Goal: Task Accomplishment & Management: Manage account settings

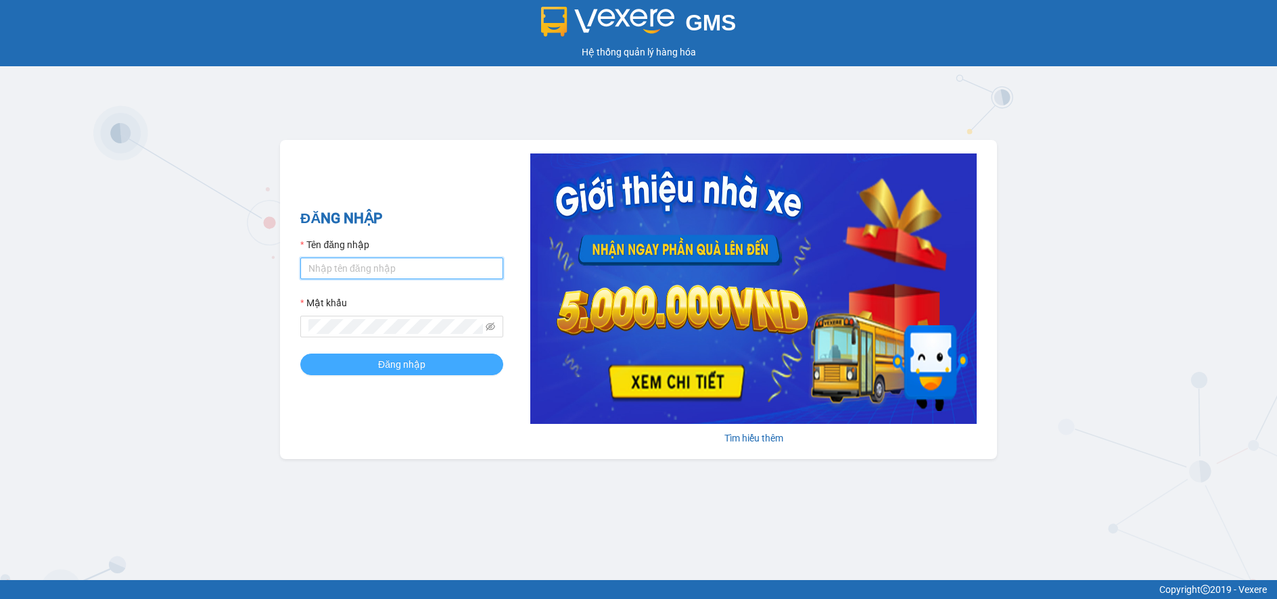
type input "datnm.petrobp"
click at [432, 361] on button "Đăng nhập" at bounding box center [401, 365] width 203 height 22
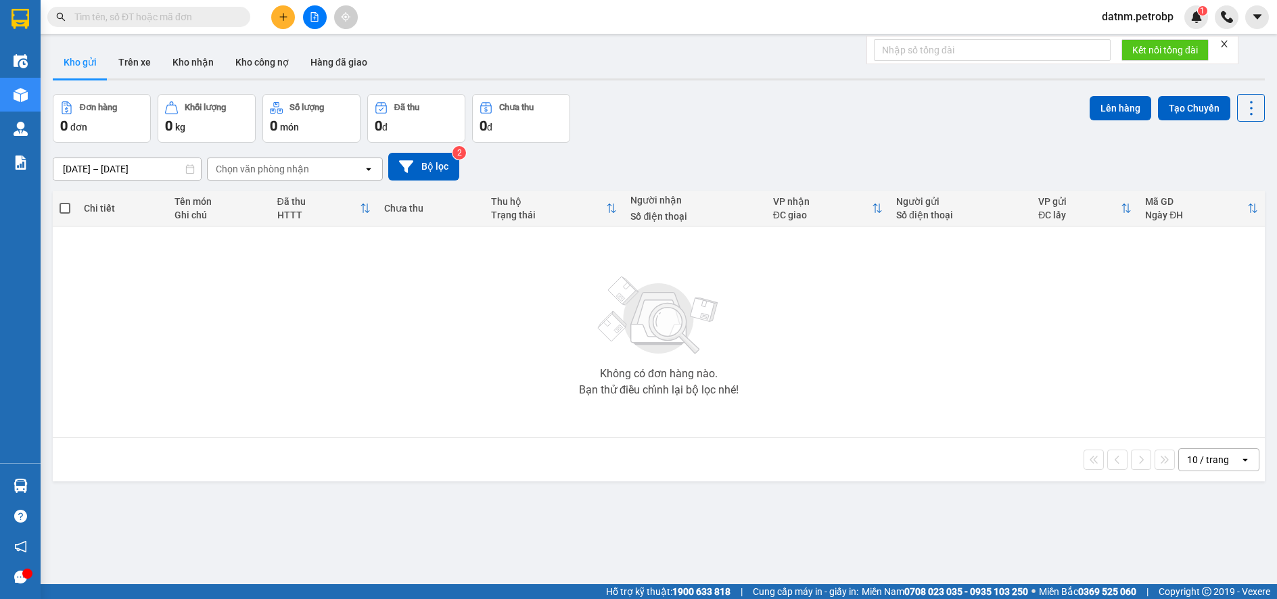
click at [89, 61] on button "Kho gửi" at bounding box center [80, 62] width 55 height 32
click at [99, 168] on input "[DATE] – [DATE]" at bounding box center [126, 169] width 147 height 22
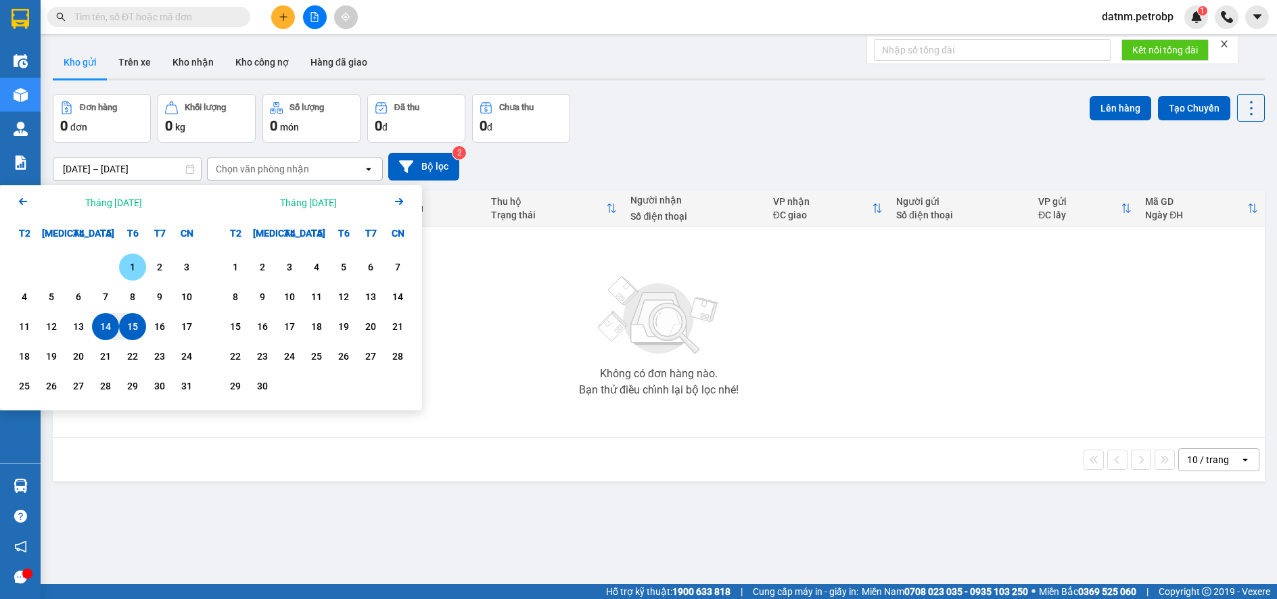
click at [126, 268] on div "1" at bounding box center [132, 267] width 19 height 16
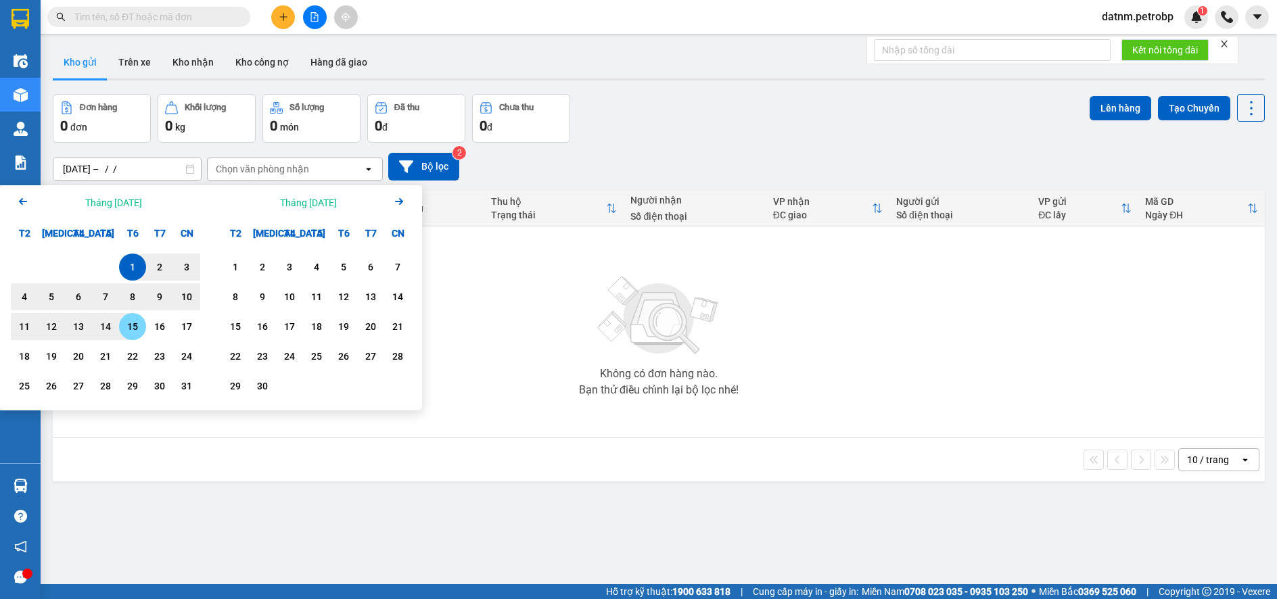
click at [133, 319] on div "15" at bounding box center [132, 326] width 27 height 27
type input "[DATE] – [DATE]"
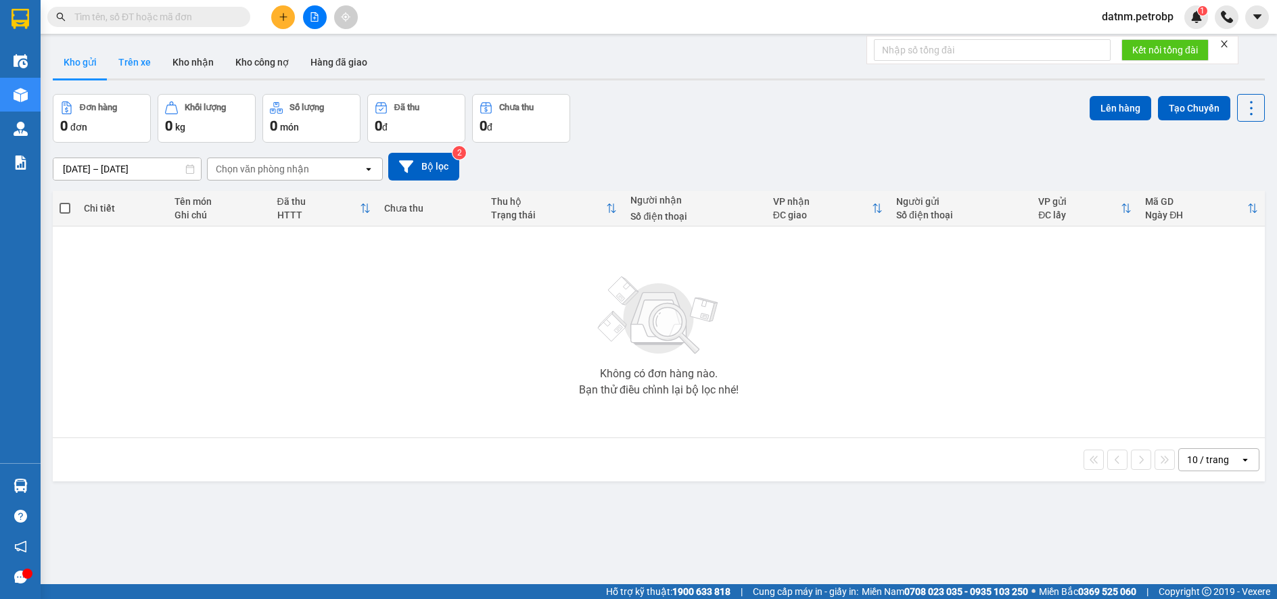
click at [145, 60] on button "Trên xe" at bounding box center [135, 62] width 54 height 32
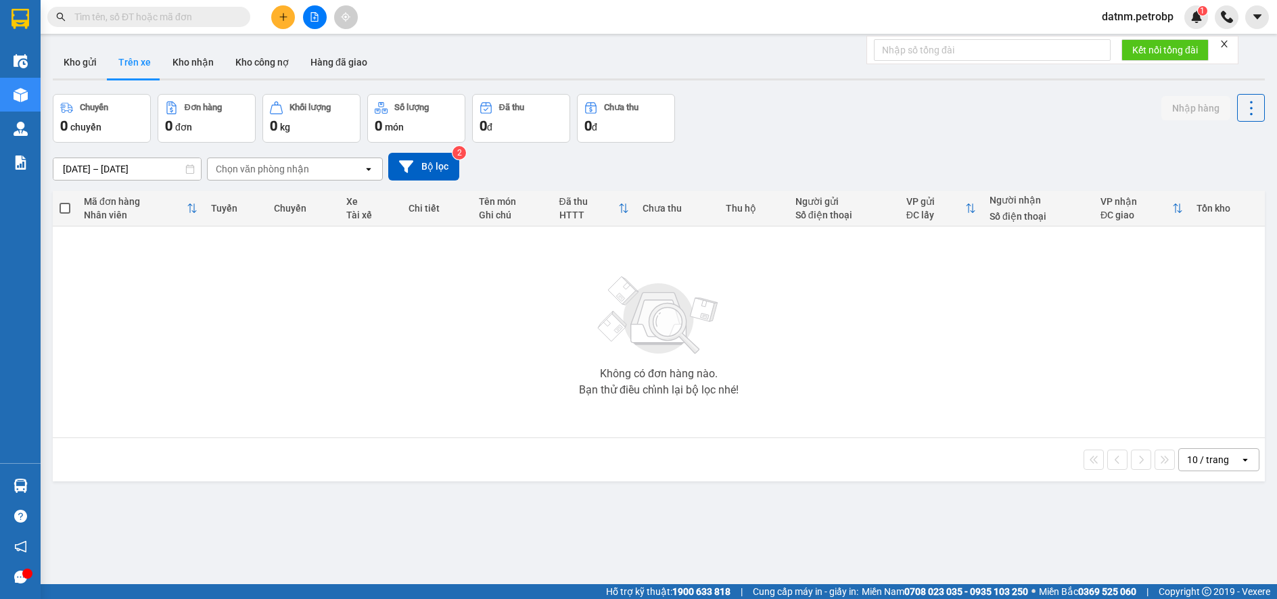
click at [122, 170] on input "15/08/2025 – 15/08/2025" at bounding box center [126, 169] width 147 height 22
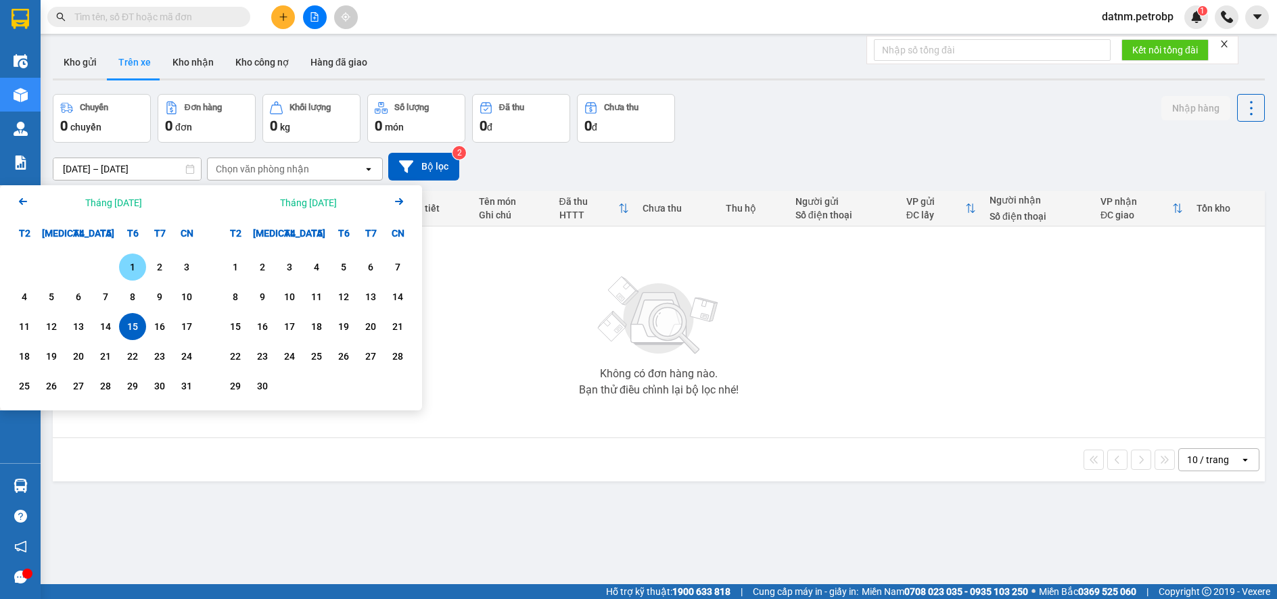
click at [126, 265] on div "1" at bounding box center [132, 267] width 19 height 16
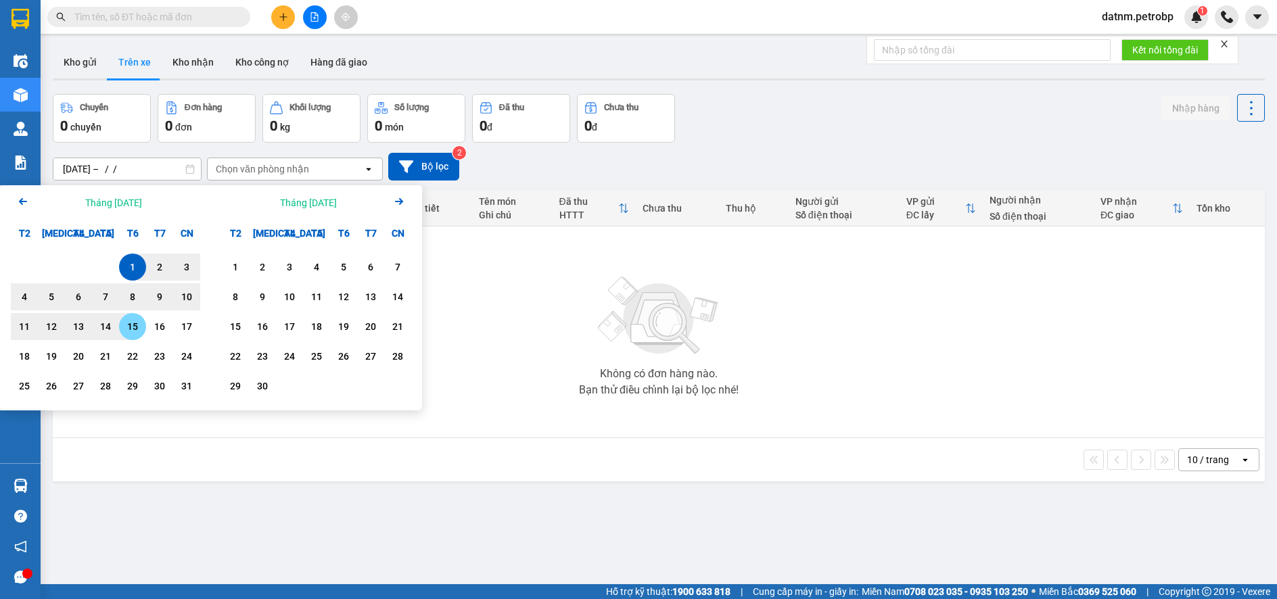
click at [127, 328] on div "15" at bounding box center [132, 327] width 19 height 16
type input "[DATE] – [DATE]"
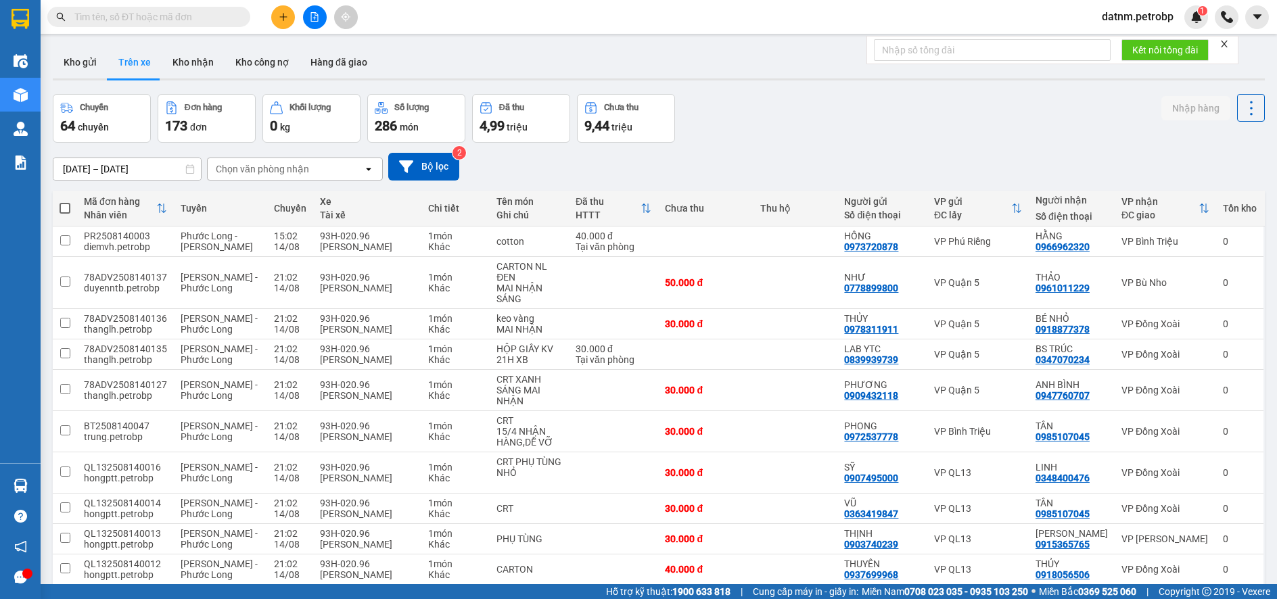
click at [263, 171] on div "Chọn văn phòng nhận" at bounding box center [262, 169] width 93 height 14
type input "BU"
click at [263, 195] on span "VP Bù Nho" at bounding box center [242, 198] width 49 height 14
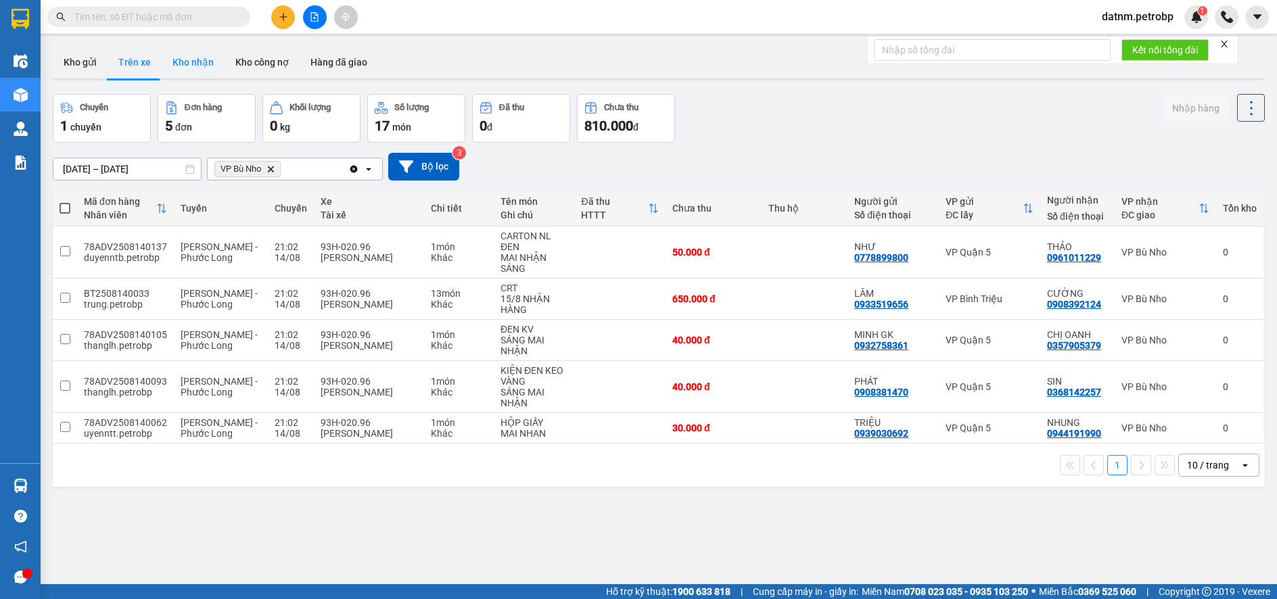
click at [219, 56] on button "Kho nhận" at bounding box center [193, 62] width 63 height 32
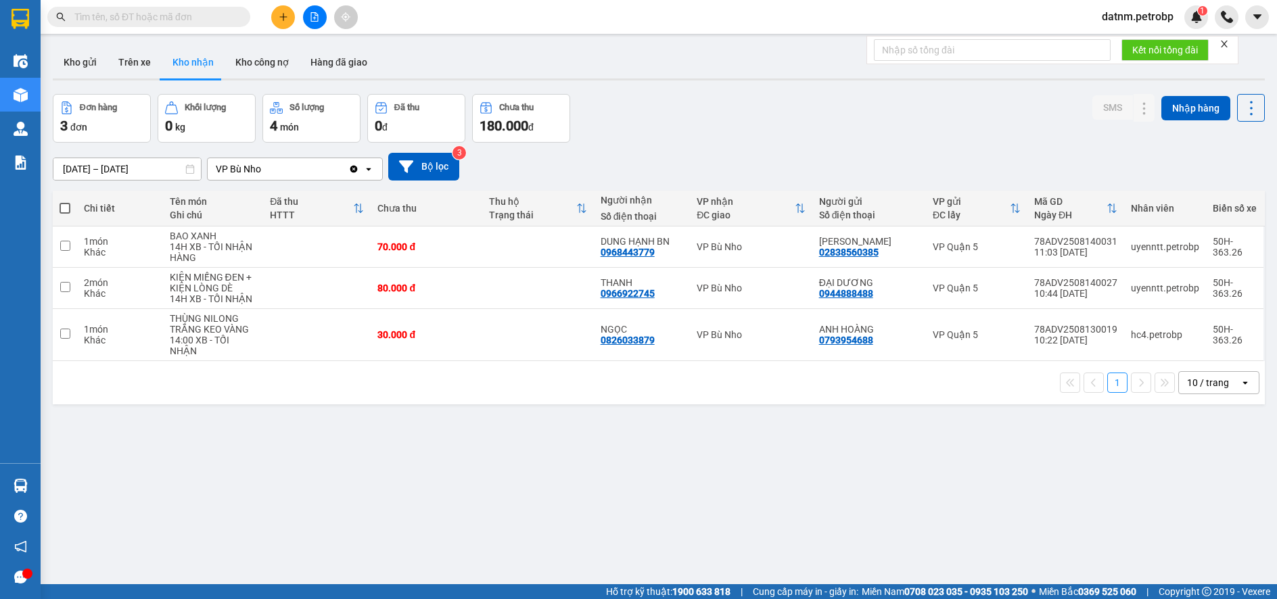
click at [200, 62] on button "Kho nhận" at bounding box center [193, 62] width 63 height 32
click at [109, 177] on input "13/08/2025 – 15/08/2025" at bounding box center [126, 169] width 147 height 22
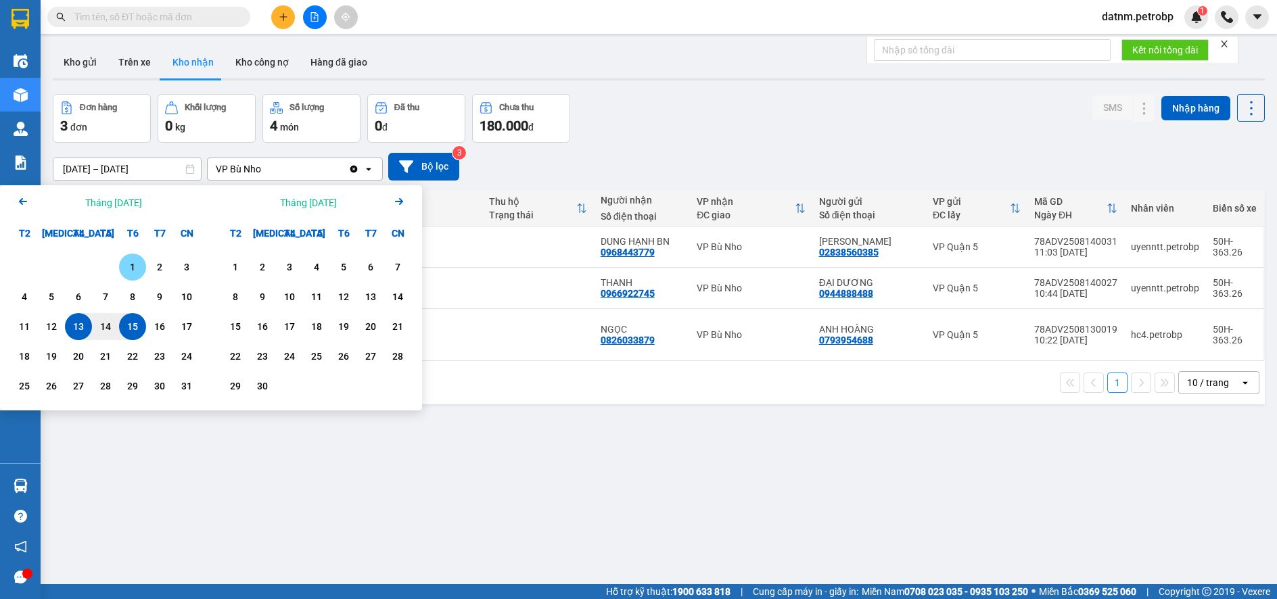
click at [127, 273] on div "1" at bounding box center [132, 267] width 19 height 16
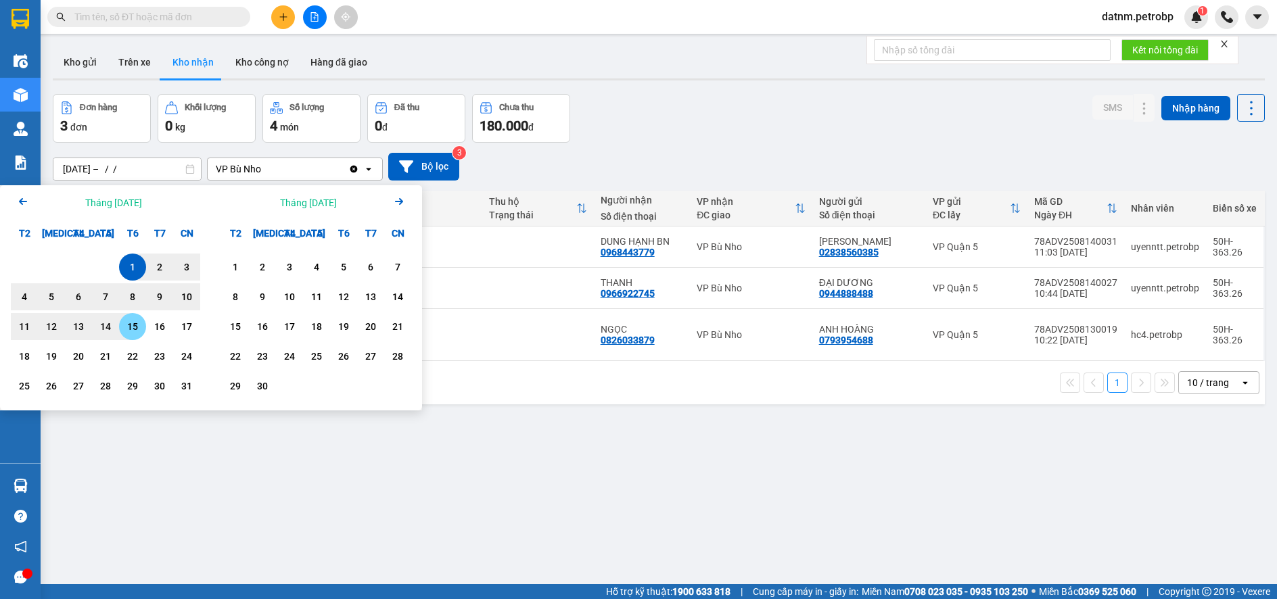
click at [127, 320] on div "15" at bounding box center [132, 327] width 19 height 16
type input "[DATE] – [DATE]"
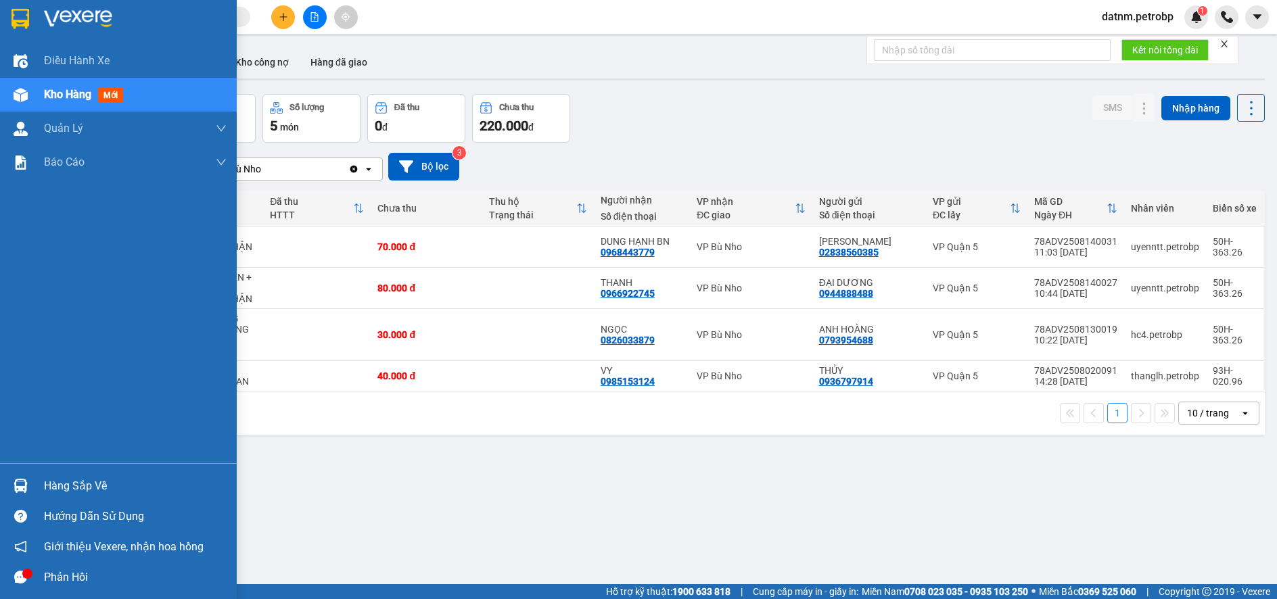
click at [72, 482] on div "Hàng sắp về" at bounding box center [135, 486] width 183 height 20
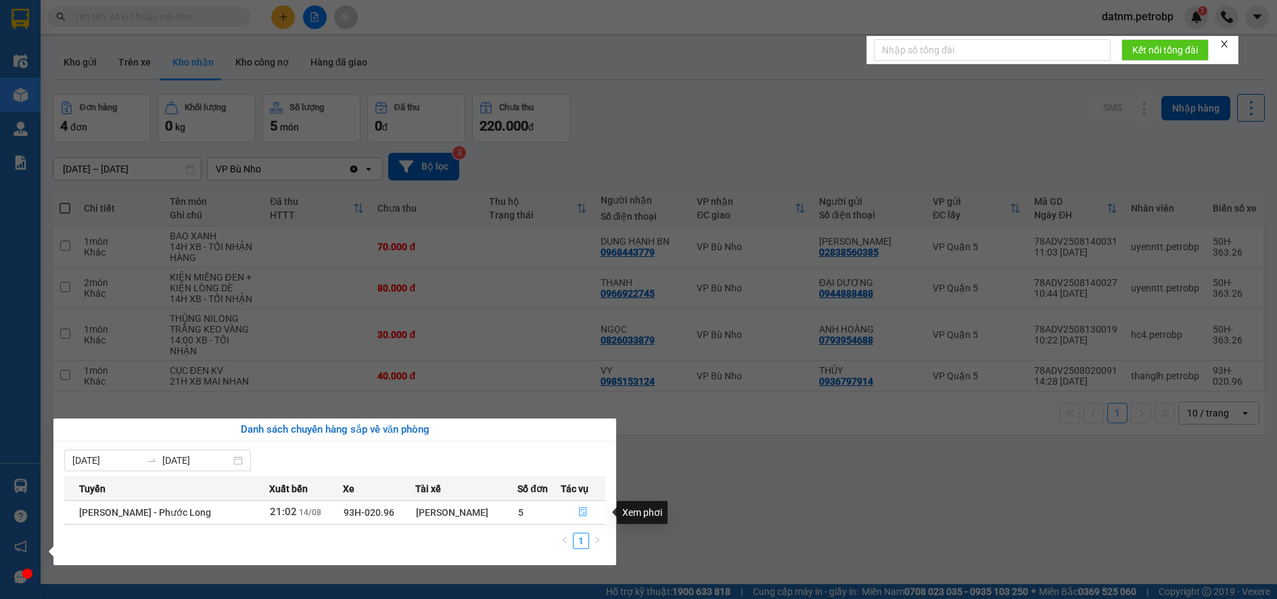
click at [581, 509] on icon "file-done" at bounding box center [582, 511] width 9 height 9
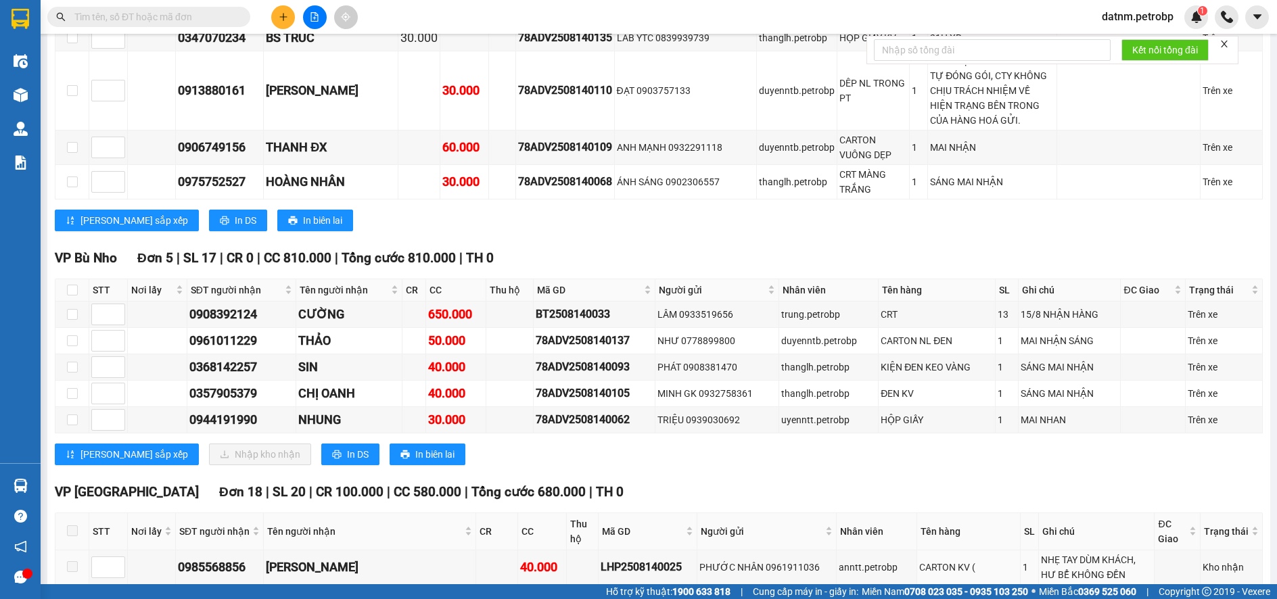
scroll to position [2165, 0]
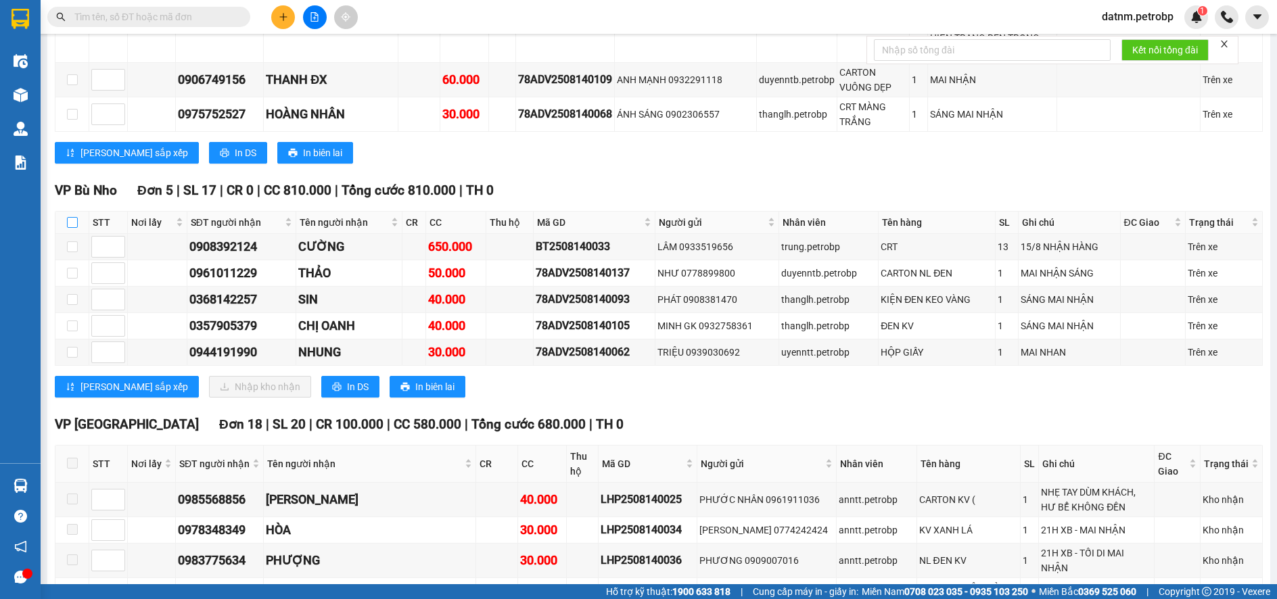
click at [74, 217] on input "checkbox" at bounding box center [72, 222] width 11 height 11
checkbox input "true"
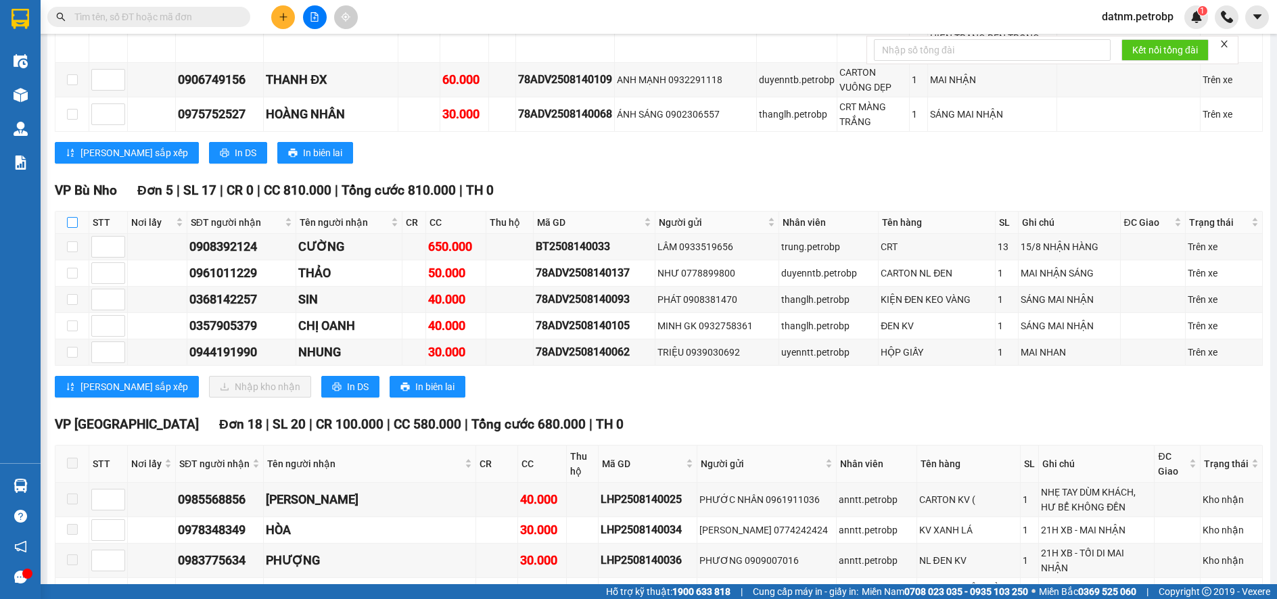
checkbox input "true"
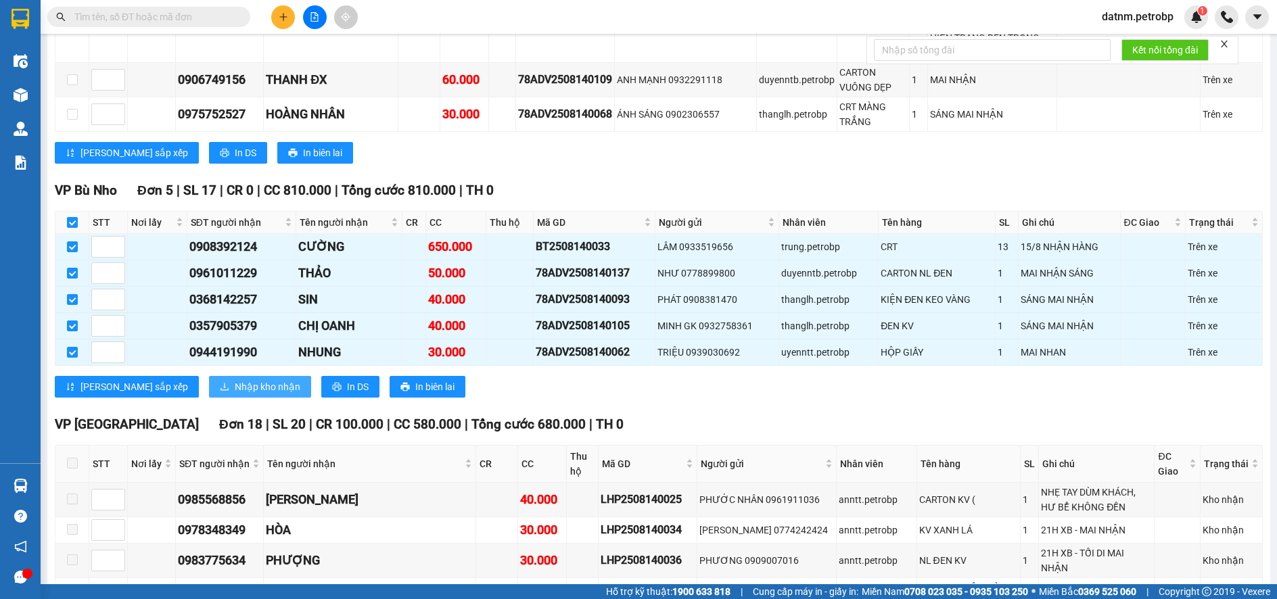
click at [235, 380] on span "Nhập kho nhận" at bounding box center [268, 387] width 66 height 15
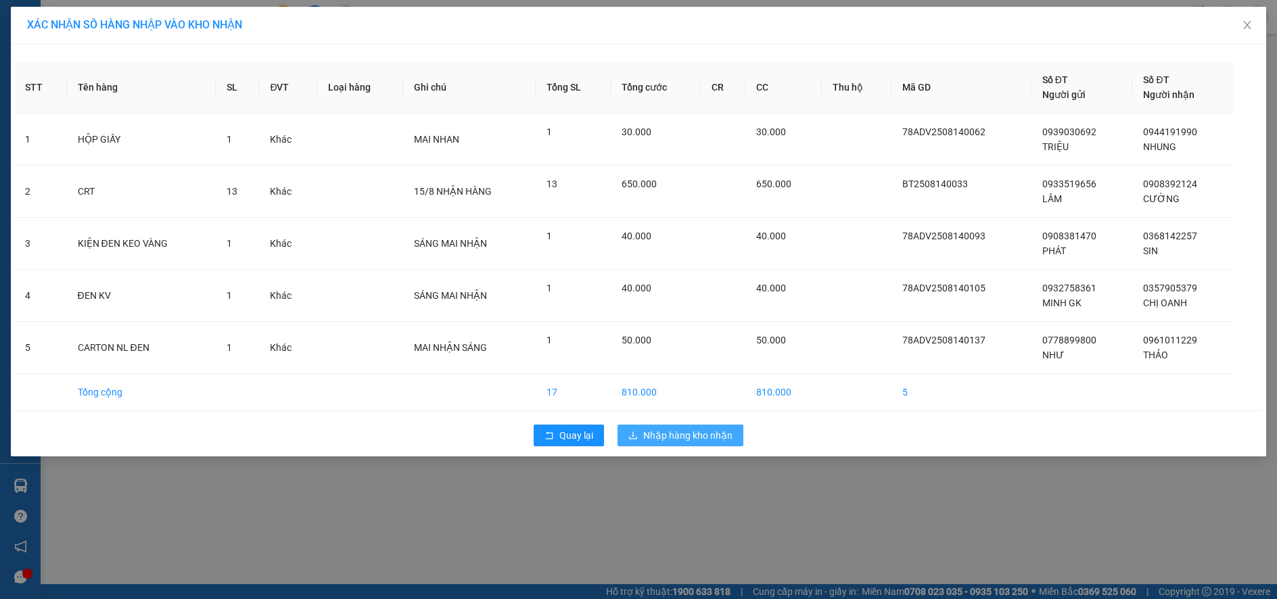
click at [668, 436] on span "Nhập hàng kho nhận" at bounding box center [687, 435] width 89 height 15
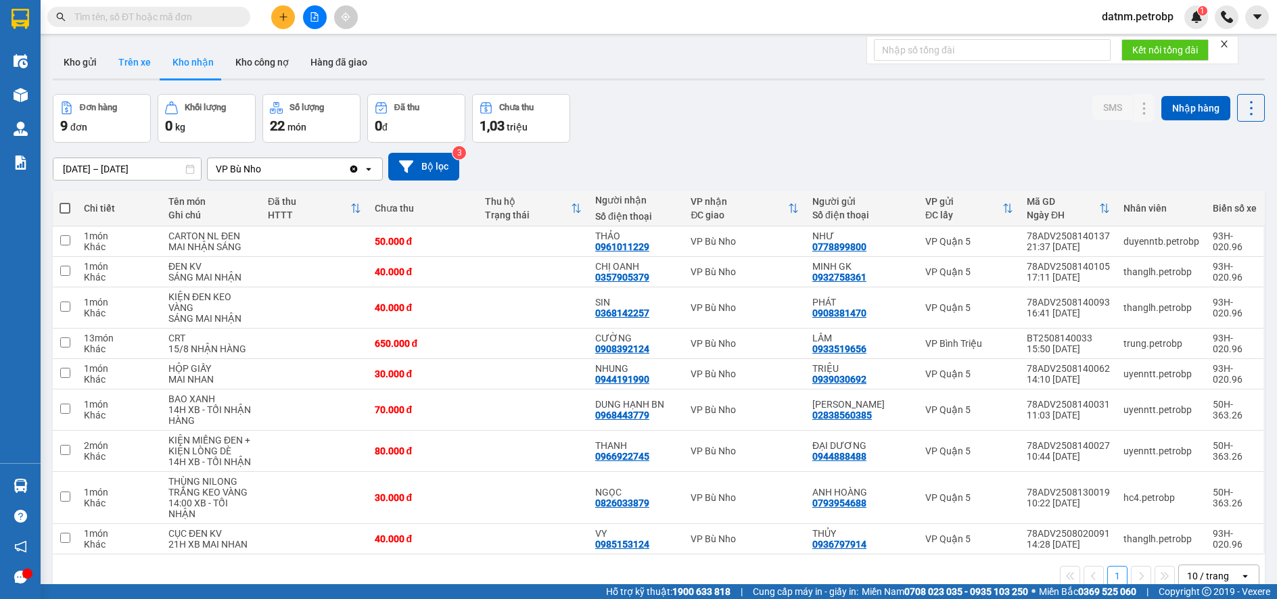
click at [143, 66] on button "Trên xe" at bounding box center [135, 62] width 54 height 32
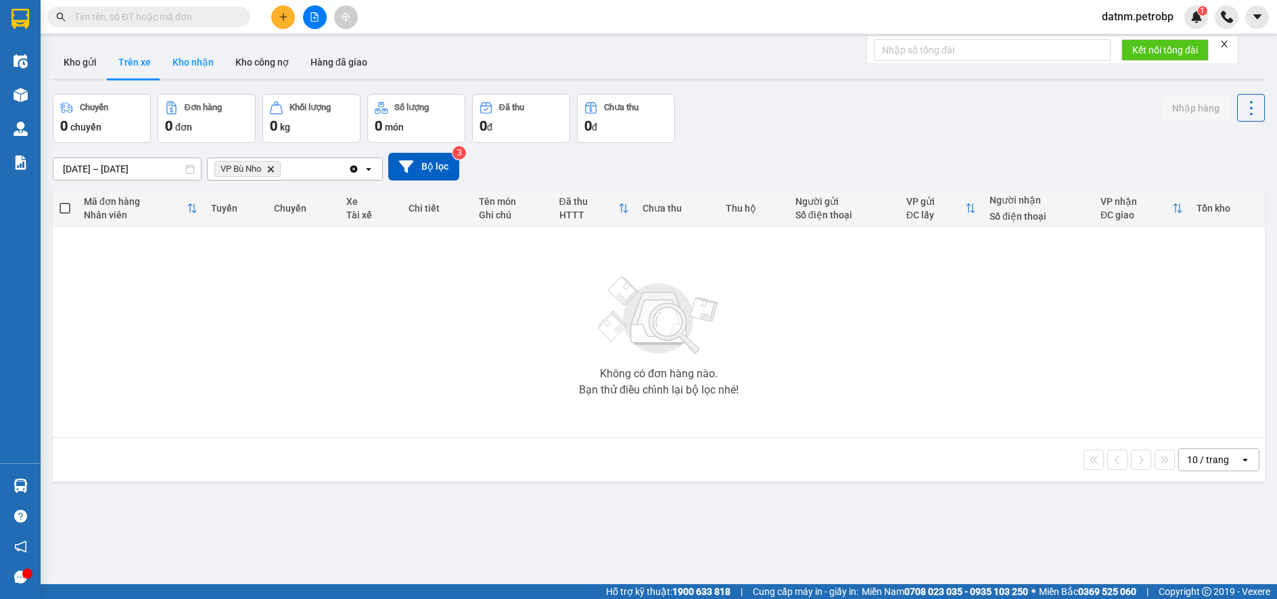
click at [186, 66] on button "Kho nhận" at bounding box center [193, 62] width 63 height 32
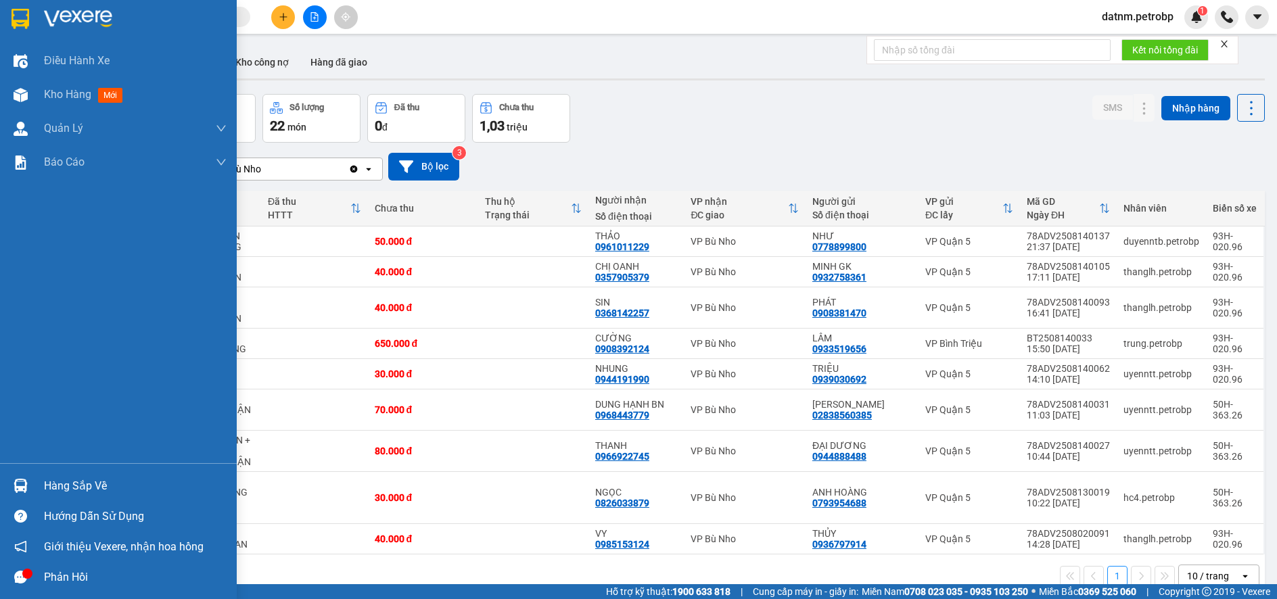
click at [80, 480] on div "Hàng sắp về" at bounding box center [135, 486] width 183 height 20
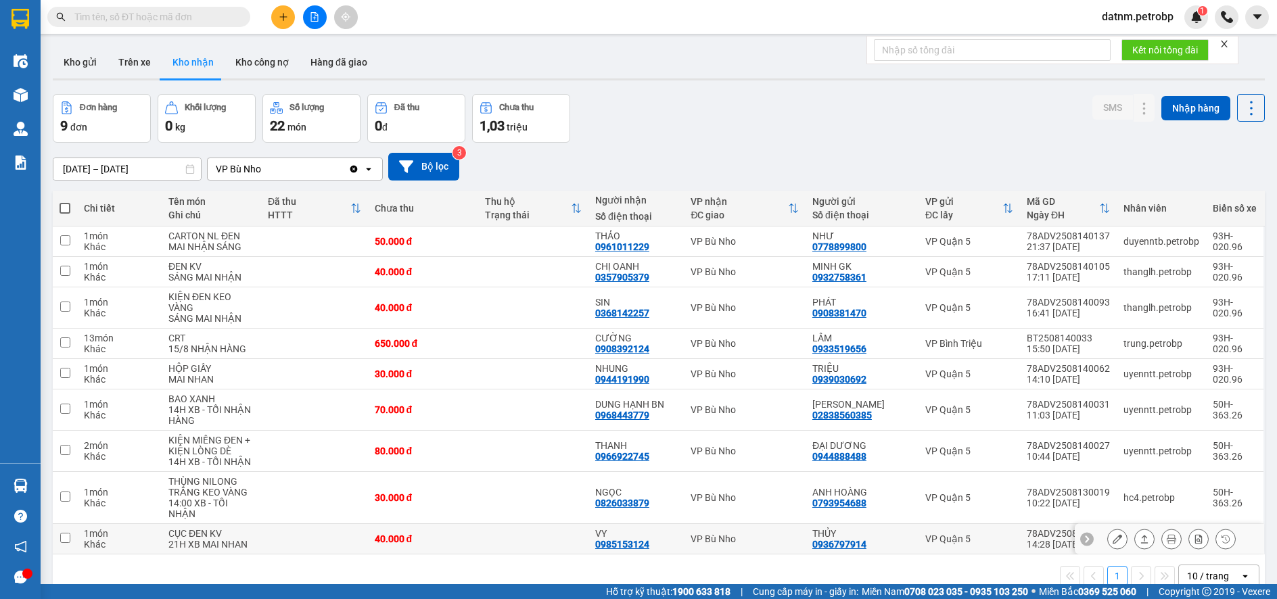
click at [663, 546] on section "Kết quả tìm kiếm ( 0 ) Bộ lọc No Data datnm.petrobp 1 Điều hành xe Kho hàng mới…" at bounding box center [638, 299] width 1277 height 599
click at [202, 62] on button "Kho nhận" at bounding box center [193, 62] width 63 height 32
click at [123, 58] on button "Trên xe" at bounding box center [135, 62] width 54 height 32
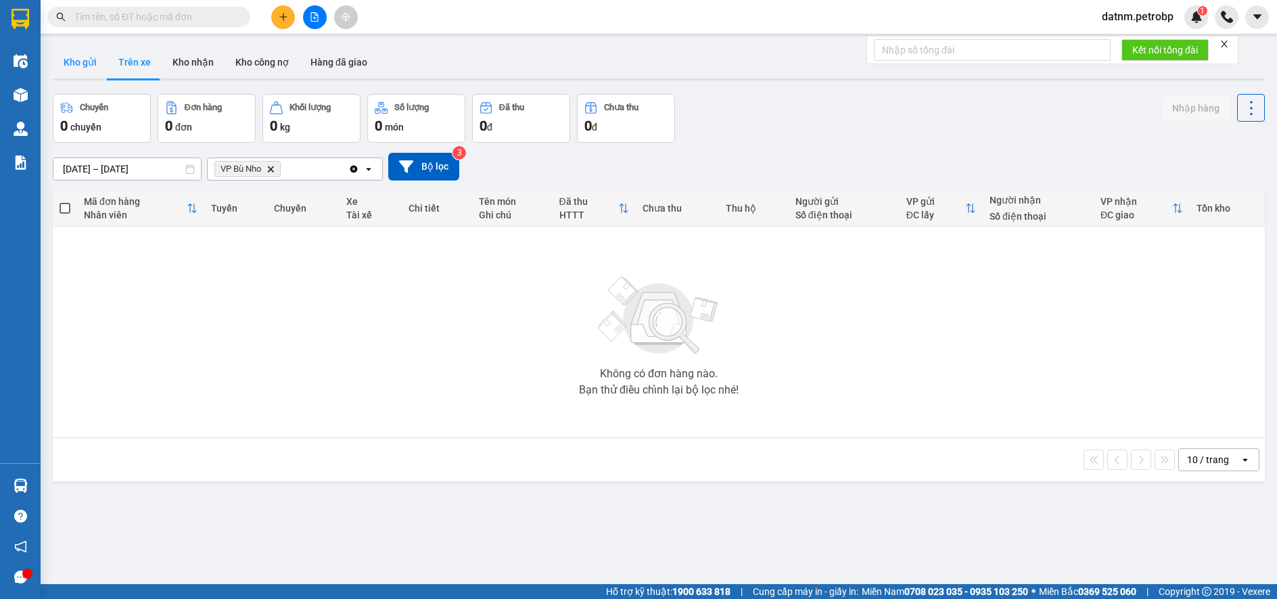
click at [86, 58] on button "Kho gửi" at bounding box center [80, 62] width 55 height 32
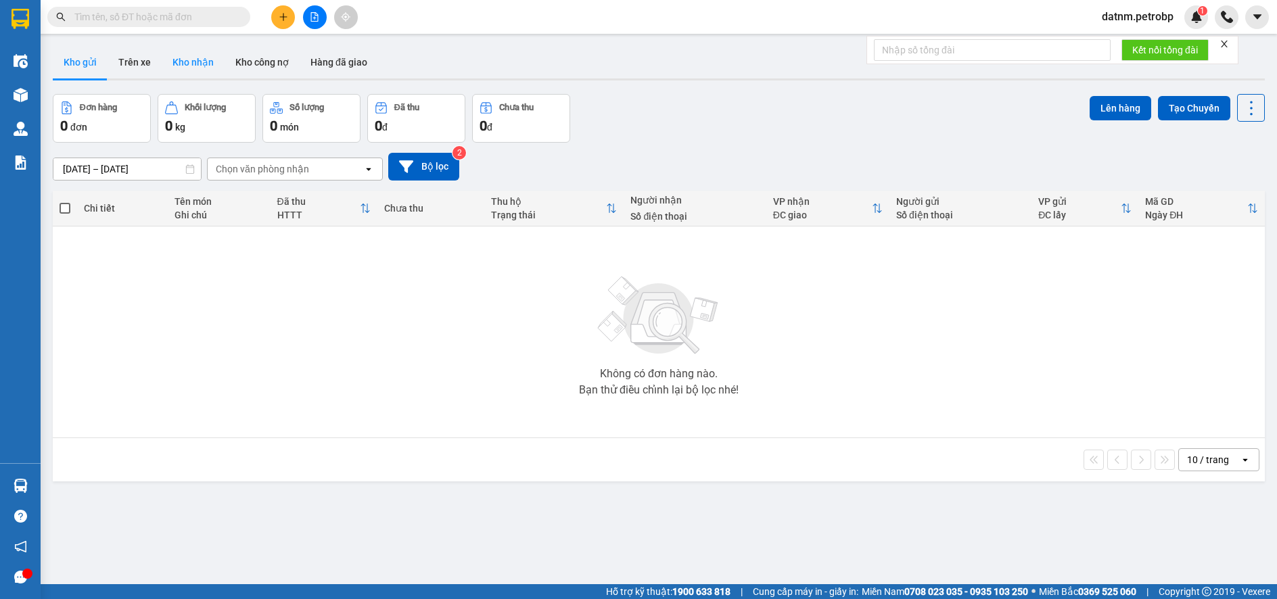
click at [188, 66] on button "Kho nhận" at bounding box center [193, 62] width 63 height 32
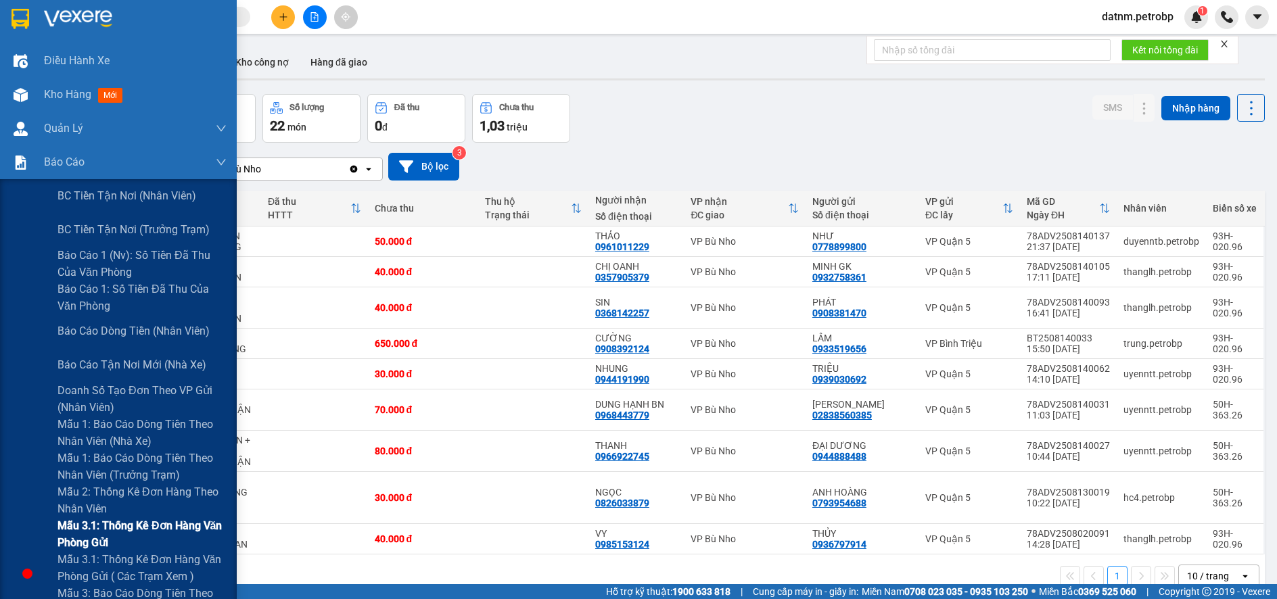
click at [89, 528] on span "Mẫu 3.1: Thống kê đơn hàng văn phòng gửi" at bounding box center [142, 535] width 169 height 34
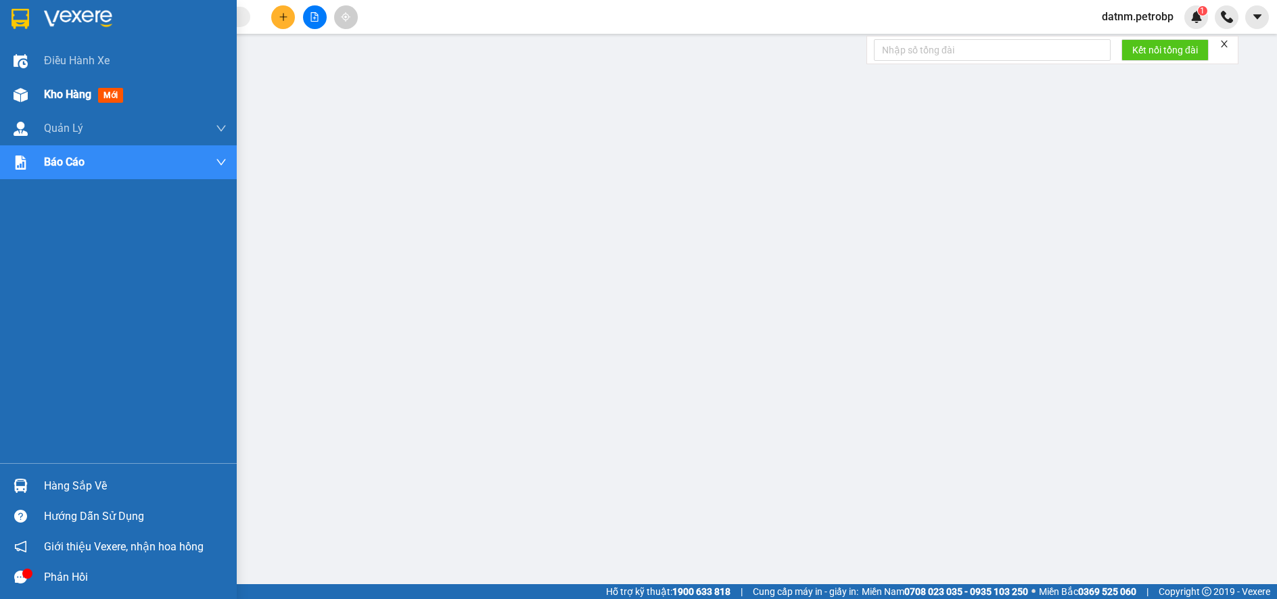
click at [68, 95] on span "Kho hàng" at bounding box center [67, 94] width 47 height 13
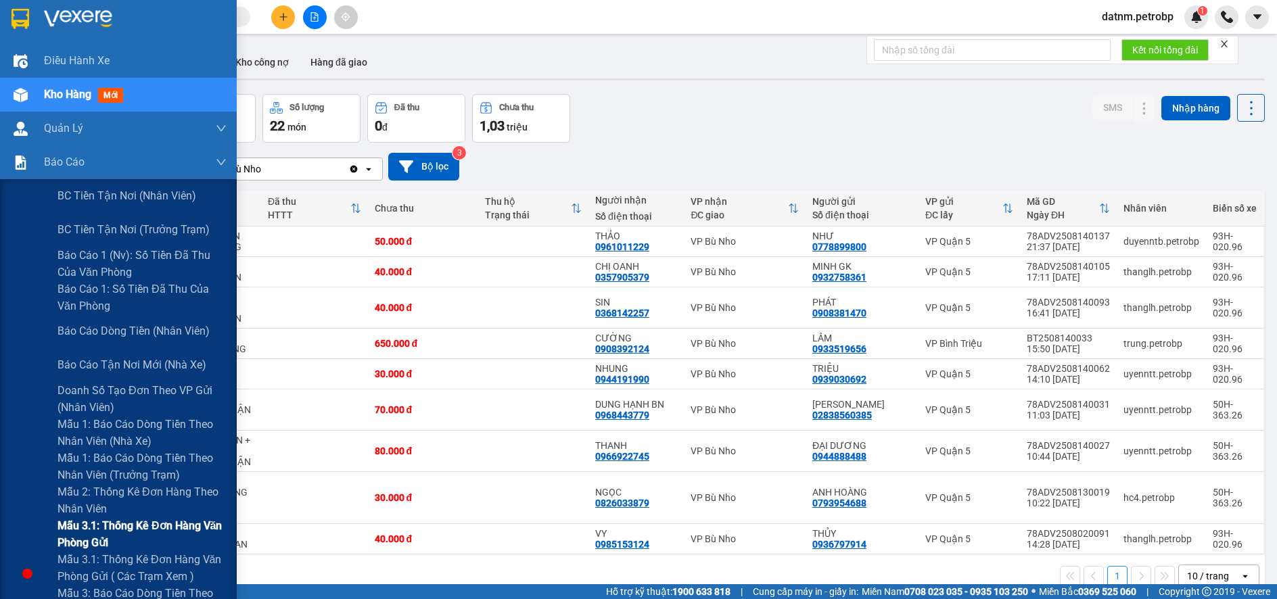
click at [88, 519] on span "Mẫu 3.1: Thống kê đơn hàng văn phòng gửi" at bounding box center [142, 535] width 169 height 34
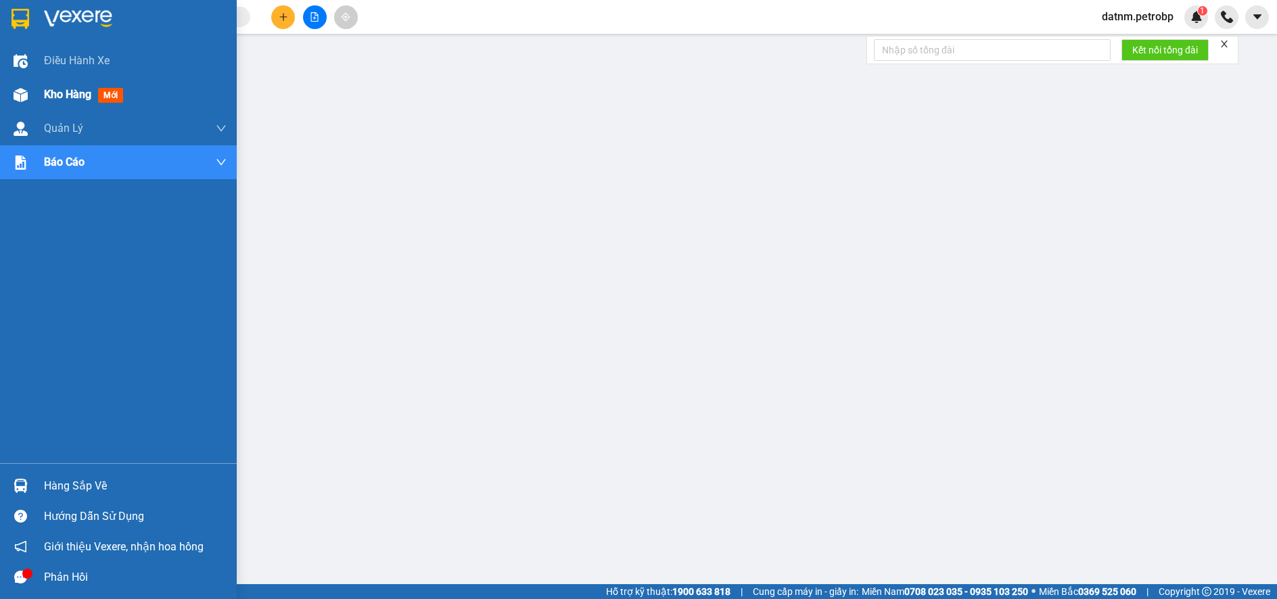
click at [66, 95] on span "Kho hàng" at bounding box center [67, 94] width 47 height 13
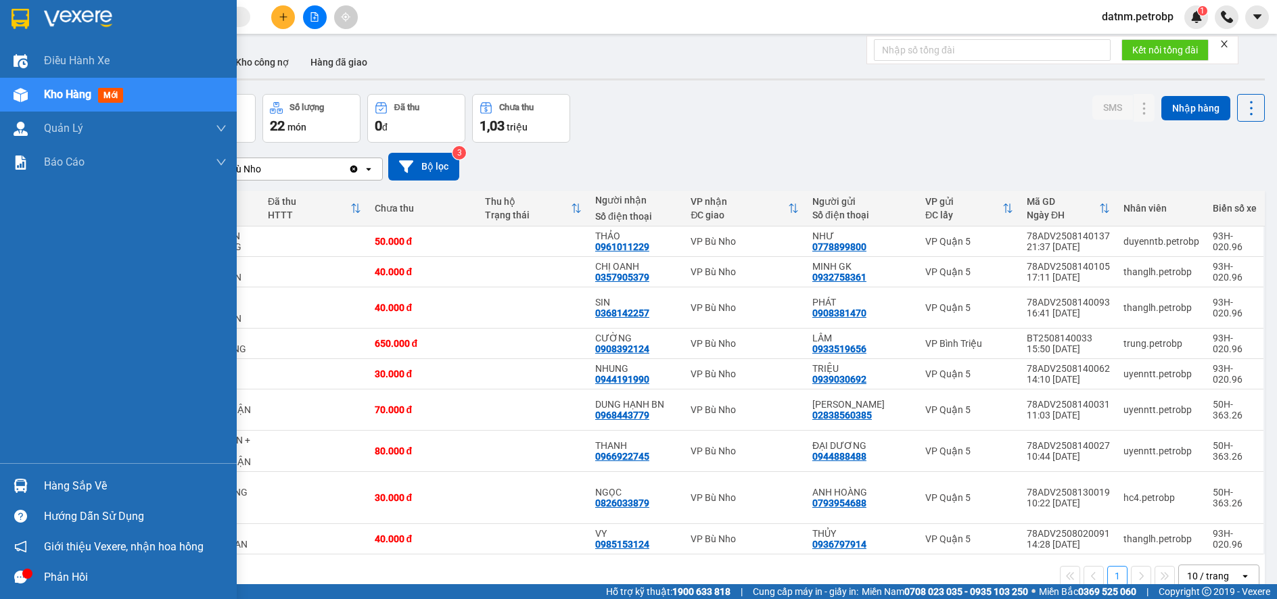
click at [66, 486] on div "Hàng sắp về" at bounding box center [135, 486] width 183 height 20
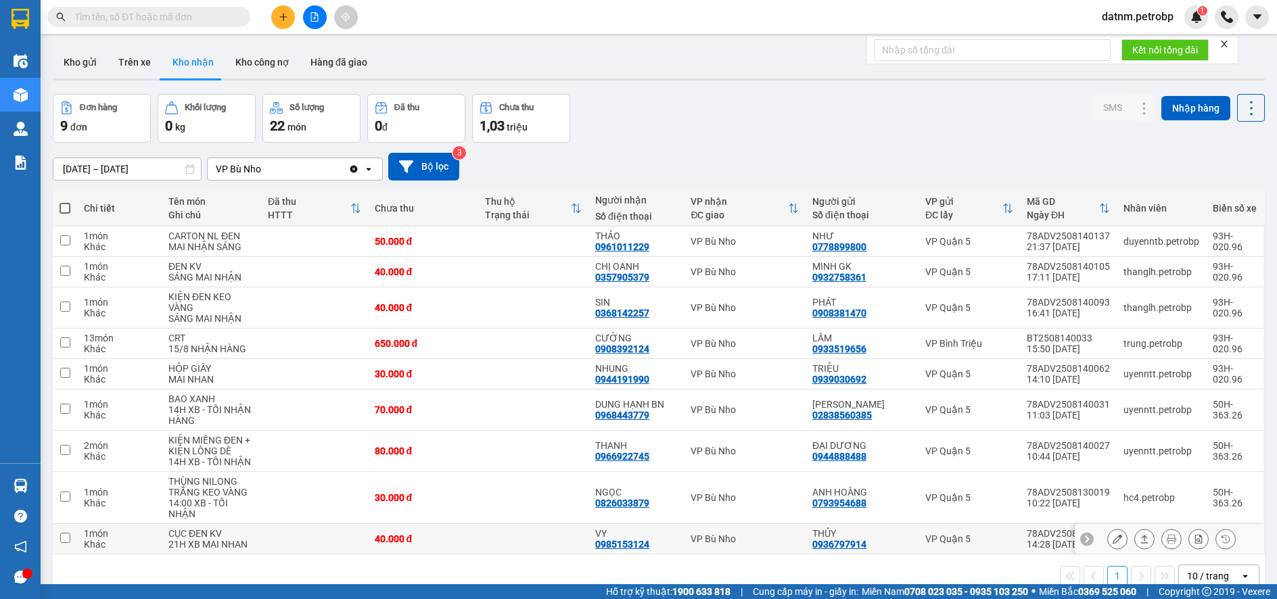
click at [647, 551] on section "Kết quả tìm kiếm ( 0 ) Bộ lọc No Data datnm.petrobp 1 Điều hành xe Kho hàng mới…" at bounding box center [638, 299] width 1277 height 599
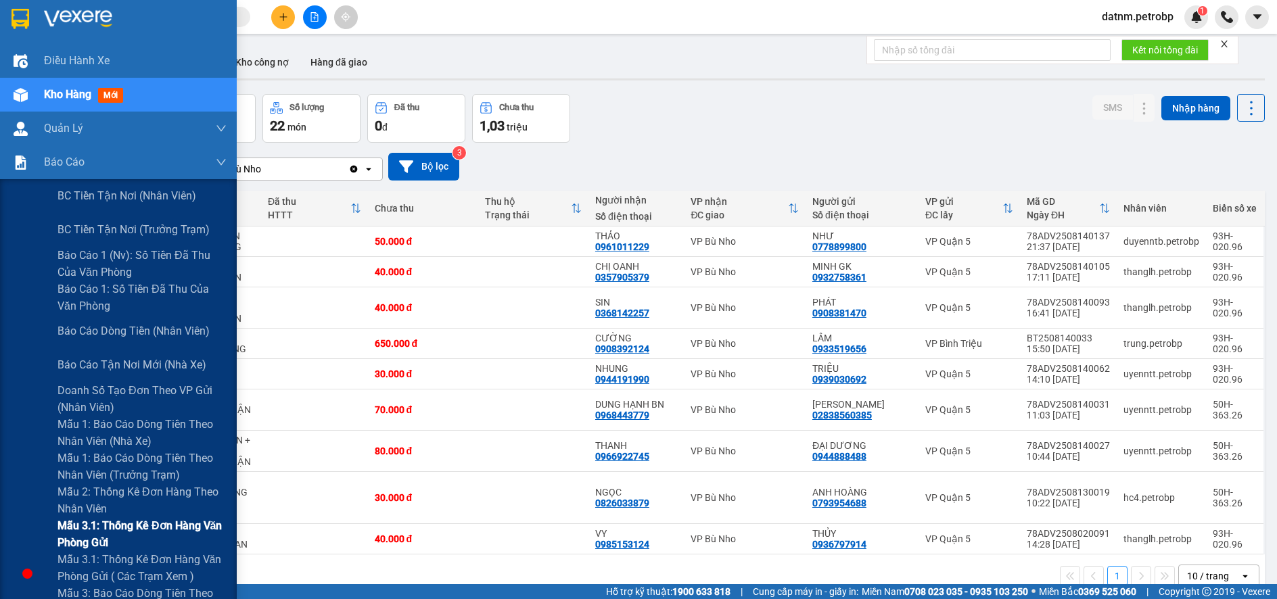
click at [90, 529] on span "Mẫu 3.1: Thống kê đơn hàng văn phòng gửi" at bounding box center [142, 535] width 169 height 34
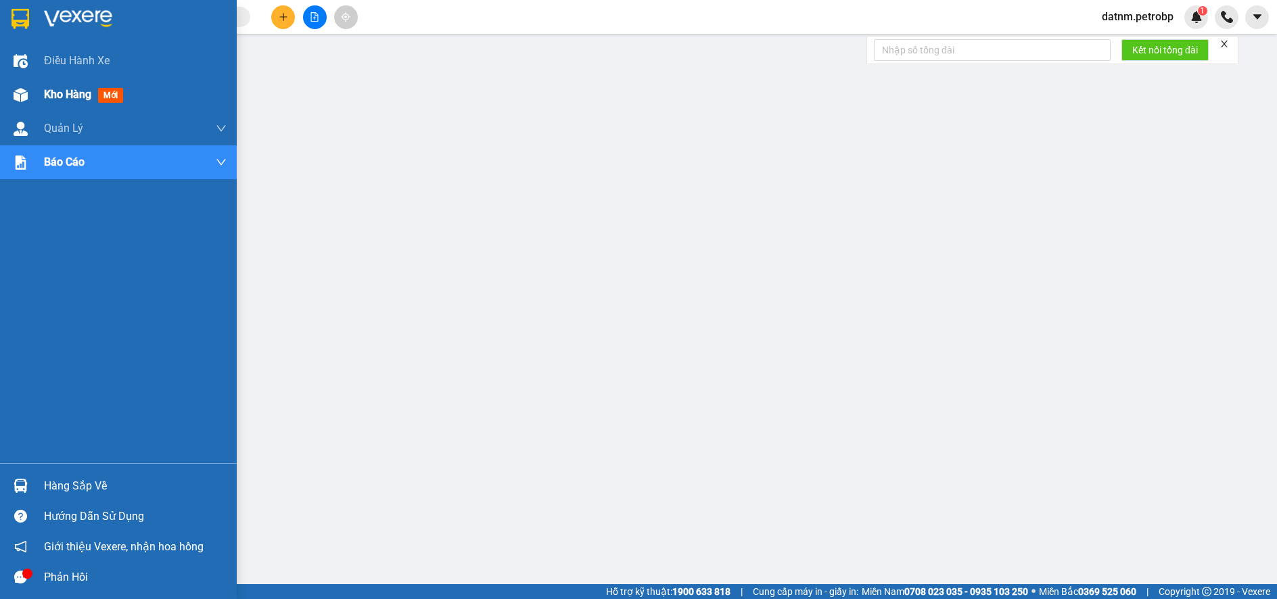
click at [74, 98] on span "Kho hàng" at bounding box center [67, 94] width 47 height 13
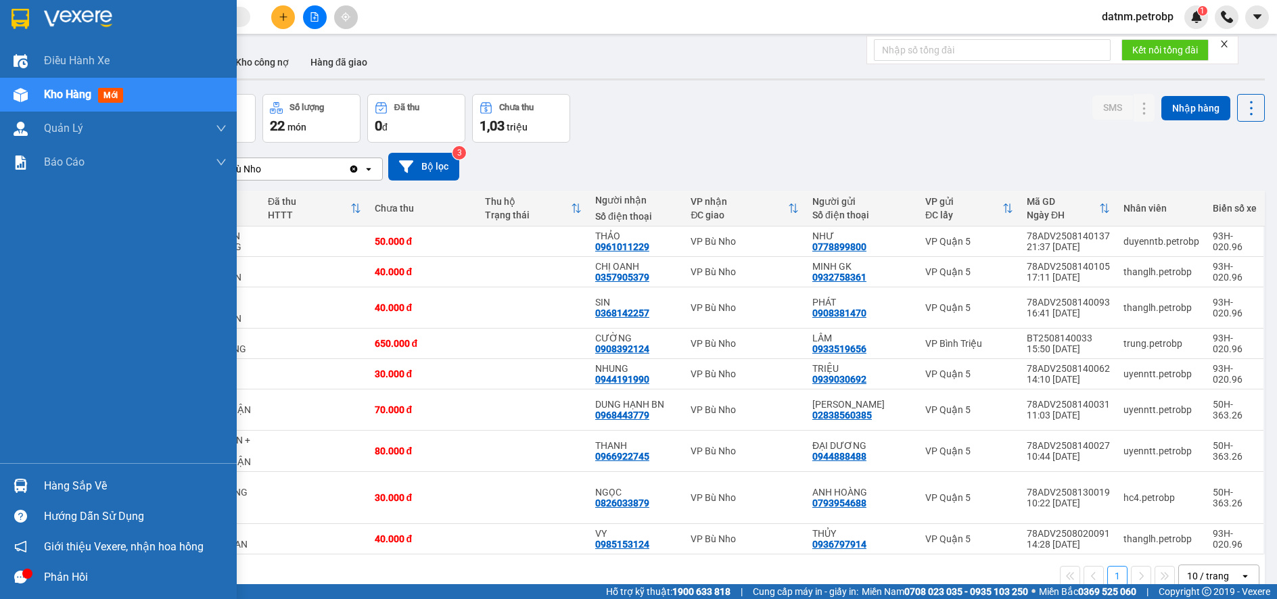
click at [74, 476] on div "Hàng sắp về" at bounding box center [135, 486] width 183 height 20
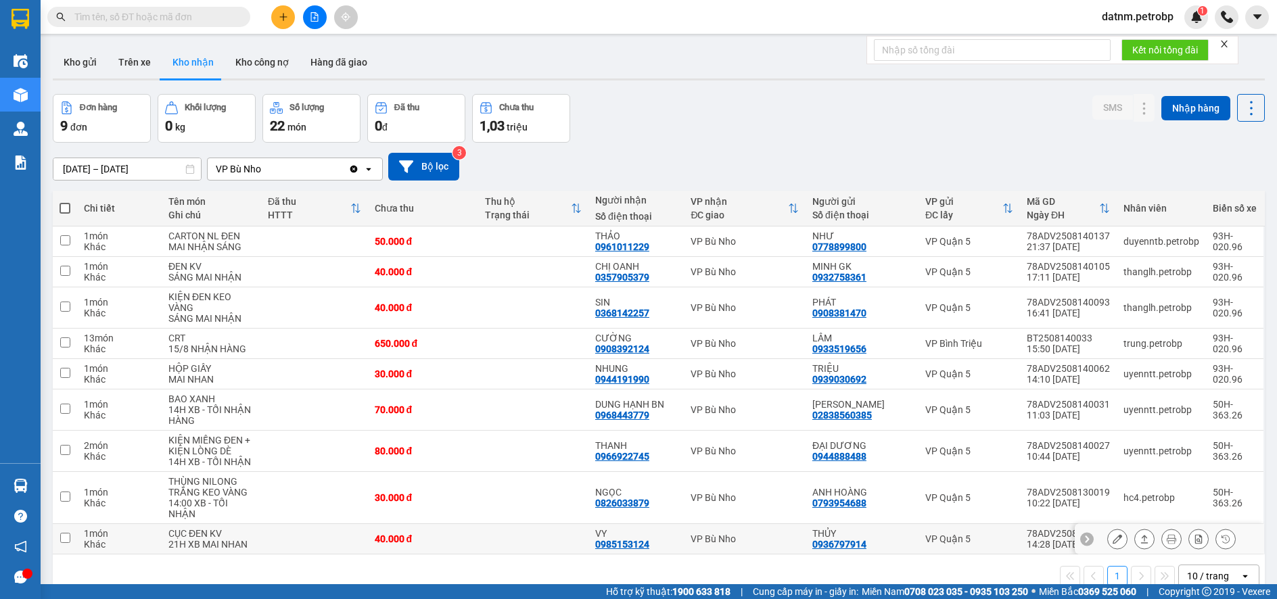
click at [661, 543] on section "Kết quả tìm kiếm ( 0 ) Bộ lọc No Data datnm.petrobp 1 Điều hành xe Kho hàng mới…" at bounding box center [638, 299] width 1277 height 599
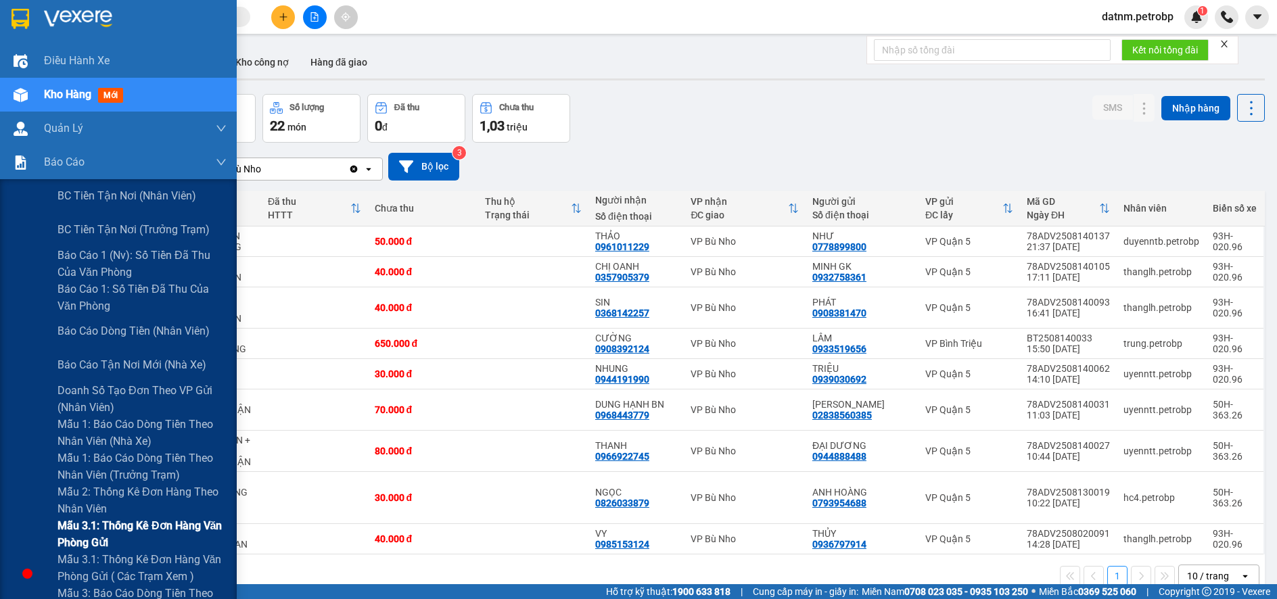
click at [113, 528] on span "Mẫu 3.1: Thống kê đơn hàng văn phòng gửi" at bounding box center [142, 535] width 169 height 34
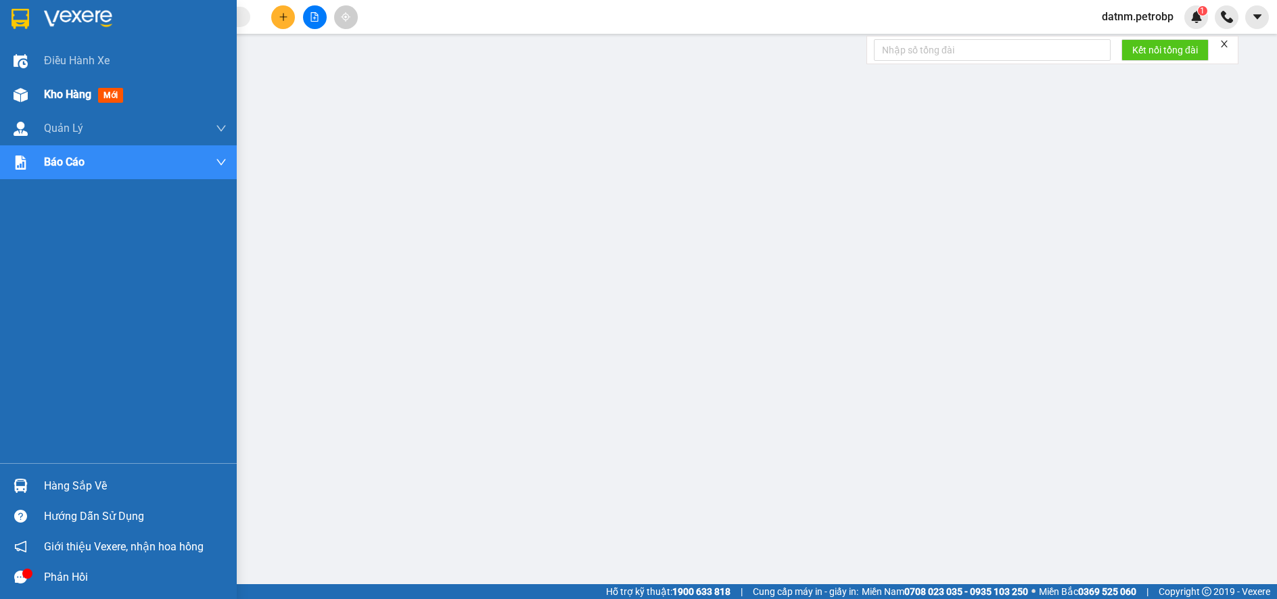
click at [66, 97] on span "Kho hàng" at bounding box center [67, 94] width 47 height 13
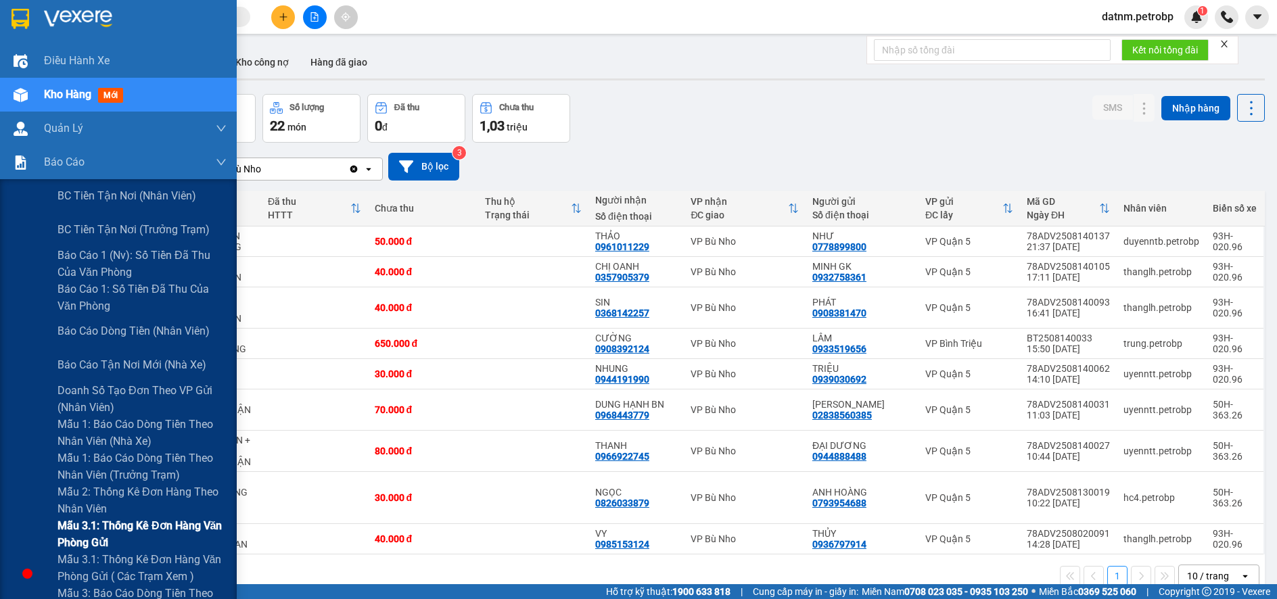
click at [87, 531] on span "Mẫu 3.1: Thống kê đơn hàng văn phòng gửi" at bounding box center [142, 535] width 169 height 34
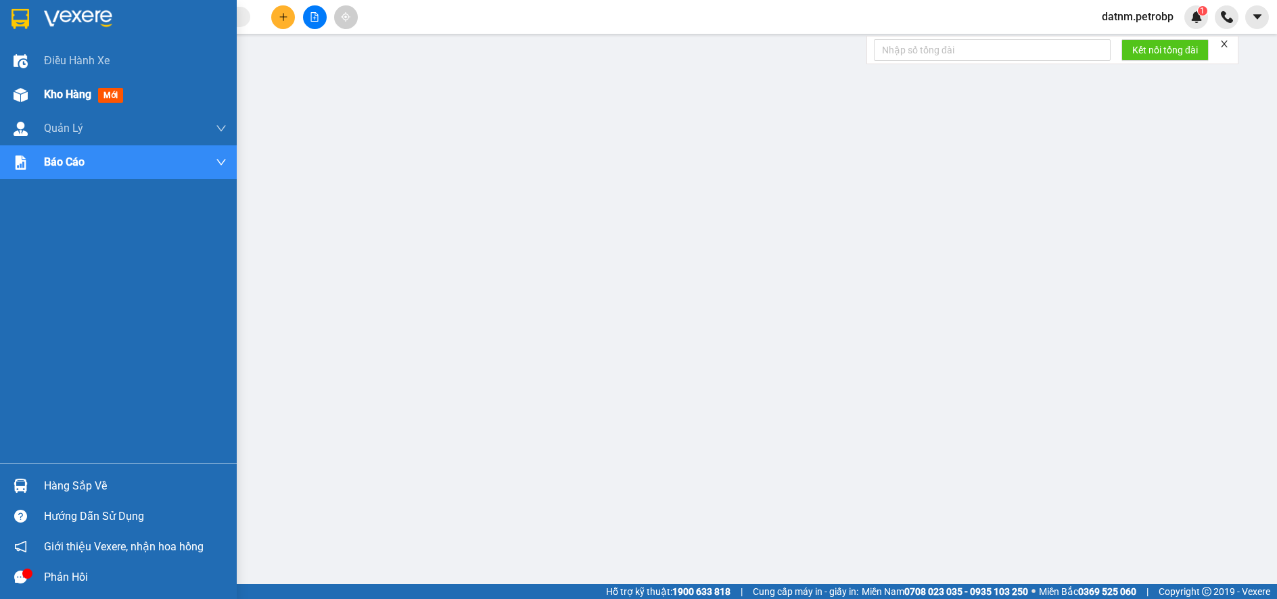
click at [72, 94] on span "Kho hàng" at bounding box center [67, 94] width 47 height 13
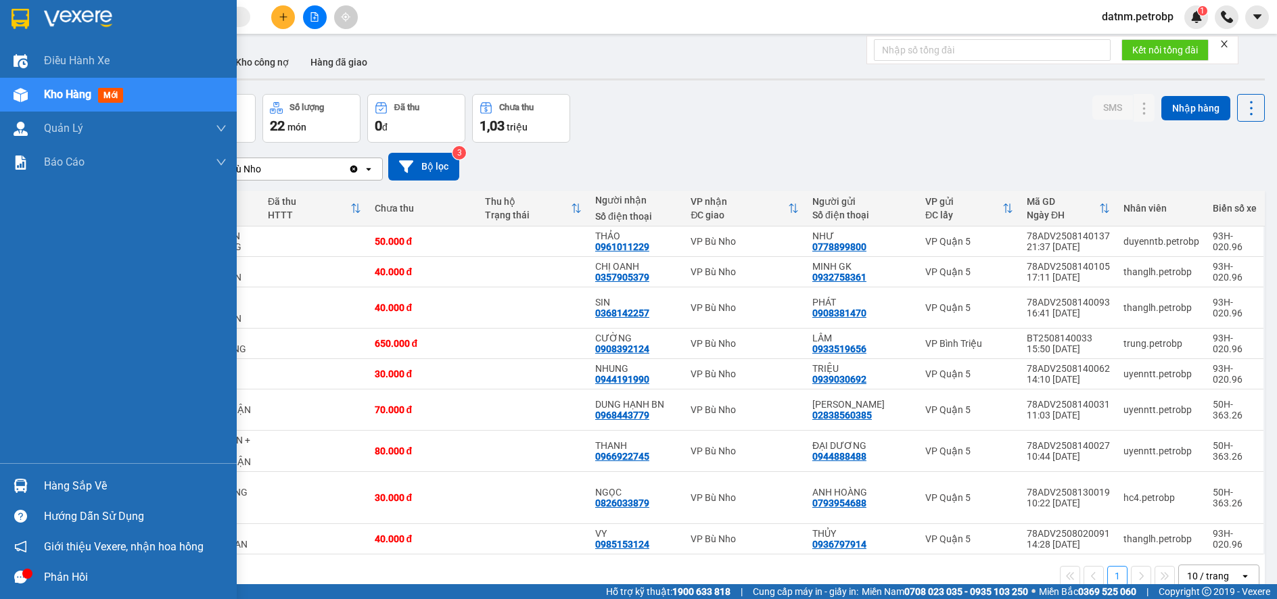
click at [84, 486] on div "Hàng sắp về" at bounding box center [135, 486] width 183 height 20
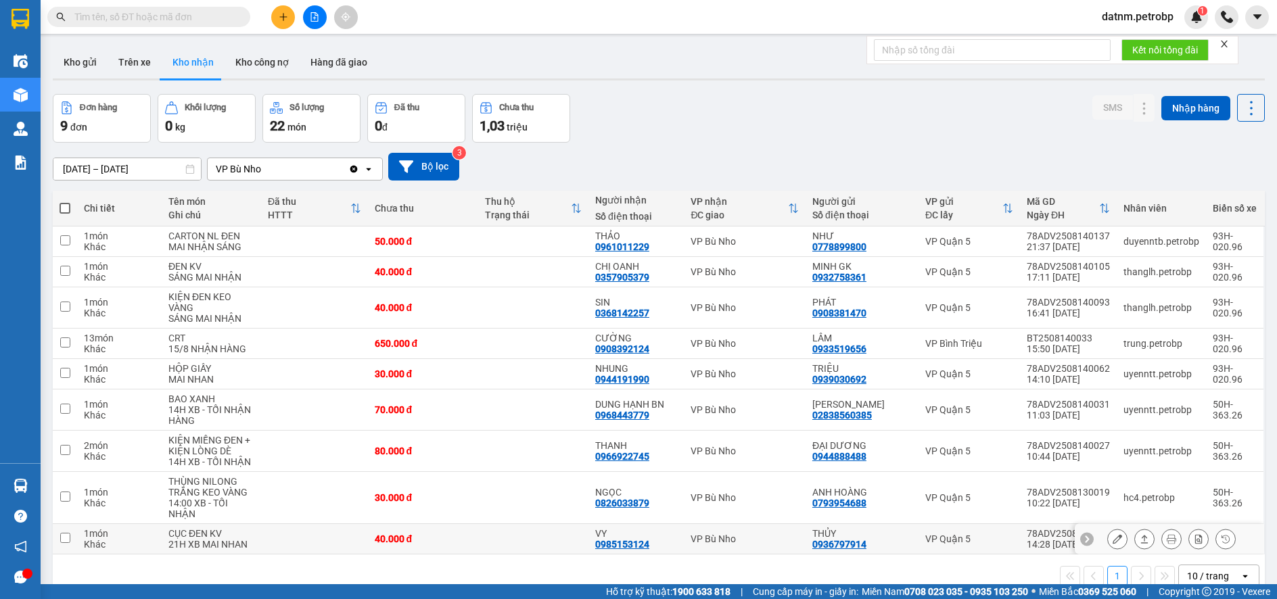
click at [691, 545] on section "Kết quả tìm kiếm ( 0 ) Bộ lọc No Data datnm.petrobp 1 Điều hành xe Kho hàng mới…" at bounding box center [638, 299] width 1277 height 599
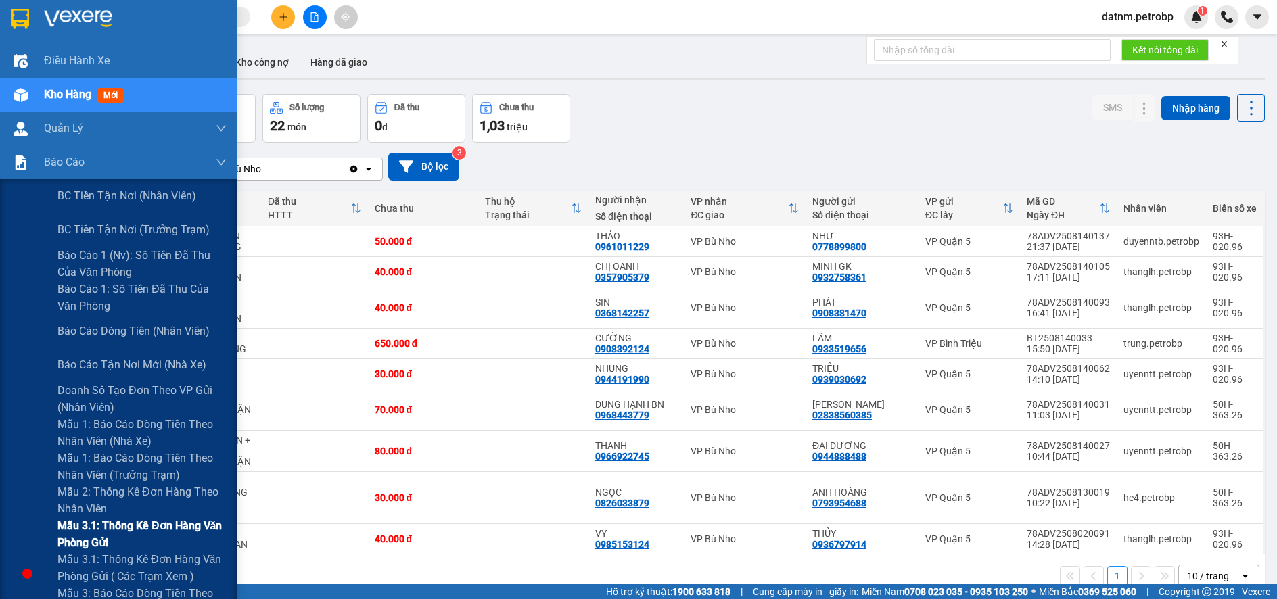
click at [112, 526] on span "Mẫu 3.1: Thống kê đơn hàng văn phòng gửi" at bounding box center [142, 535] width 169 height 34
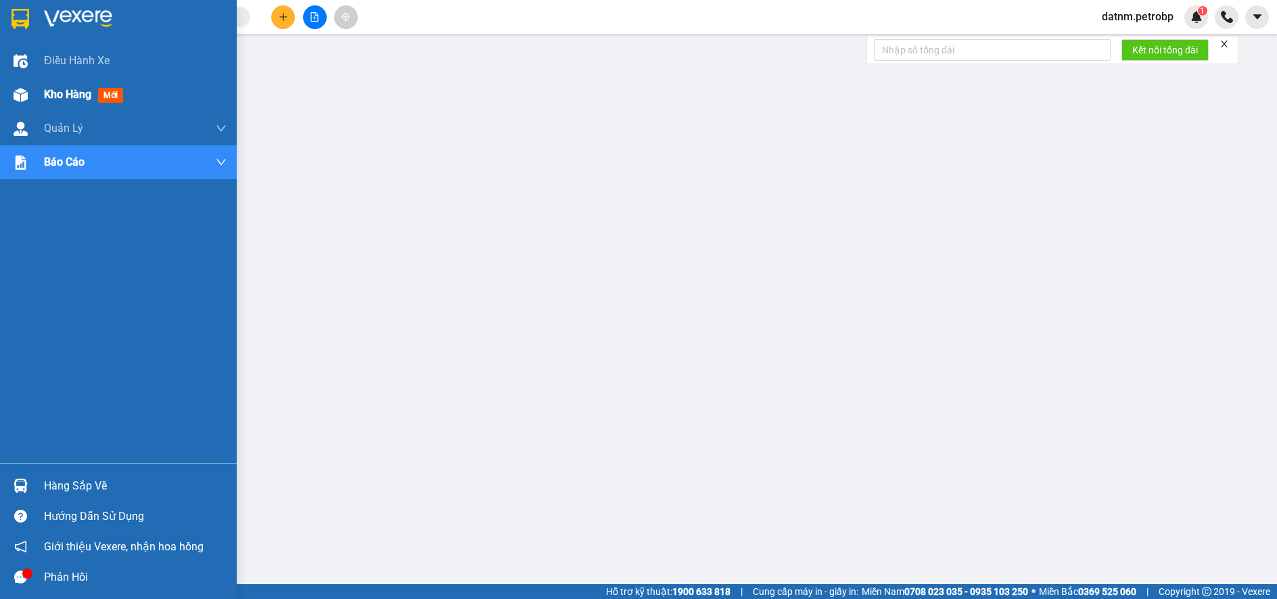
click at [69, 97] on span "Kho hàng" at bounding box center [67, 94] width 47 height 13
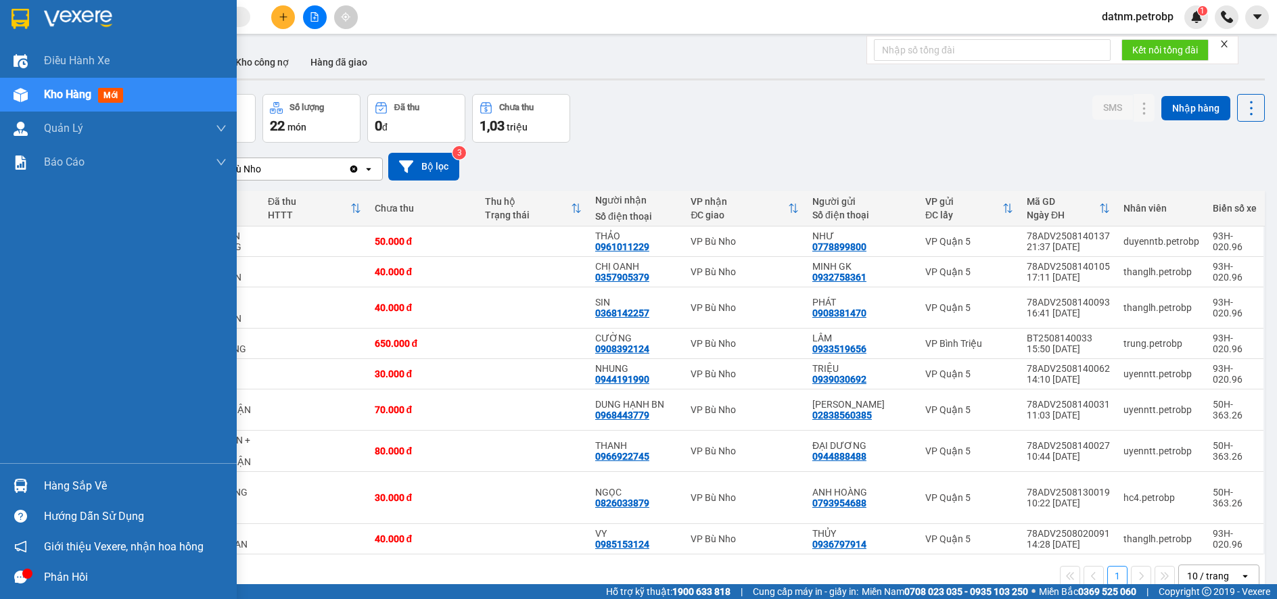
click at [72, 478] on div "Hàng sắp về" at bounding box center [135, 486] width 183 height 20
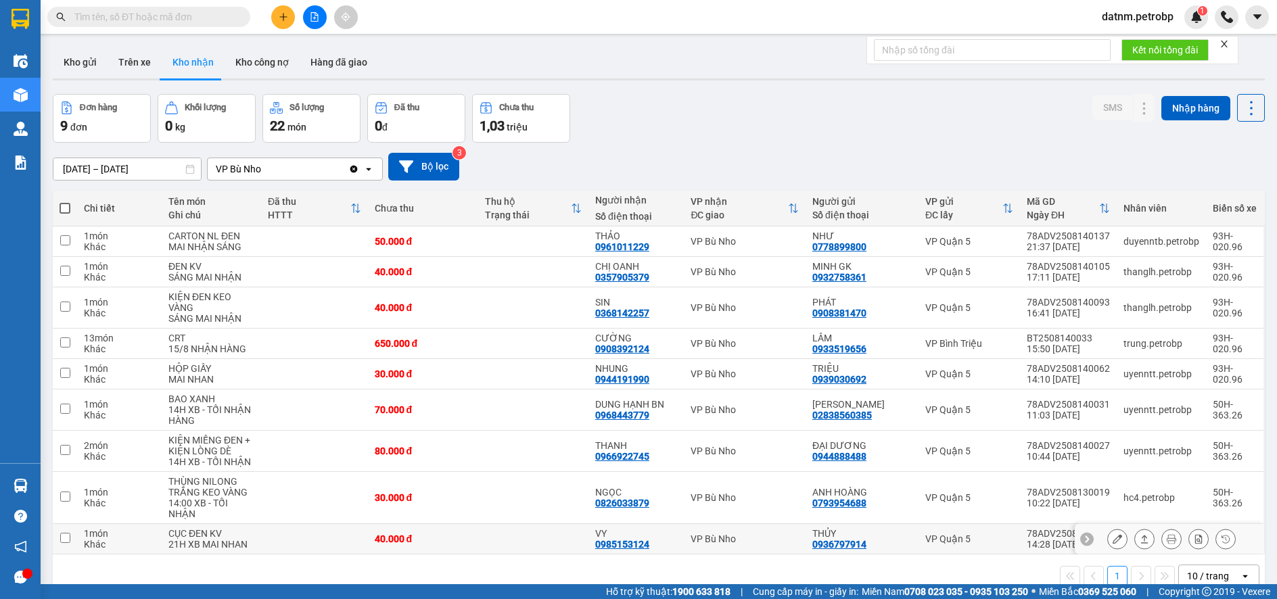
click at [661, 538] on section "Kết quả tìm kiếm ( 0 ) Bộ lọc No Data datnm.petrobp 1 Điều hành xe Kho hàng mới…" at bounding box center [638, 299] width 1277 height 599
click at [1113, 269] on icon at bounding box center [1117, 271] width 9 height 9
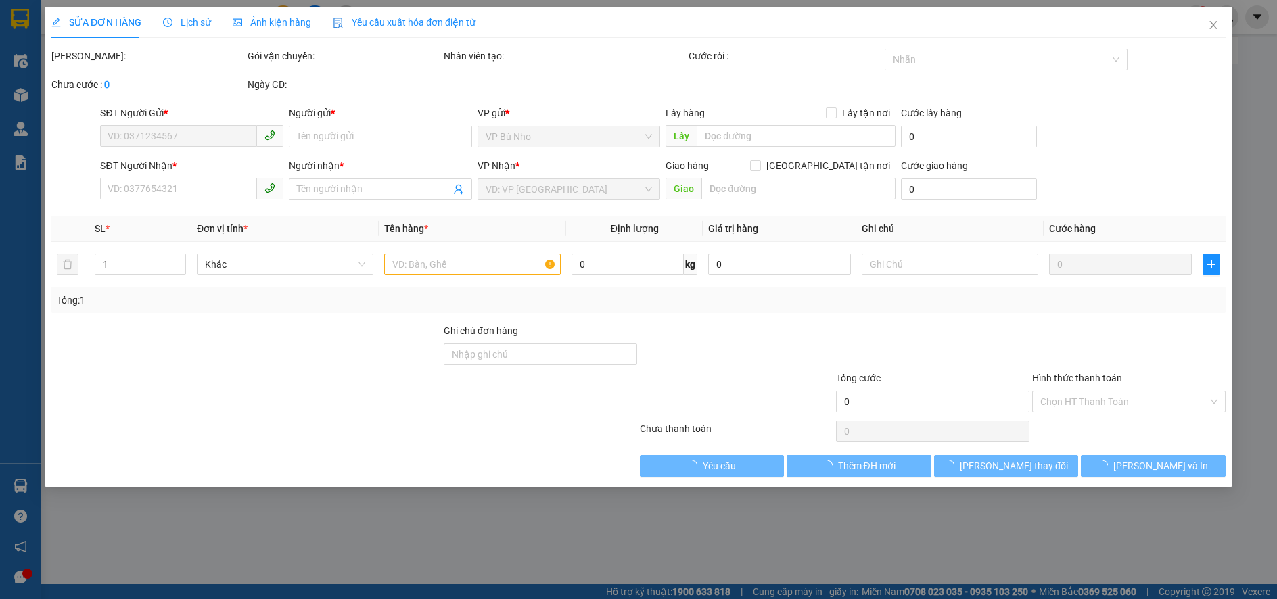
type input "0932758361"
type input "MINH GK"
type input "0357905379"
type input "CHỊ OANH"
type input "40.000"
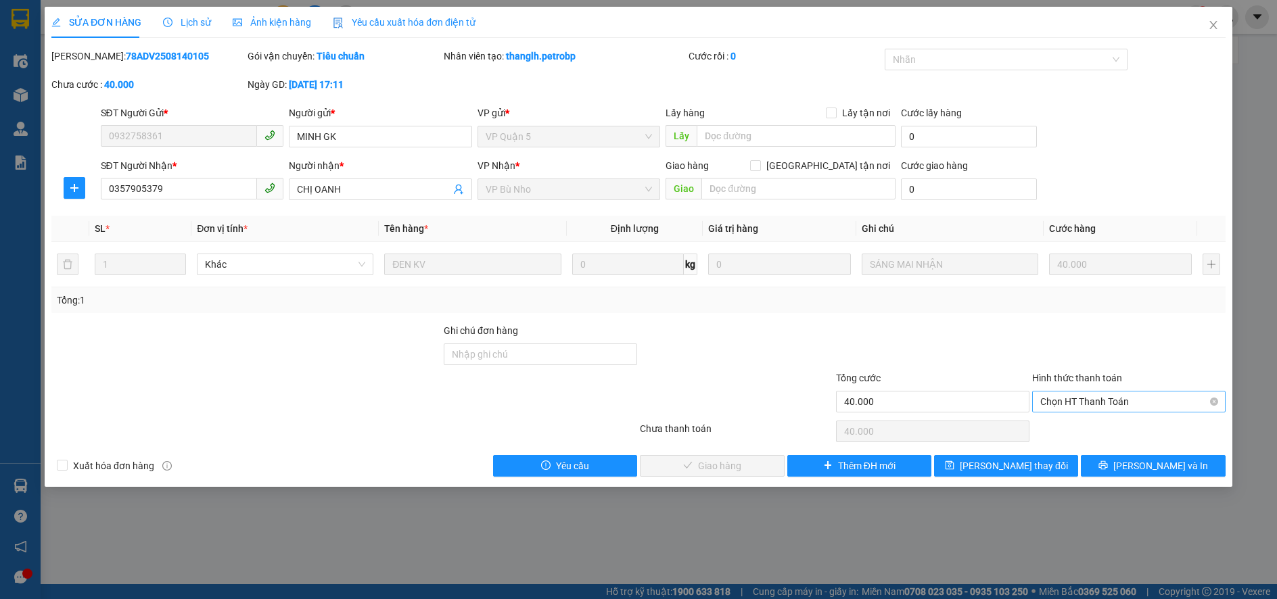
click at [1066, 402] on span "Chọn HT Thanh Toán" at bounding box center [1129, 402] width 177 height 20
click at [1073, 424] on div "Tại văn phòng" at bounding box center [1129, 428] width 177 height 15
type input "0"
click at [756, 472] on span "[PERSON_NAME] và Giao hàng" at bounding box center [731, 466] width 130 height 15
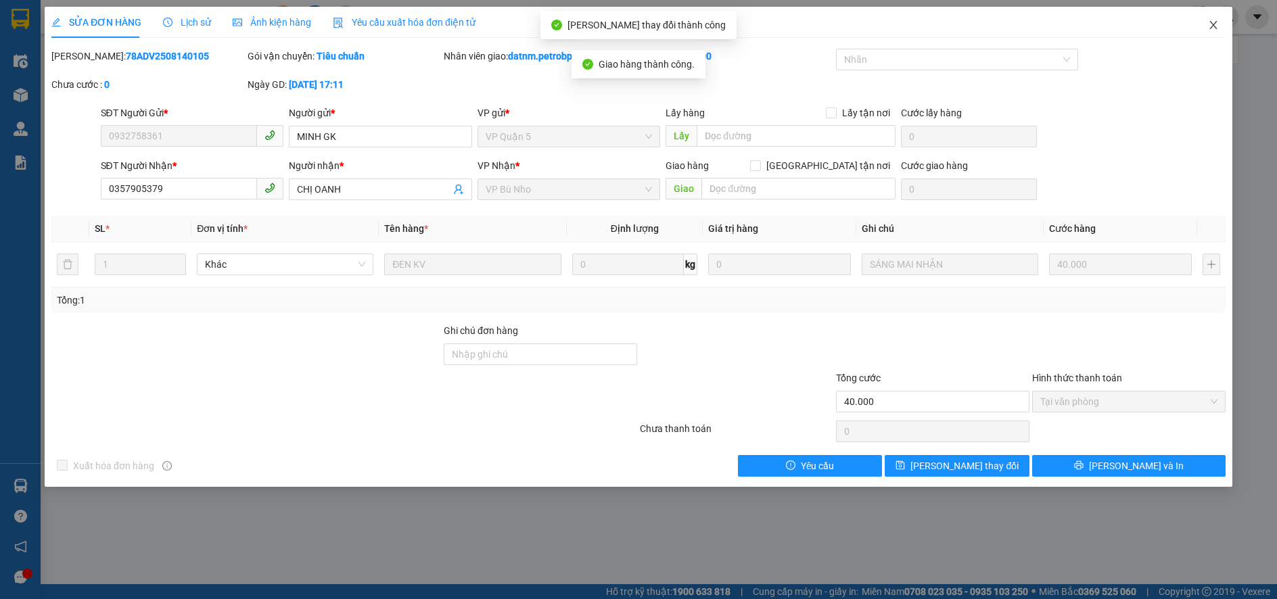
click at [1214, 28] on icon "close" at bounding box center [1213, 25] width 11 height 11
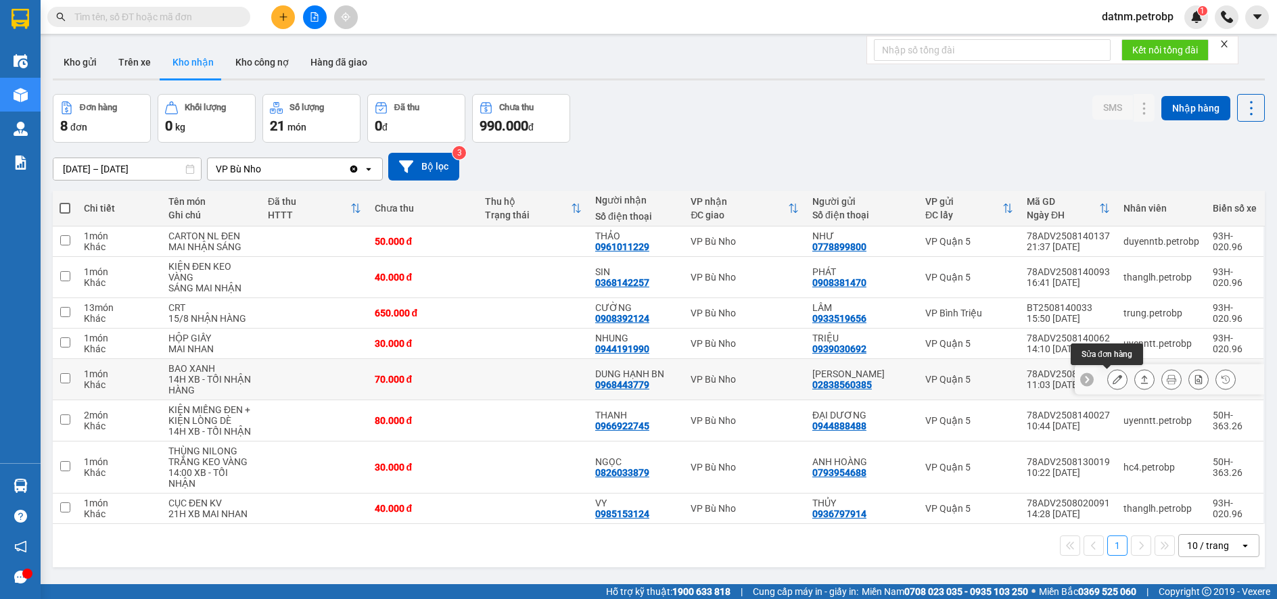
click at [1113, 380] on icon at bounding box center [1117, 379] width 9 height 9
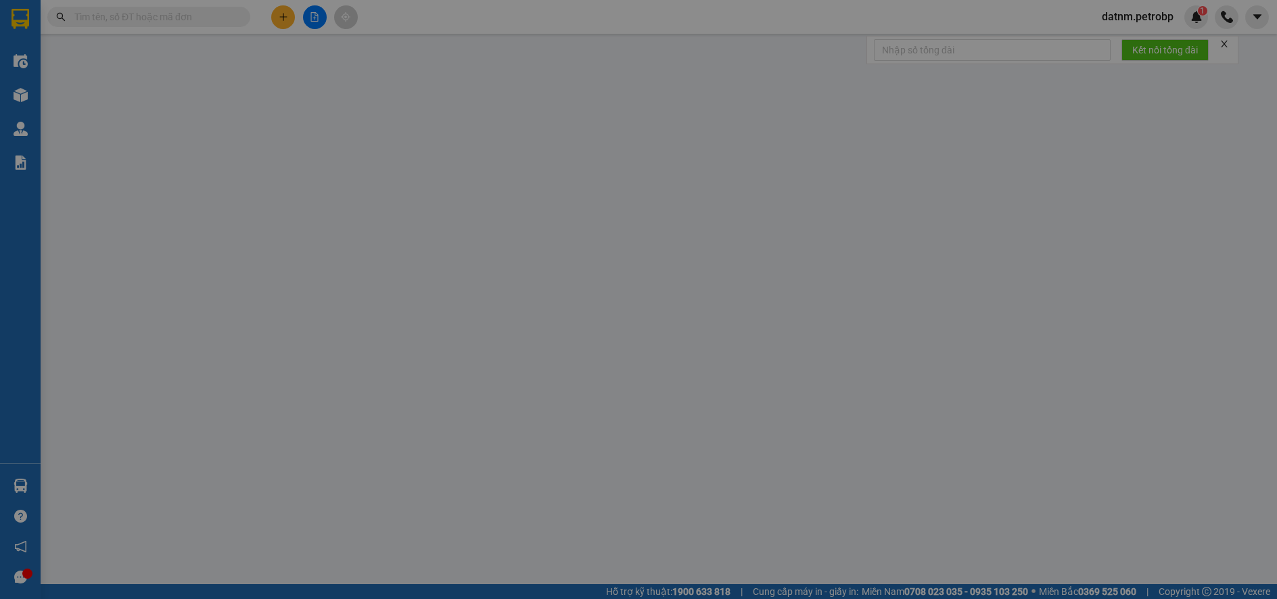
type input "02838560385"
type input "HỒNG HÀ"
type input "0968443779"
type input "DUNG HẠNH BN"
type input "70.000"
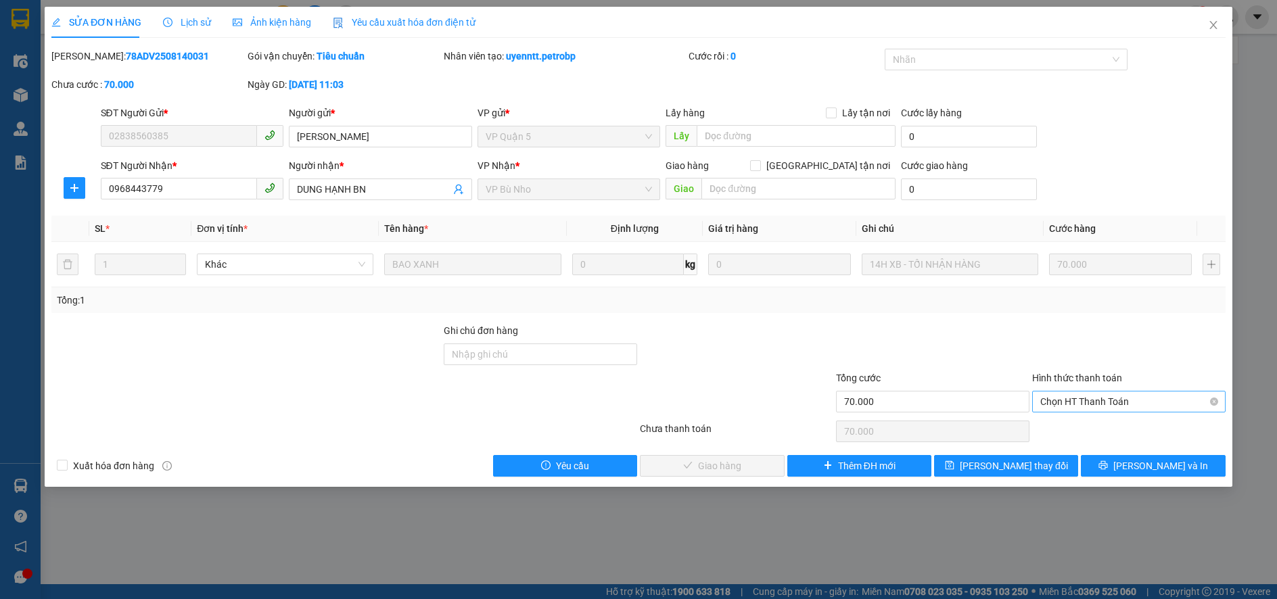
click at [1057, 403] on span "Chọn HT Thanh Toán" at bounding box center [1129, 402] width 177 height 20
click at [1080, 432] on div "Tại văn phòng" at bounding box center [1129, 428] width 177 height 15
type input "0"
click at [771, 470] on button "[PERSON_NAME] và Giao hàng" at bounding box center [712, 466] width 144 height 22
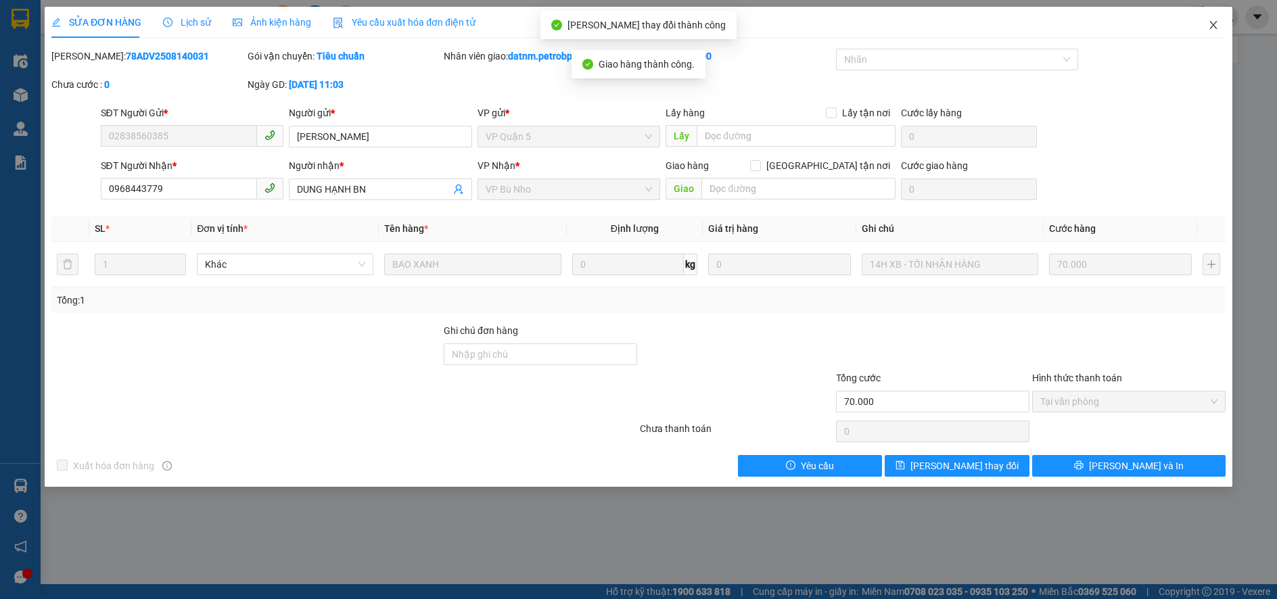
click at [1209, 24] on icon "close" at bounding box center [1213, 25] width 11 height 11
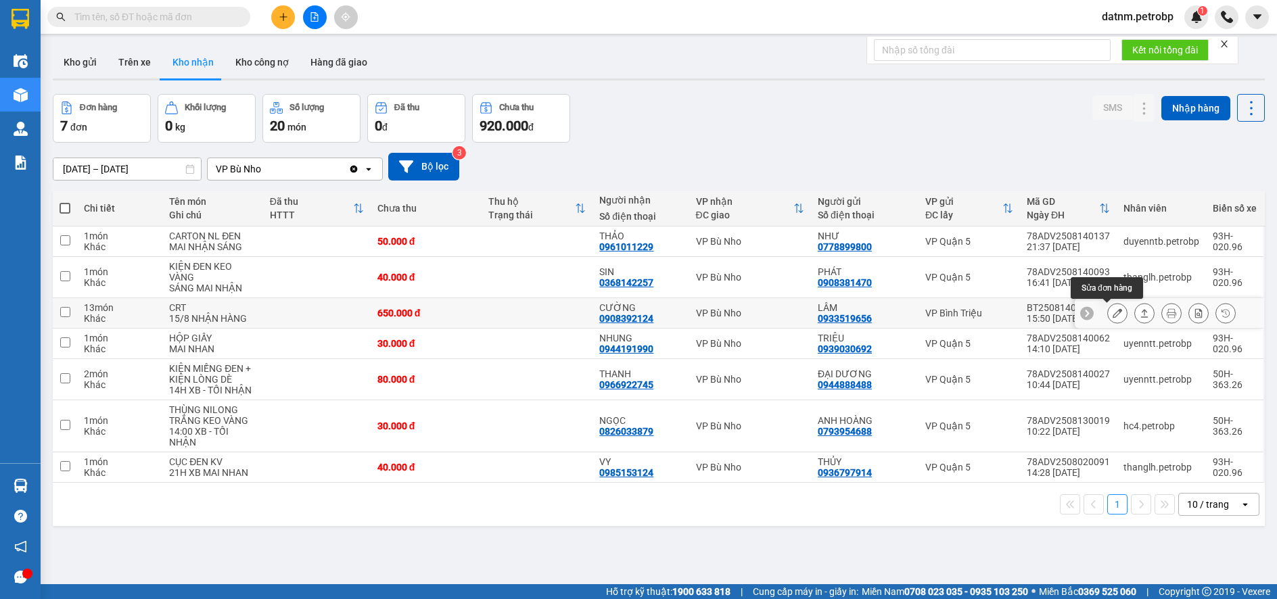
click at [1113, 317] on icon at bounding box center [1117, 313] width 9 height 9
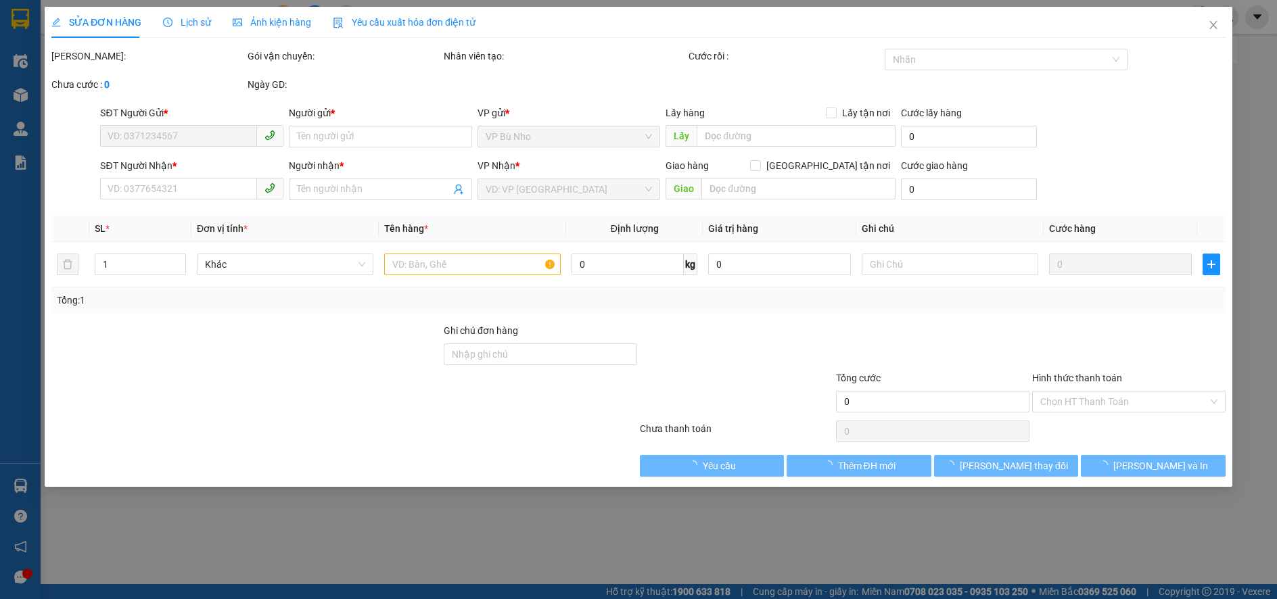
type input "0933519656"
type input "LÂM"
type input "0908392124"
type input "CƯỜNG"
type input "650.000"
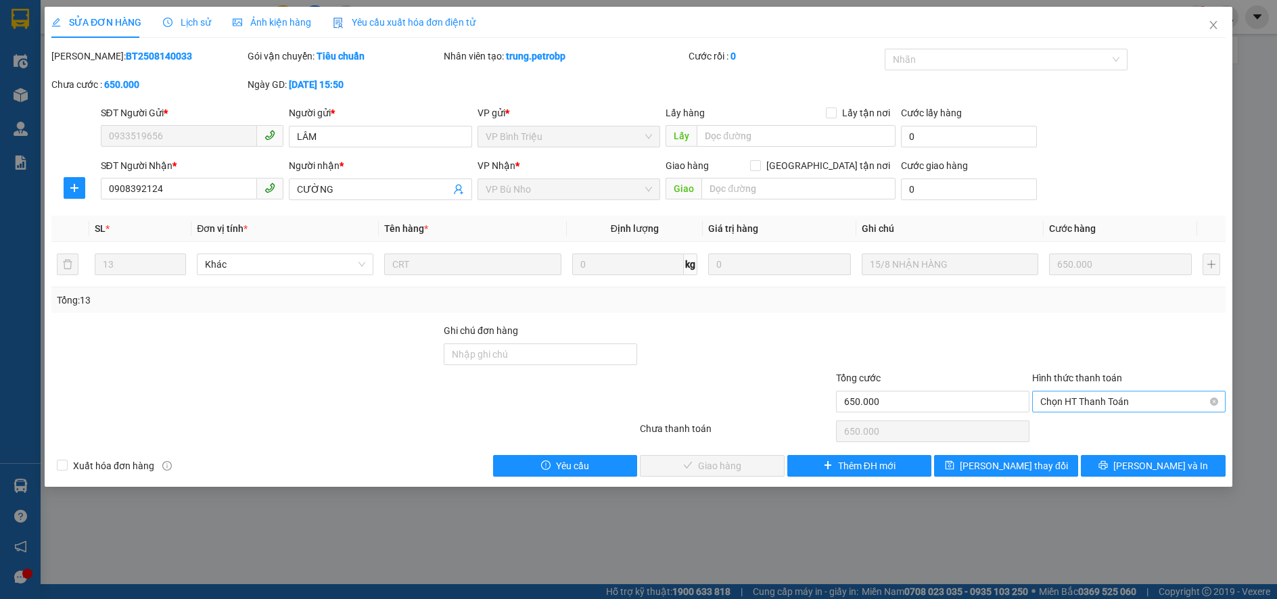
click at [1082, 403] on span "Chọn HT Thanh Toán" at bounding box center [1129, 402] width 177 height 20
click at [1122, 430] on div "Tại văn phòng" at bounding box center [1129, 428] width 177 height 15
type input "0"
click at [748, 468] on span "[PERSON_NAME] và Giao hàng" at bounding box center [731, 466] width 130 height 15
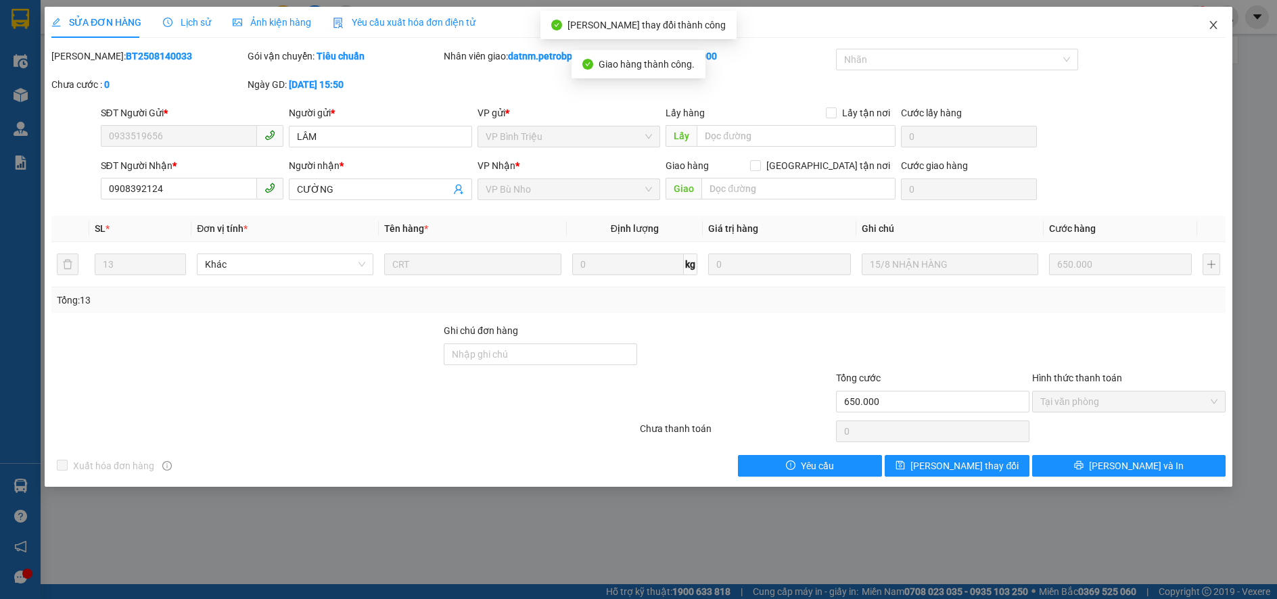
click at [1211, 21] on icon "close" at bounding box center [1213, 25] width 11 height 11
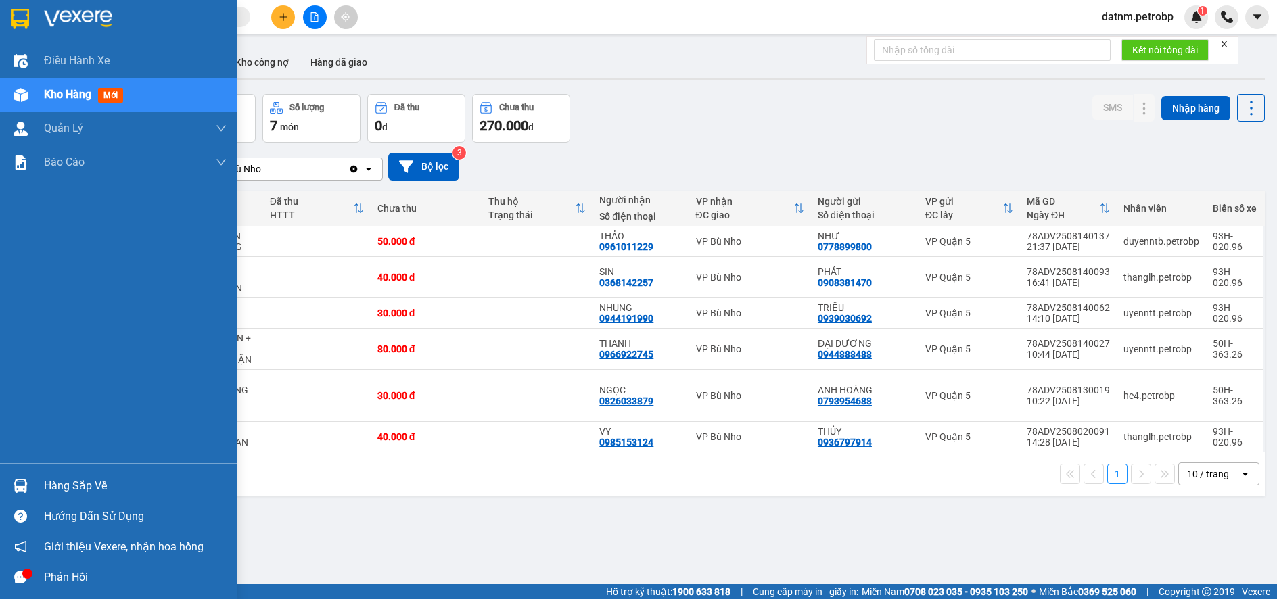
click at [80, 485] on div "Hàng sắp về" at bounding box center [135, 486] width 183 height 20
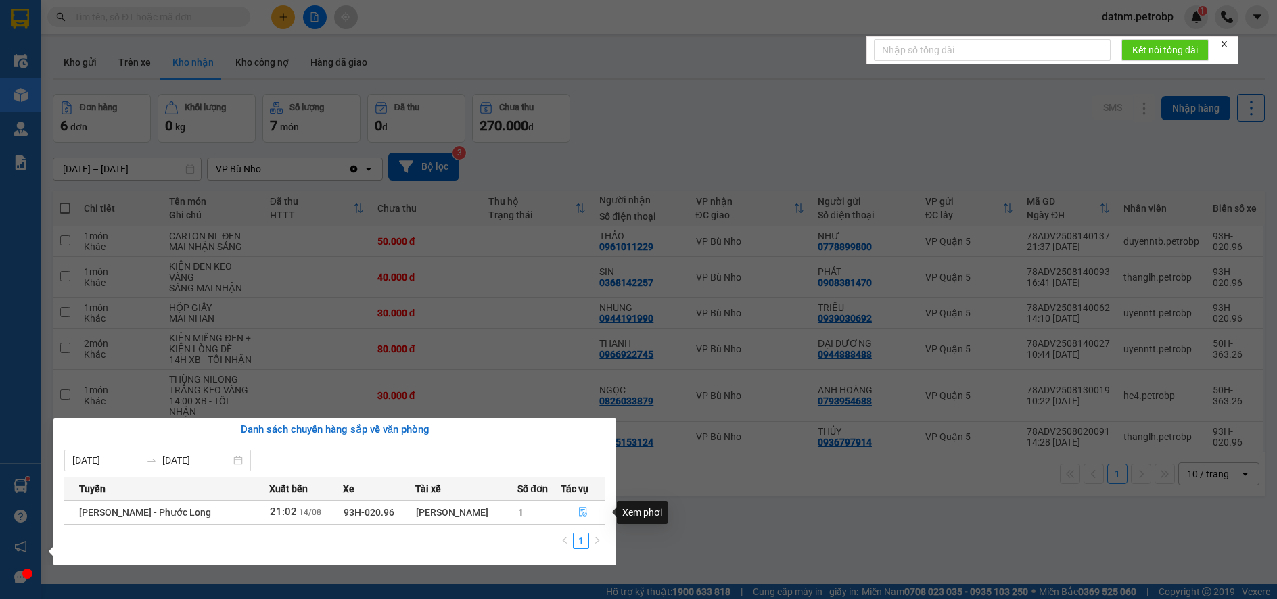
click at [579, 511] on icon "file-done" at bounding box center [583, 512] width 8 height 9
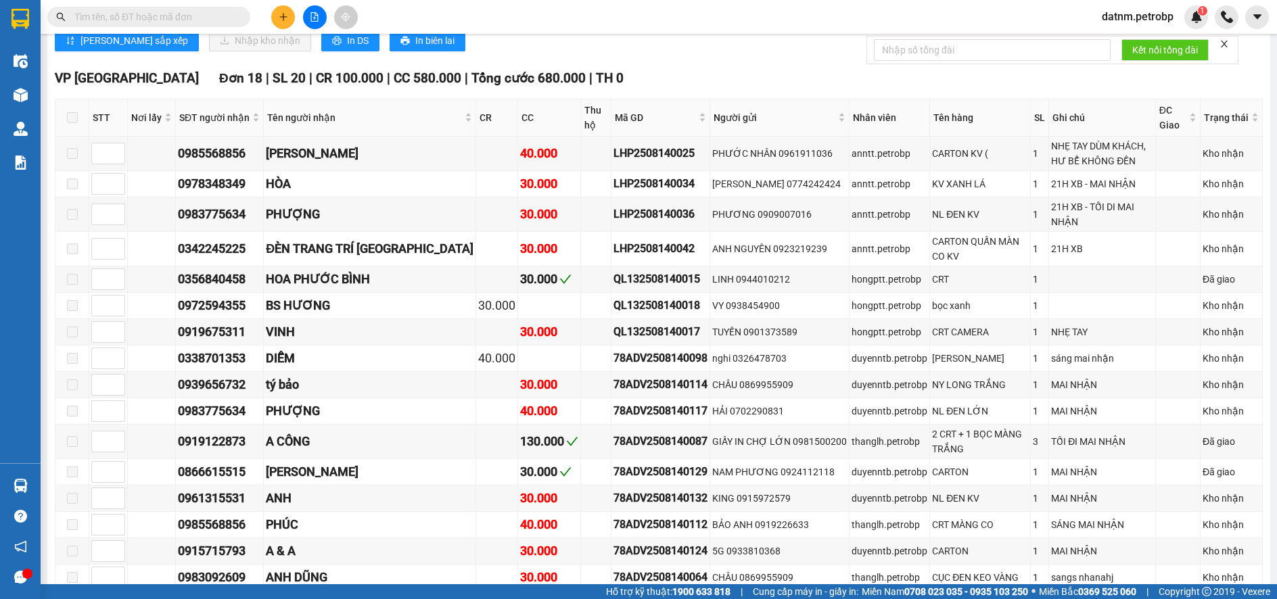
scroll to position [406, 0]
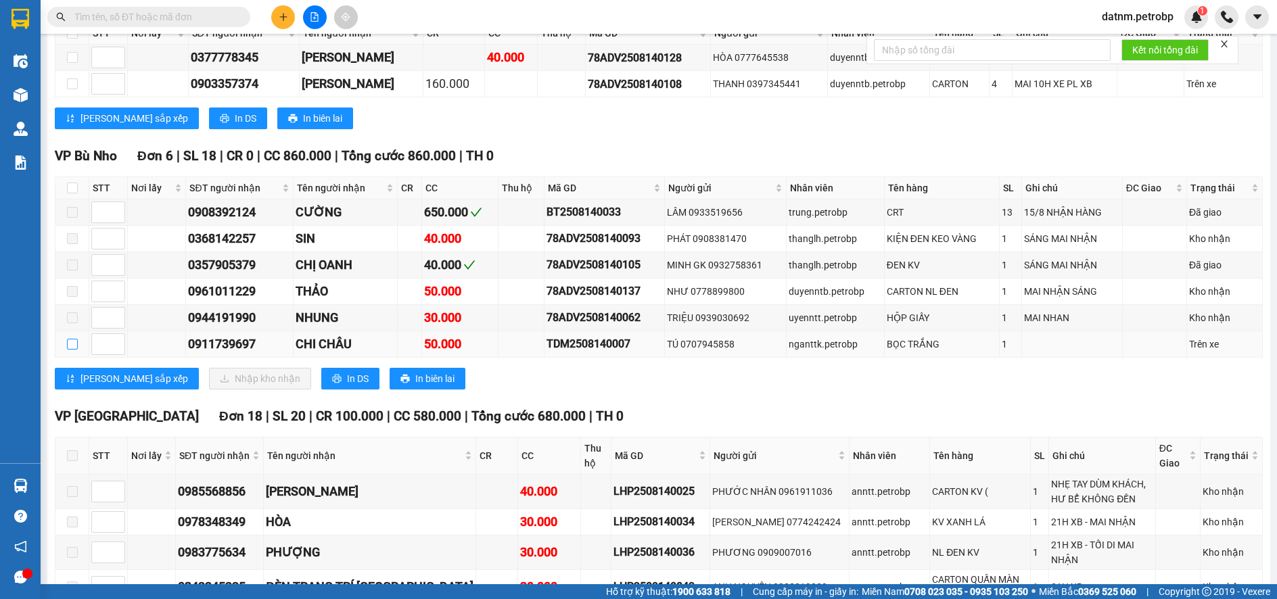
click at [74, 346] on input "checkbox" at bounding box center [72, 344] width 11 height 11
checkbox input "true"
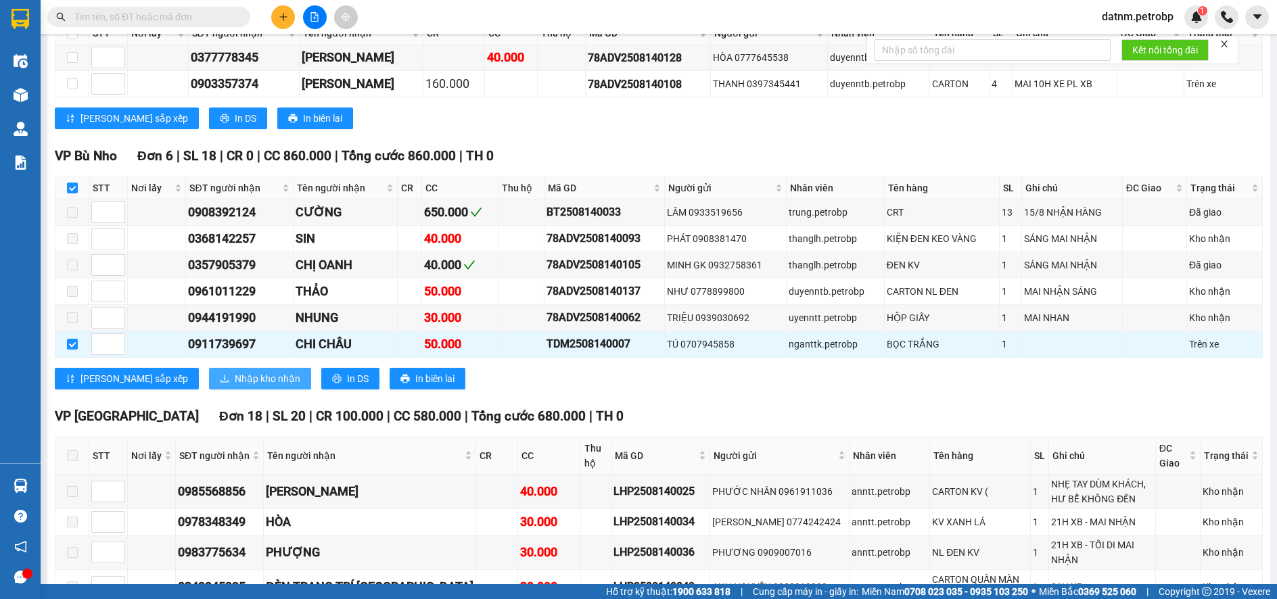
click at [235, 376] on span "Nhập kho nhận" at bounding box center [268, 378] width 66 height 15
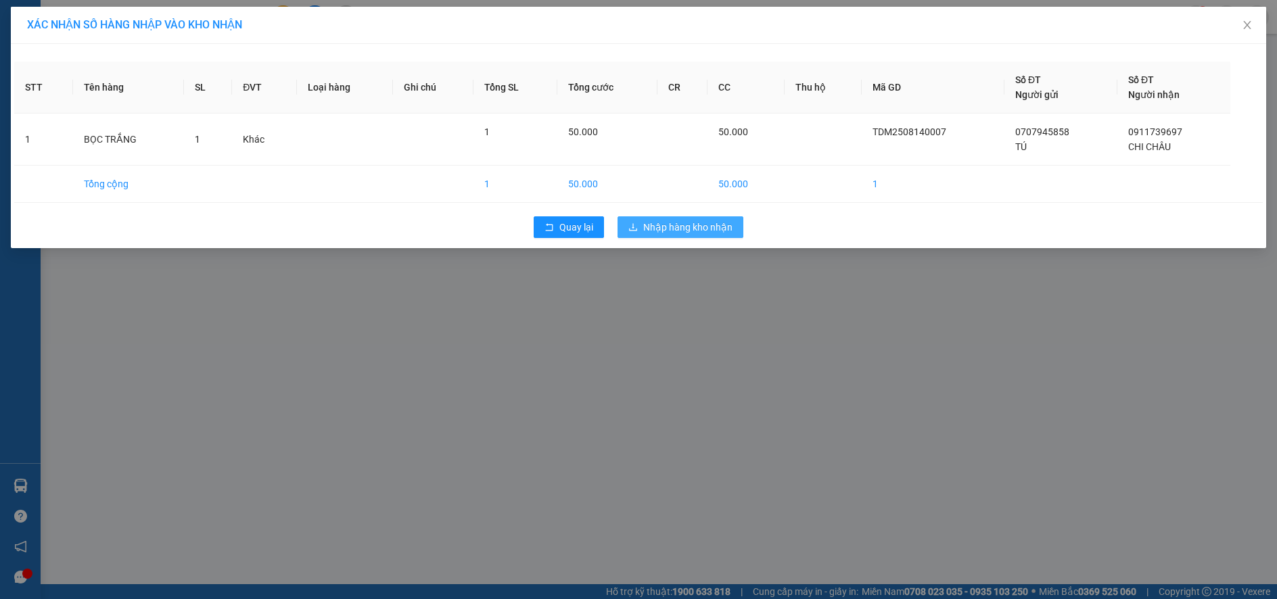
click at [693, 231] on span "Nhập hàng kho nhận" at bounding box center [687, 227] width 89 height 15
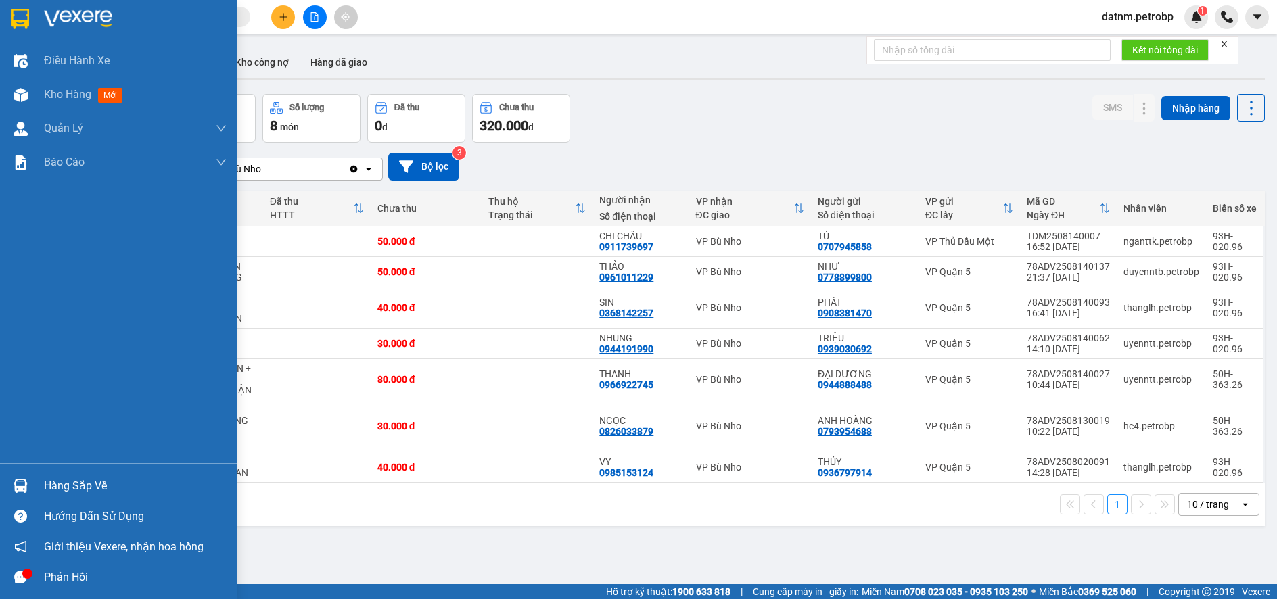
click at [105, 488] on div "Hàng sắp về" at bounding box center [135, 486] width 183 height 20
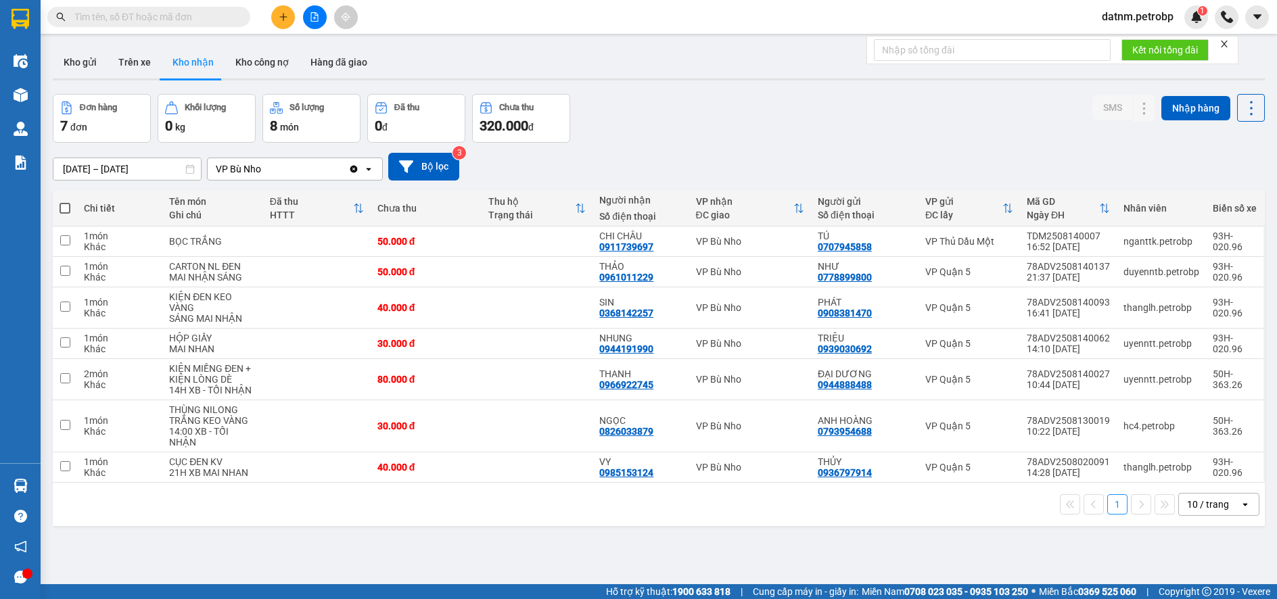
click at [713, 549] on section "Kết quả tìm kiếm ( 0 ) Bộ lọc No Data datnm.petrobp 1 Điều hành xe Kho hàng mới…" at bounding box center [638, 299] width 1277 height 599
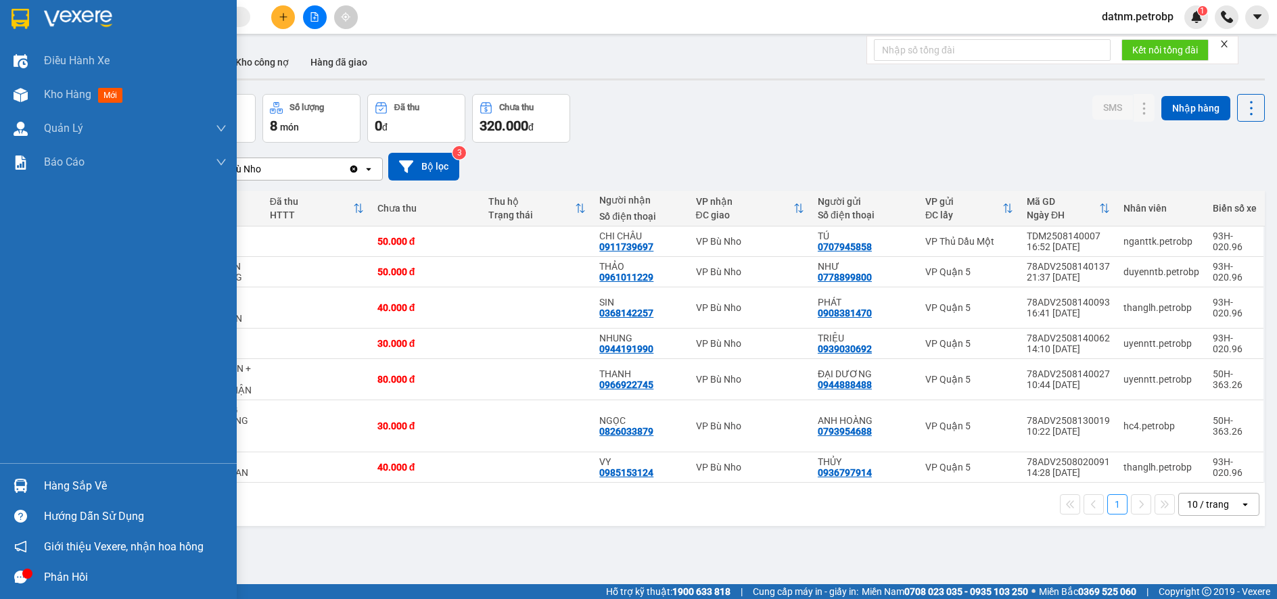
click at [85, 484] on div "Hàng sắp về" at bounding box center [135, 486] width 183 height 20
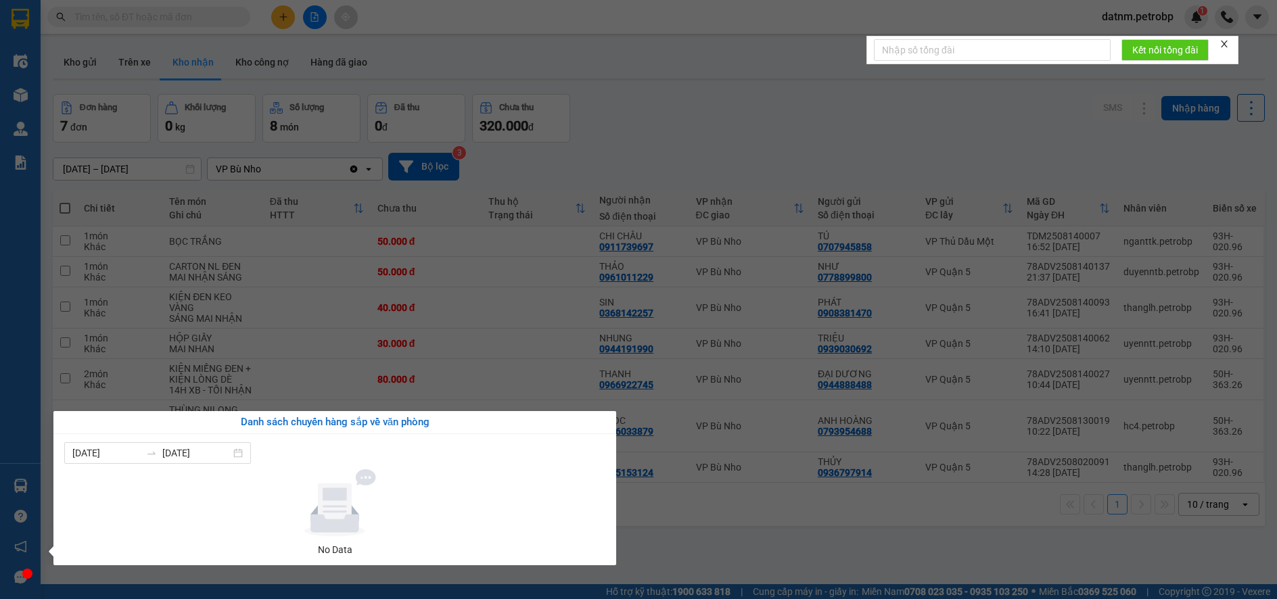
click at [669, 524] on section "Kết quả tìm kiếm ( 0 ) Bộ lọc No Data datnm.petrobp 1 Điều hành xe Kho hàng mới…" at bounding box center [638, 299] width 1277 height 599
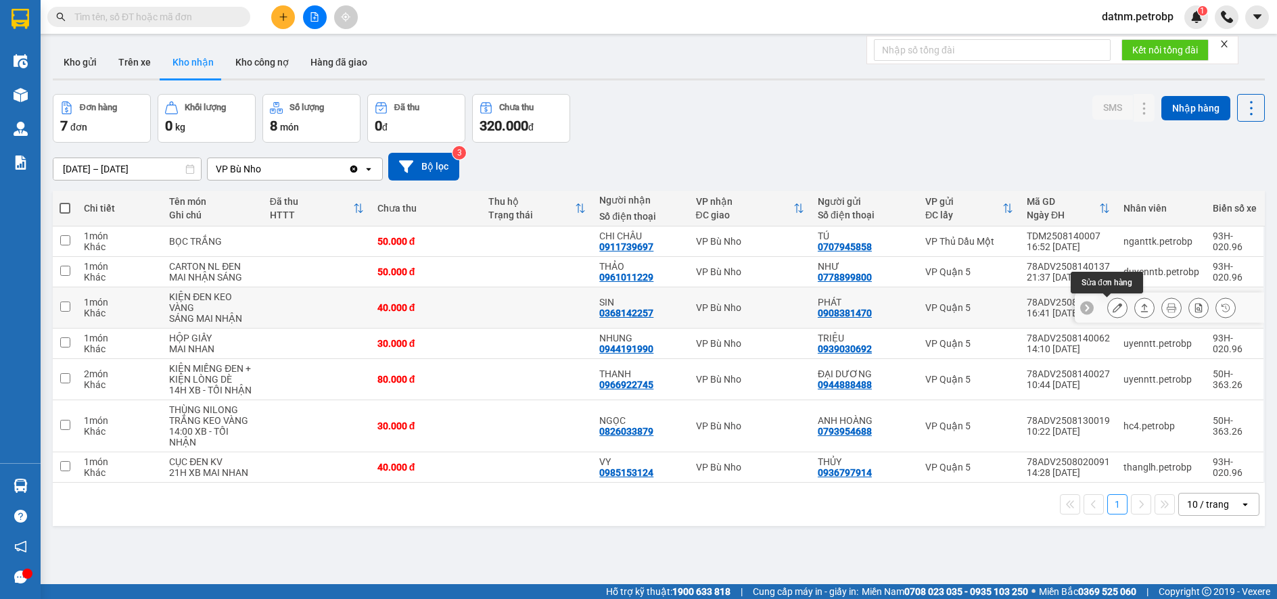
click at [1113, 313] on icon at bounding box center [1117, 307] width 9 height 9
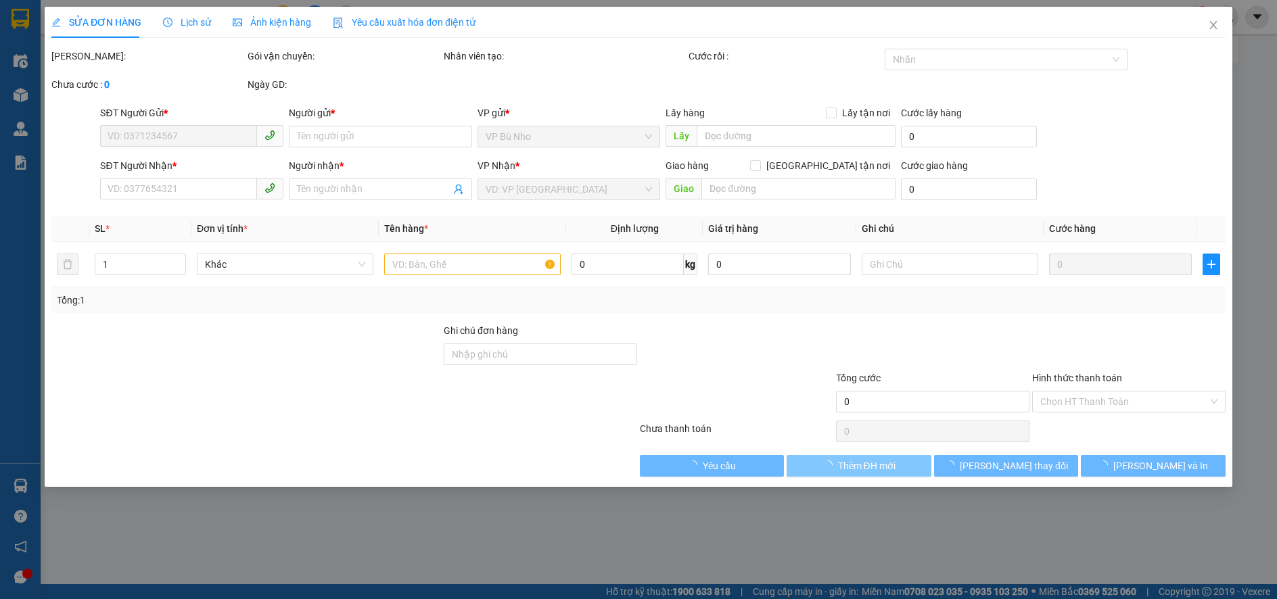
type input "0908381470"
type input "PHÁT"
type input "0368142257"
type input "SIN"
type input "40.000"
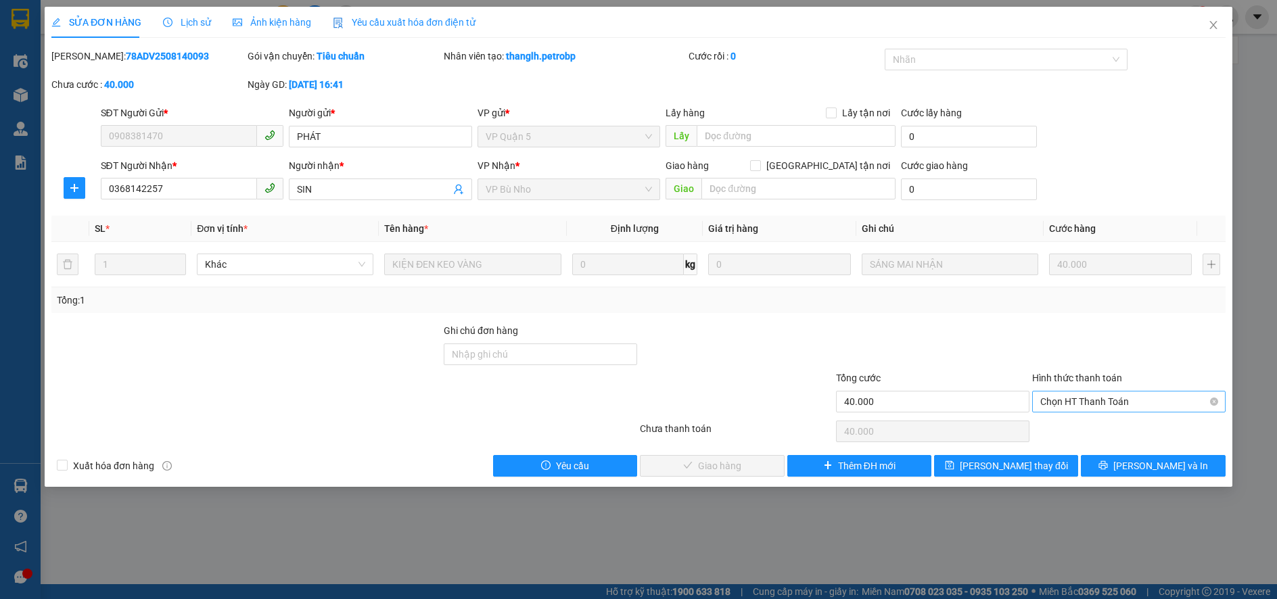
click at [1061, 403] on span "Chọn HT Thanh Toán" at bounding box center [1129, 402] width 177 height 20
click at [1061, 428] on div "Tại văn phòng" at bounding box center [1129, 428] width 177 height 15
type input "0"
click at [715, 464] on span "[PERSON_NAME] và Giao hàng" at bounding box center [731, 466] width 130 height 15
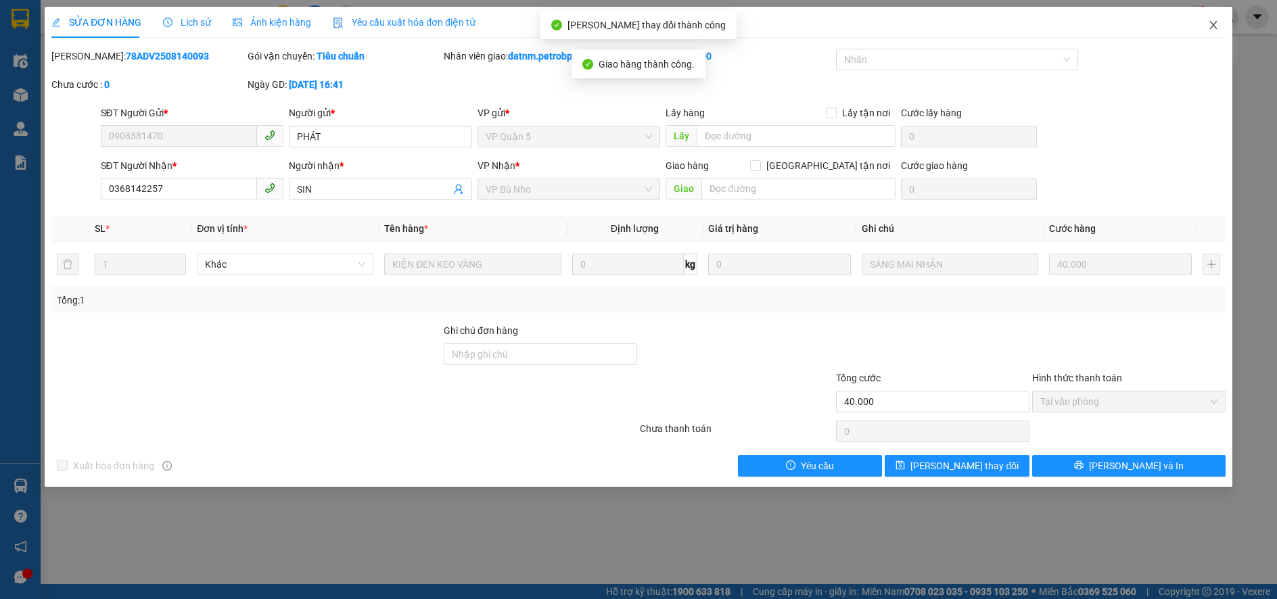
click at [1213, 23] on icon "close" at bounding box center [1213, 25] width 11 height 11
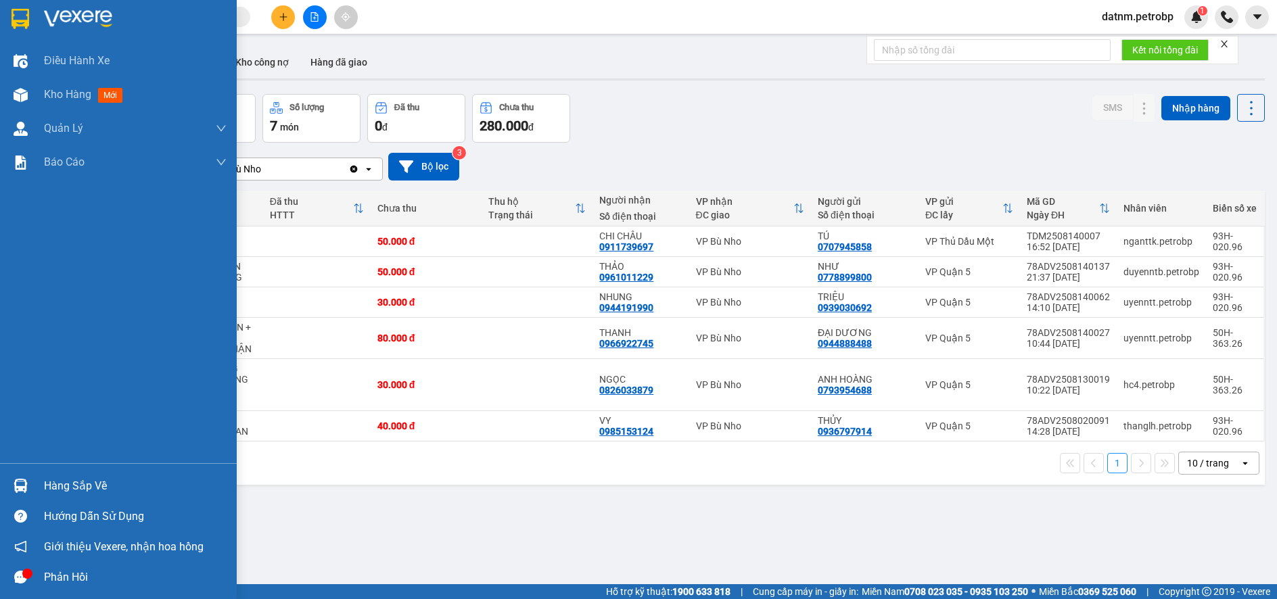
click at [94, 486] on div "Hàng sắp về" at bounding box center [135, 486] width 183 height 20
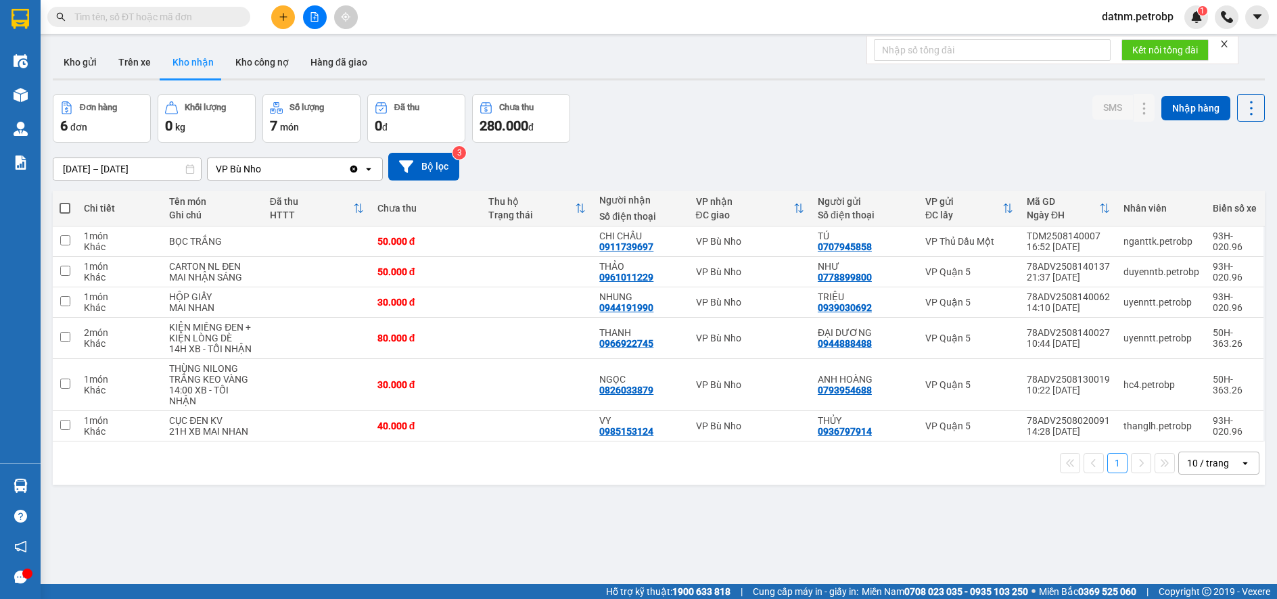
click at [685, 515] on section "Kết quả tìm kiếm ( 0 ) Bộ lọc No Data datnm.petrobp 1 Điều hành xe Kho hàng mới…" at bounding box center [638, 299] width 1277 height 599
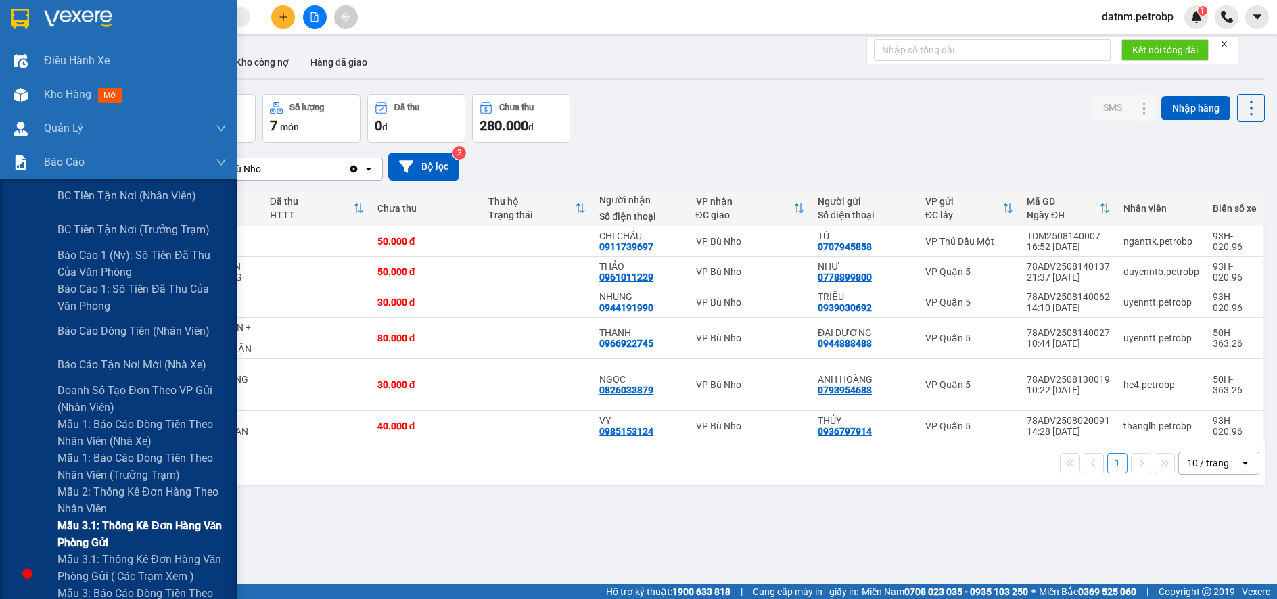
click at [101, 534] on span "Mẫu 3.1: Thống kê đơn hàng văn phòng gửi" at bounding box center [142, 535] width 169 height 34
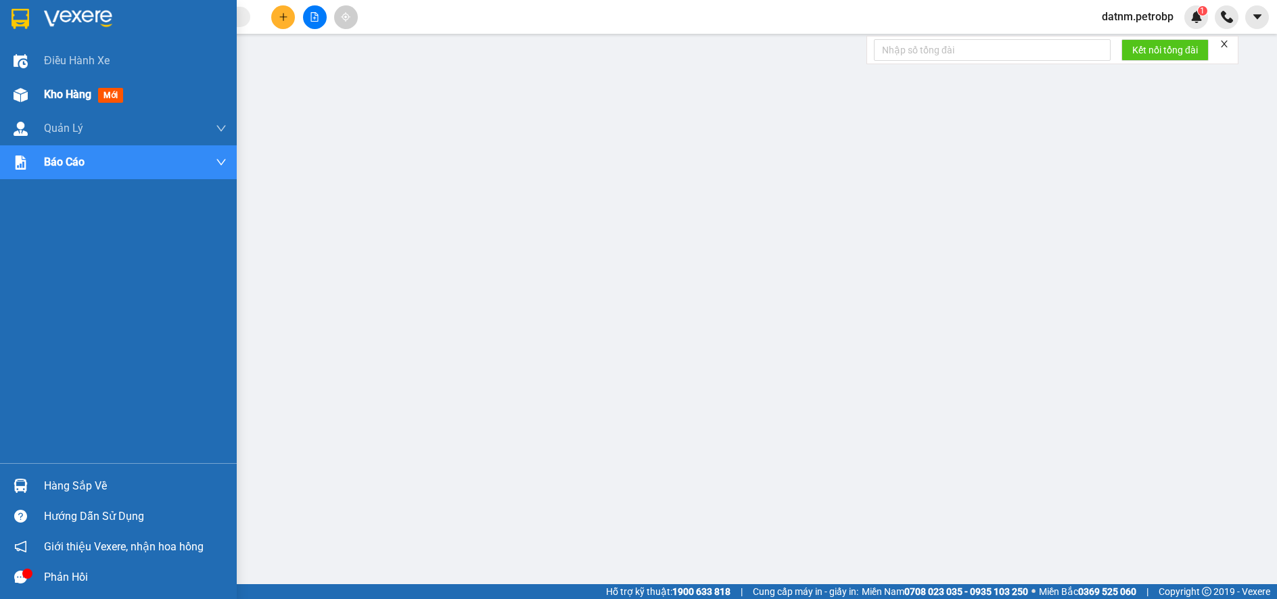
click at [70, 91] on span "Kho hàng" at bounding box center [67, 94] width 47 height 13
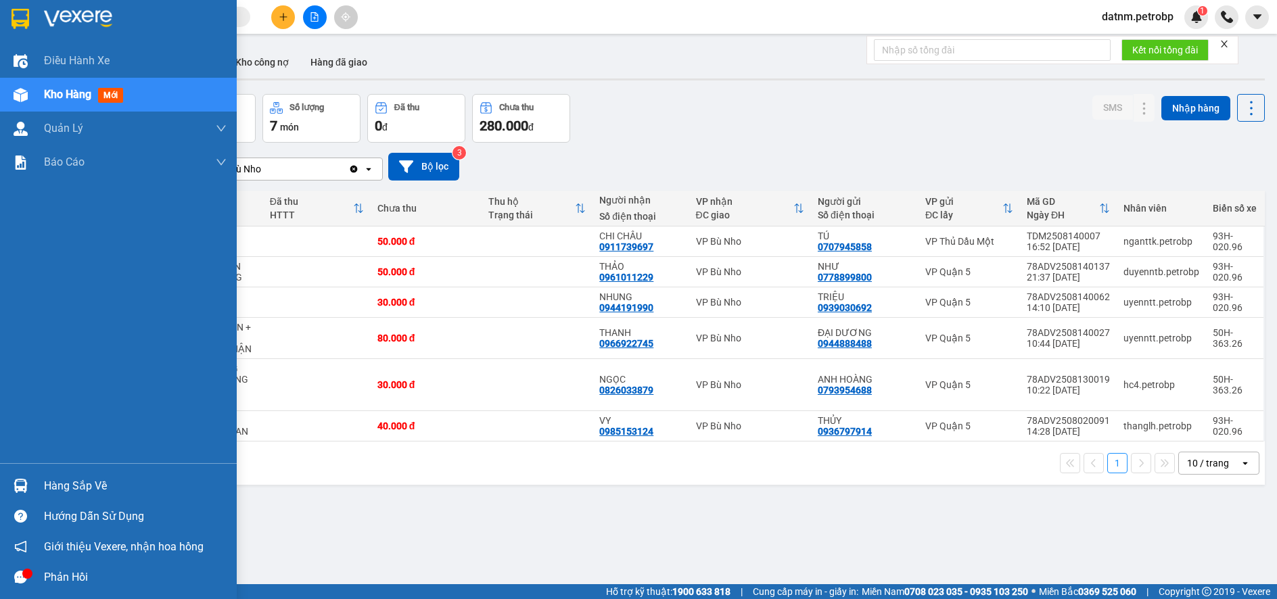
click at [63, 485] on div "Hàng sắp về" at bounding box center [135, 486] width 183 height 20
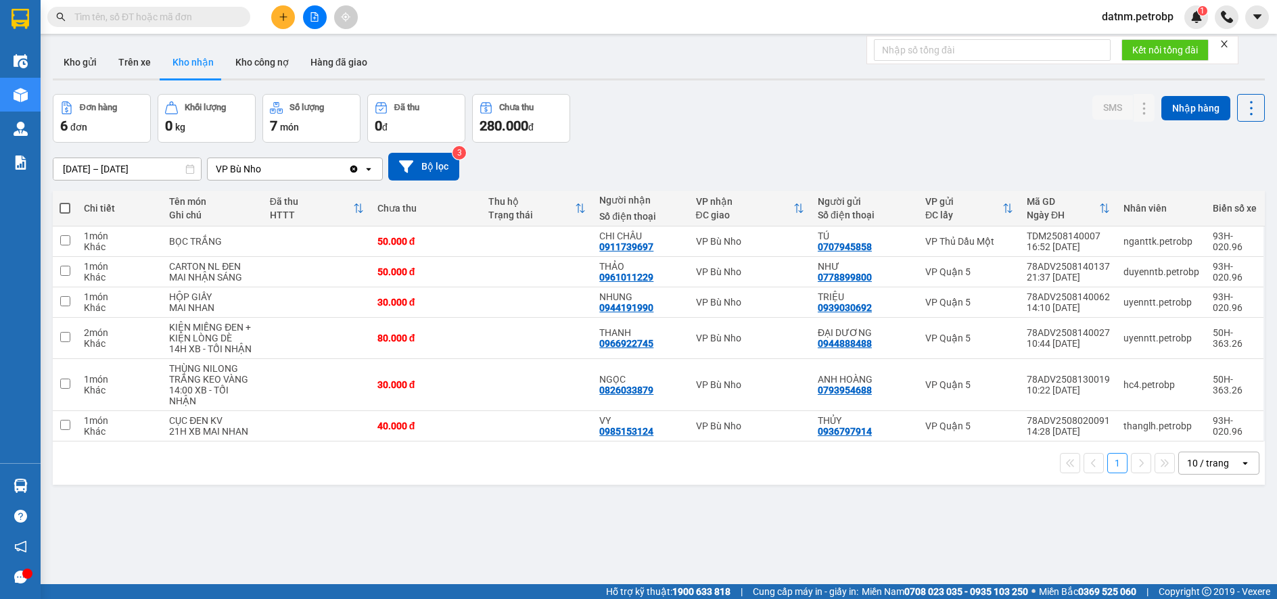
click at [702, 522] on section "Kết quả tìm kiếm ( 0 ) Bộ lọc No Data datnm.petrobp 1 Điều hành xe Kho hàng mới…" at bounding box center [638, 299] width 1277 height 599
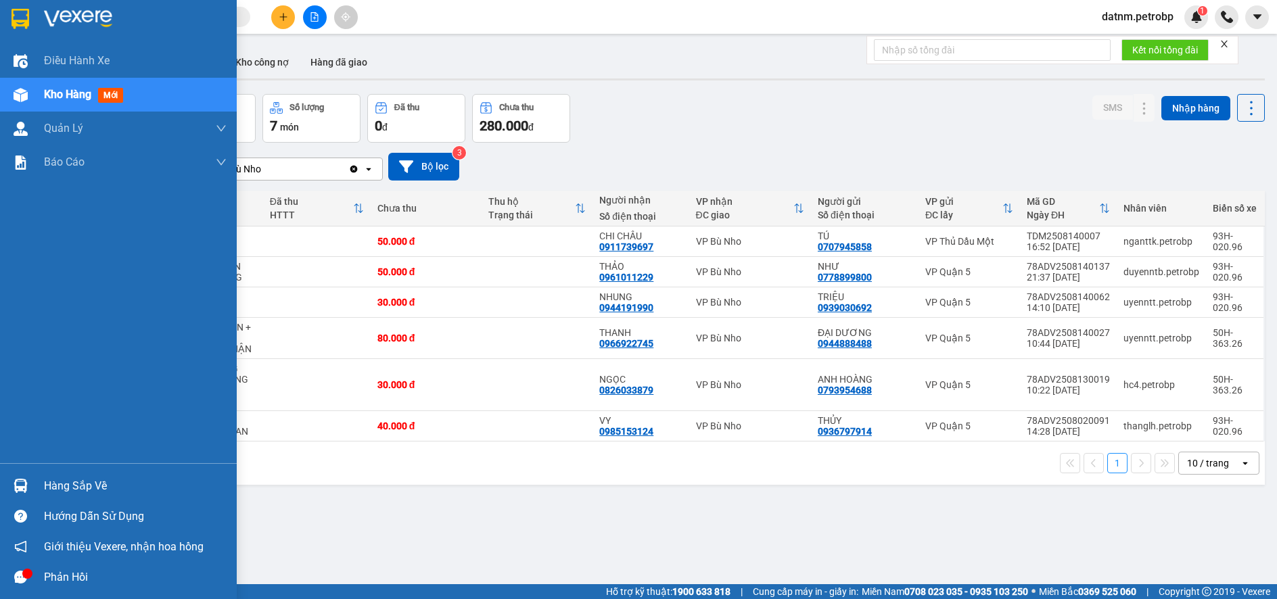
click at [85, 490] on div "Hàng sắp về" at bounding box center [135, 486] width 183 height 20
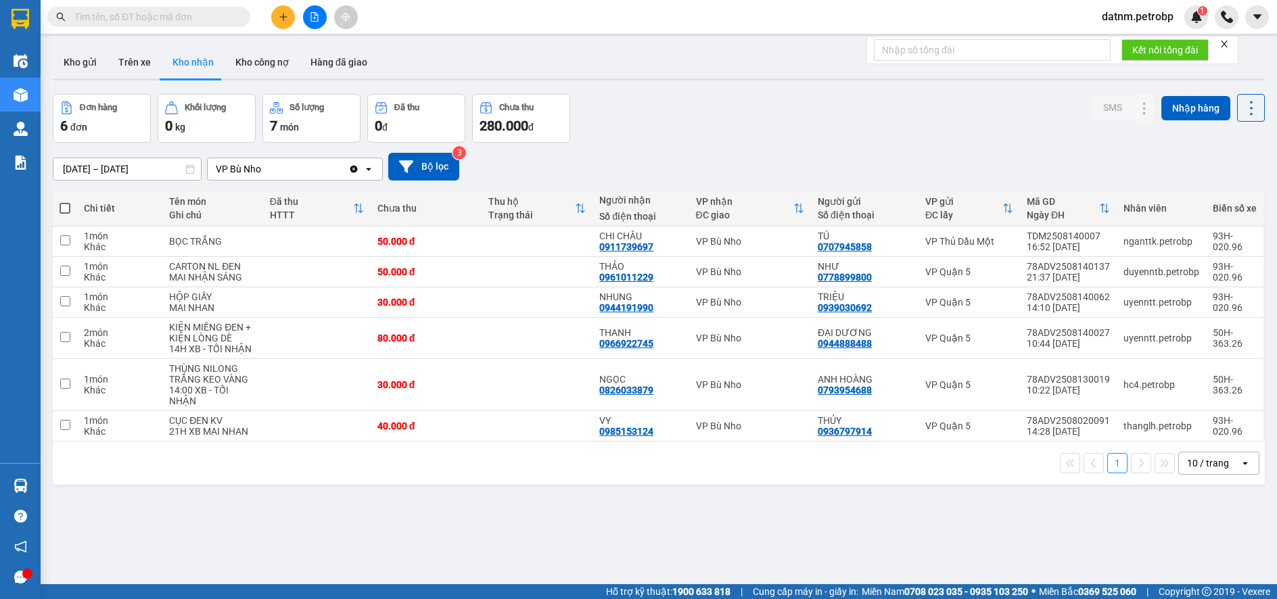
click at [710, 551] on section "Kết quả tìm kiếm ( 0 ) Bộ lọc No Data datnm.petrobp 1 Điều hành xe Kho hàng mới…" at bounding box center [638, 299] width 1277 height 599
click at [1113, 246] on icon at bounding box center [1117, 241] width 9 height 9
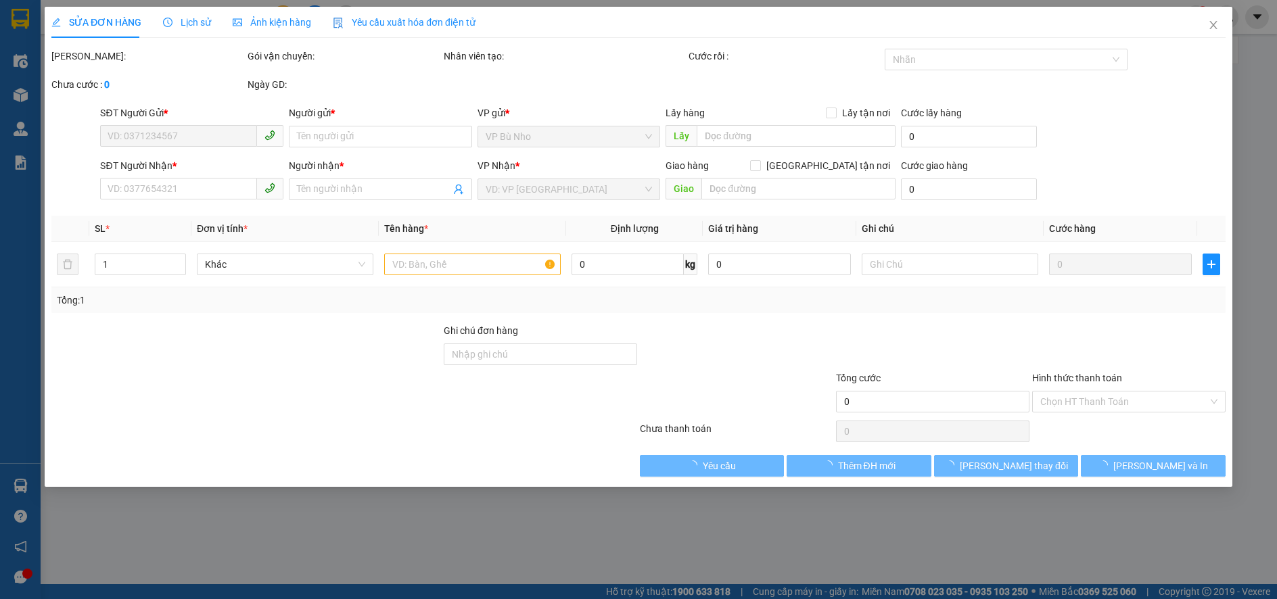
type input "0707945858"
type input "TÚ"
type input "0911739697"
type input "CHI CHÂU"
type input "50.000"
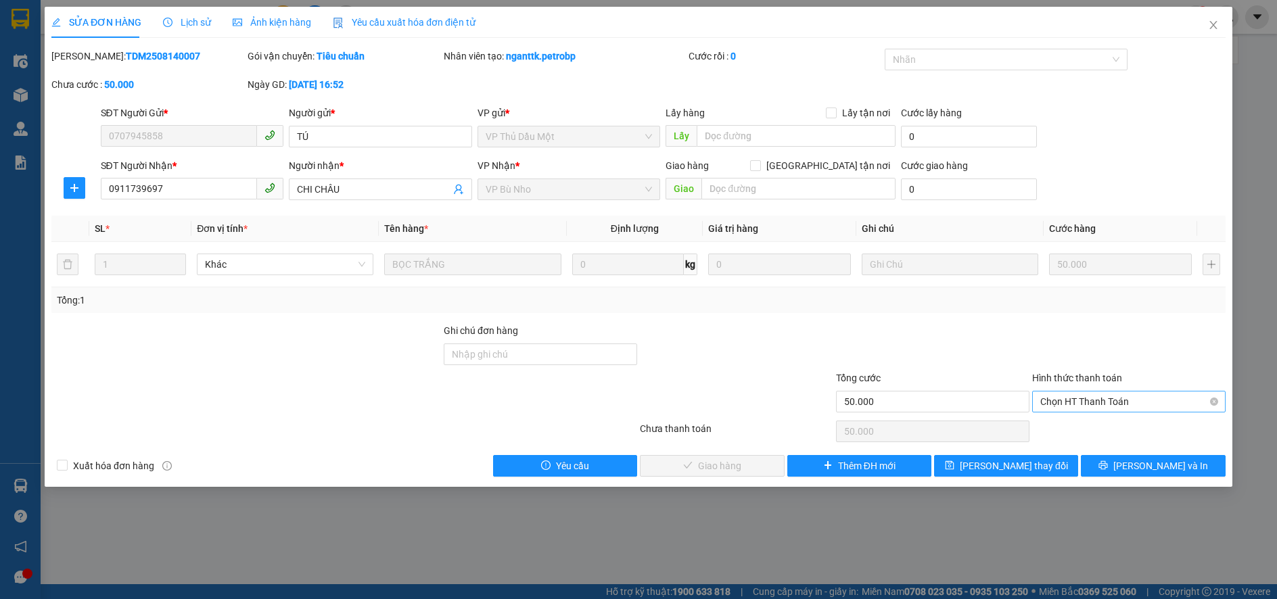
click at [1070, 401] on span "Chọn HT Thanh Toán" at bounding box center [1129, 402] width 177 height 20
click at [1064, 434] on div "Tại văn phòng" at bounding box center [1129, 428] width 177 height 15
type input "0"
click at [749, 468] on span "[PERSON_NAME] và Giao hàng" at bounding box center [731, 466] width 130 height 15
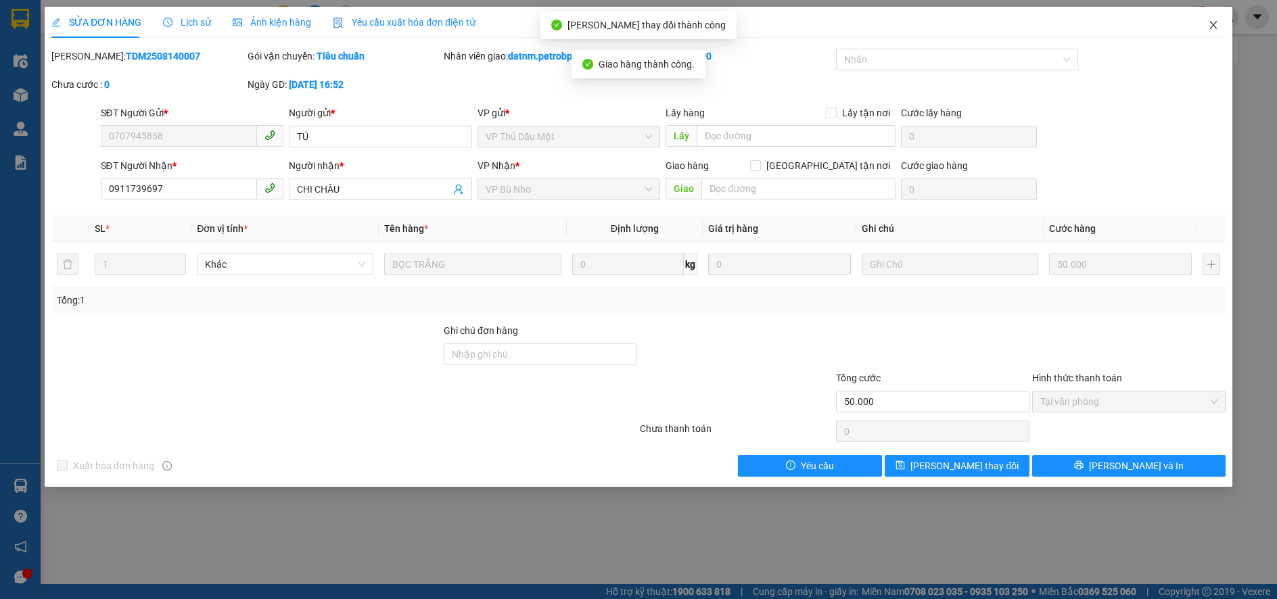
click at [1213, 26] on icon "close" at bounding box center [1213, 25] width 7 height 8
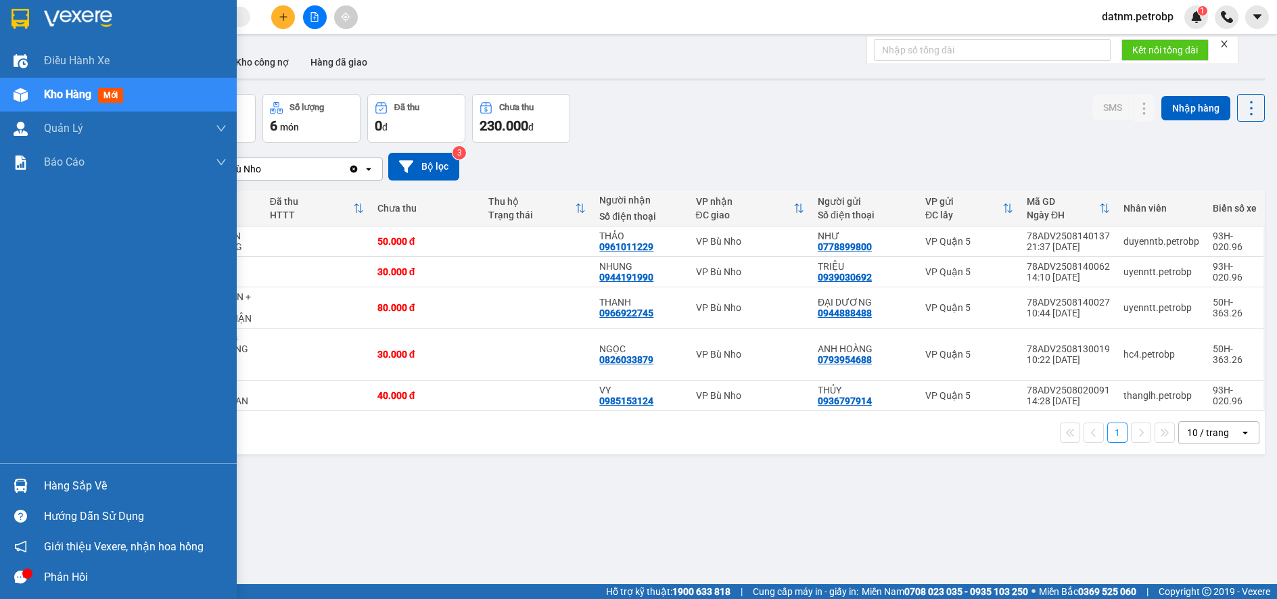
click at [83, 485] on div "Hàng sắp về" at bounding box center [135, 486] width 183 height 20
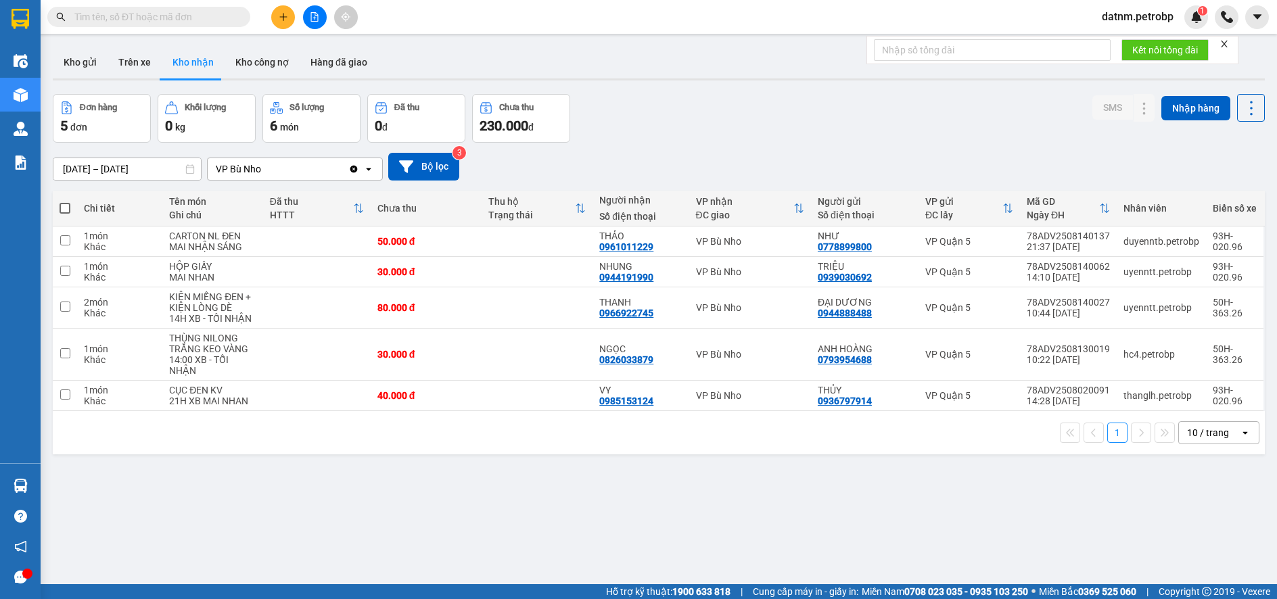
click at [743, 512] on section "Kết quả tìm kiếm ( 0 ) Bộ lọc No Data datnm.petrobp 1 Điều hành xe Kho hàng mới…" at bounding box center [638, 299] width 1277 height 599
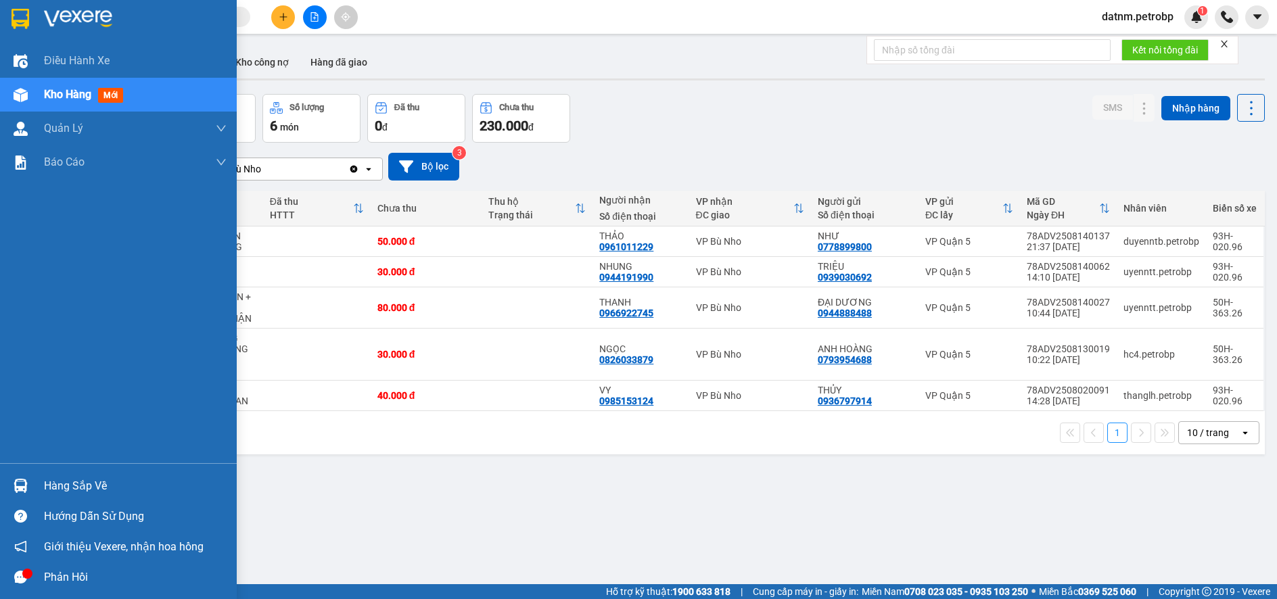
click at [66, 486] on div "Hàng sắp về" at bounding box center [135, 486] width 183 height 20
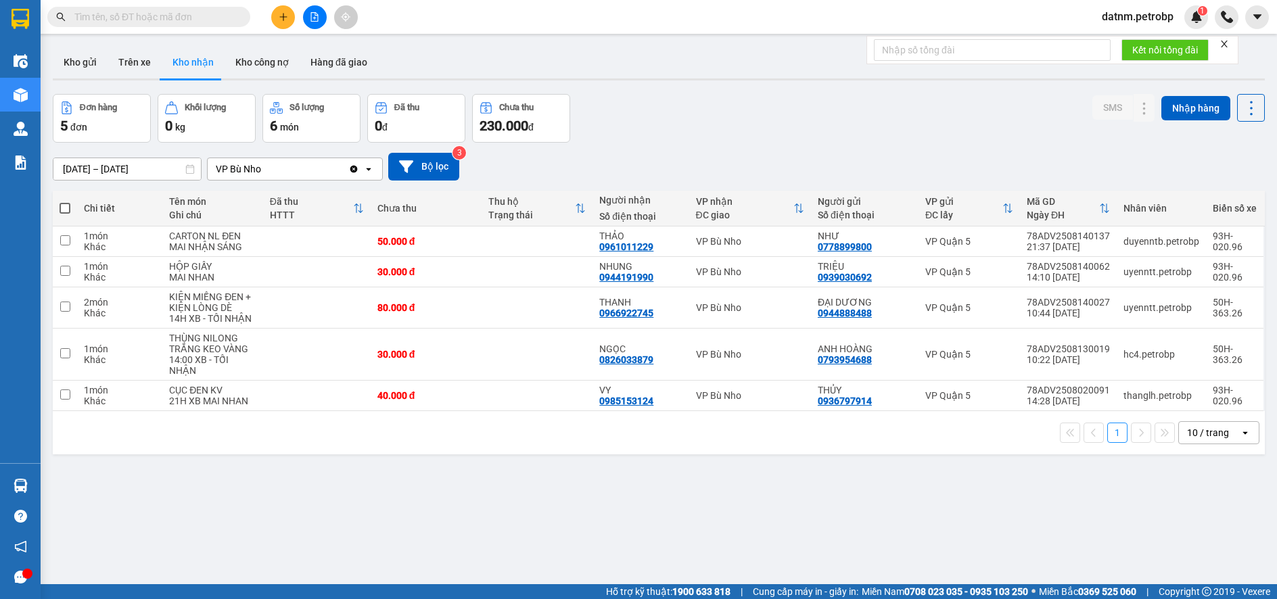
click at [651, 485] on section "Kết quả tìm kiếm ( 0 ) Bộ lọc No Data datnm.petrobp 1 Điều hành xe Kho hàng mới…" at bounding box center [638, 299] width 1277 height 599
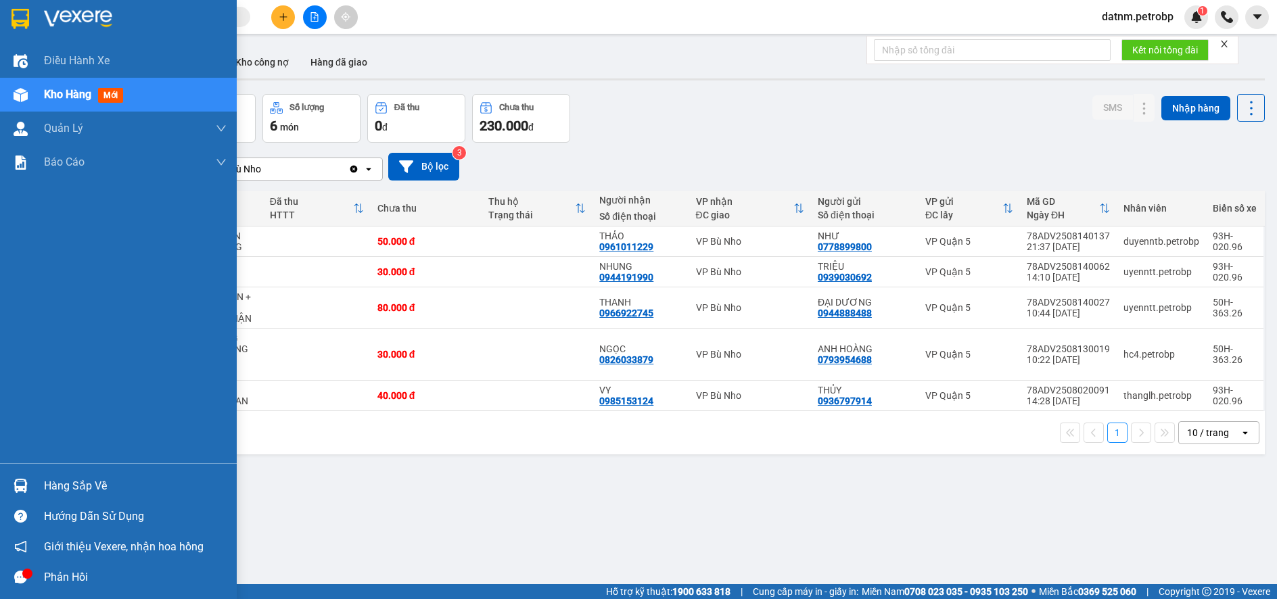
click at [96, 488] on div "Hàng sắp về" at bounding box center [135, 486] width 183 height 20
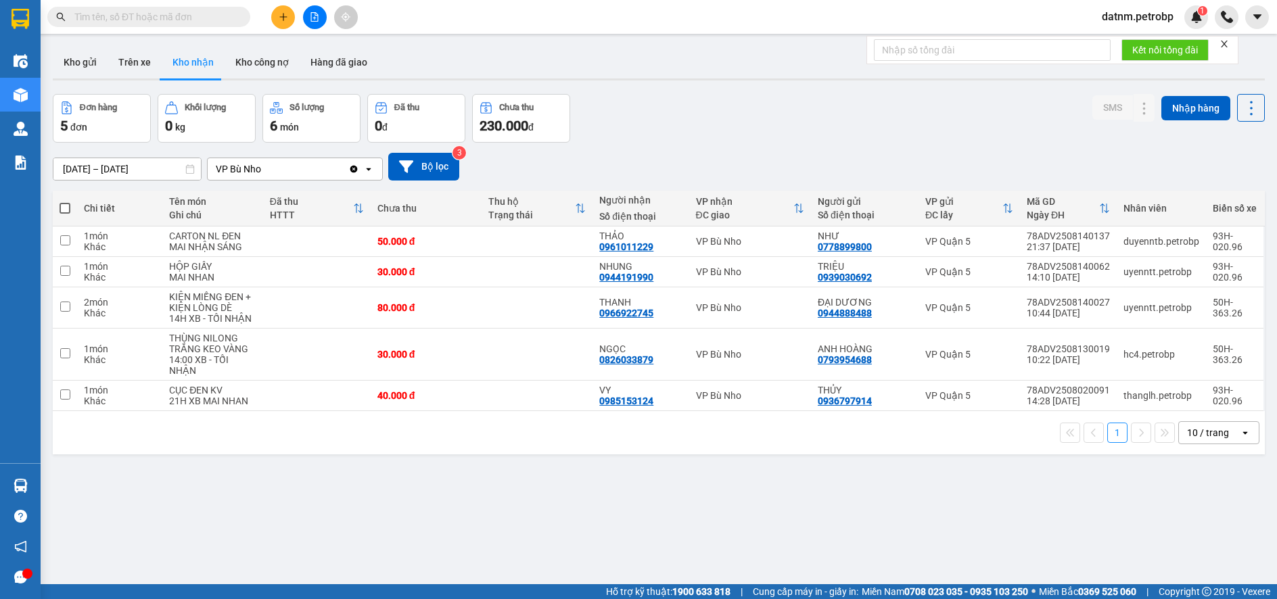
click at [813, 556] on section "Kết quả tìm kiếm ( 0 ) Bộ lọc No Data datnm.petrobp 1 Điều hành xe Kho hàng mới…" at bounding box center [638, 299] width 1277 height 599
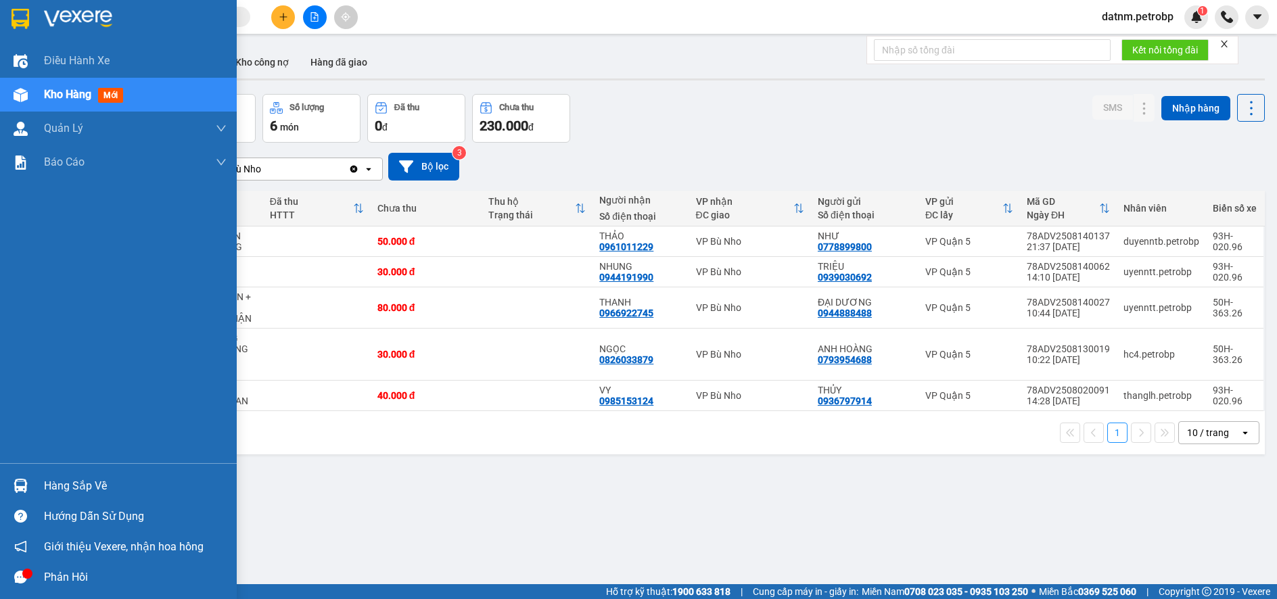
click at [77, 483] on div "Hàng sắp về" at bounding box center [135, 486] width 183 height 20
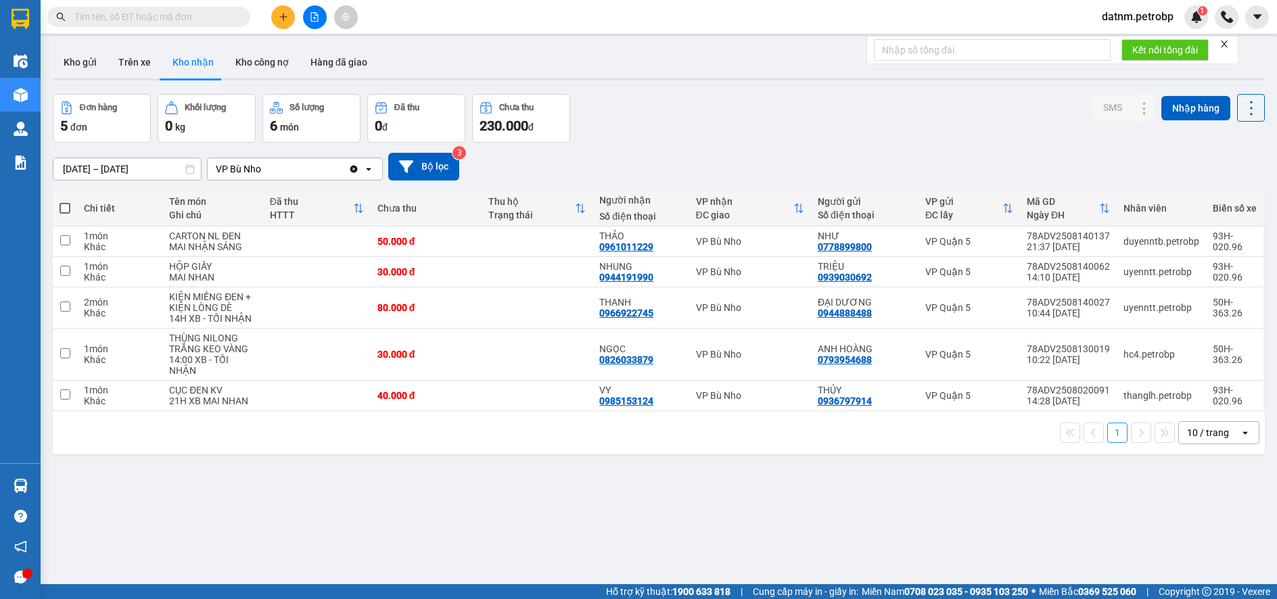
click at [699, 528] on section "Kết quả tìm kiếm ( 0 ) Bộ lọc No Data datnm.petrobp 1 Điều hành xe Kho hàng mới…" at bounding box center [638, 299] width 1277 height 599
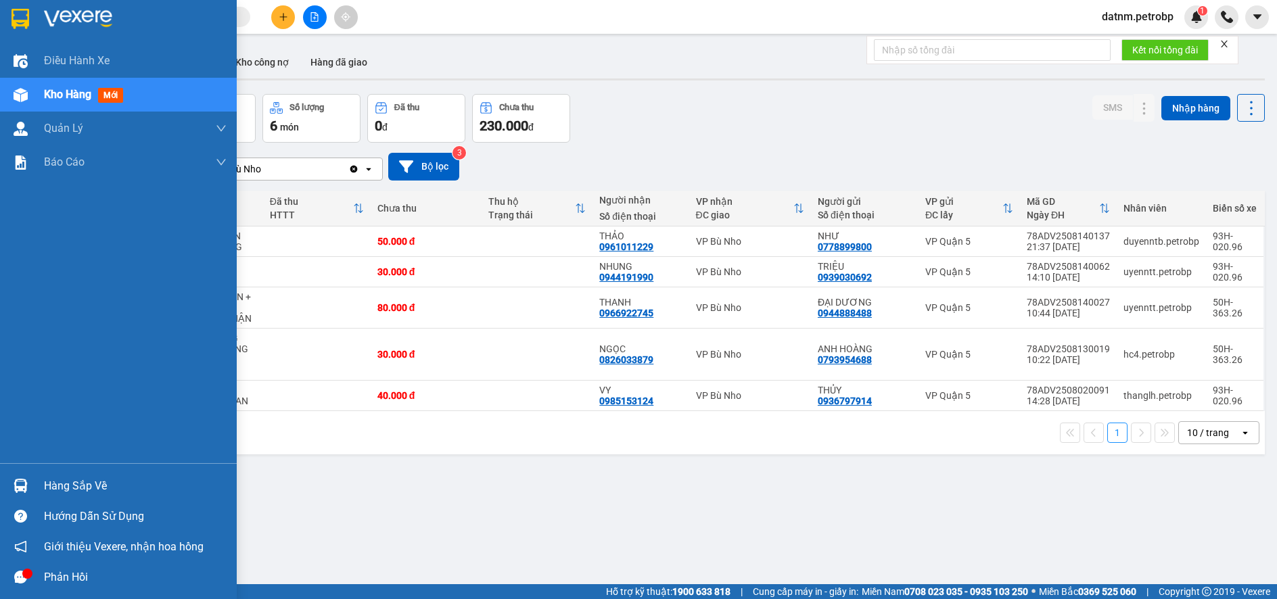
click at [84, 486] on div "Hàng sắp về" at bounding box center [135, 486] width 183 height 20
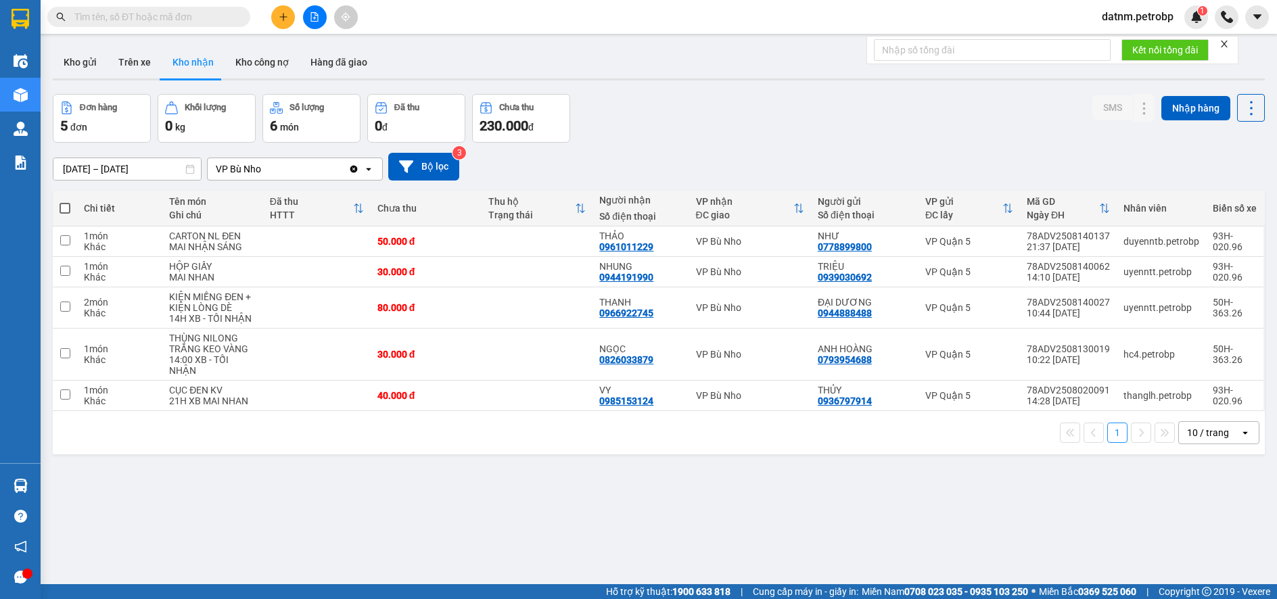
click at [709, 547] on section "Kết quả tìm kiếm ( 0 ) Bộ lọc No Data datnm.petrobp 1 Điều hành xe Kho hàng mới…" at bounding box center [638, 299] width 1277 height 599
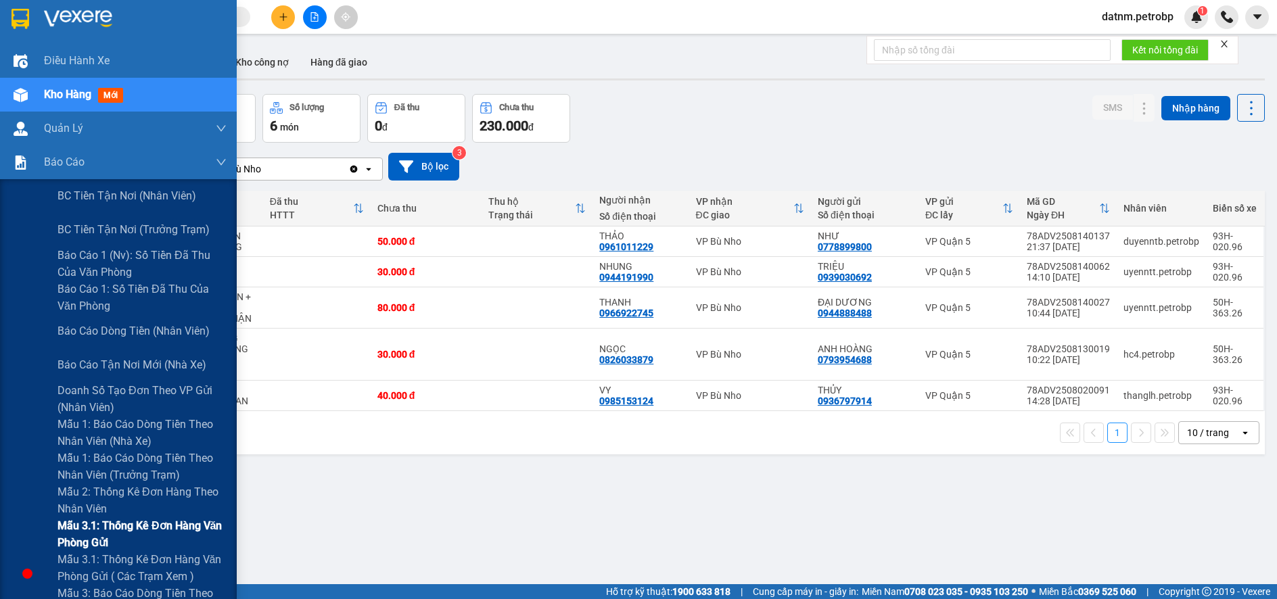
click at [99, 524] on span "Mẫu 3.1: Thống kê đơn hàng văn phòng gửi" at bounding box center [142, 535] width 169 height 34
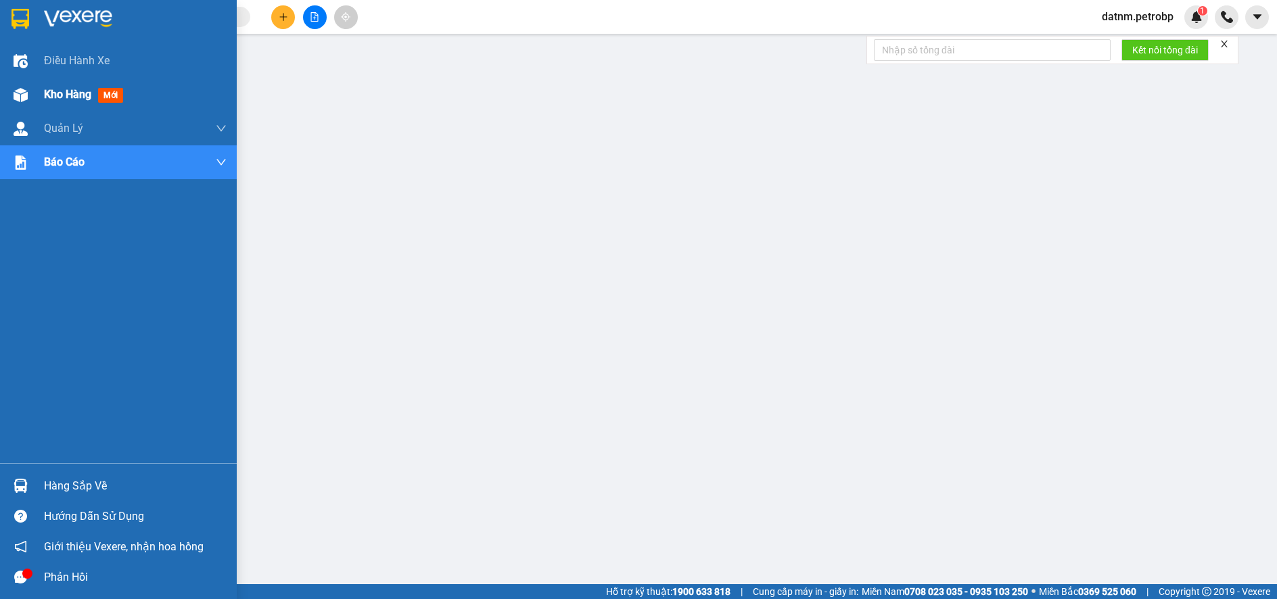
click at [65, 91] on span "Kho hàng" at bounding box center [67, 94] width 47 height 13
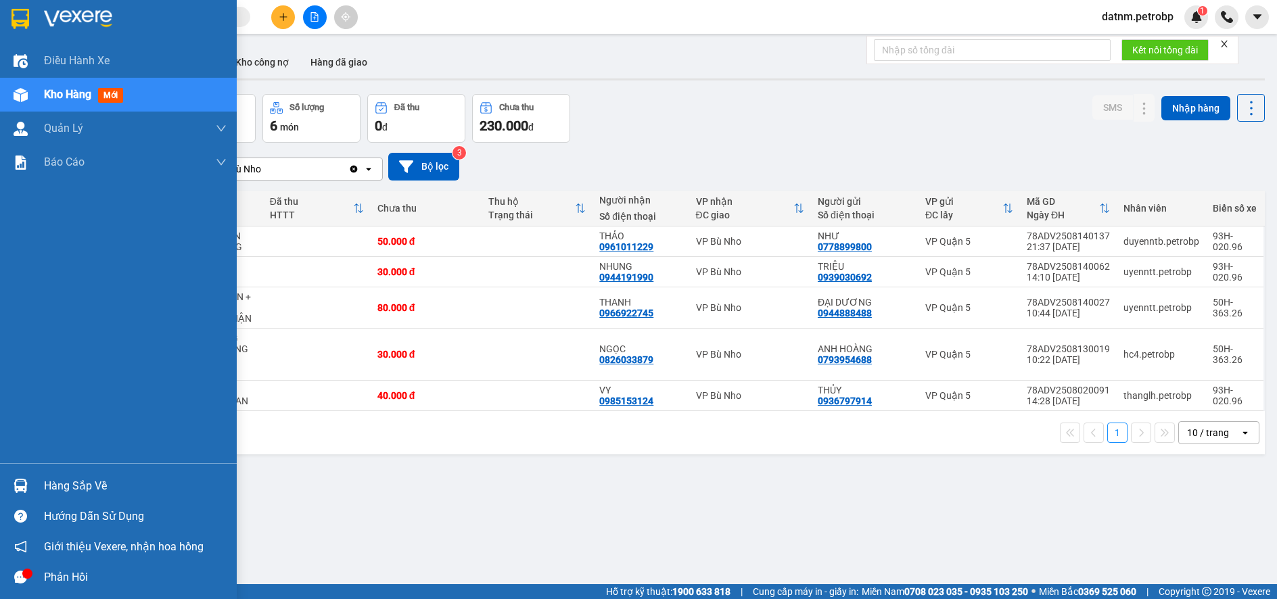
click at [78, 484] on div "Hàng sắp về" at bounding box center [135, 486] width 183 height 20
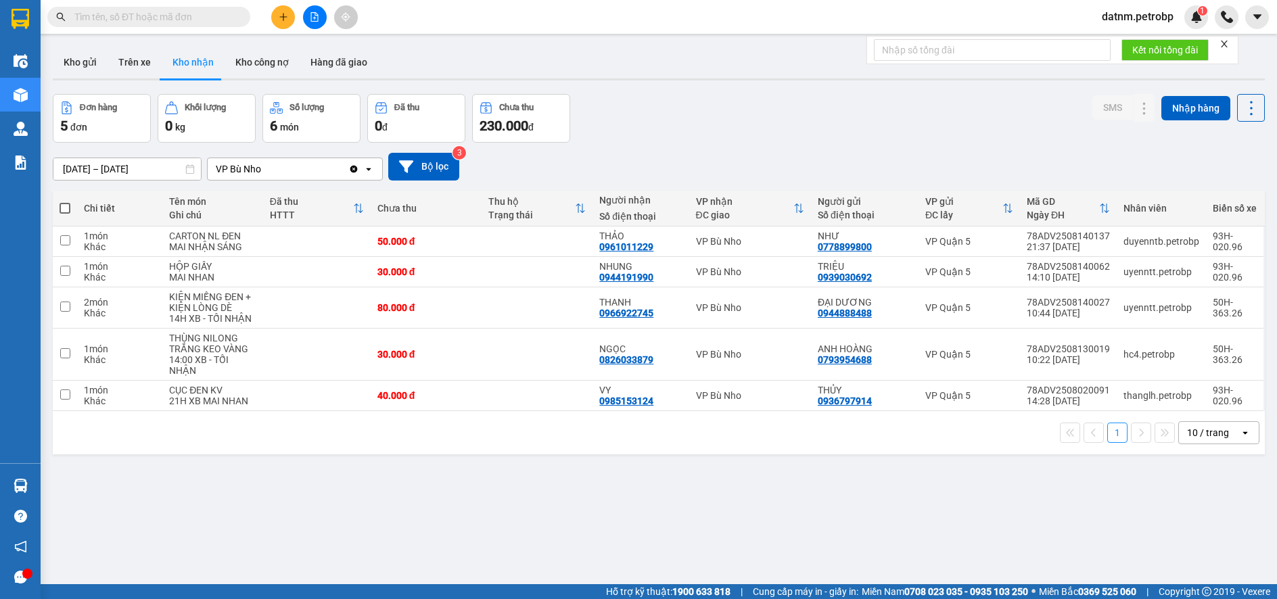
click at [682, 501] on section "Kết quả tìm kiếm ( 0 ) Bộ lọc No Data datnm.petrobp 1 Điều hành xe Kho hàng mới…" at bounding box center [638, 299] width 1277 height 599
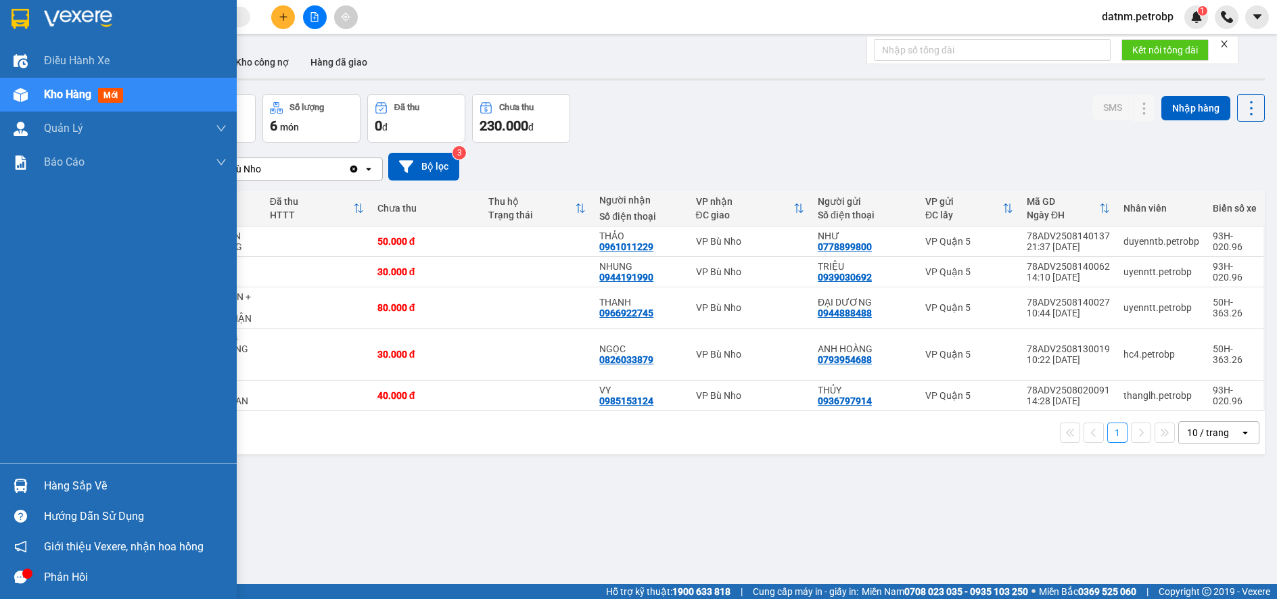
click at [72, 478] on div "Hàng sắp về" at bounding box center [135, 486] width 183 height 20
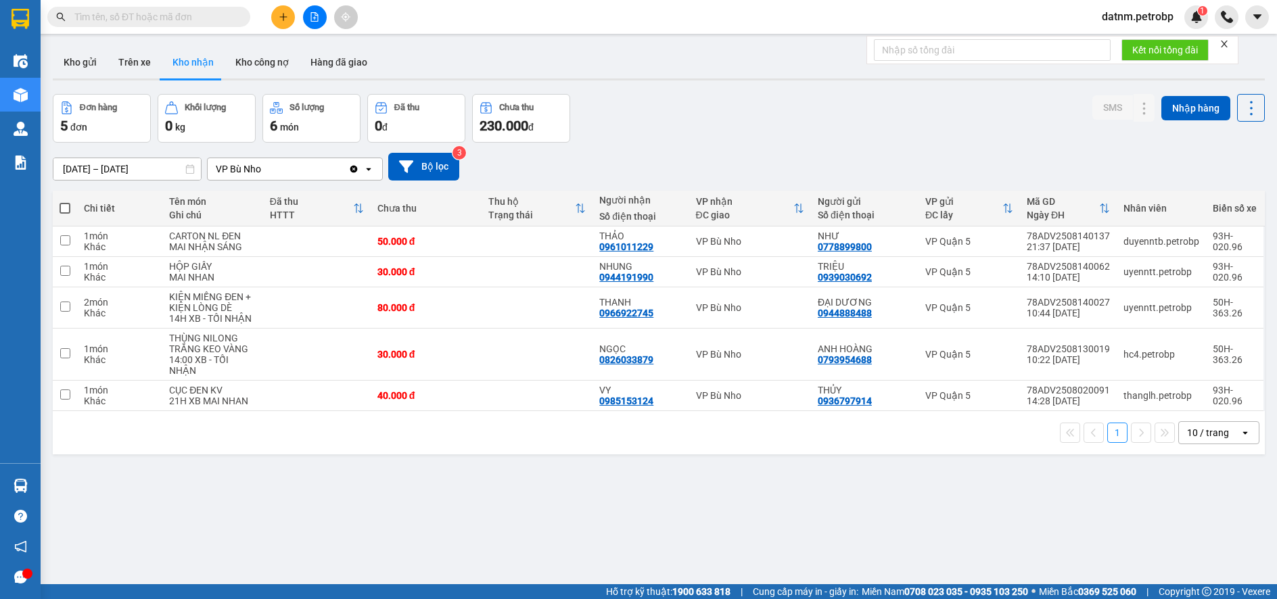
click at [698, 517] on section "Kết quả tìm kiếm ( 0 ) Bộ lọc No Data datnm.petrobp 1 Điều hành xe Kho hàng mới…" at bounding box center [638, 299] width 1277 height 599
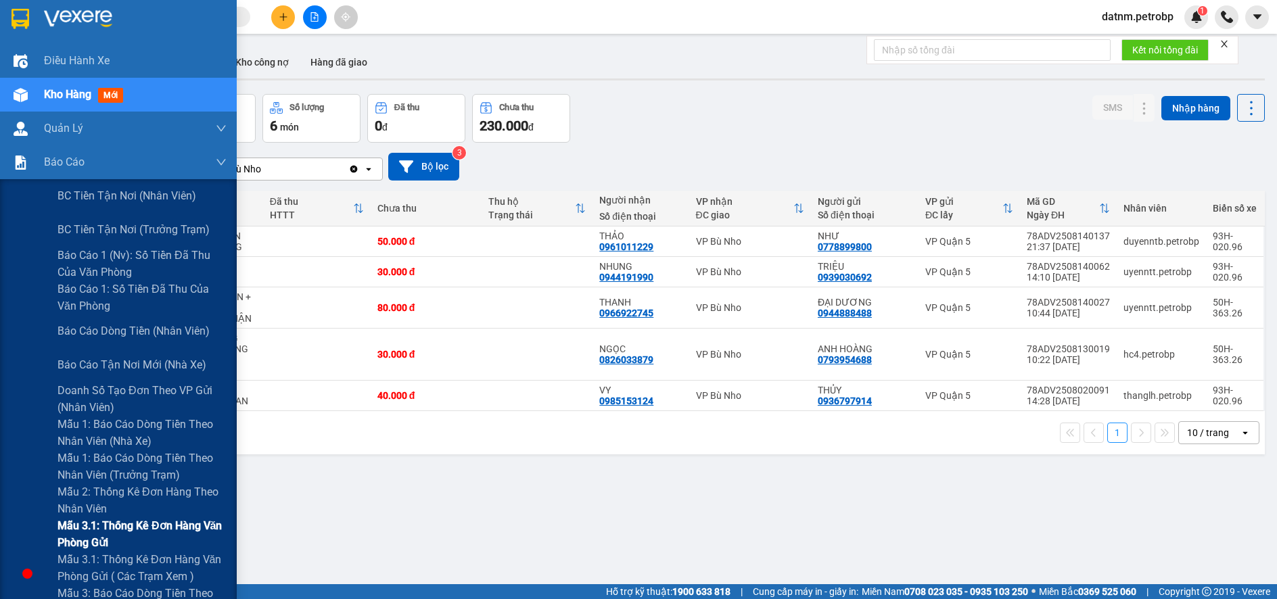
click at [85, 525] on span "Mẫu 3.1: Thống kê đơn hàng văn phòng gửi" at bounding box center [142, 535] width 169 height 34
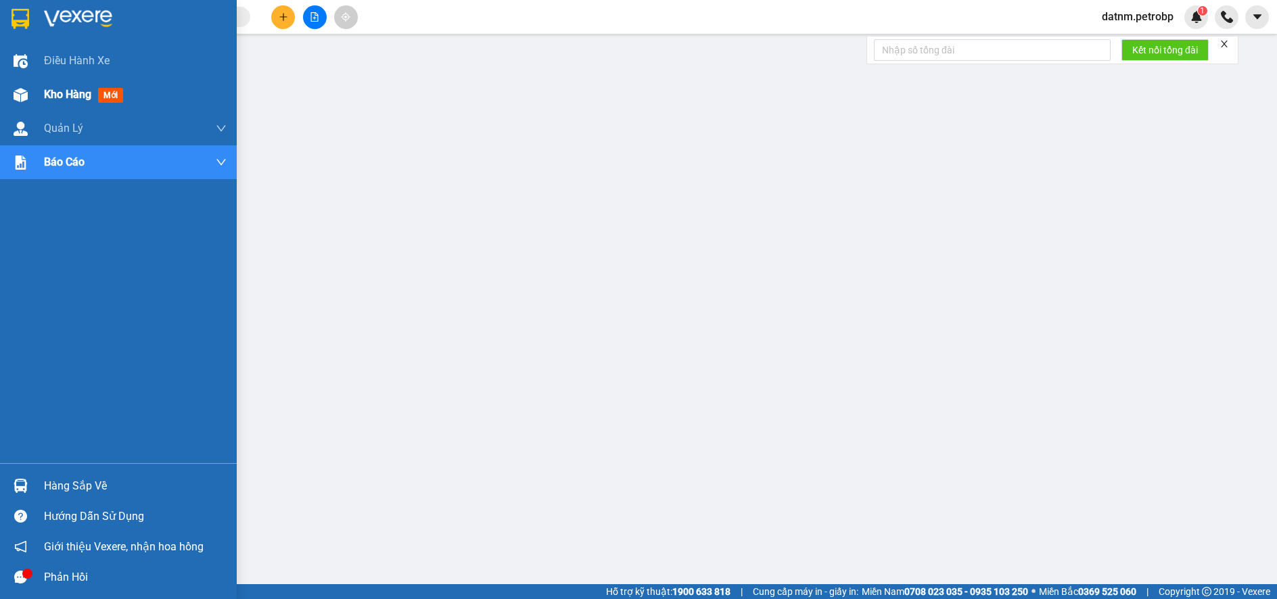
click at [53, 90] on span "Kho hàng" at bounding box center [67, 94] width 47 height 13
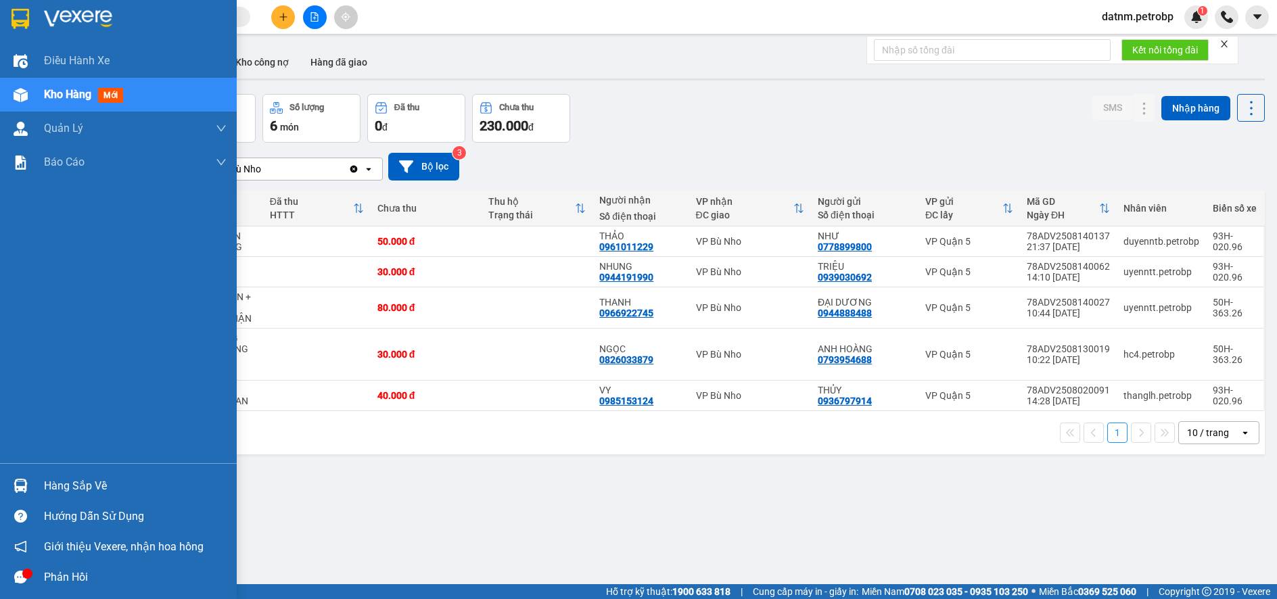
click at [87, 495] on div "Hàng sắp về" at bounding box center [135, 486] width 183 height 20
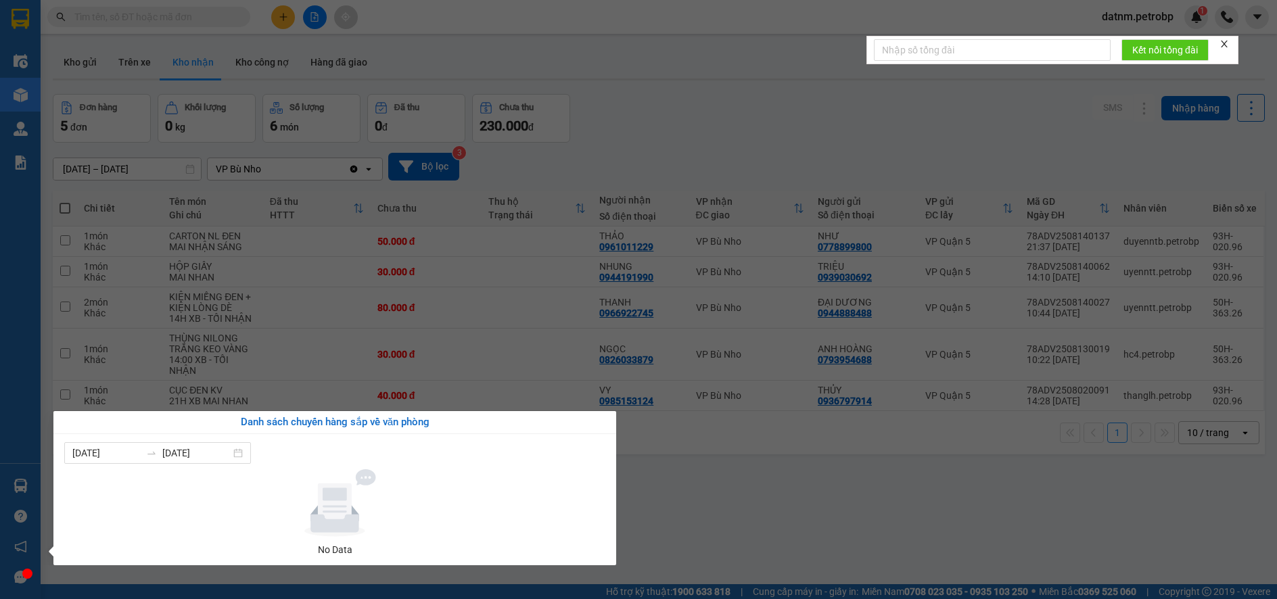
click at [737, 516] on section "Kết quả tìm kiếm ( 0 ) Bộ lọc No Data datnm.petrobp 1 Điều hành xe Kho hàng mới…" at bounding box center [638, 299] width 1277 height 599
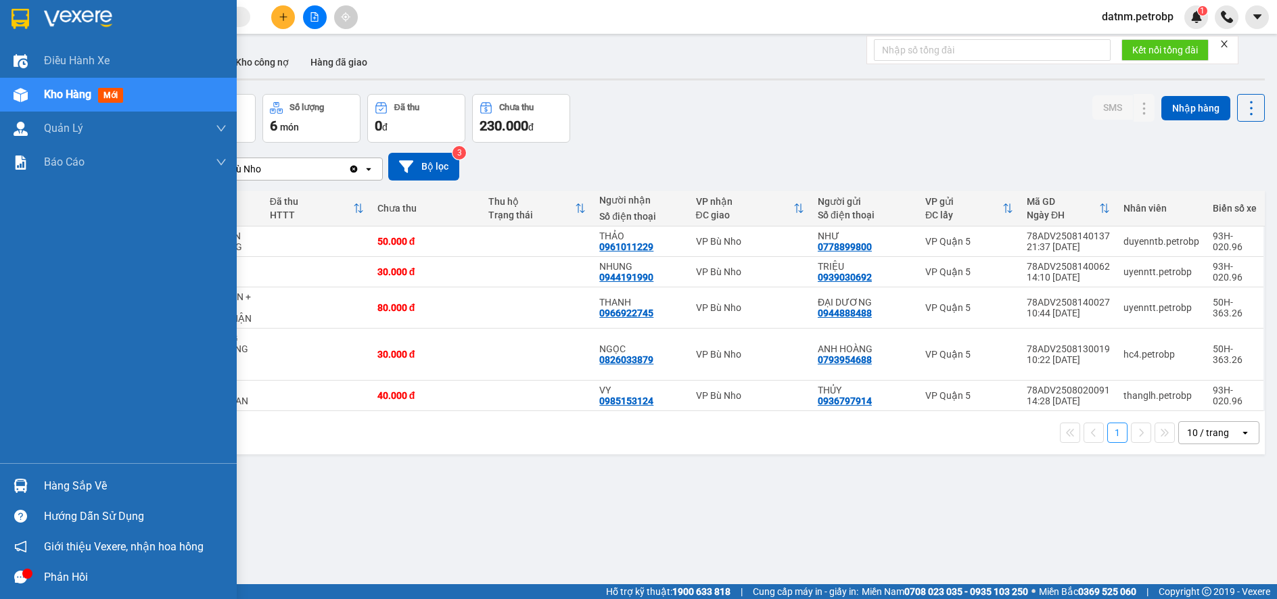
click at [68, 489] on div "Hàng sắp về" at bounding box center [135, 486] width 183 height 20
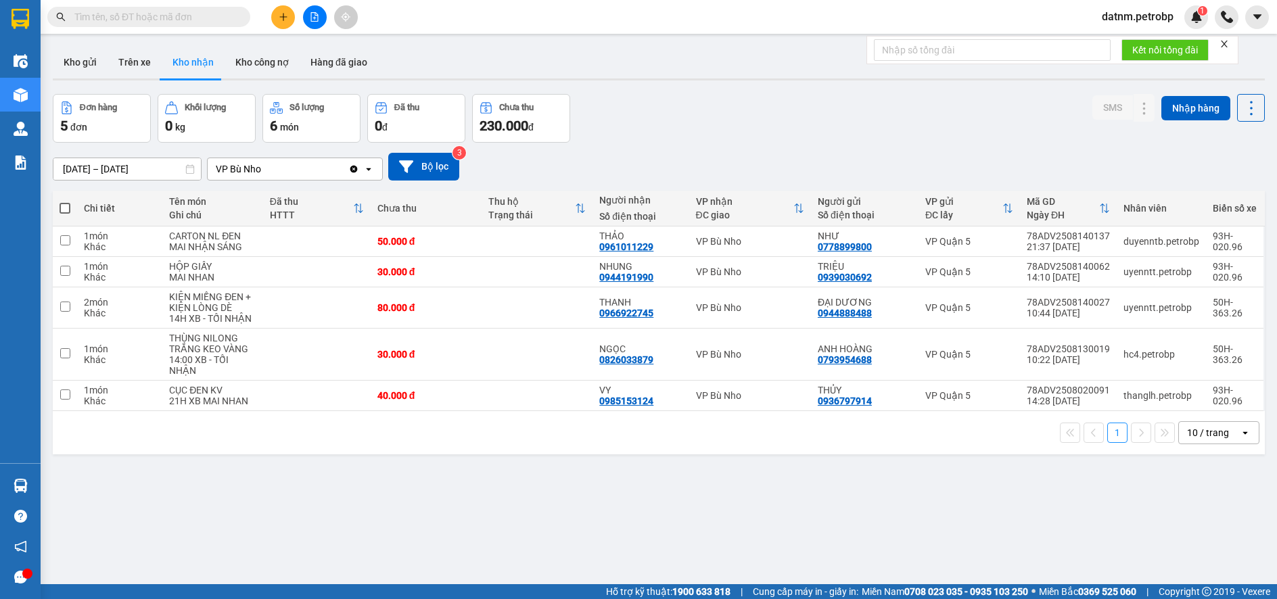
click at [693, 528] on section "Kết quả tìm kiếm ( 0 ) Bộ lọc No Data datnm.petrobp 1 Điều hành xe Kho hàng mới…" at bounding box center [638, 299] width 1277 height 599
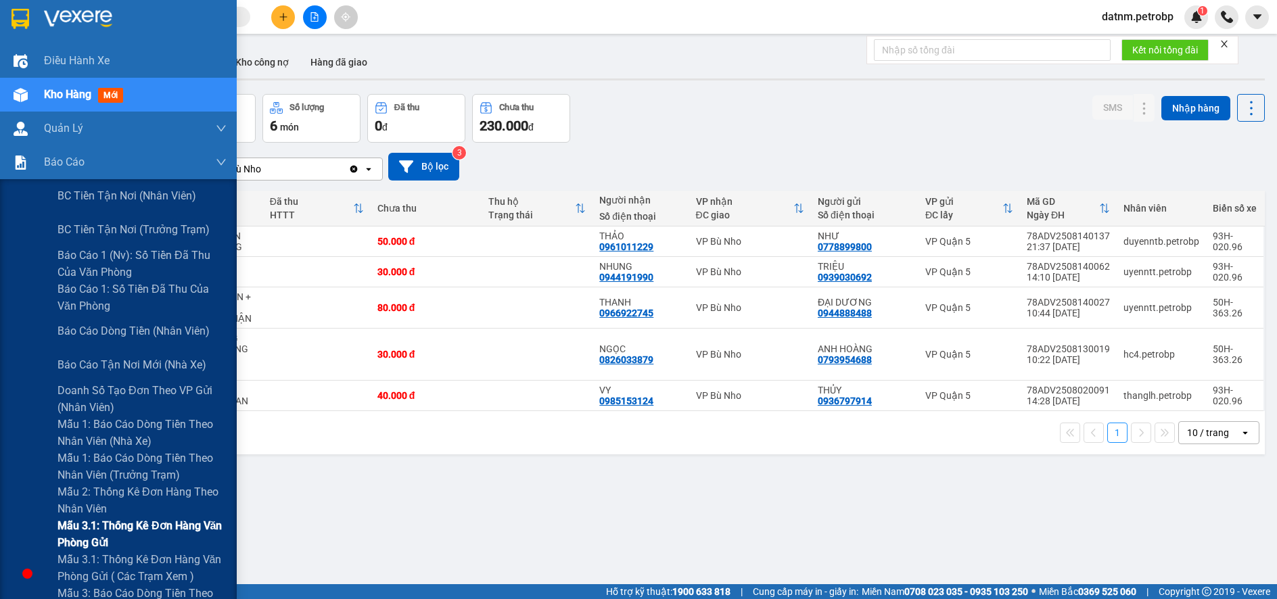
drag, startPoint x: 129, startPoint y: 530, endPoint x: 129, endPoint y: 518, distance: 12.2
click at [129, 528] on span "Mẫu 3.1: Thống kê đơn hàng văn phòng gửi" at bounding box center [142, 535] width 169 height 34
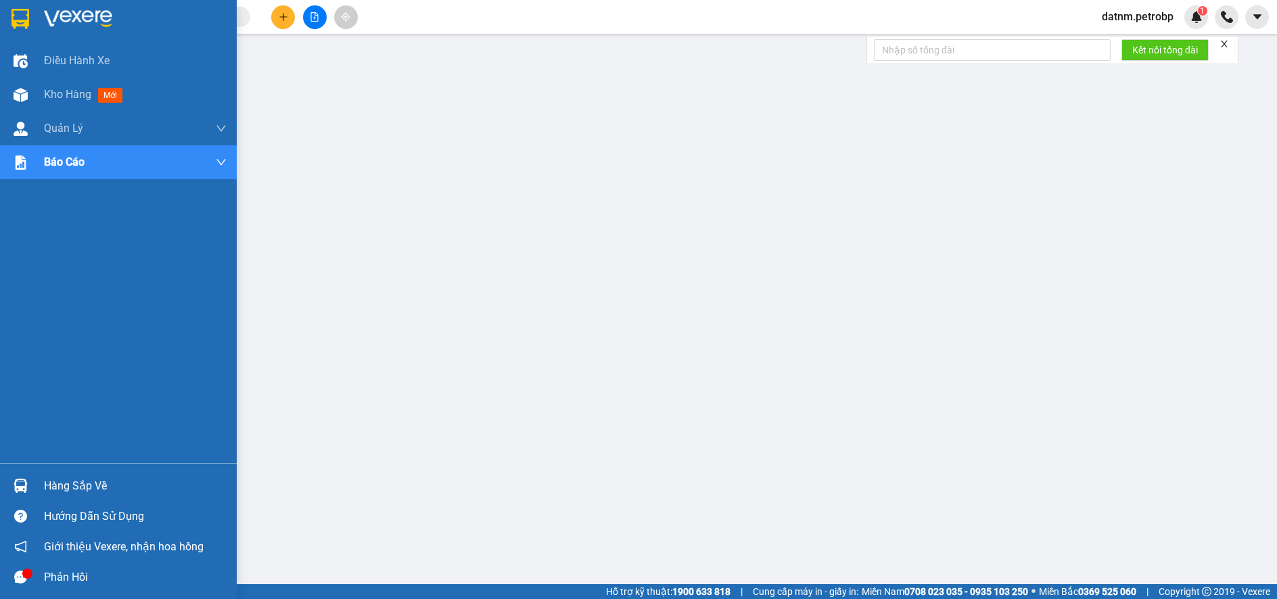
click at [72, 486] on div "Hàng sắp về" at bounding box center [135, 486] width 183 height 20
click at [64, 89] on span "Kho hàng" at bounding box center [67, 94] width 47 height 13
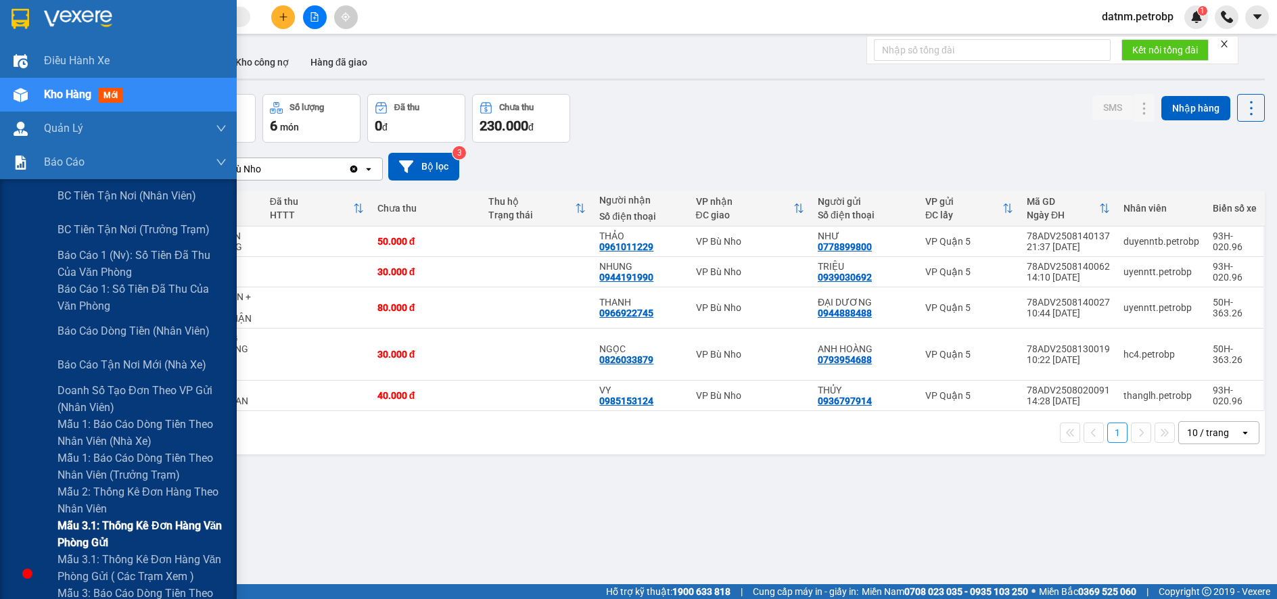
click at [105, 528] on span "Mẫu 3.1: Thống kê đơn hàng văn phòng gửi" at bounding box center [142, 535] width 169 height 34
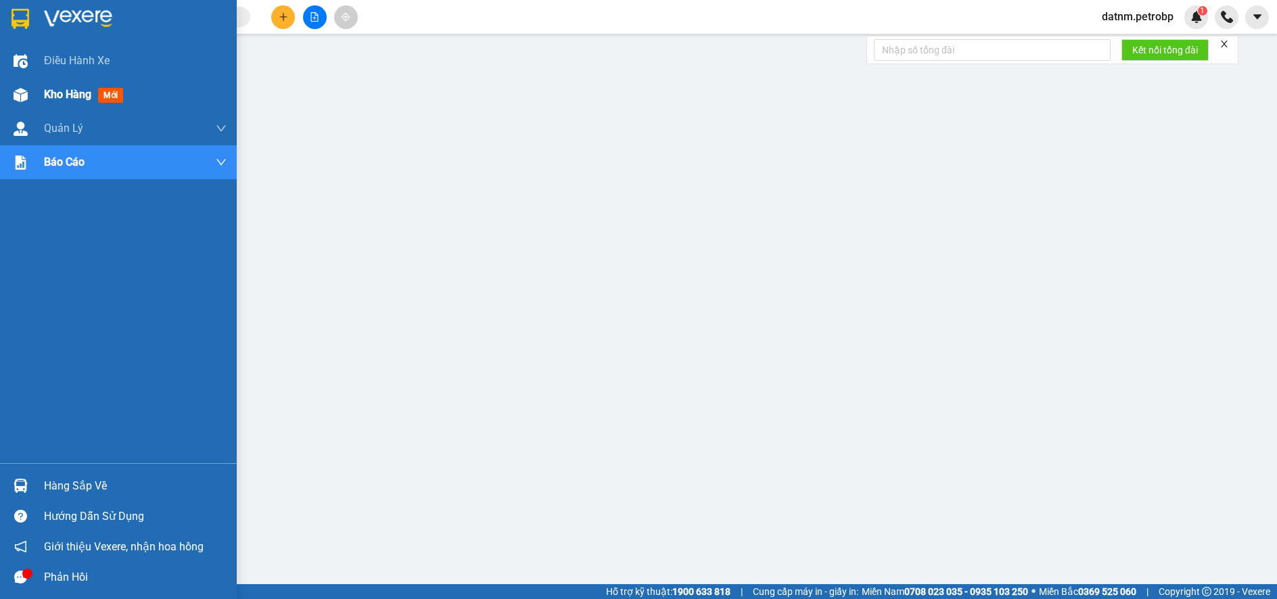
click at [69, 91] on span "Kho hàng" at bounding box center [67, 94] width 47 height 13
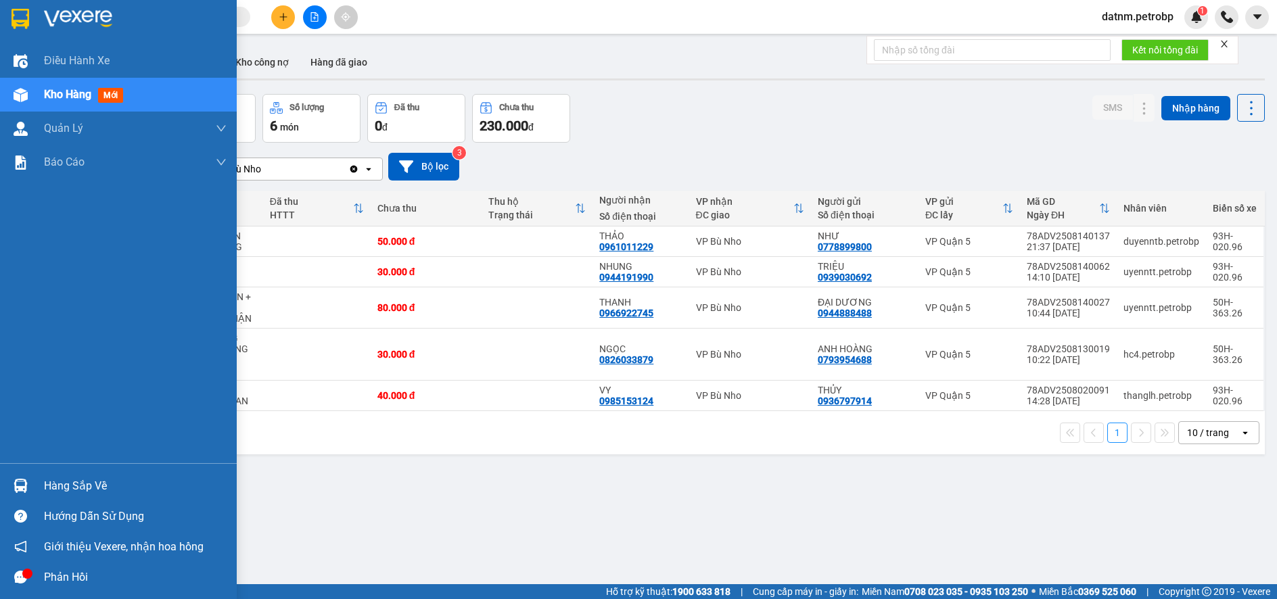
click at [91, 480] on div "Hàng sắp về" at bounding box center [135, 486] width 183 height 20
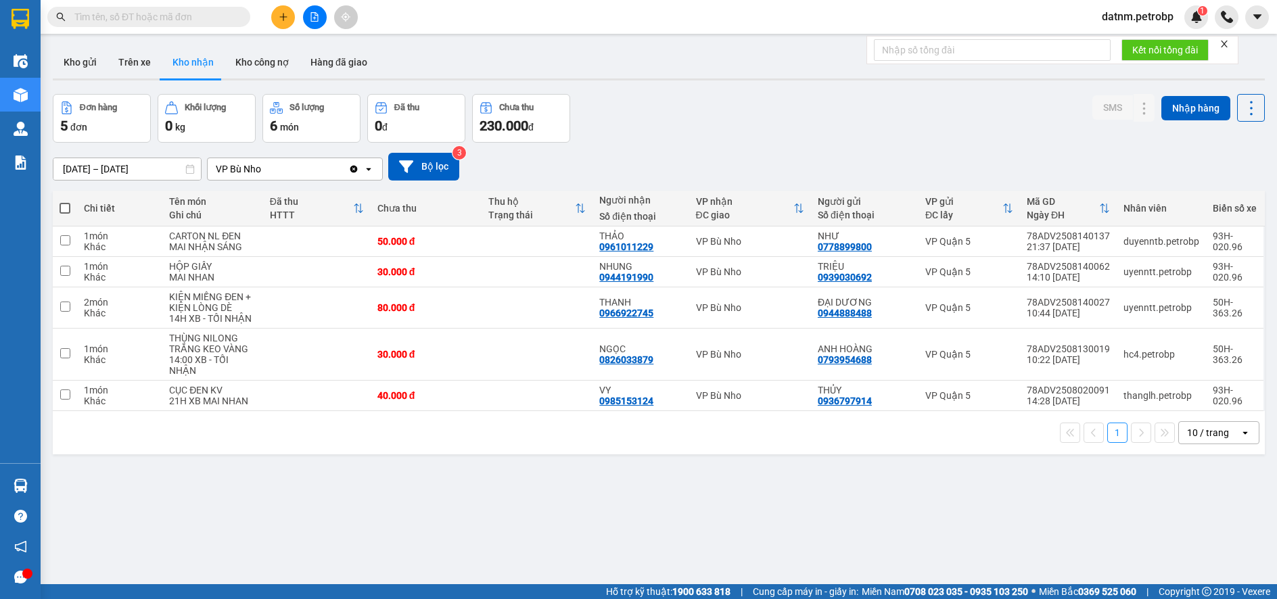
click at [781, 536] on section "Kết quả tìm kiếm ( 0 ) Bộ lọc No Data datnm.petrobp 1 Điều hành xe Kho hàng mới…" at bounding box center [638, 299] width 1277 height 599
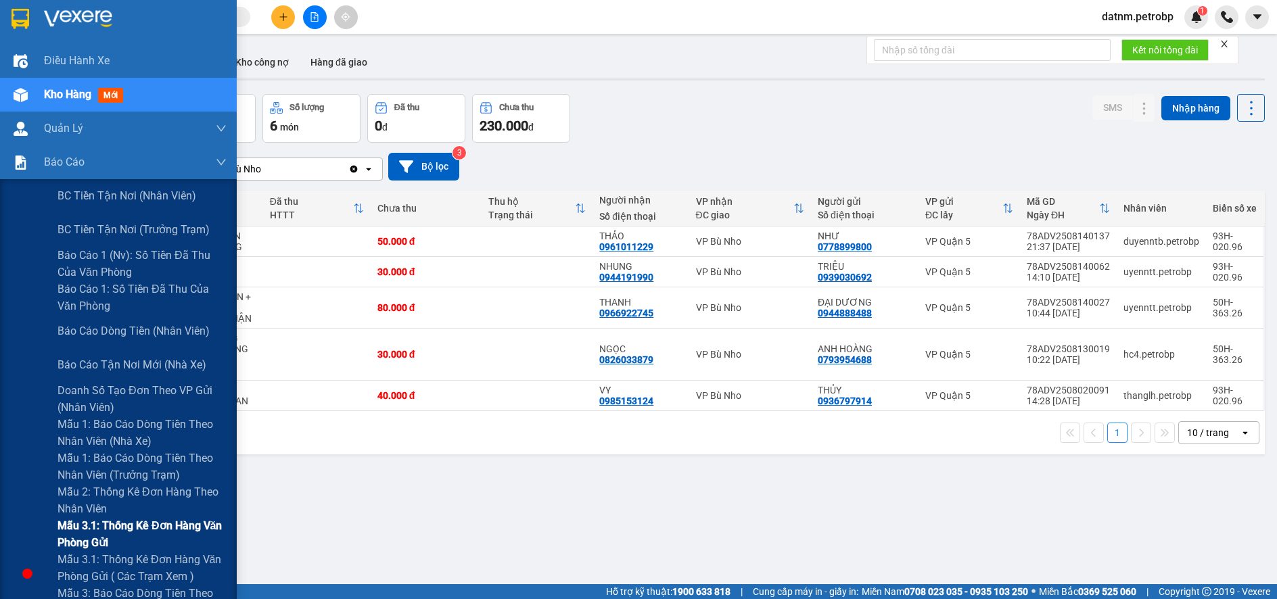
click at [108, 527] on span "Mẫu 3.1: Thống kê đơn hàng văn phòng gửi" at bounding box center [142, 535] width 169 height 34
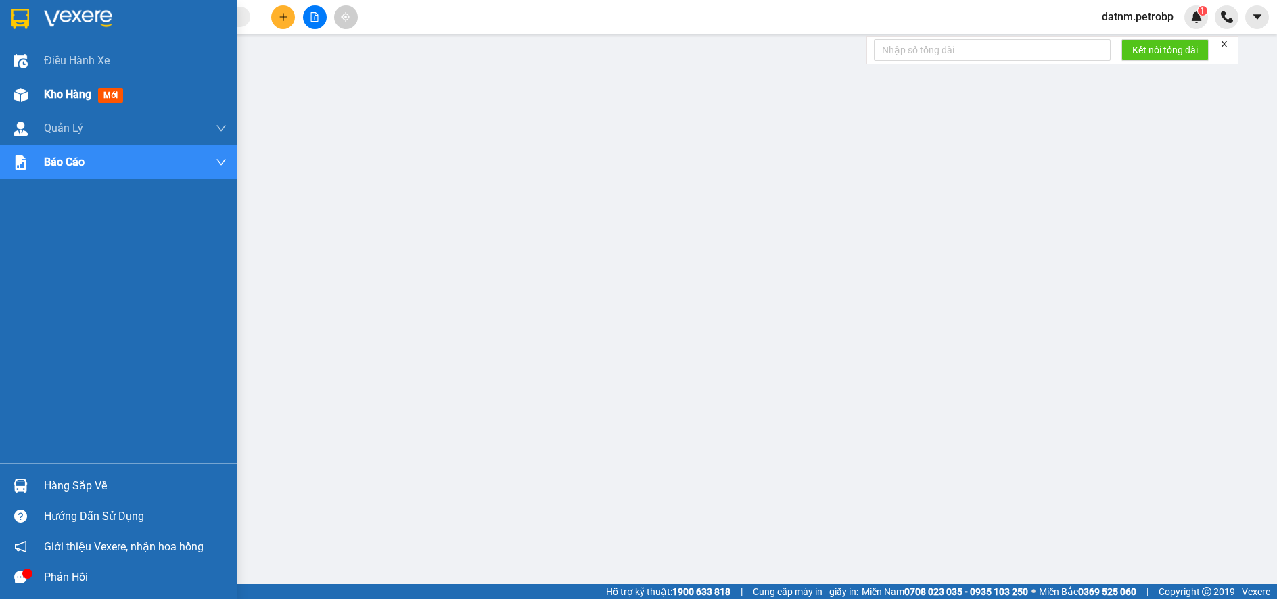
click at [71, 95] on span "Kho hàng" at bounding box center [67, 94] width 47 height 13
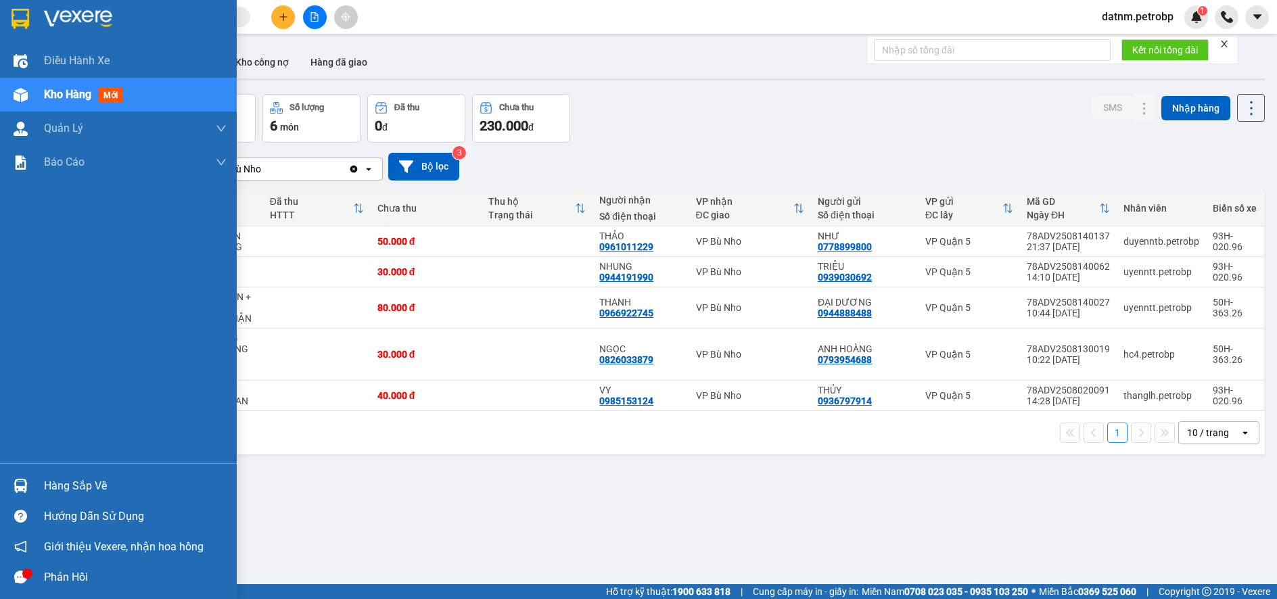
click at [63, 482] on div "Hàng sắp về" at bounding box center [135, 486] width 183 height 20
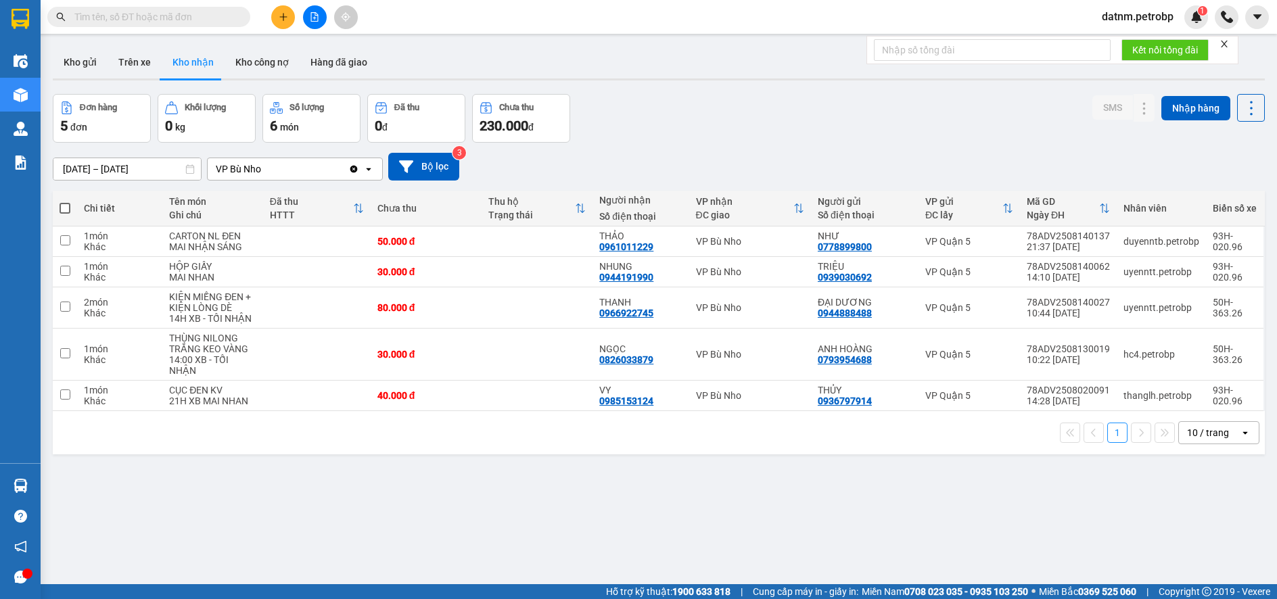
click at [718, 523] on section "Kết quả tìm kiếm ( 0 ) Bộ lọc No Data datnm.petrobp 1 Điều hành xe Kho hàng mới…" at bounding box center [638, 299] width 1277 height 599
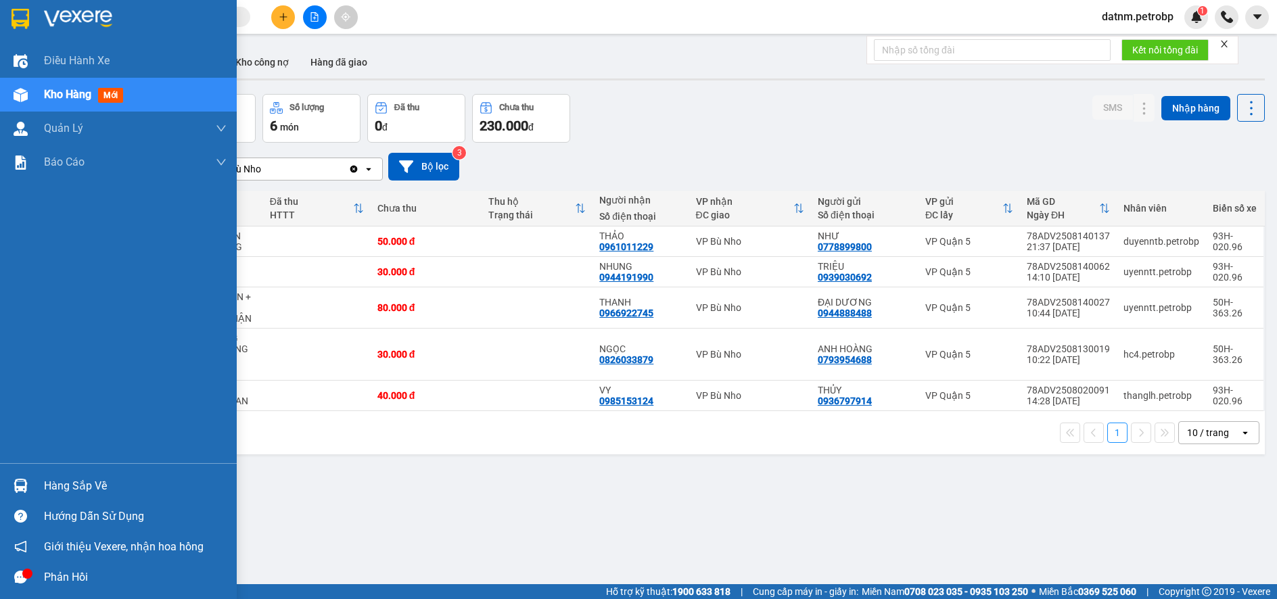
click at [85, 483] on div "Hàng sắp về" at bounding box center [135, 486] width 183 height 20
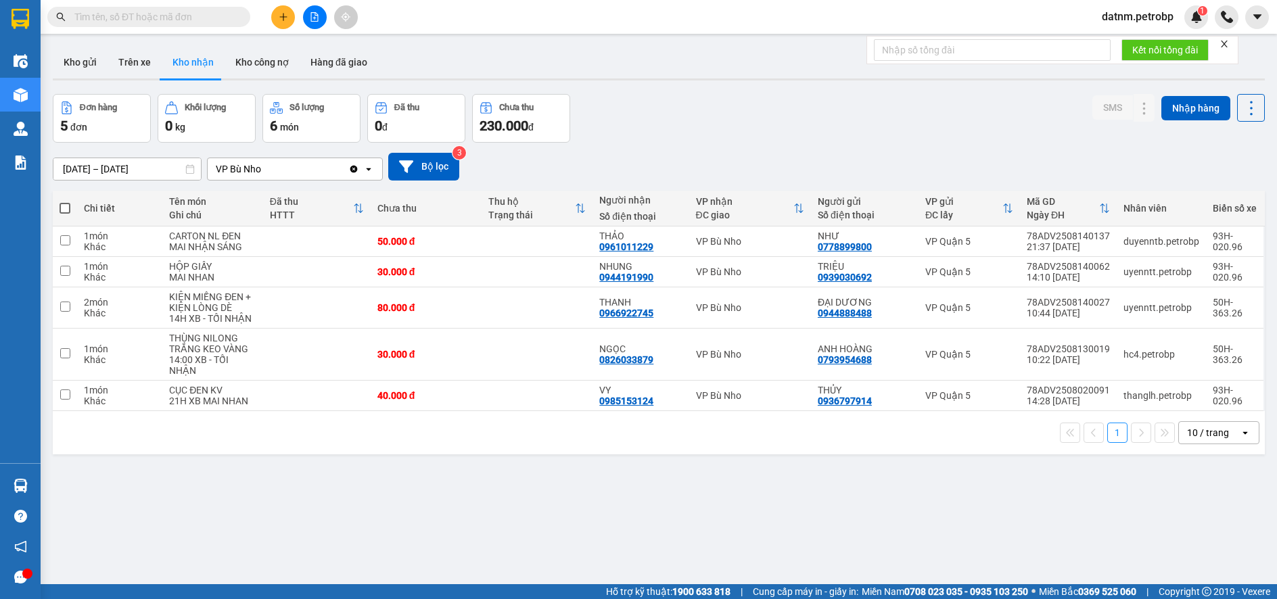
click at [666, 490] on section "Kết quả tìm kiếm ( 0 ) Bộ lọc No Data datnm.petrobp 1 Điều hành xe Kho hàng mới…" at bounding box center [638, 299] width 1277 height 599
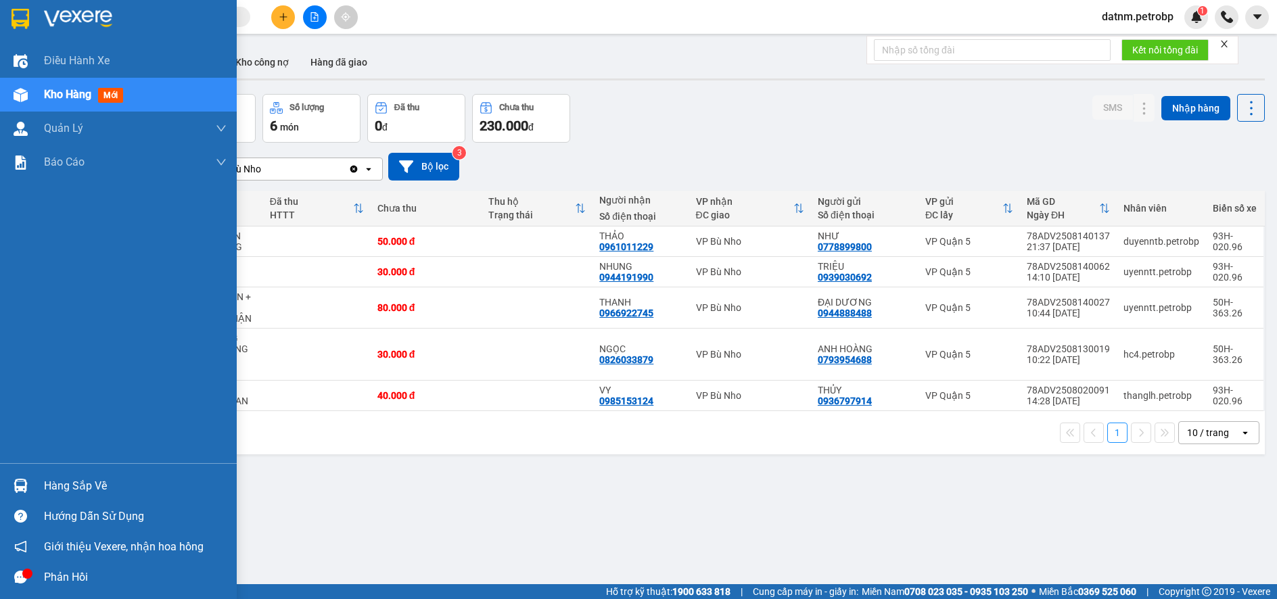
click at [72, 488] on div "Hàng sắp về" at bounding box center [135, 486] width 183 height 20
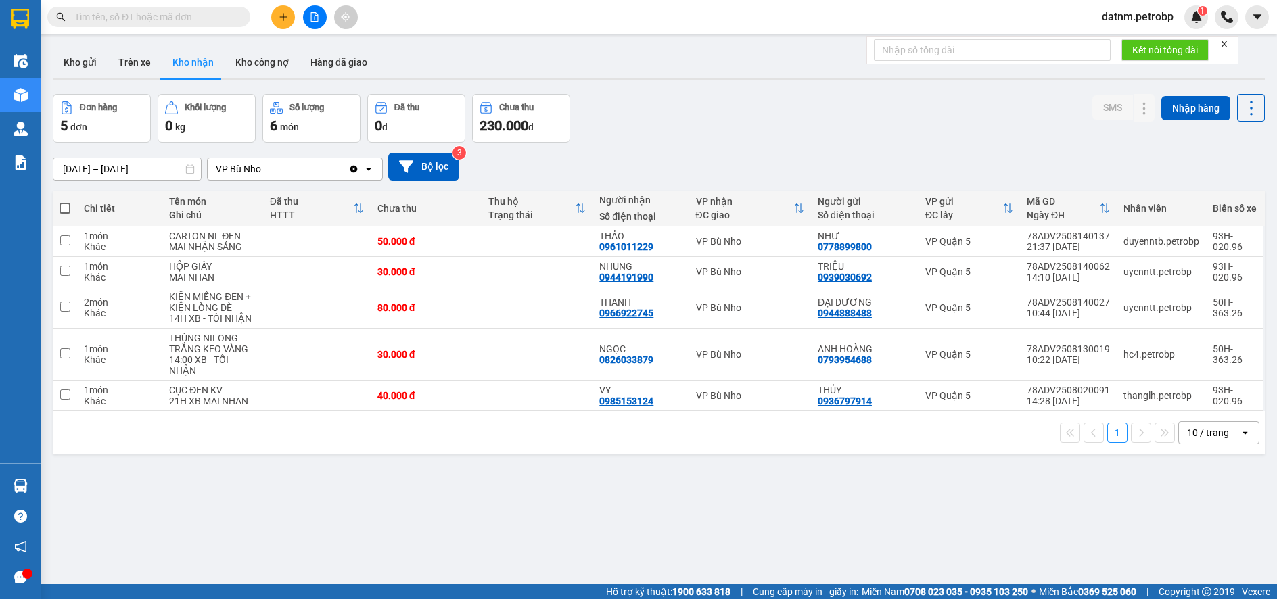
click at [738, 486] on section "Kết quả tìm kiếm ( 0 ) Bộ lọc No Data datnm.petrobp 1 Điều hành xe Kho hàng mới…" at bounding box center [638, 299] width 1277 height 599
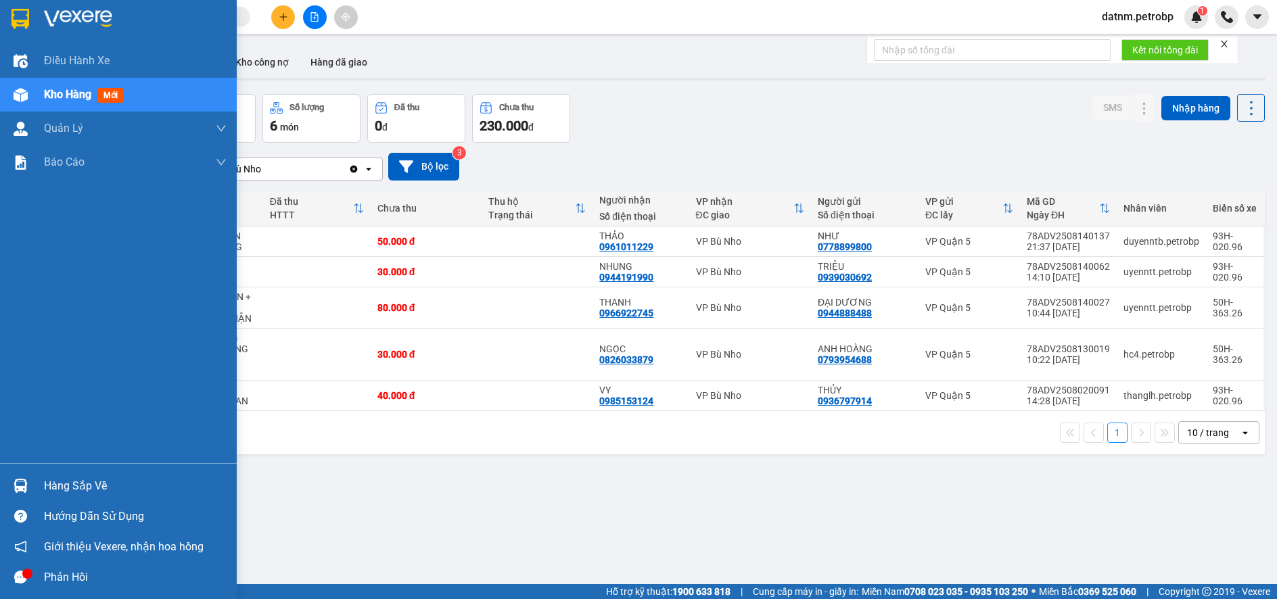
click at [63, 482] on div "Hàng sắp về" at bounding box center [135, 486] width 183 height 20
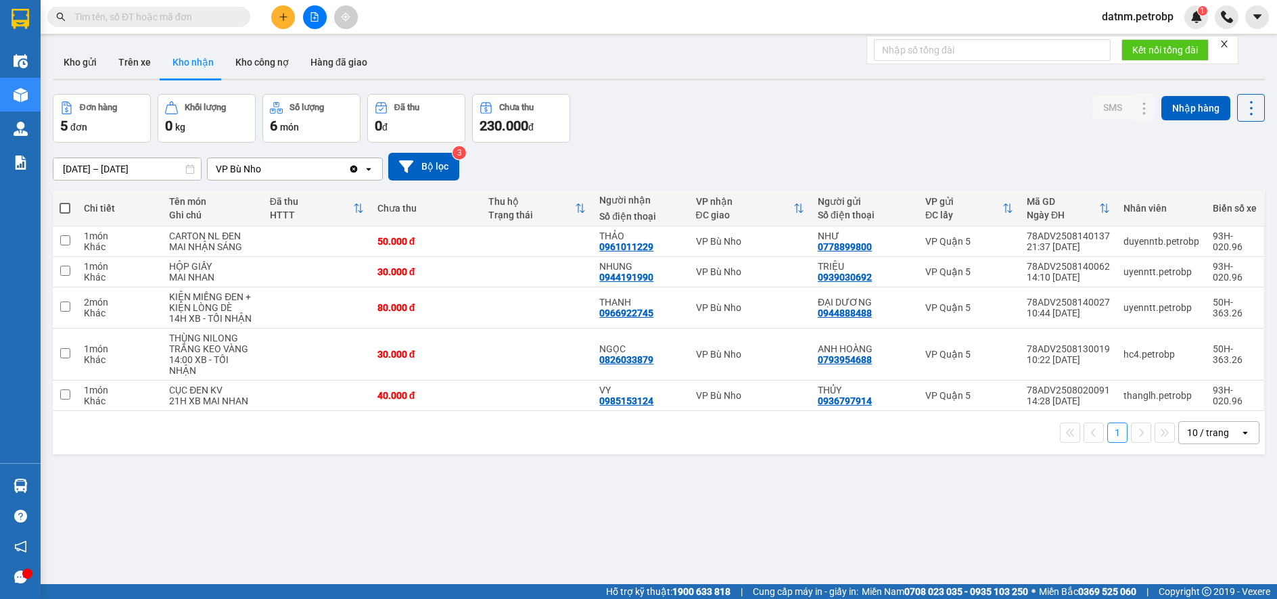
click at [653, 497] on section "Kết quả tìm kiếm ( 0 ) Bộ lọc No Data datnm.petrobp 1 Điều hành xe Kho hàng mới…" at bounding box center [638, 299] width 1277 height 599
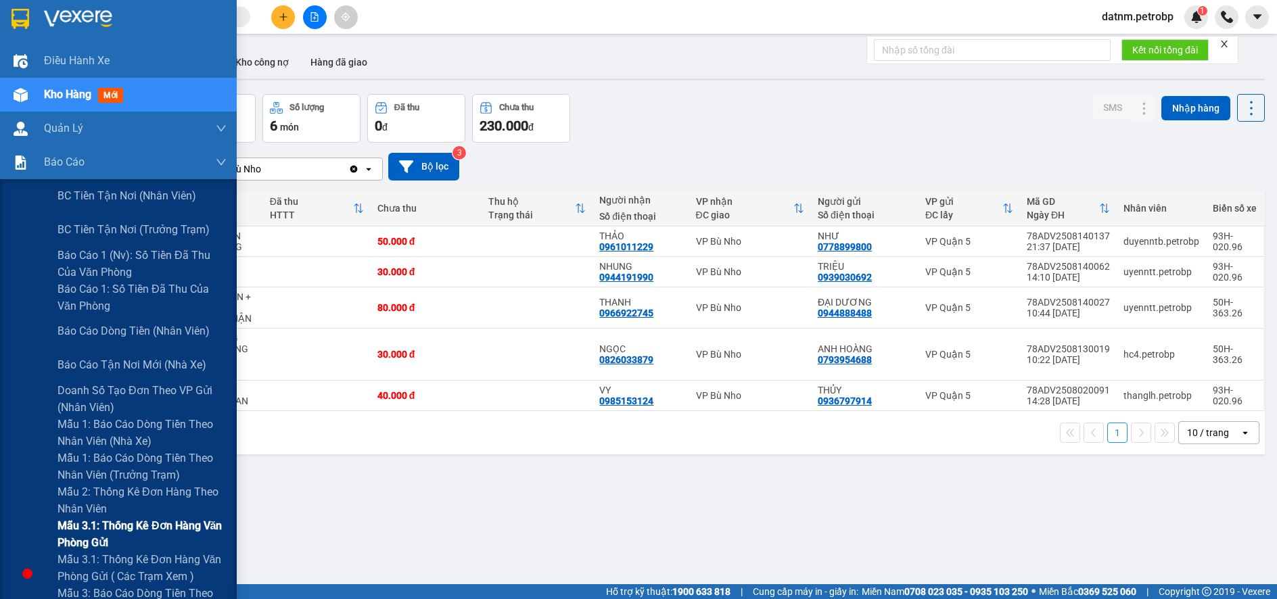
click at [104, 526] on span "Mẫu 3.1: Thống kê đơn hàng văn phòng gửi" at bounding box center [142, 535] width 169 height 34
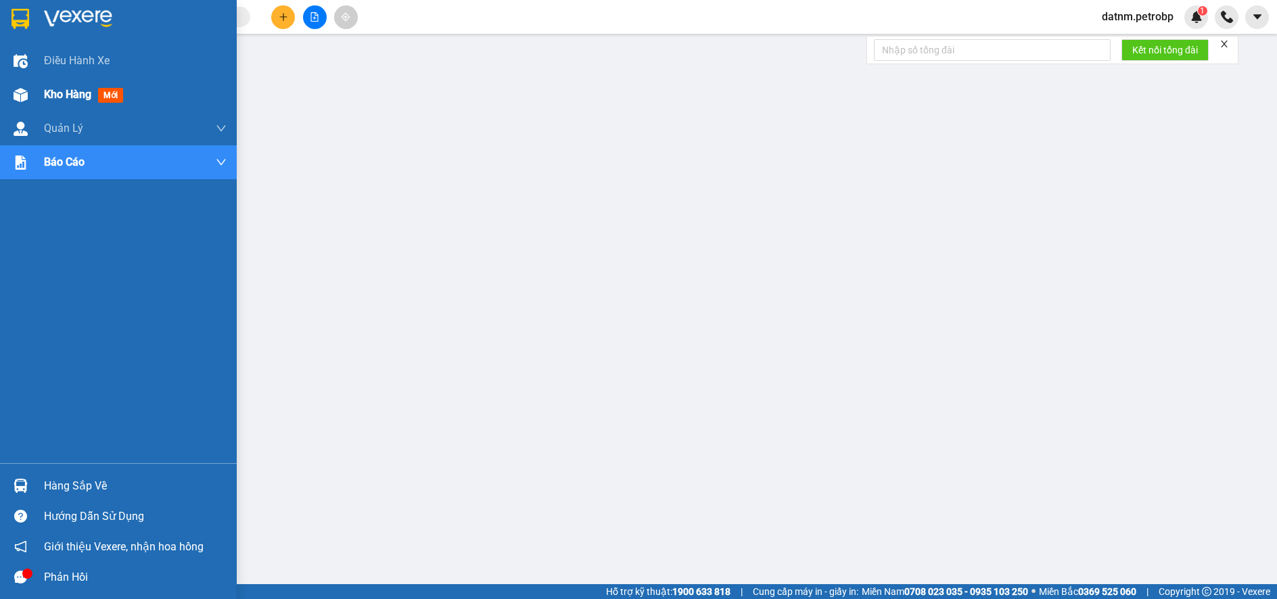
click at [58, 90] on span "Kho hàng" at bounding box center [67, 94] width 47 height 13
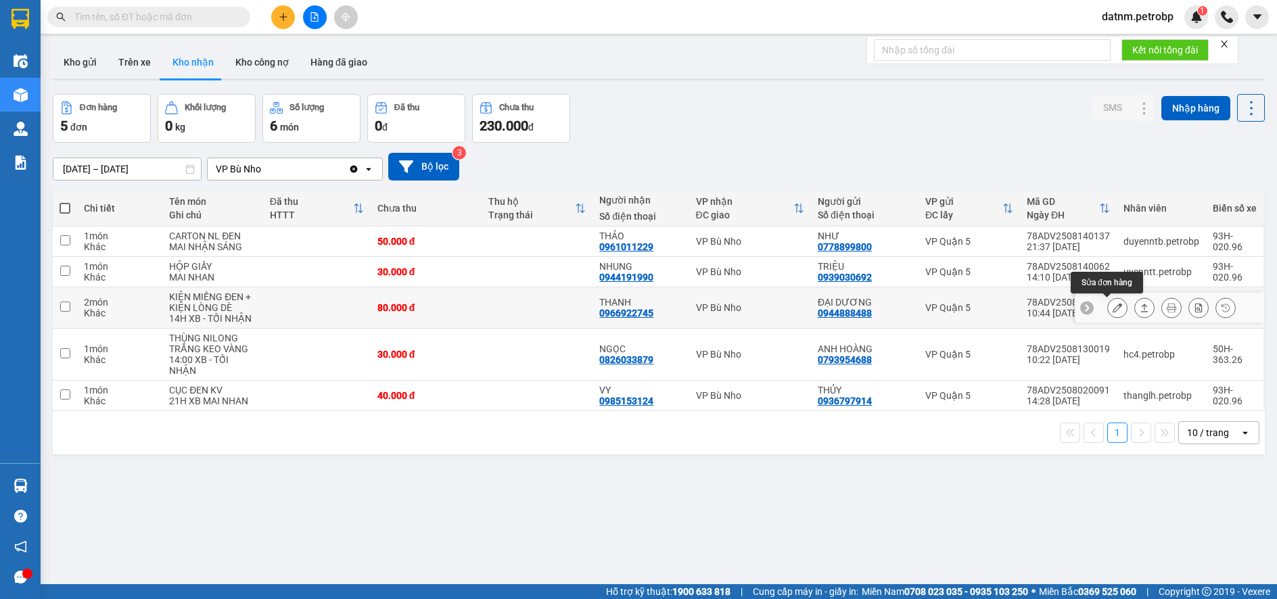
click at [1113, 306] on icon at bounding box center [1117, 307] width 9 height 9
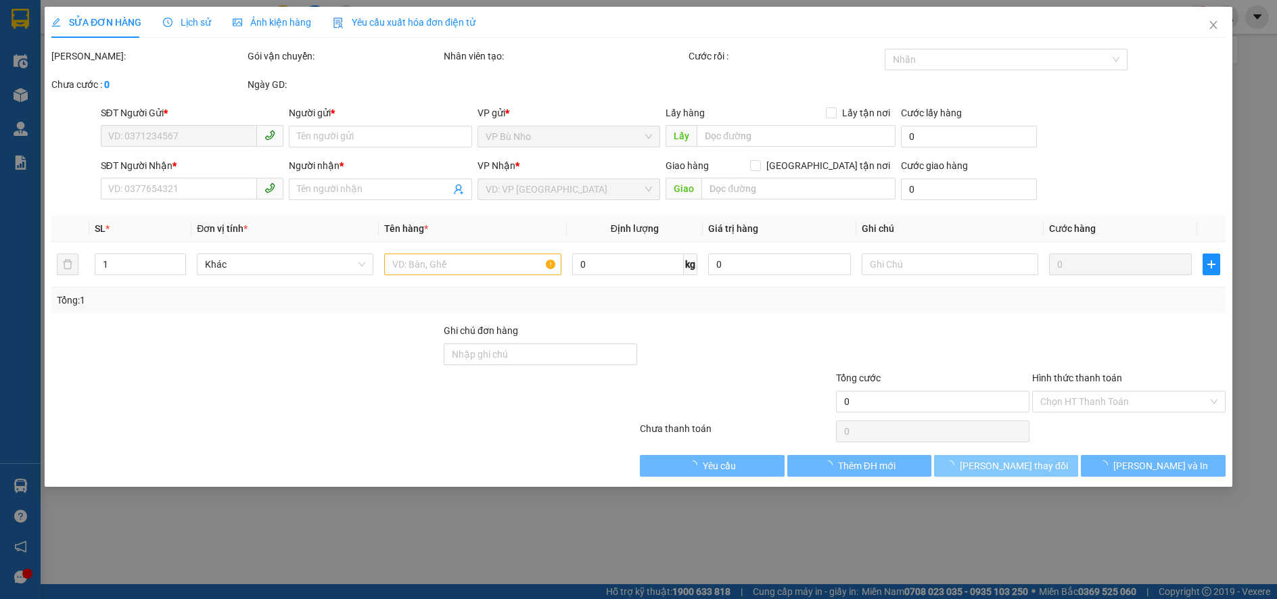
type input "0944888488"
type input "ĐẠI DƯƠNG"
type input "0966922745"
type input "THANH"
type input "80.000"
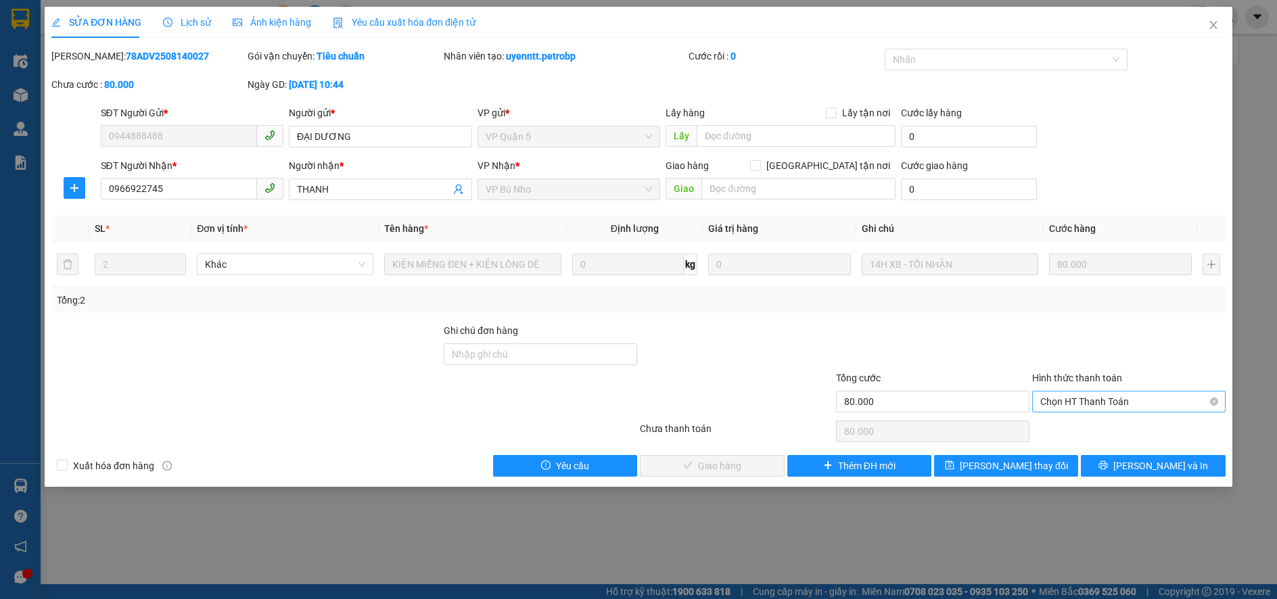
click at [1064, 404] on span "Chọn HT Thanh Toán" at bounding box center [1129, 402] width 177 height 20
click at [1067, 424] on div "Tại văn phòng" at bounding box center [1129, 428] width 177 height 15
type input "0"
click at [735, 466] on span "[PERSON_NAME] và Giao hàng" at bounding box center [731, 466] width 130 height 15
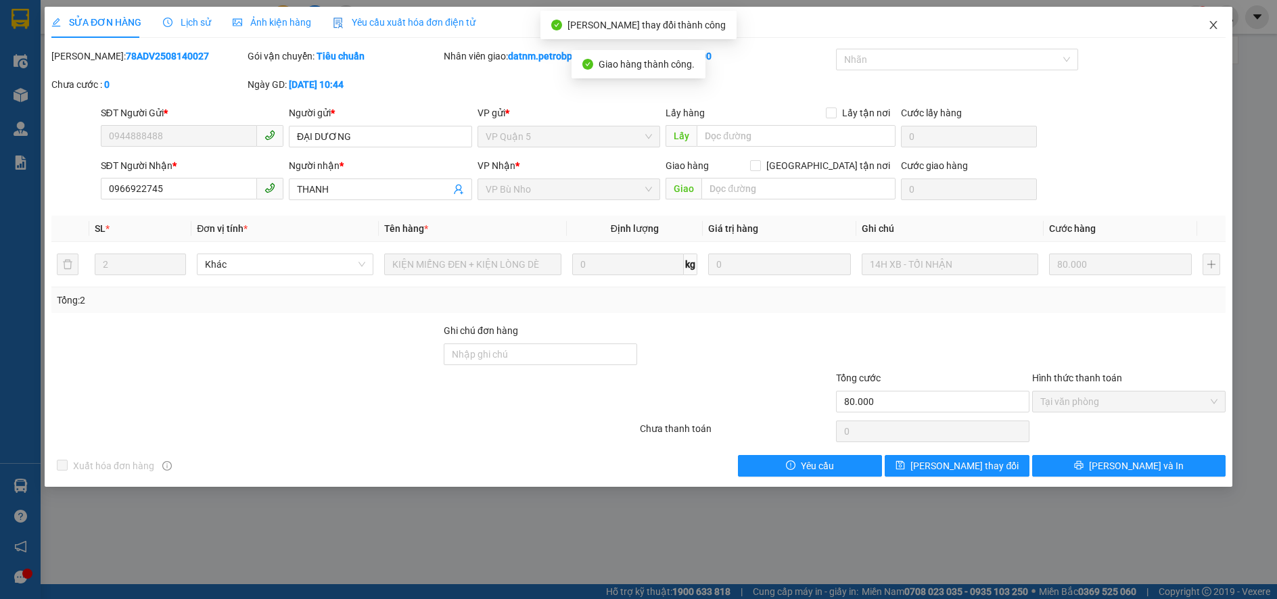
click at [1214, 23] on icon "close" at bounding box center [1213, 25] width 11 height 11
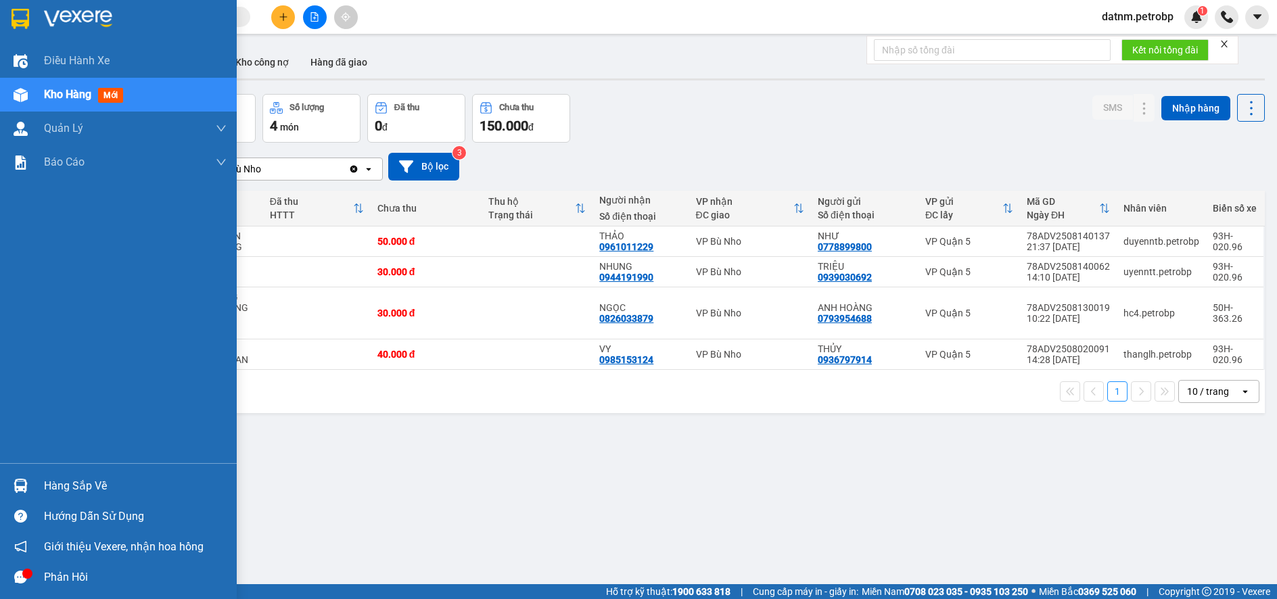
click at [89, 488] on div "Hàng sắp về" at bounding box center [135, 486] width 183 height 20
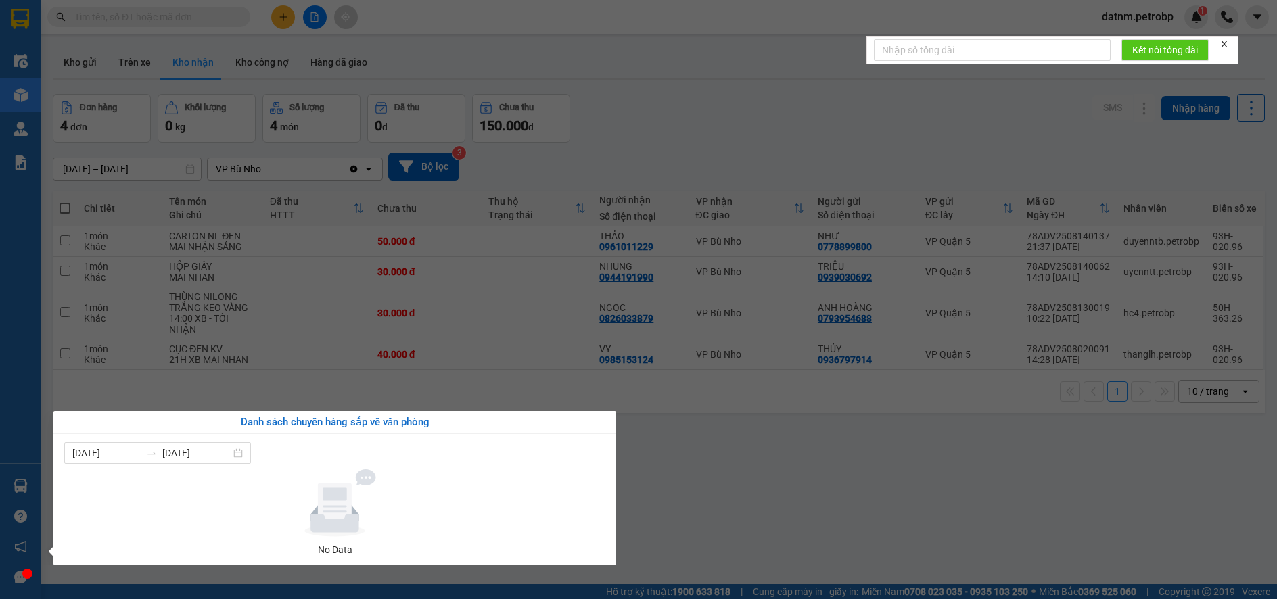
click at [799, 547] on section "Kết quả tìm kiếm ( 0 ) Bộ lọc No Data datnm.petrobp 1 Điều hành xe Kho hàng mới…" at bounding box center [638, 299] width 1277 height 599
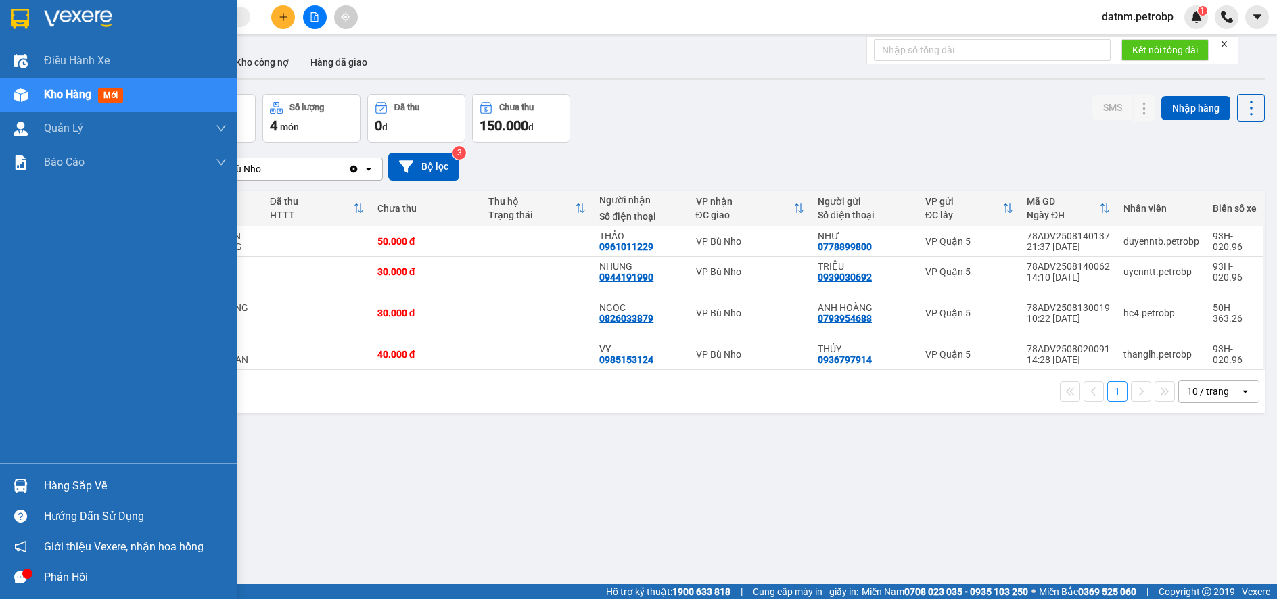
click at [49, 486] on div "Hàng sắp về" at bounding box center [135, 486] width 183 height 20
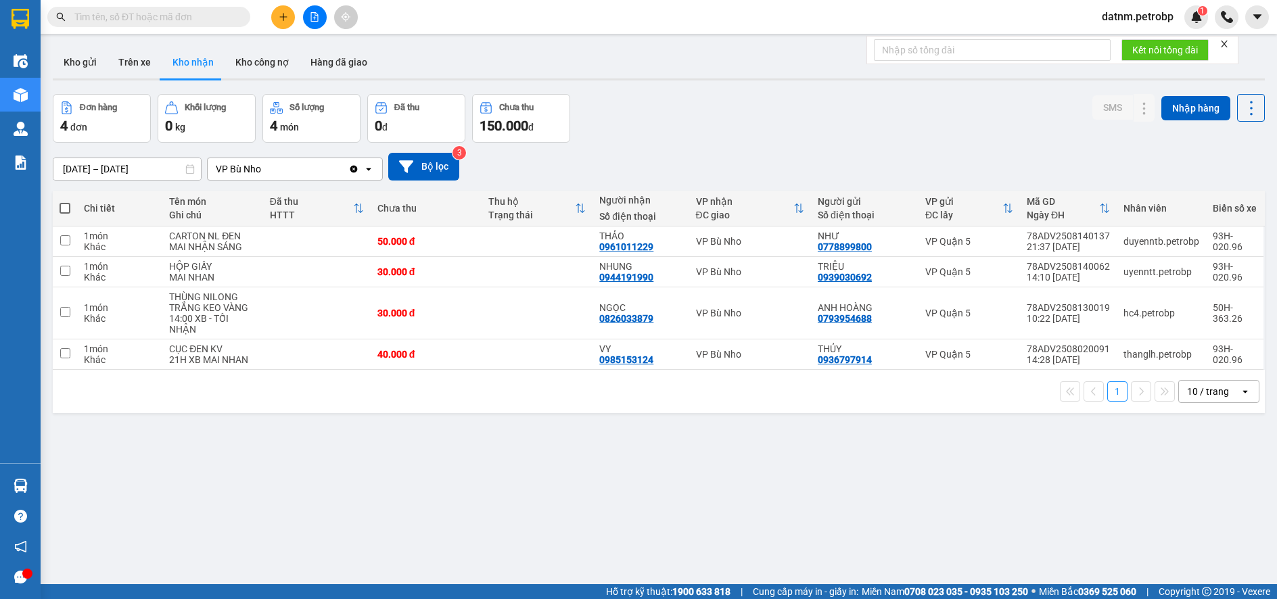
click at [649, 521] on section "Kết quả tìm kiếm ( 0 ) Bộ lọc No Data datnm.petrobp 1 Điều hành xe Kho hàng mới…" at bounding box center [638, 299] width 1277 height 599
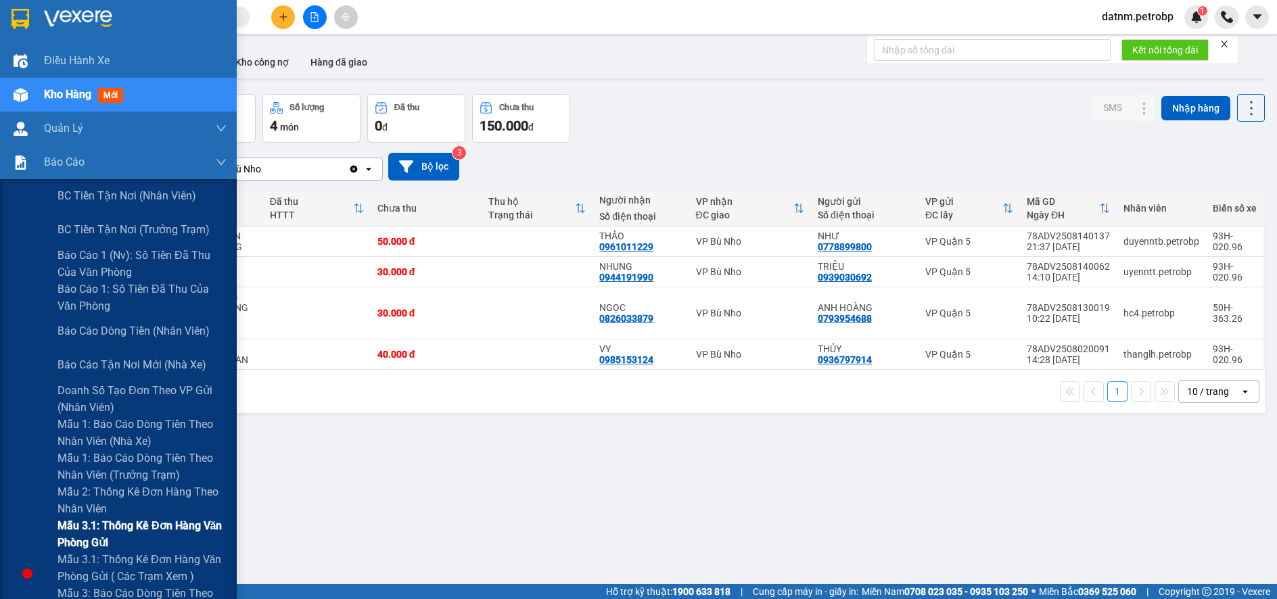
click at [104, 520] on span "Mẫu 3.1: Thống kê đơn hàng văn phòng gửi" at bounding box center [142, 535] width 169 height 34
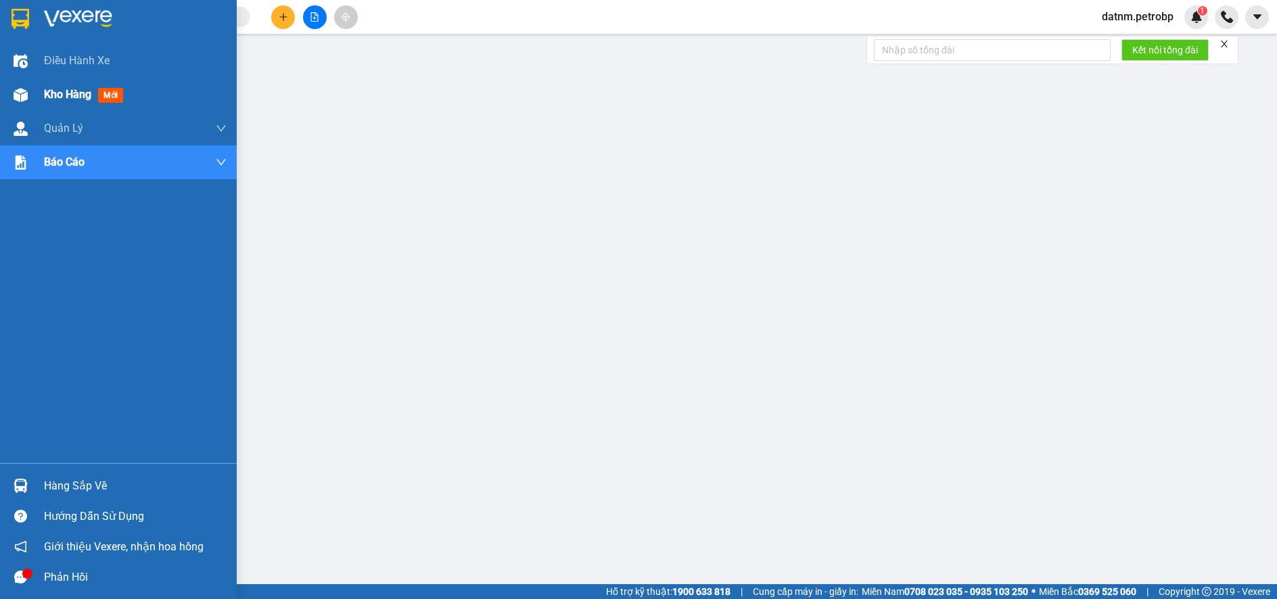
click at [54, 95] on span "Kho hàng" at bounding box center [67, 94] width 47 height 13
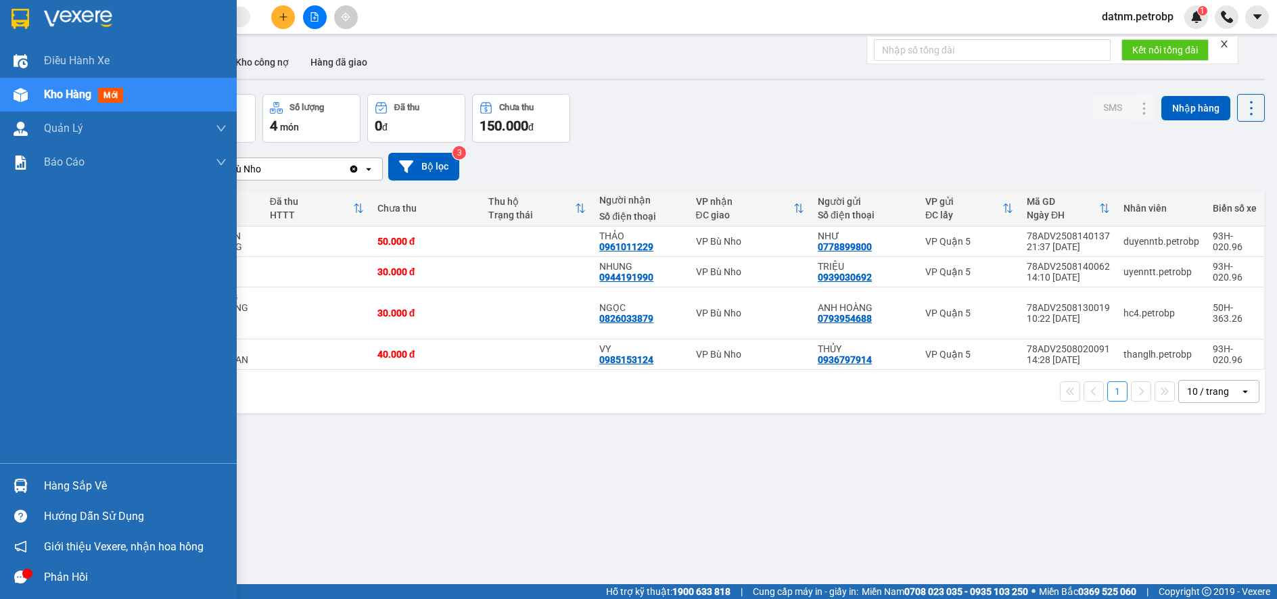
click at [66, 492] on div "Hàng sắp về" at bounding box center [135, 486] width 183 height 20
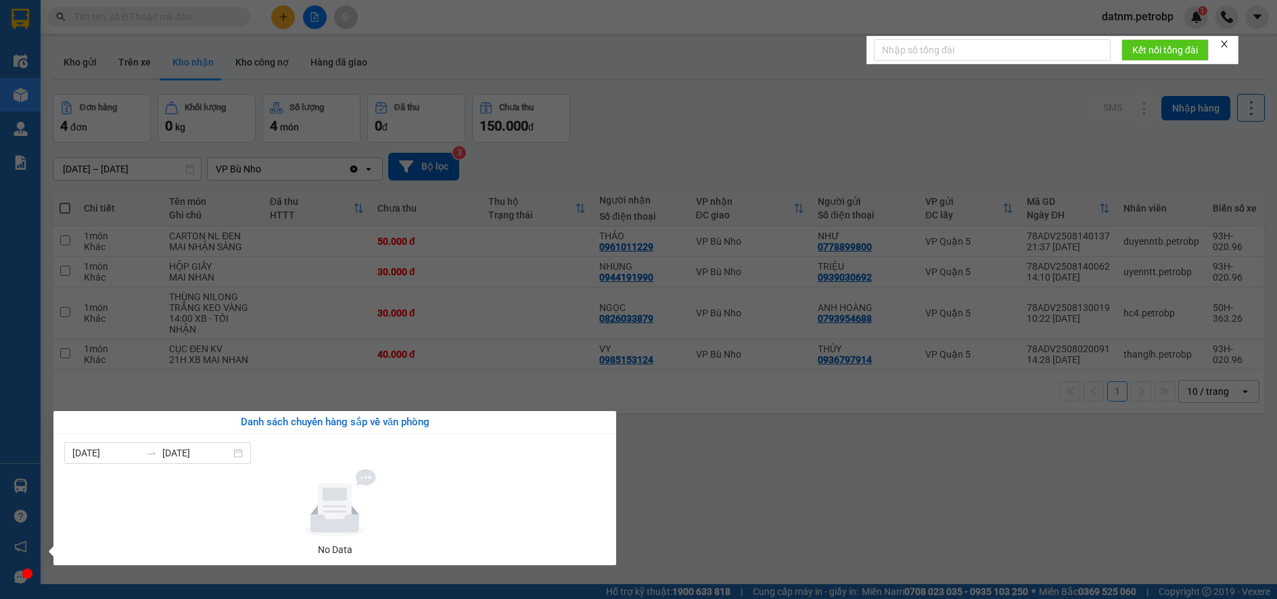
click at [881, 522] on section "Kết quả tìm kiếm ( 0 ) Bộ lọc No Data datnm.petrobp 1 Điều hành xe Kho hàng mới…" at bounding box center [638, 299] width 1277 height 599
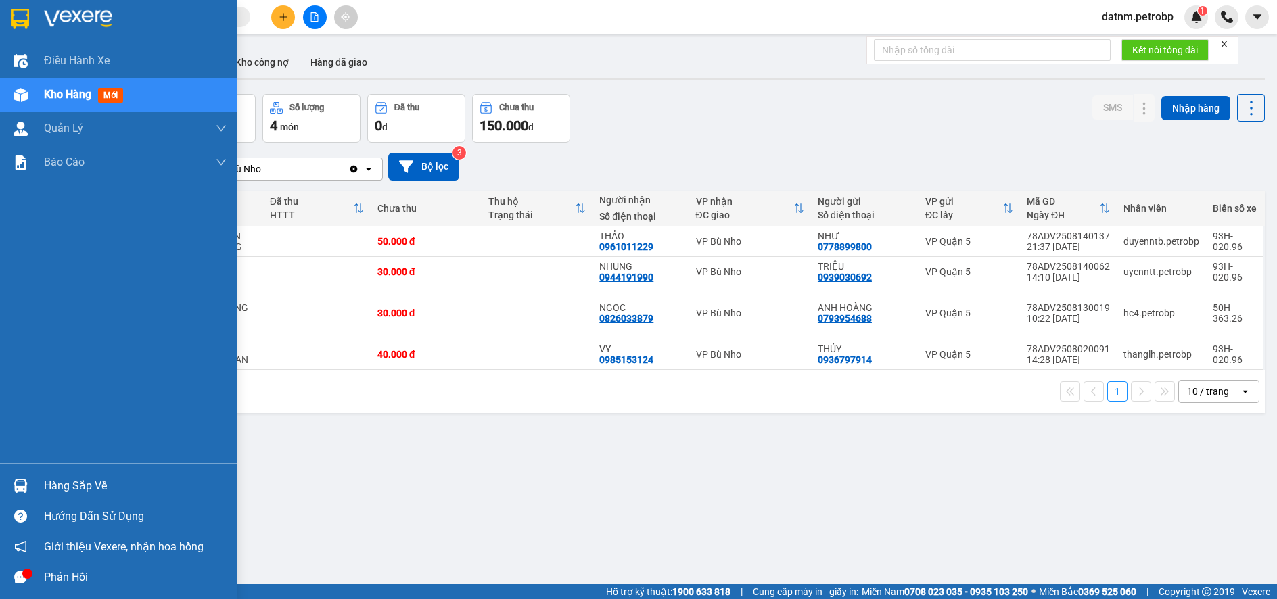
click at [76, 493] on div "Hàng sắp về" at bounding box center [135, 486] width 183 height 20
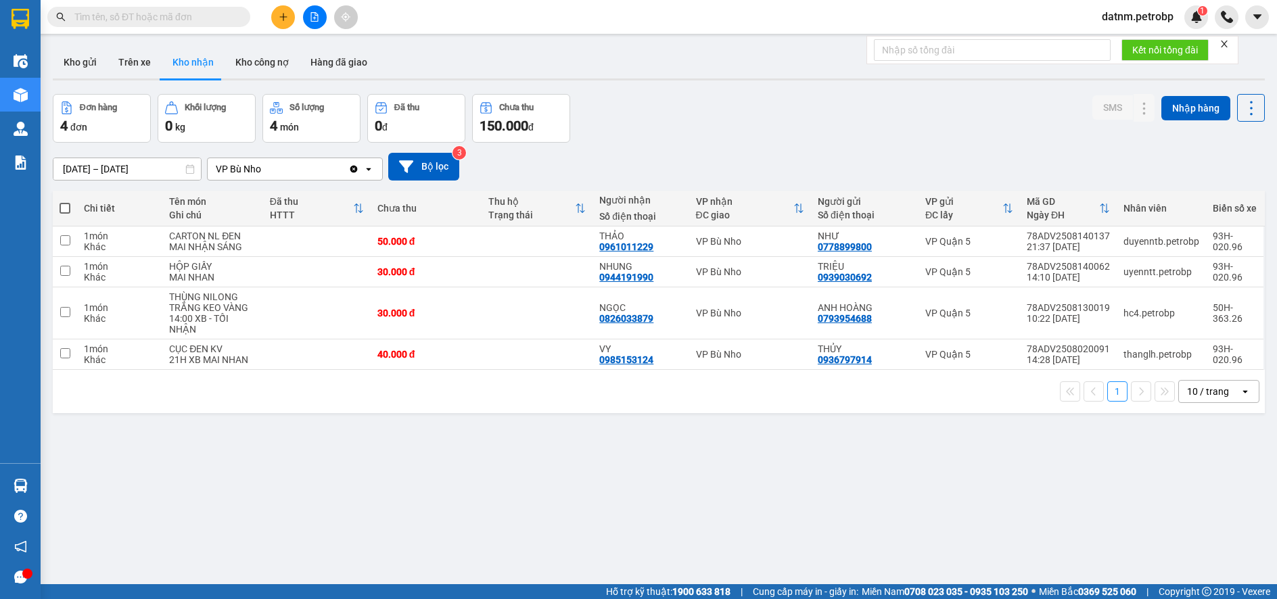
click at [794, 536] on section "Kết quả tìm kiếm ( 0 ) Bộ lọc No Data datnm.petrobp 1 Điều hành xe Kho hàng mới…" at bounding box center [638, 299] width 1277 height 599
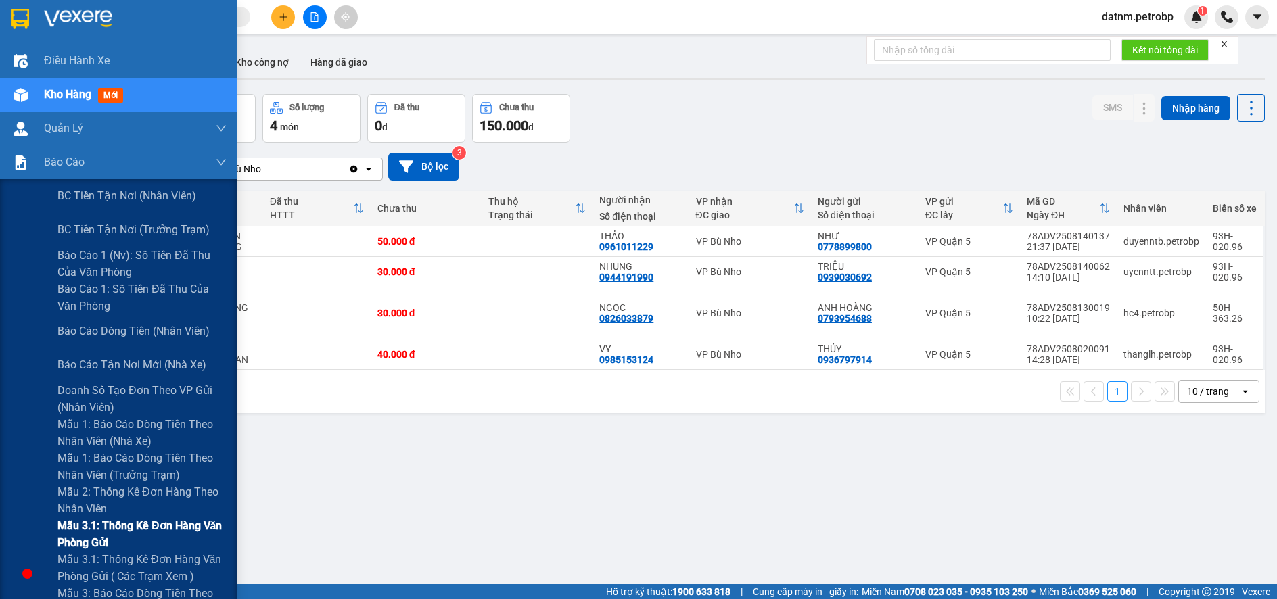
click at [94, 531] on span "Mẫu 3.1: Thống kê đơn hàng văn phòng gửi" at bounding box center [142, 535] width 169 height 34
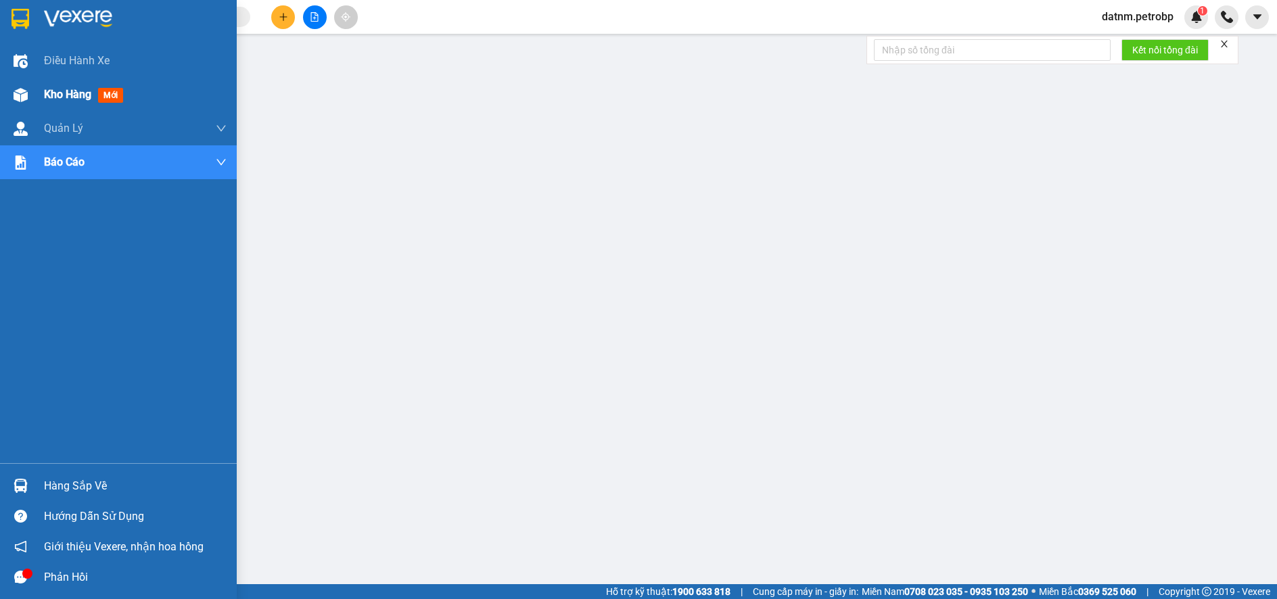
click at [70, 92] on span "Kho hàng" at bounding box center [67, 94] width 47 height 13
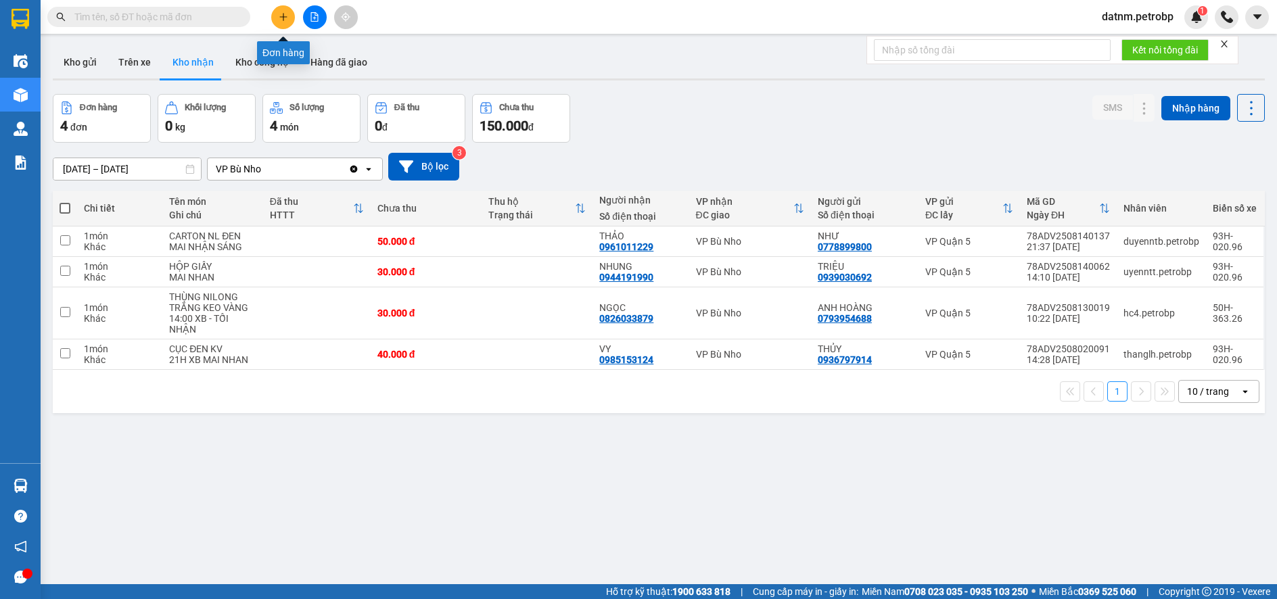
click at [281, 18] on icon "plus" at bounding box center [283, 16] width 9 height 9
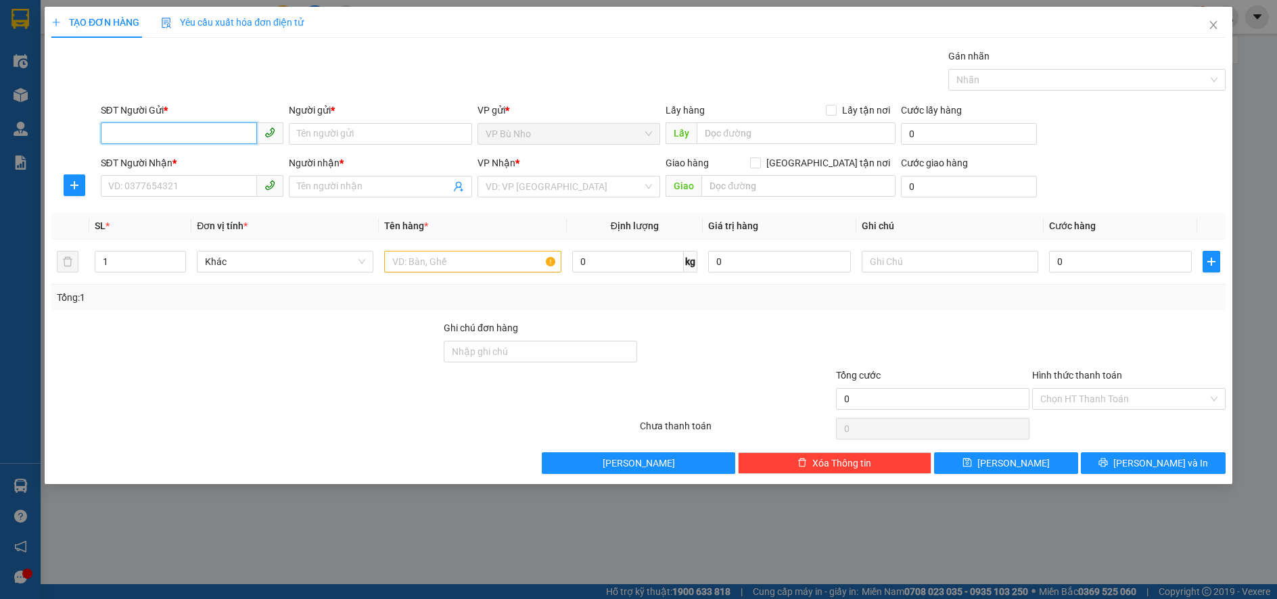
click at [186, 129] on input "SĐT Người Gửi *" at bounding box center [179, 133] width 157 height 22
click at [183, 164] on div "0988091910 - A PHÚC" at bounding box center [192, 161] width 167 height 15
type input "0988091910"
type input "A PHÚC"
type input "0983967689"
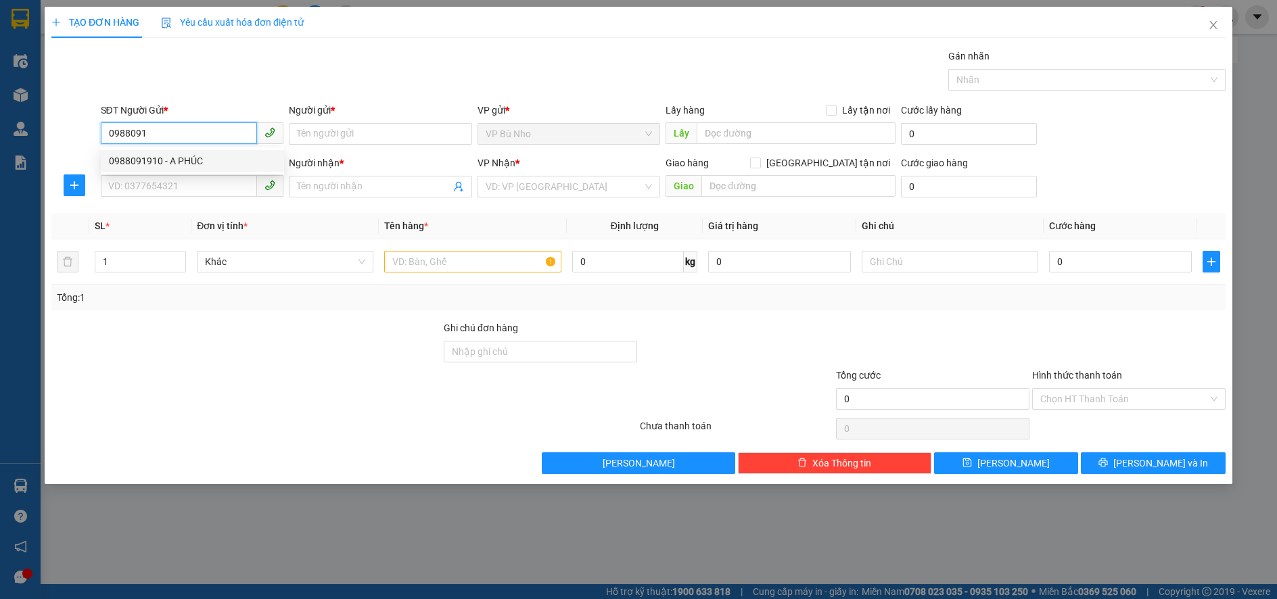
type input "A ĐÔNG"
type input "CHỢ ĐỒNG PHÚ"
type input "50.000"
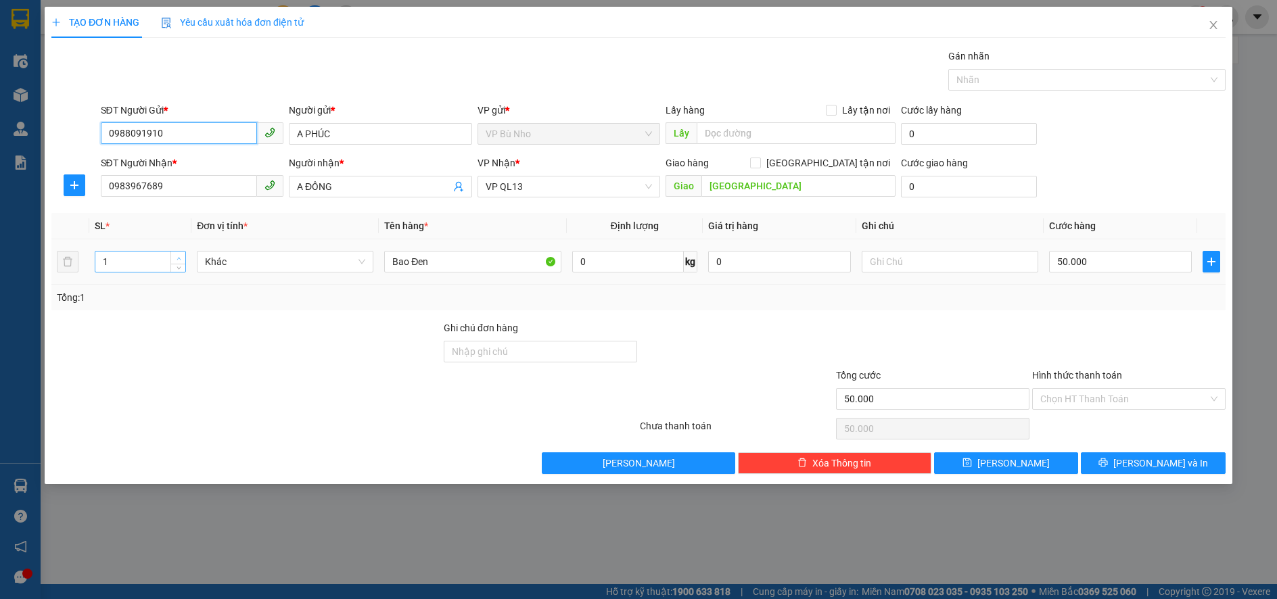
type input "0988091910"
type input "2"
click at [177, 256] on icon "up" at bounding box center [179, 258] width 5 height 5
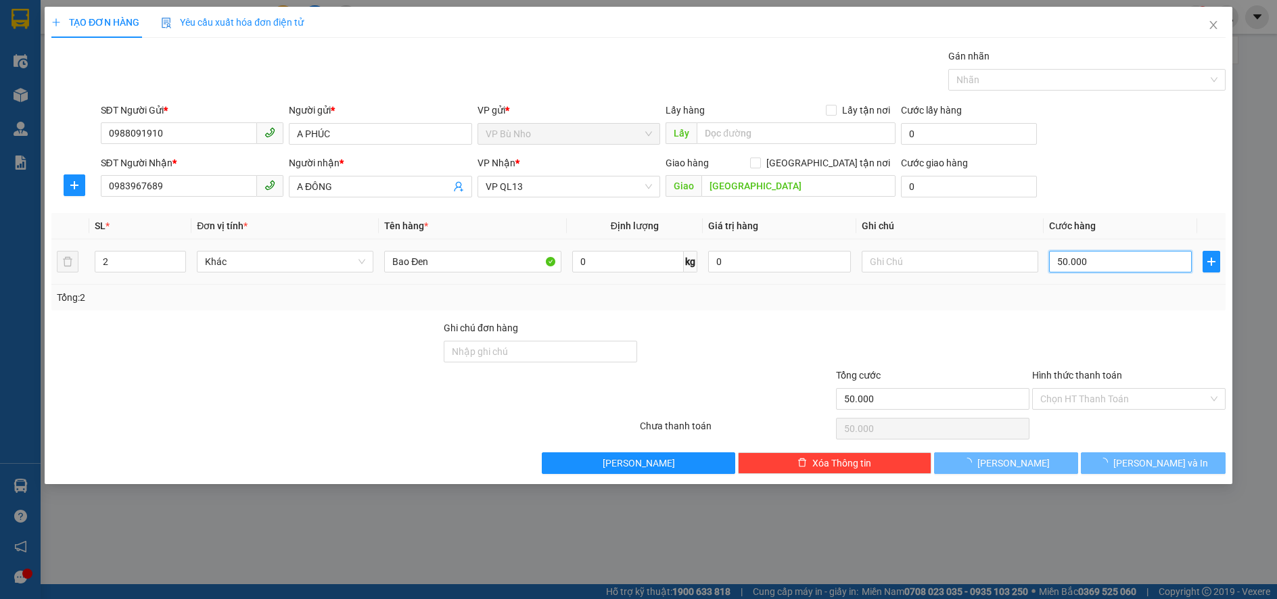
click at [1114, 266] on input "50.000" at bounding box center [1120, 262] width 143 height 22
type input "0"
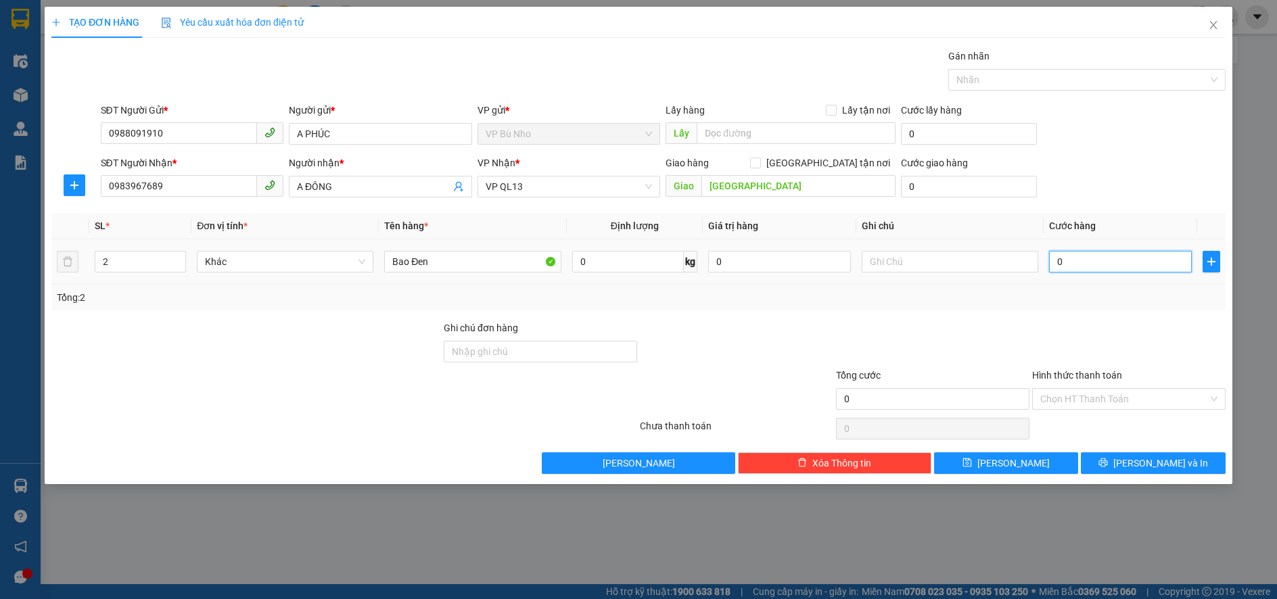
type input "0"
type input "9"
type input "09"
type input "90"
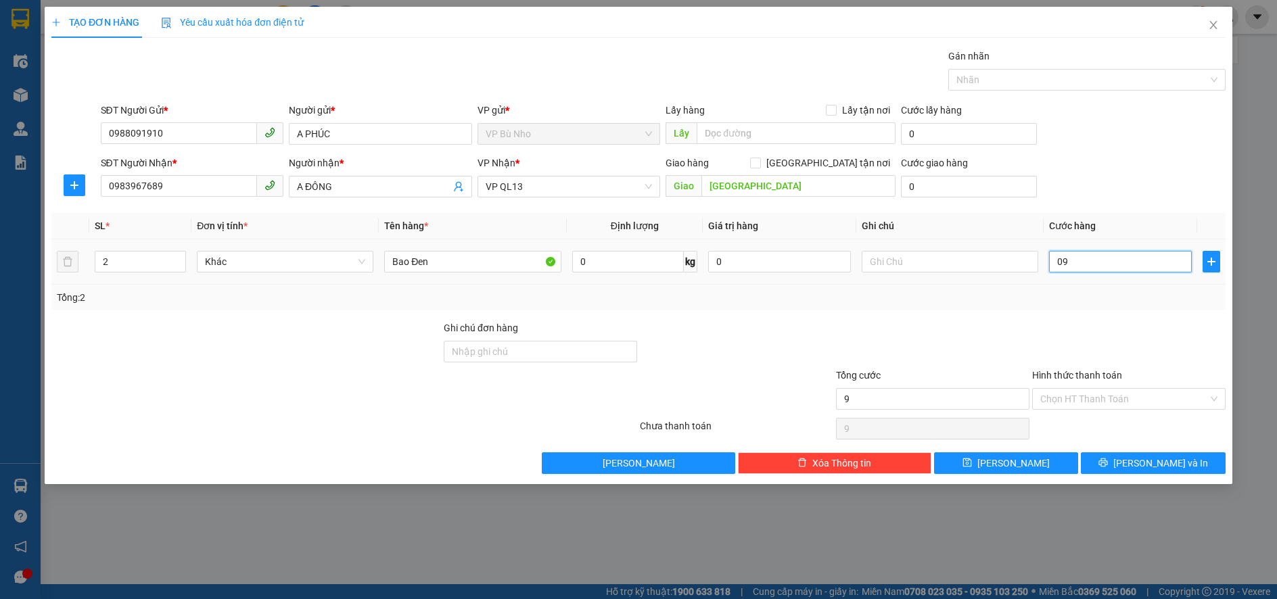
type input "90"
type input "090"
type input "90.000"
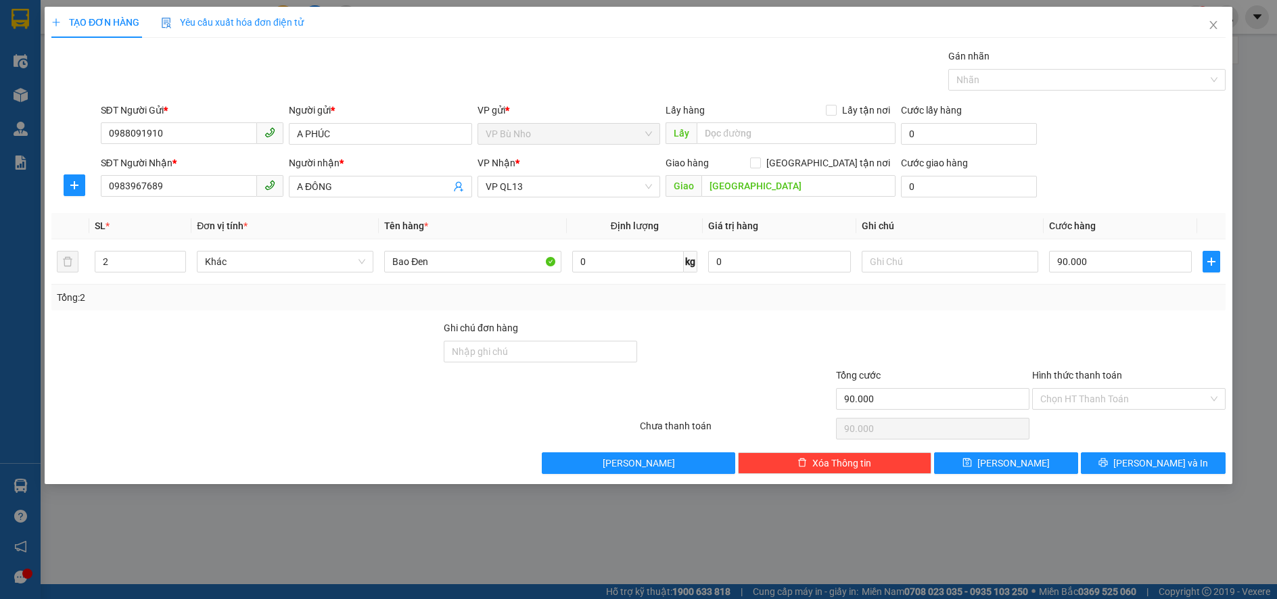
click at [1105, 303] on div "Tổng: 2" at bounding box center [639, 297] width 1164 height 15
click at [1093, 401] on input "Hình thức thanh toán" at bounding box center [1125, 399] width 168 height 20
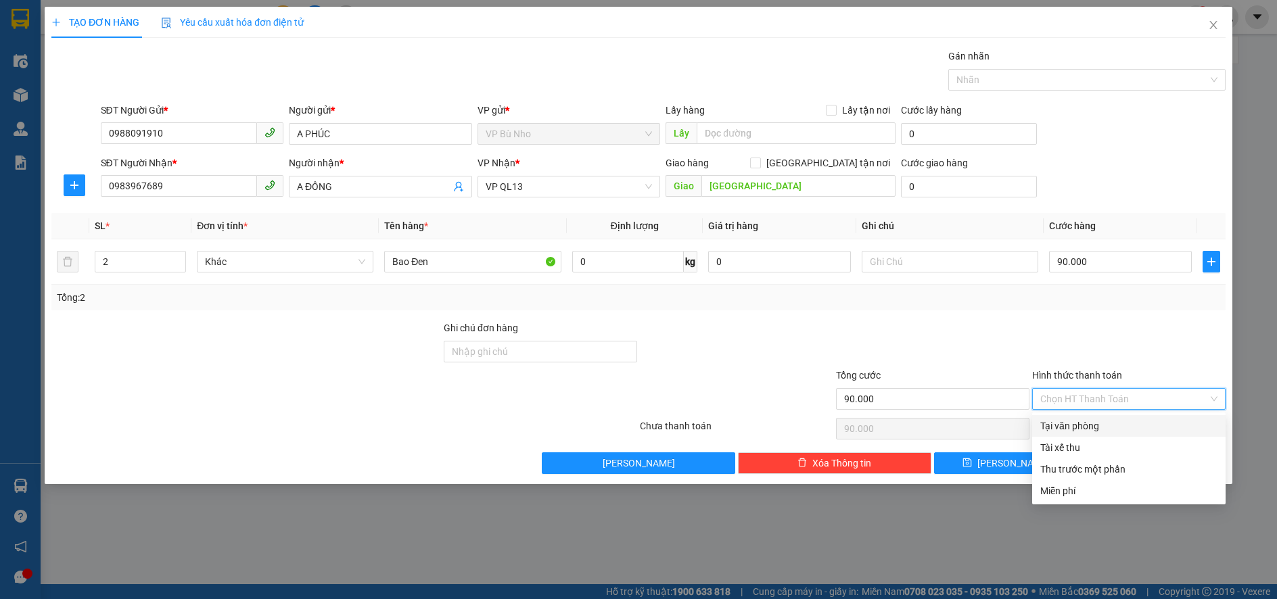
click at [1090, 421] on div "Tại văn phòng" at bounding box center [1129, 426] width 177 height 15
type input "0"
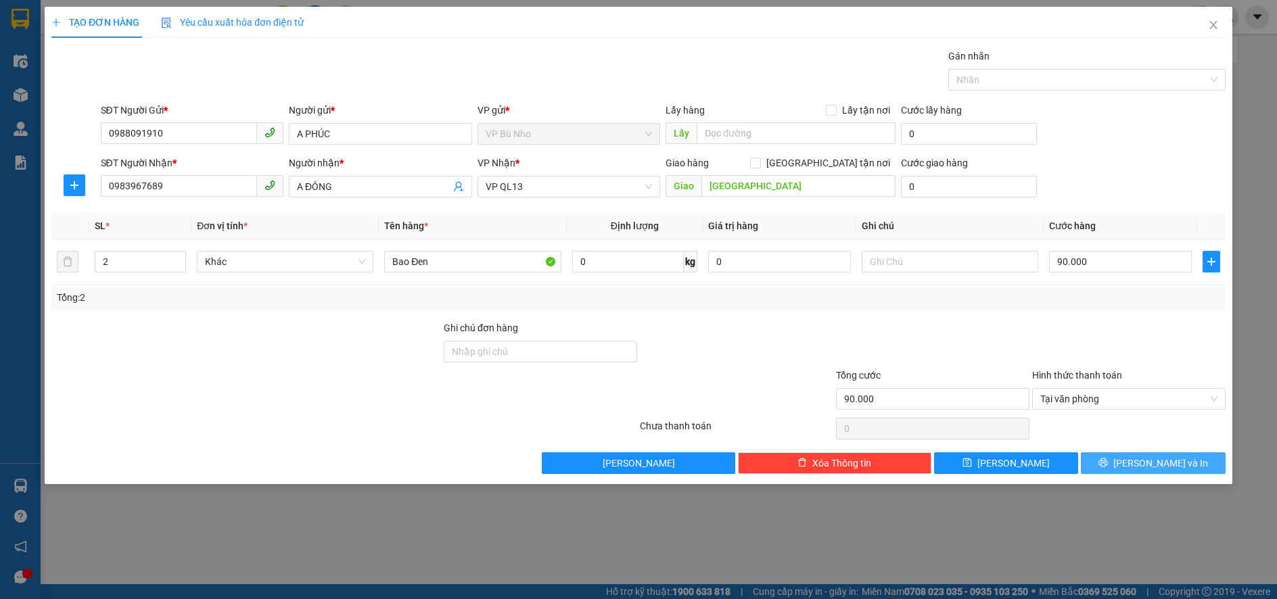
click at [1151, 462] on span "[PERSON_NAME] và In" at bounding box center [1161, 463] width 95 height 15
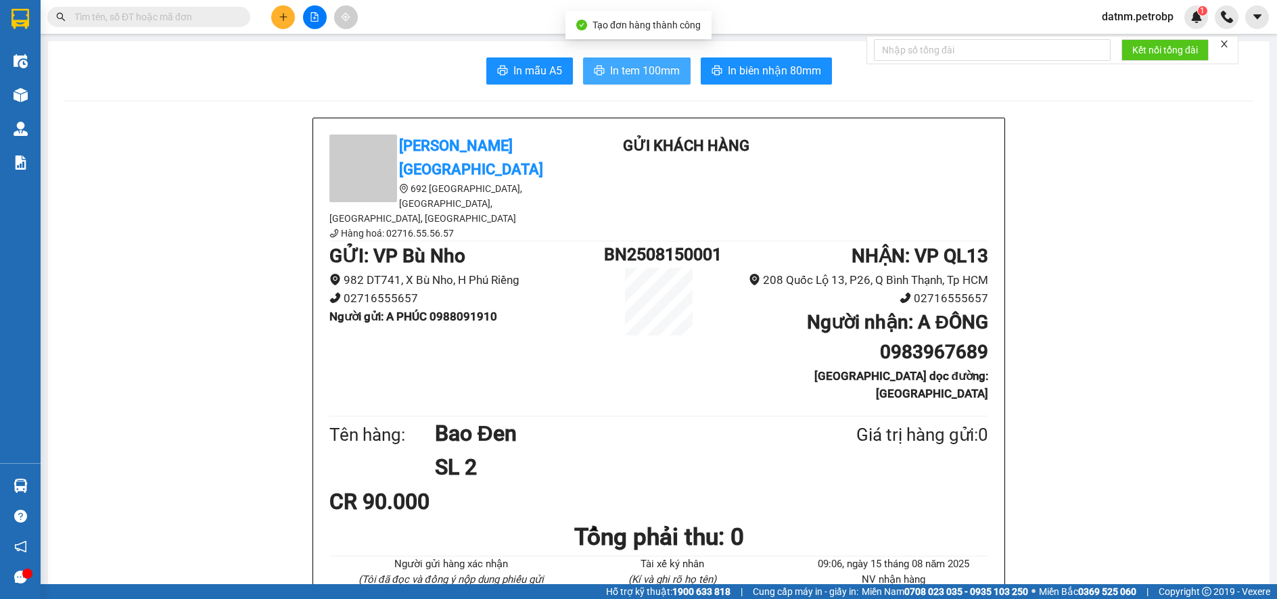
click at [637, 72] on span "In tem 100mm" at bounding box center [645, 70] width 70 height 17
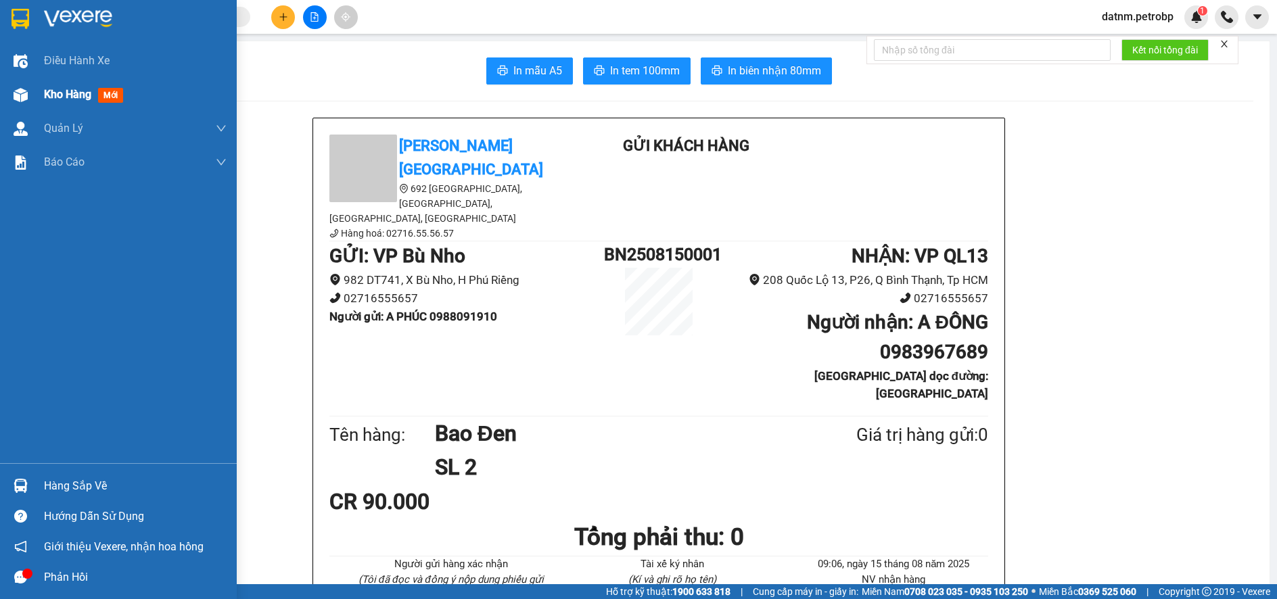
click at [59, 94] on span "Kho hàng" at bounding box center [67, 94] width 47 height 13
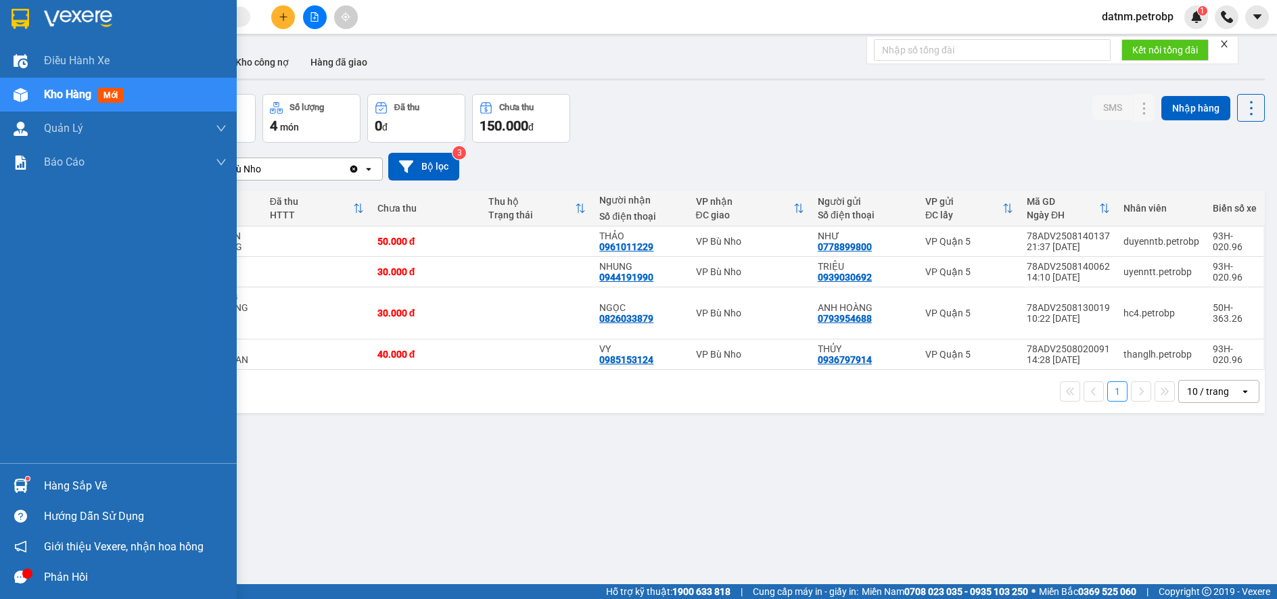
click at [84, 483] on div "Hàng sắp về" at bounding box center [135, 486] width 183 height 20
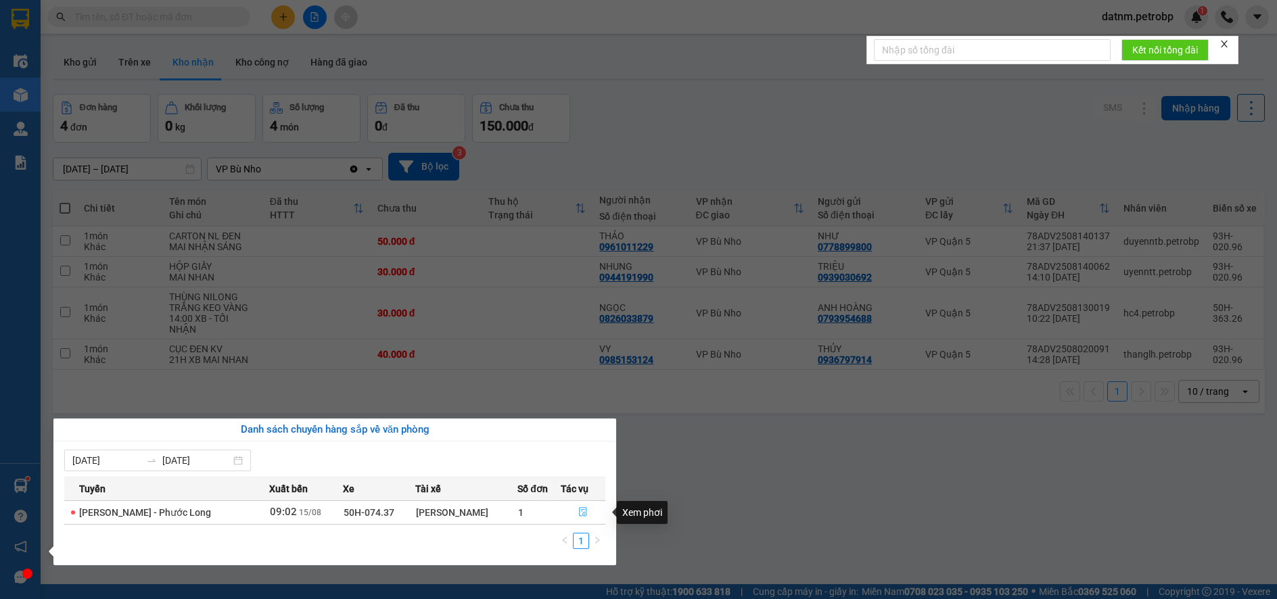
click at [583, 511] on icon "file-done" at bounding box center [582, 511] width 9 height 9
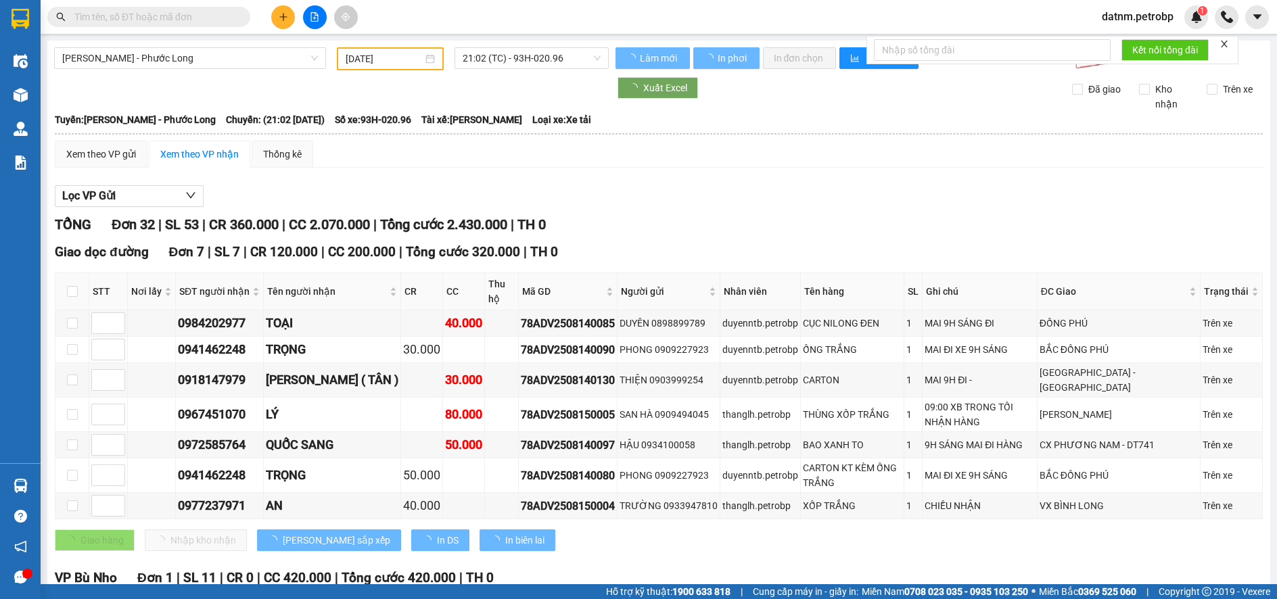
type input "[DATE]"
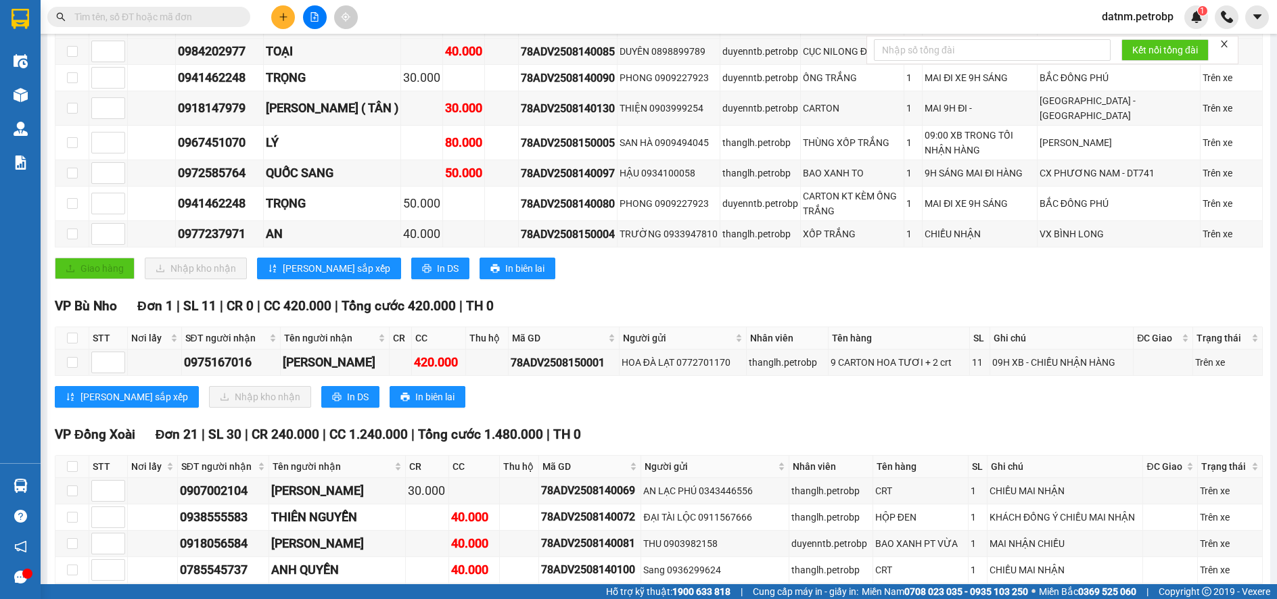
scroll to position [406, 0]
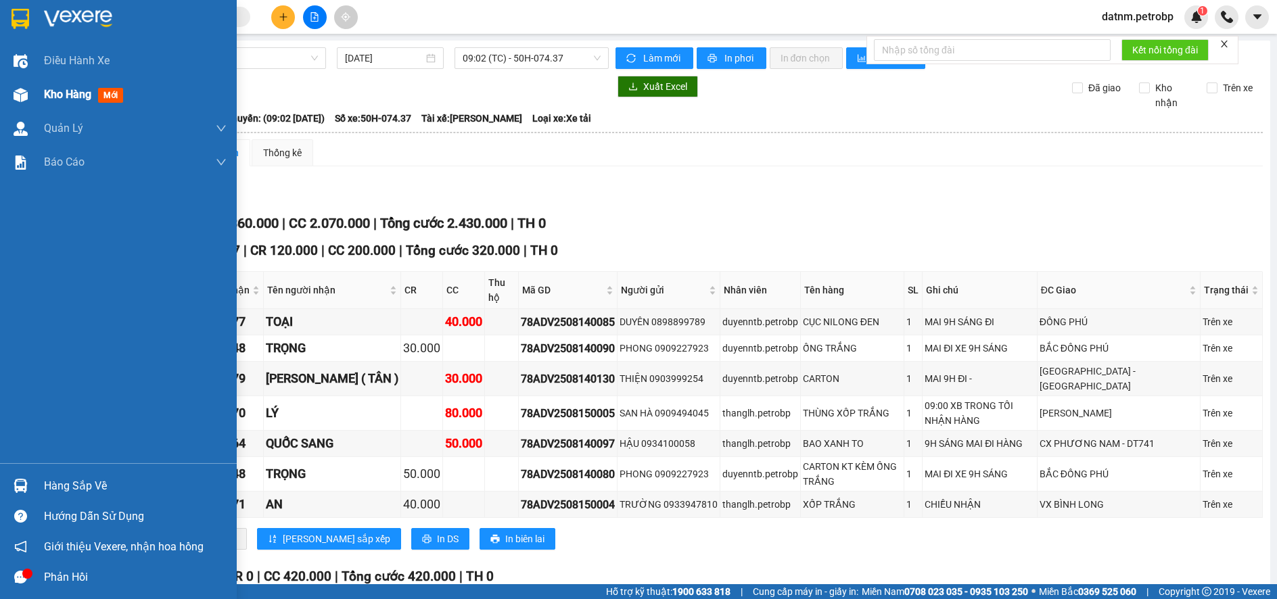
click at [68, 98] on span "Kho hàng" at bounding box center [67, 94] width 47 height 13
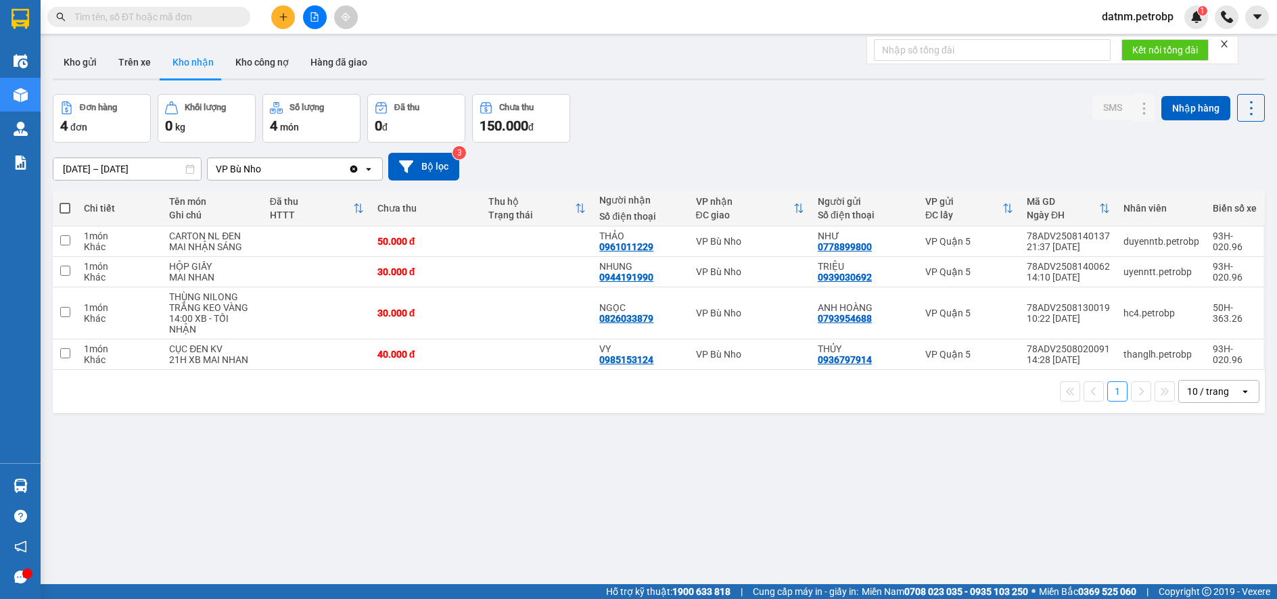
click at [198, 60] on button "Kho nhận" at bounding box center [193, 62] width 63 height 32
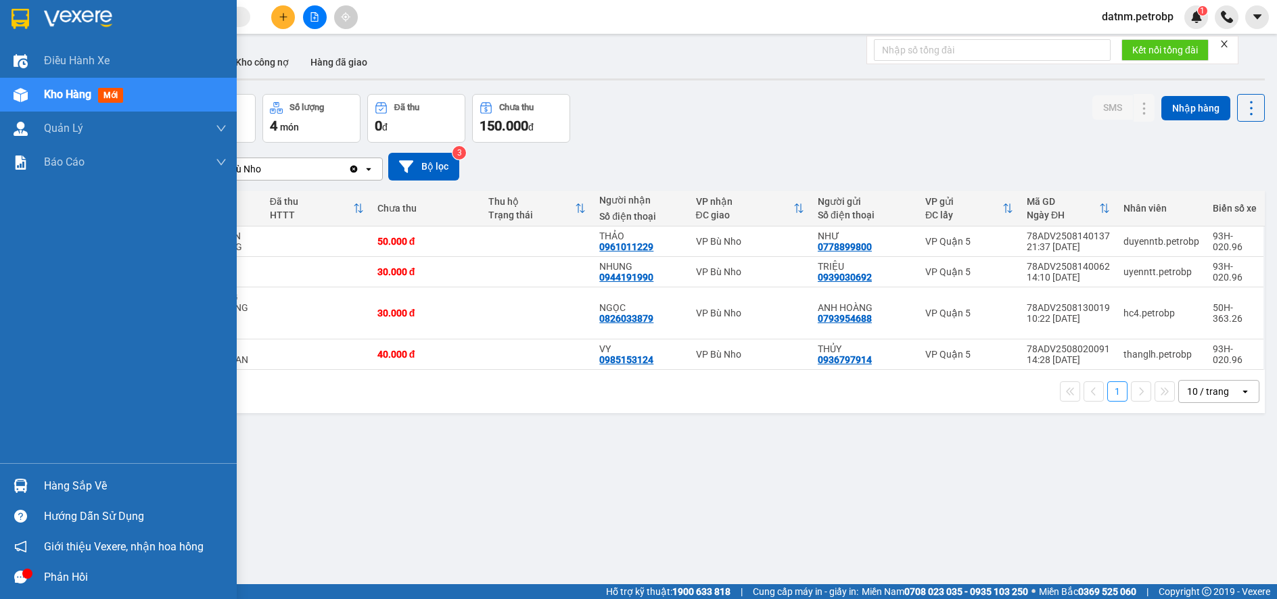
click at [95, 494] on div "Hàng sắp về" at bounding box center [135, 486] width 183 height 20
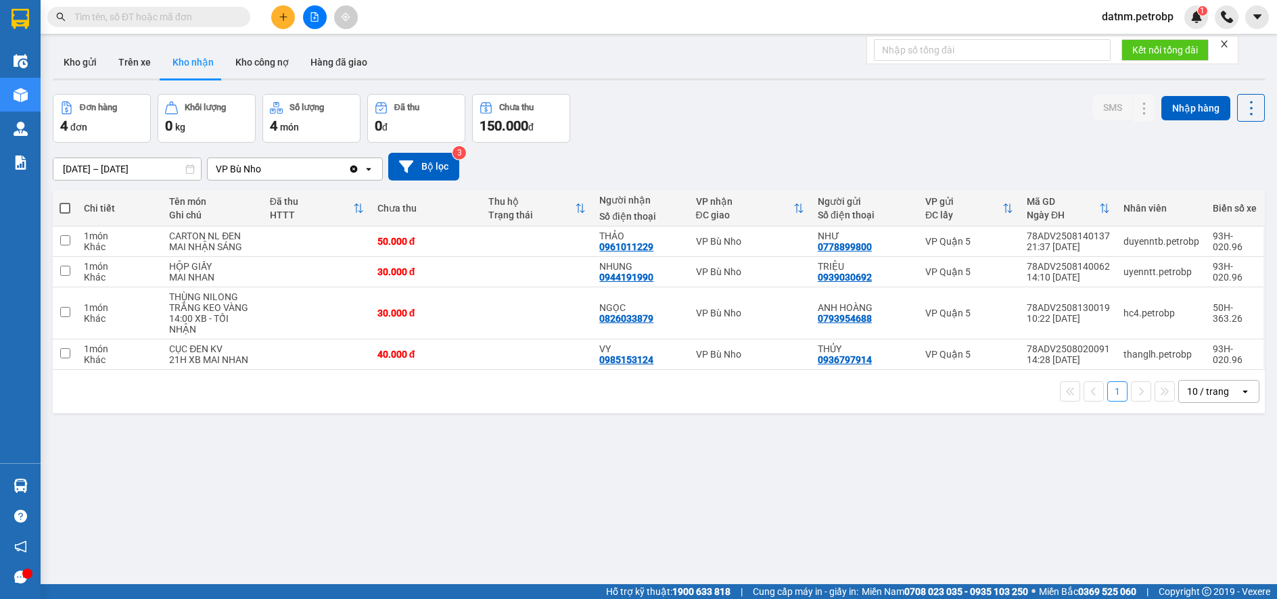
click at [706, 488] on section "Kết quả tìm kiếm ( 0 ) Bộ lọc No Data datnm.petrobp 1 Điều hành xe Kho hàng mới…" at bounding box center [638, 299] width 1277 height 599
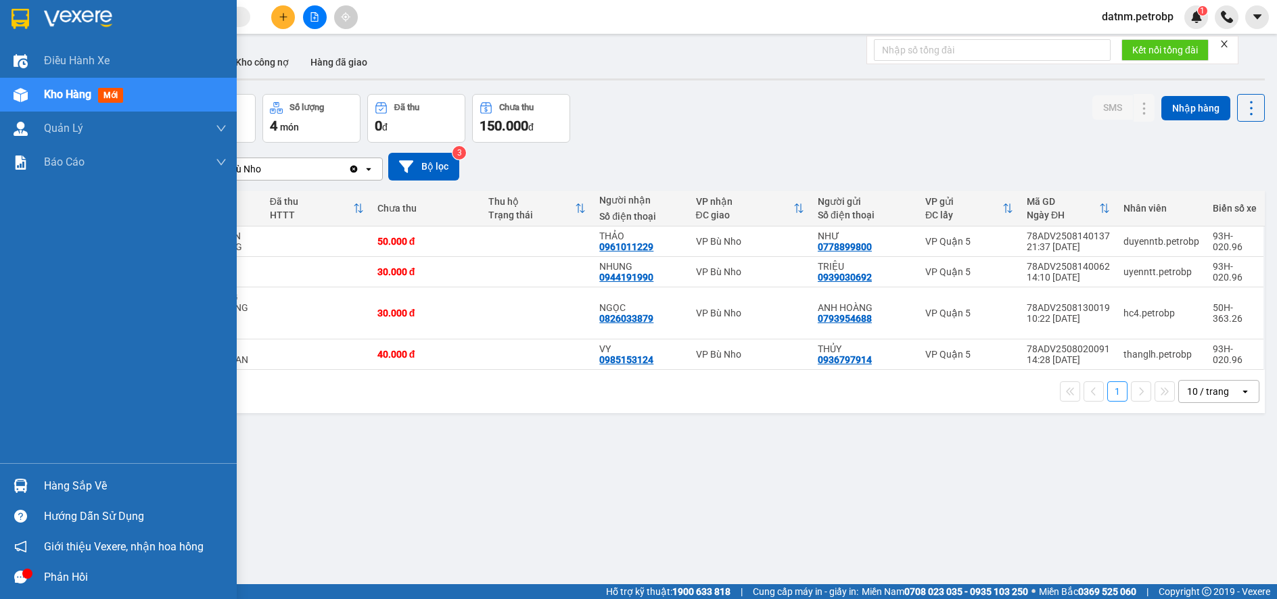
click at [80, 484] on div "Hàng sắp về" at bounding box center [135, 486] width 183 height 20
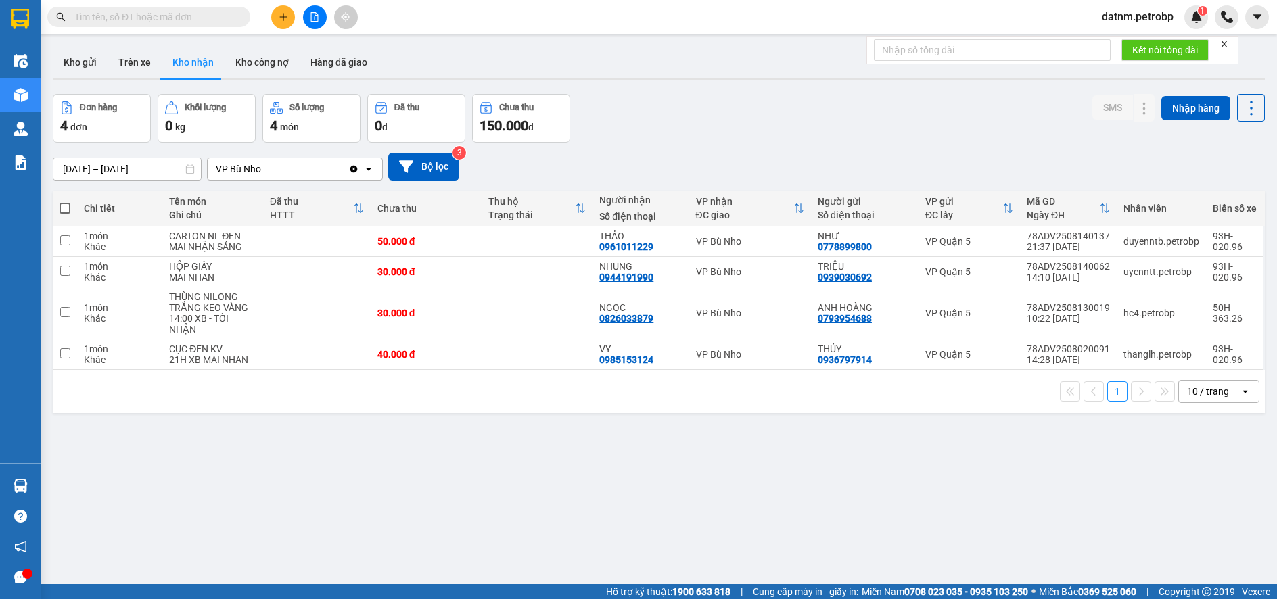
click at [756, 524] on section "Kết quả tìm kiếm ( 0 ) Bộ lọc No Data datnm.petrobp 1 Điều hành xe Kho hàng mới…" at bounding box center [638, 299] width 1277 height 599
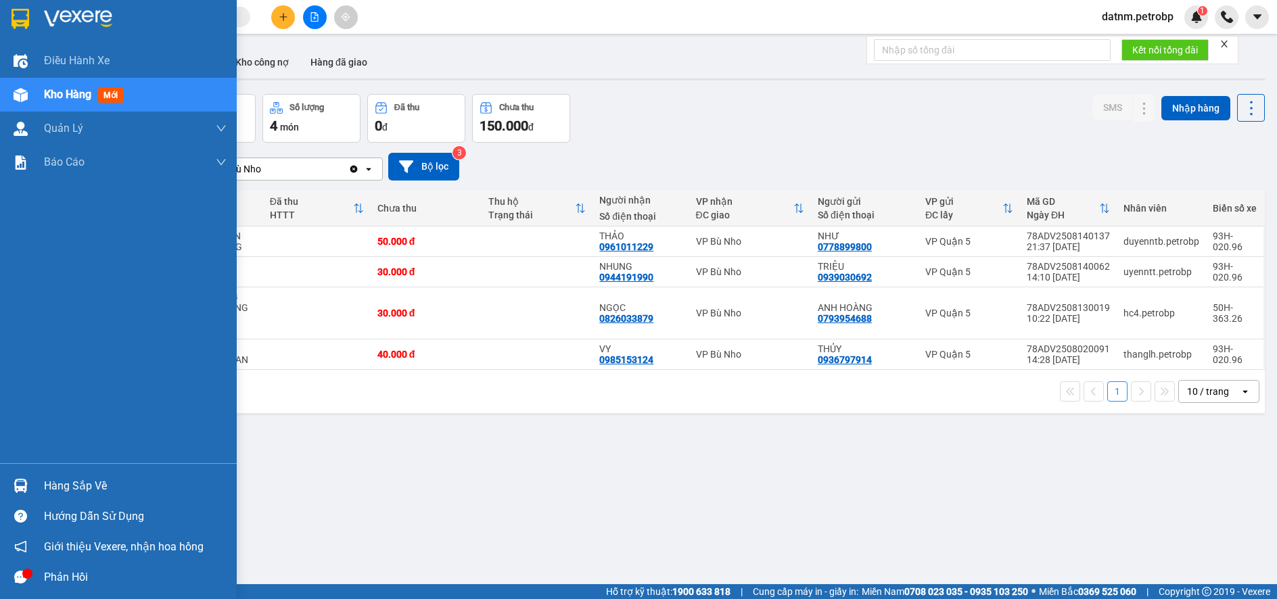
click at [74, 482] on div "Hàng sắp về" at bounding box center [135, 486] width 183 height 20
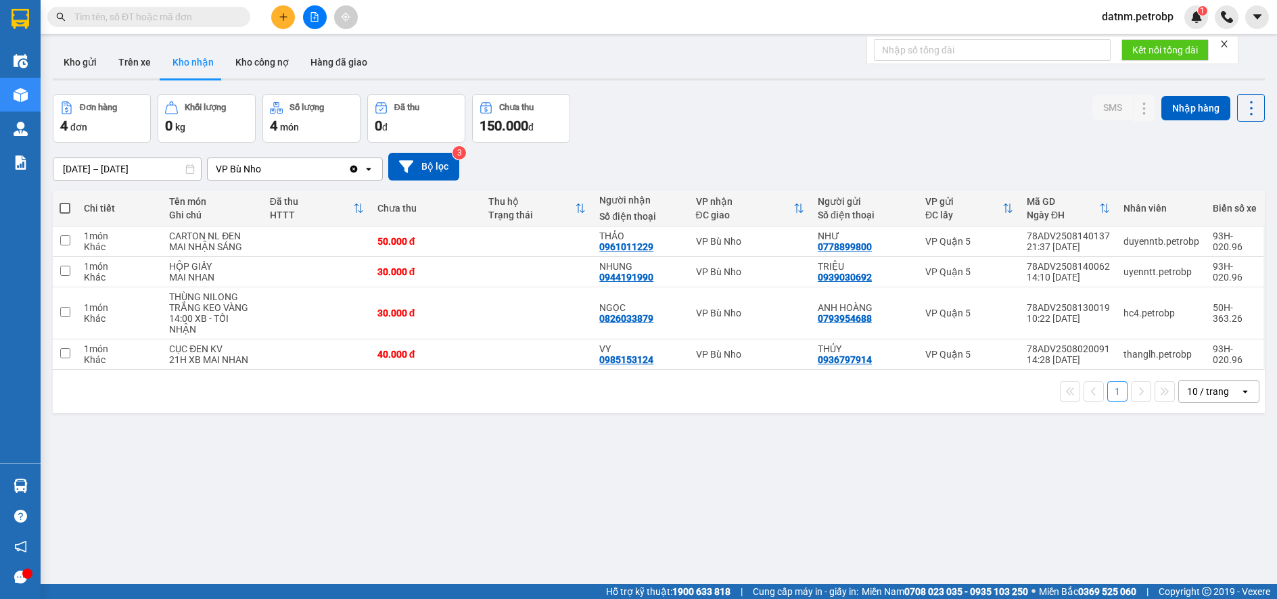
click at [707, 525] on section "Kết quả tìm kiếm ( 0 ) Bộ lọc No Data datnm.petrobp 1 Điều hành xe Kho hàng mới…" at bounding box center [638, 299] width 1277 height 599
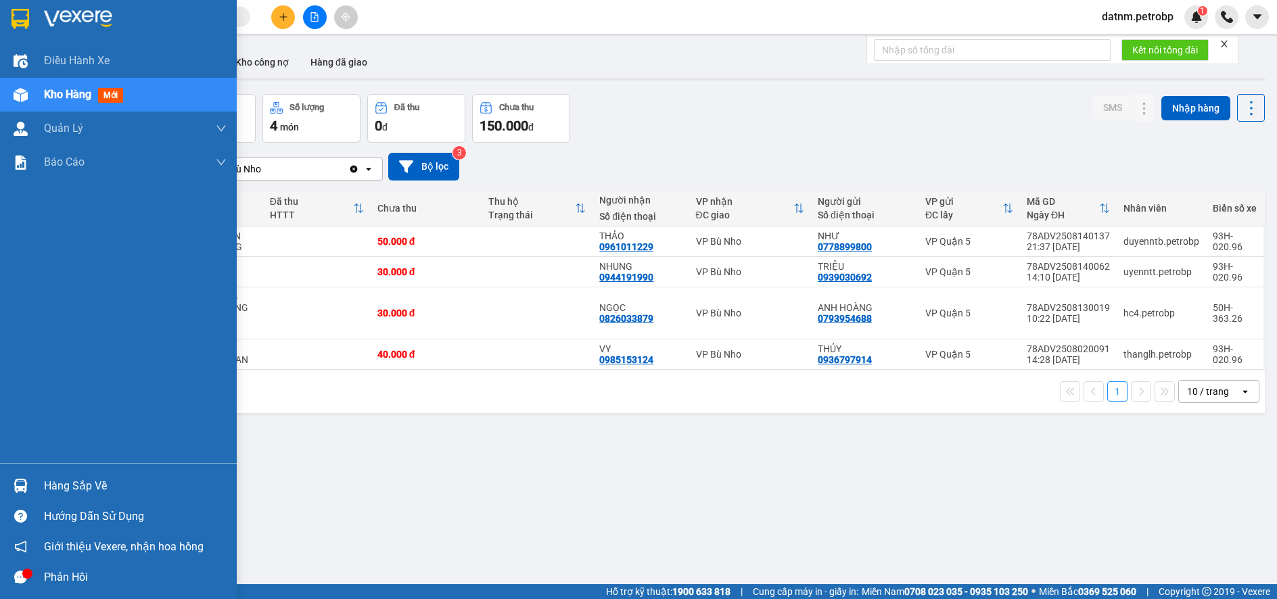
click at [64, 482] on div "Hàng sắp về" at bounding box center [135, 486] width 183 height 20
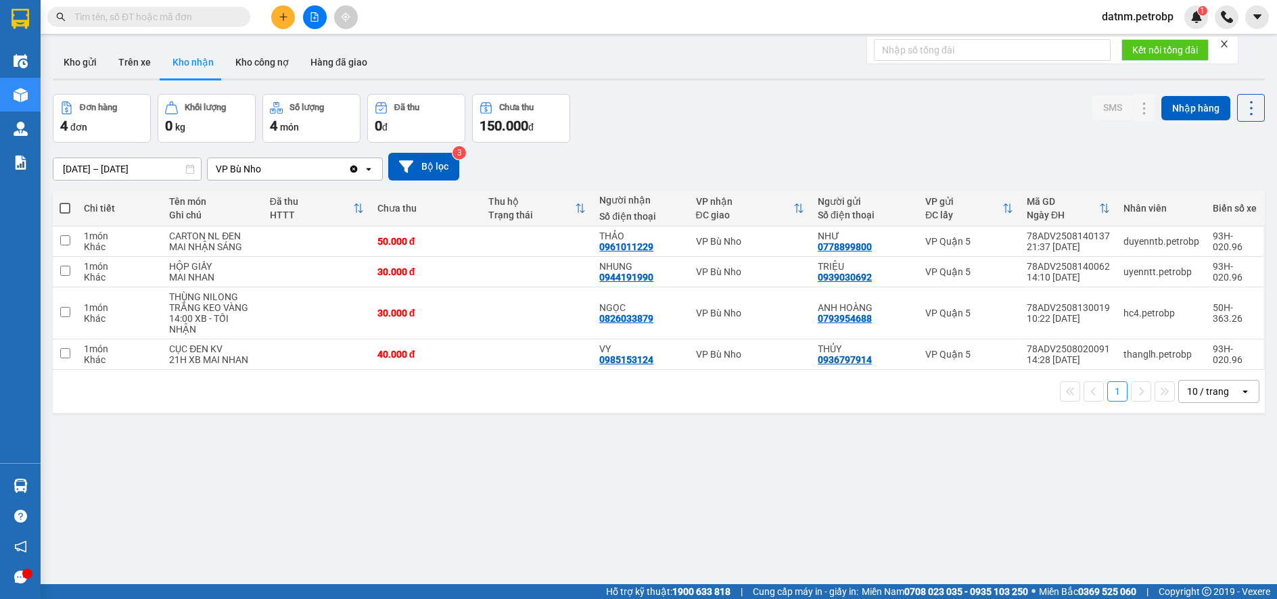
click at [696, 513] on section "Kết quả tìm kiếm ( 0 ) Bộ lọc No Data datnm.petrobp 1 Điều hành xe Kho hàng mới…" at bounding box center [638, 299] width 1277 height 599
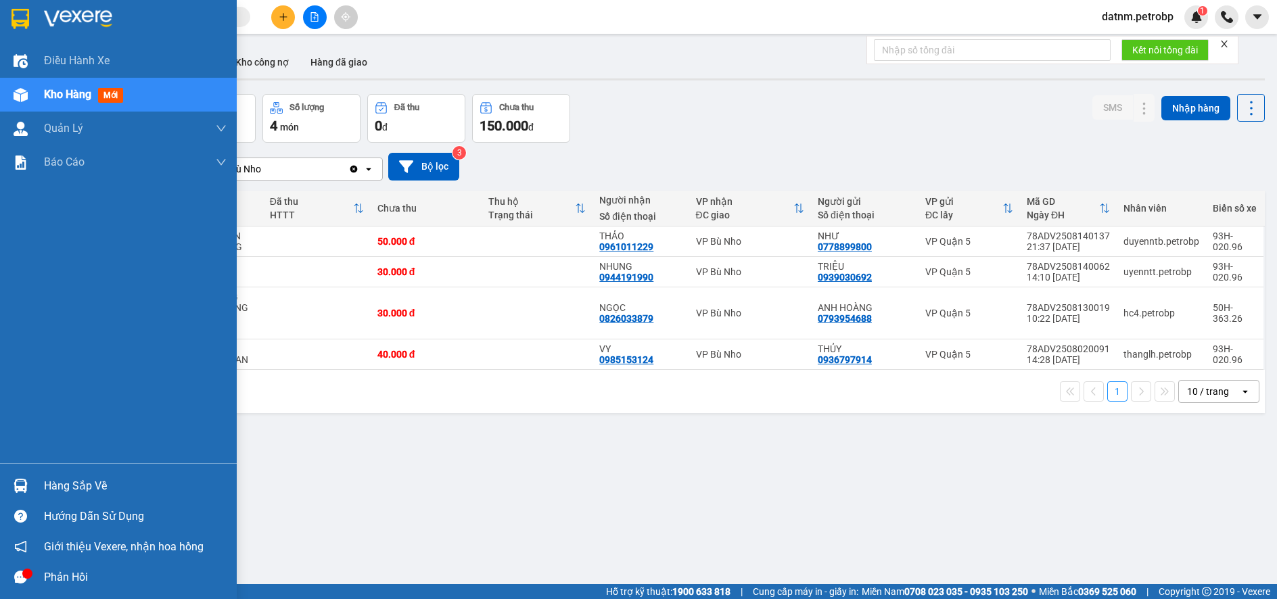
click at [70, 482] on div "Hàng sắp về" at bounding box center [135, 486] width 183 height 20
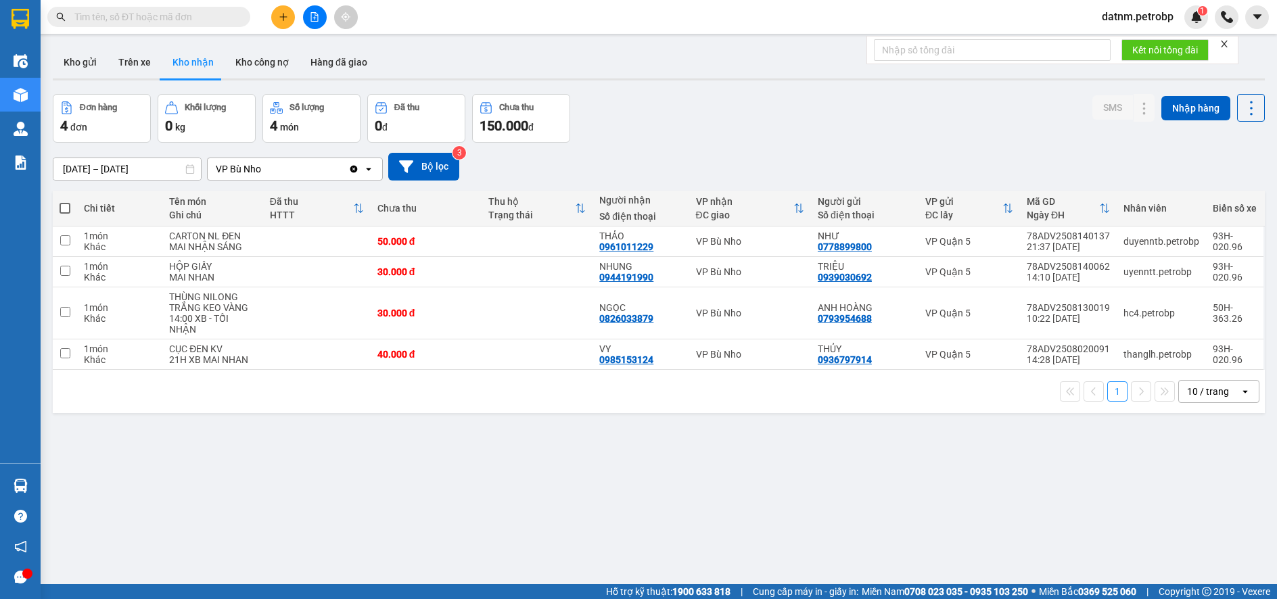
click at [756, 522] on section "Kết quả tìm kiếm ( 0 ) Bộ lọc No Data datnm.petrobp 1 Điều hành xe Kho hàng mới…" at bounding box center [638, 299] width 1277 height 599
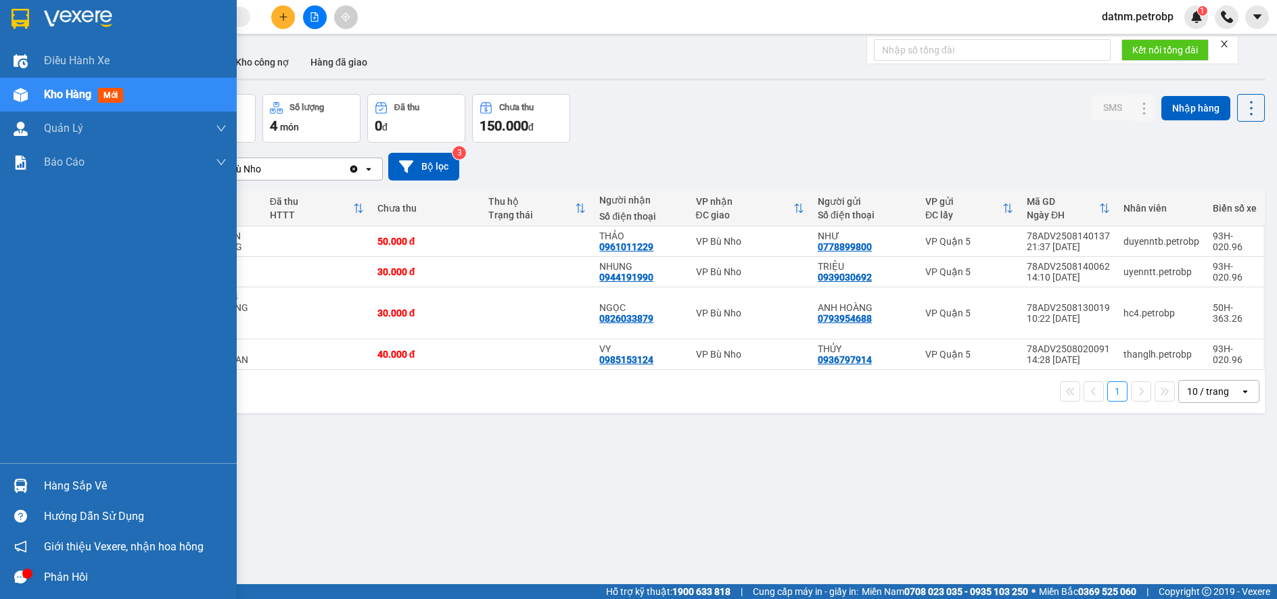
click at [66, 481] on div "Hàng sắp về" at bounding box center [135, 486] width 183 height 20
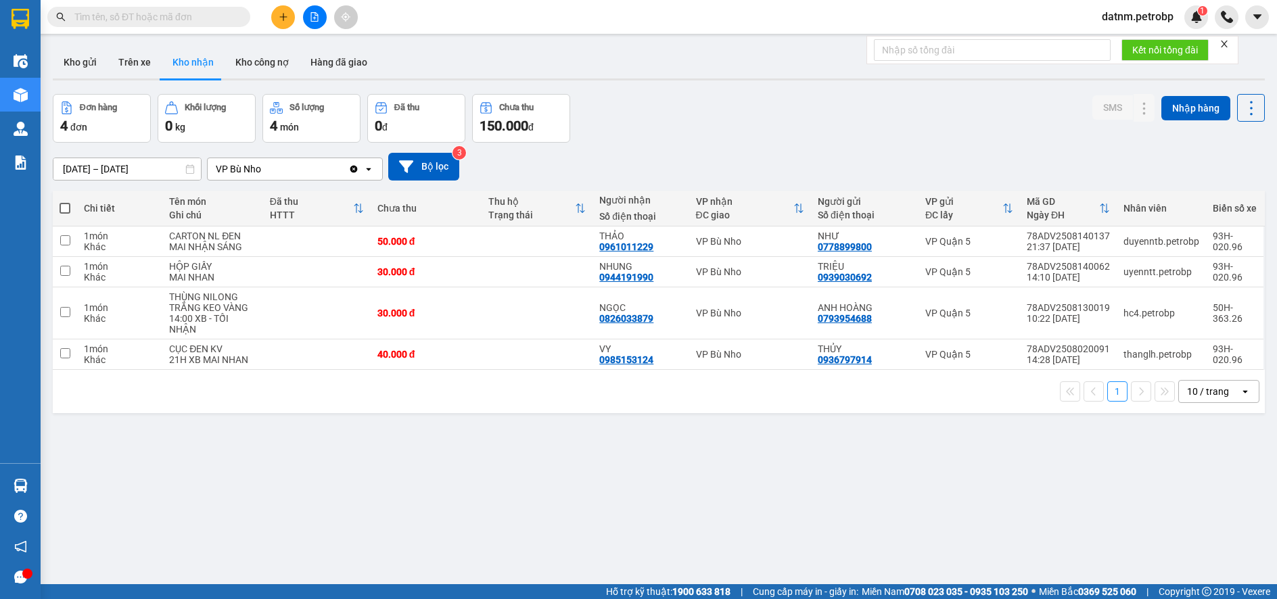
click at [702, 478] on section "Kết quả tìm kiếm ( 0 ) Bộ lọc No Data datnm.petrobp 1 Điều hành xe Kho hàng mới…" at bounding box center [638, 299] width 1277 height 599
click at [279, 20] on icon "plus" at bounding box center [283, 16] width 9 height 9
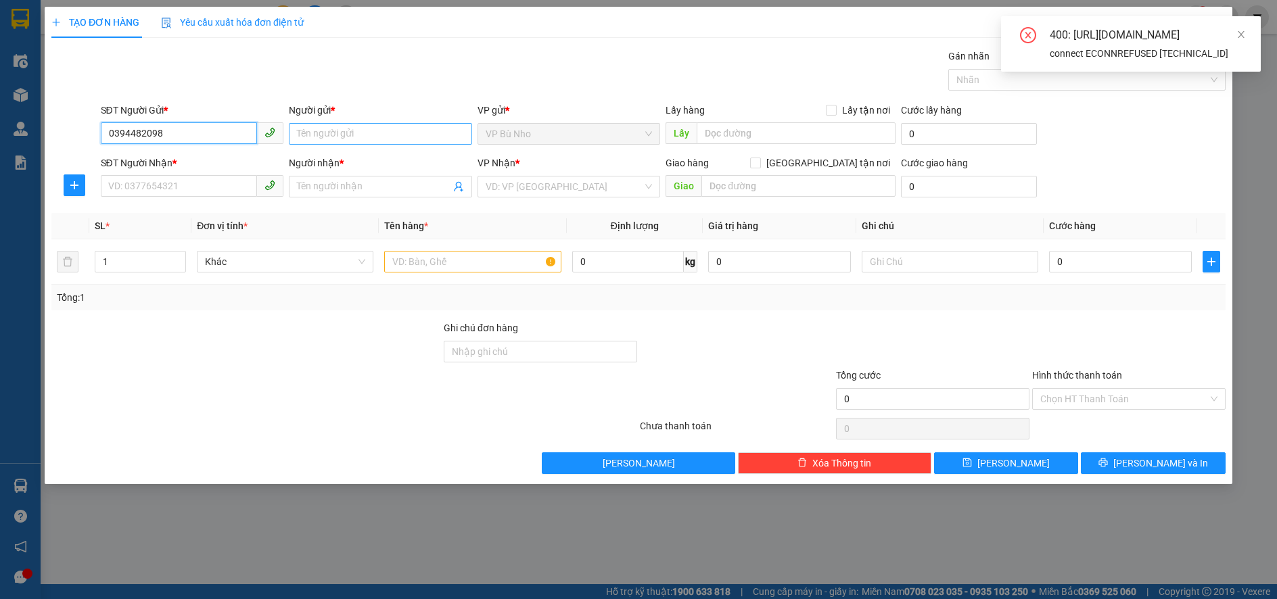
type input "0394482098"
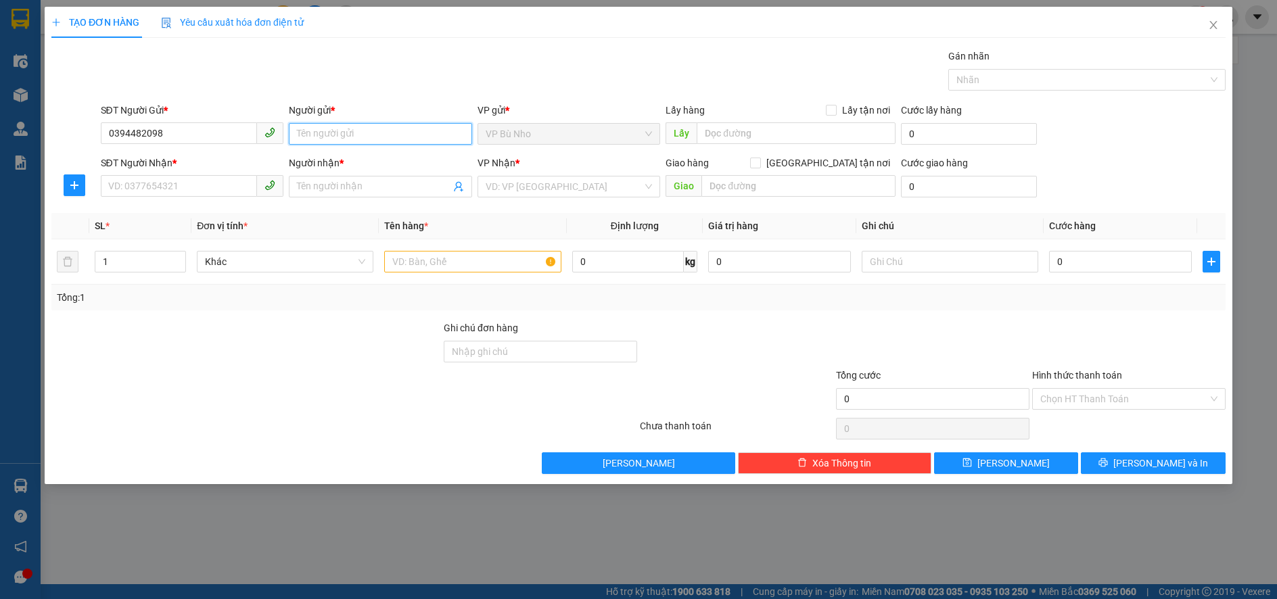
click at [322, 133] on input "Người gửi *" at bounding box center [380, 134] width 183 height 22
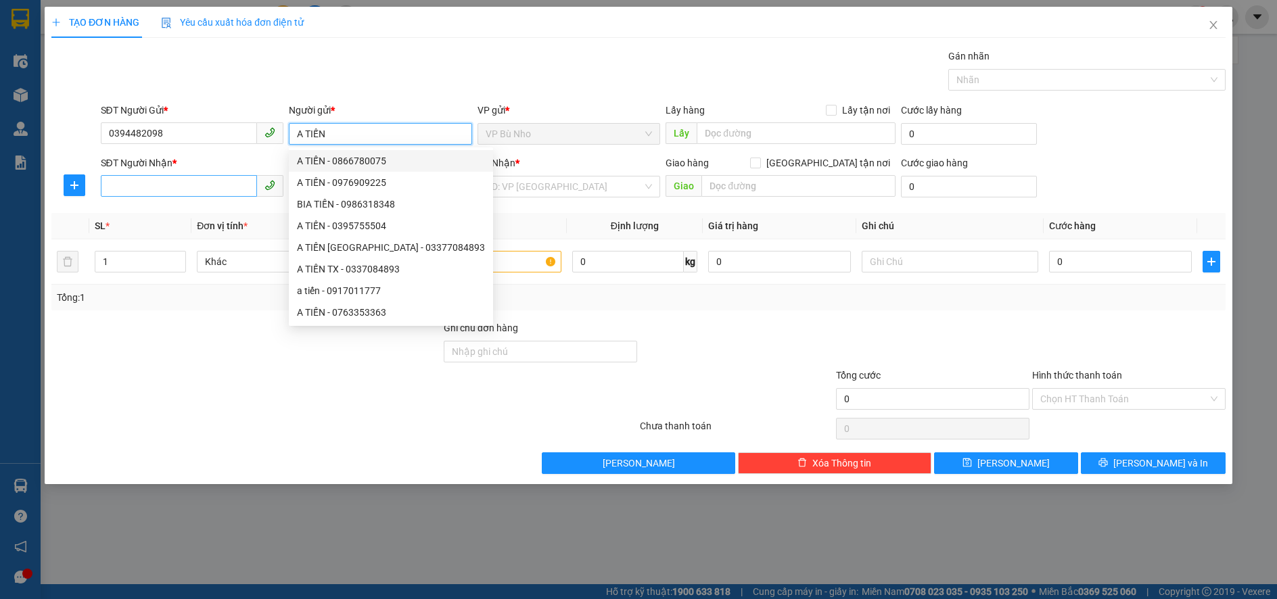
type input "A TIẾN"
click at [165, 185] on input "SĐT Người Nhận *" at bounding box center [179, 186] width 157 height 22
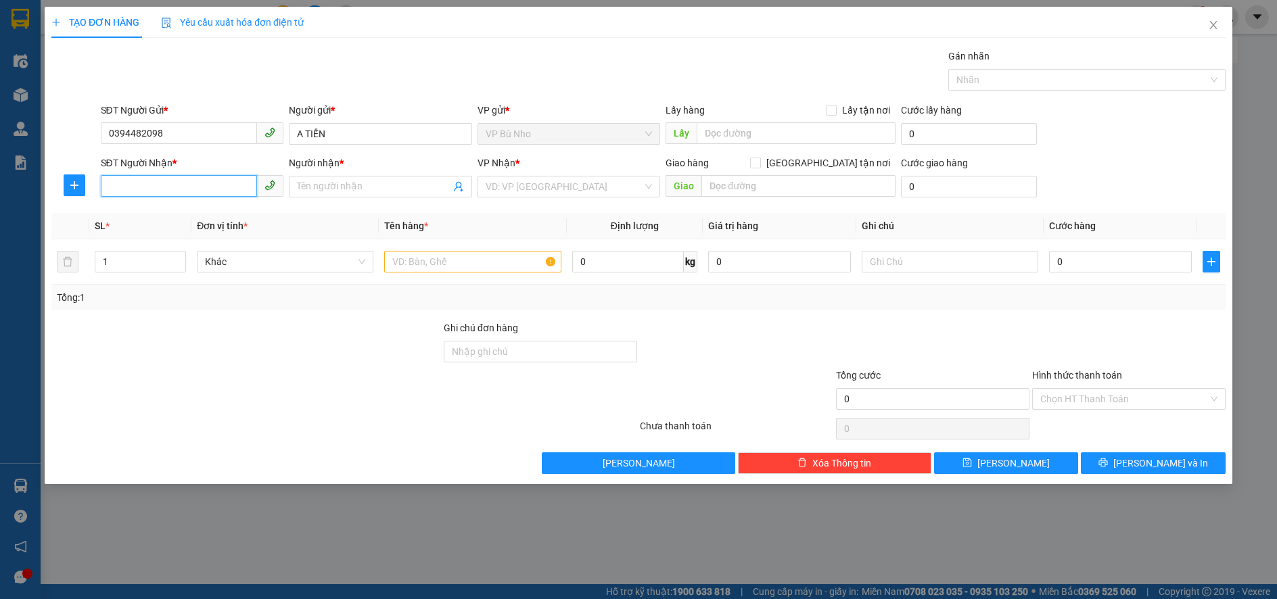
click at [159, 179] on input "SĐT Người Nhận *" at bounding box center [179, 186] width 157 height 22
type input "0978500431"
click at [177, 214] on div "0978500431 - TÂN" at bounding box center [192, 213] width 167 height 15
type input "TÂN"
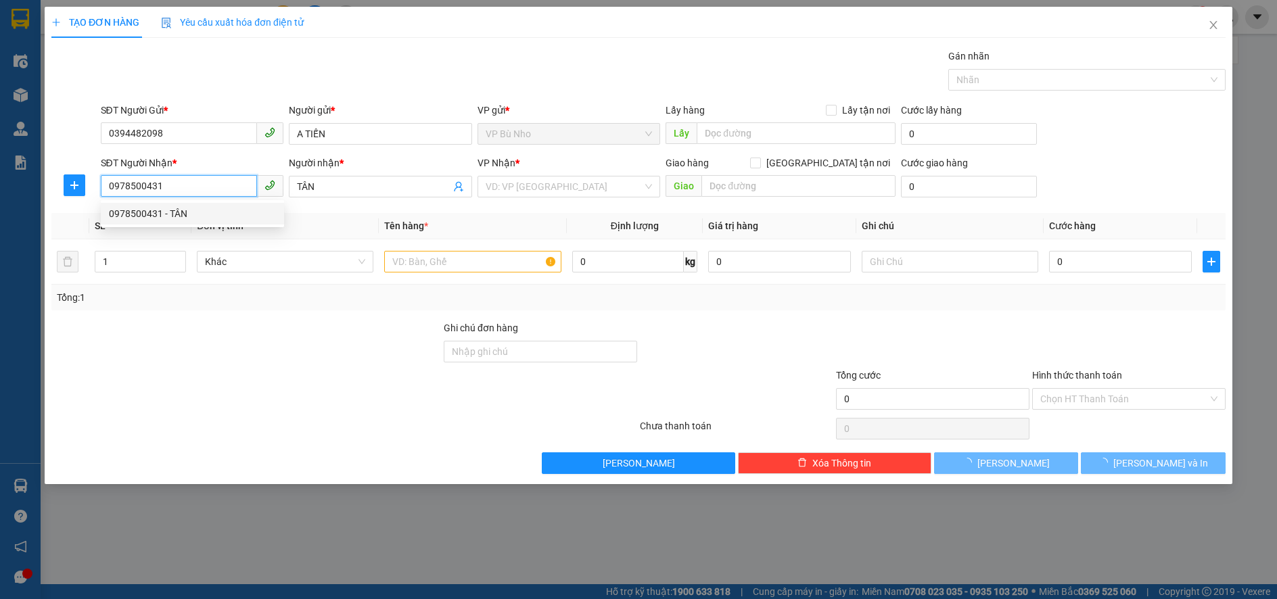
type input "30.000"
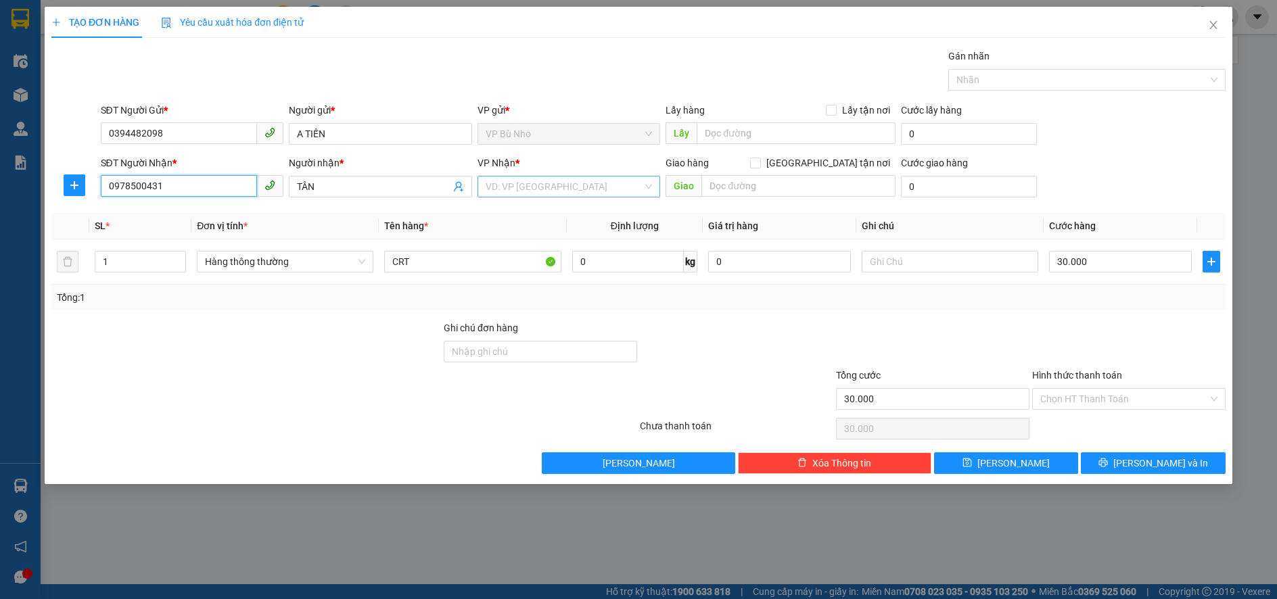
type input "0978500431"
click at [517, 189] on input "search" at bounding box center [565, 187] width 158 height 20
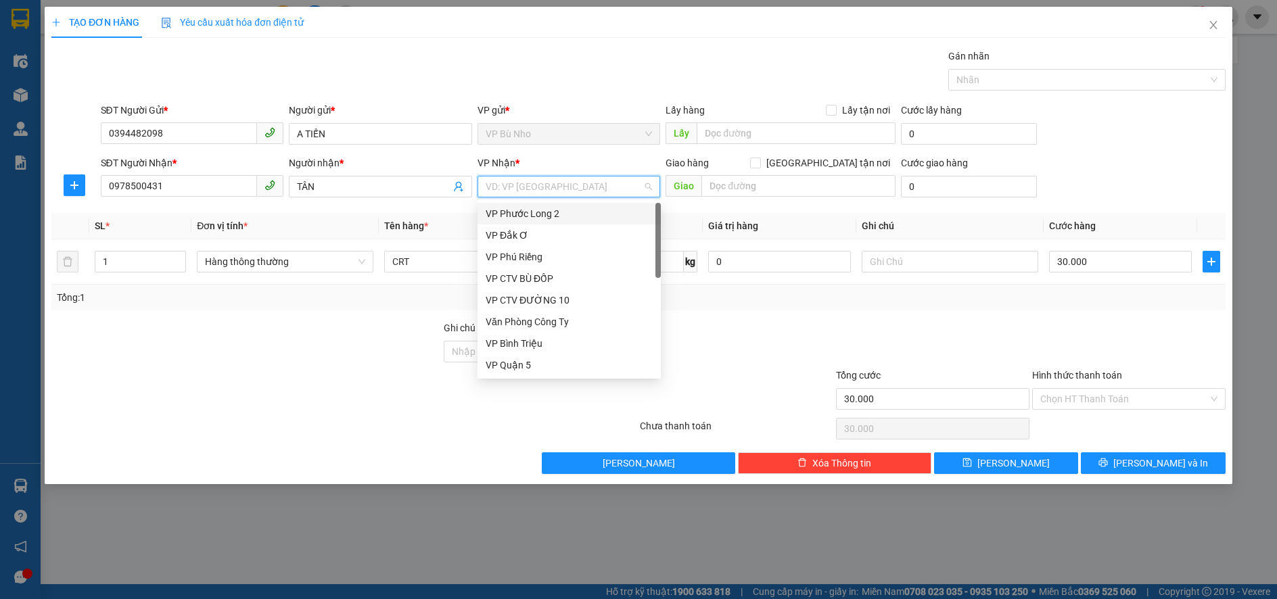
type input "5"
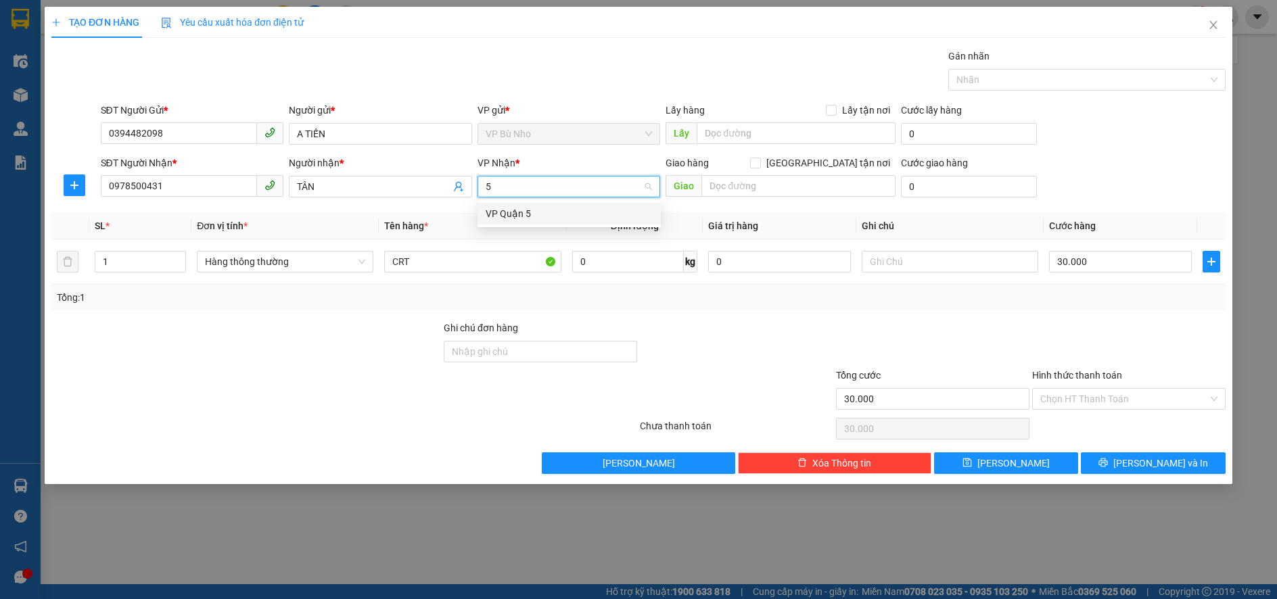
click at [525, 208] on div "VP Quận 5" at bounding box center [569, 213] width 167 height 15
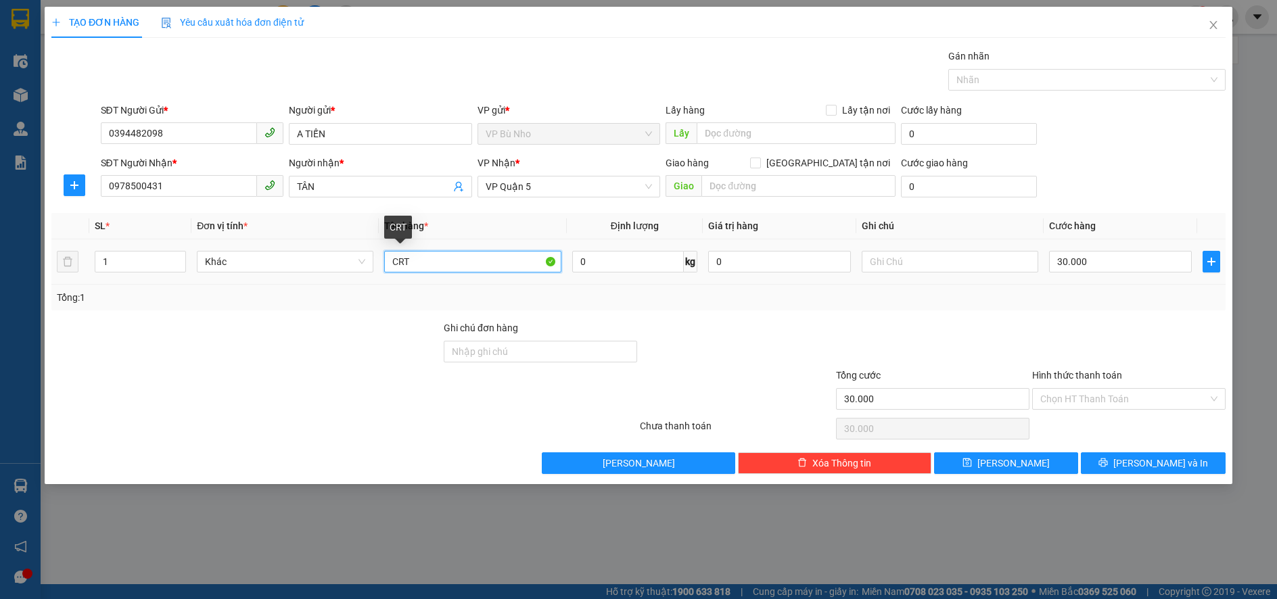
click at [436, 266] on input "CRT" at bounding box center [472, 262] width 177 height 22
type input "C"
type input "HÔP ĐEN"
click at [891, 261] on input "text" at bounding box center [950, 262] width 177 height 22
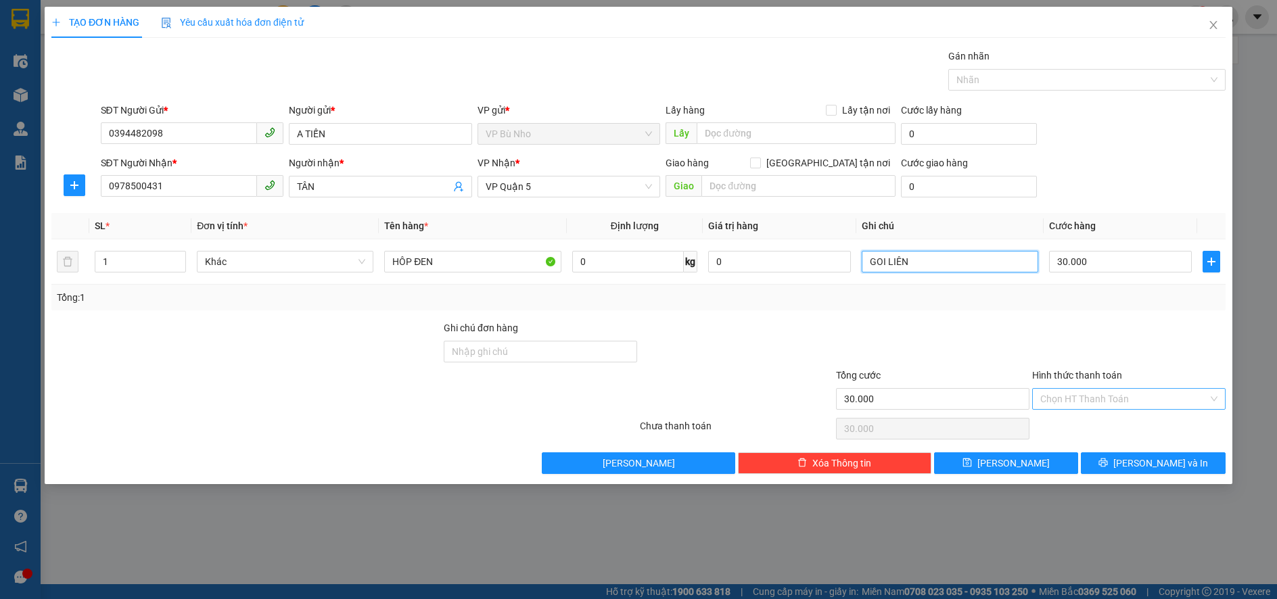
type input "GOI LIÊN"
click at [1061, 394] on input "Hình thức thanh toán" at bounding box center [1125, 399] width 168 height 20
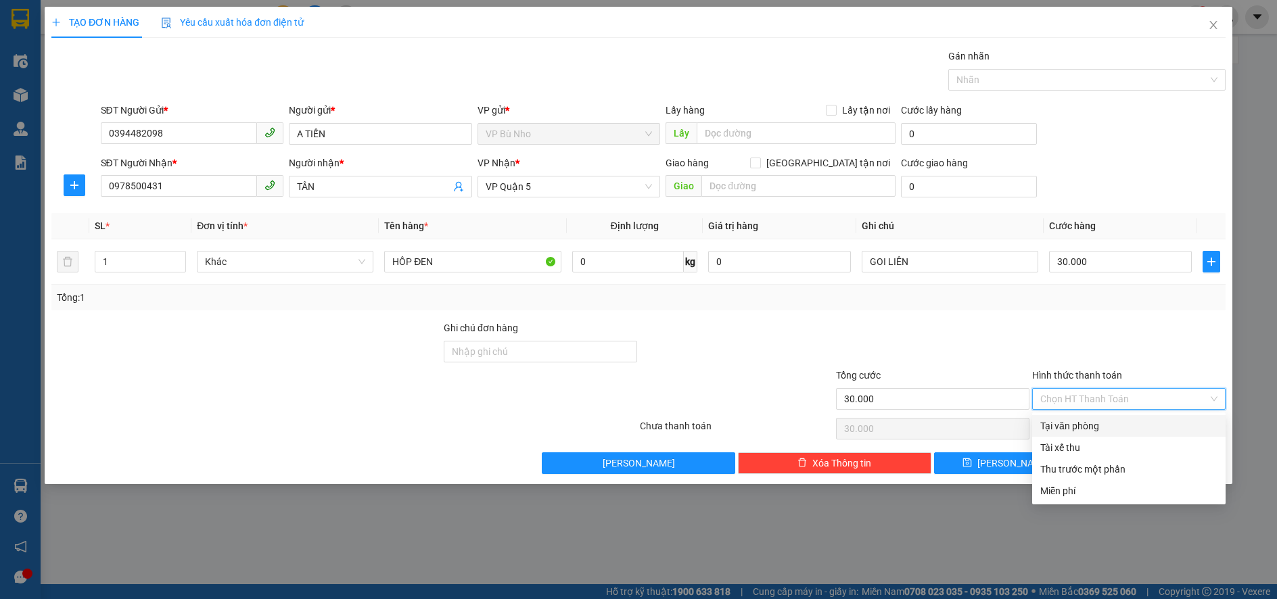
click at [1091, 426] on div "Tại văn phòng" at bounding box center [1129, 426] width 177 height 15
type input "0"
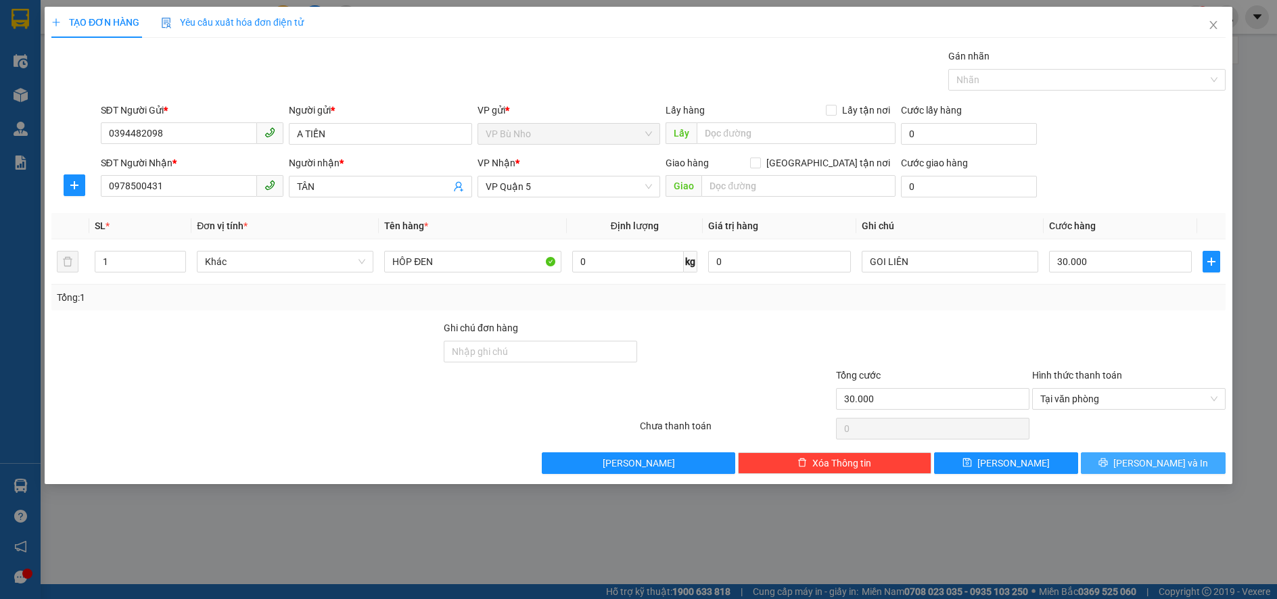
click at [1149, 466] on span "[PERSON_NAME] và In" at bounding box center [1161, 463] width 95 height 15
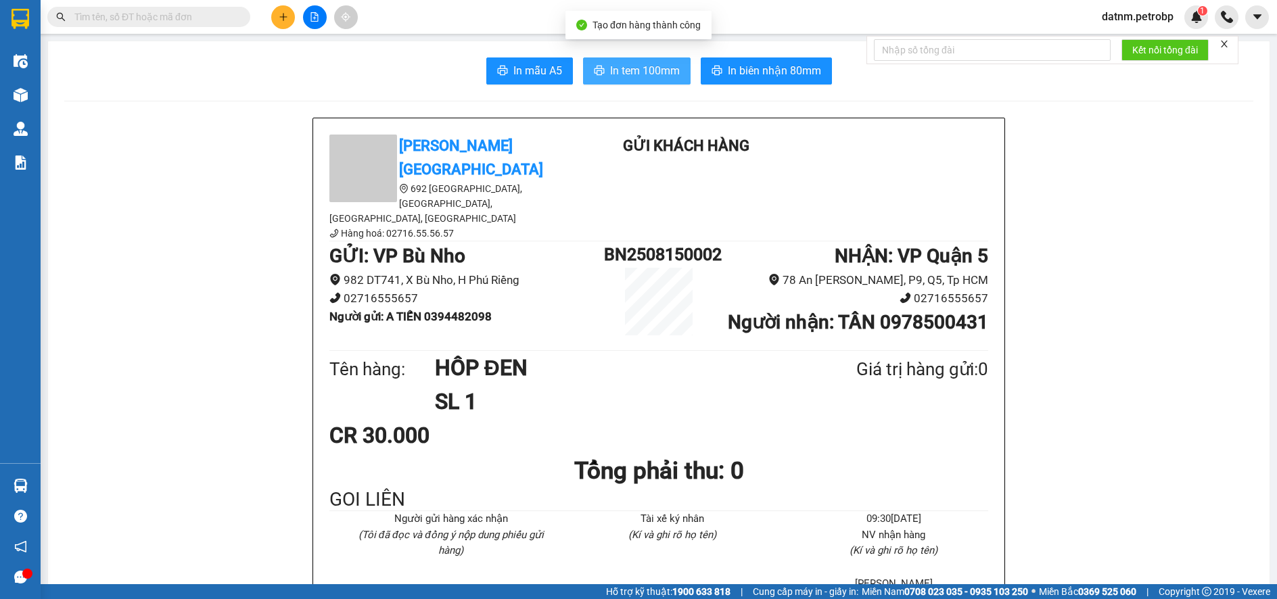
click at [612, 74] on span "In tem 100mm" at bounding box center [645, 70] width 70 height 17
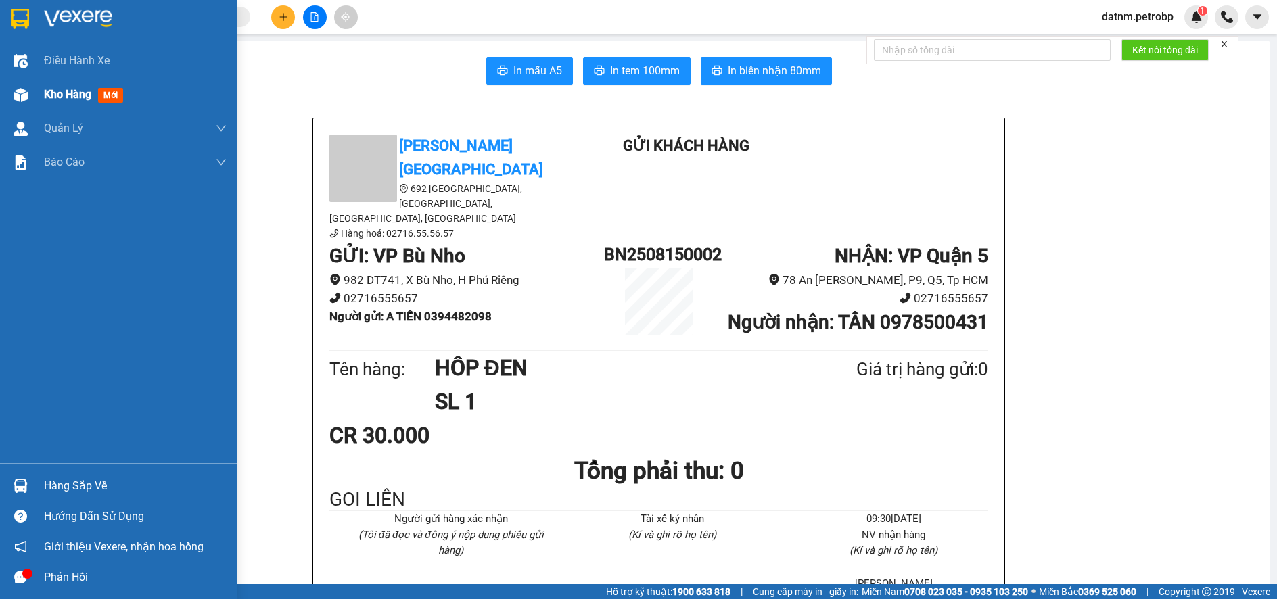
click at [62, 93] on span "Kho hàng" at bounding box center [67, 94] width 47 height 13
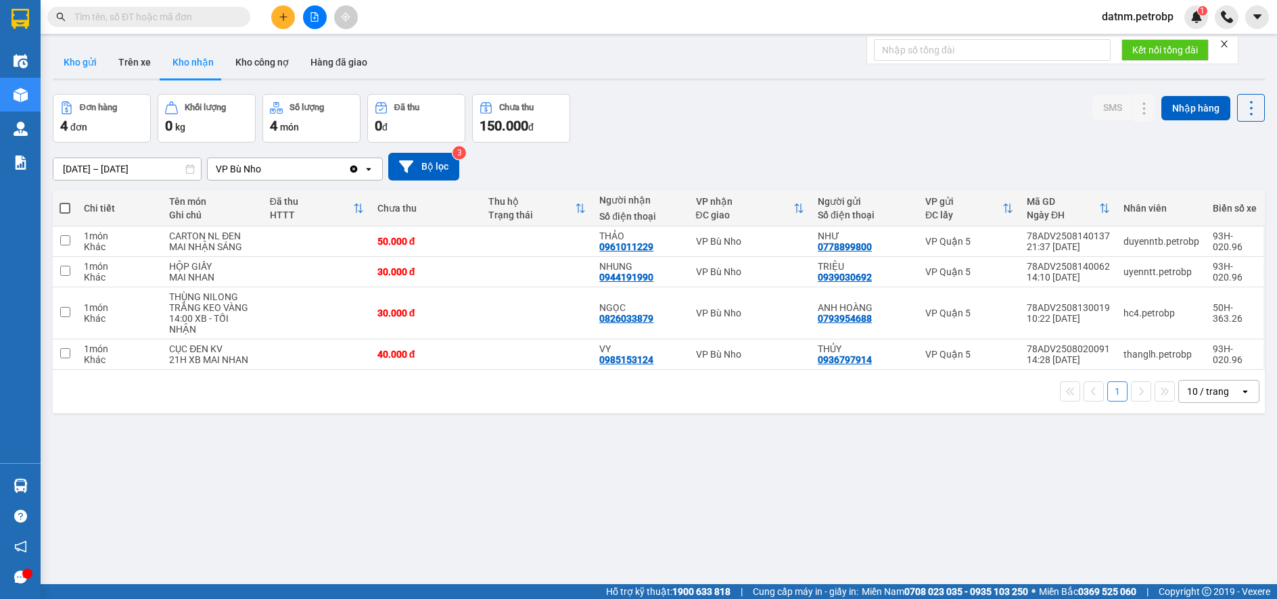
click at [71, 67] on button "Kho gửi" at bounding box center [80, 62] width 55 height 32
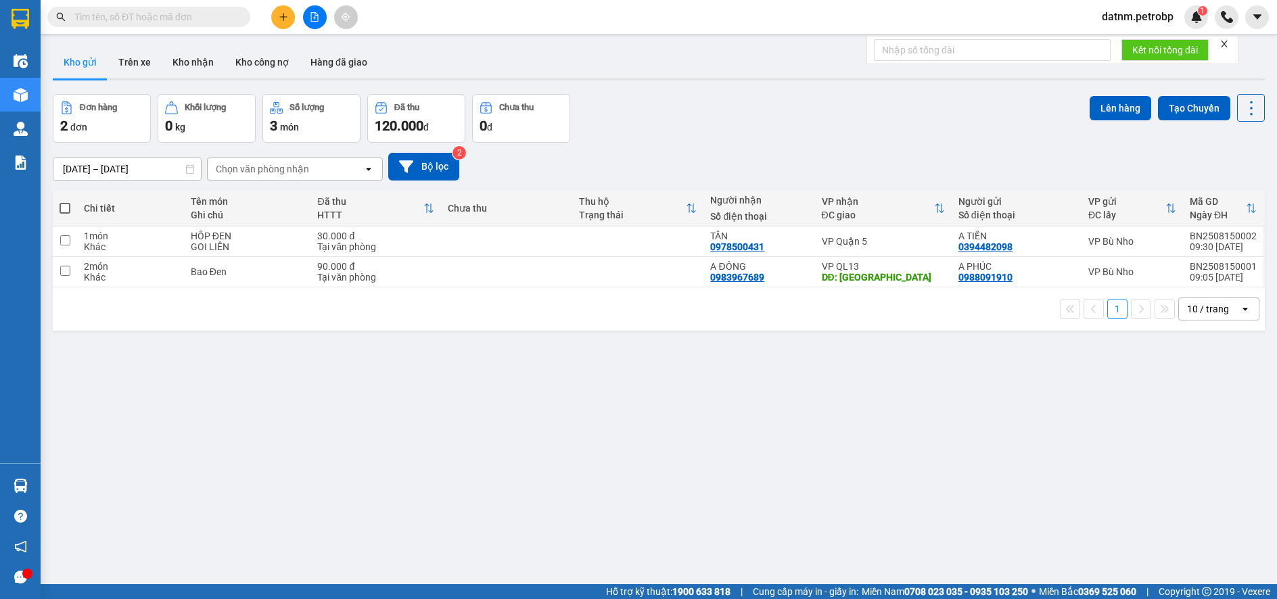
click at [60, 205] on span at bounding box center [65, 208] width 11 height 11
click at [65, 202] on input "checkbox" at bounding box center [65, 202] width 0 height 0
checkbox input "true"
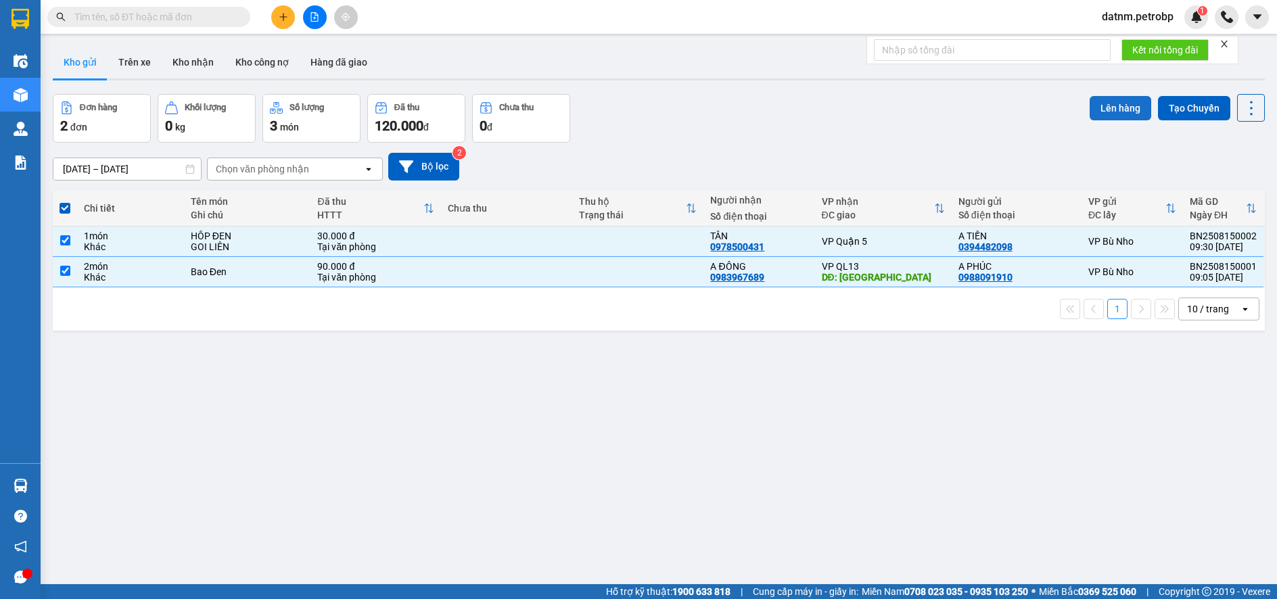
click at [1099, 106] on button "Lên hàng" at bounding box center [1121, 108] width 62 height 24
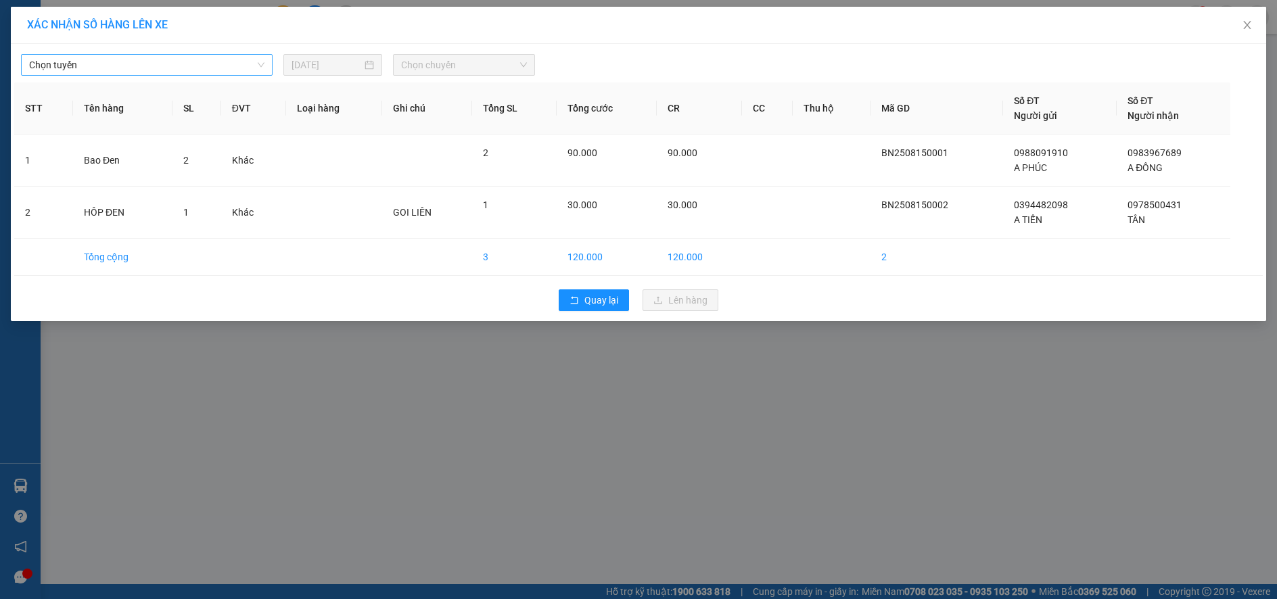
click at [154, 72] on span "Chọn tuyến" at bounding box center [146, 65] width 235 height 20
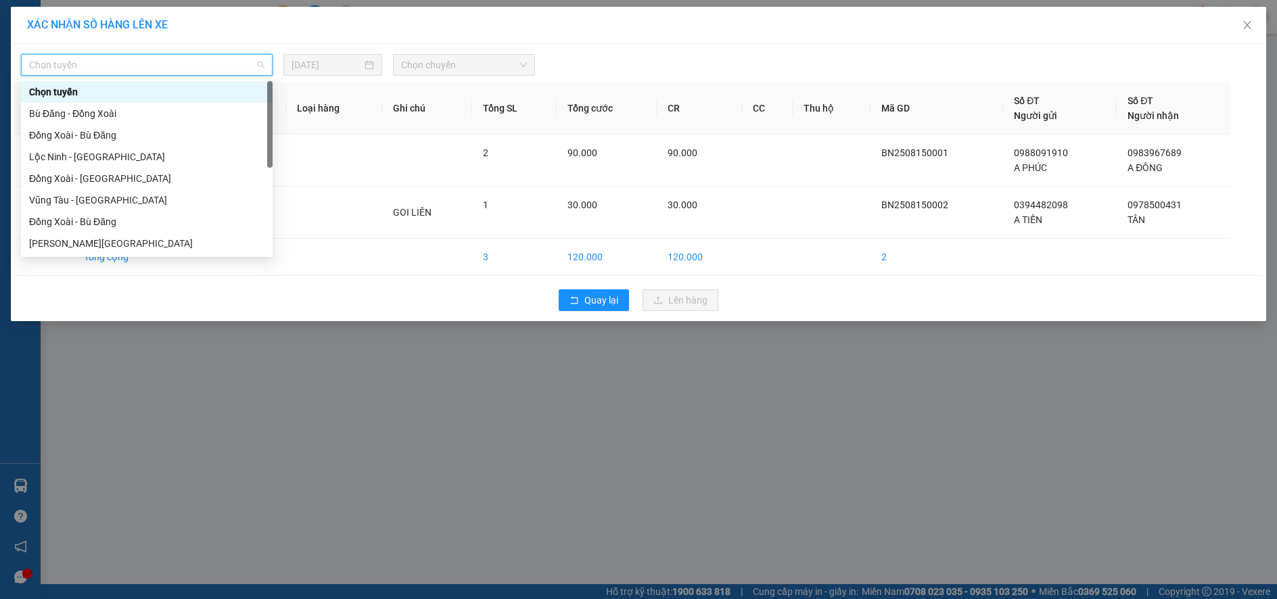
type input "P"
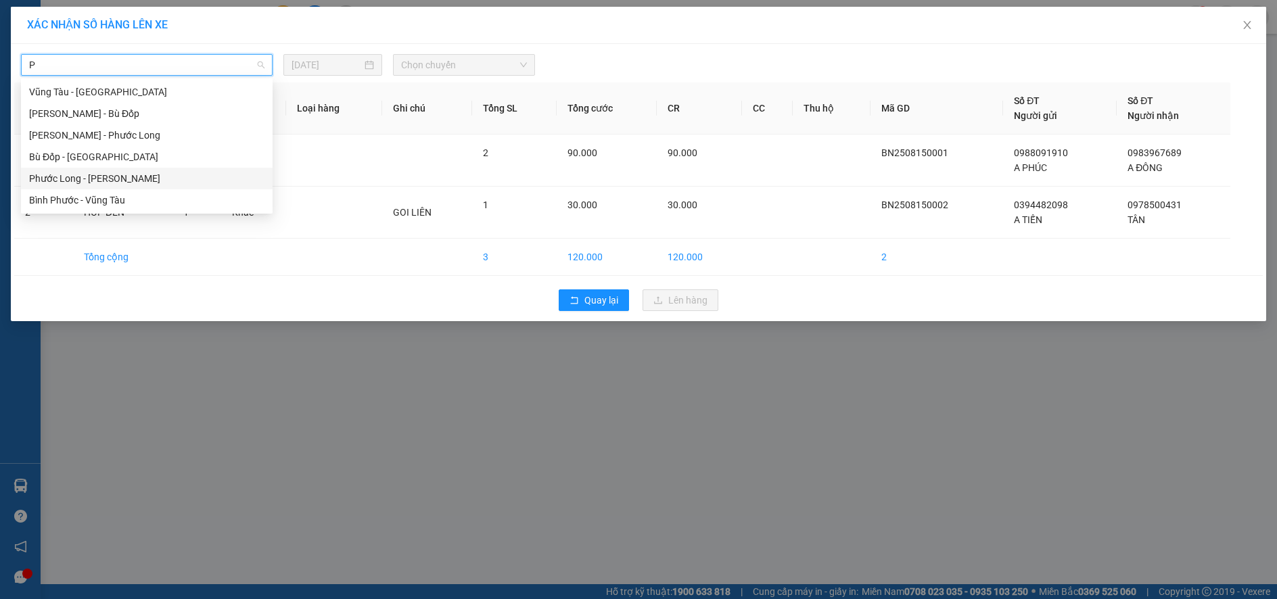
click at [113, 173] on div "Phước Long - Hồ Chí Minh" at bounding box center [146, 178] width 235 height 15
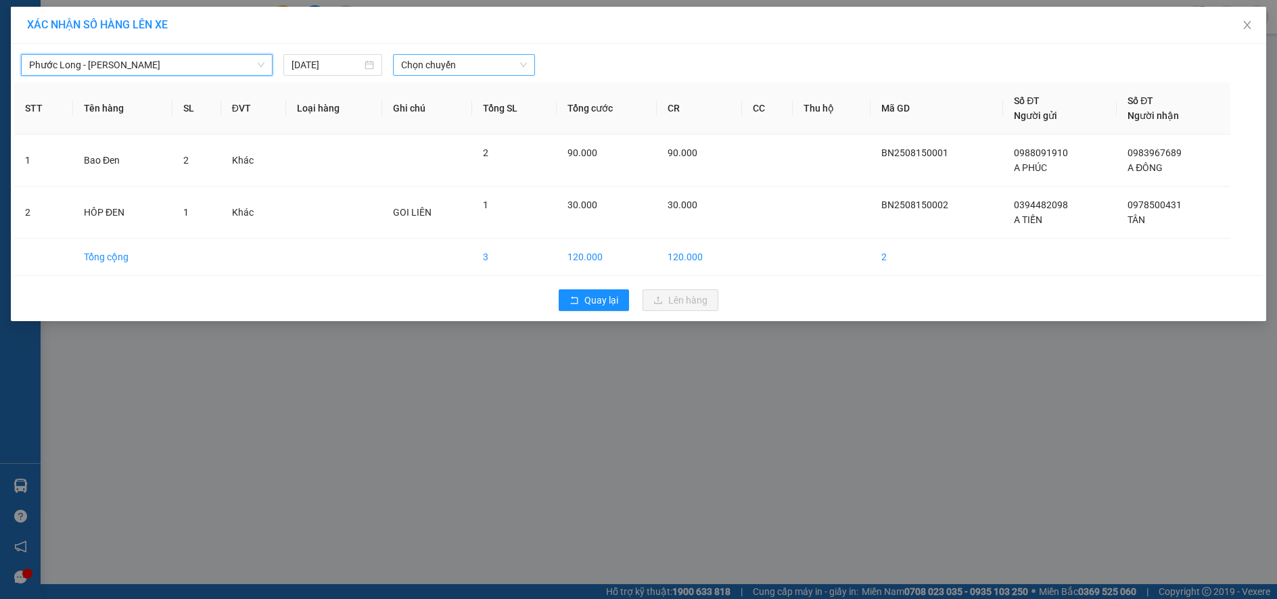
click at [416, 61] on span "Chọn chuyến" at bounding box center [464, 65] width 126 height 20
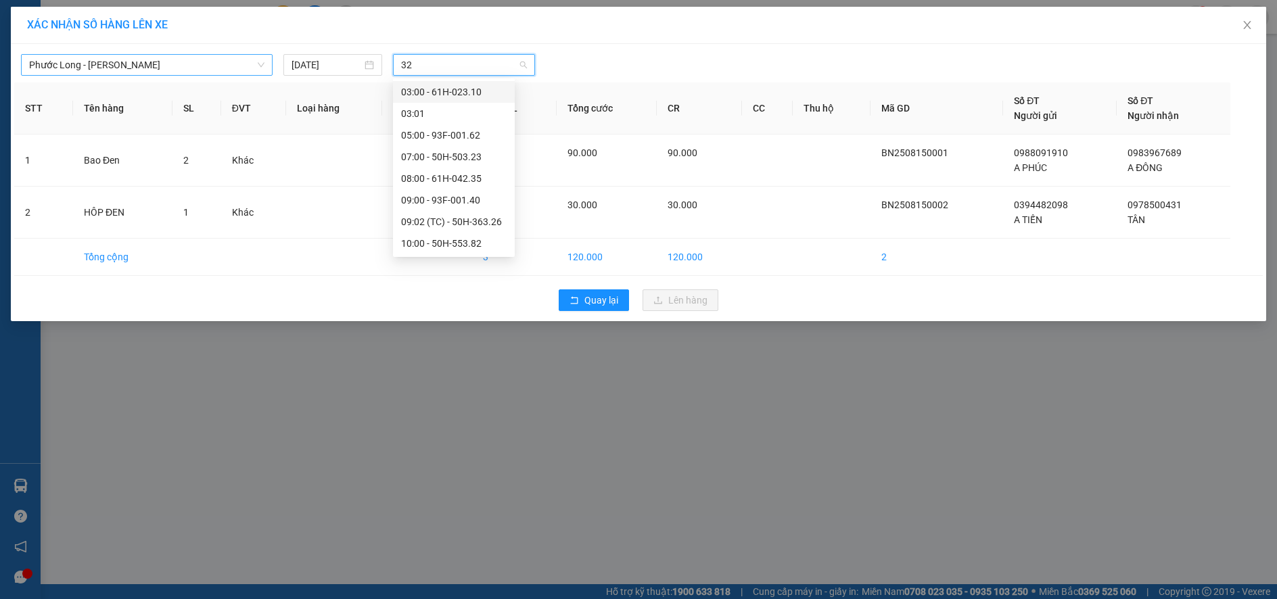
type input "326"
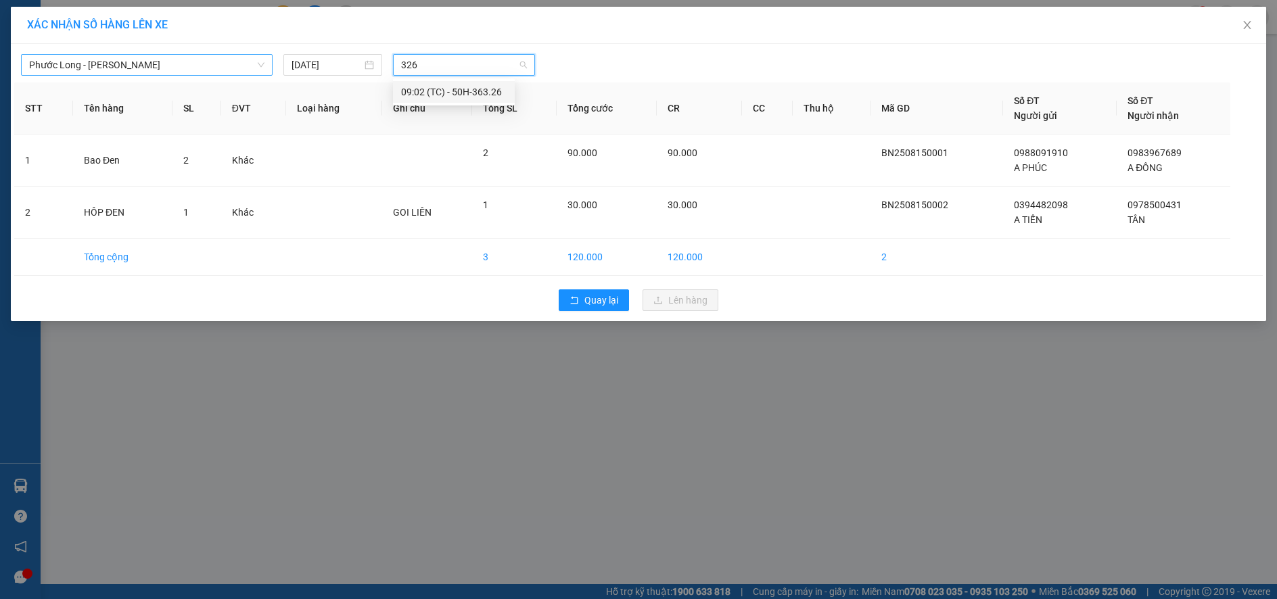
click at [478, 89] on div "09:02 (TC) - 50H-363.26" at bounding box center [454, 92] width 106 height 15
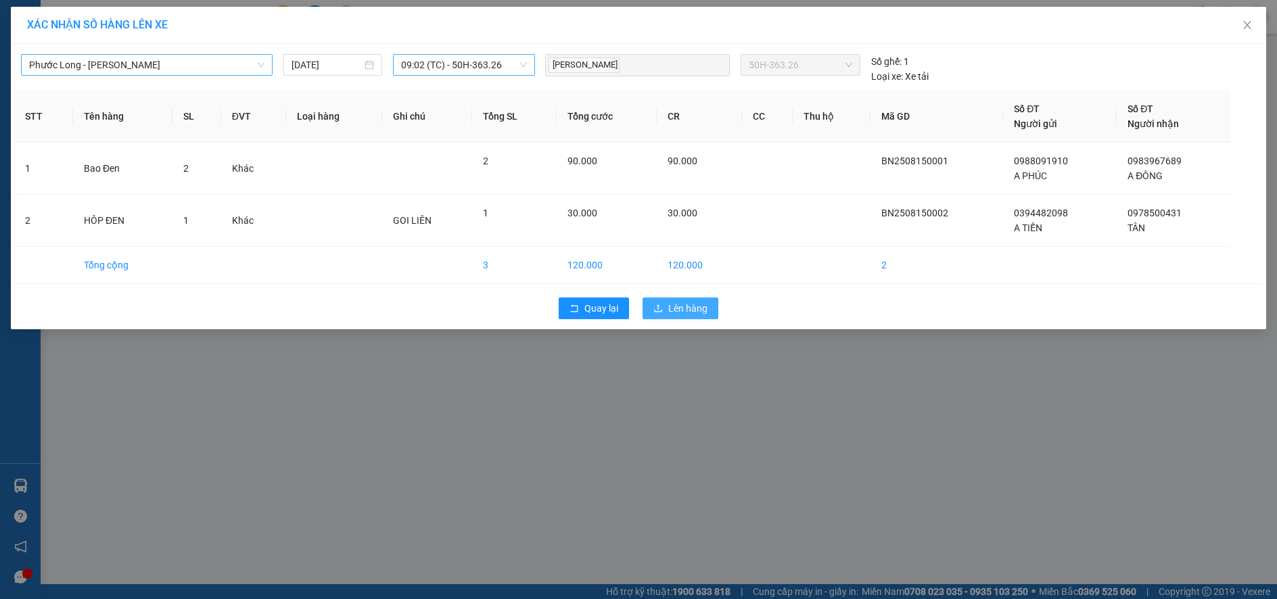
click at [709, 310] on button "Lên hàng" at bounding box center [681, 309] width 76 height 22
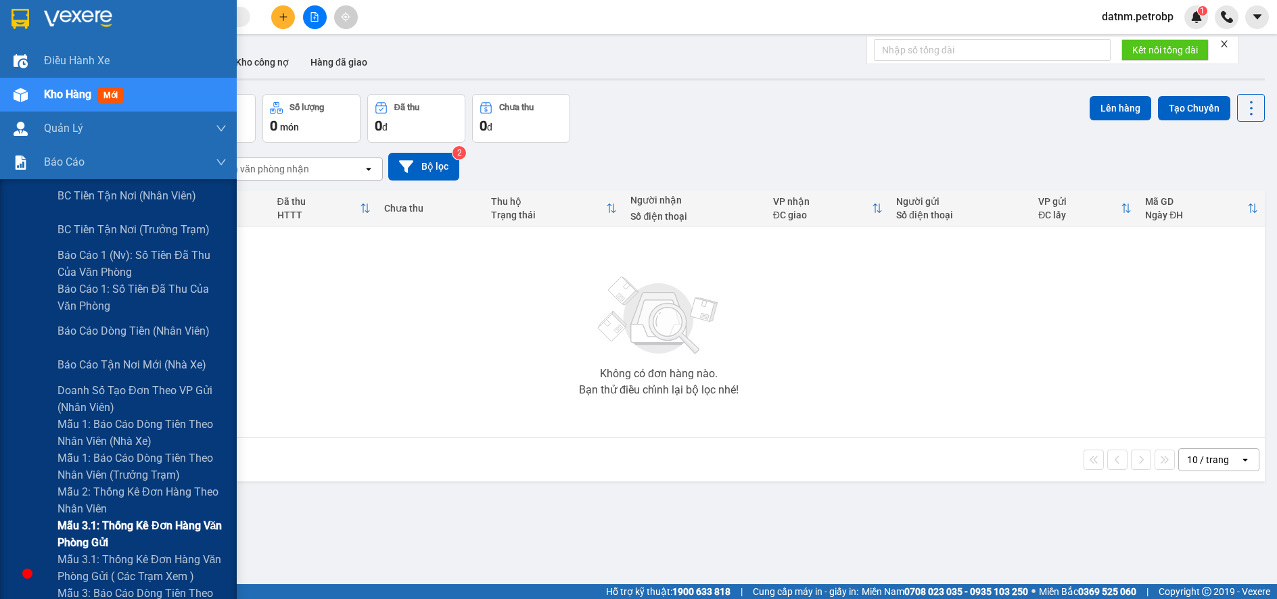
click at [91, 530] on span "Mẫu 3.1: Thống kê đơn hàng văn phòng gửi" at bounding box center [142, 535] width 169 height 34
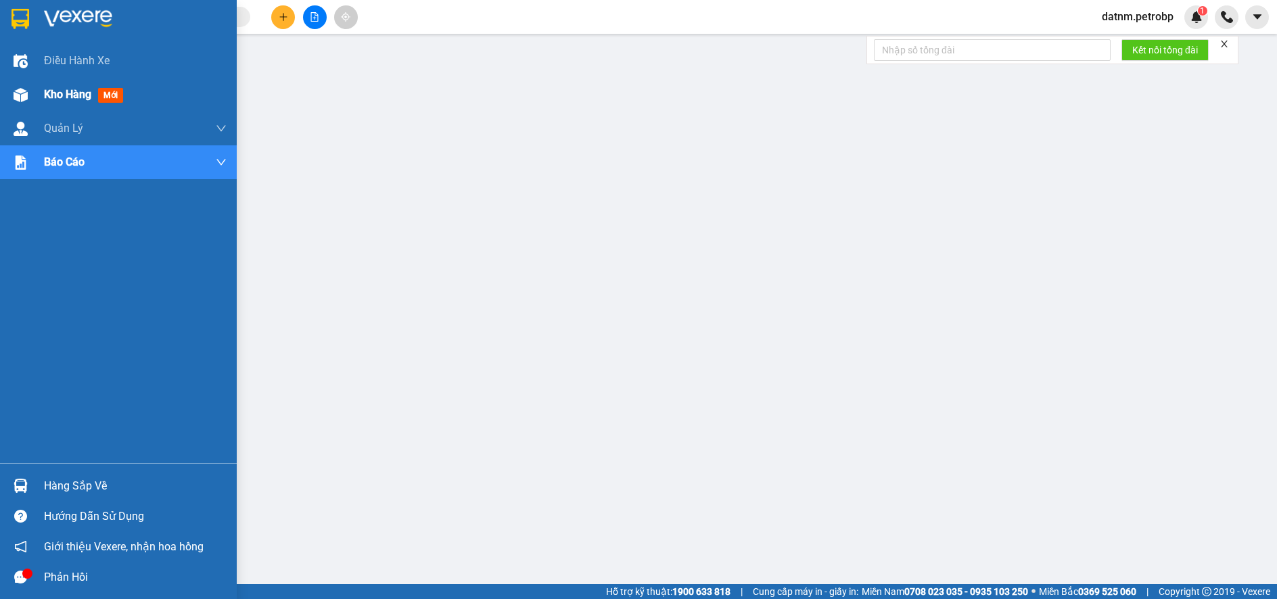
click at [67, 93] on span "Kho hàng" at bounding box center [67, 94] width 47 height 13
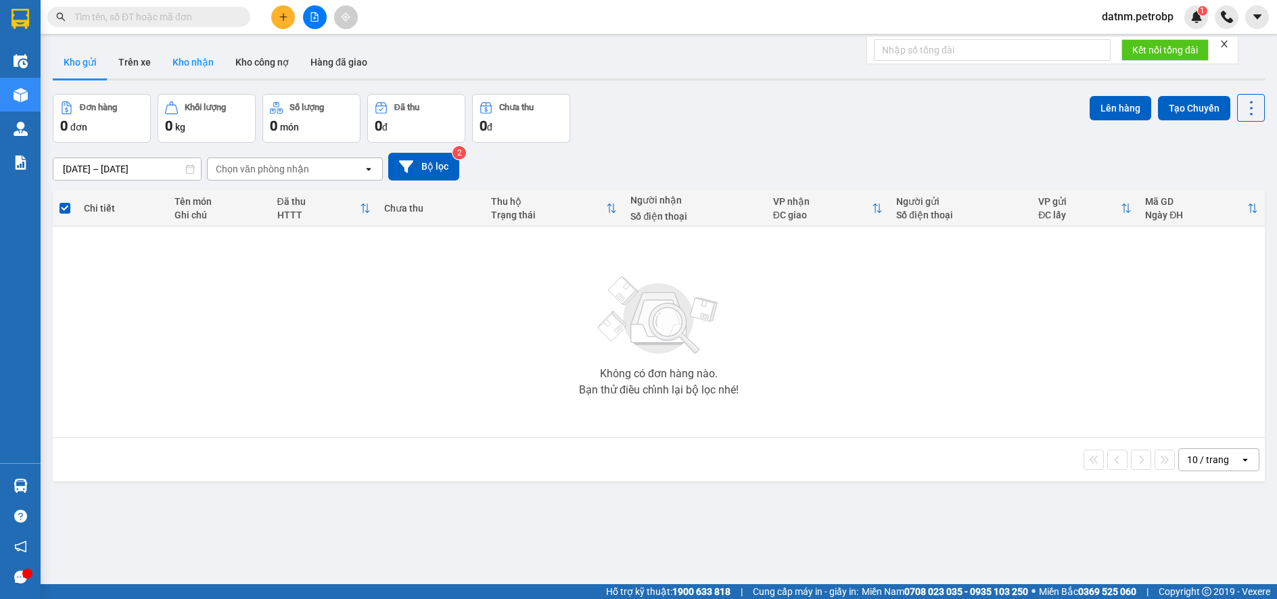
click at [183, 58] on button "Kho nhận" at bounding box center [193, 62] width 63 height 32
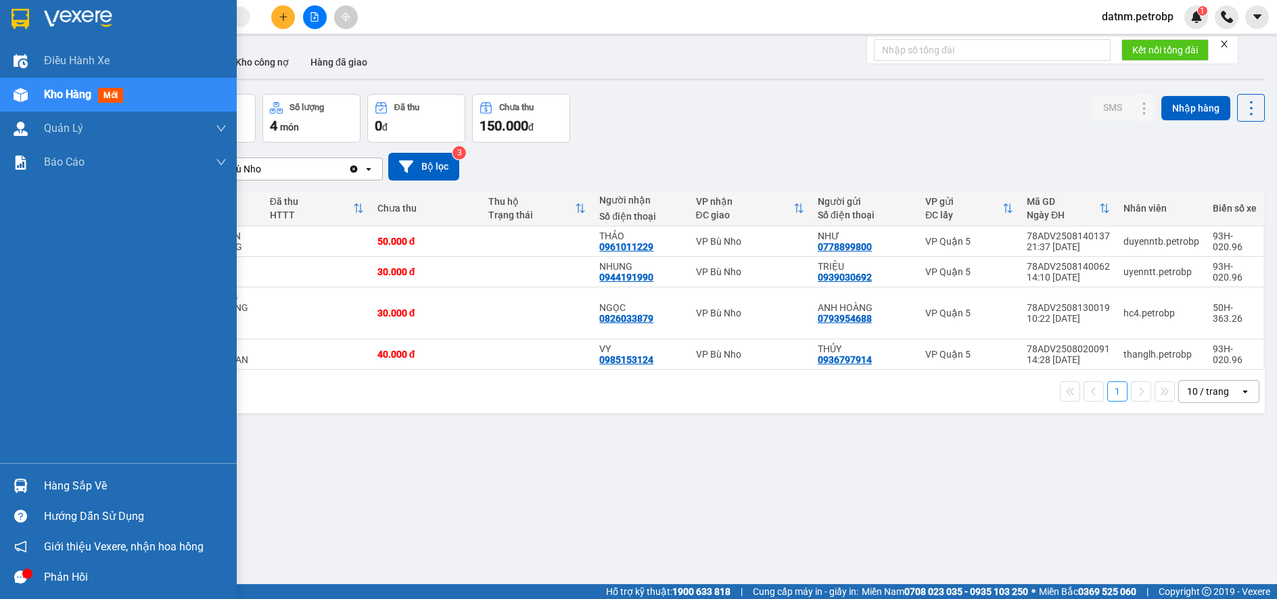
click at [68, 484] on div "Hàng sắp về" at bounding box center [135, 486] width 183 height 20
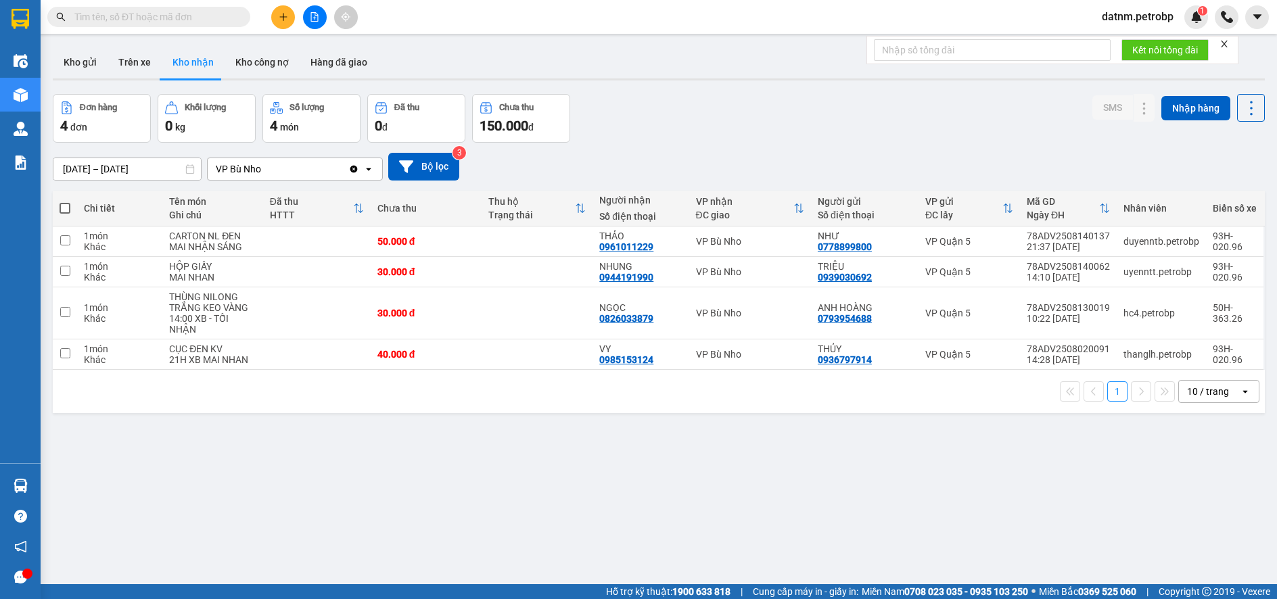
click at [695, 486] on section "Kết quả tìm kiếm ( 0 ) Bộ lọc No Data datnm.petrobp 1 Điều hành xe Kho hàng mới…" at bounding box center [638, 299] width 1277 height 599
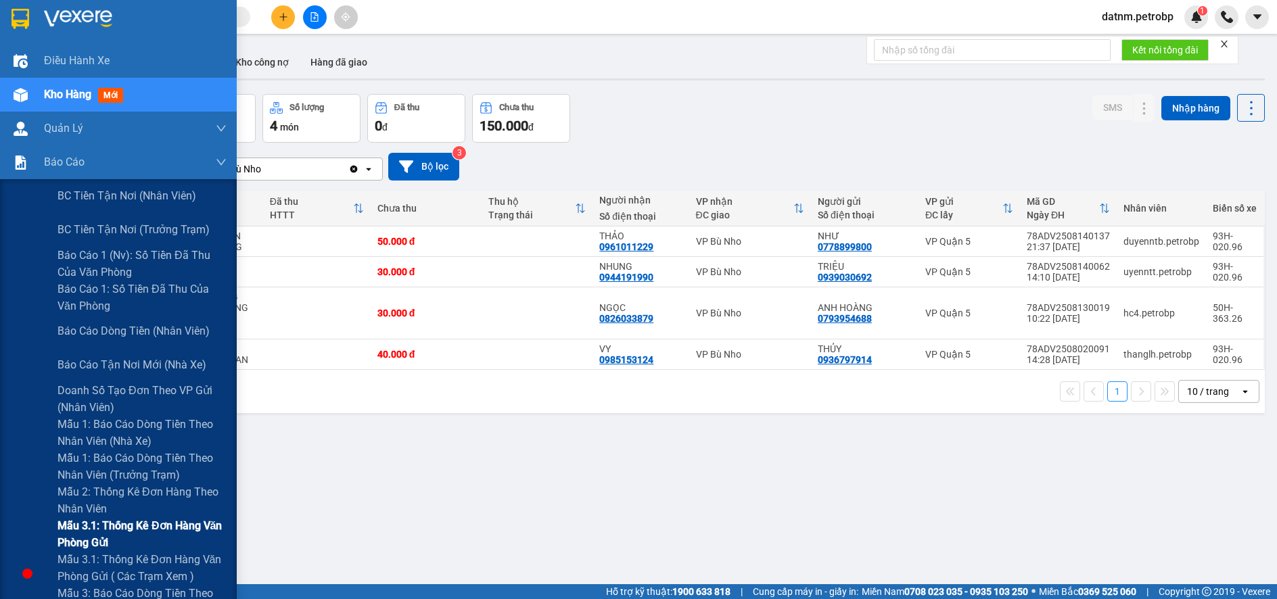
click at [83, 523] on span "Mẫu 3.1: Thống kê đơn hàng văn phòng gửi" at bounding box center [142, 535] width 169 height 34
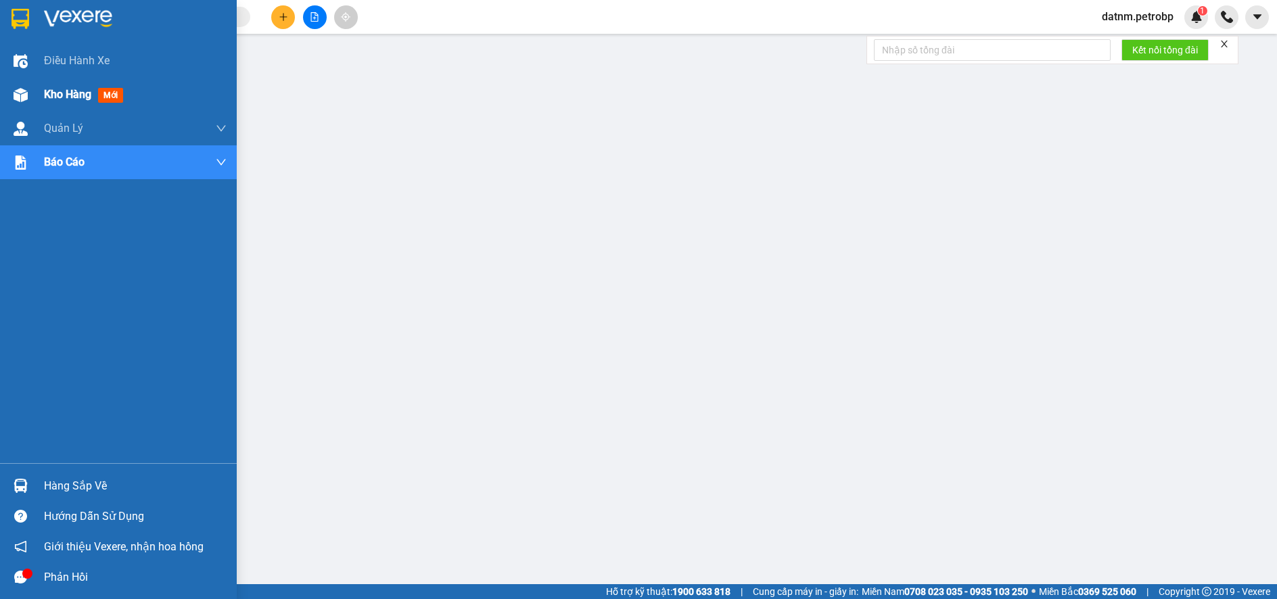
click at [63, 97] on span "Kho hàng" at bounding box center [67, 94] width 47 height 13
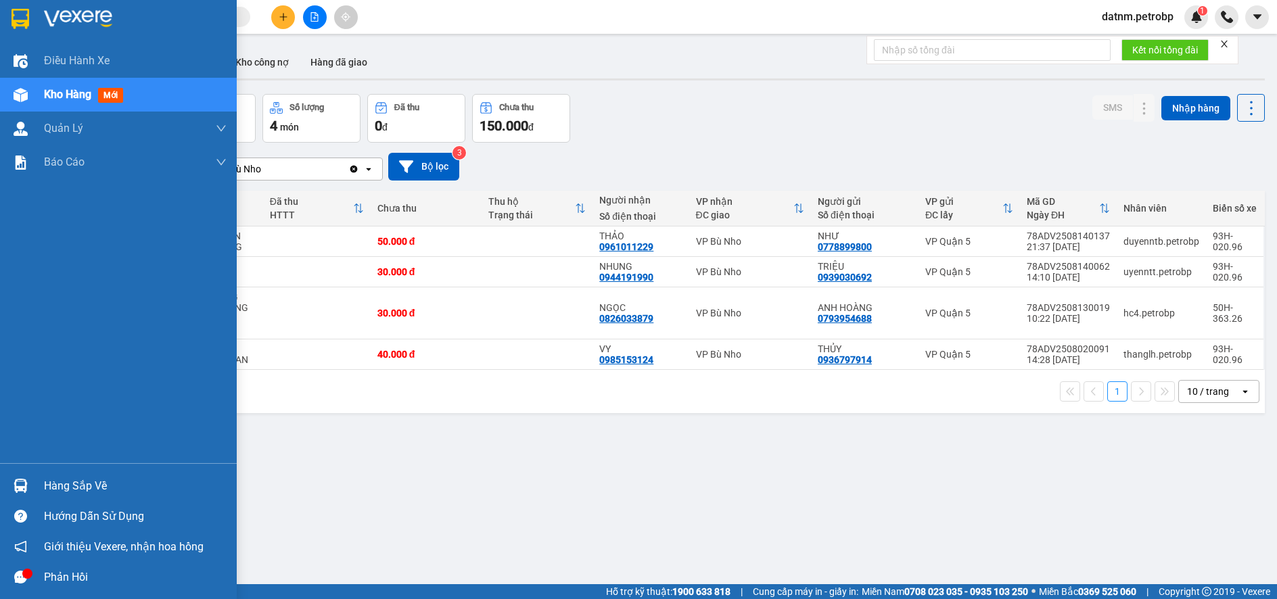
click at [66, 484] on div "Hàng sắp về" at bounding box center [135, 486] width 183 height 20
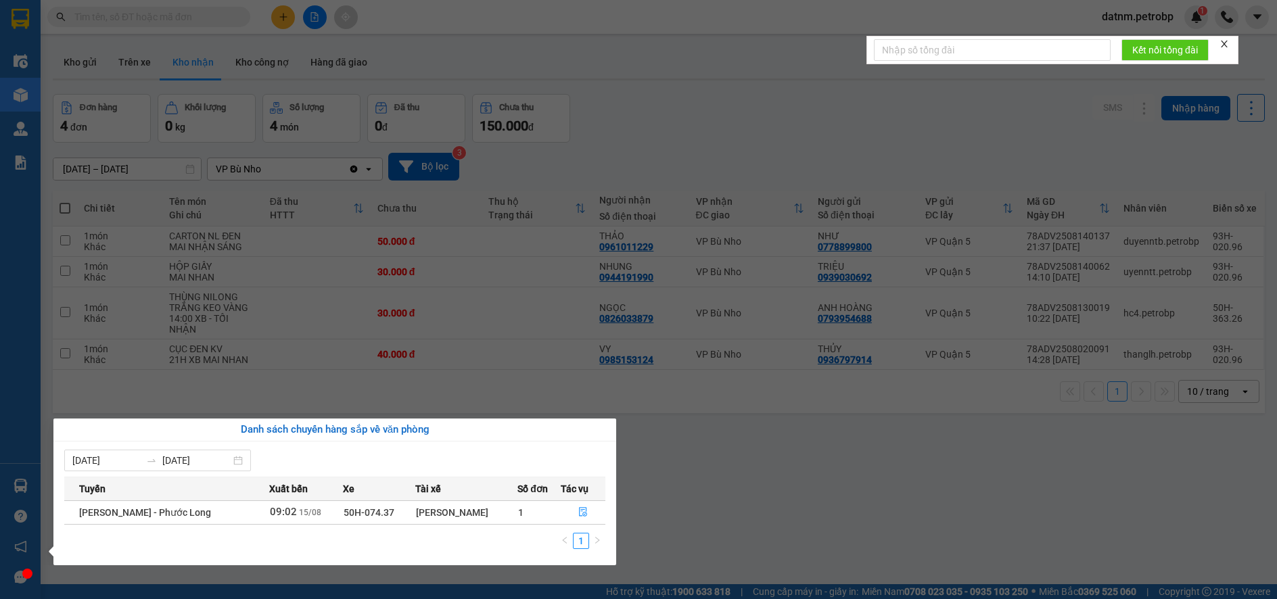
click at [689, 505] on section "Kết quả tìm kiếm ( 0 ) Bộ lọc No Data datnm.petrobp 1 Điều hành xe Kho hàng mới…" at bounding box center [638, 299] width 1277 height 599
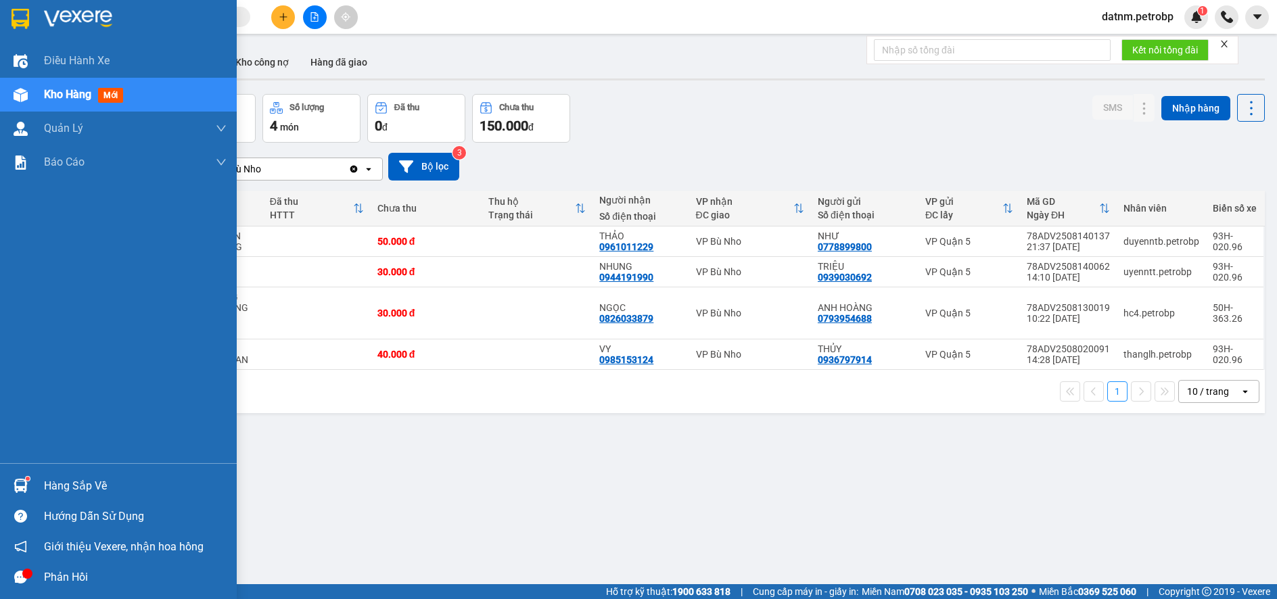
click at [83, 486] on div "Hàng sắp về" at bounding box center [135, 486] width 183 height 20
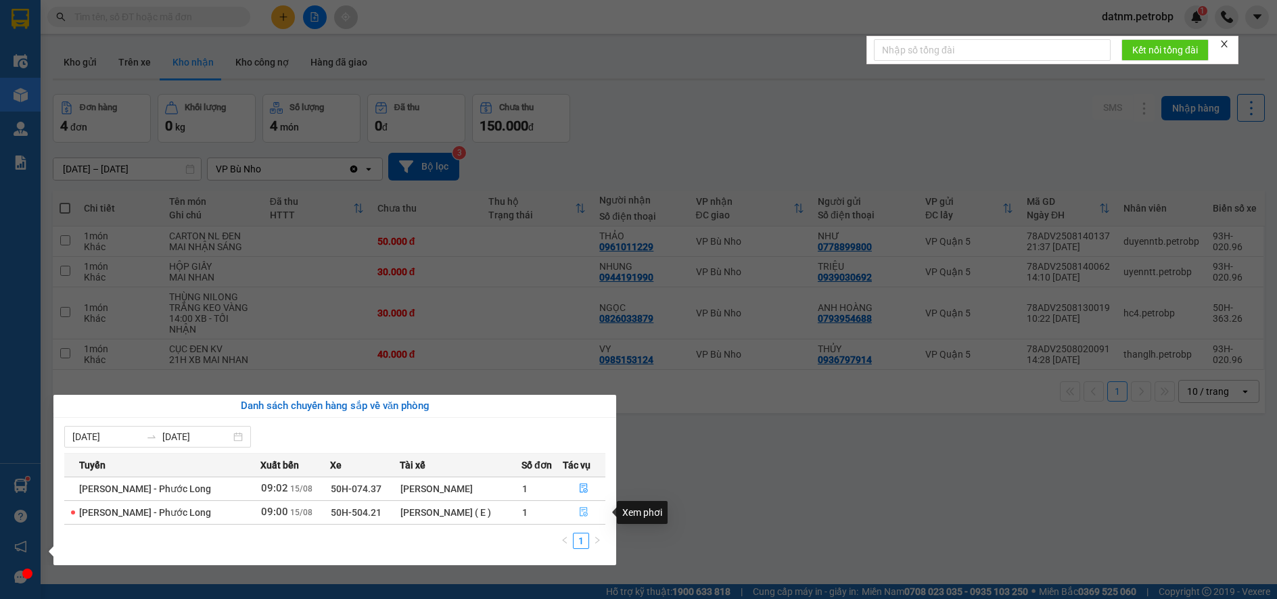
click at [580, 506] on button "button" at bounding box center [585, 513] width 42 height 22
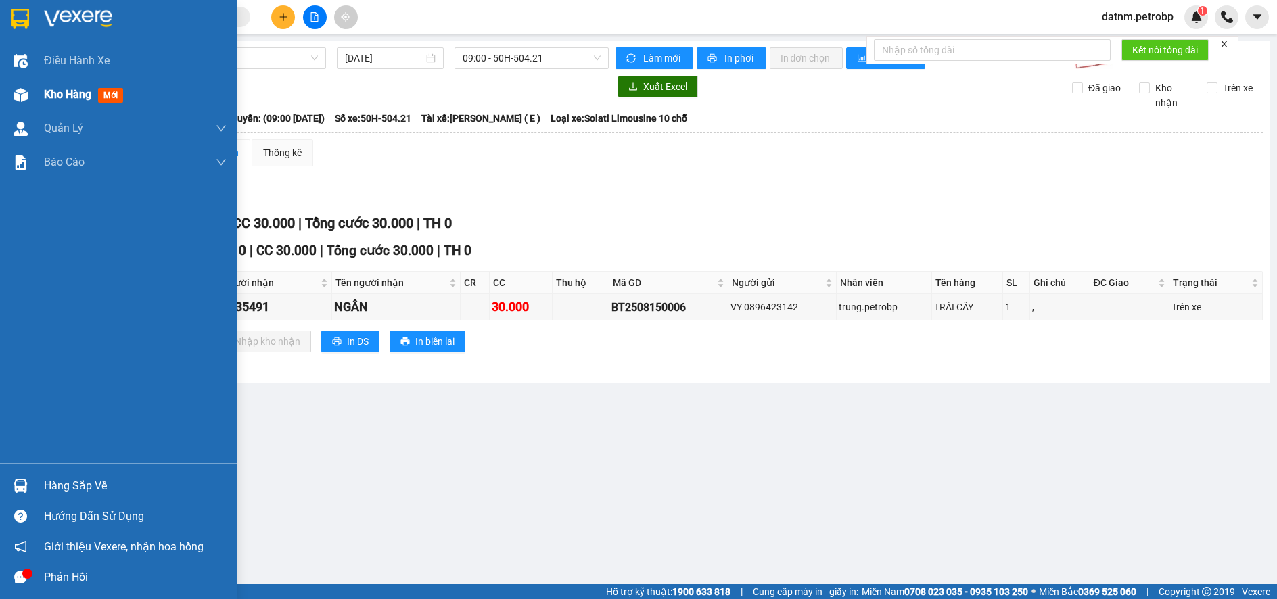
click at [70, 88] on span "Kho hàng" at bounding box center [67, 94] width 47 height 13
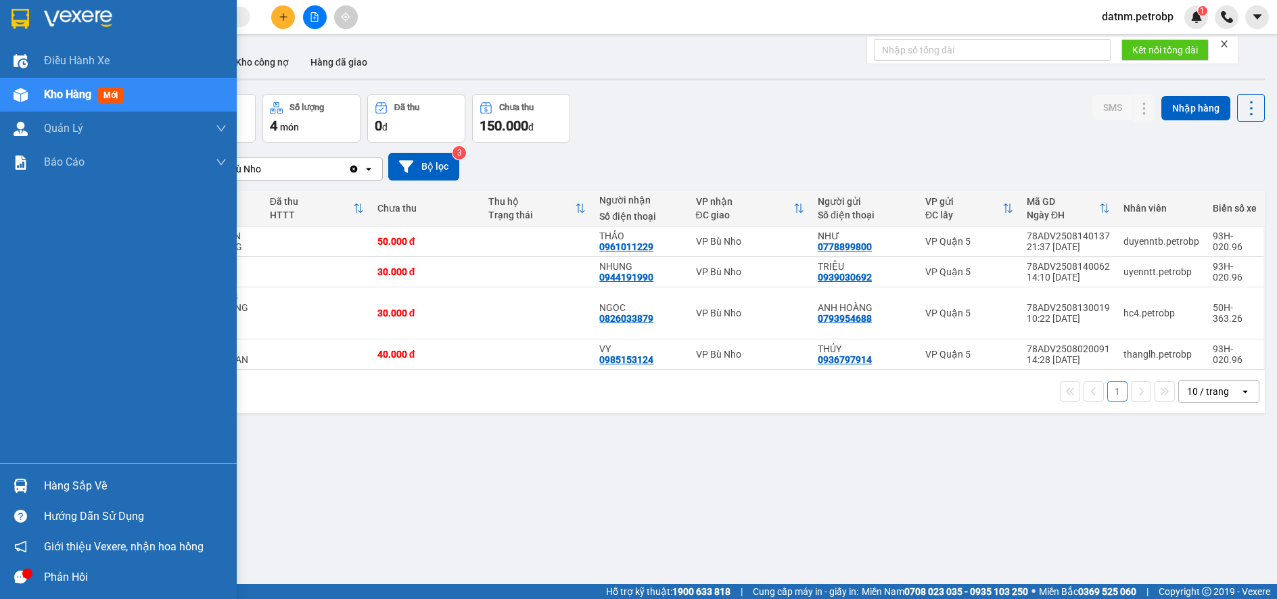
click at [55, 482] on div "Hàng sắp về" at bounding box center [135, 486] width 183 height 20
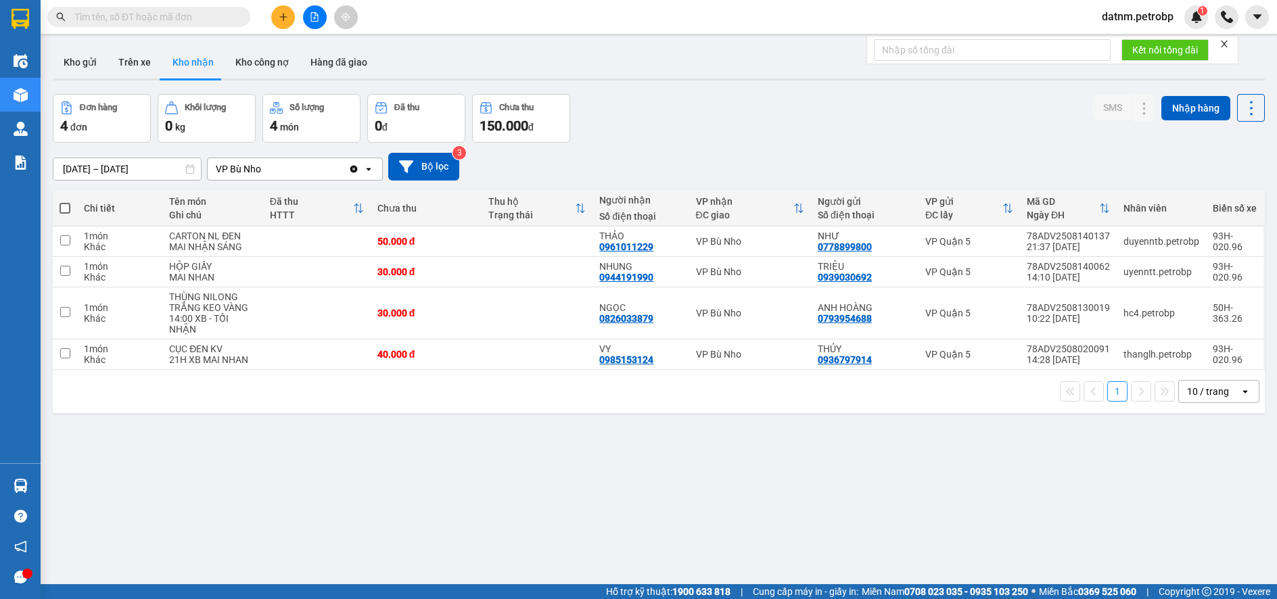
click at [689, 526] on section "Kết quả tìm kiếm ( 0 ) Bộ lọc No Data datnm.petrobp 1 Điều hành xe Kho hàng mới…" at bounding box center [638, 299] width 1277 height 599
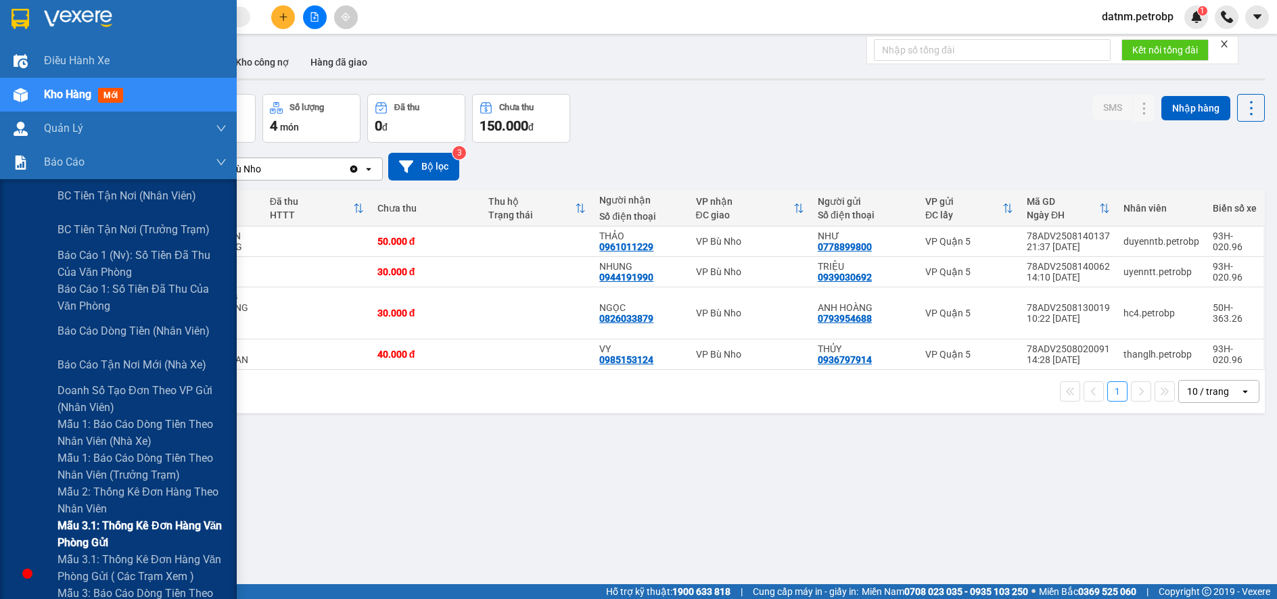
click at [108, 522] on span "Mẫu 3.1: Thống kê đơn hàng văn phòng gửi" at bounding box center [142, 535] width 169 height 34
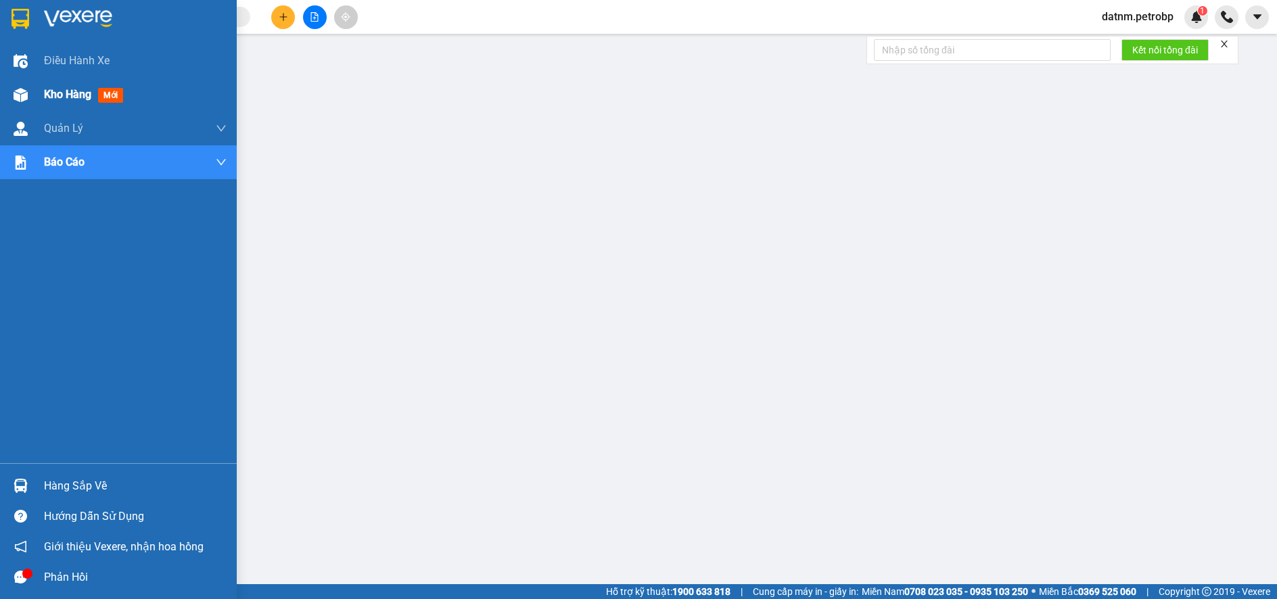
click at [53, 93] on span "Kho hàng" at bounding box center [67, 94] width 47 height 13
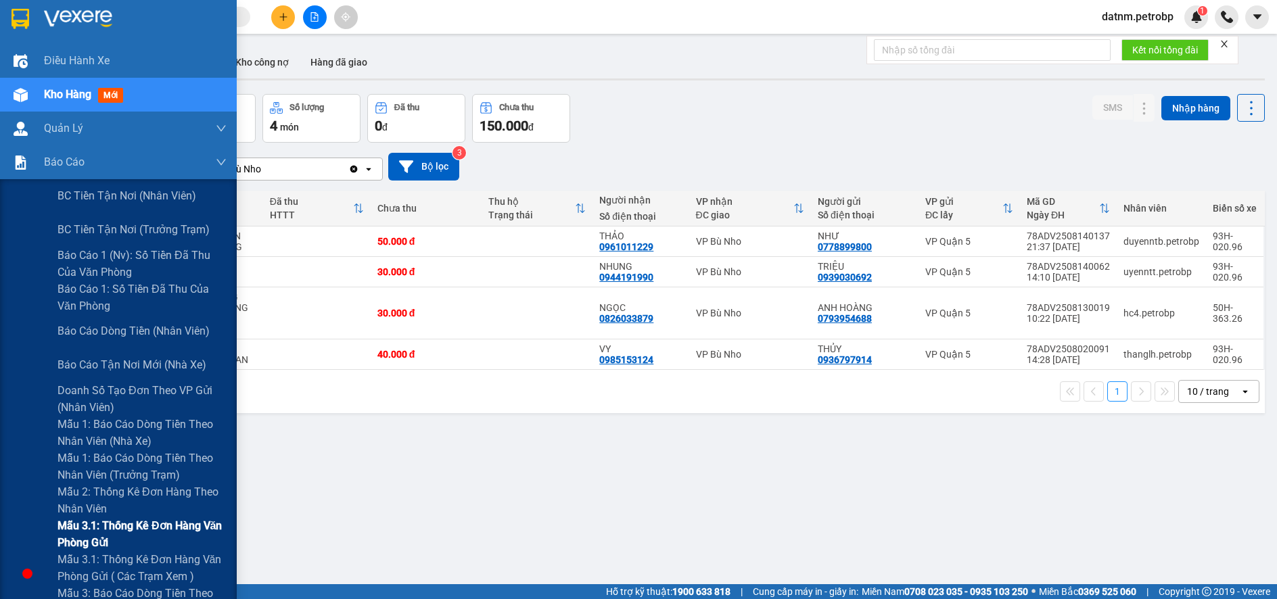
click at [115, 526] on span "Mẫu 3.1: Thống kê đơn hàng văn phòng gửi" at bounding box center [142, 535] width 169 height 34
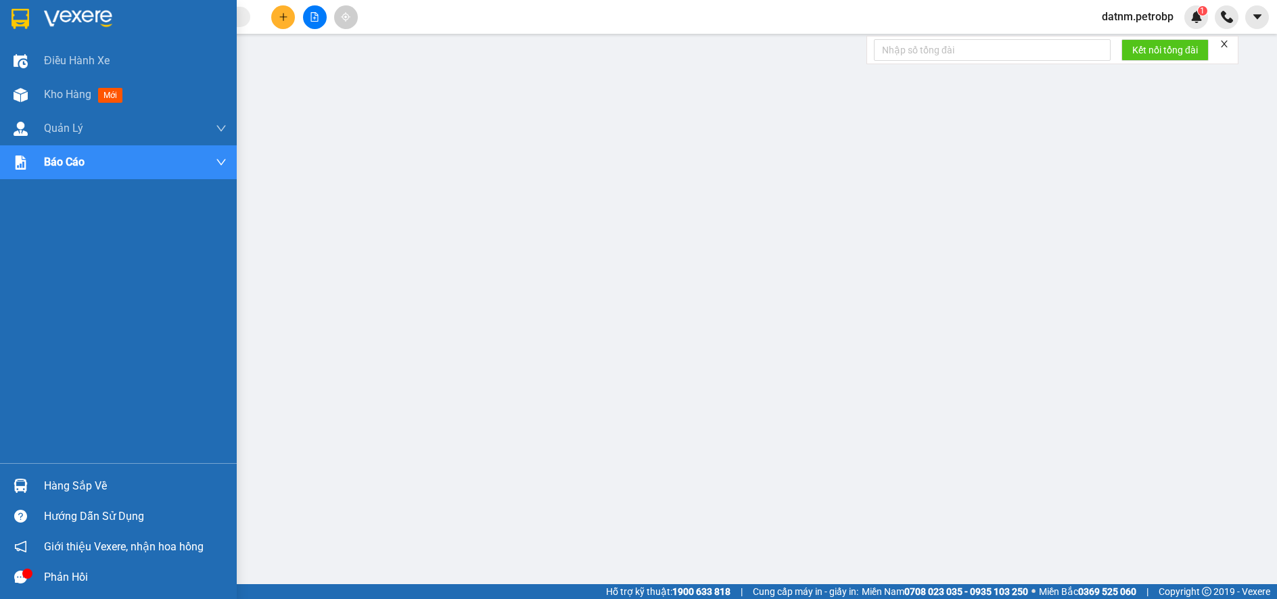
drag, startPoint x: 71, startPoint y: 96, endPoint x: 56, endPoint y: 203, distance: 107.9
click at [71, 95] on span "Kho hàng" at bounding box center [67, 94] width 47 height 13
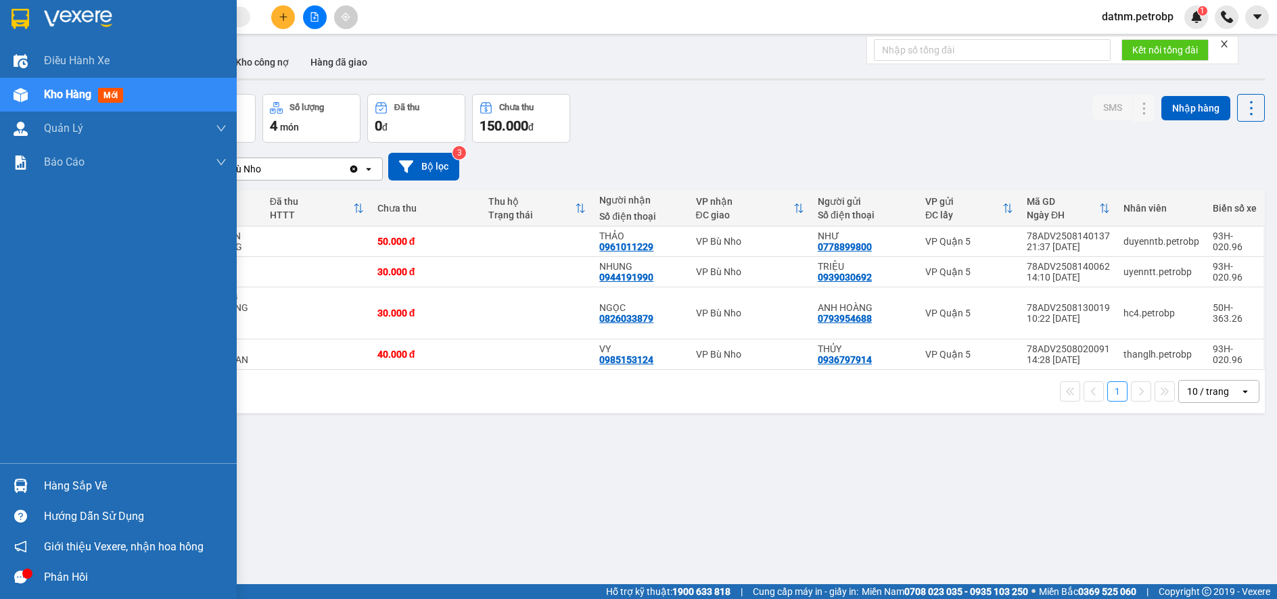
click at [70, 486] on div "Hàng sắp về" at bounding box center [135, 486] width 183 height 20
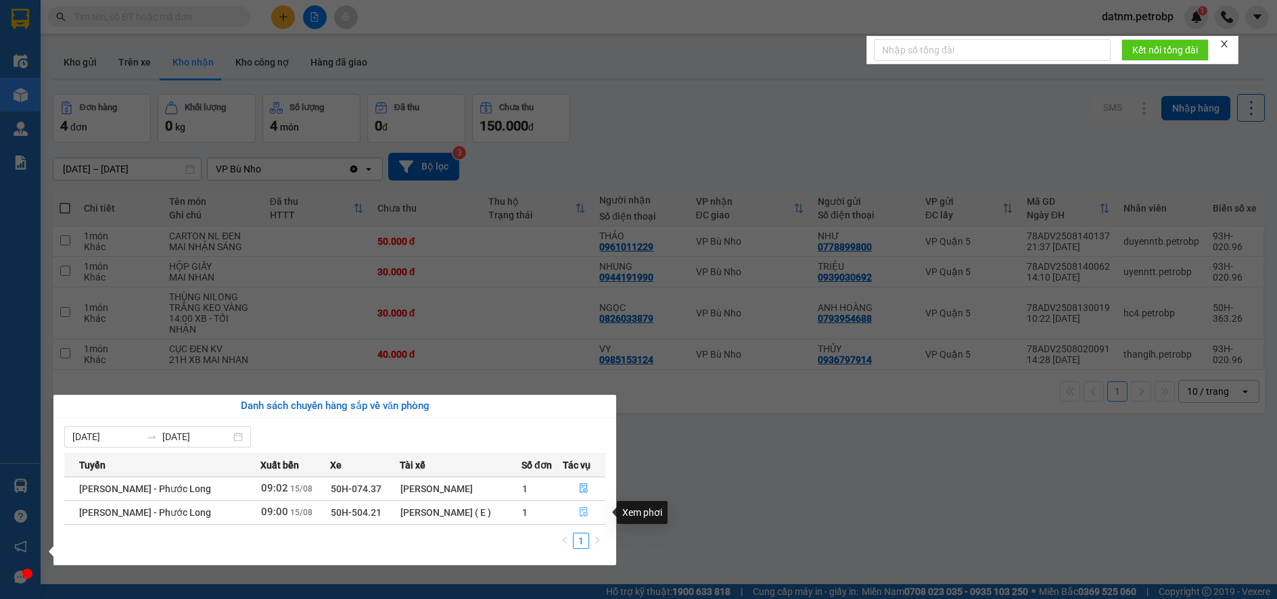
click at [581, 509] on icon "file-done" at bounding box center [583, 511] width 9 height 9
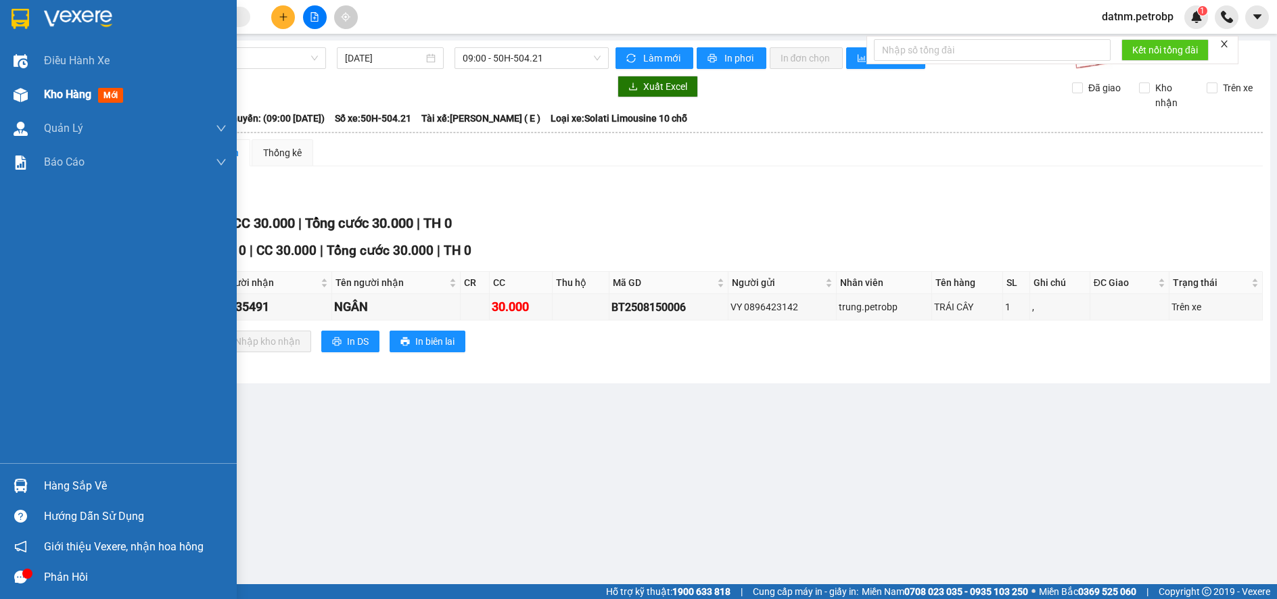
click at [64, 97] on span "Kho hàng" at bounding box center [67, 94] width 47 height 13
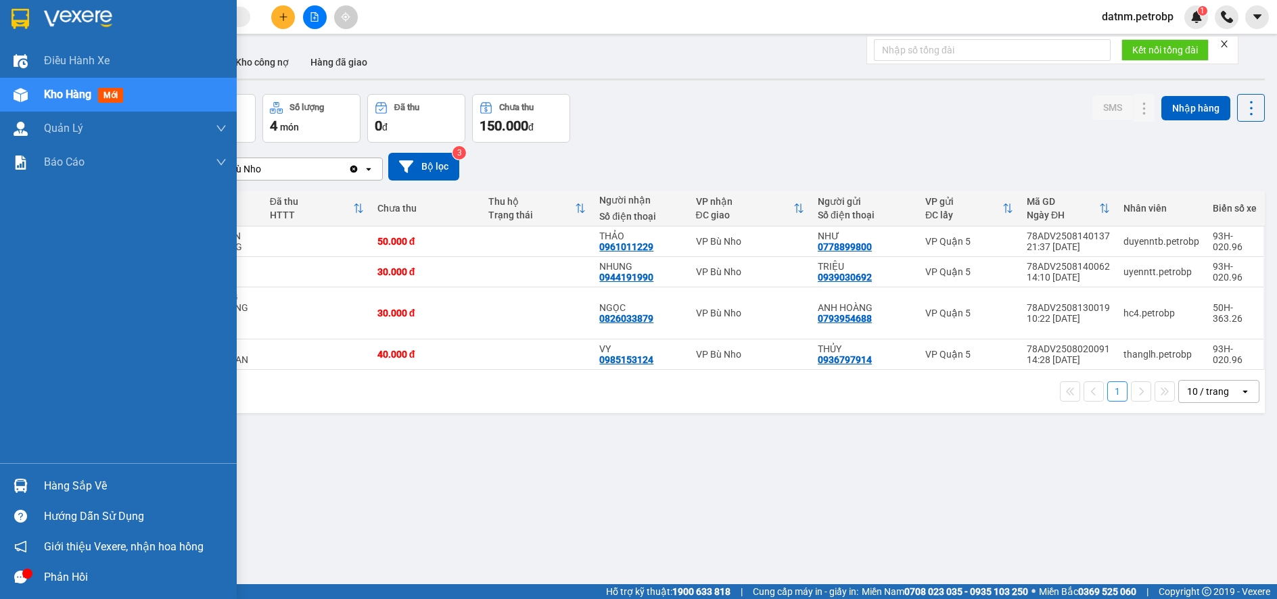
click at [73, 487] on div "Hàng sắp về" at bounding box center [135, 486] width 183 height 20
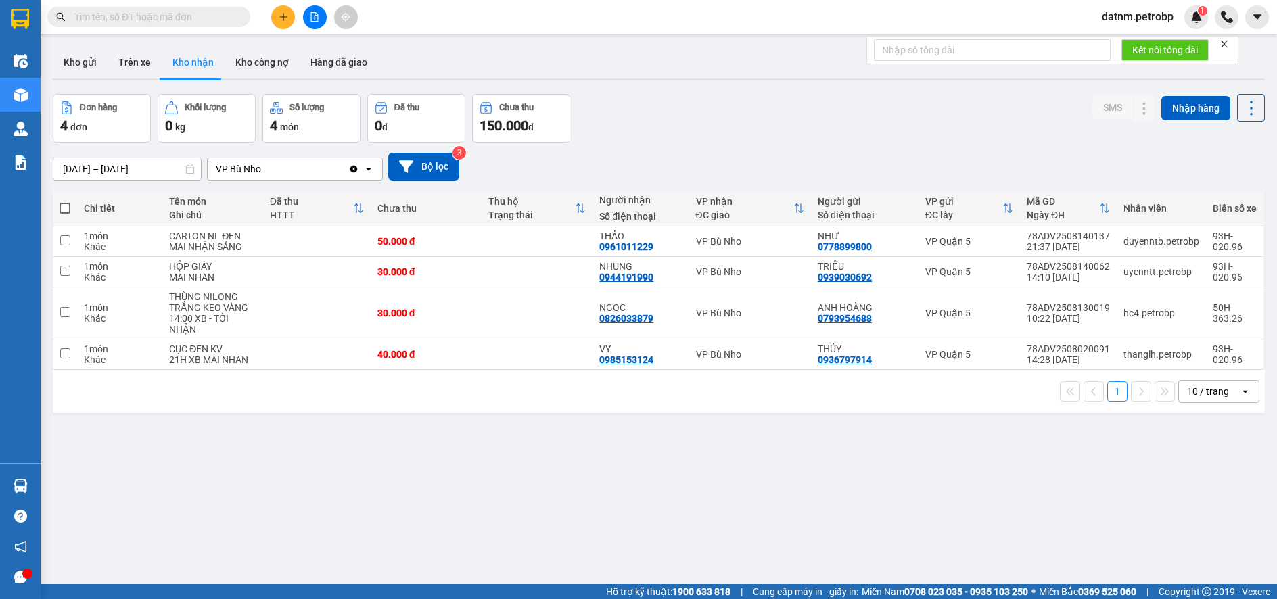
click at [686, 530] on section "Kết quả tìm kiếm ( 0 ) Bộ lọc No Data datnm.petrobp 1 Điều hành xe Kho hàng mới…" at bounding box center [638, 299] width 1277 height 599
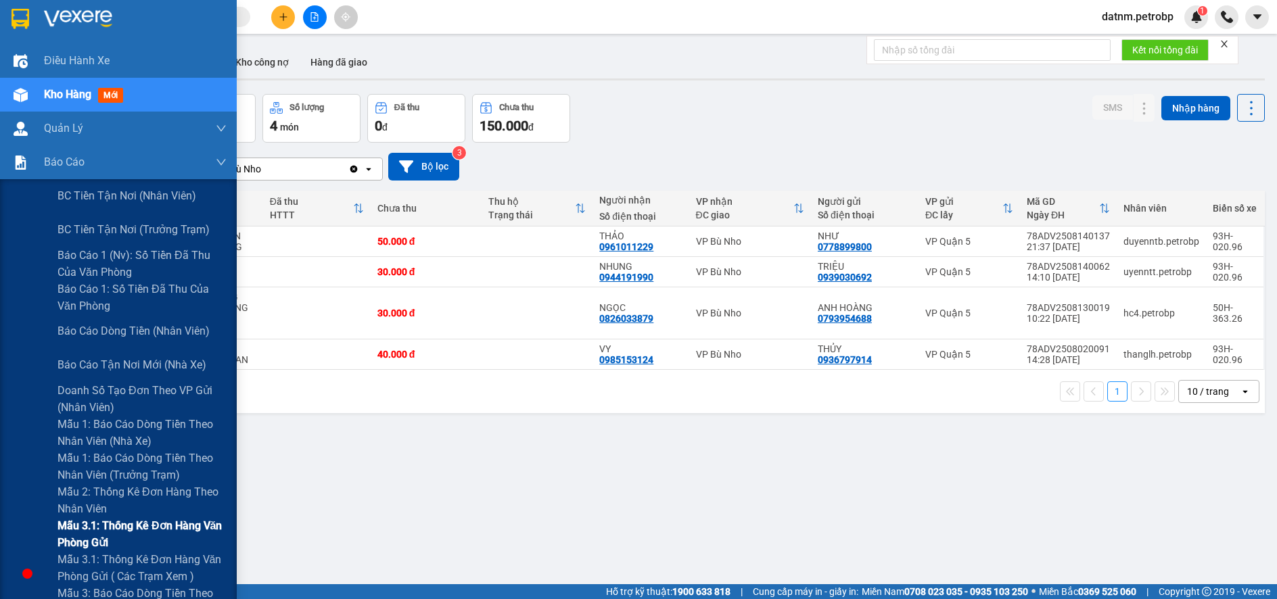
click at [89, 528] on span "Mẫu 3.1: Thống kê đơn hàng văn phòng gửi" at bounding box center [142, 535] width 169 height 34
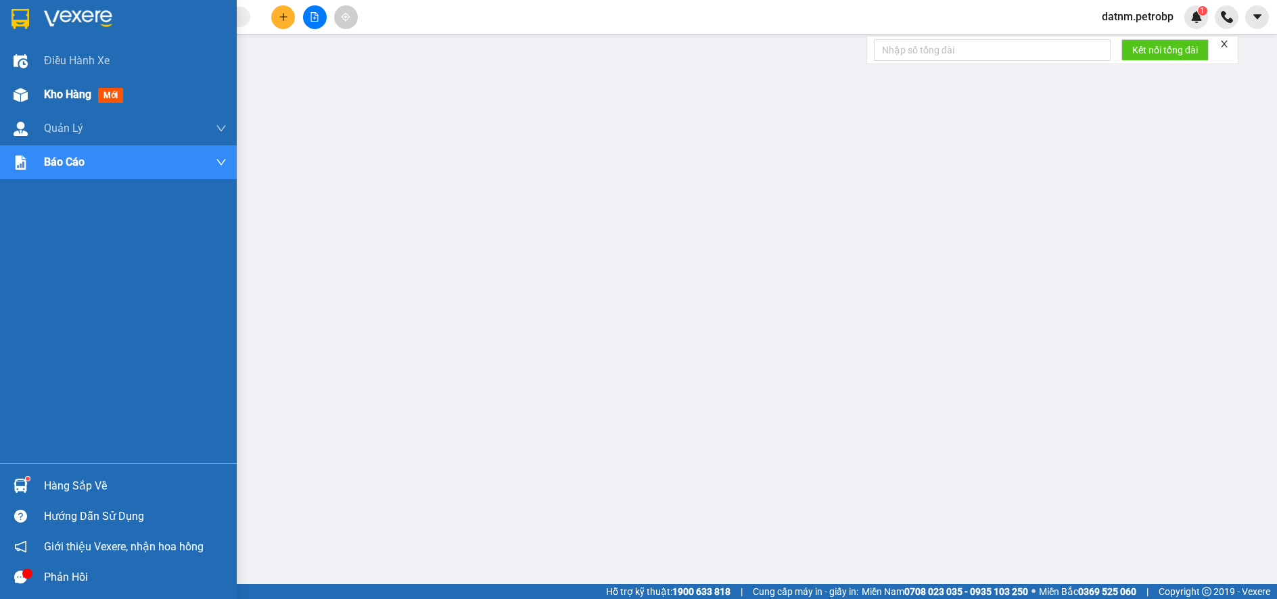
click at [83, 88] on span "Kho hàng" at bounding box center [67, 94] width 47 height 13
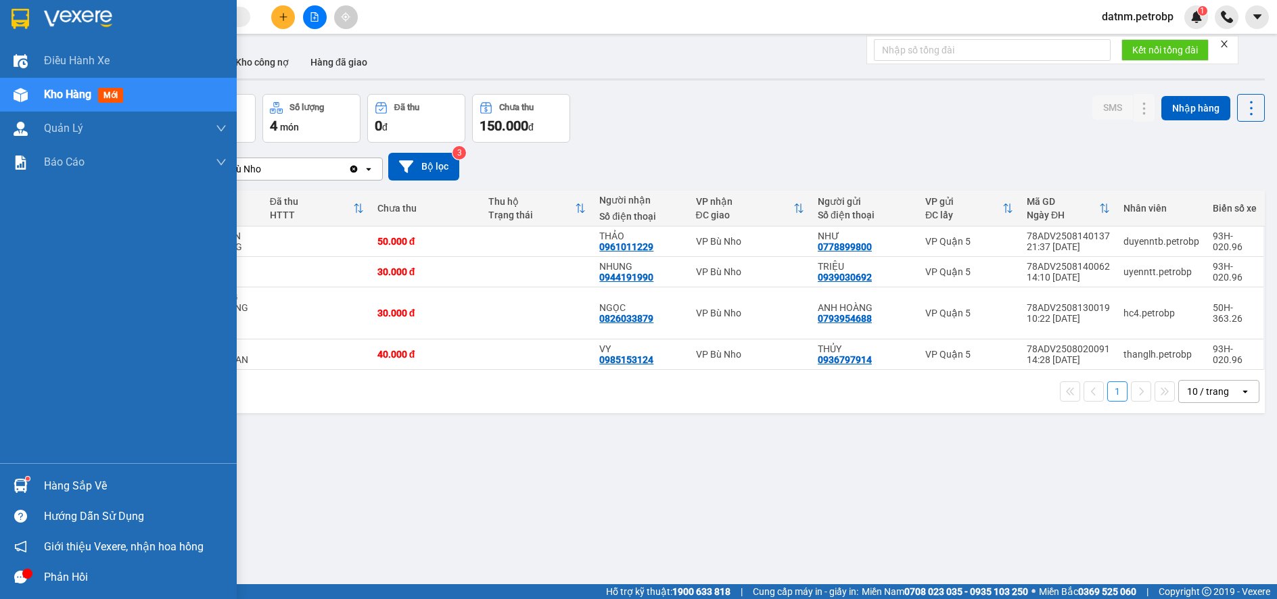
click at [66, 484] on div "Hàng sắp về" at bounding box center [135, 486] width 183 height 20
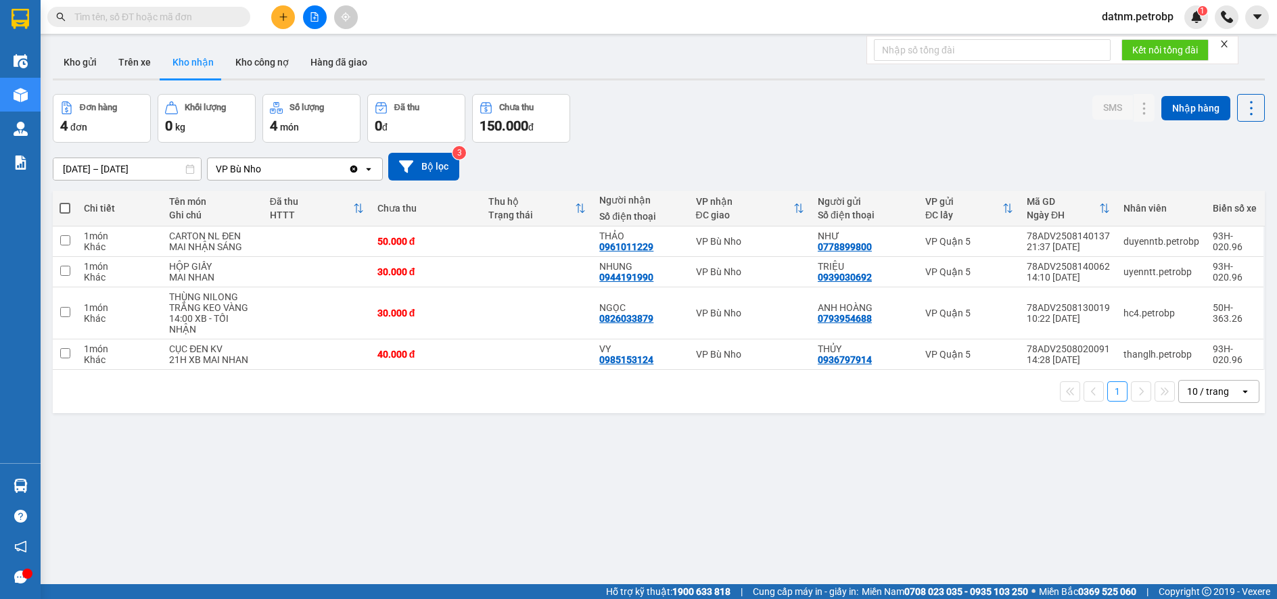
click at [727, 503] on section "Kết quả tìm kiếm ( 0 ) Bộ lọc No Data datnm.petrobp 1 Điều hành xe Kho hàng mới…" at bounding box center [638, 299] width 1277 height 599
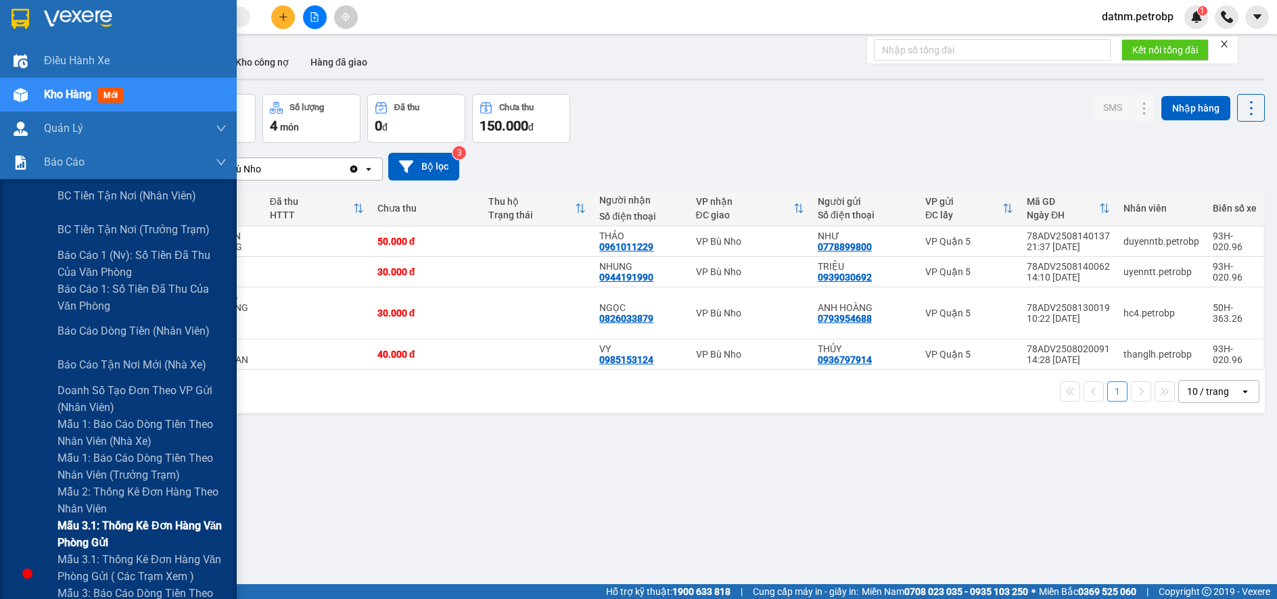
drag, startPoint x: 91, startPoint y: 526, endPoint x: 122, endPoint y: 517, distance: 31.9
click at [93, 527] on span "Mẫu 3.1: Thống kê đơn hàng văn phòng gửi" at bounding box center [142, 535] width 169 height 34
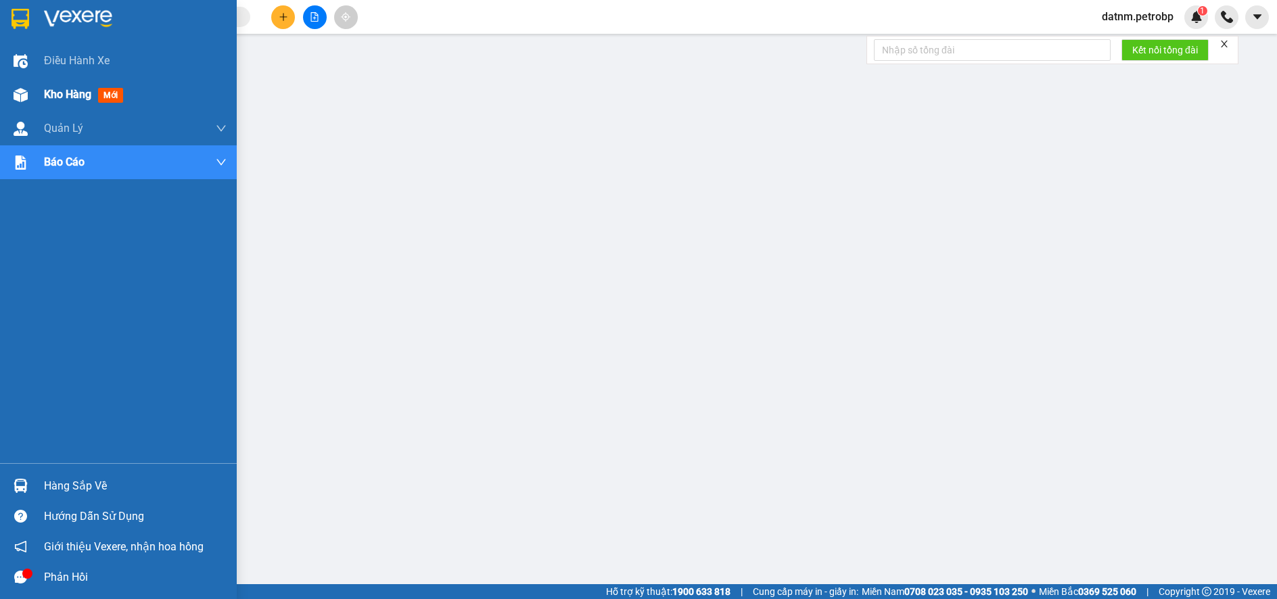
click at [62, 96] on span "Kho hàng" at bounding box center [67, 94] width 47 height 13
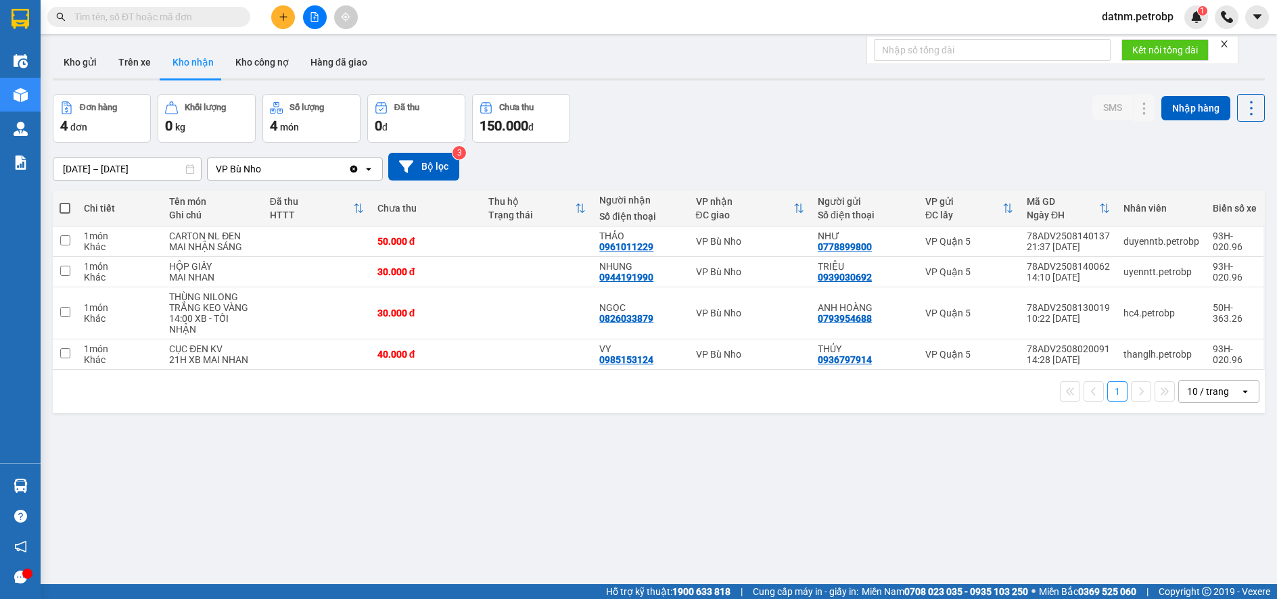
click at [193, 60] on button "Kho nhận" at bounding box center [193, 62] width 63 height 32
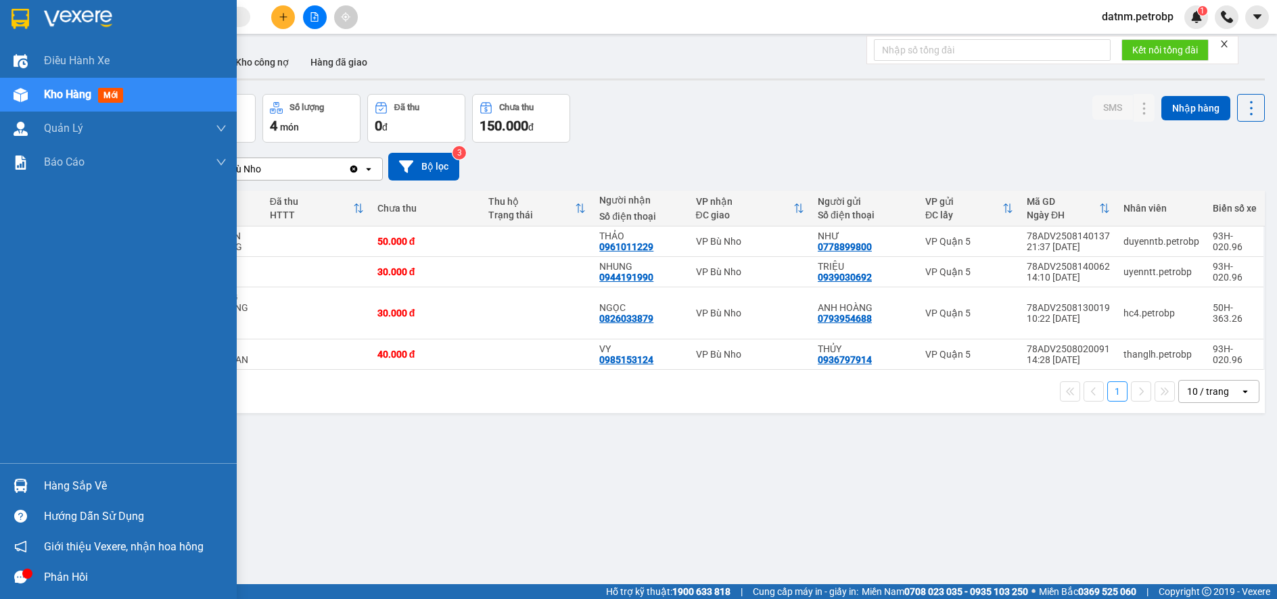
click at [61, 491] on div "Hàng sắp về" at bounding box center [135, 486] width 183 height 20
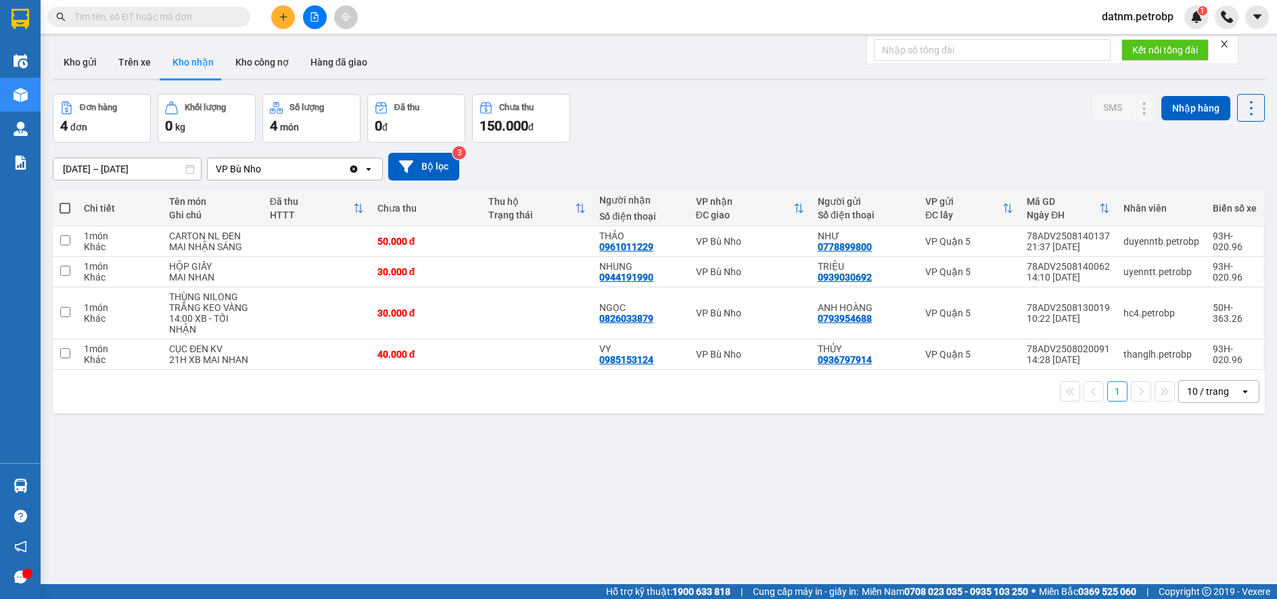
click at [809, 487] on section "Kết quả tìm kiếm ( 0 ) Bộ lọc No Data datnm.petrobp 1 Điều hành xe Kho hàng mới…" at bounding box center [638, 299] width 1277 height 599
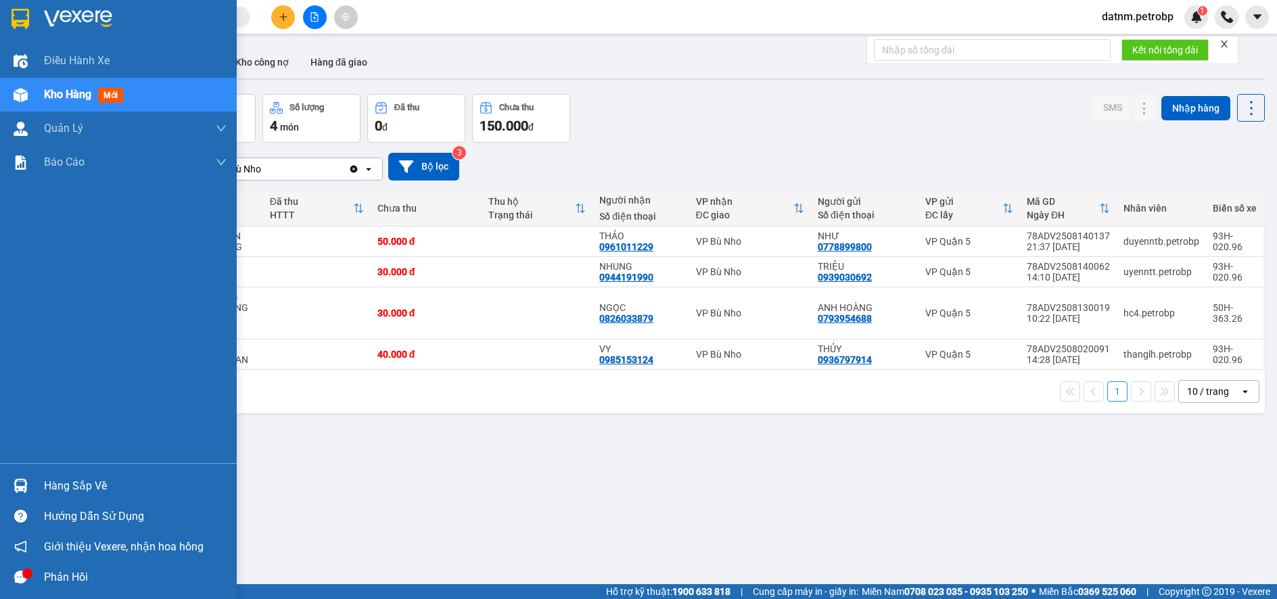
click at [59, 474] on div "Hàng sắp về" at bounding box center [118, 486] width 237 height 30
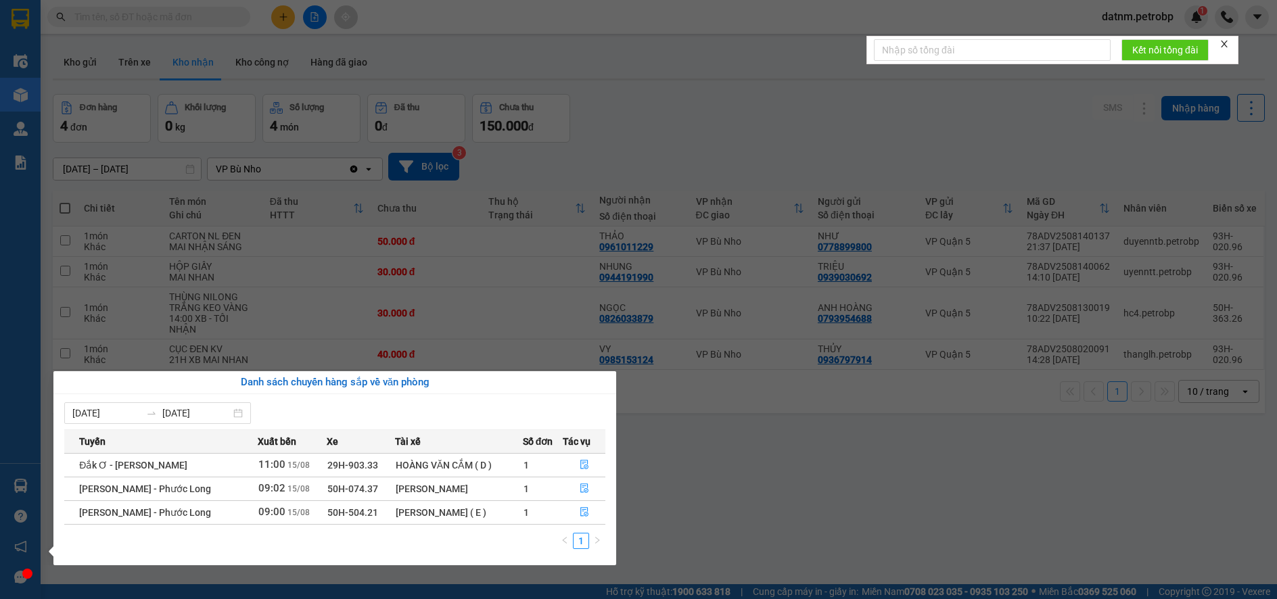
click at [793, 497] on section "Kết quả tìm kiếm ( 0 ) Bộ lọc No Data datnm.petrobp 1 Điều hành xe Kho hàng mới…" at bounding box center [638, 299] width 1277 height 599
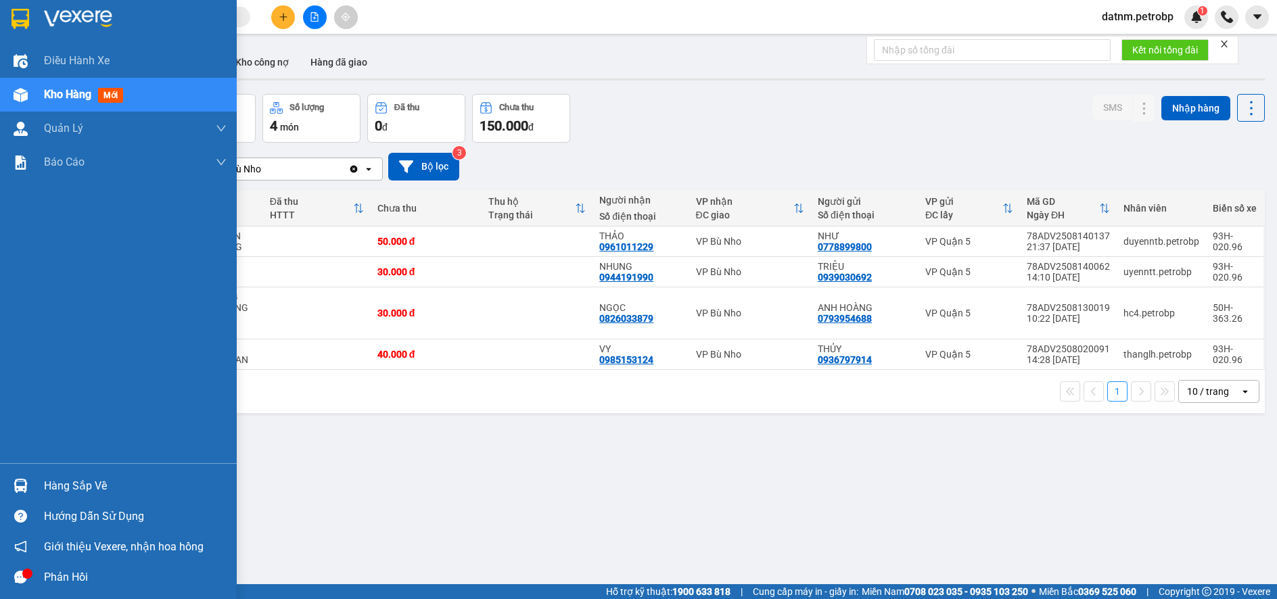
click at [61, 478] on div "Hàng sắp về" at bounding box center [135, 486] width 183 height 20
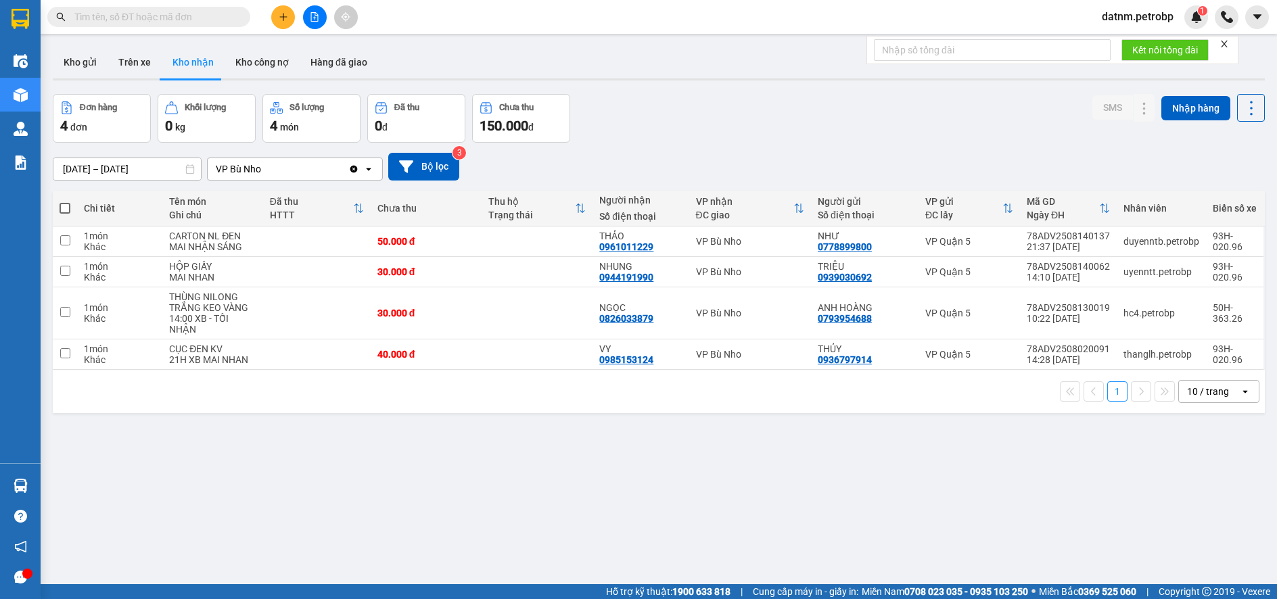
click at [689, 513] on section "Kết quả tìm kiếm ( 0 ) Bộ lọc No Data datnm.petrobp 1 Điều hành xe Kho hàng mới…" at bounding box center [638, 299] width 1277 height 599
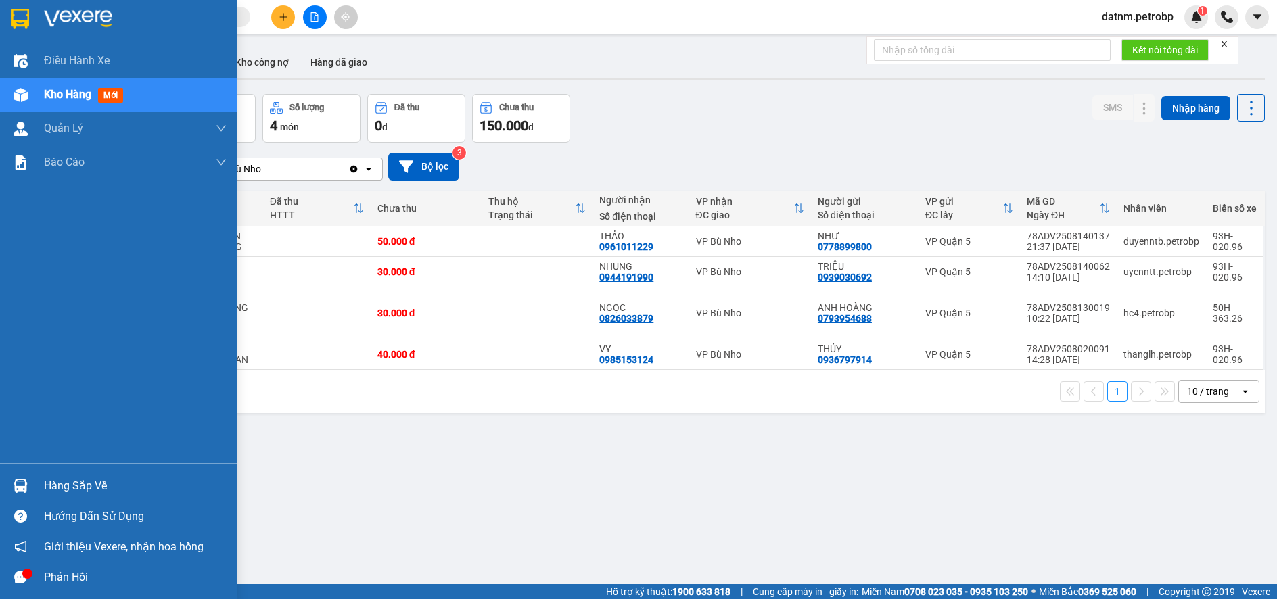
click at [75, 485] on div "Hàng sắp về" at bounding box center [135, 486] width 183 height 20
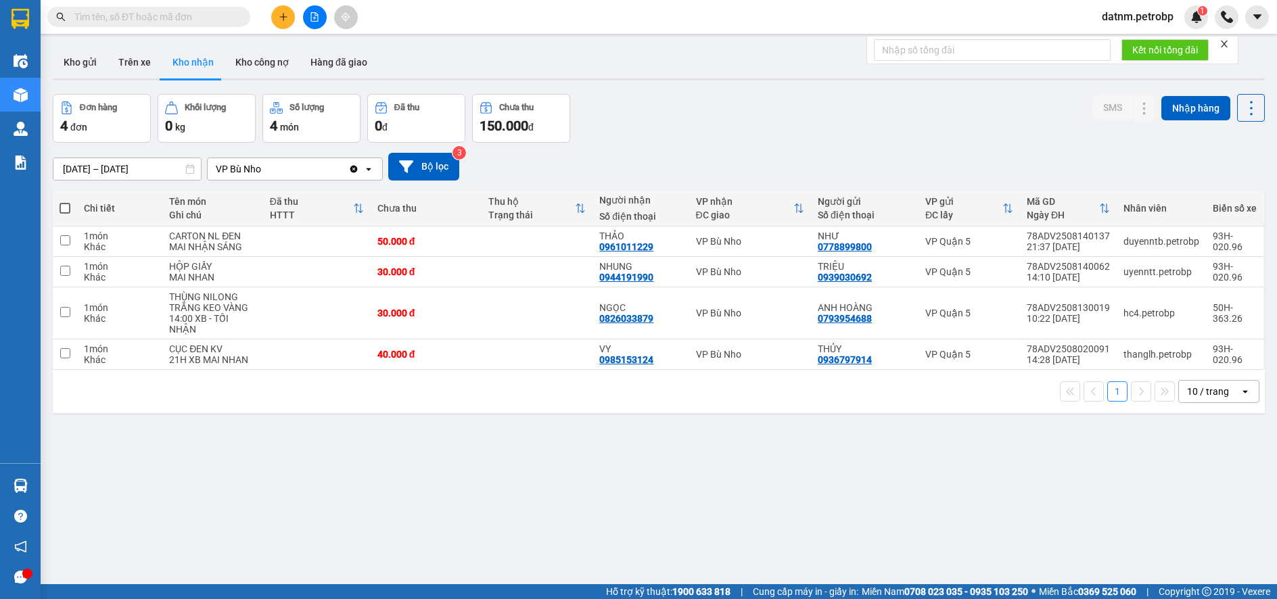
click at [688, 512] on section "Kết quả tìm kiếm ( 0 ) Bộ lọc No Data datnm.petrobp 1 Điều hành xe Kho hàng mới…" at bounding box center [638, 299] width 1277 height 599
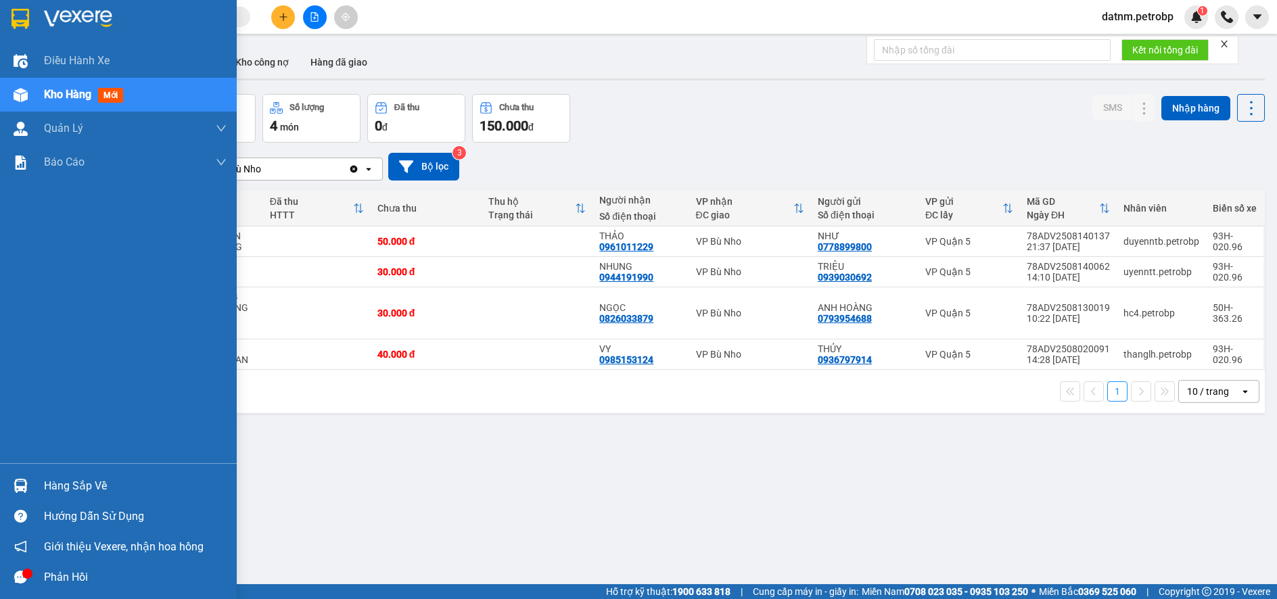
click at [70, 482] on div "Hàng sắp về" at bounding box center [135, 486] width 183 height 20
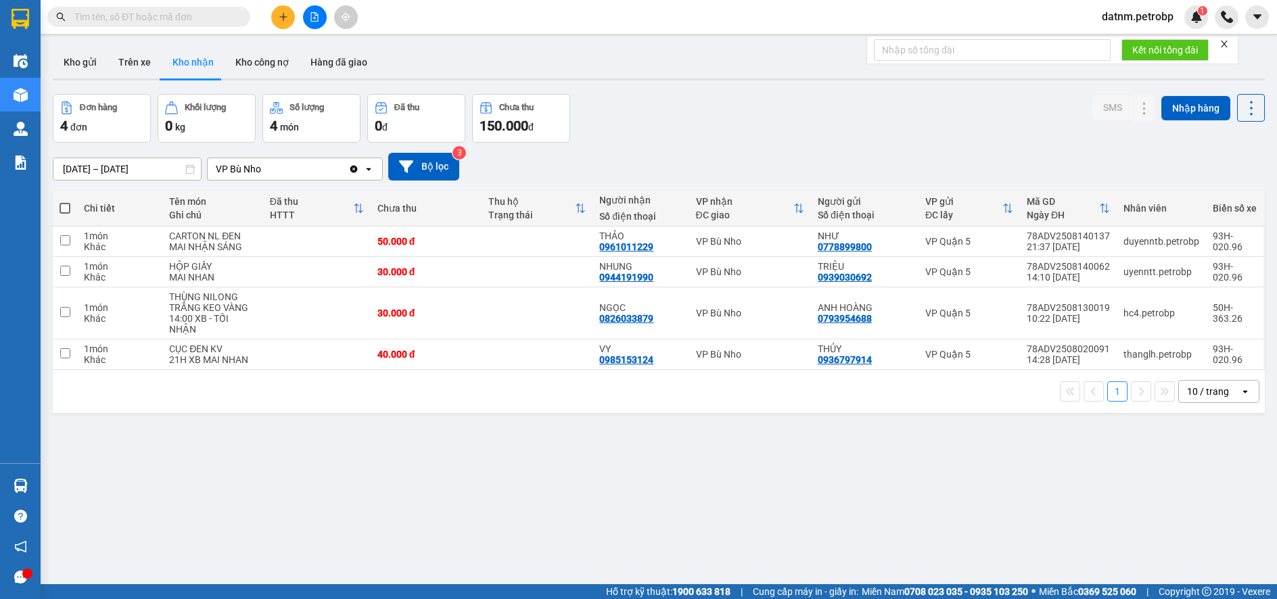
click at [836, 488] on section "Kết quả tìm kiếm ( 0 ) Bộ lọc No Data datnm.petrobp 1 Điều hành xe Kho hàng mới…" at bounding box center [638, 299] width 1277 height 599
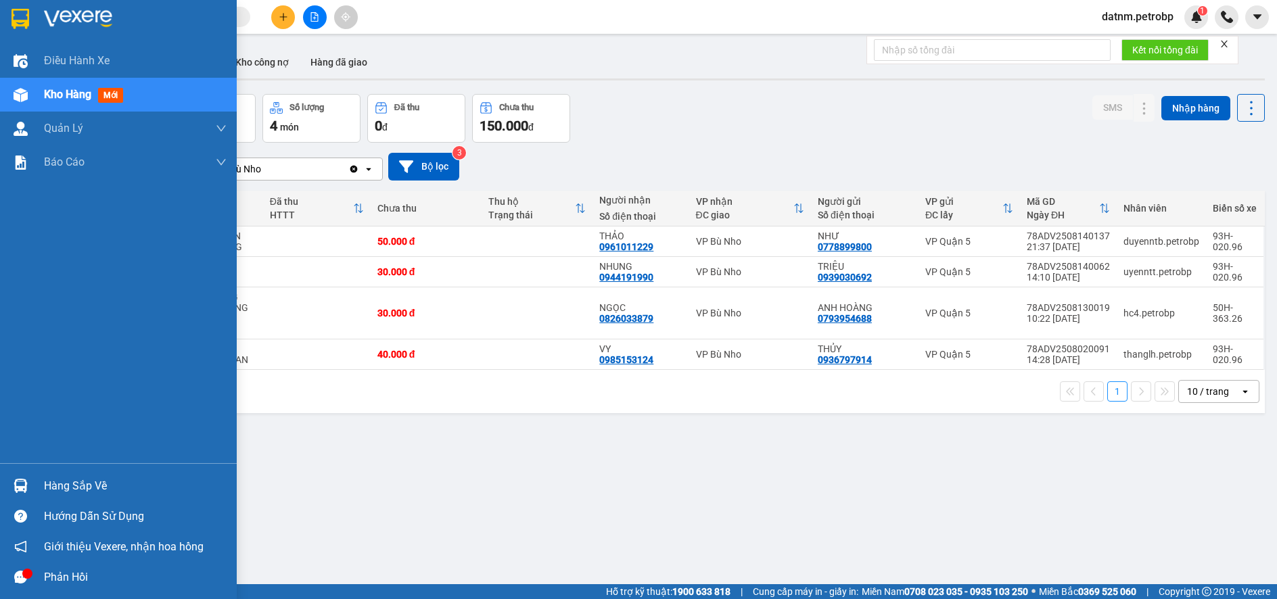
click at [65, 493] on div "Hàng sắp về" at bounding box center [135, 486] width 183 height 20
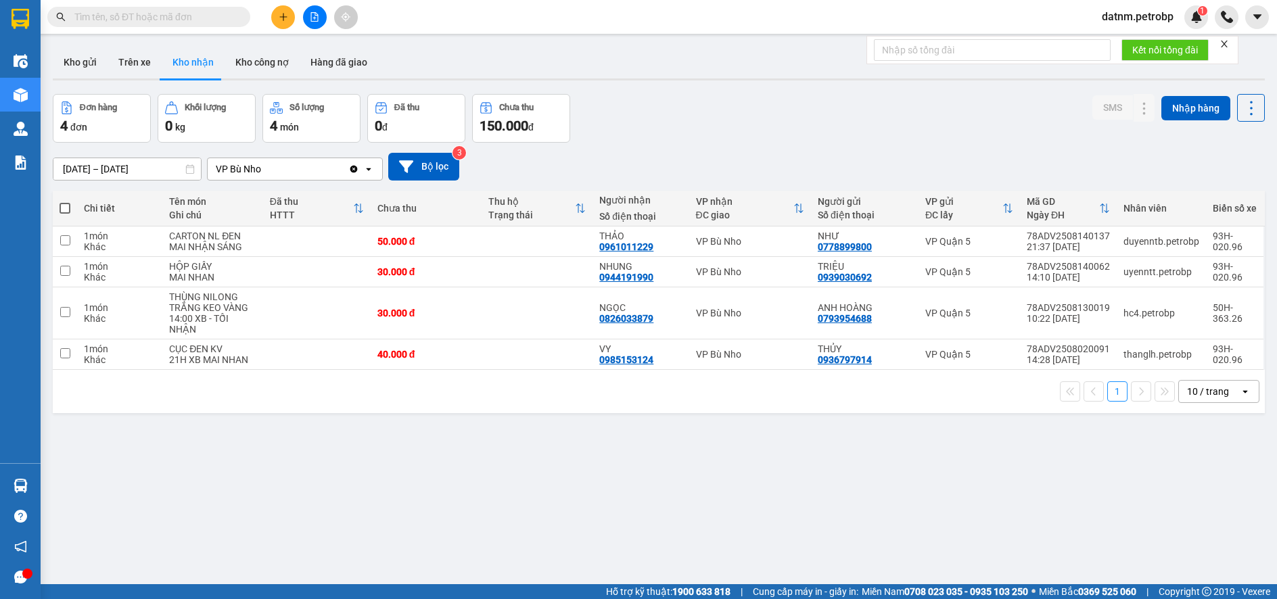
click at [746, 551] on section "Kết quả tìm kiếm ( 0 ) Bộ lọc No Data datnm.petrobp 1 Điều hành xe Kho hàng mới…" at bounding box center [638, 299] width 1277 height 599
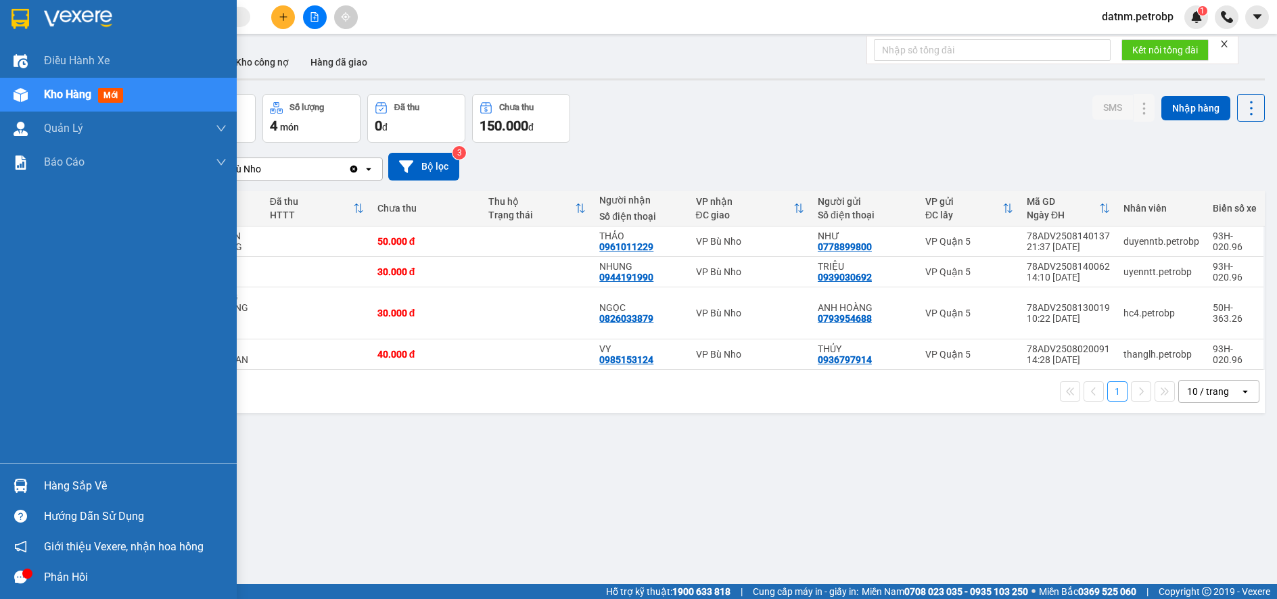
click at [58, 486] on div "Hàng sắp về" at bounding box center [135, 486] width 183 height 20
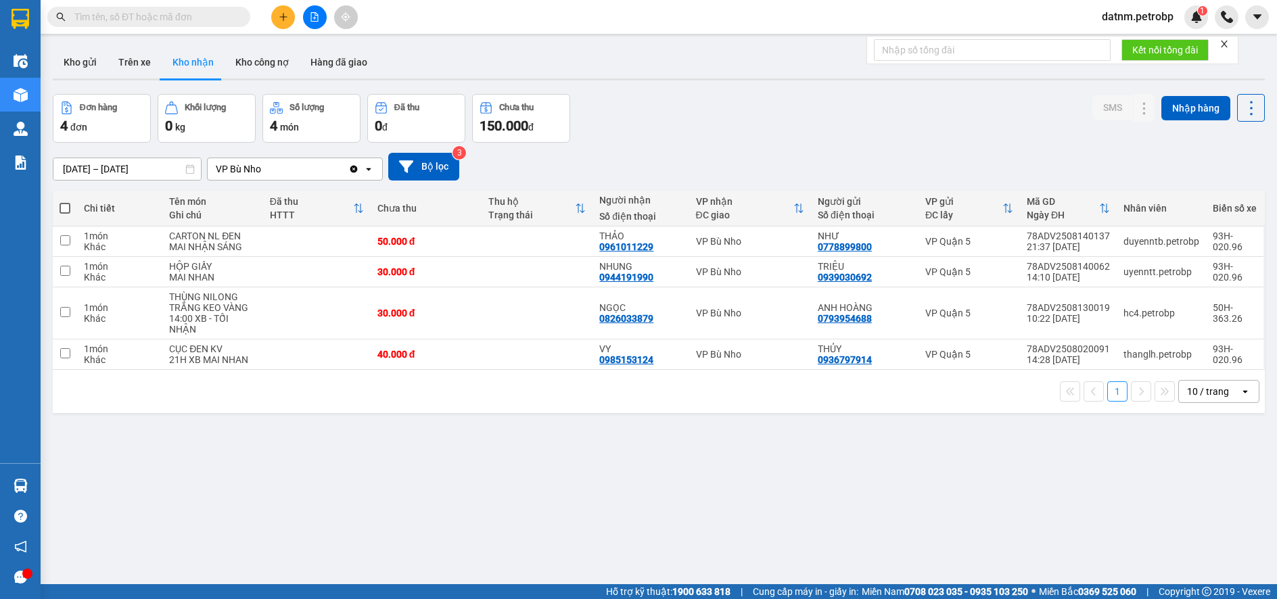
click at [731, 493] on section "Kết quả tìm kiếm ( 0 ) Bộ lọc No Data datnm.petrobp 1 Điều hành xe Kho hàng mới…" at bounding box center [638, 299] width 1277 height 599
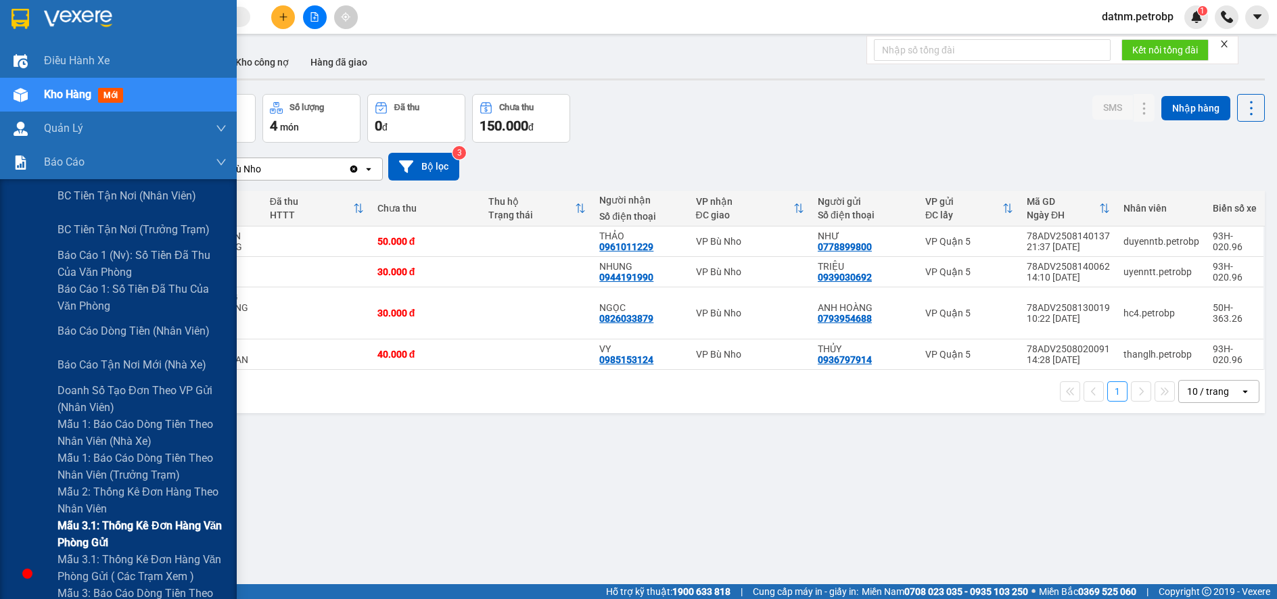
click at [92, 530] on span "Mẫu 3.1: Thống kê đơn hàng văn phòng gửi" at bounding box center [142, 535] width 169 height 34
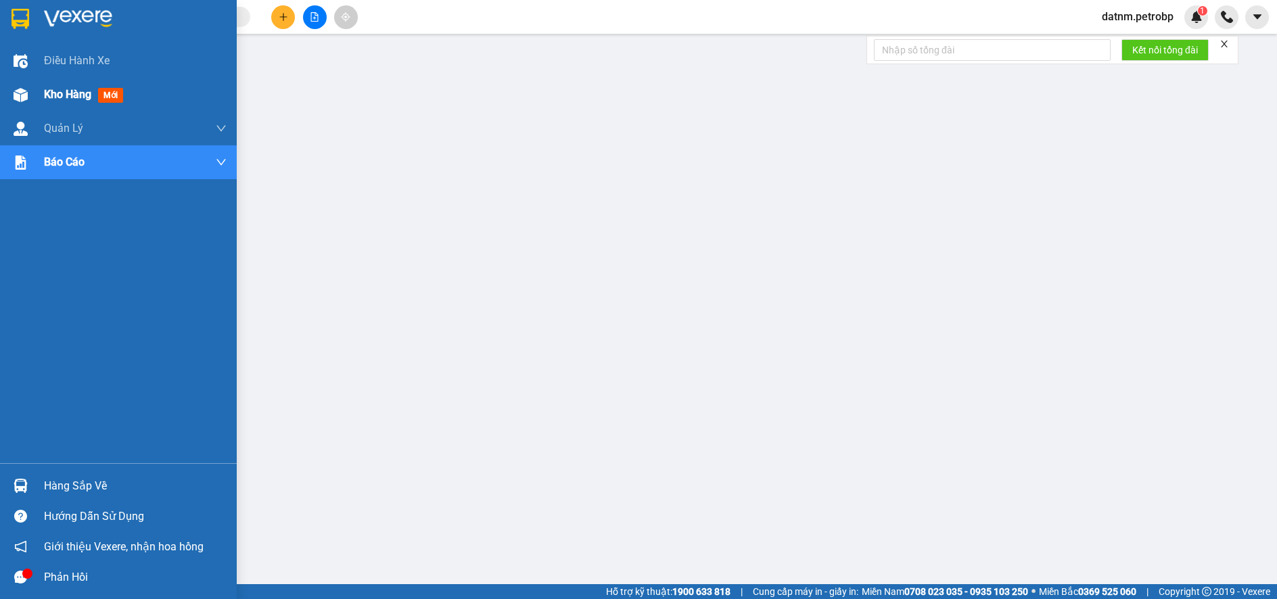
click at [63, 94] on span "Kho hàng" at bounding box center [67, 94] width 47 height 13
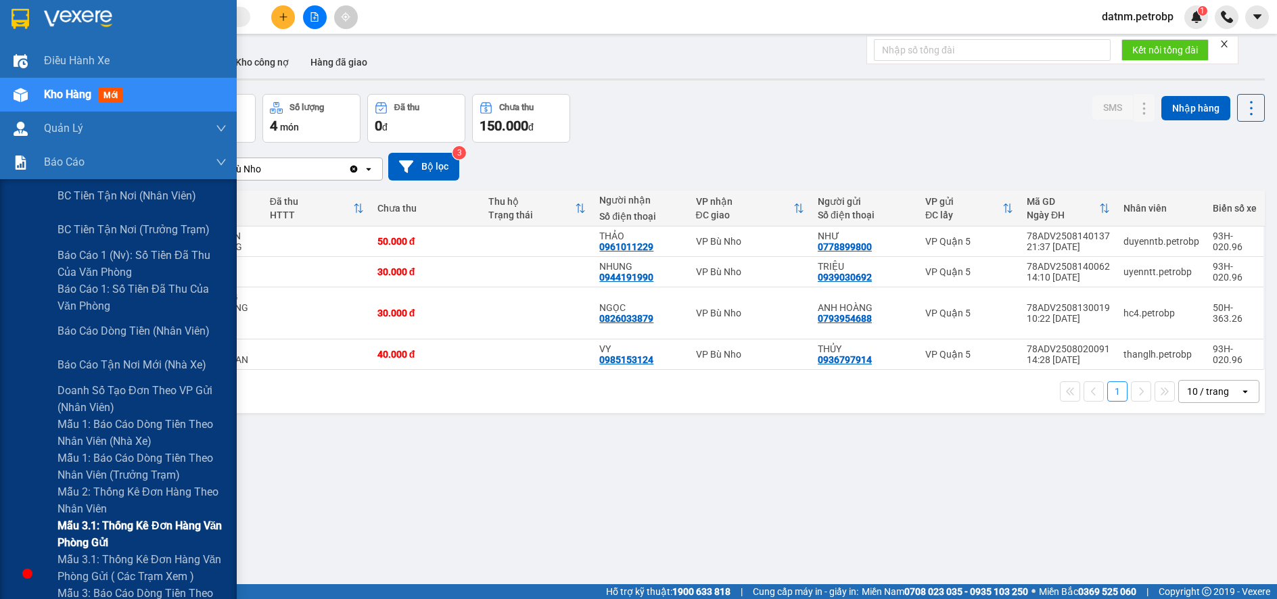
click at [88, 525] on span "Mẫu 3.1: Thống kê đơn hàng văn phòng gửi" at bounding box center [142, 535] width 169 height 34
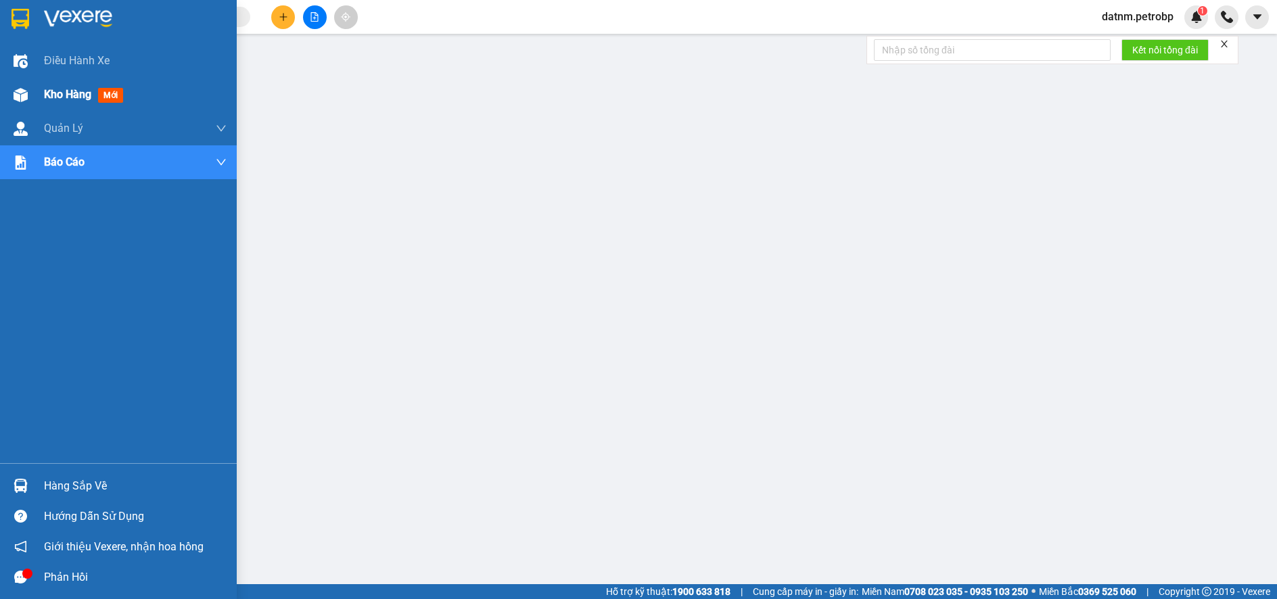
click at [63, 90] on span "Kho hàng" at bounding box center [67, 94] width 47 height 13
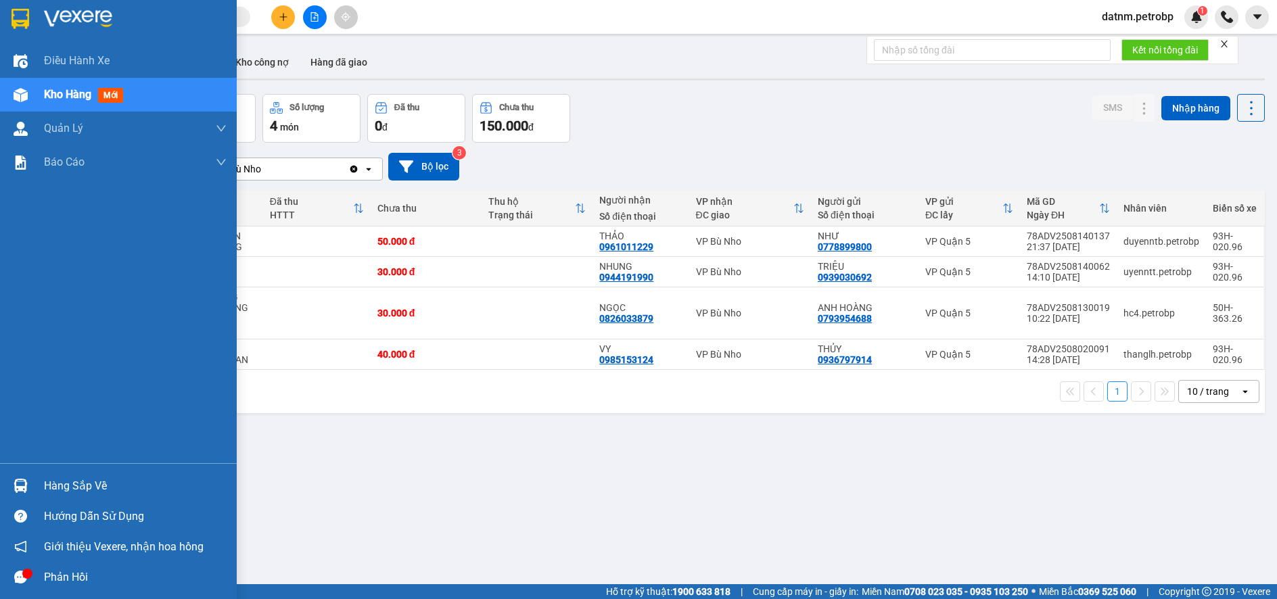
click at [77, 488] on div "Hàng sắp về" at bounding box center [135, 486] width 183 height 20
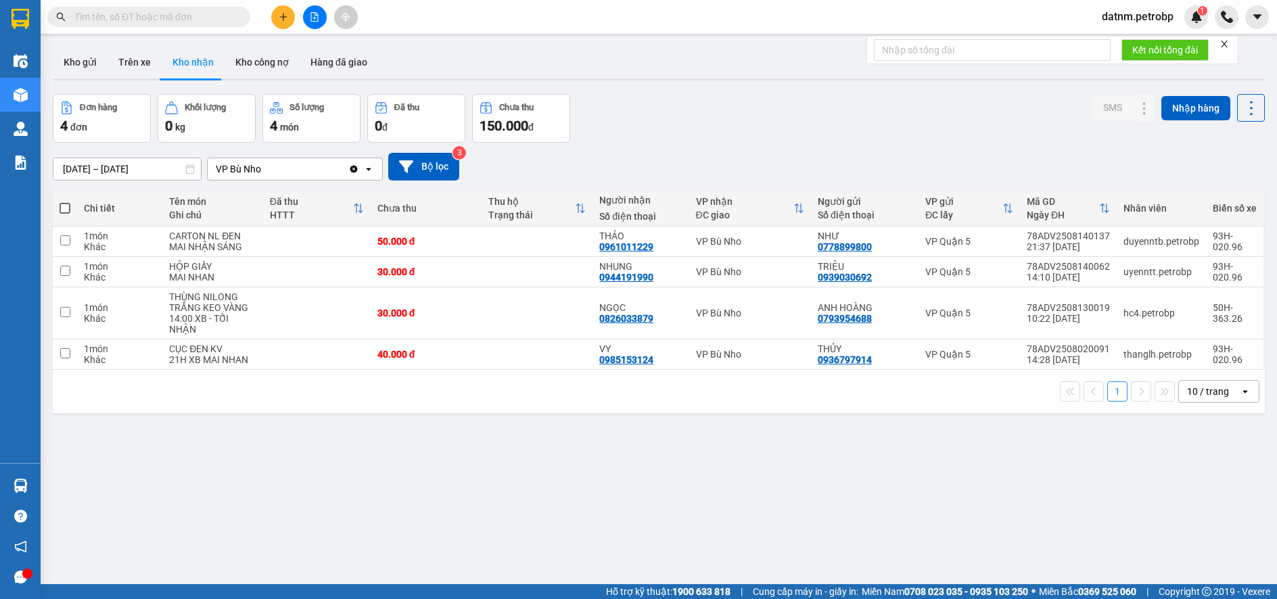
click at [772, 518] on section "Kết quả tìm kiếm ( 0 ) Bộ lọc No Data datnm.petrobp 1 Điều hành xe Kho hàng mới…" at bounding box center [638, 299] width 1277 height 599
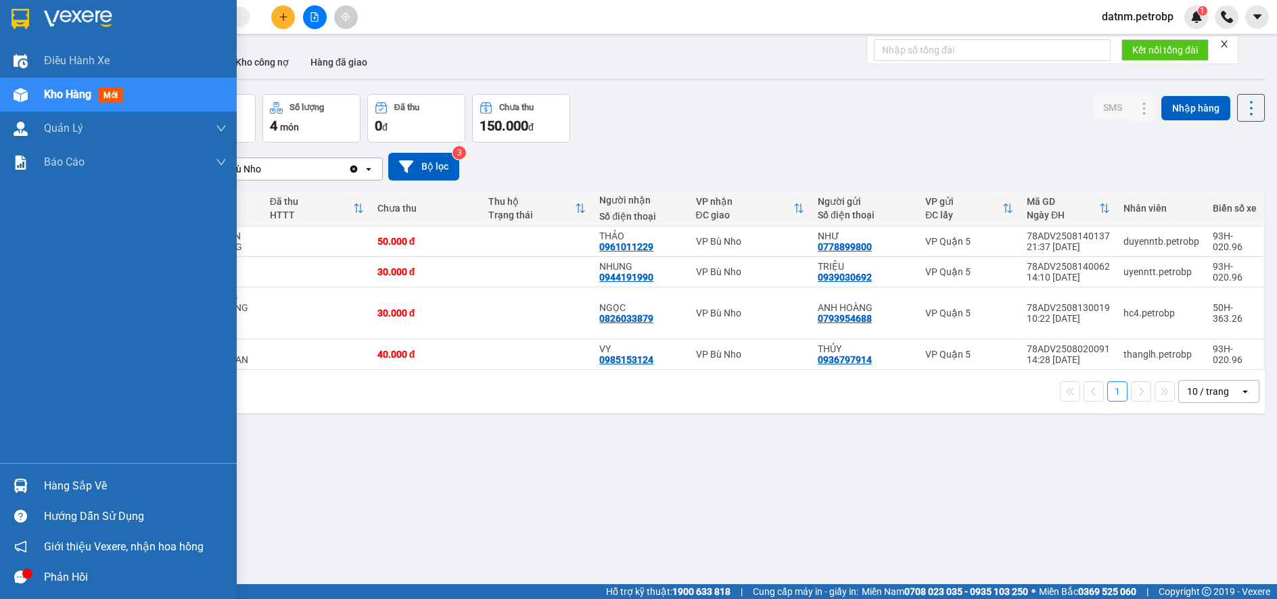
click at [50, 483] on div "Hàng sắp về" at bounding box center [135, 486] width 183 height 20
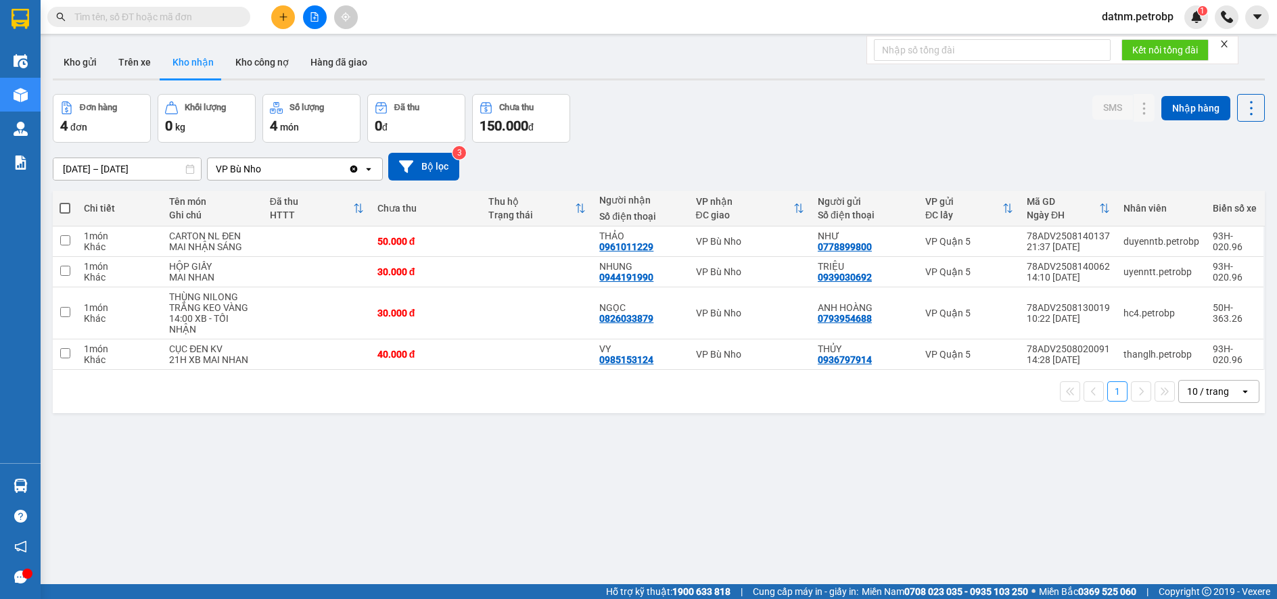
click at [804, 461] on section "Kết quả tìm kiếm ( 0 ) Bộ lọc No Data datnm.petrobp 1 Điều hành xe Kho hàng mới…" at bounding box center [638, 299] width 1277 height 599
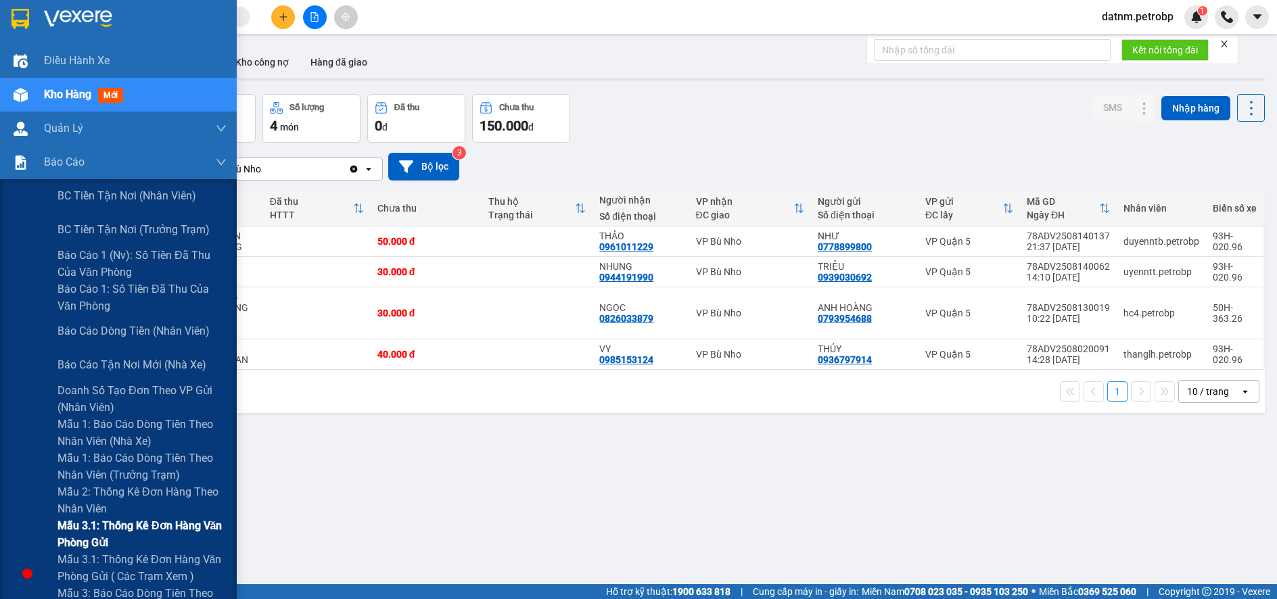
click at [85, 533] on span "Mẫu 3.1: Thống kê đơn hàng văn phòng gửi" at bounding box center [142, 535] width 169 height 34
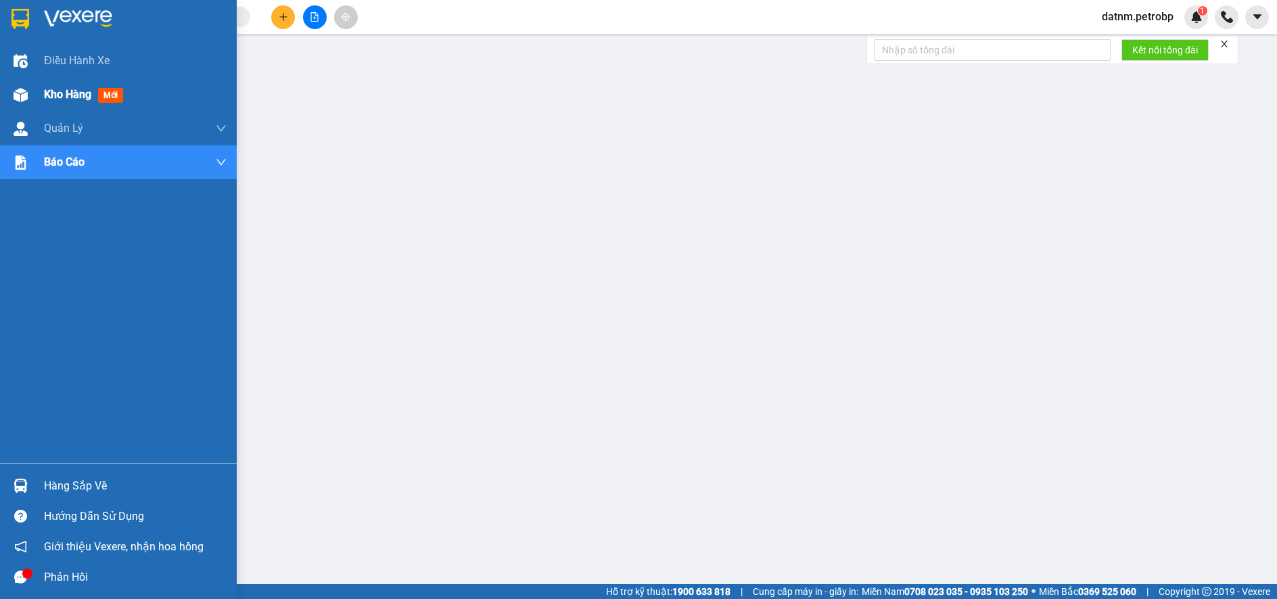
click at [55, 89] on span "Kho hàng" at bounding box center [67, 94] width 47 height 13
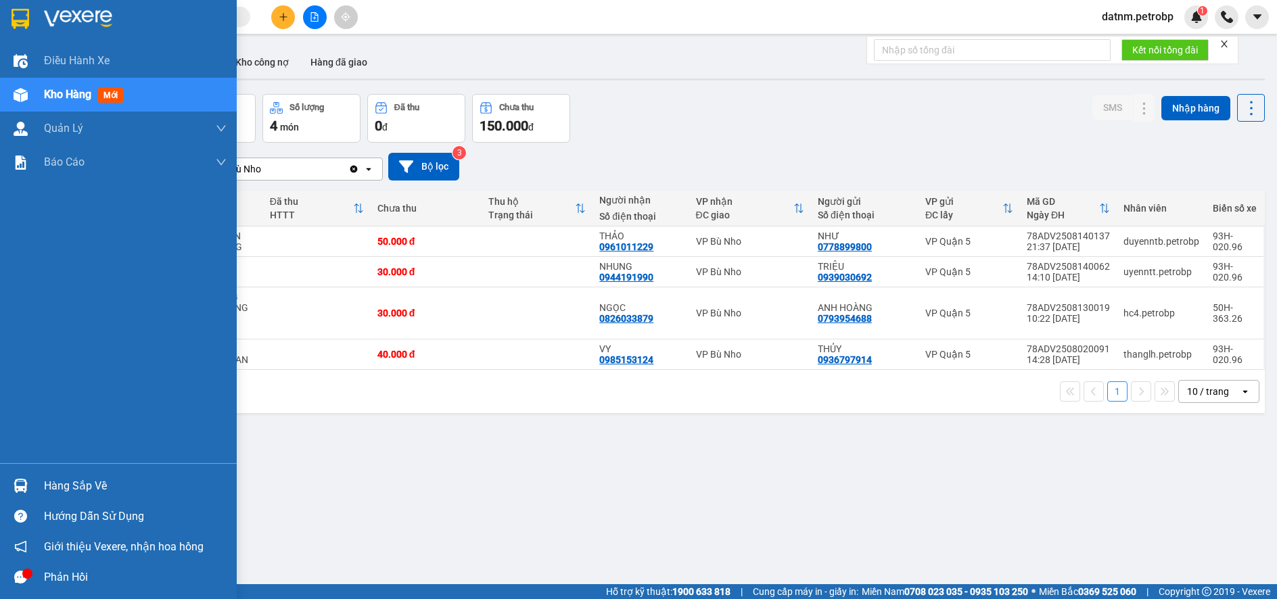
click at [72, 492] on div "Hàng sắp về" at bounding box center [135, 486] width 183 height 20
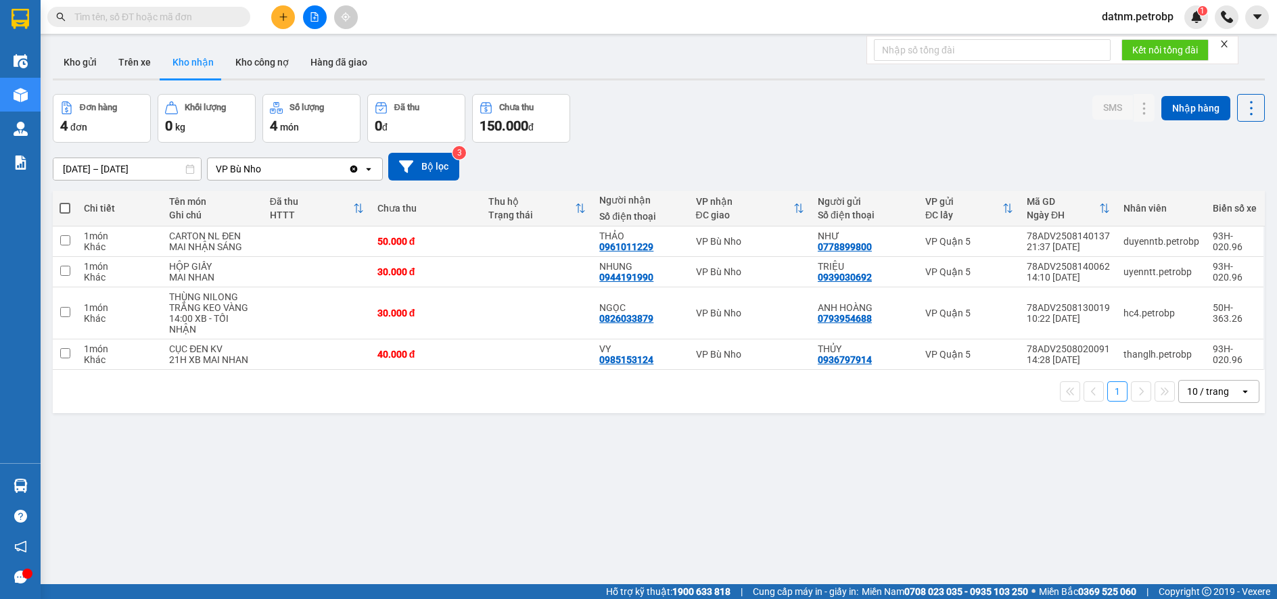
click at [794, 499] on section "Kết quả tìm kiếm ( 0 ) Bộ lọc No Data datnm.petrobp 1 Điều hành xe Kho hàng mới…" at bounding box center [638, 299] width 1277 height 599
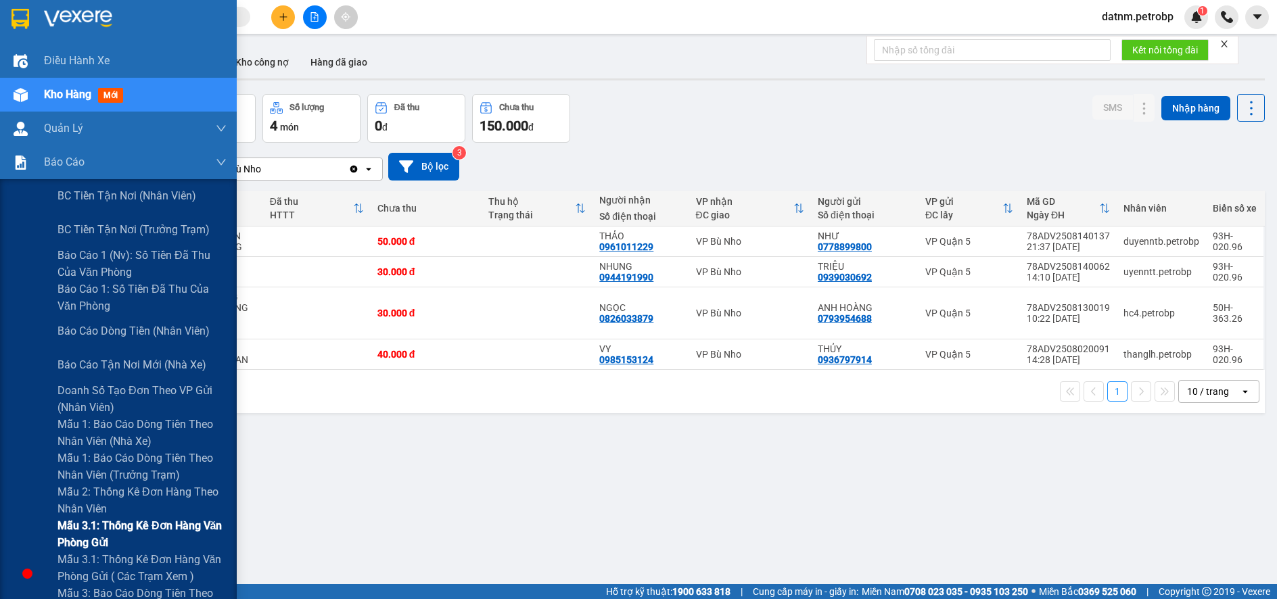
click at [72, 521] on span "Mẫu 3.1: Thống kê đơn hàng văn phòng gửi" at bounding box center [142, 535] width 169 height 34
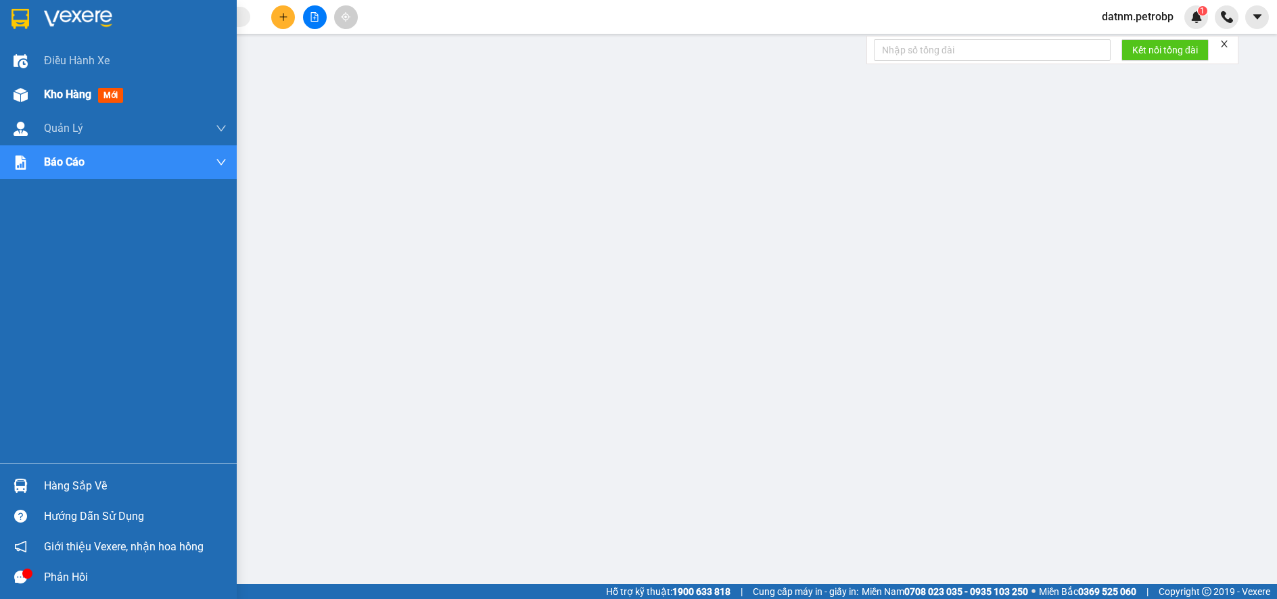
click at [71, 97] on span "Kho hàng" at bounding box center [67, 94] width 47 height 13
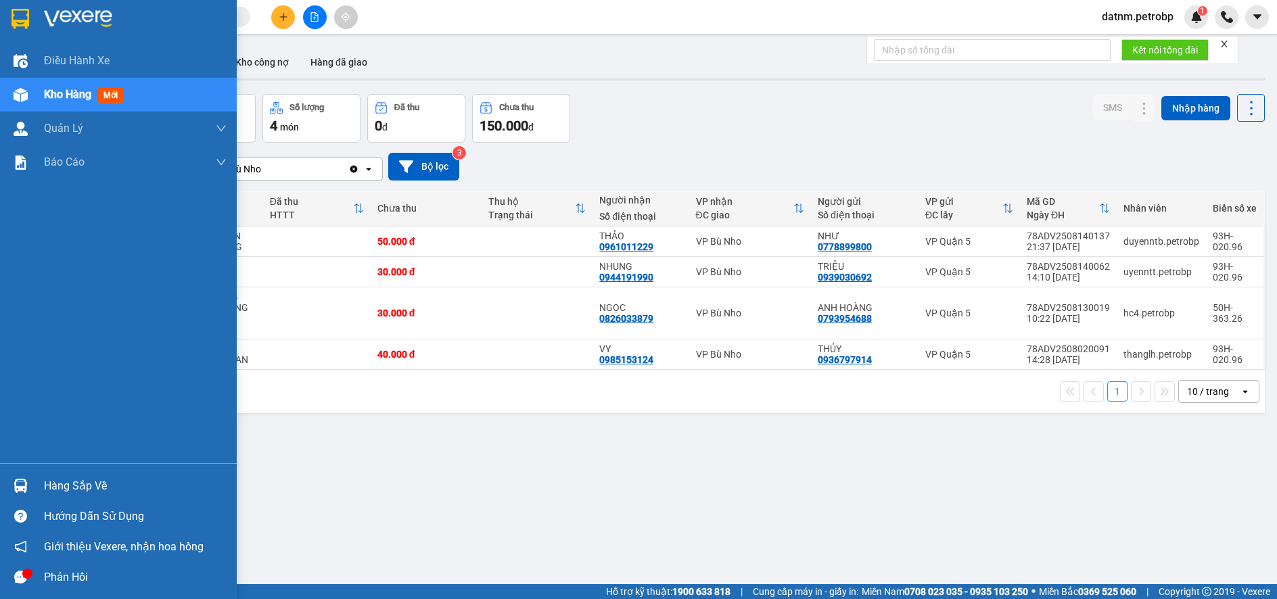
click at [92, 482] on div "Hàng sắp về" at bounding box center [135, 486] width 183 height 20
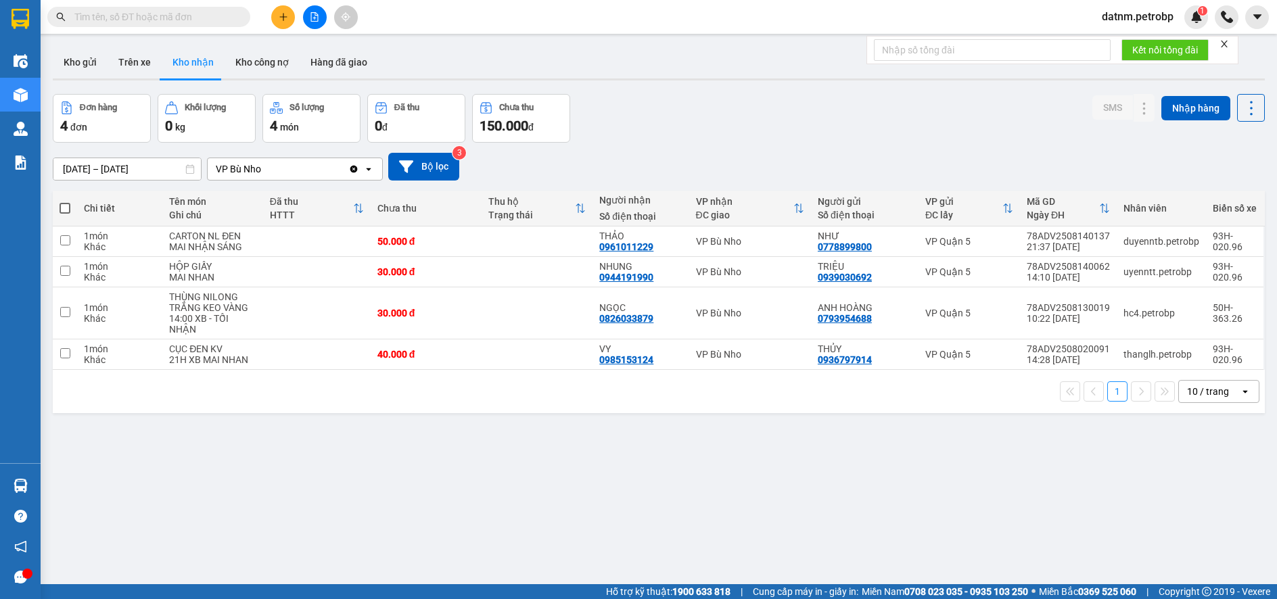
click at [754, 490] on section "Kết quả tìm kiếm ( 0 ) Bộ lọc No Data datnm.petrobp 1 Điều hành xe Kho hàng mới…" at bounding box center [638, 299] width 1277 height 599
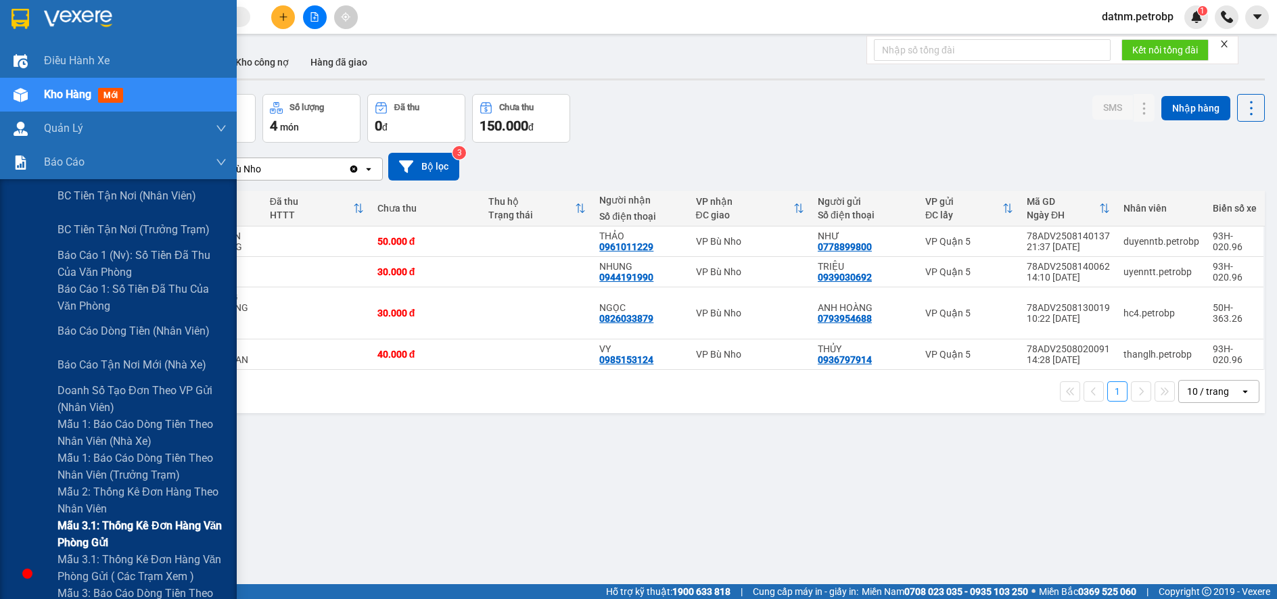
click at [99, 525] on span "Mẫu 3.1: Thống kê đơn hàng văn phòng gửi" at bounding box center [142, 535] width 169 height 34
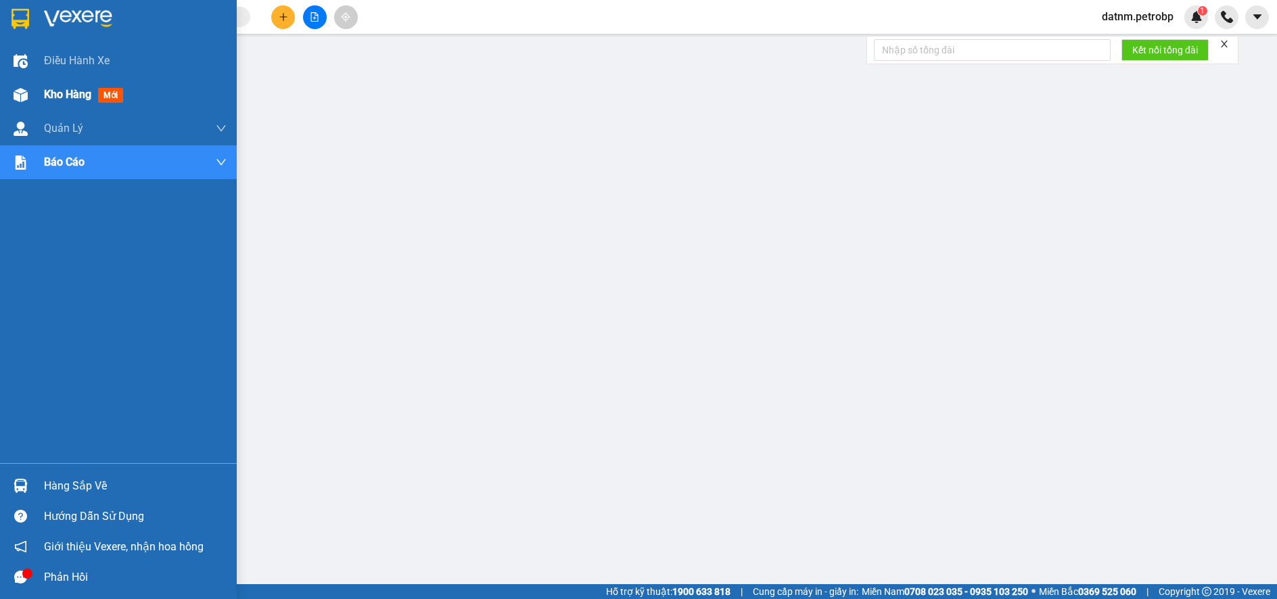
click at [60, 89] on span "Kho hàng" at bounding box center [67, 94] width 47 height 13
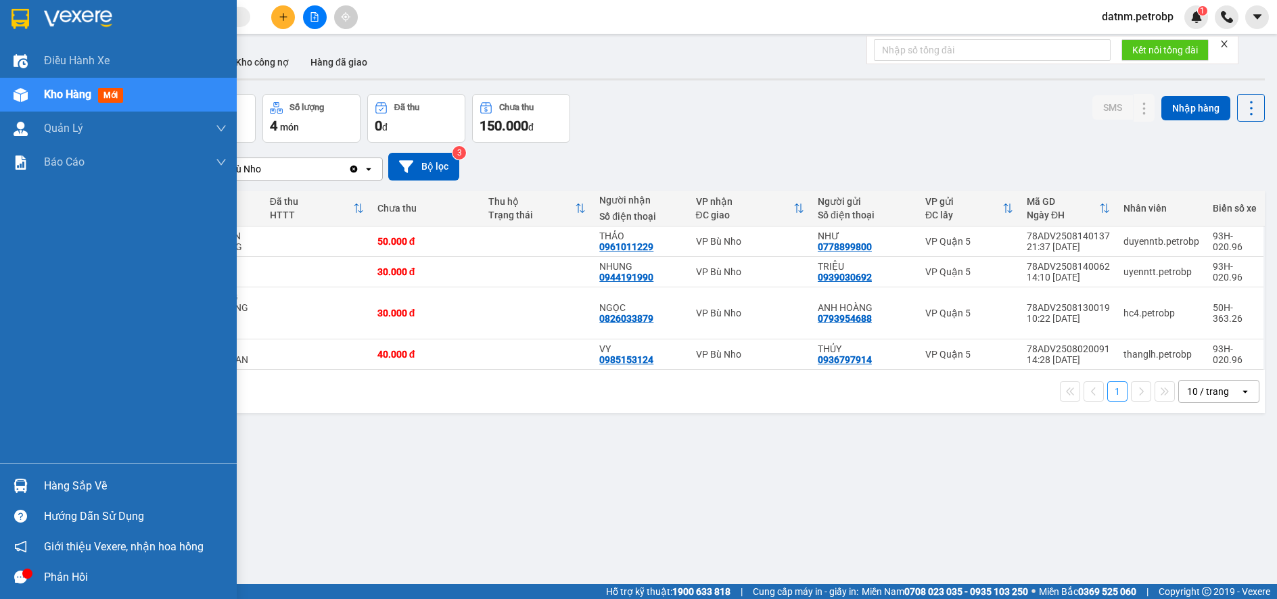
click at [45, 482] on div "Hàng sắp về" at bounding box center [135, 486] width 183 height 20
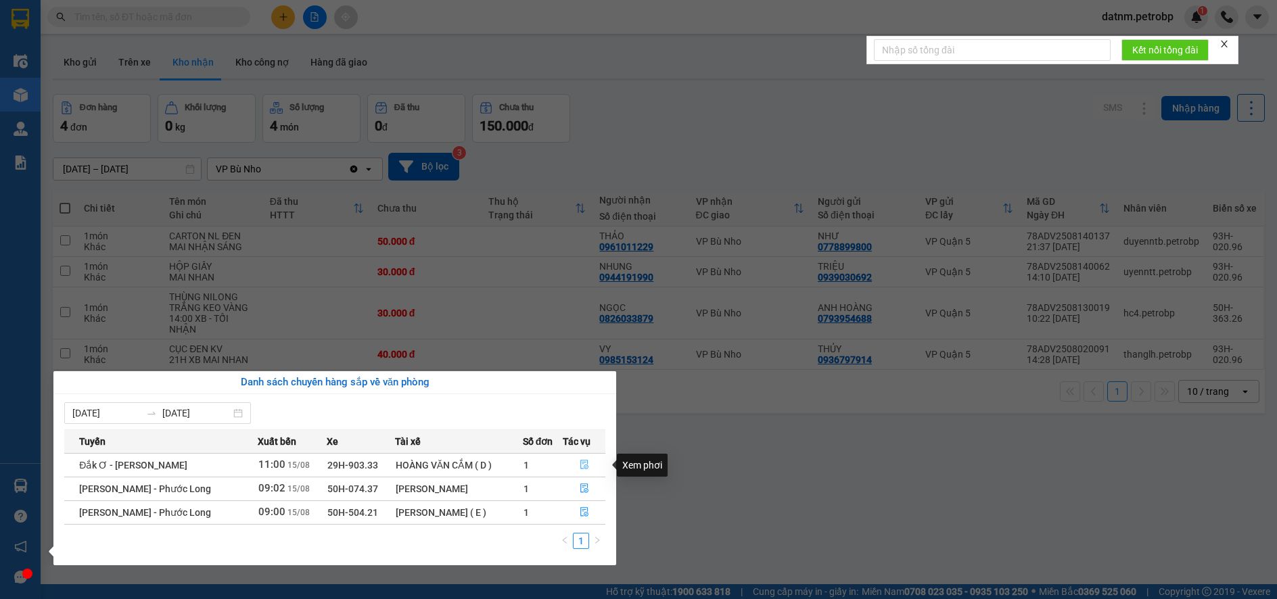
click at [581, 463] on icon "file-done" at bounding box center [584, 464] width 9 height 9
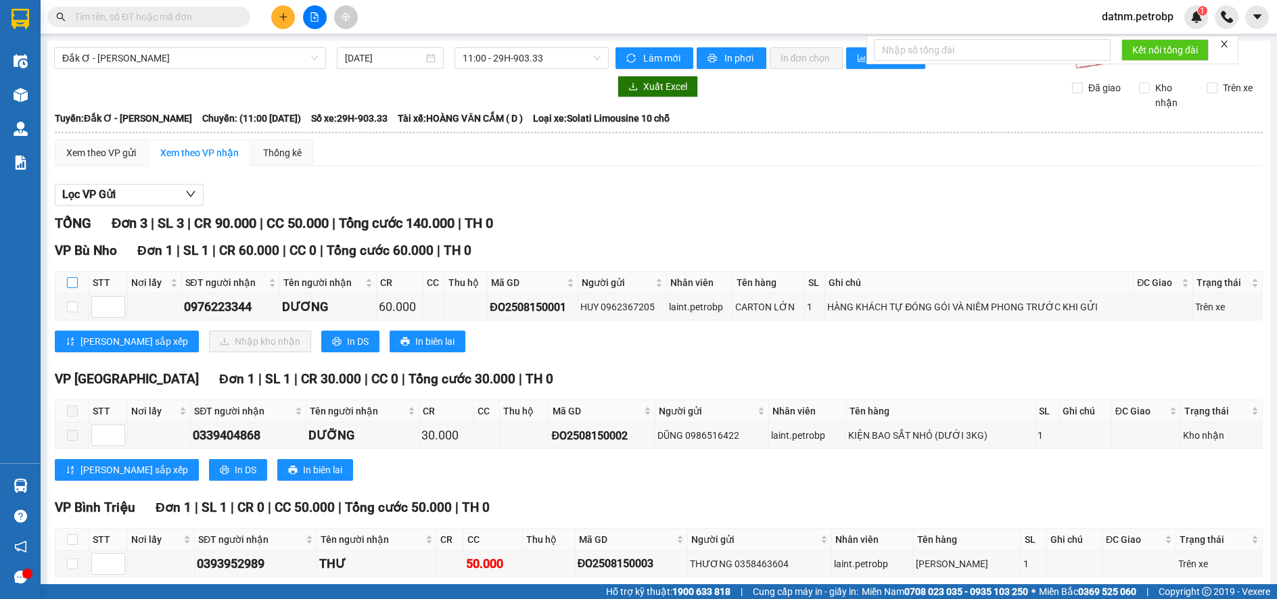
click at [72, 279] on input "checkbox" at bounding box center [72, 282] width 11 height 11
checkbox input "true"
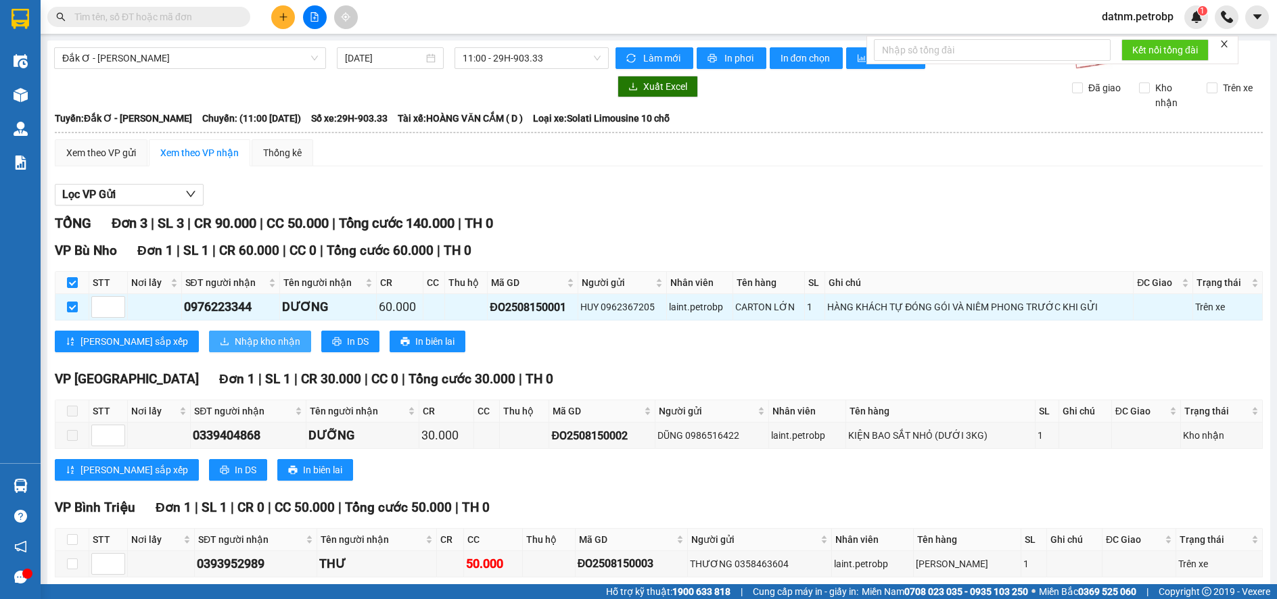
click at [235, 336] on span "Nhập kho nhận" at bounding box center [268, 341] width 66 height 15
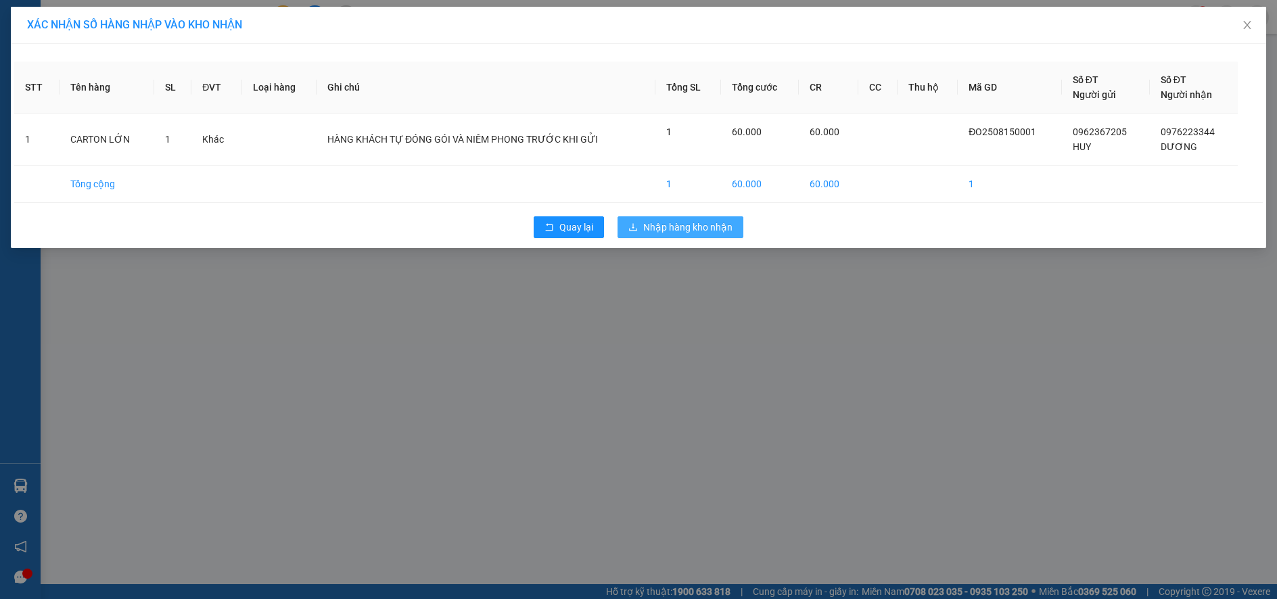
click at [642, 225] on button "Nhập hàng kho nhận" at bounding box center [681, 227] width 126 height 22
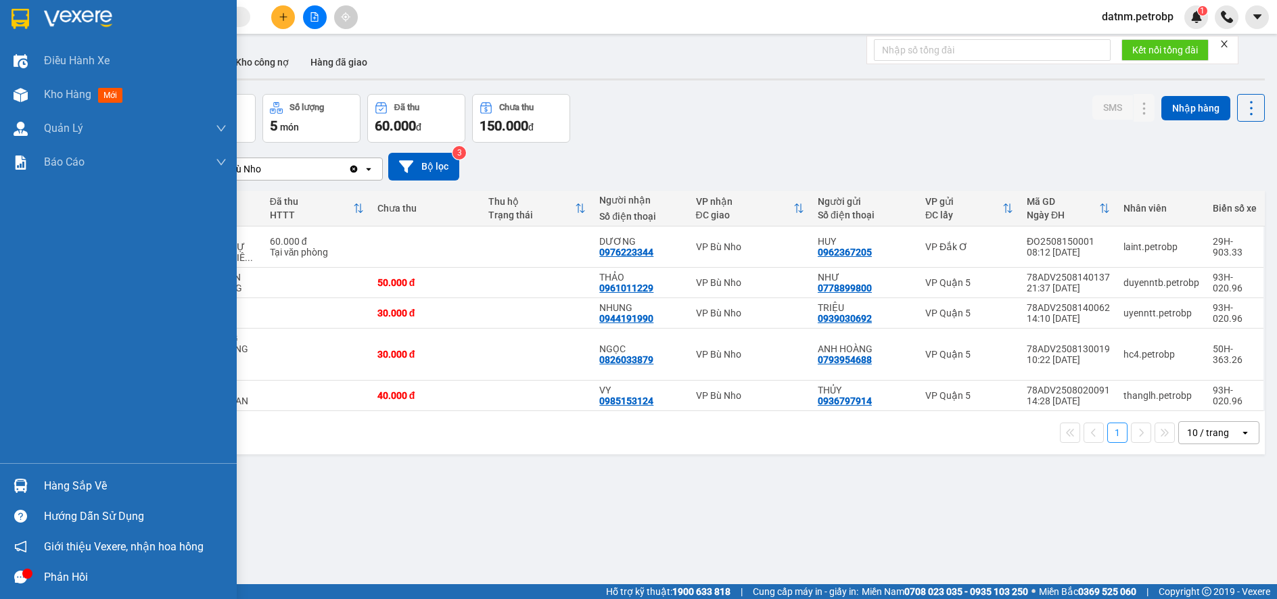
click at [72, 489] on div "Hàng sắp về" at bounding box center [135, 486] width 183 height 20
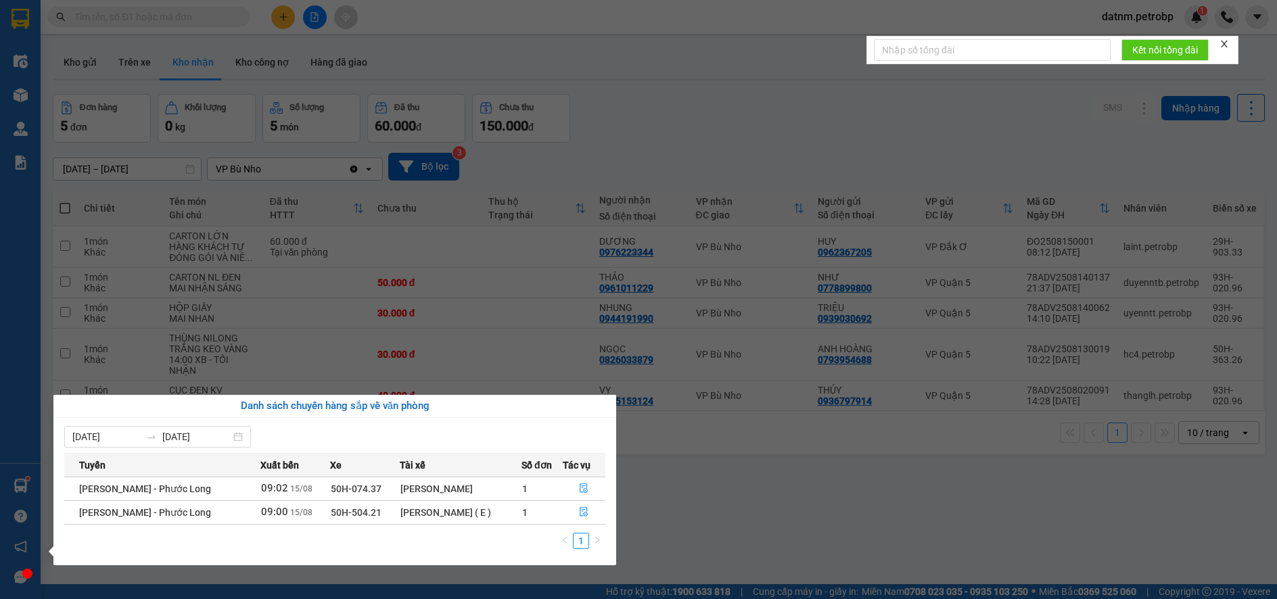
click at [716, 531] on section "Kết quả tìm kiếm ( 0 ) Bộ lọc No Data datnm.petrobp 1 Điều hành xe Kho hàng mới…" at bounding box center [638, 299] width 1277 height 599
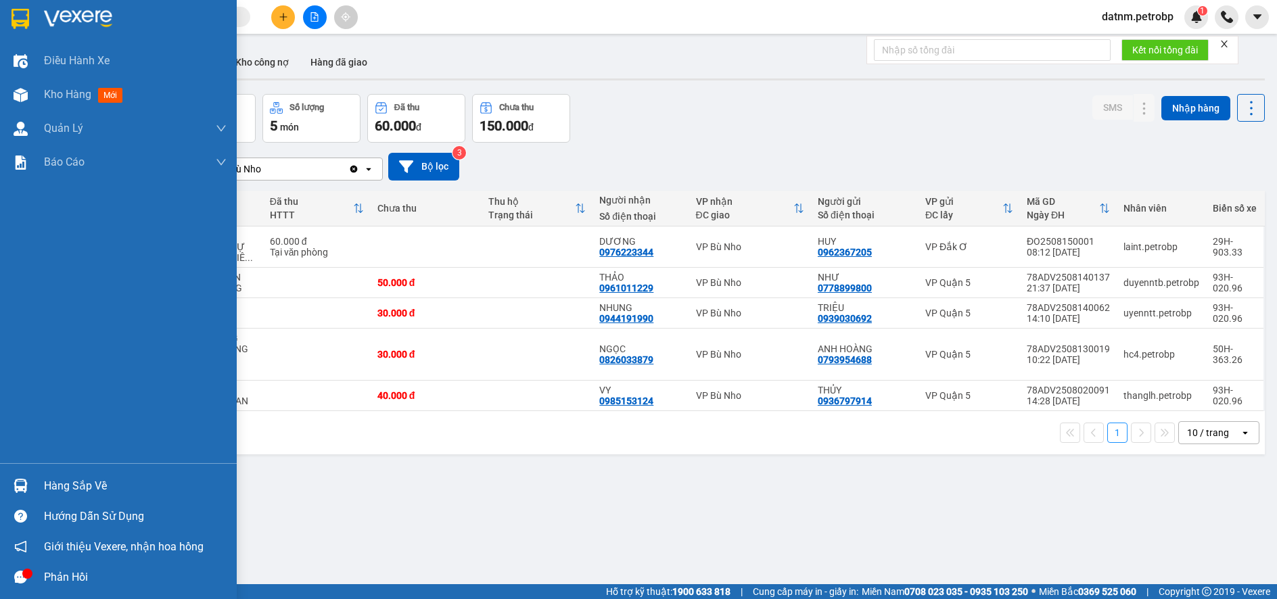
click at [72, 480] on div "Hàng sắp về" at bounding box center [135, 486] width 183 height 20
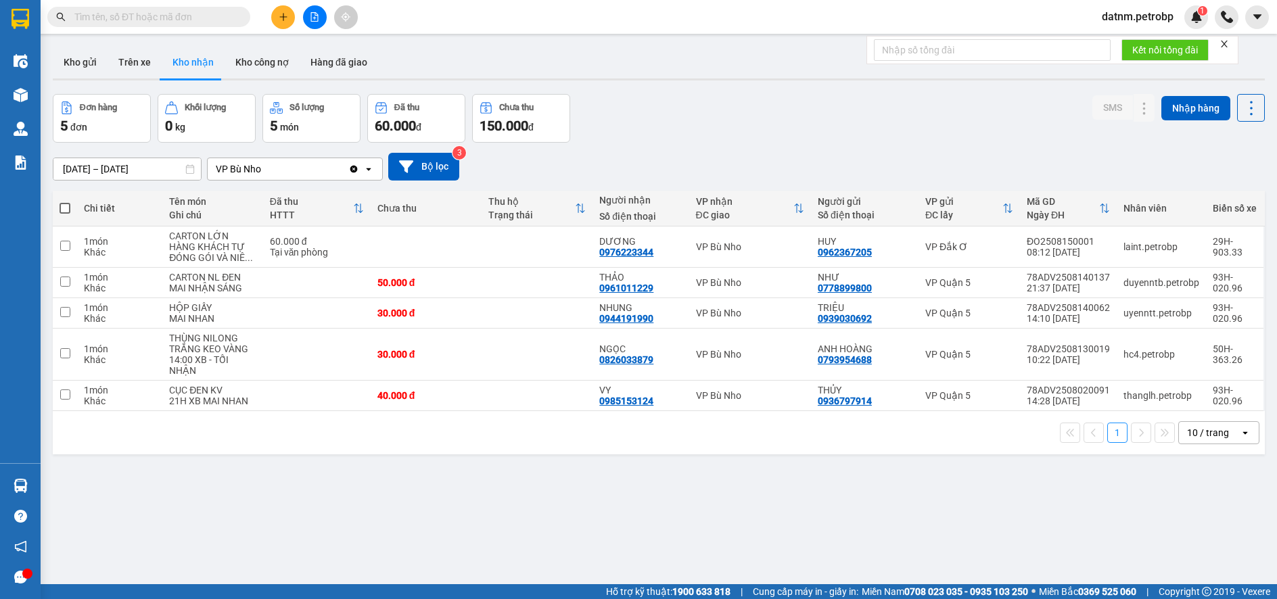
click at [683, 493] on section "Kết quả tìm kiếm ( 0 ) Bộ lọc No Data datnm.petrobp 1 Điều hành xe Kho hàng mới…" at bounding box center [638, 299] width 1277 height 599
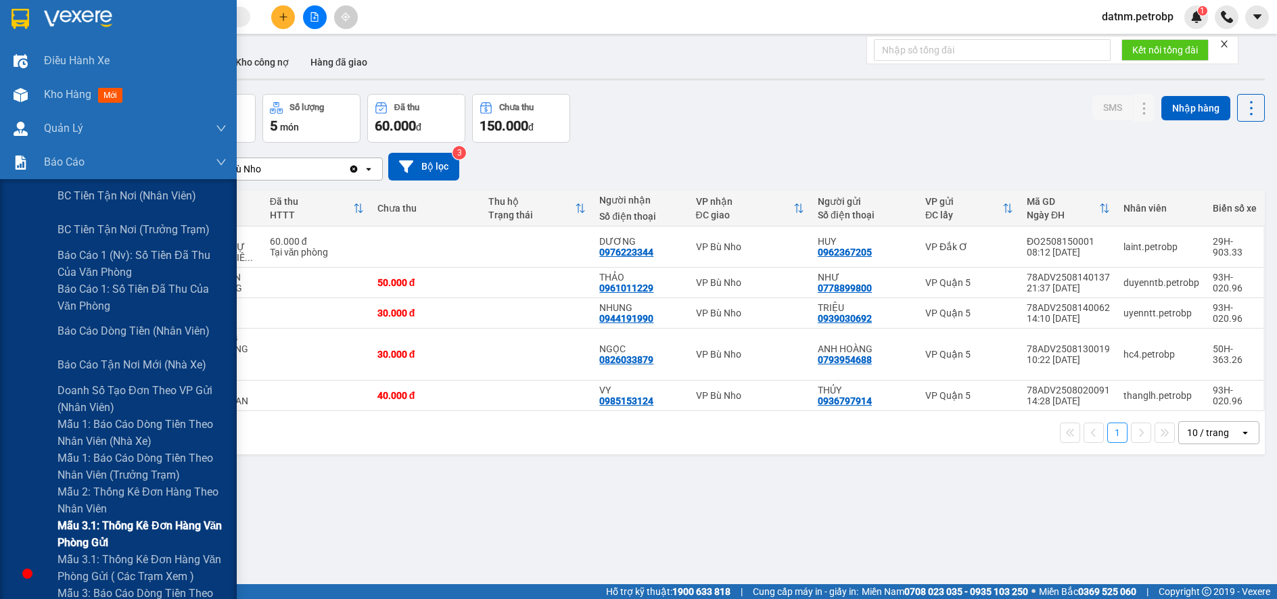
click at [84, 525] on span "Mẫu 3.1: Thống kê đơn hàng văn phòng gửi" at bounding box center [142, 535] width 169 height 34
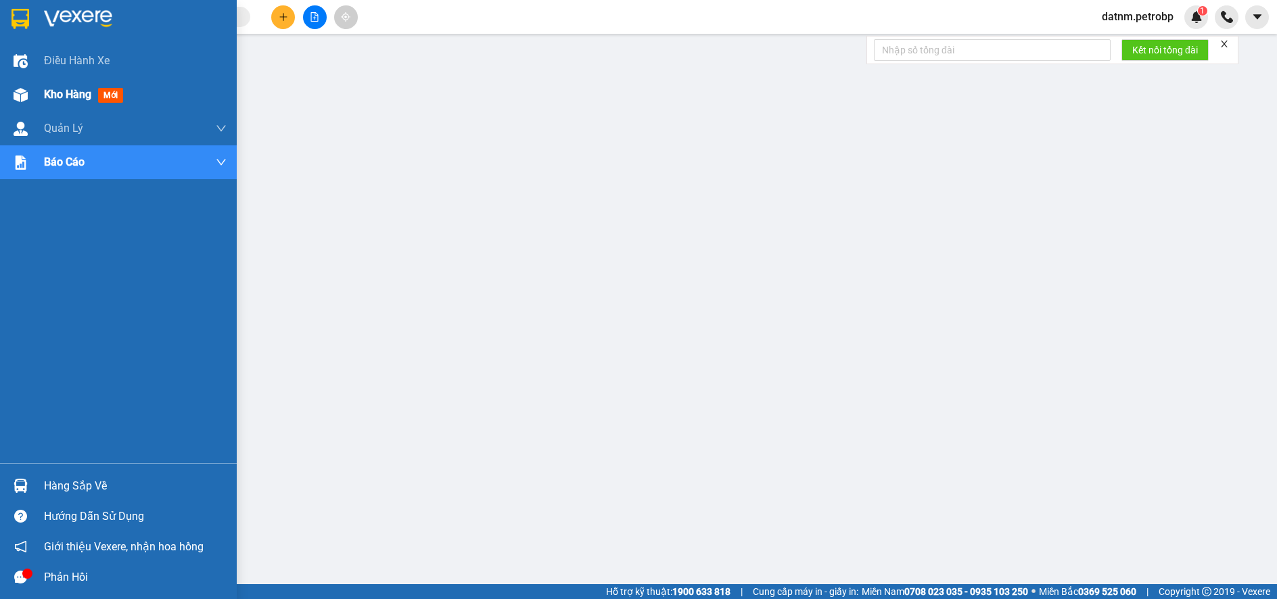
click at [67, 92] on span "Kho hàng" at bounding box center [67, 94] width 47 height 13
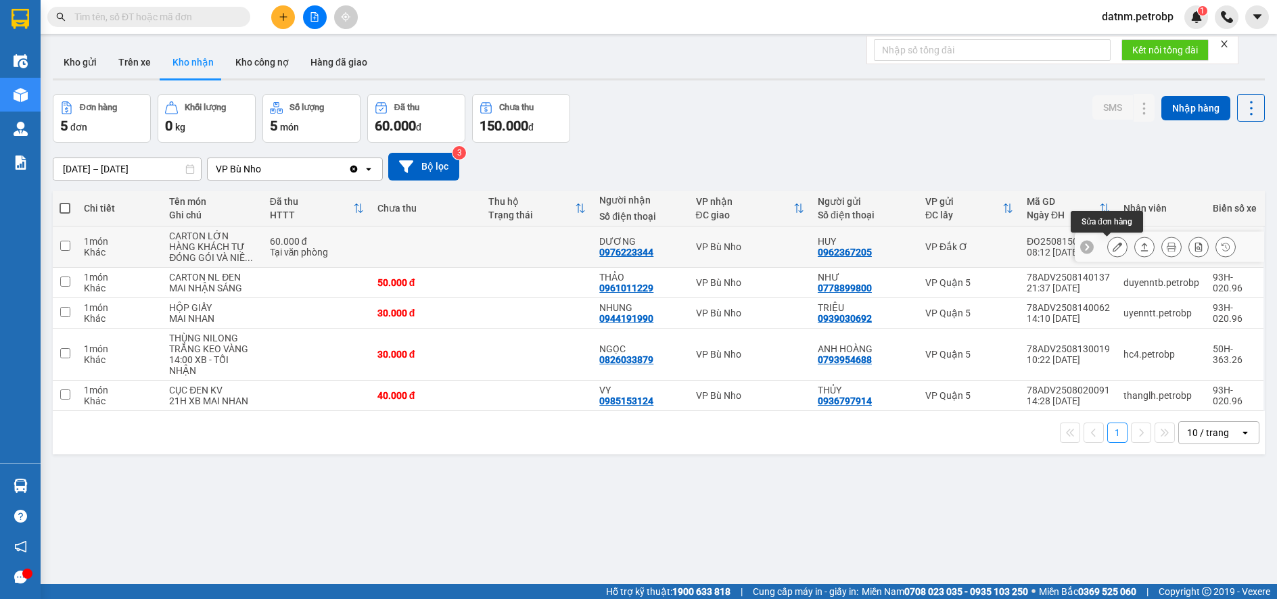
click at [1113, 244] on icon at bounding box center [1117, 246] width 9 height 9
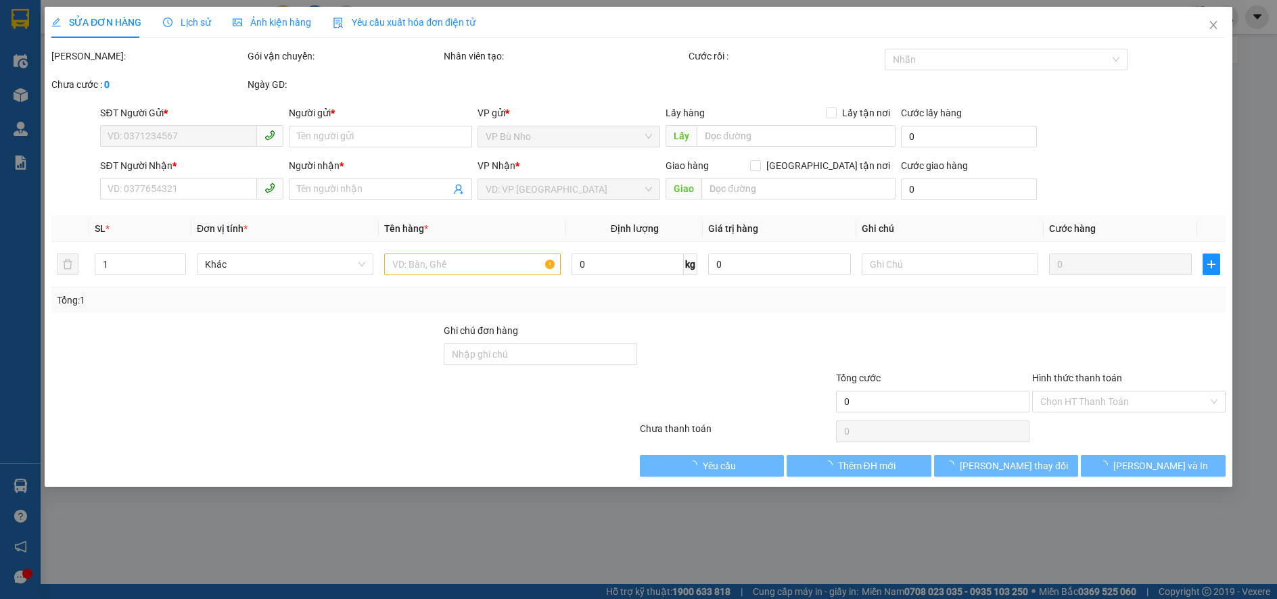
type input "0962367205"
type input "HUY"
type input "0976223344"
type input "DƯƠNG"
type input "60.000"
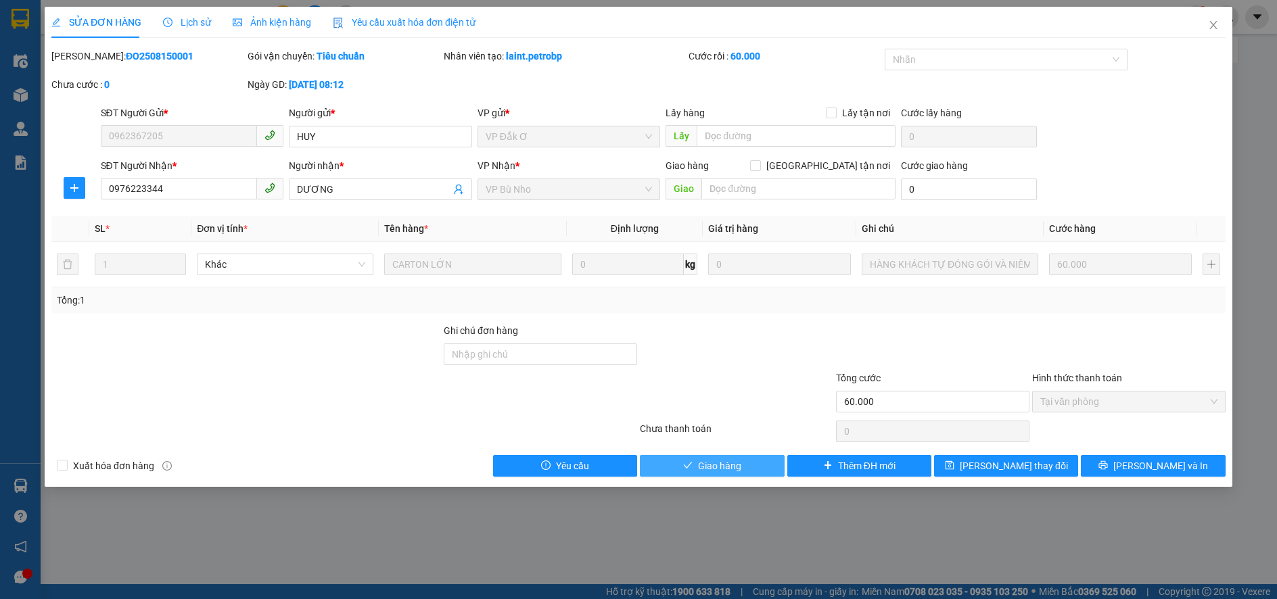
click at [717, 472] on span "Giao hàng" at bounding box center [719, 466] width 43 height 15
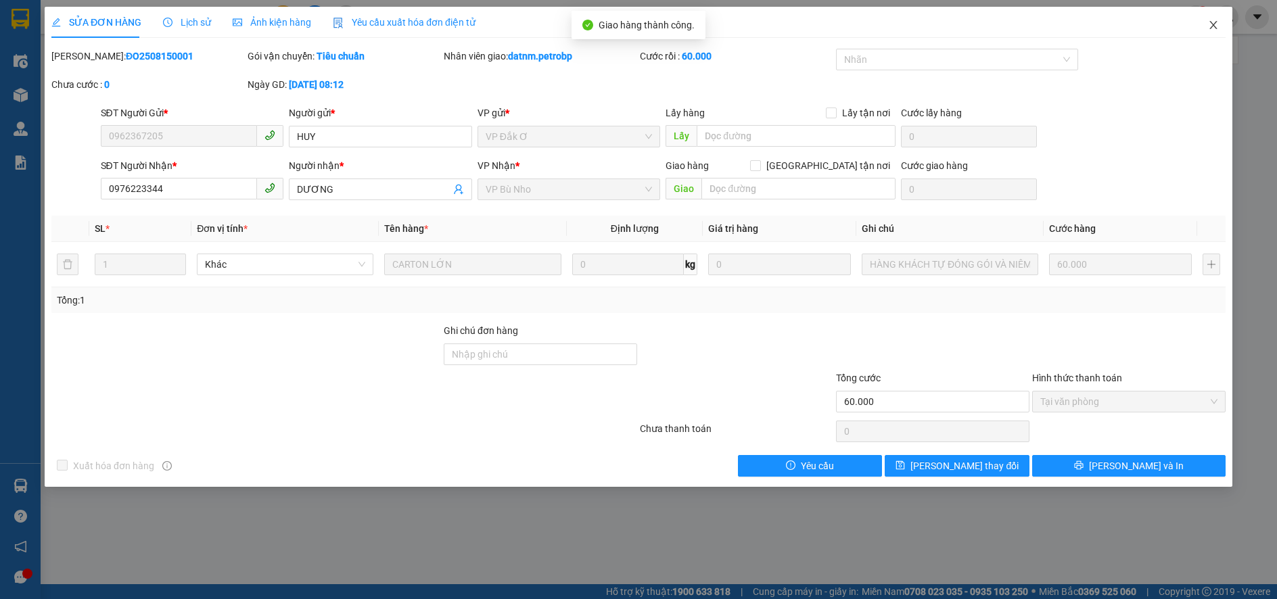
click at [1212, 23] on icon "close" at bounding box center [1213, 25] width 7 height 8
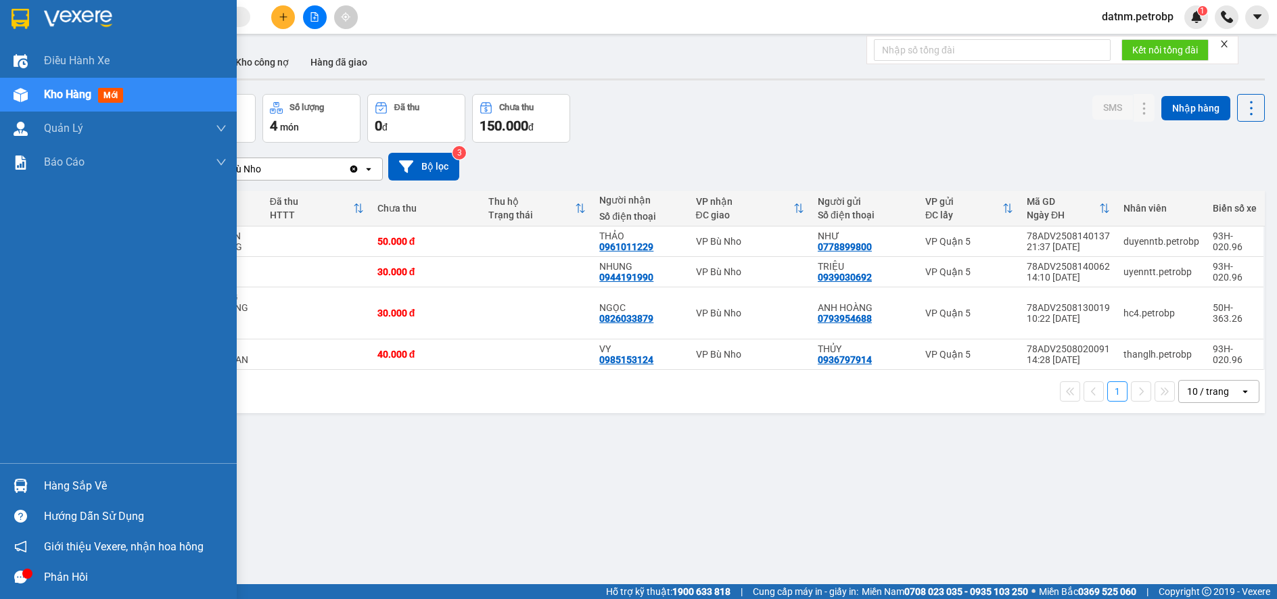
click at [70, 486] on div "Hàng sắp về" at bounding box center [135, 486] width 183 height 20
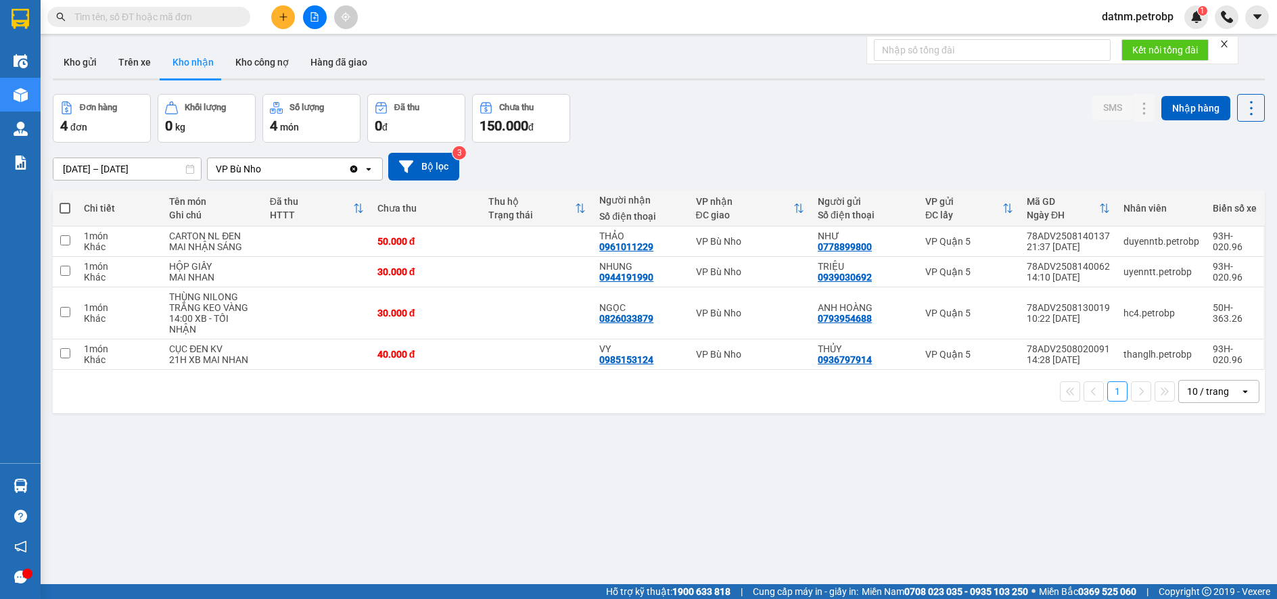
drag, startPoint x: 665, startPoint y: 530, endPoint x: 629, endPoint y: 516, distance: 38.8
click at [655, 528] on section "Kết quả tìm kiếm ( 0 ) Bộ lọc No Data datnm.petrobp 1 Điều hành xe Kho hàng mới…" at bounding box center [638, 299] width 1277 height 599
click at [185, 61] on button "Kho nhận" at bounding box center [193, 62] width 63 height 32
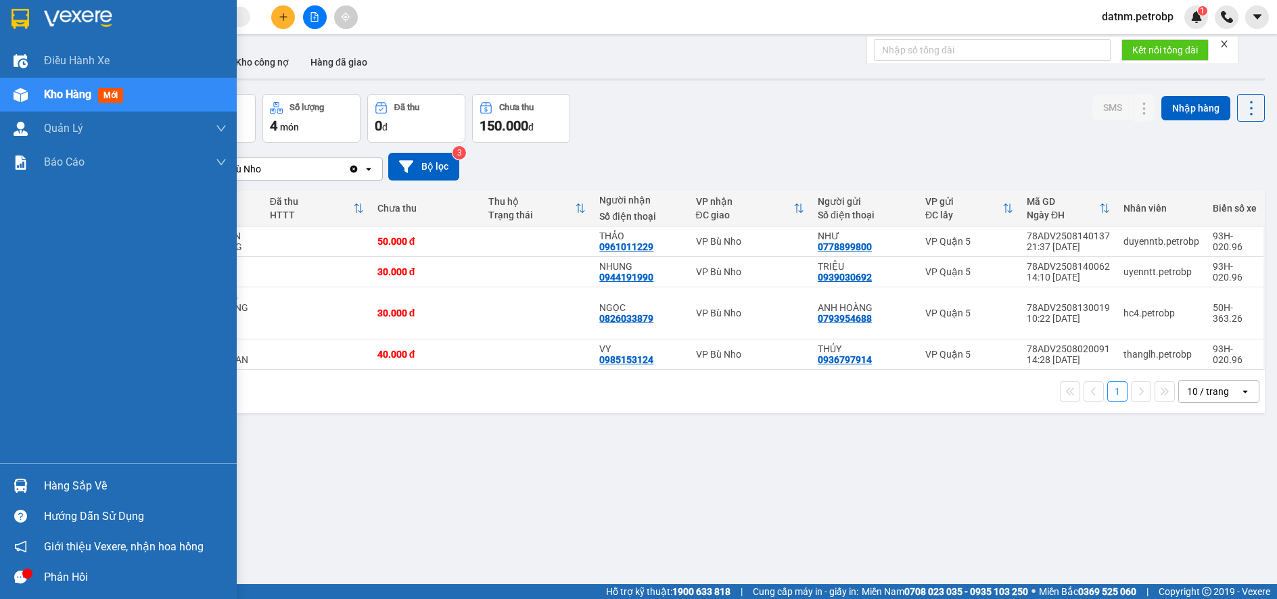
click at [59, 484] on div "Hàng sắp về" at bounding box center [135, 486] width 183 height 20
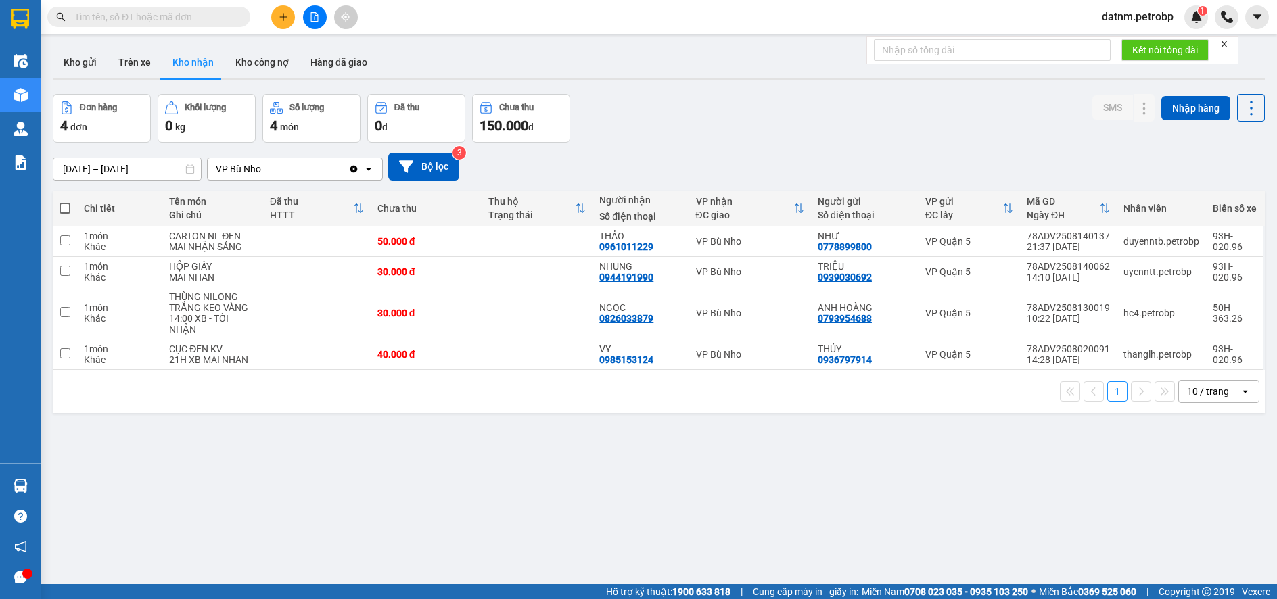
click at [779, 523] on section "Kết quả tìm kiếm ( 0 ) Bộ lọc No Data datnm.petrobp 1 Điều hành xe Kho hàng mới…" at bounding box center [638, 299] width 1277 height 599
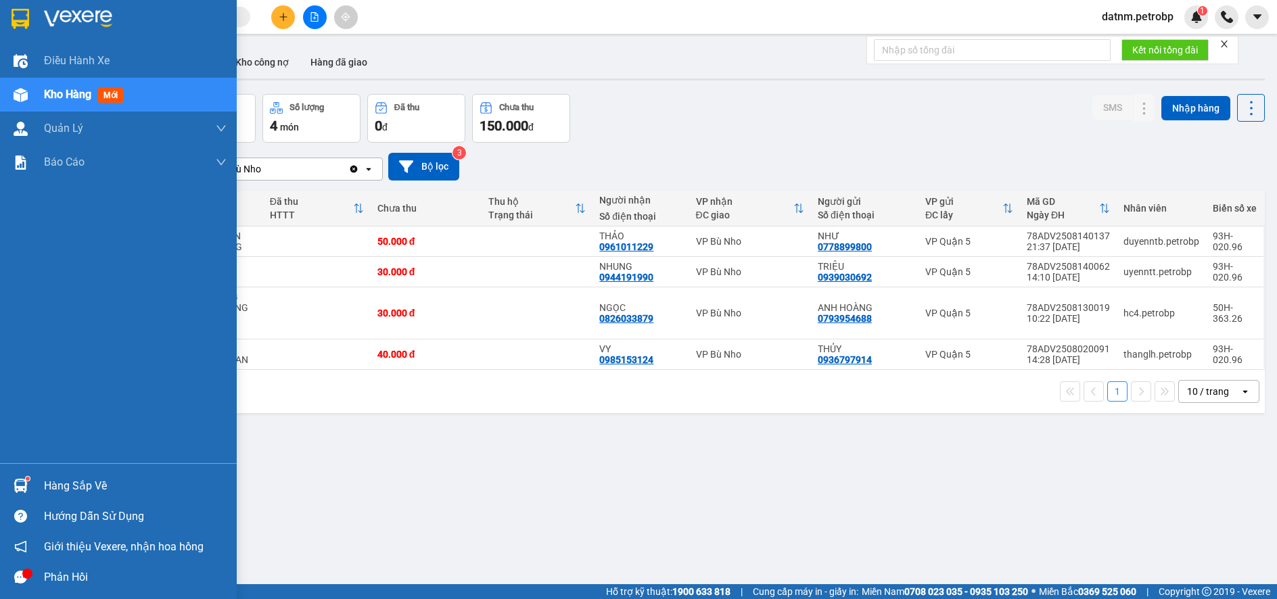
click at [68, 492] on div "Hàng sắp về" at bounding box center [135, 486] width 183 height 20
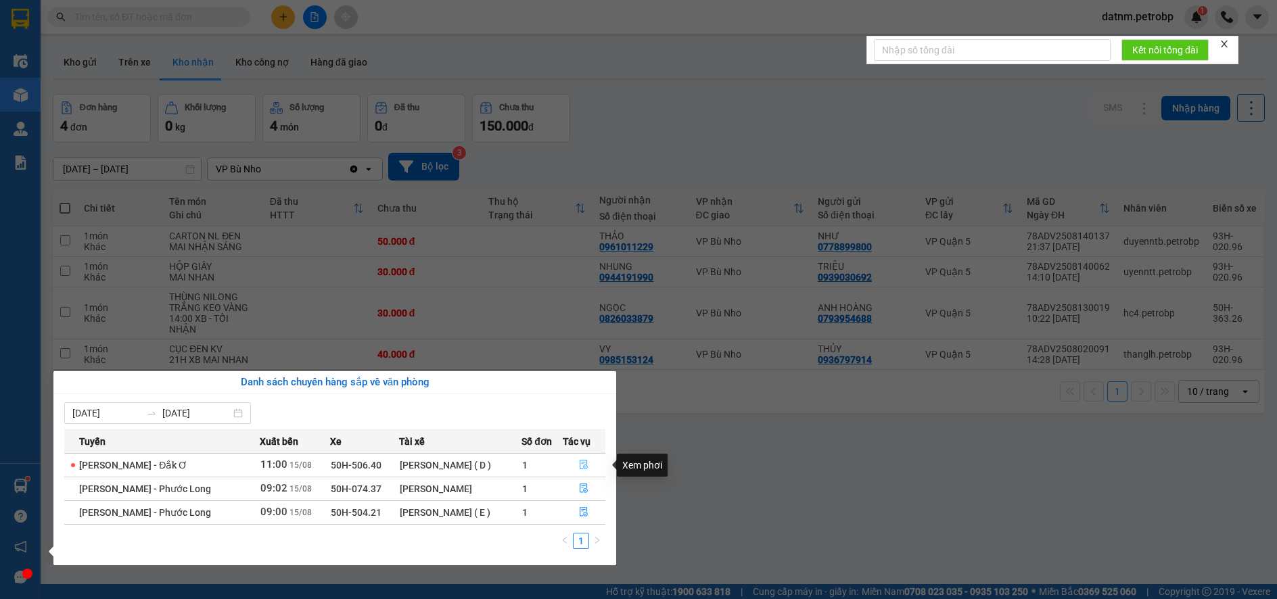
click at [584, 461] on icon "file-done" at bounding box center [583, 464] width 9 height 9
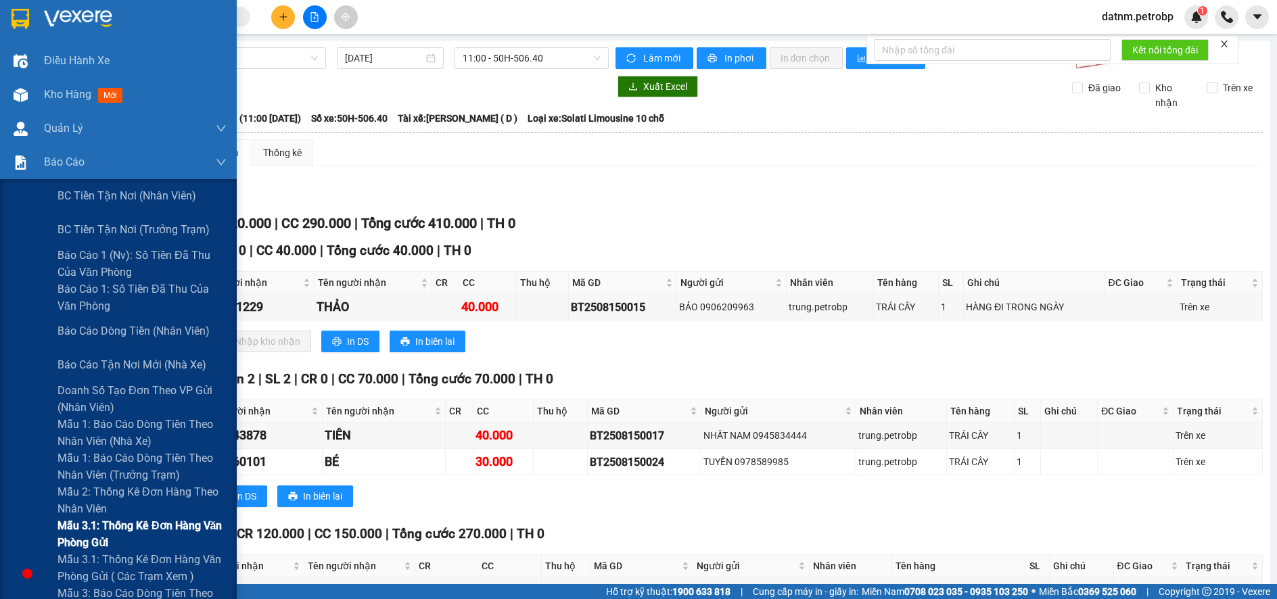
click at [93, 538] on span "Mẫu 3.1: Thống kê đơn hàng văn phòng gửi" at bounding box center [142, 535] width 169 height 34
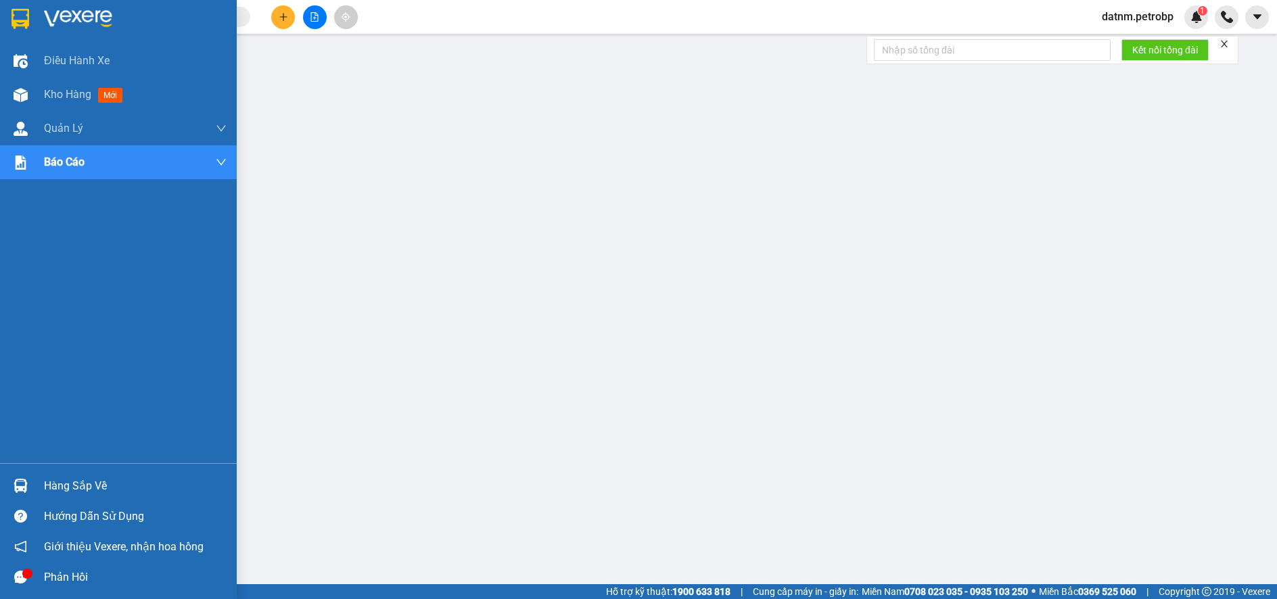
click at [75, 487] on div "Hàng sắp về" at bounding box center [135, 486] width 183 height 20
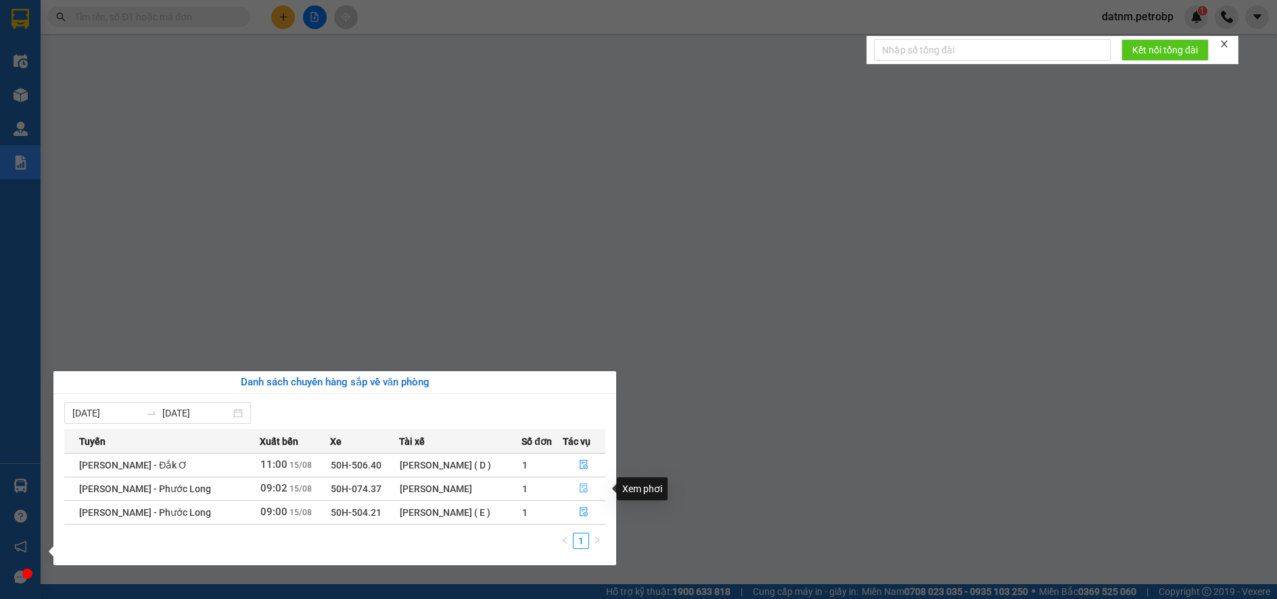
click at [581, 485] on icon "file-done" at bounding box center [583, 488] width 9 height 9
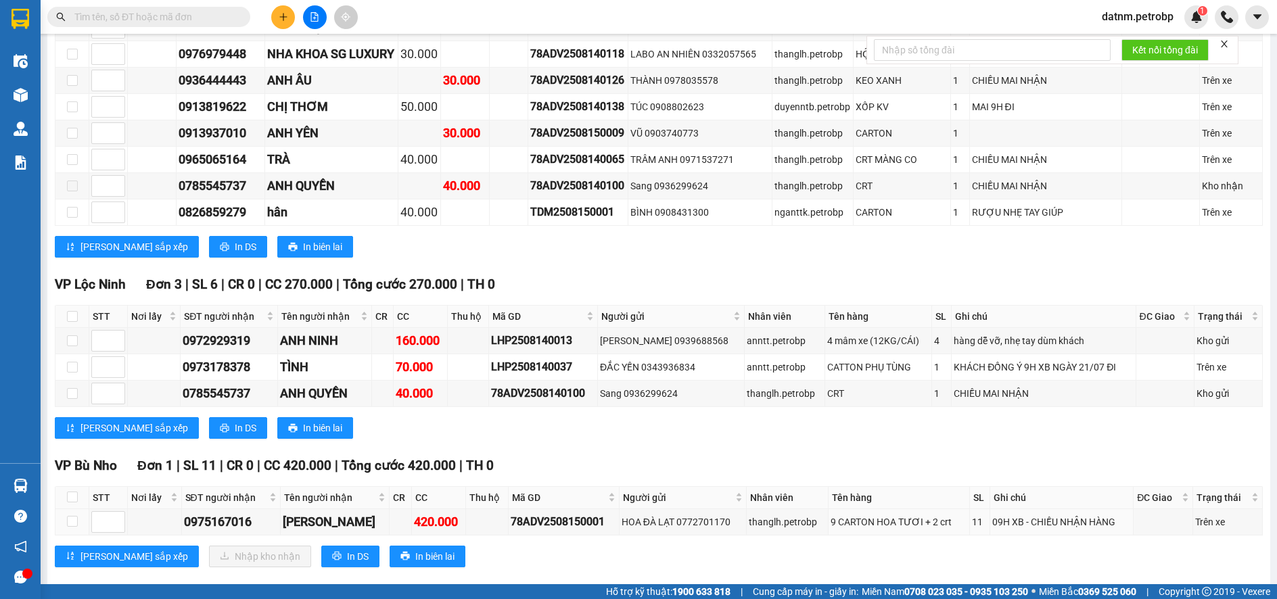
scroll to position [1962, 0]
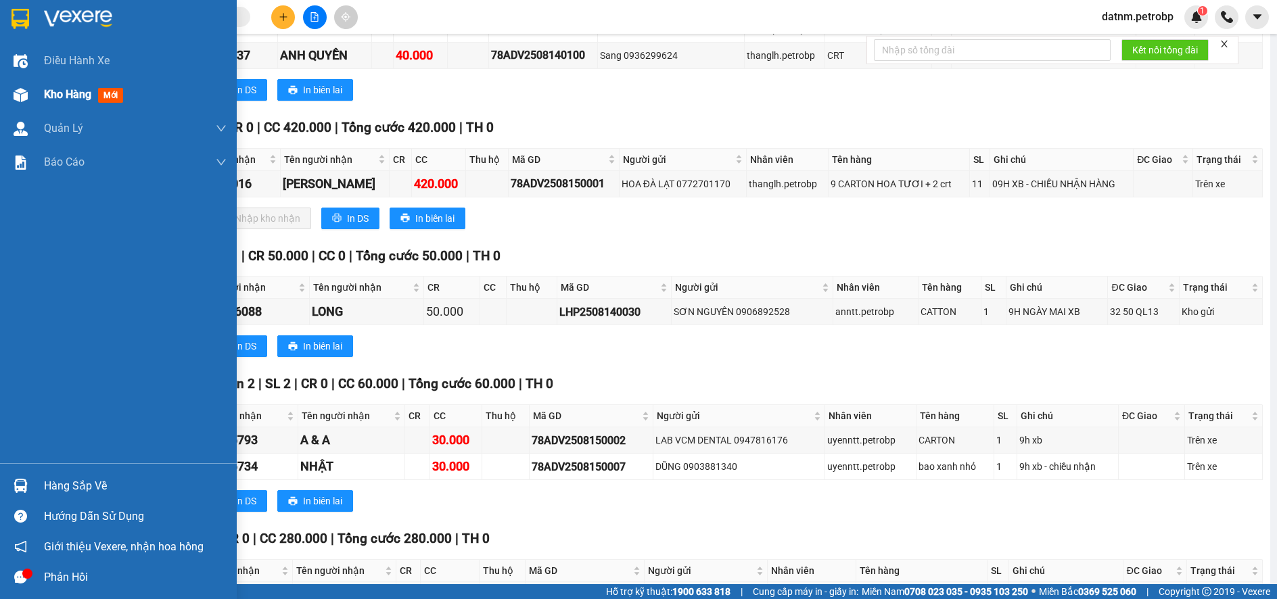
click at [67, 97] on span "Kho hàng" at bounding box center [67, 94] width 47 height 13
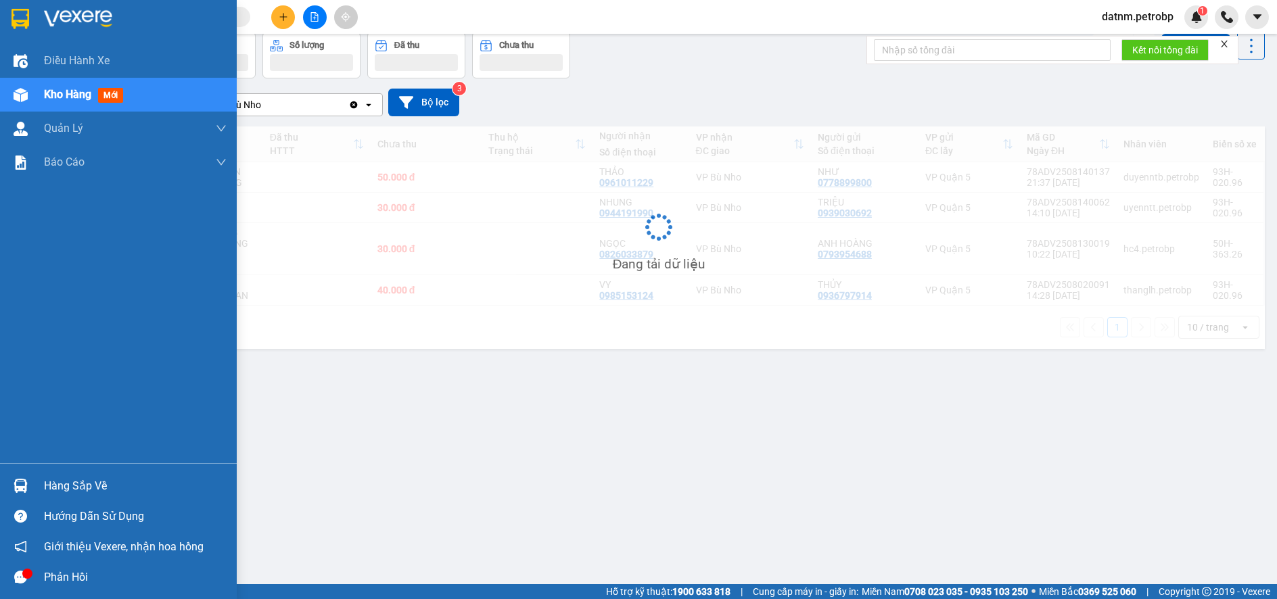
scroll to position [62, 0]
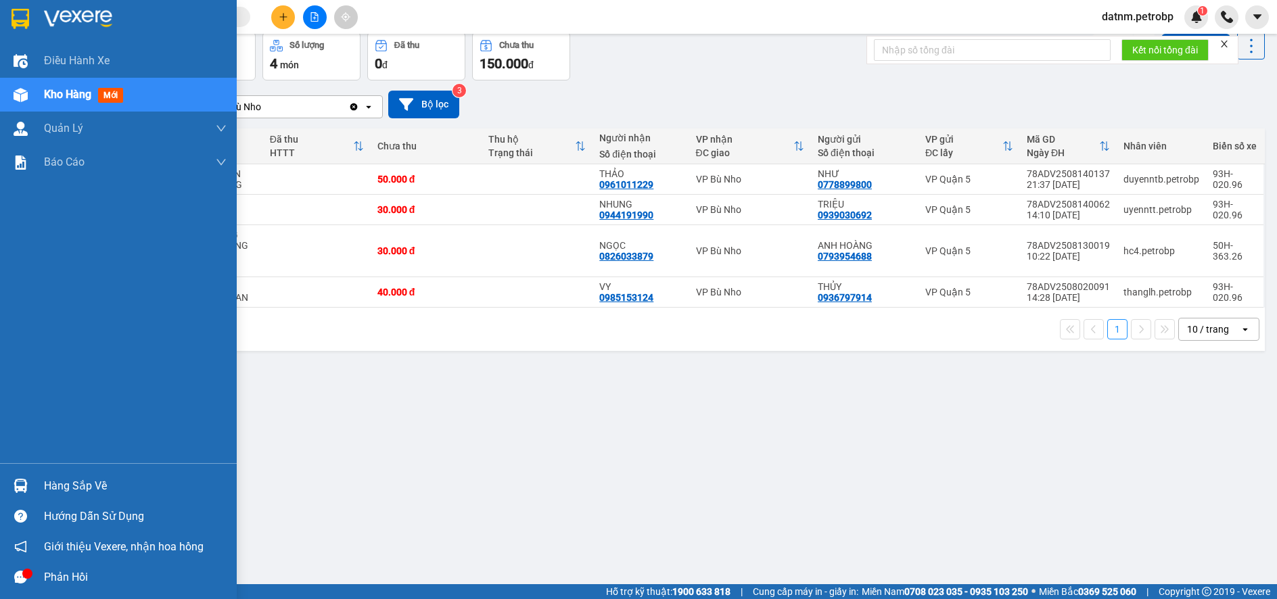
click at [106, 497] on div "Hàng sắp về" at bounding box center [118, 486] width 237 height 30
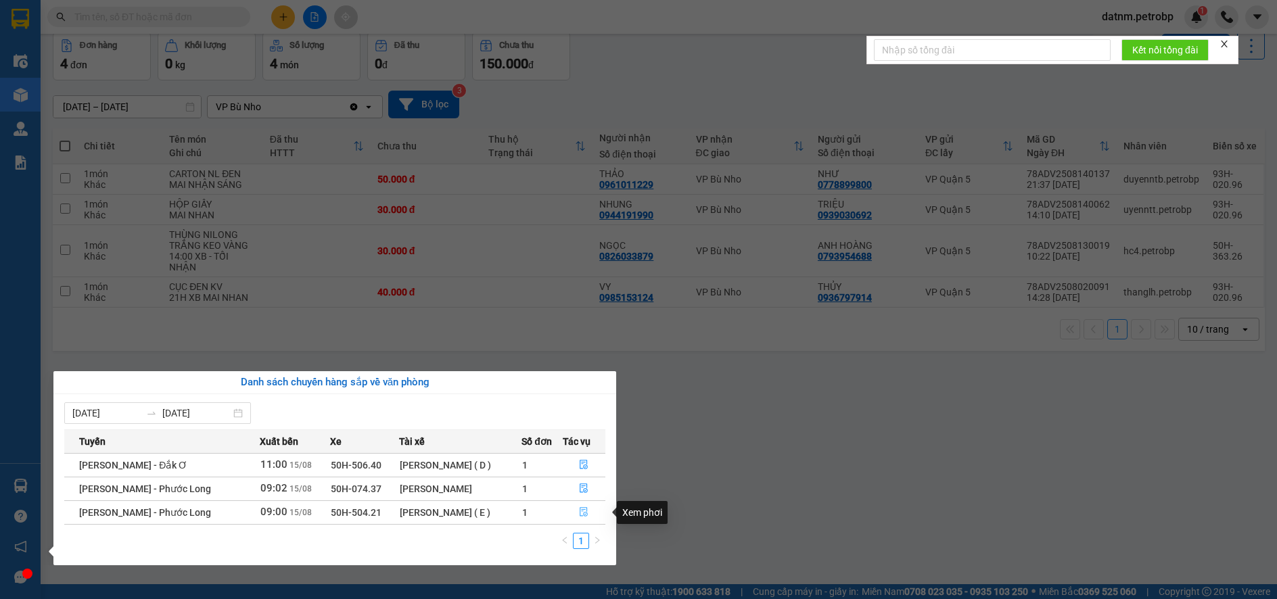
click at [580, 512] on icon "file-done" at bounding box center [583, 511] width 9 height 9
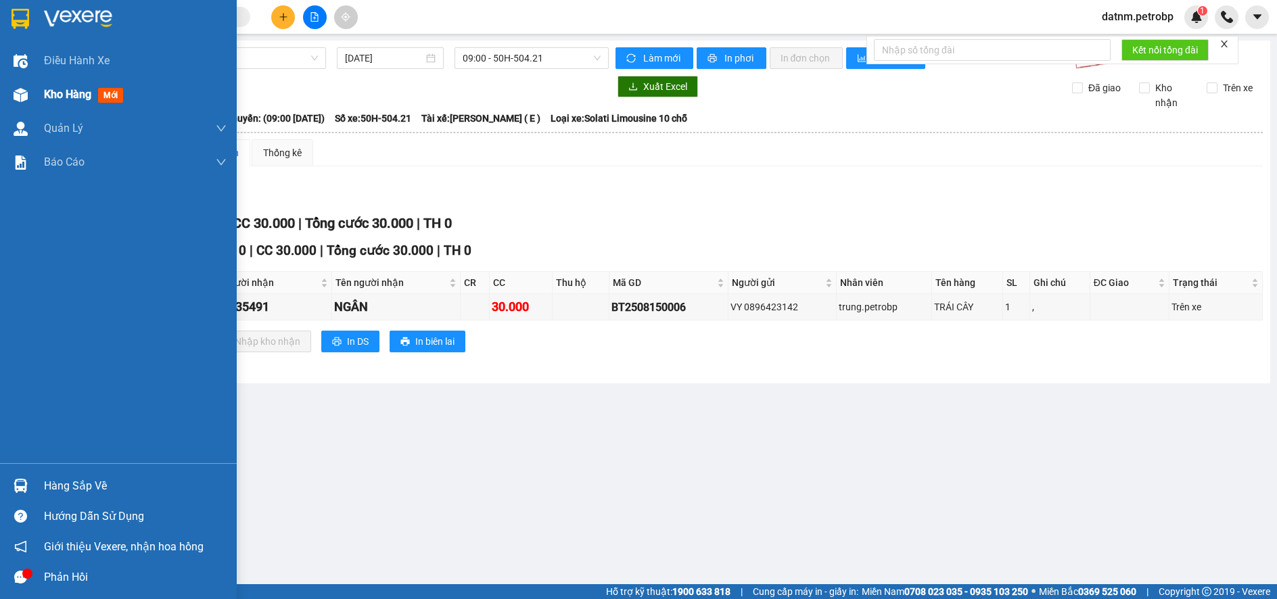
click at [80, 99] on span "Kho hàng" at bounding box center [67, 94] width 47 height 13
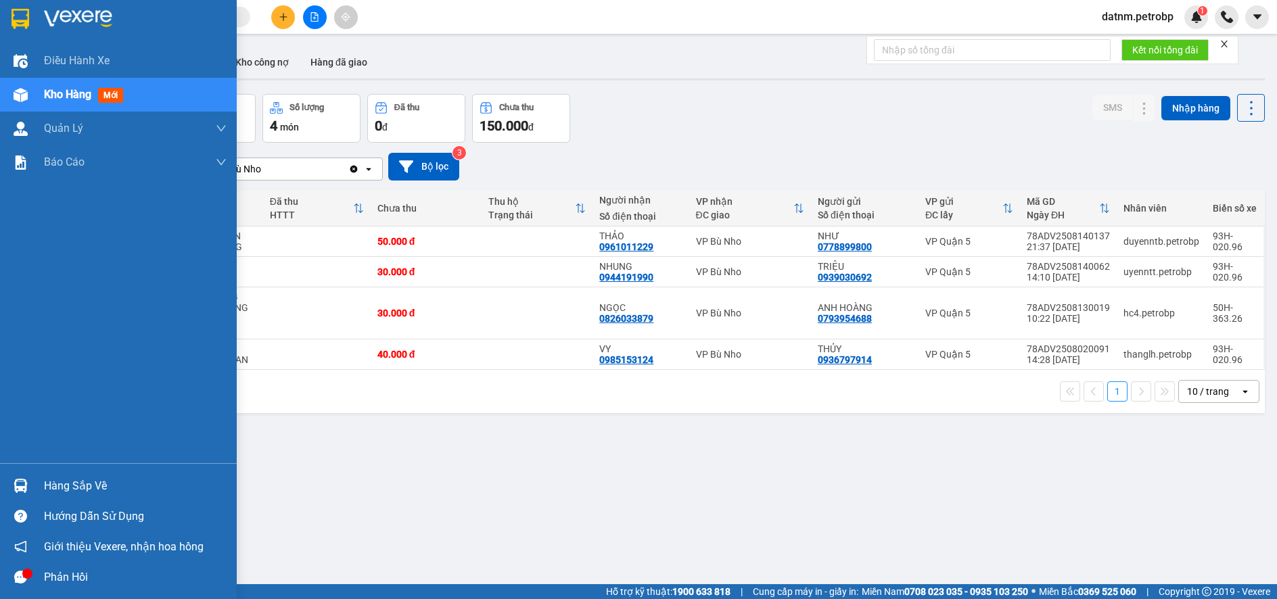
click at [73, 484] on div "Hàng sắp về" at bounding box center [135, 486] width 183 height 20
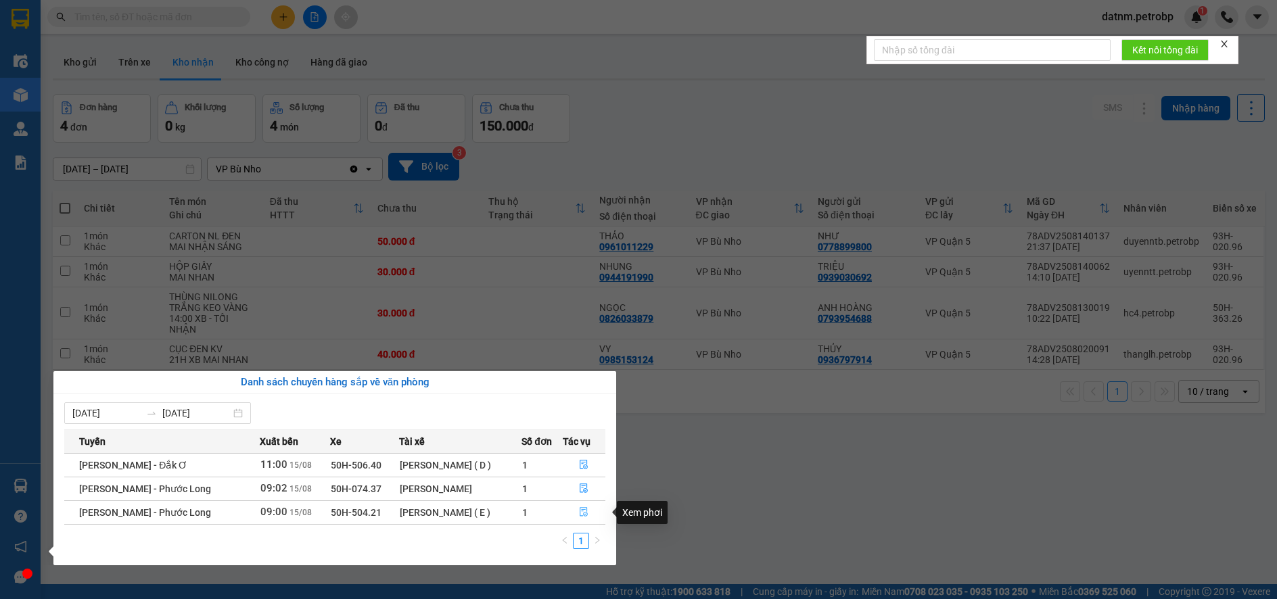
click at [580, 512] on icon "file-done" at bounding box center [583, 511] width 9 height 9
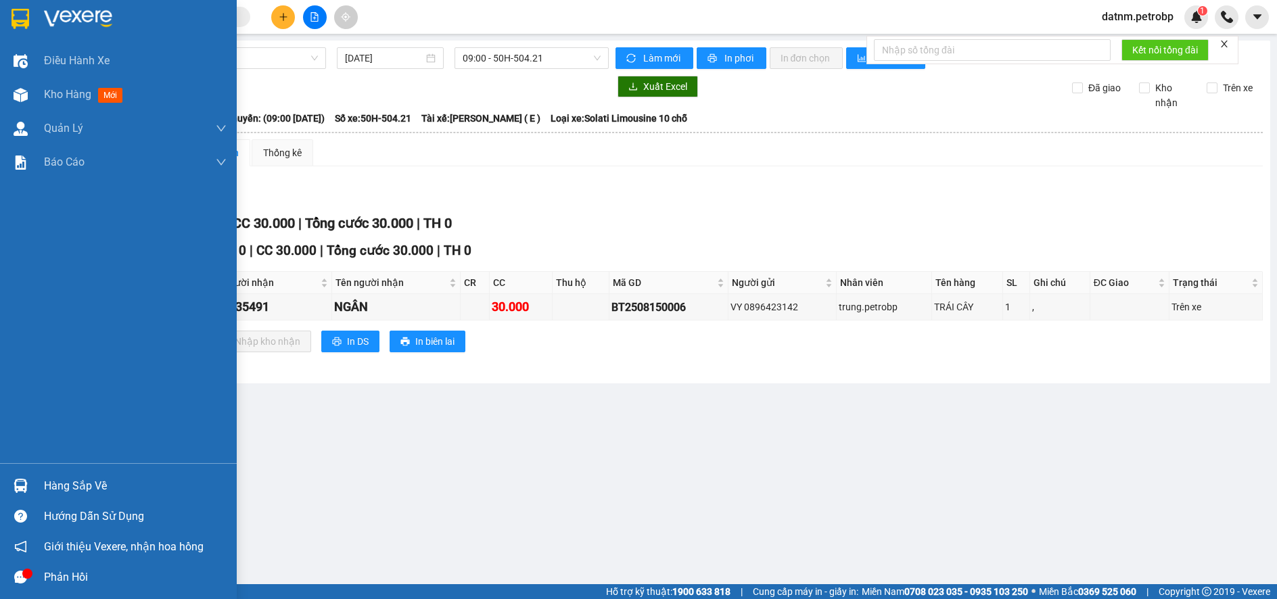
click at [93, 489] on div "Hàng sắp về" at bounding box center [135, 486] width 183 height 20
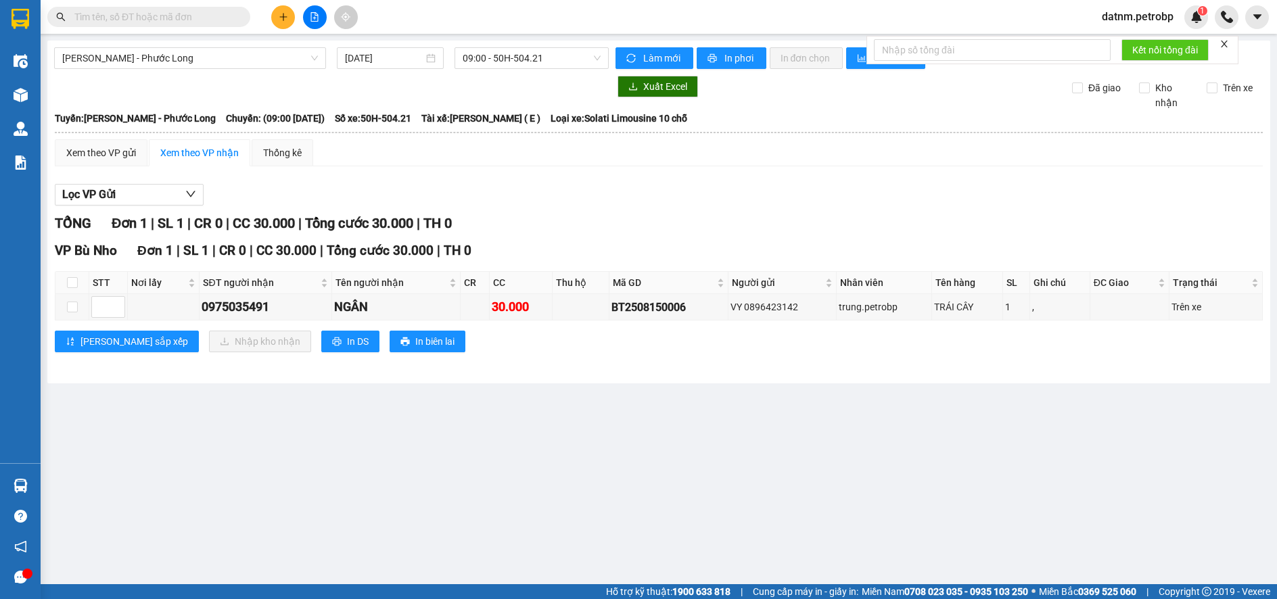
click at [772, 509] on section "Kết quả tìm kiếm ( 0 ) Bộ lọc No Data datnm.petrobp 1 Điều hành xe Kho hàng mới…" at bounding box center [638, 299] width 1277 height 599
click at [76, 285] on input "checkbox" at bounding box center [72, 282] width 11 height 11
checkbox input "true"
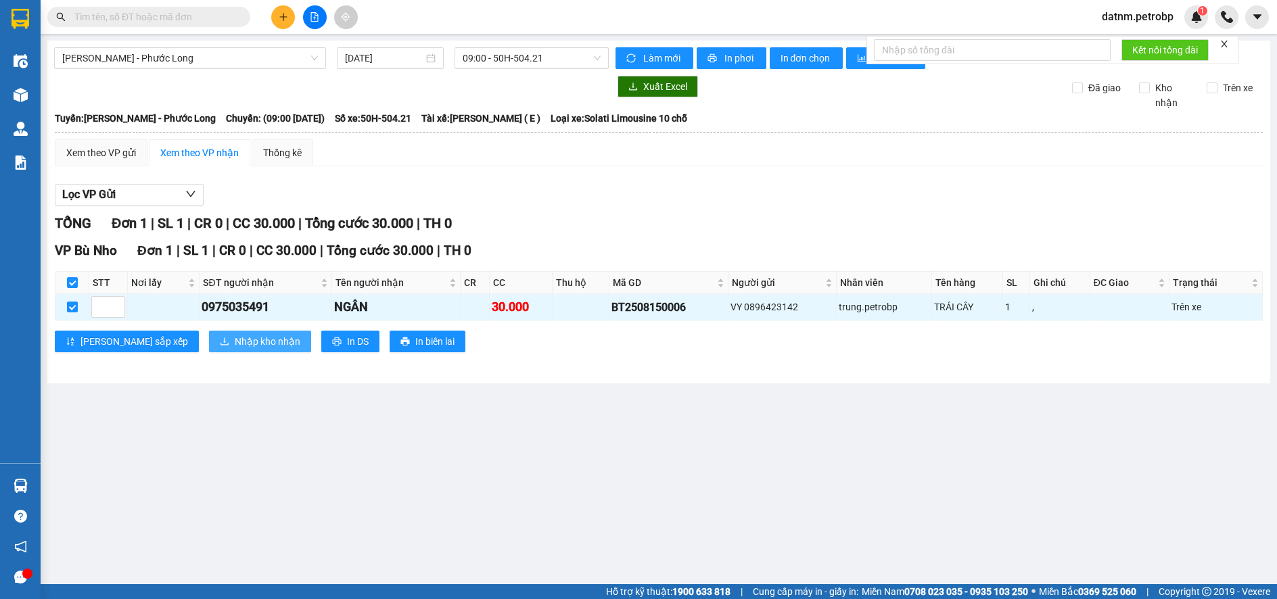
click at [235, 342] on span "Nhập kho nhận" at bounding box center [268, 341] width 66 height 15
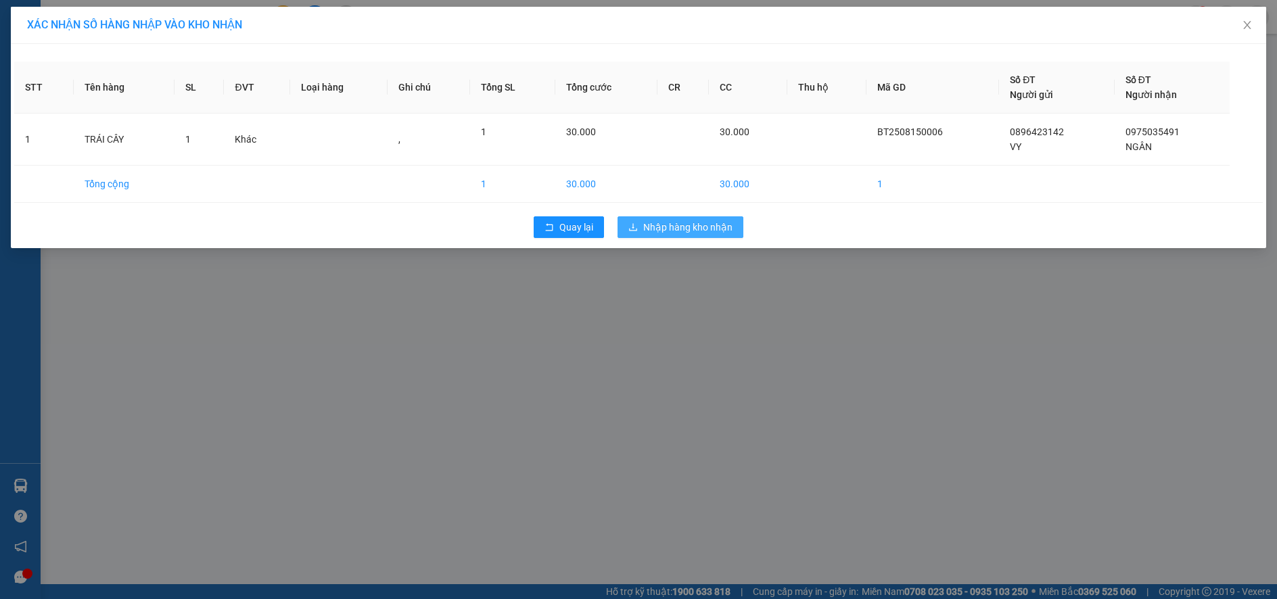
click at [651, 229] on span "Nhập hàng kho nhận" at bounding box center [687, 227] width 89 height 15
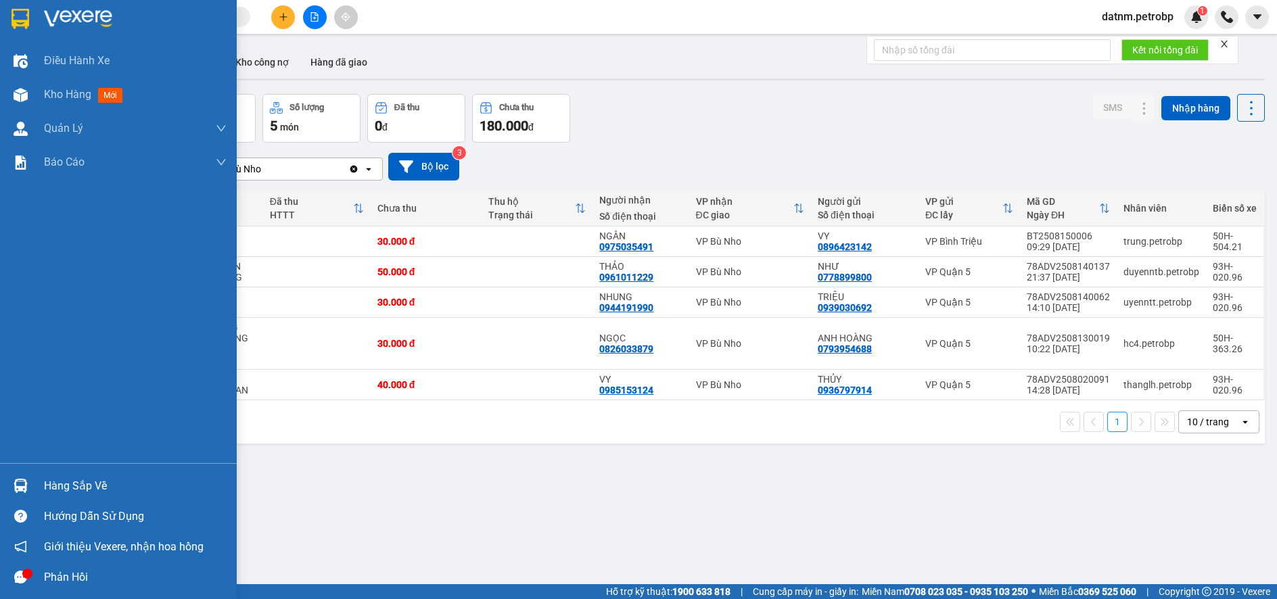
click at [88, 475] on div "Hàng sắp về" at bounding box center [118, 486] width 237 height 30
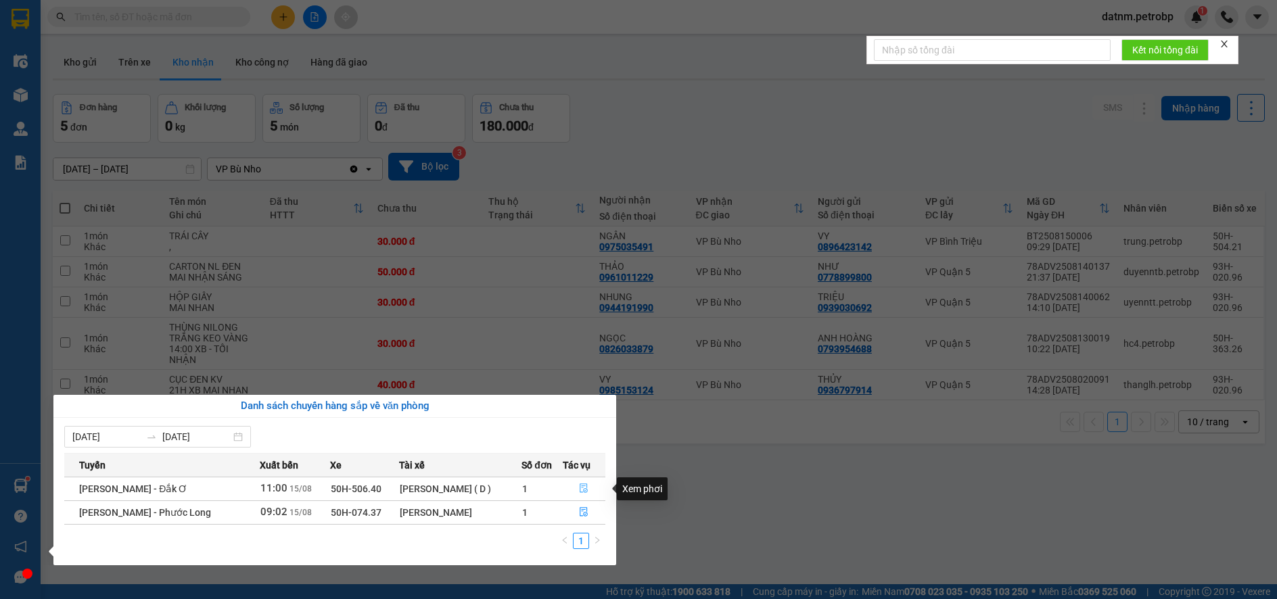
click at [585, 485] on icon "file-done" at bounding box center [583, 488] width 9 height 9
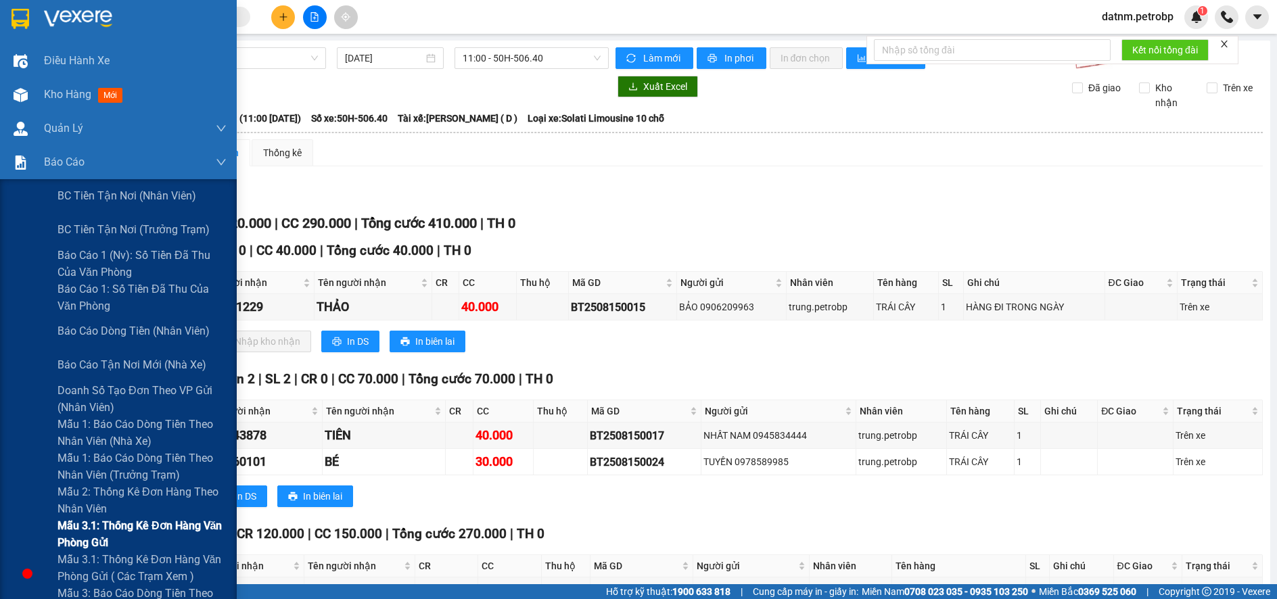
click at [112, 527] on span "Mẫu 3.1: Thống kê đơn hàng văn phòng gửi" at bounding box center [142, 535] width 169 height 34
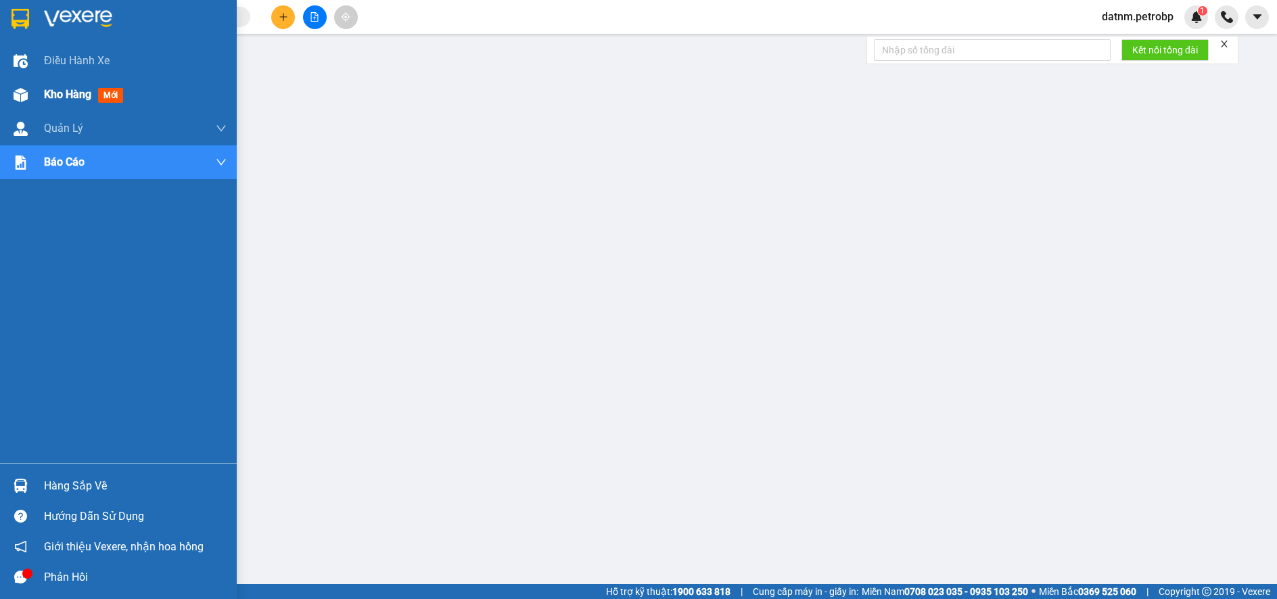
click at [58, 95] on span "Kho hàng" at bounding box center [67, 94] width 47 height 13
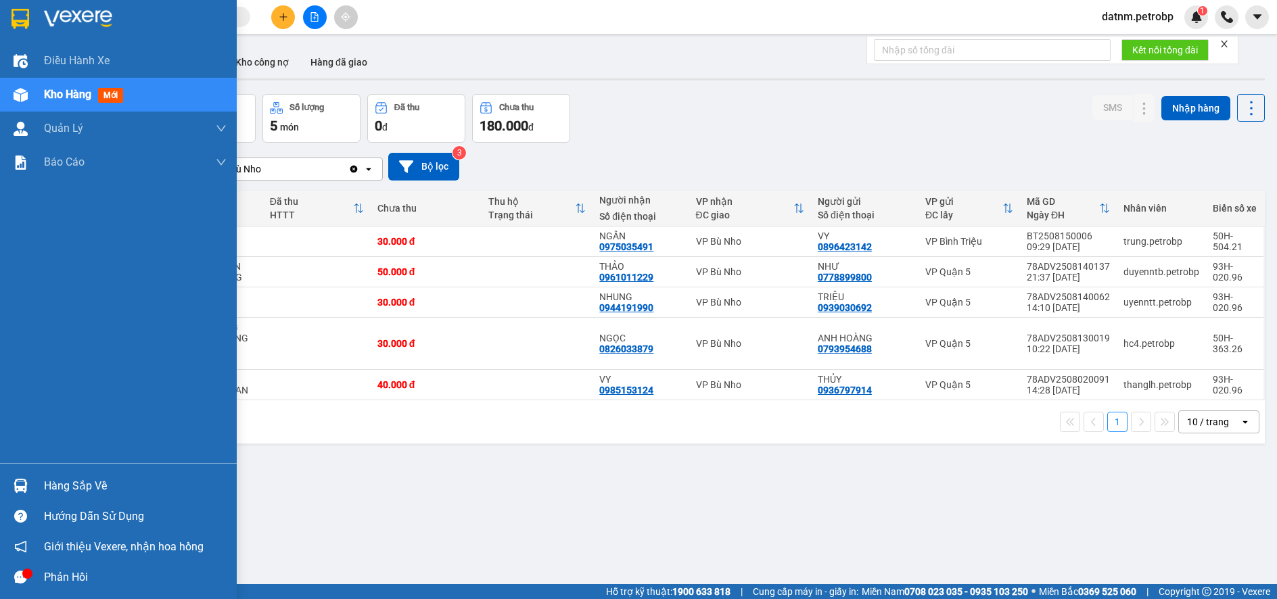
click at [47, 488] on div "Hàng sắp về" at bounding box center [135, 486] width 183 height 20
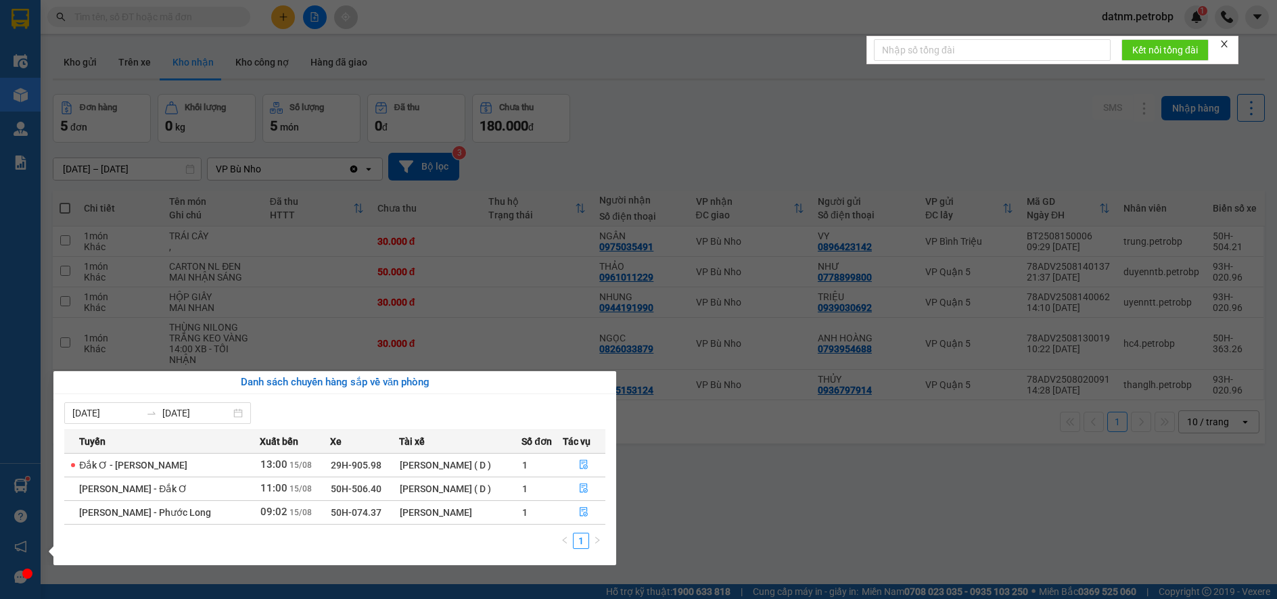
click at [739, 509] on section "Kết quả tìm kiếm ( 0 ) Bộ lọc No Data datnm.petrobp 1 Điều hành xe Kho hàng mới…" at bounding box center [638, 299] width 1277 height 599
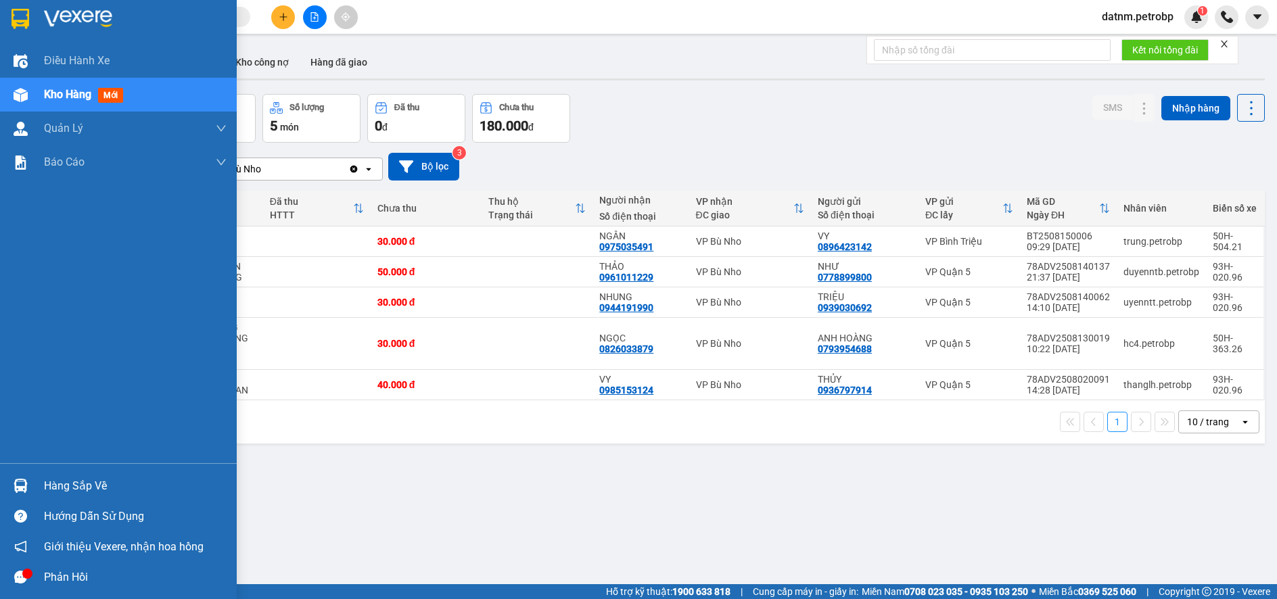
click at [60, 490] on div "Hàng sắp về" at bounding box center [135, 486] width 183 height 20
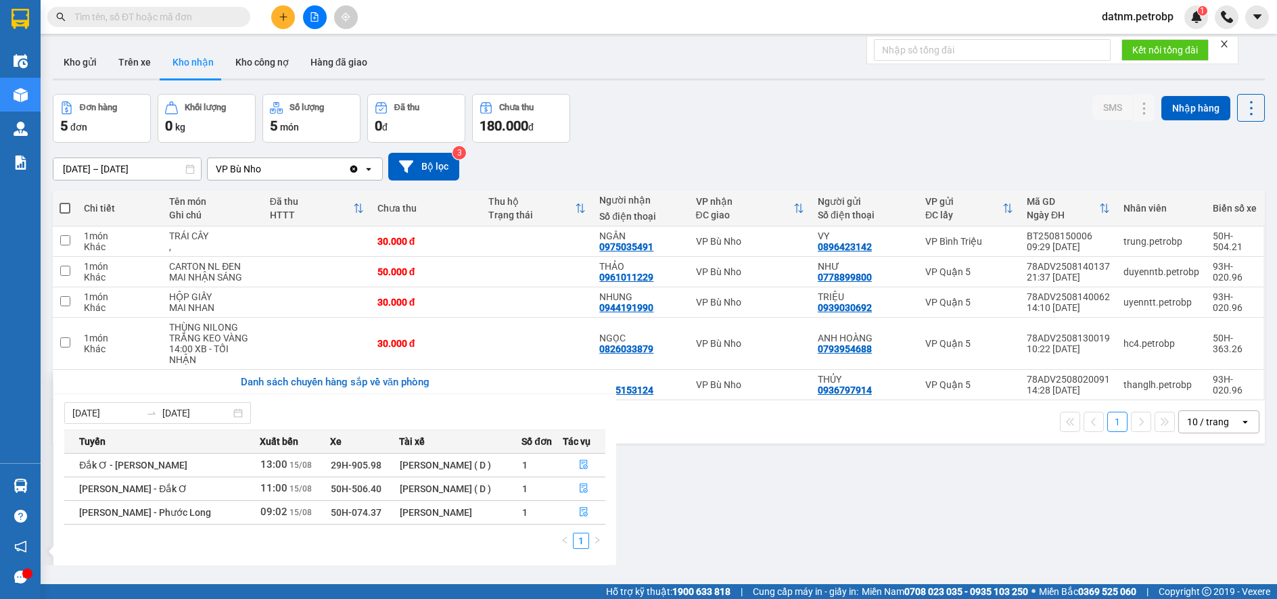
click at [723, 524] on section "Kết quả tìm kiếm ( 0 ) Bộ lọc No Data datnm.petrobp 1 Điều hành xe Kho hàng mới…" at bounding box center [638, 299] width 1277 height 599
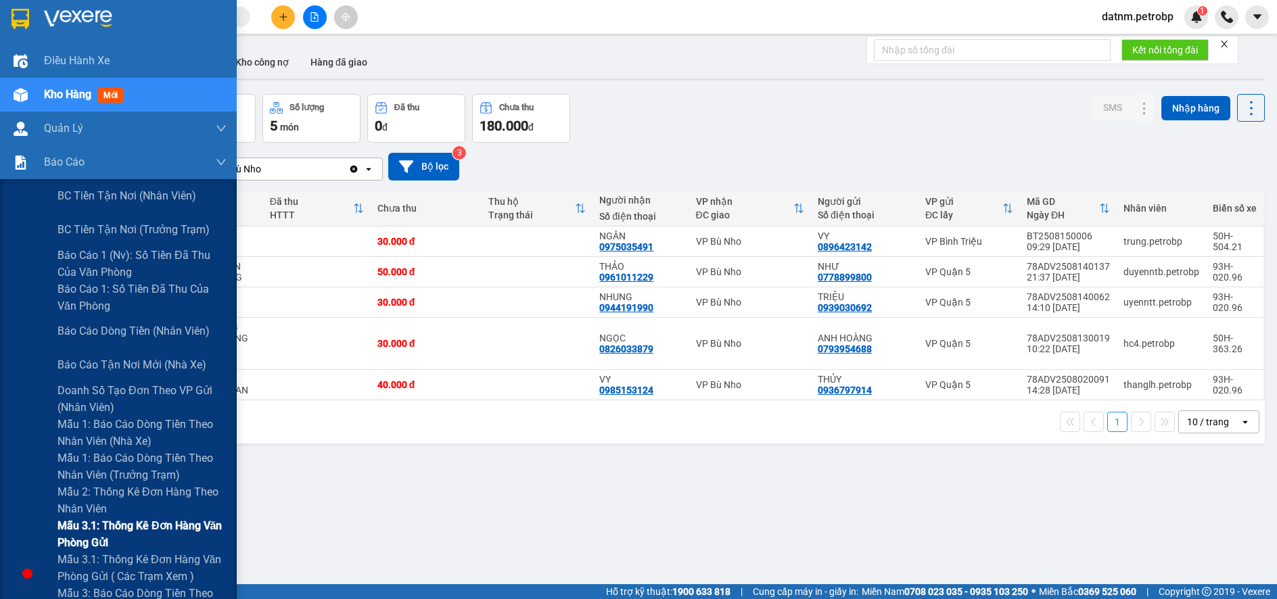
click at [133, 525] on span "Mẫu 3.1: Thống kê đơn hàng văn phòng gửi" at bounding box center [142, 535] width 169 height 34
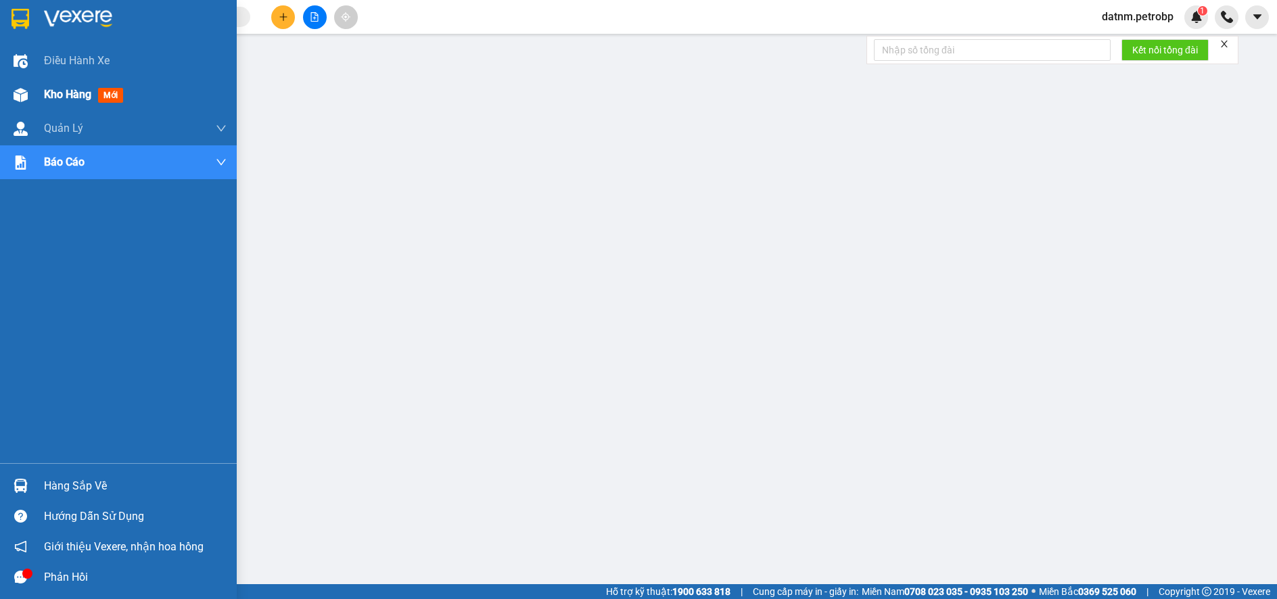
click at [64, 92] on span "Kho hàng" at bounding box center [67, 94] width 47 height 13
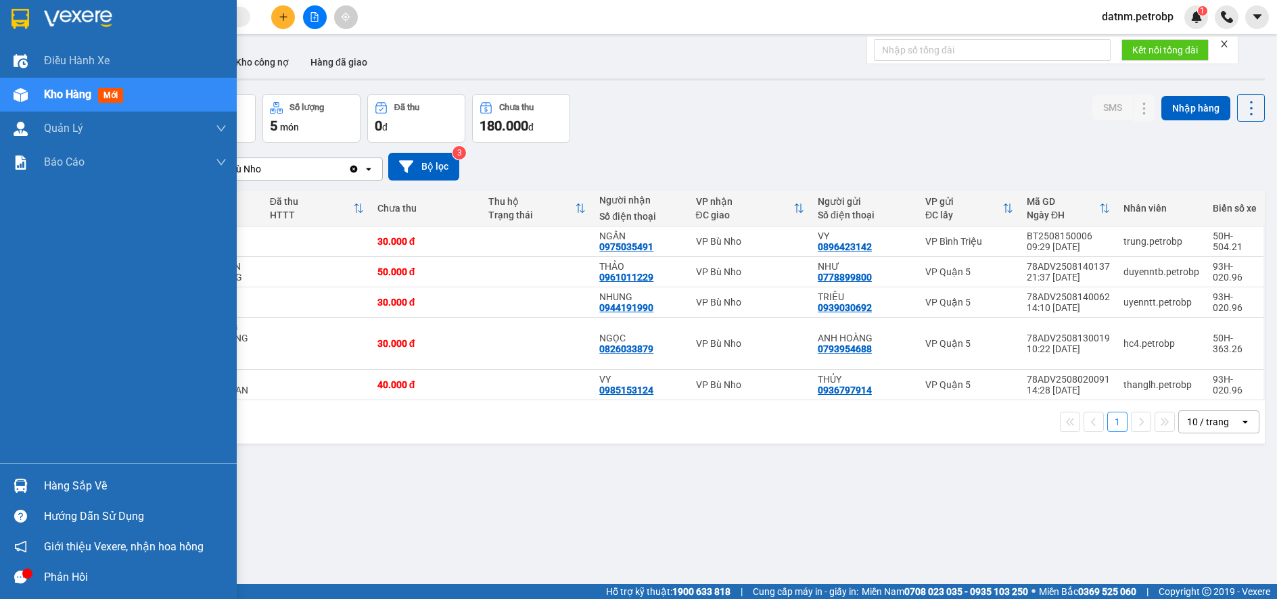
click at [76, 480] on div "Hàng sắp về" at bounding box center [135, 486] width 183 height 20
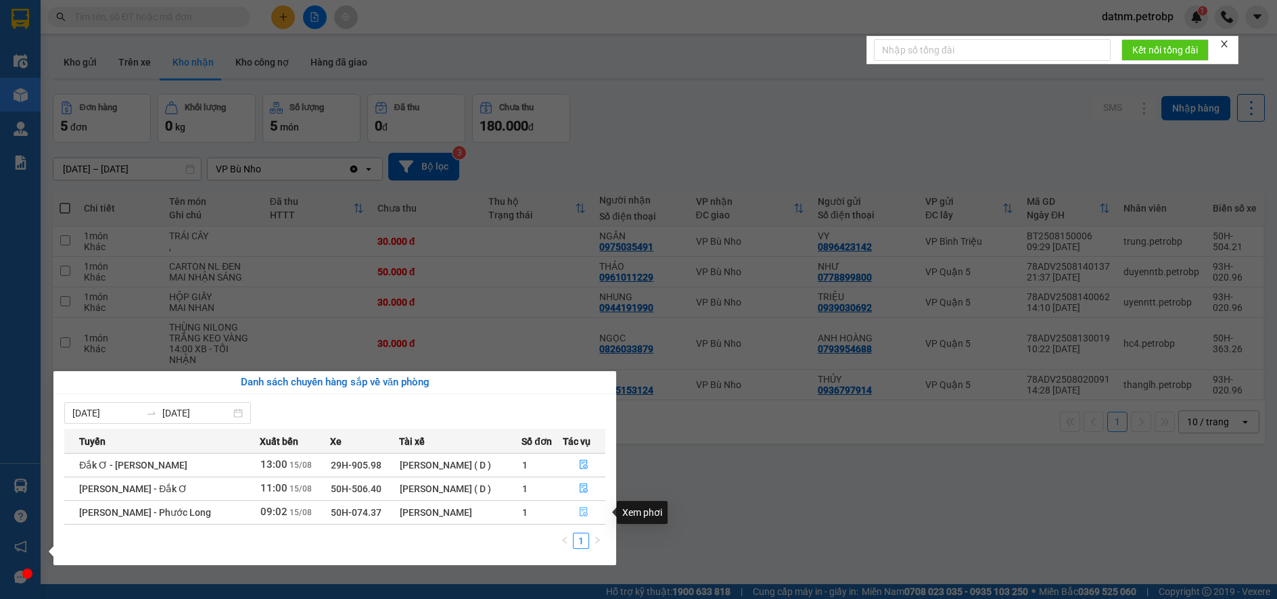
click at [582, 514] on icon "file-done" at bounding box center [583, 511] width 9 height 9
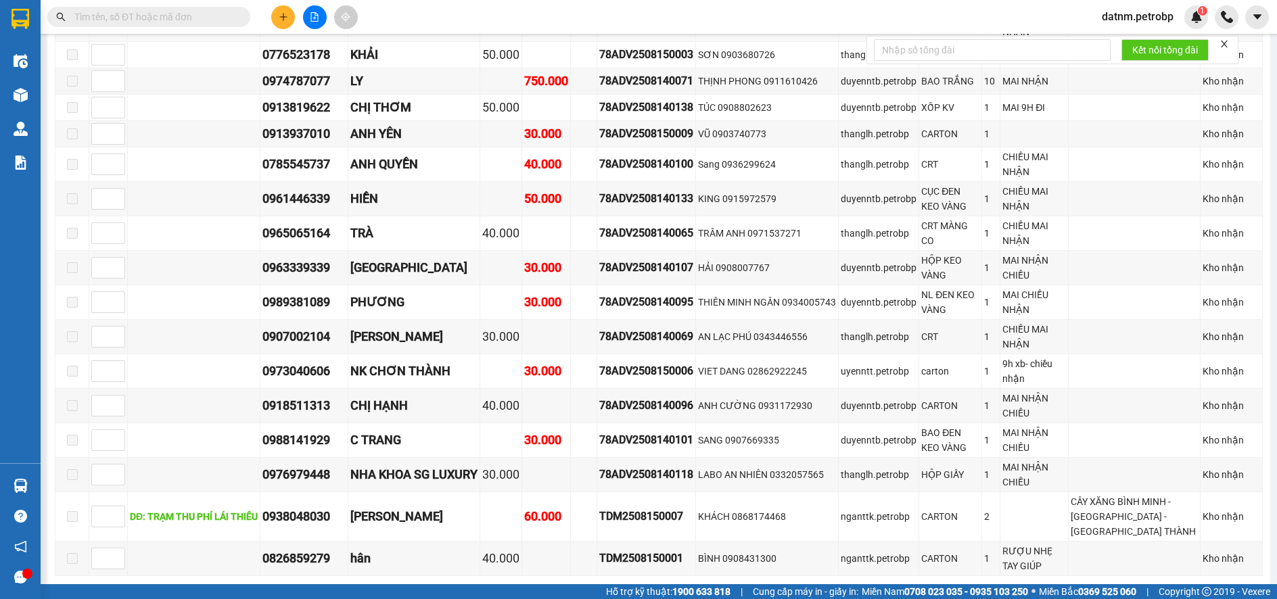
scroll to position [1624, 0]
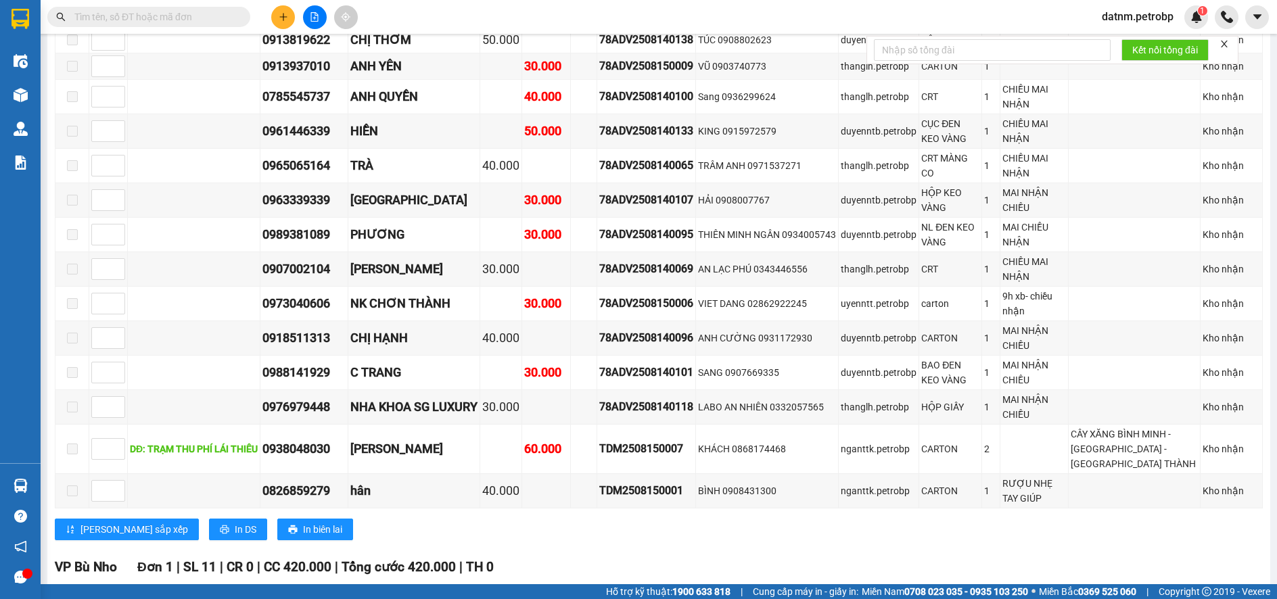
click at [68, 594] on input "checkbox" at bounding box center [72, 599] width 11 height 11
checkbox input "true"
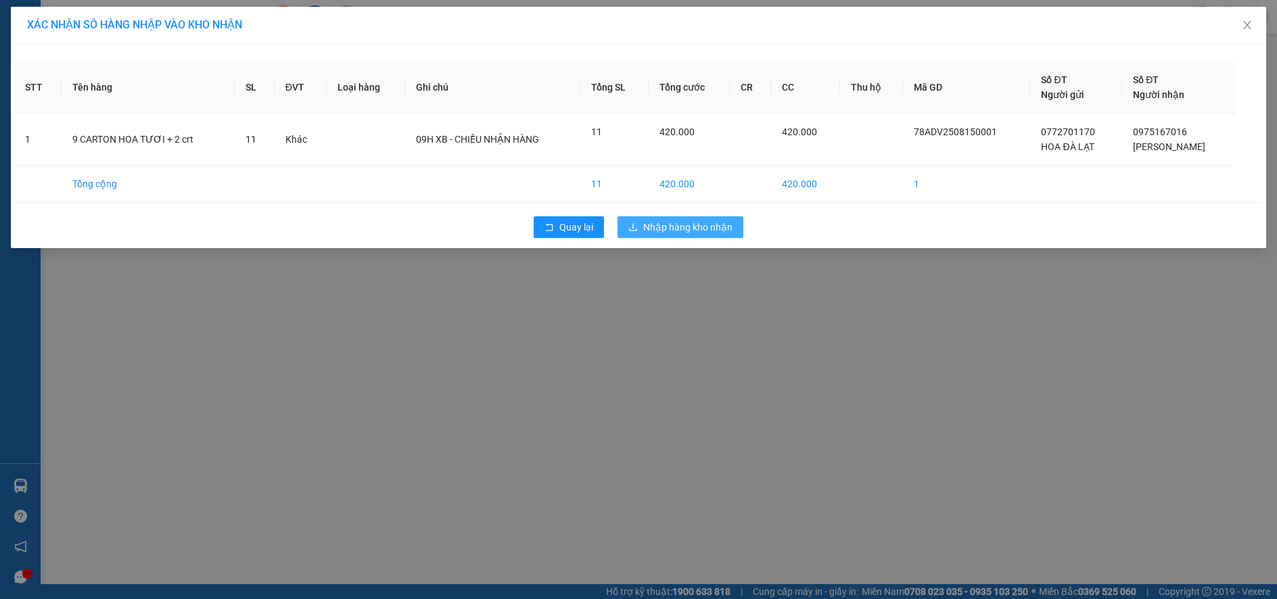
click at [679, 221] on span "Nhập hàng kho nhận" at bounding box center [687, 227] width 89 height 15
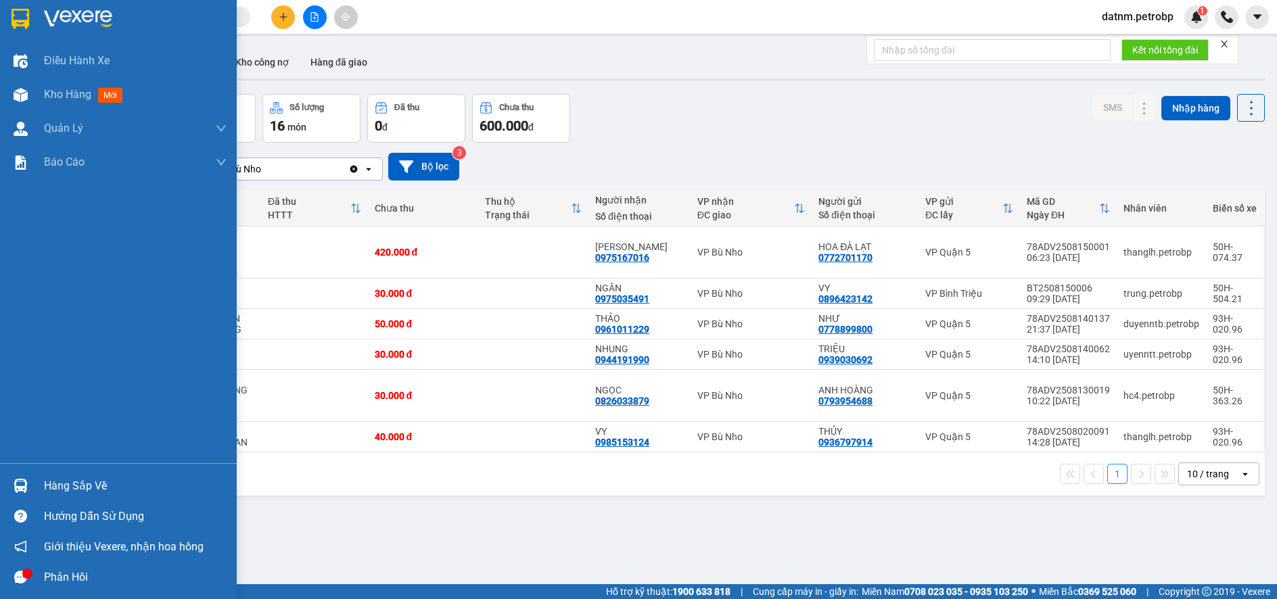
click at [52, 482] on div "Hàng sắp về" at bounding box center [135, 486] width 183 height 20
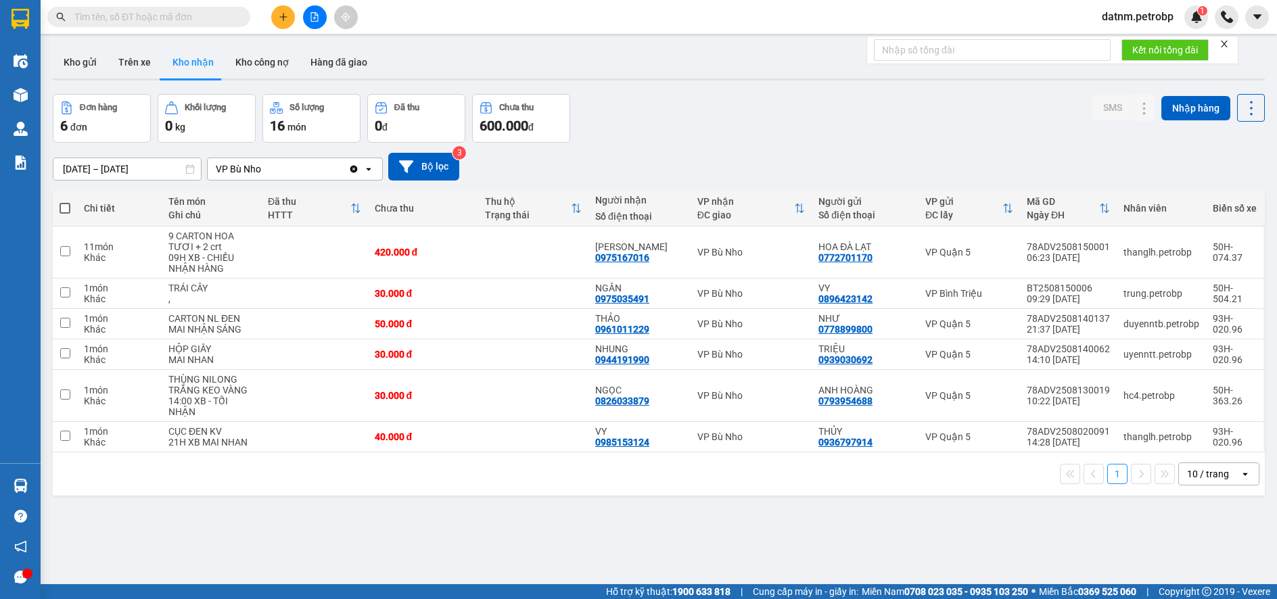
click at [803, 541] on section "Kết quả tìm kiếm ( 0 ) Bộ lọc No Data datnm.petrobp 1 Điều hành xe Kho hàng mới…" at bounding box center [638, 299] width 1277 height 599
click at [1113, 292] on icon at bounding box center [1117, 293] width 9 height 9
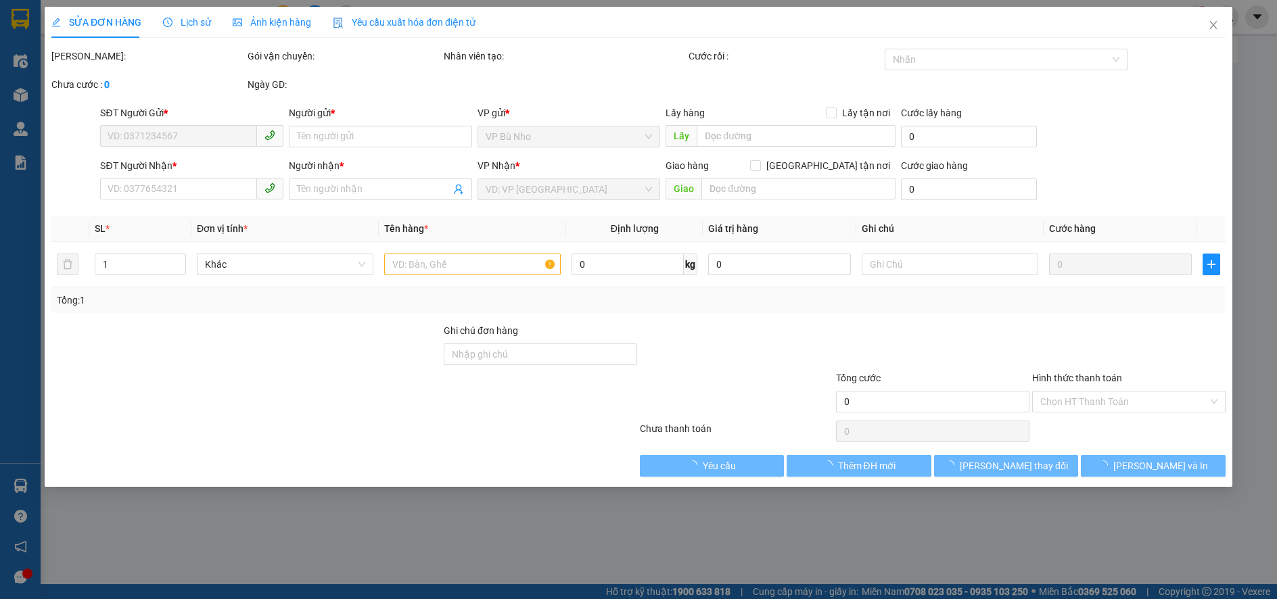
type input "0896423142"
type input "VY"
type input "0975035491"
type input "NGÂN"
type input "30.000"
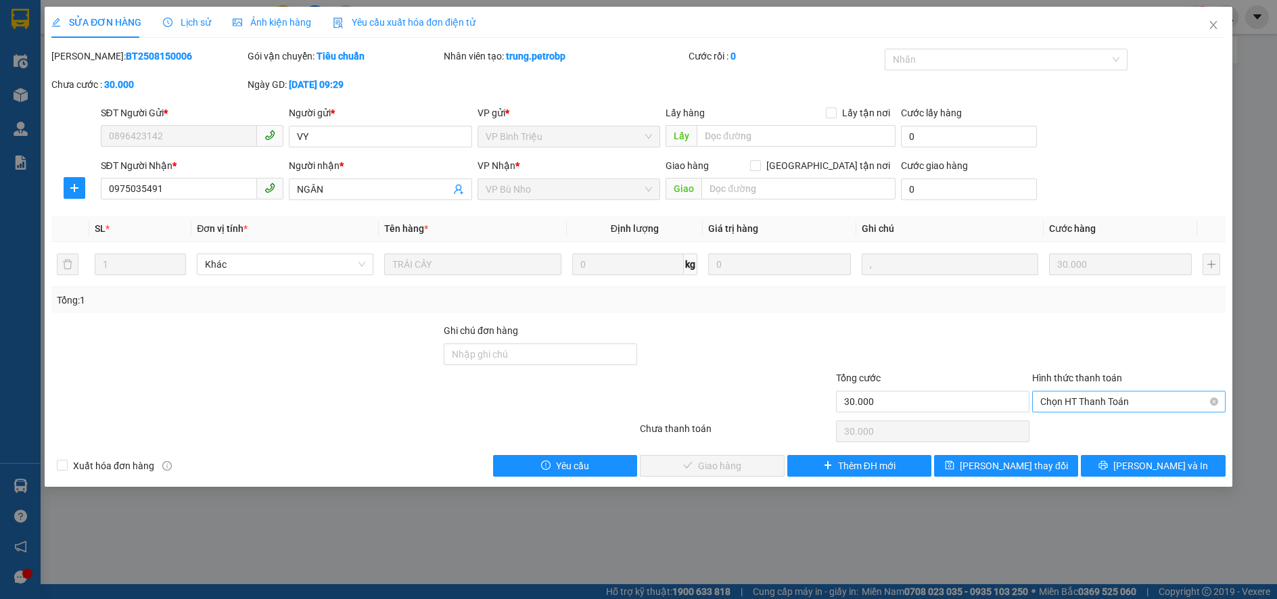
click at [1097, 400] on span "Chọn HT Thanh Toán" at bounding box center [1129, 402] width 177 height 20
click at [1096, 427] on div "Tại văn phòng" at bounding box center [1129, 428] width 177 height 15
type input "0"
click at [758, 464] on button "[PERSON_NAME] và Giao hàng" at bounding box center [712, 466] width 144 height 22
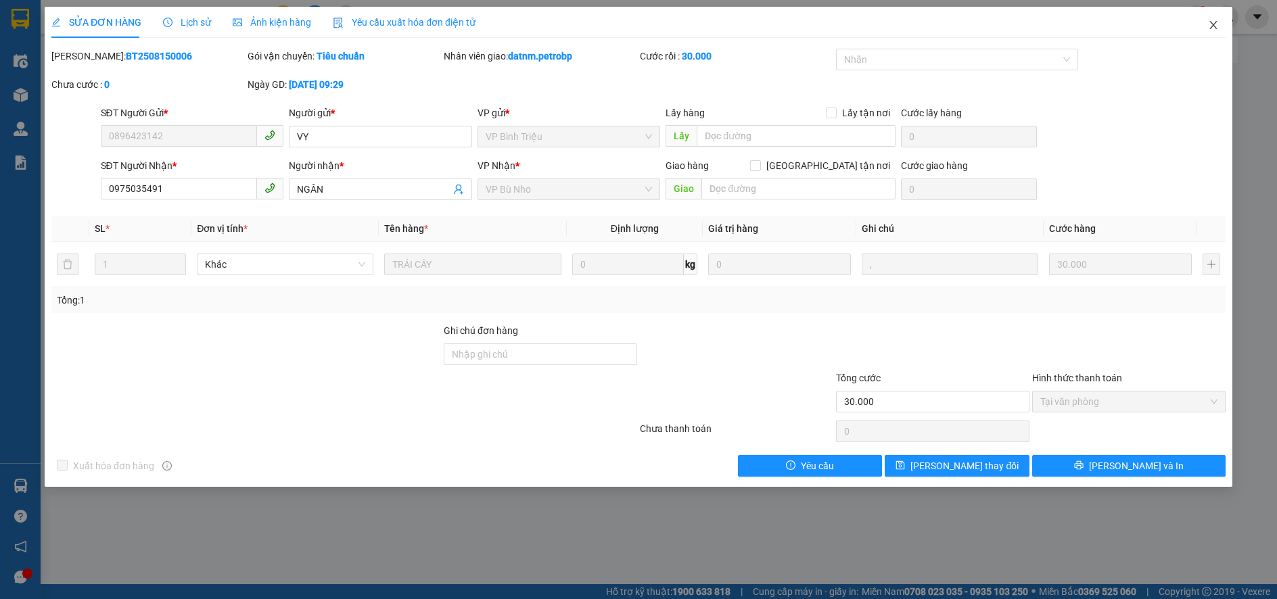
click at [1210, 26] on icon "close" at bounding box center [1213, 25] width 11 height 11
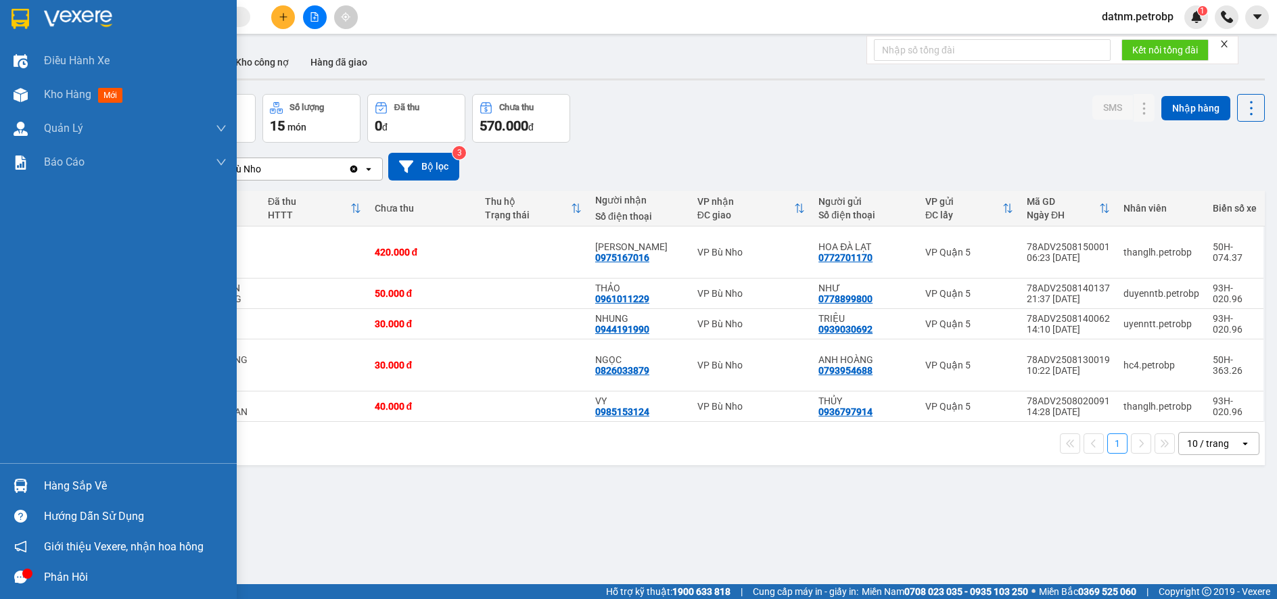
click at [60, 484] on div "Hàng sắp về" at bounding box center [135, 486] width 183 height 20
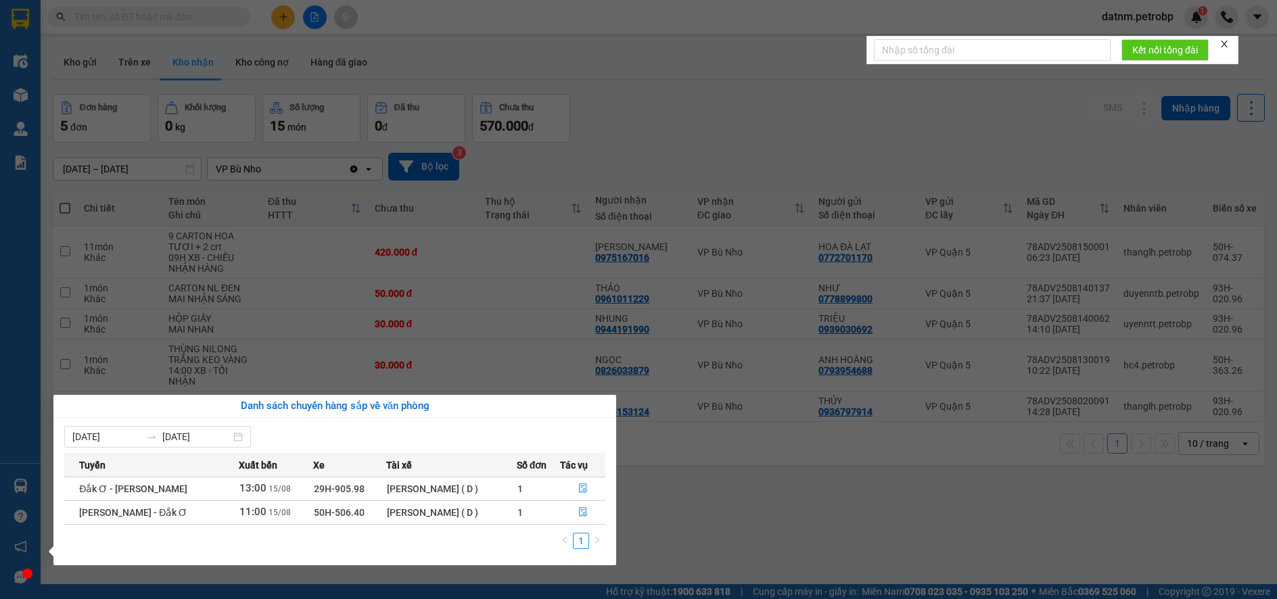
click at [778, 531] on section "Kết quả tìm kiếm ( 0 ) Bộ lọc No Data datnm.petrobp 1 Điều hành xe Kho hàng mới…" at bounding box center [638, 299] width 1277 height 599
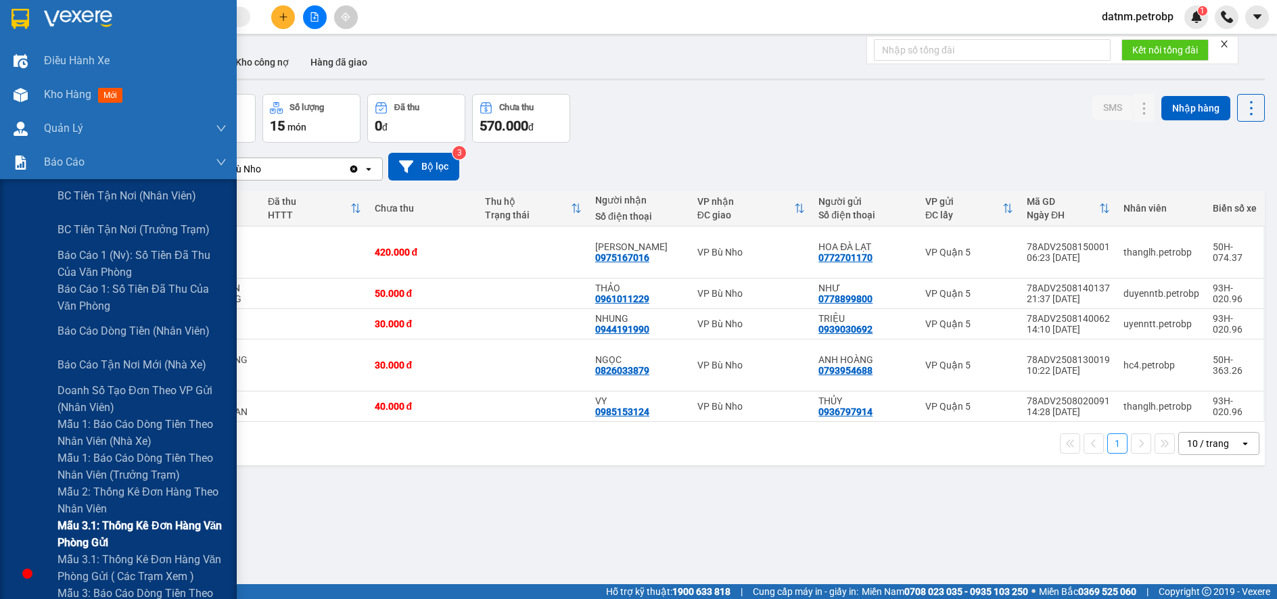
click at [95, 527] on span "Mẫu 3.1: Thống kê đơn hàng văn phòng gửi" at bounding box center [142, 535] width 169 height 34
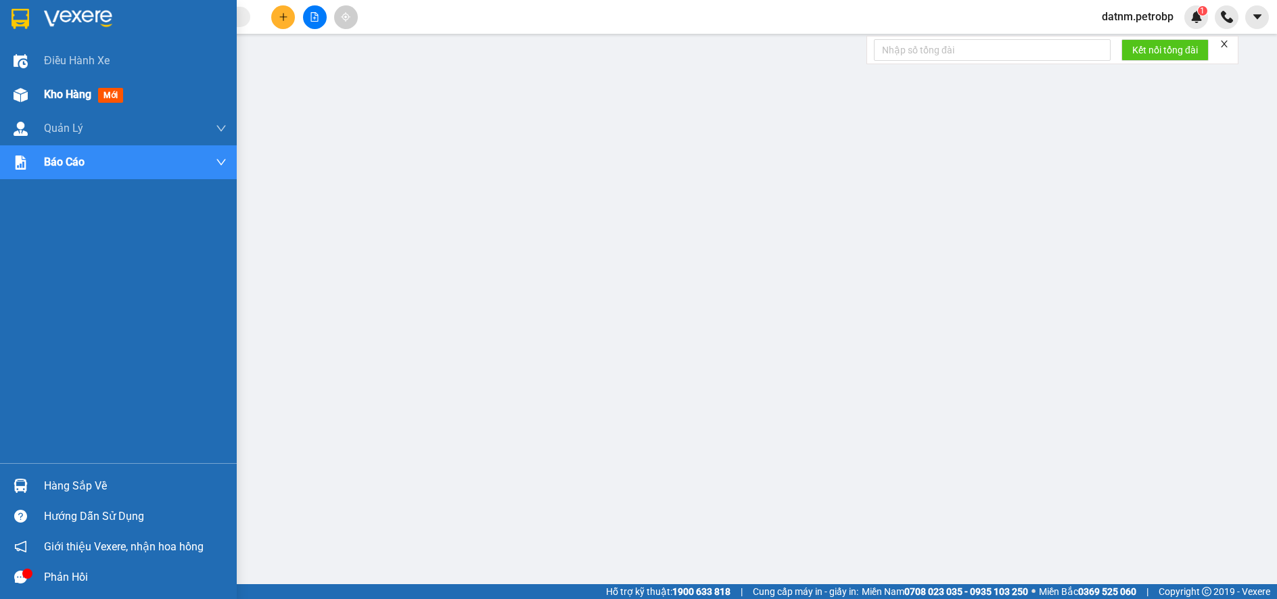
click at [63, 95] on span "Kho hàng" at bounding box center [67, 94] width 47 height 13
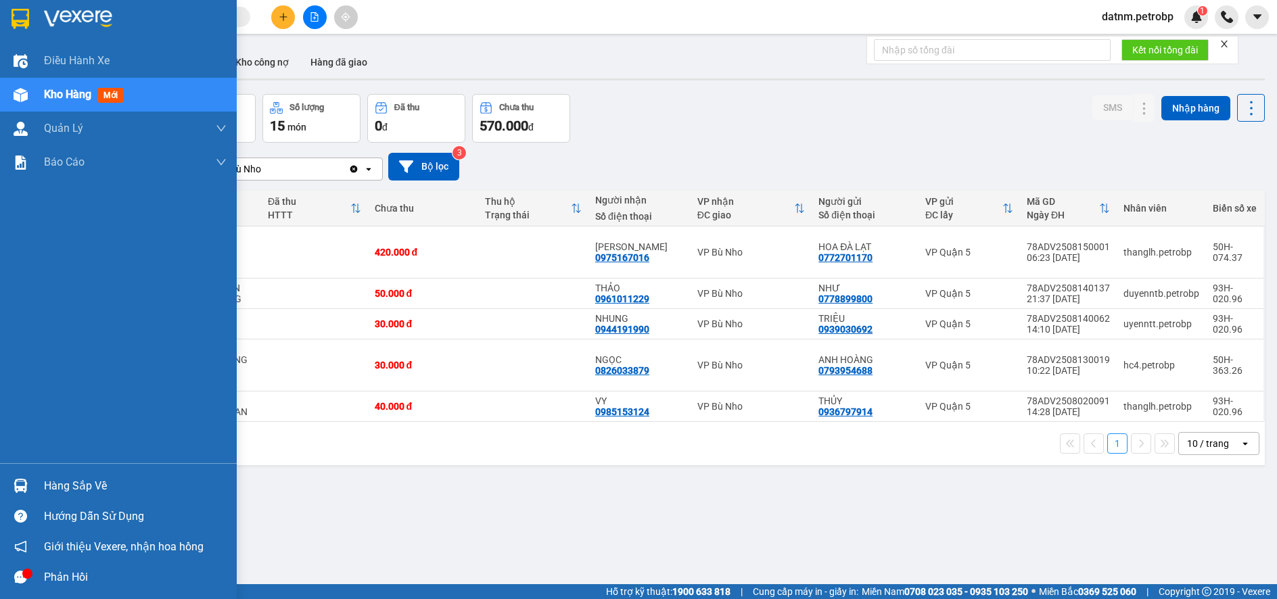
click at [66, 486] on div "Hàng sắp về" at bounding box center [135, 486] width 183 height 20
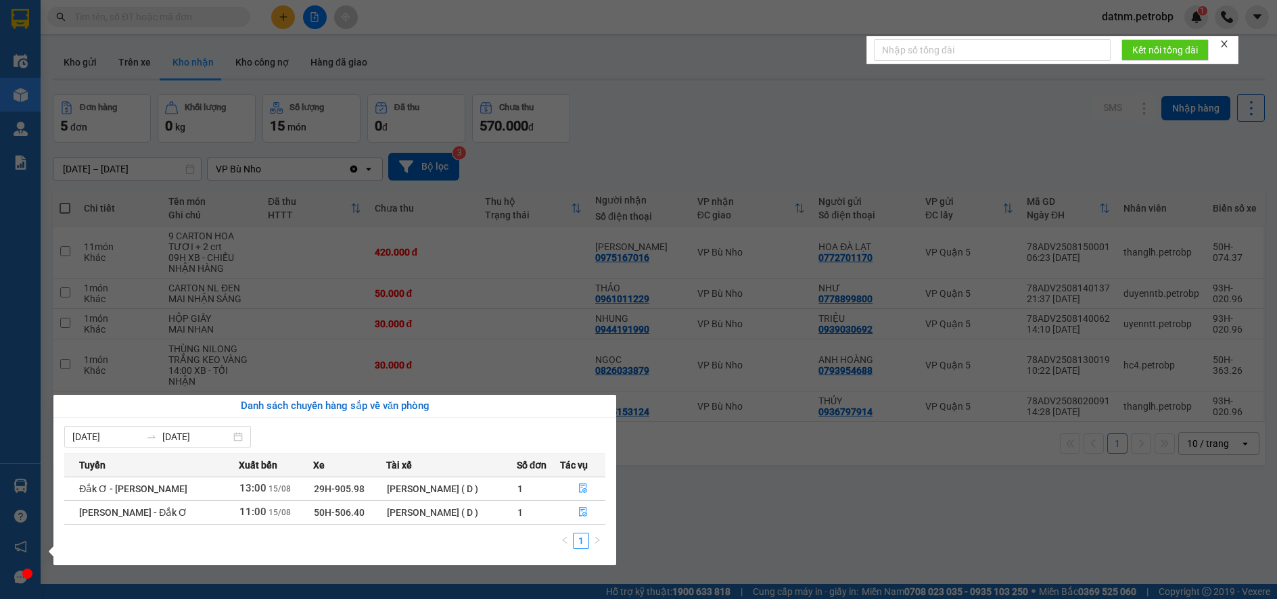
click at [717, 547] on section "Kết quả tìm kiếm ( 0 ) Bộ lọc No Data datnm.petrobp 1 Điều hành xe Kho hàng mới…" at bounding box center [638, 299] width 1277 height 599
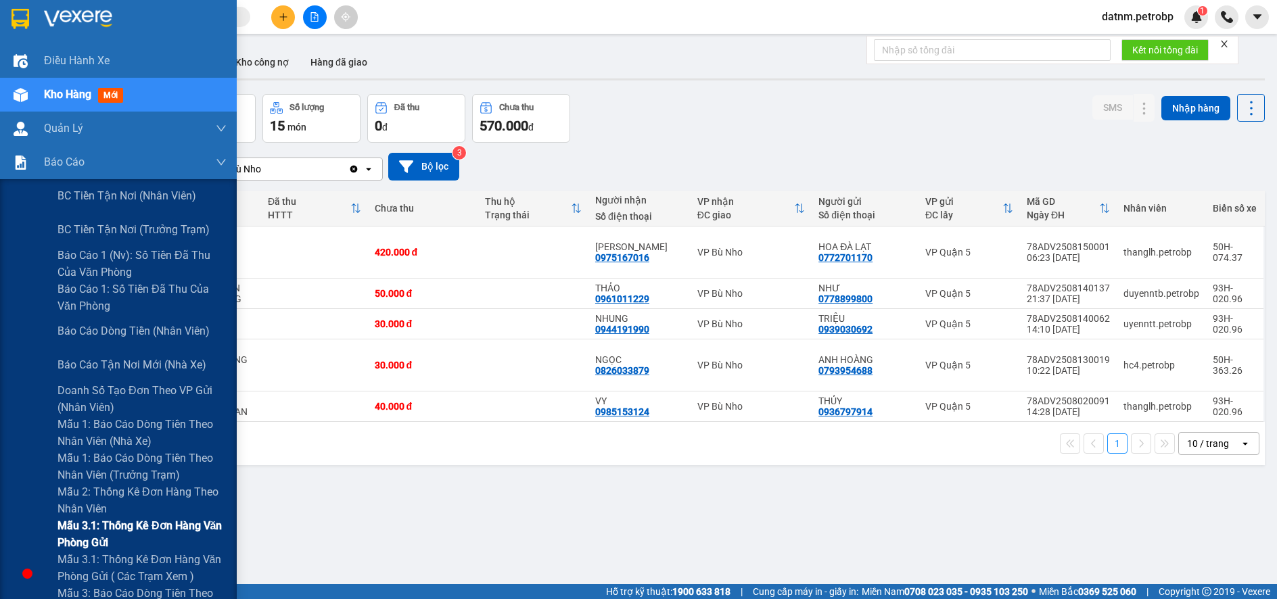
click at [108, 528] on span "Mẫu 3.1: Thống kê đơn hàng văn phòng gửi" at bounding box center [142, 535] width 169 height 34
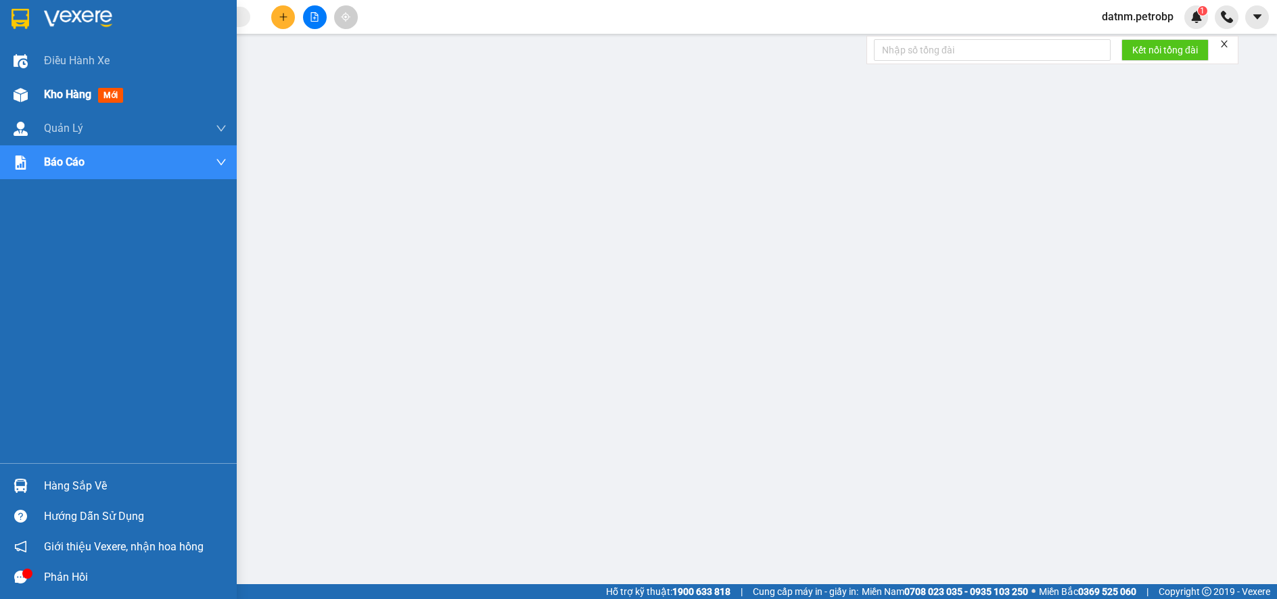
click at [64, 93] on span "Kho hàng" at bounding box center [67, 94] width 47 height 13
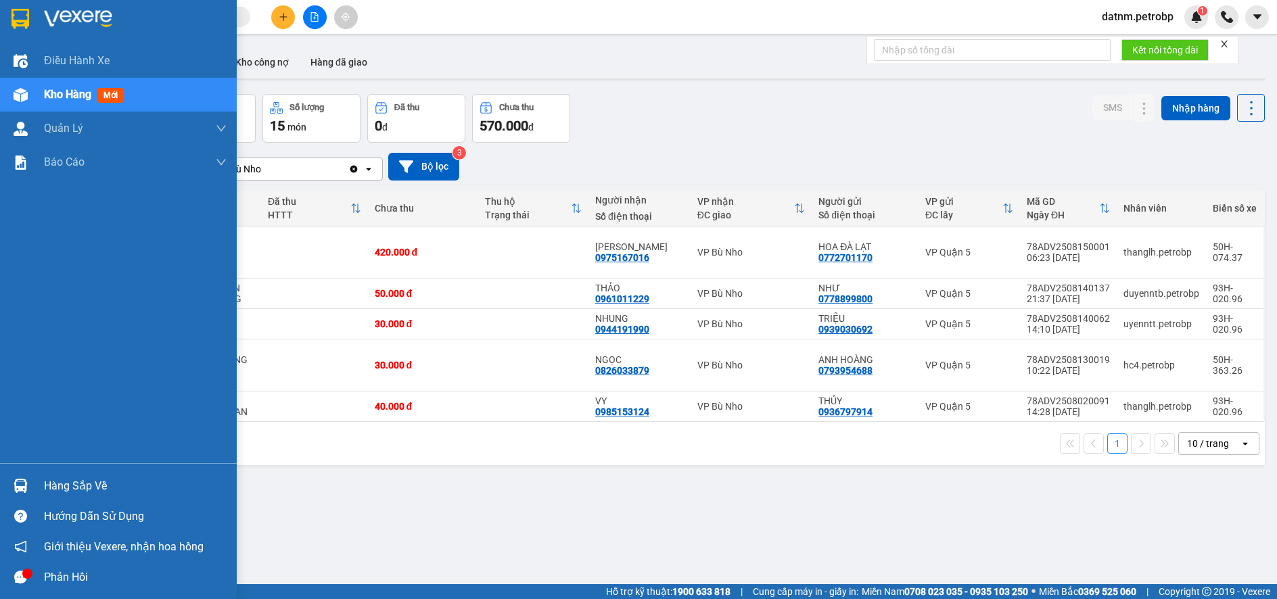
click at [76, 488] on div "Hàng sắp về" at bounding box center [135, 486] width 183 height 20
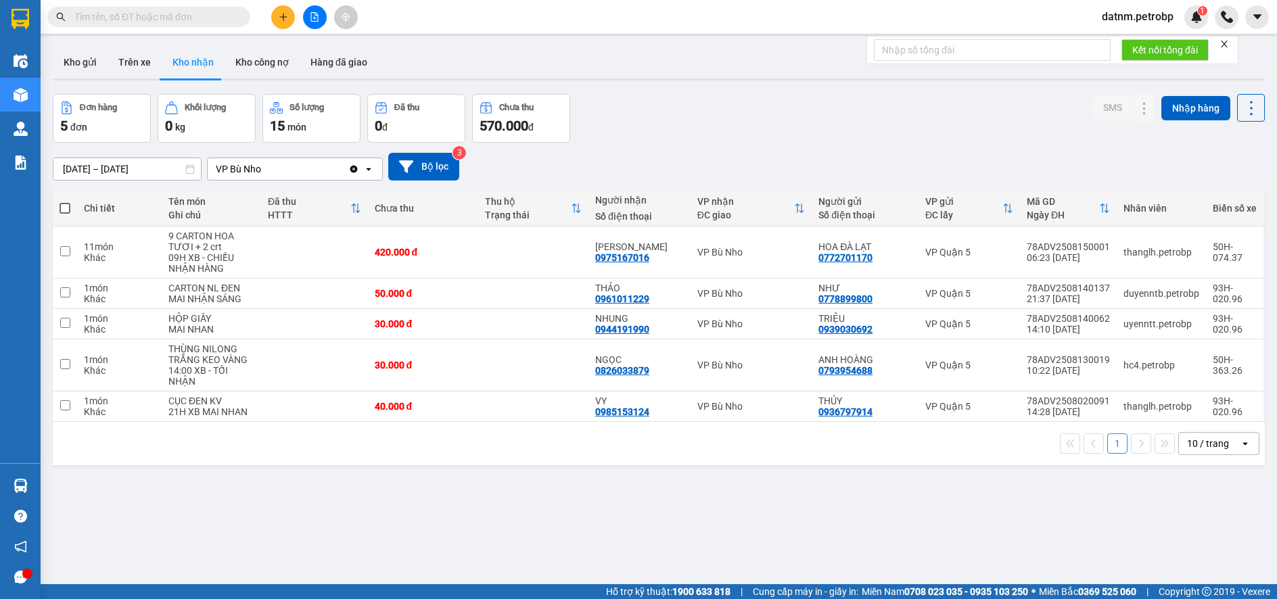
click at [817, 520] on section "Kết quả tìm kiếm ( 0 ) Bộ lọc No Data datnm.petrobp 1 Điều hành xe Kho hàng mới…" at bounding box center [638, 299] width 1277 height 599
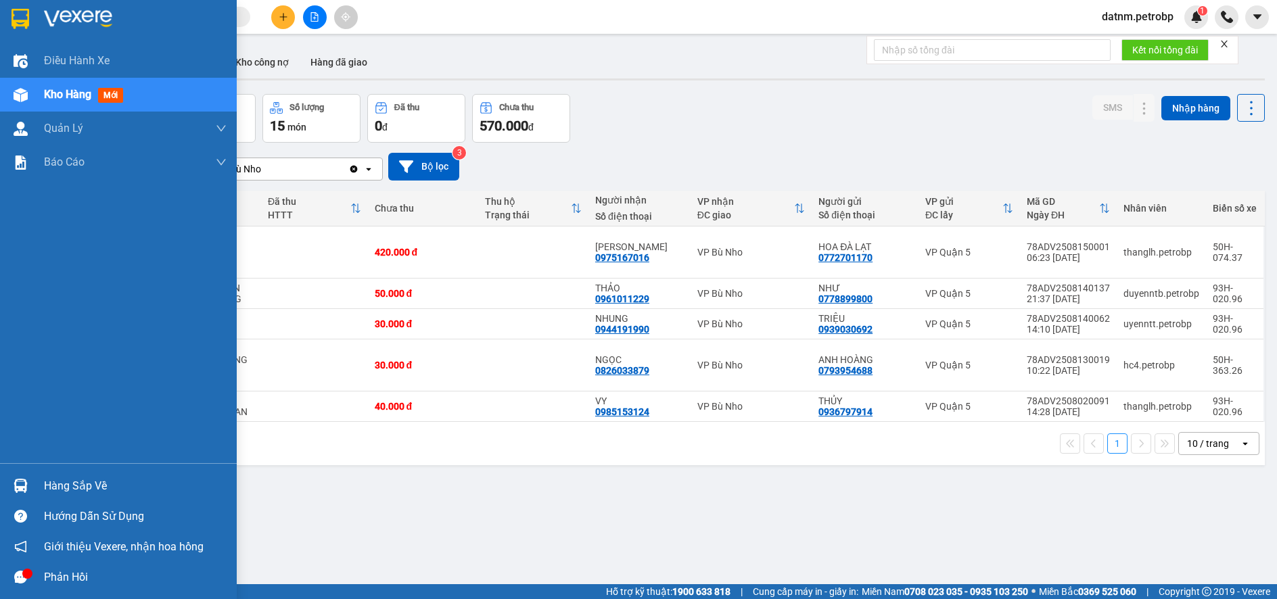
click at [63, 486] on div "Hàng sắp về" at bounding box center [135, 486] width 183 height 20
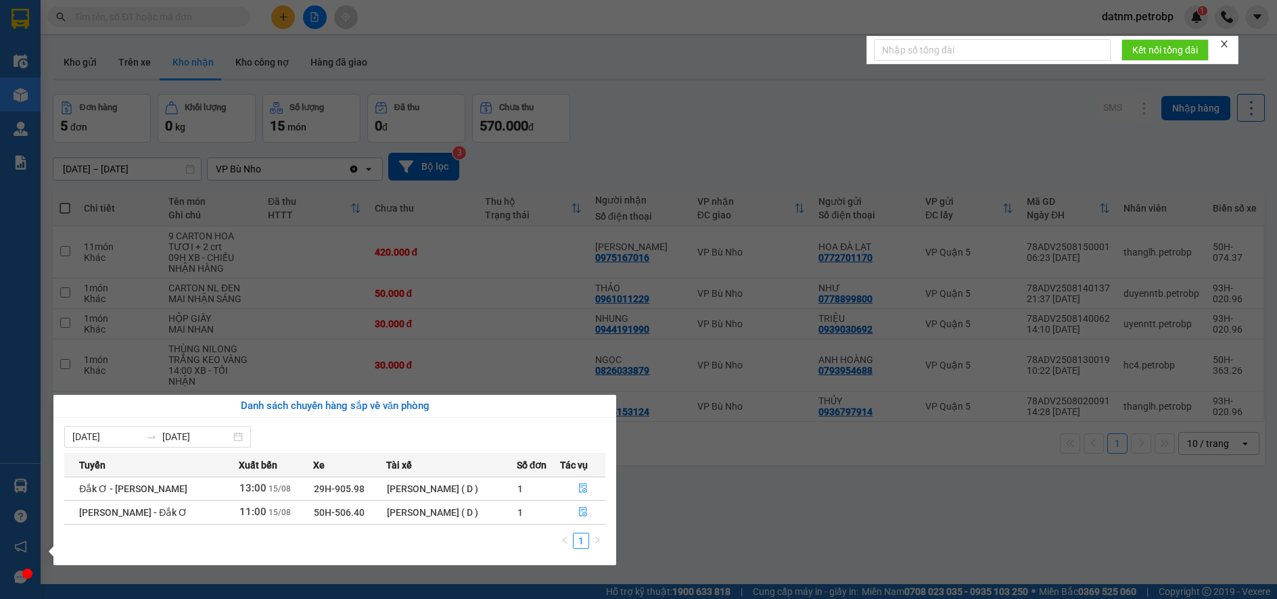
click at [735, 511] on section "Kết quả tìm kiếm ( 0 ) Bộ lọc No Data datnm.petrobp 1 Điều hành xe Kho hàng mới…" at bounding box center [638, 299] width 1277 height 599
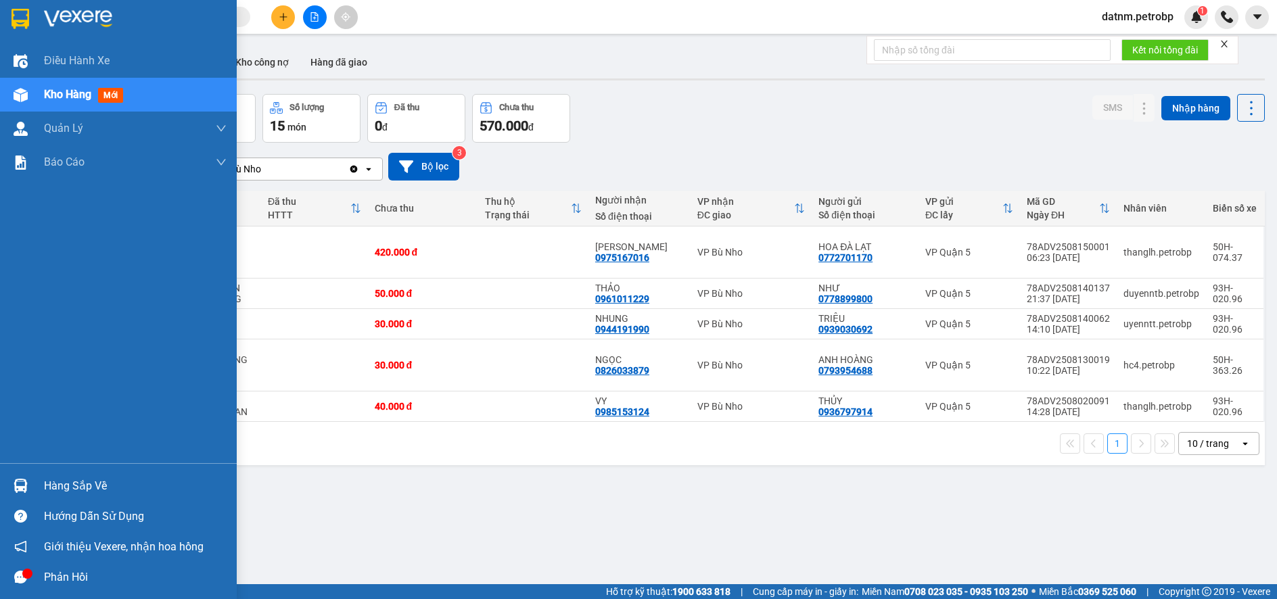
click at [68, 490] on div "Hàng sắp về" at bounding box center [135, 486] width 183 height 20
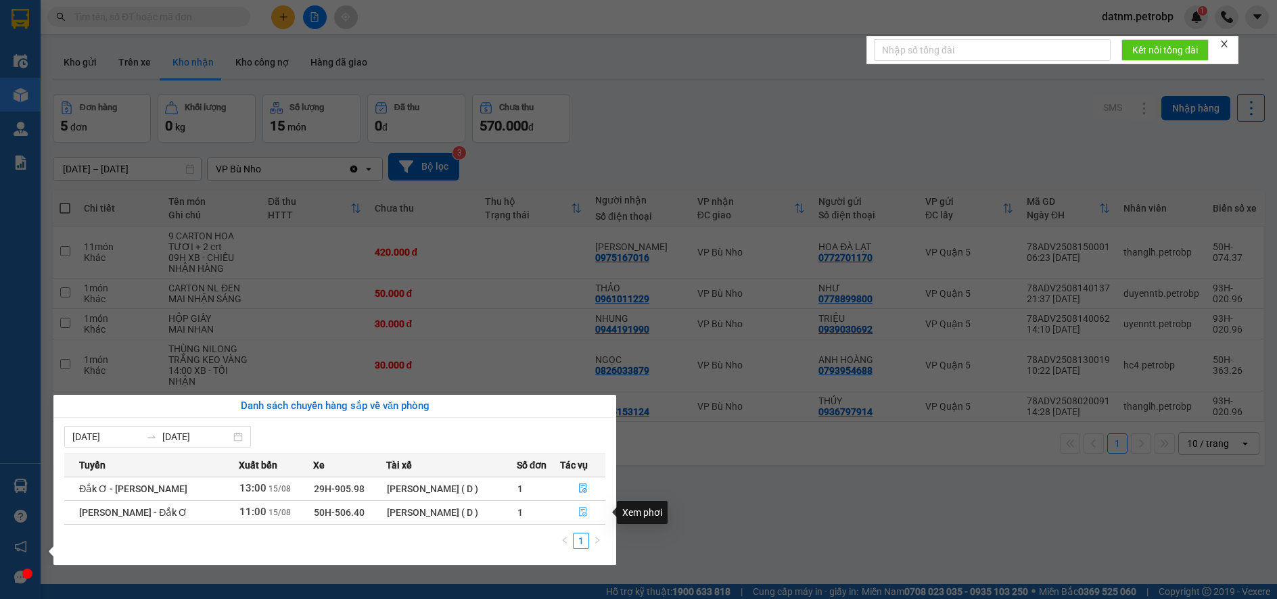
click at [579, 513] on icon "file-done" at bounding box center [583, 512] width 8 height 9
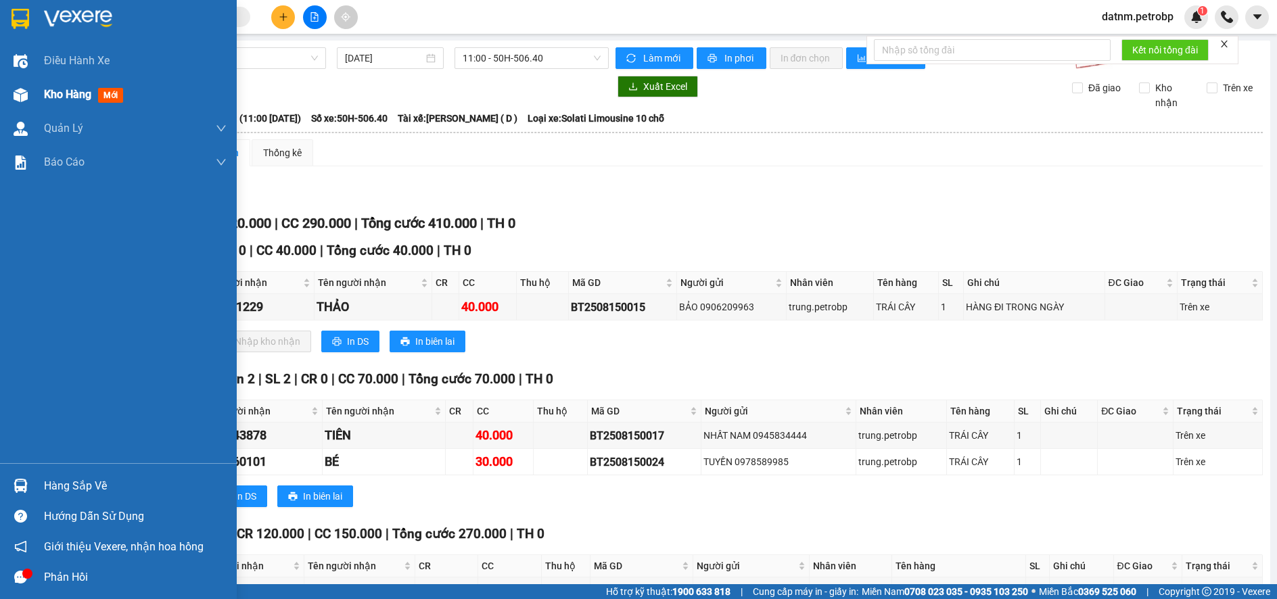
click at [59, 99] on span "Kho hàng" at bounding box center [67, 94] width 47 height 13
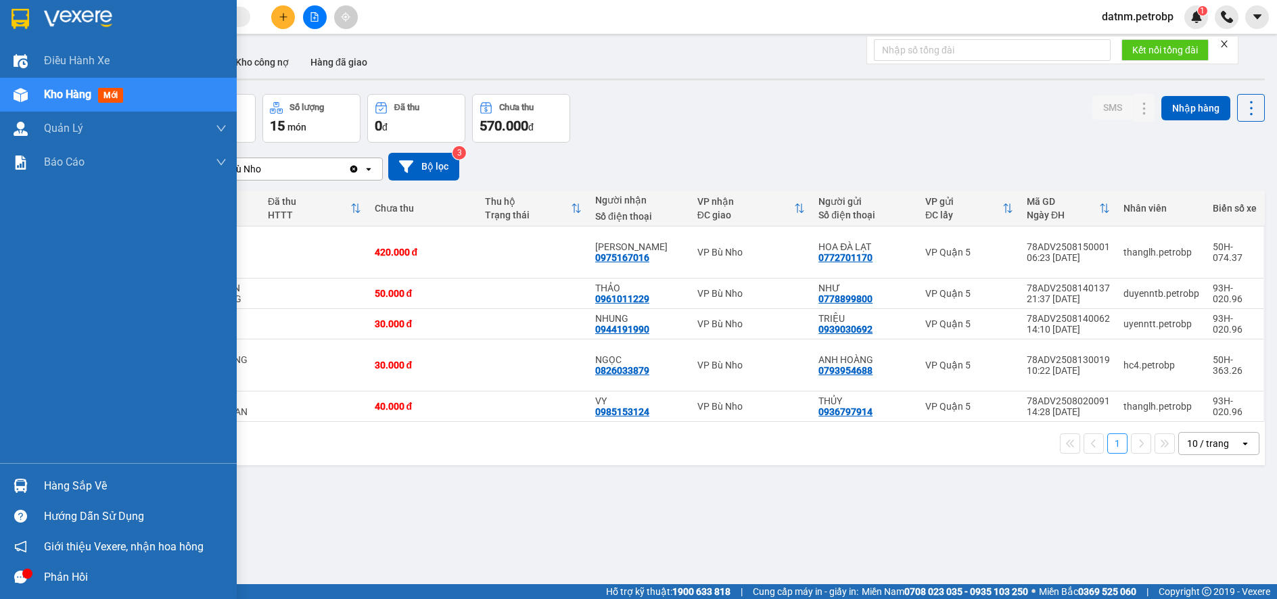
click at [84, 491] on div "Hàng sắp về" at bounding box center [135, 486] width 183 height 20
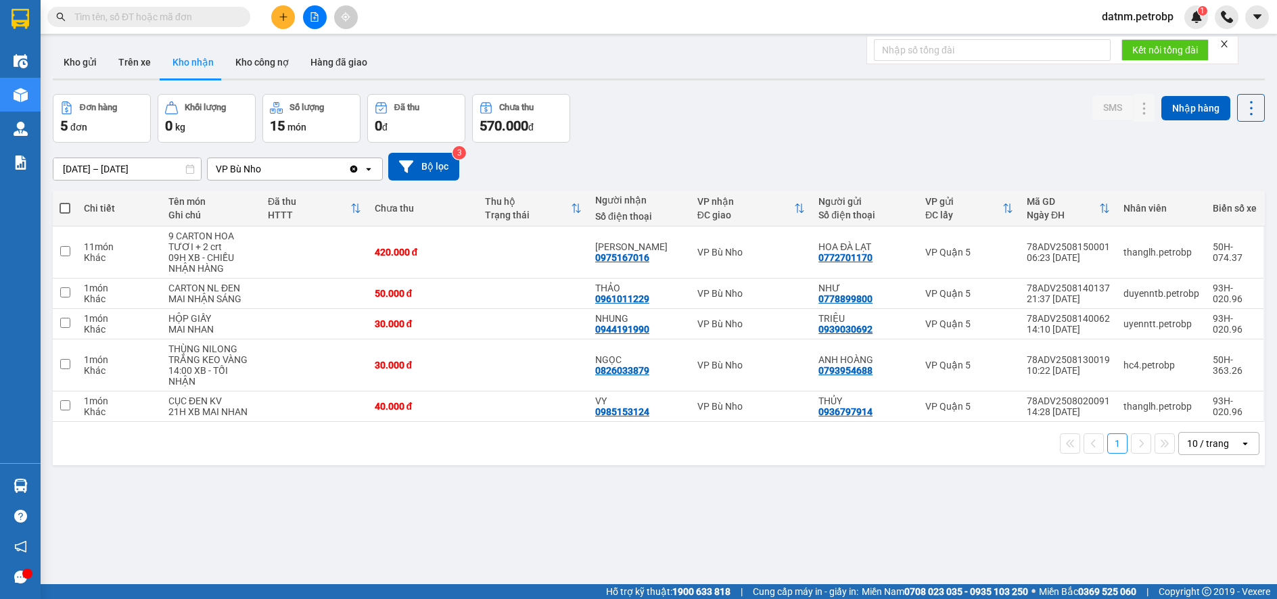
click at [729, 533] on section "Kết quả tìm kiếm ( 0 ) Bộ lọc No Data datnm.petrobp 1 Điều hành xe Kho hàng mới…" at bounding box center [638, 299] width 1277 height 599
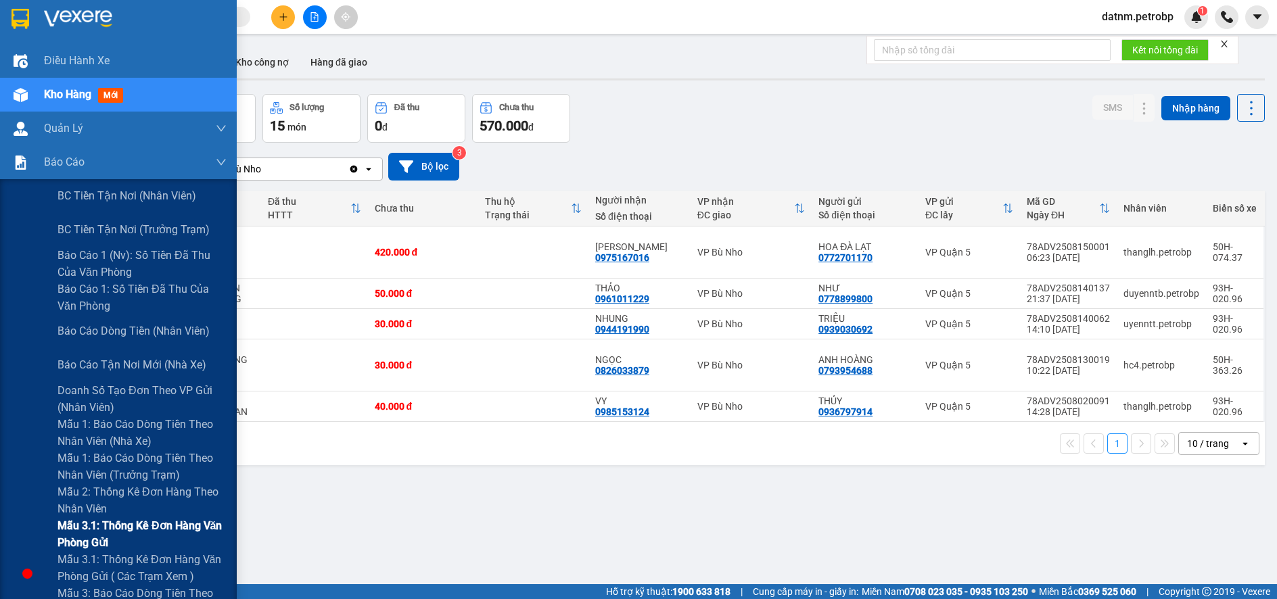
click at [92, 520] on span "Mẫu 3.1: Thống kê đơn hàng văn phòng gửi" at bounding box center [142, 535] width 169 height 34
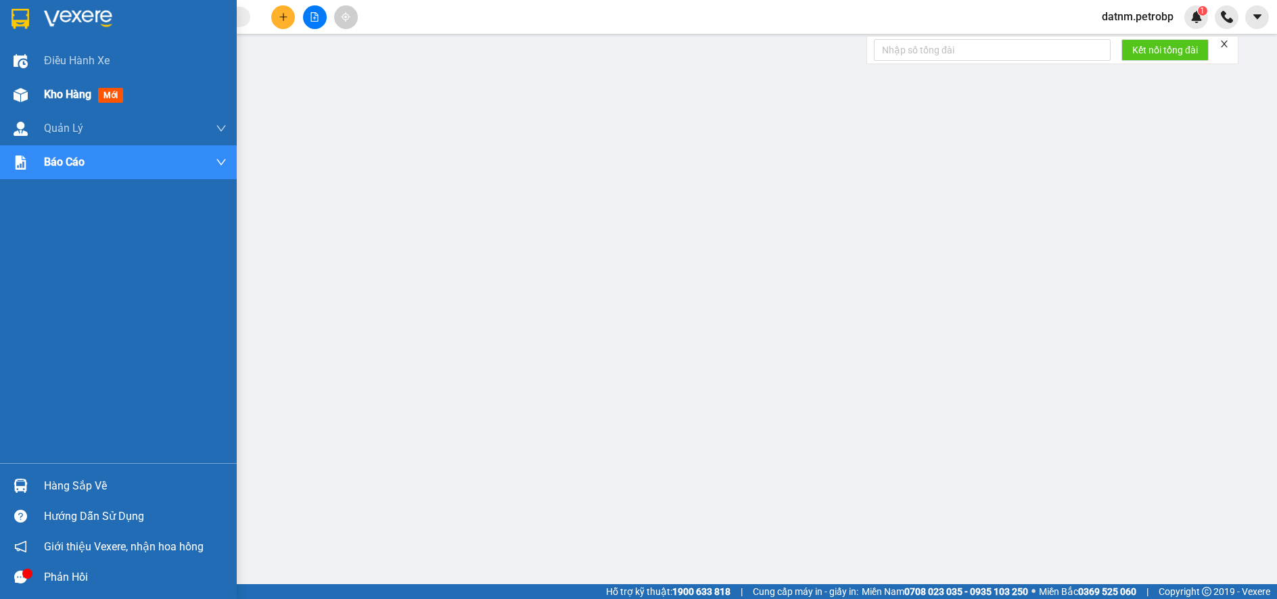
click at [58, 86] on div "Kho hàng mới" at bounding box center [86, 94] width 85 height 17
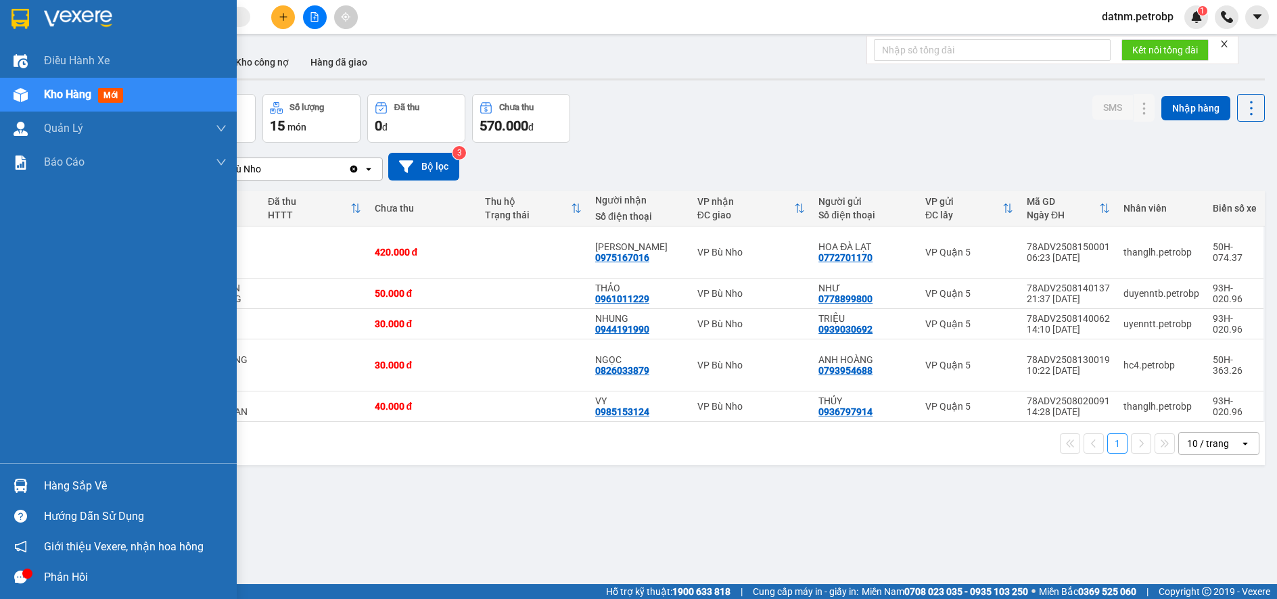
click at [62, 486] on div "Hàng sắp về" at bounding box center [135, 486] width 183 height 20
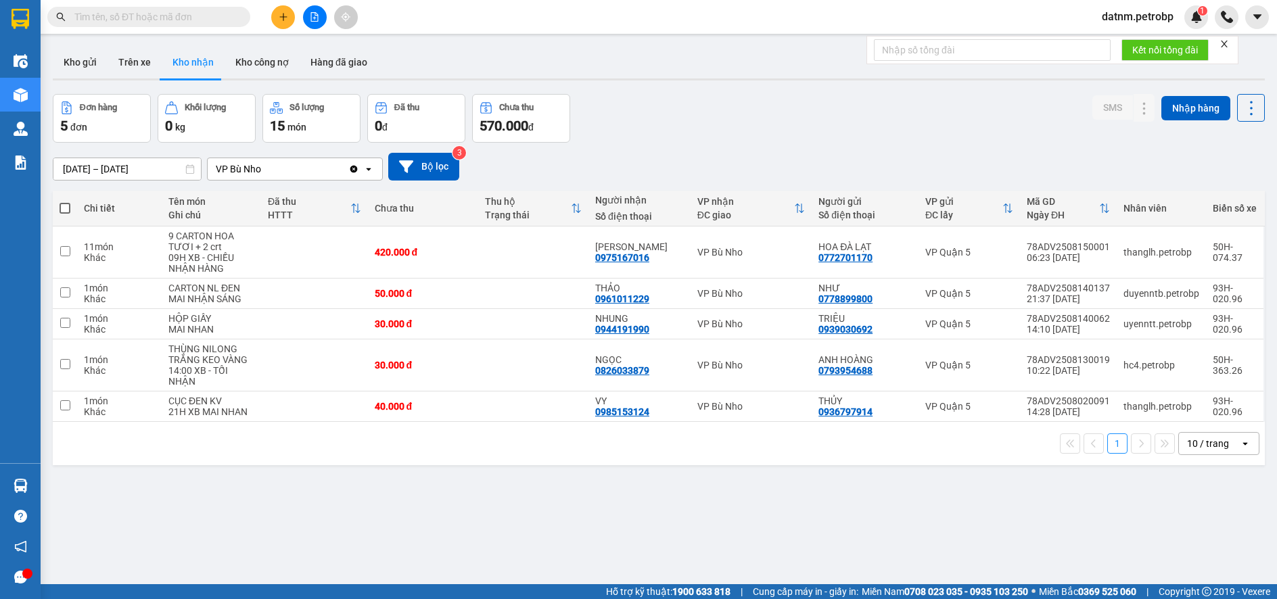
click at [707, 501] on section "Kết quả tìm kiếm ( 0 ) Bộ lọc No Data datnm.petrobp 1 Điều hành xe Kho hàng mới…" at bounding box center [638, 299] width 1277 height 599
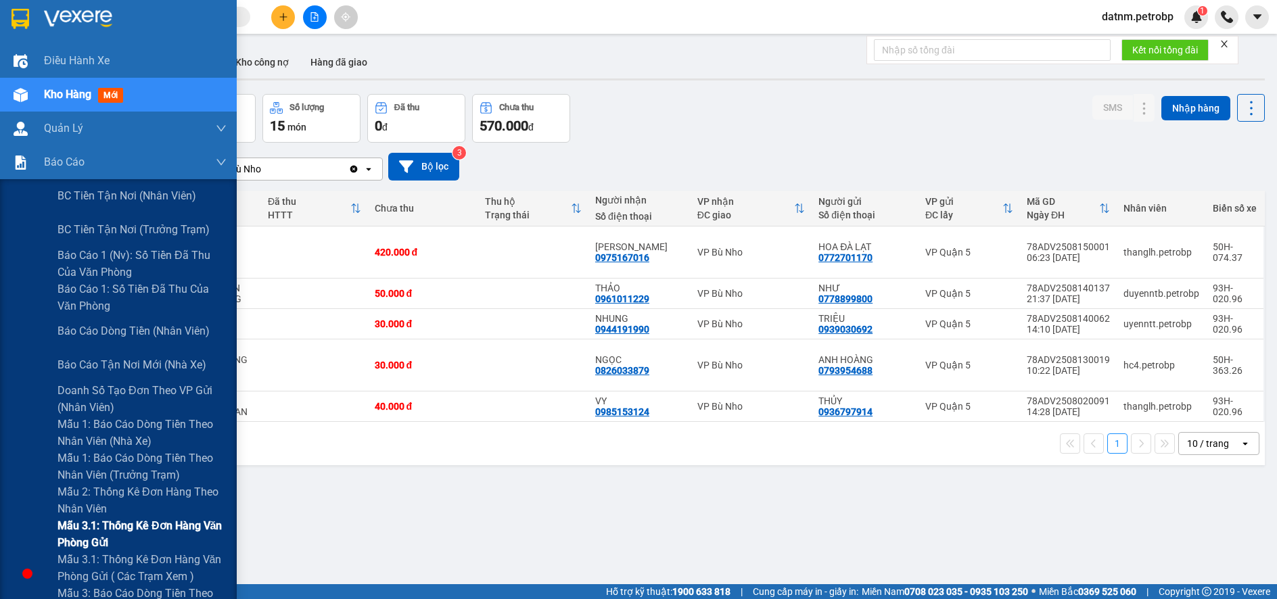
click at [110, 532] on span "Mẫu 3.1: Thống kê đơn hàng văn phòng gửi" at bounding box center [142, 535] width 169 height 34
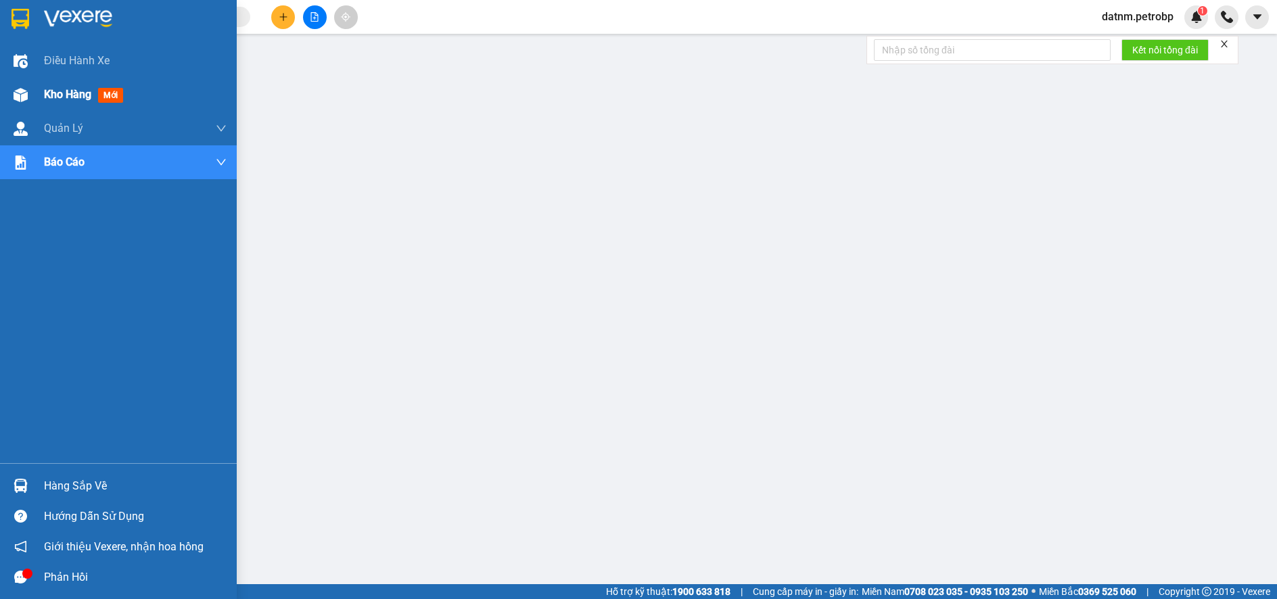
click at [69, 94] on span "Kho hàng" at bounding box center [67, 94] width 47 height 13
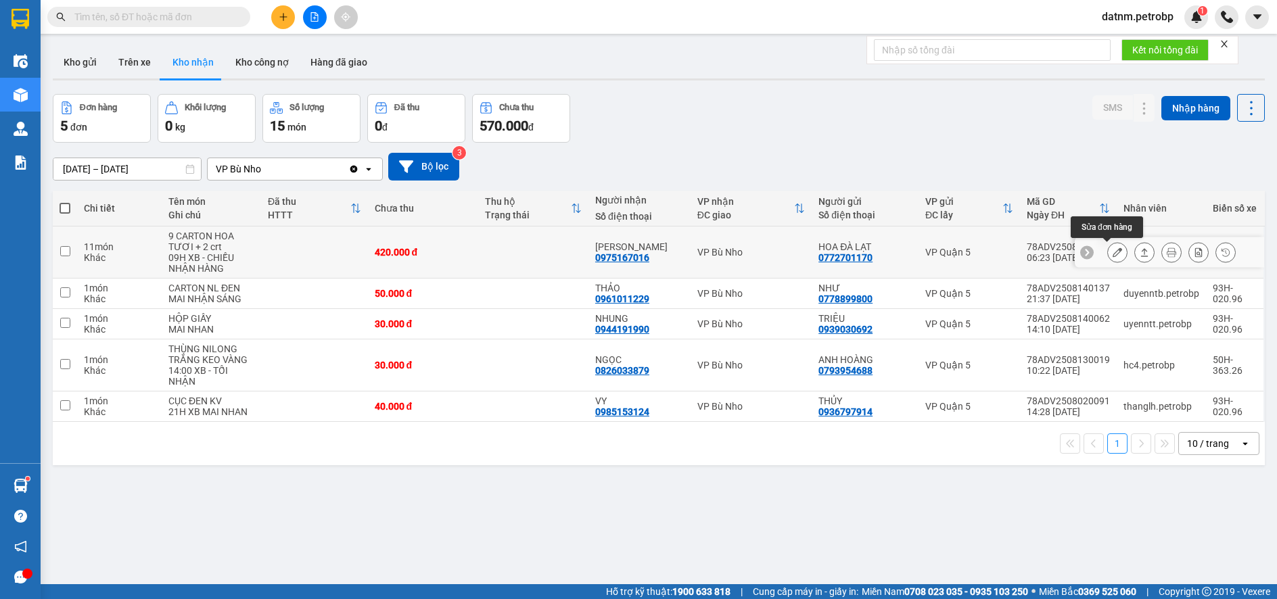
click at [1113, 251] on icon at bounding box center [1117, 252] width 9 height 9
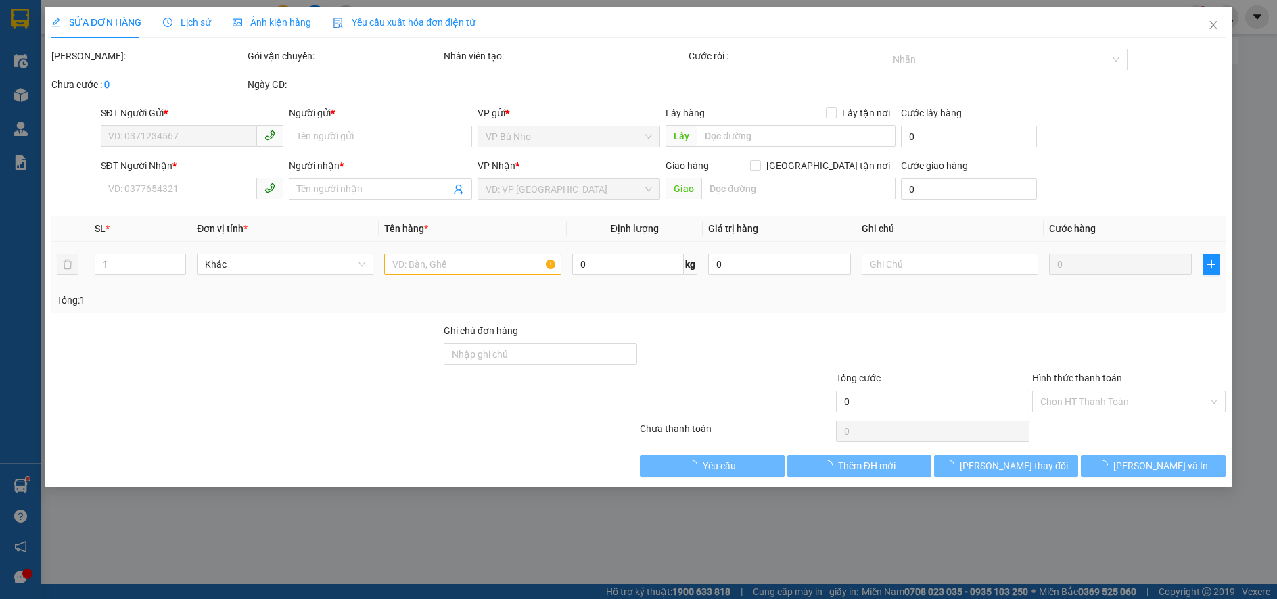
type input "0772701170"
type input "HOA ĐÀ LẠT"
type input "0975167016"
type input "[PERSON_NAME]"
type input "420.000"
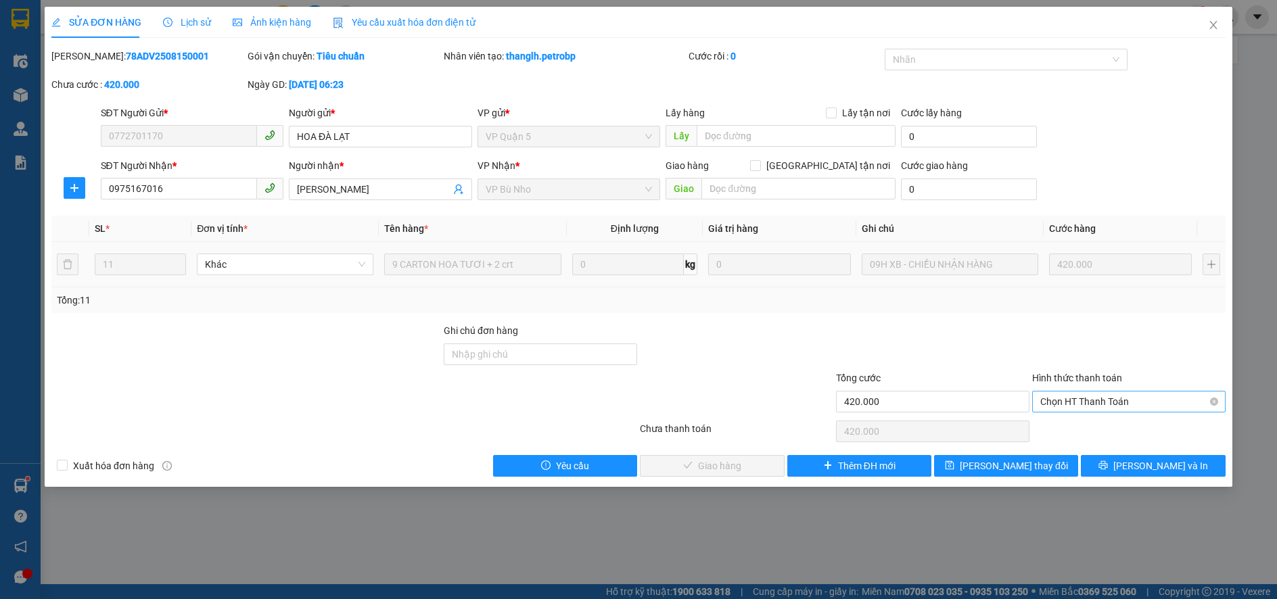
click at [1097, 396] on span "Chọn HT Thanh Toán" at bounding box center [1129, 402] width 177 height 20
click at [1089, 430] on div "Tại văn phòng" at bounding box center [1129, 428] width 177 height 15
type input "0"
click at [743, 467] on span "[PERSON_NAME] và Giao hàng" at bounding box center [731, 466] width 130 height 15
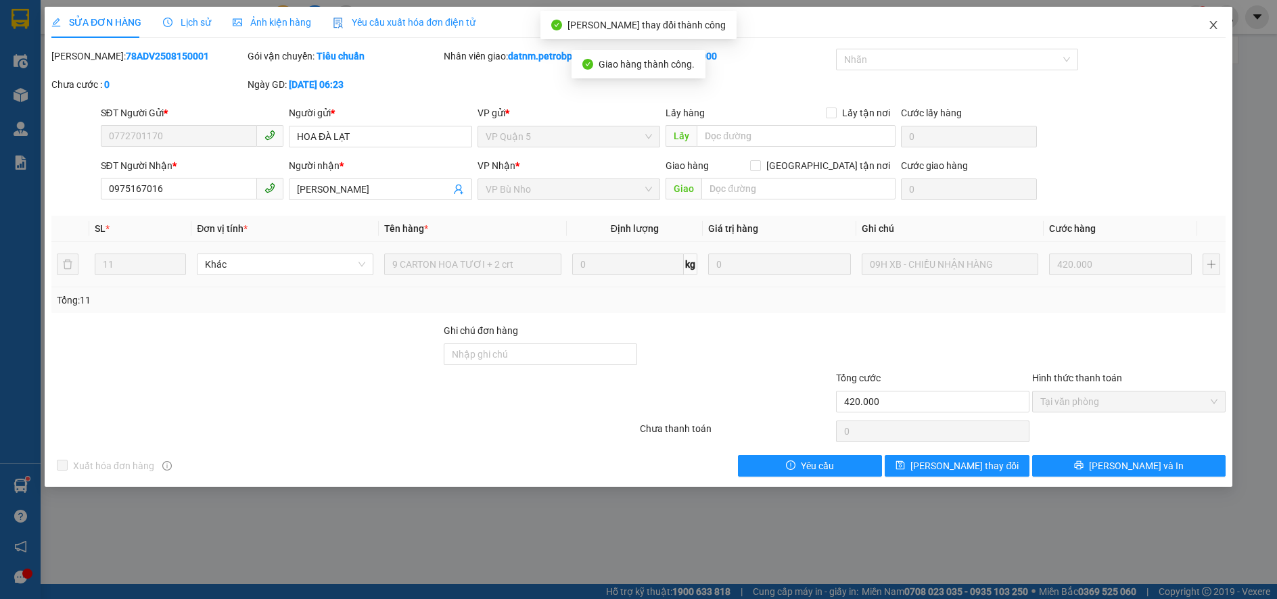
click at [1211, 25] on icon "close" at bounding box center [1213, 25] width 11 height 11
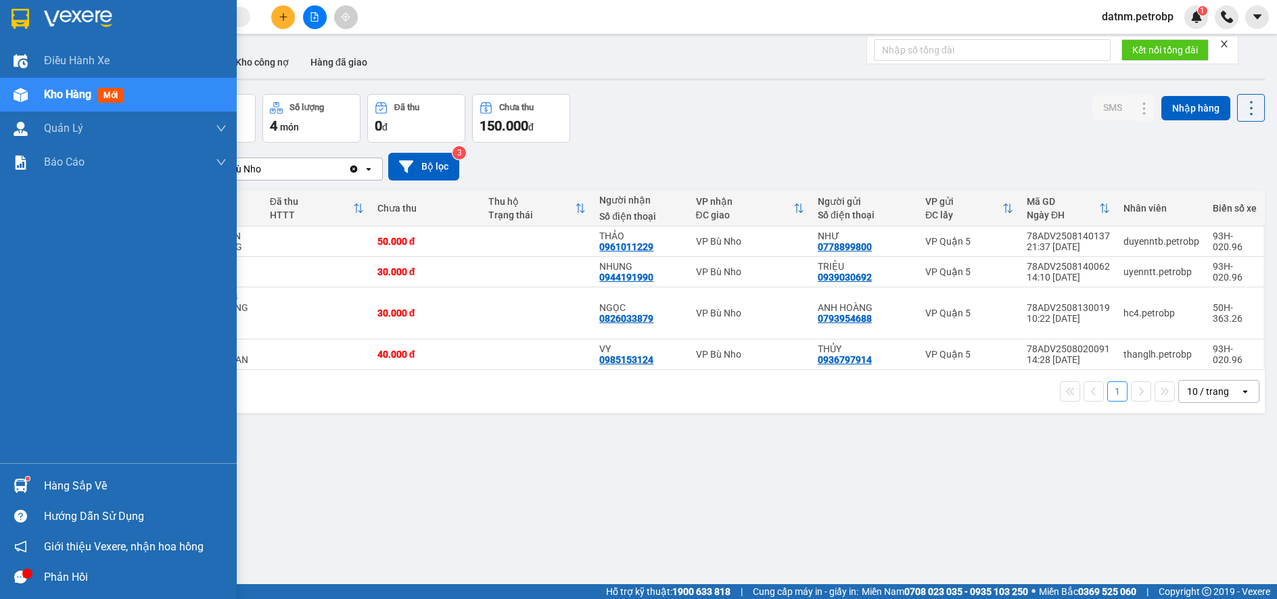
click at [62, 480] on div "Hàng sắp về" at bounding box center [135, 486] width 183 height 20
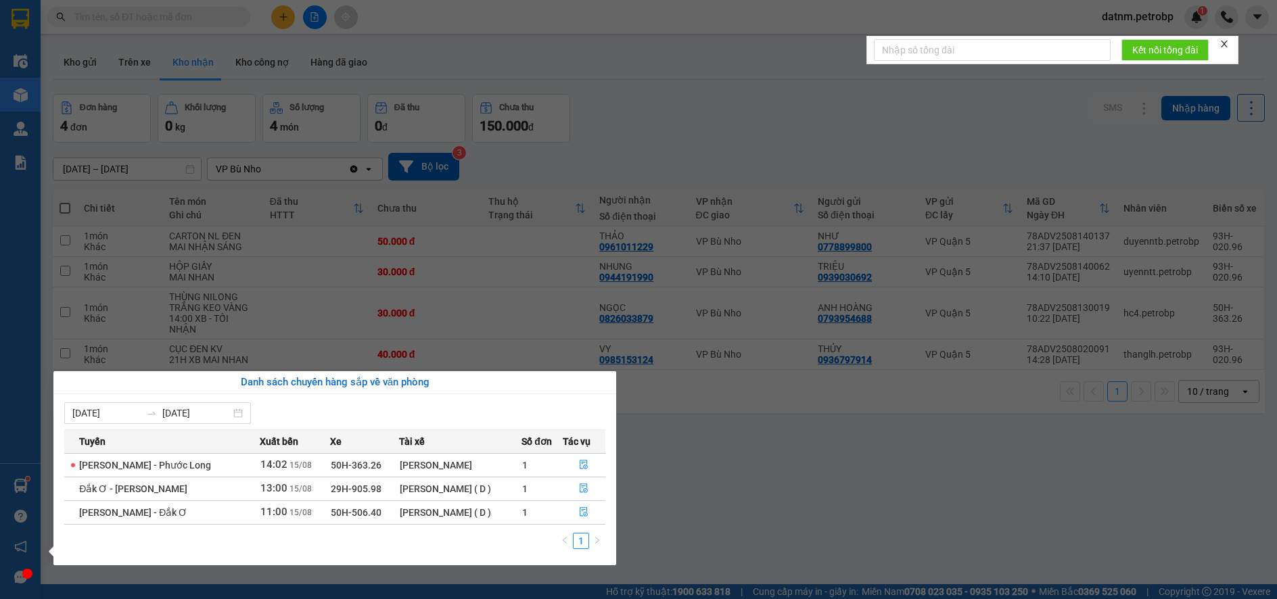
click at [735, 519] on section "Kết quả tìm kiếm ( 0 ) Bộ lọc No Data datnm.petrobp 1 Điều hành xe Kho hàng mới…" at bounding box center [638, 299] width 1277 height 599
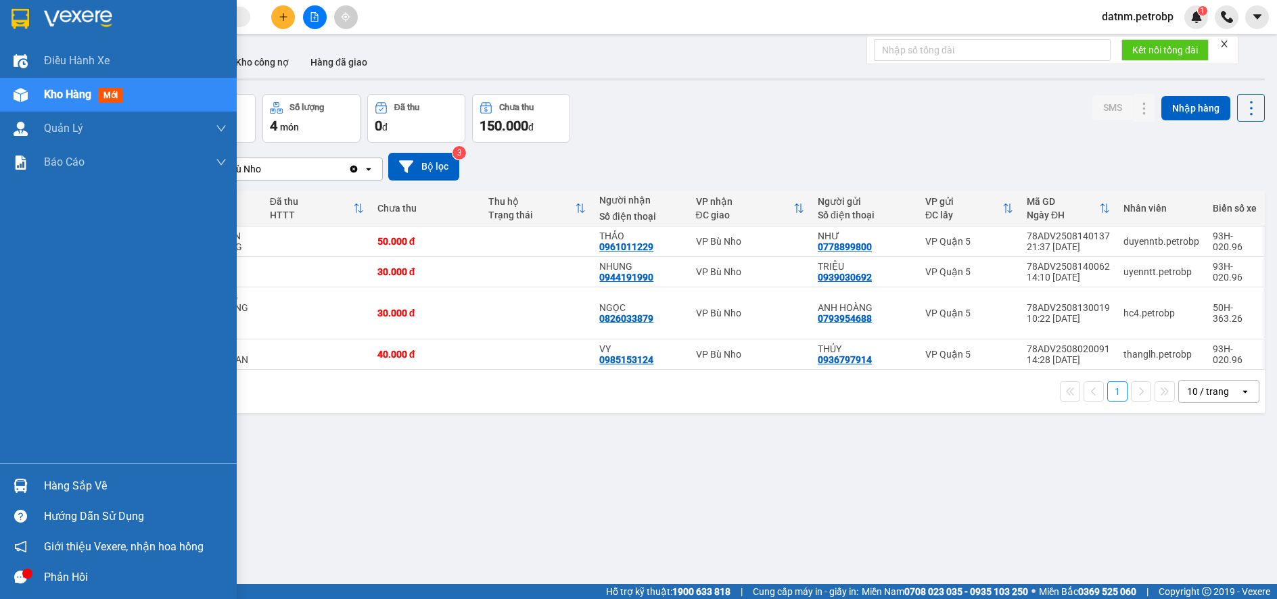
click at [65, 486] on div "Hàng sắp về" at bounding box center [135, 486] width 183 height 20
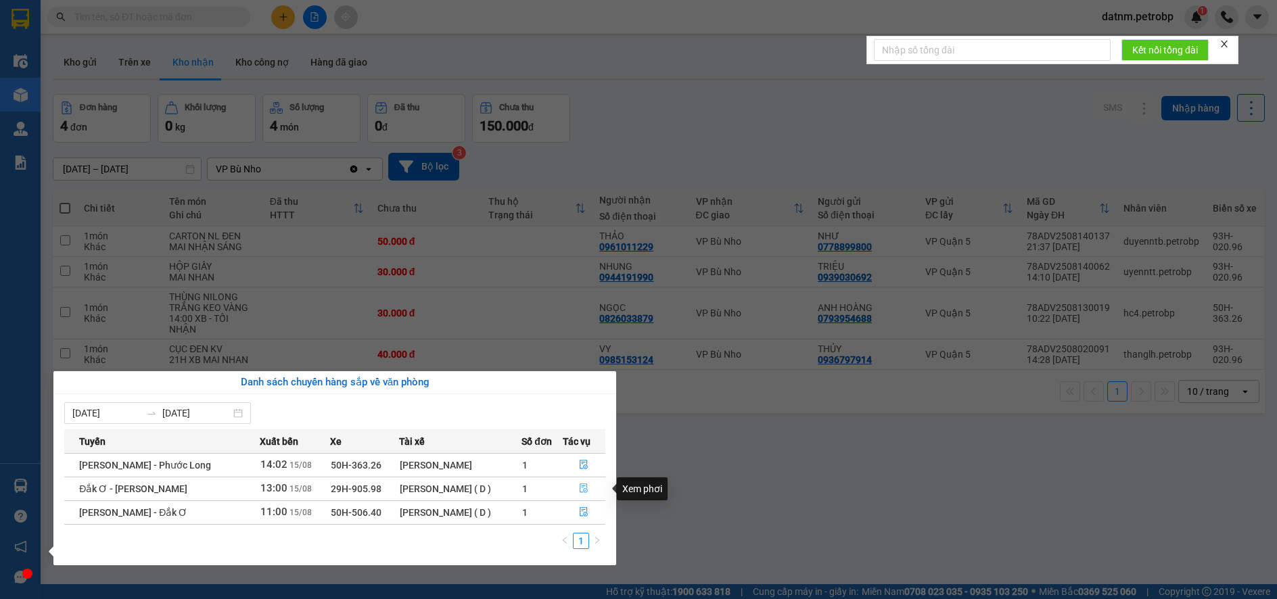
click at [582, 492] on icon "file-done" at bounding box center [583, 488] width 9 height 9
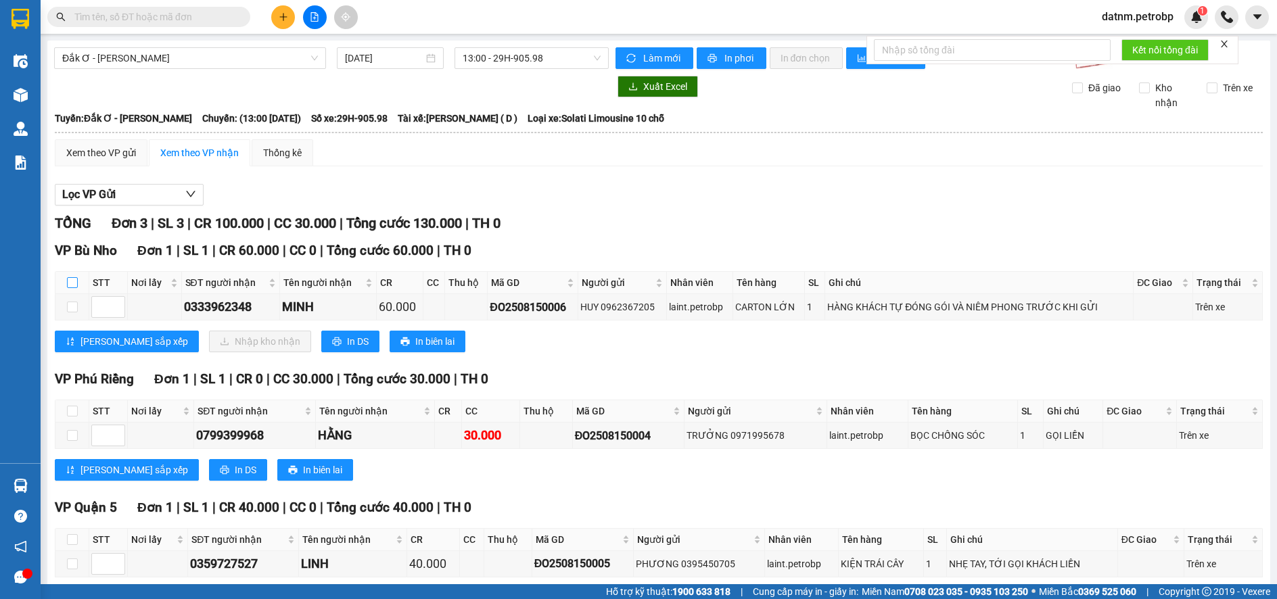
click at [75, 283] on input "checkbox" at bounding box center [72, 282] width 11 height 11
checkbox input "true"
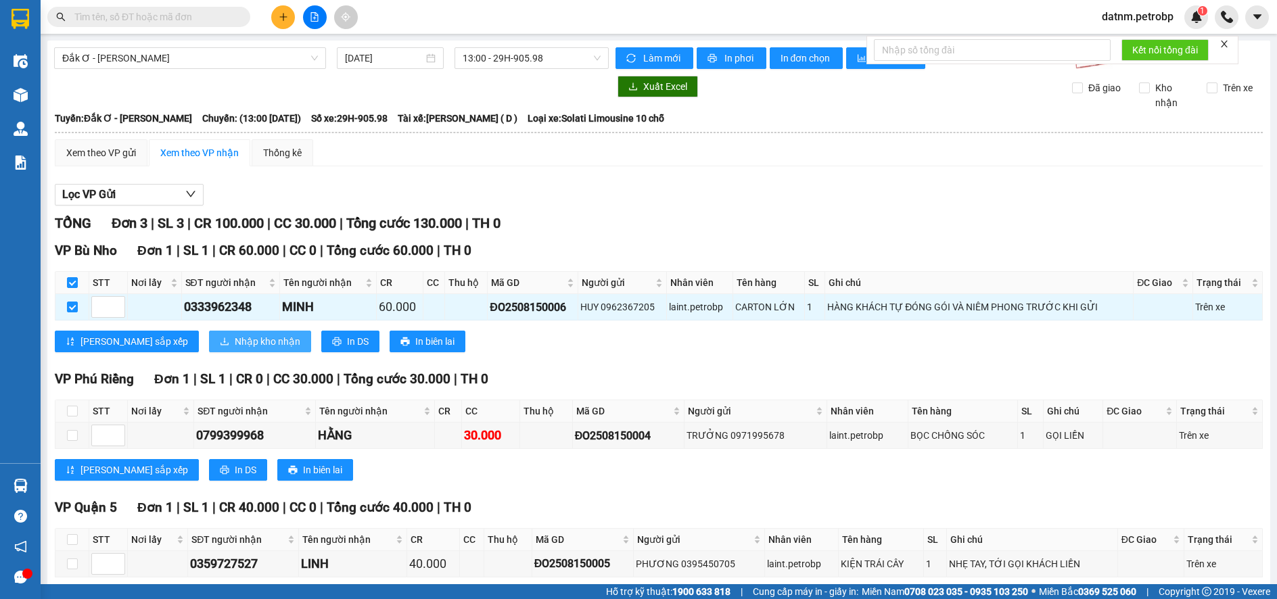
click at [235, 343] on span "Nhập kho nhận" at bounding box center [268, 341] width 66 height 15
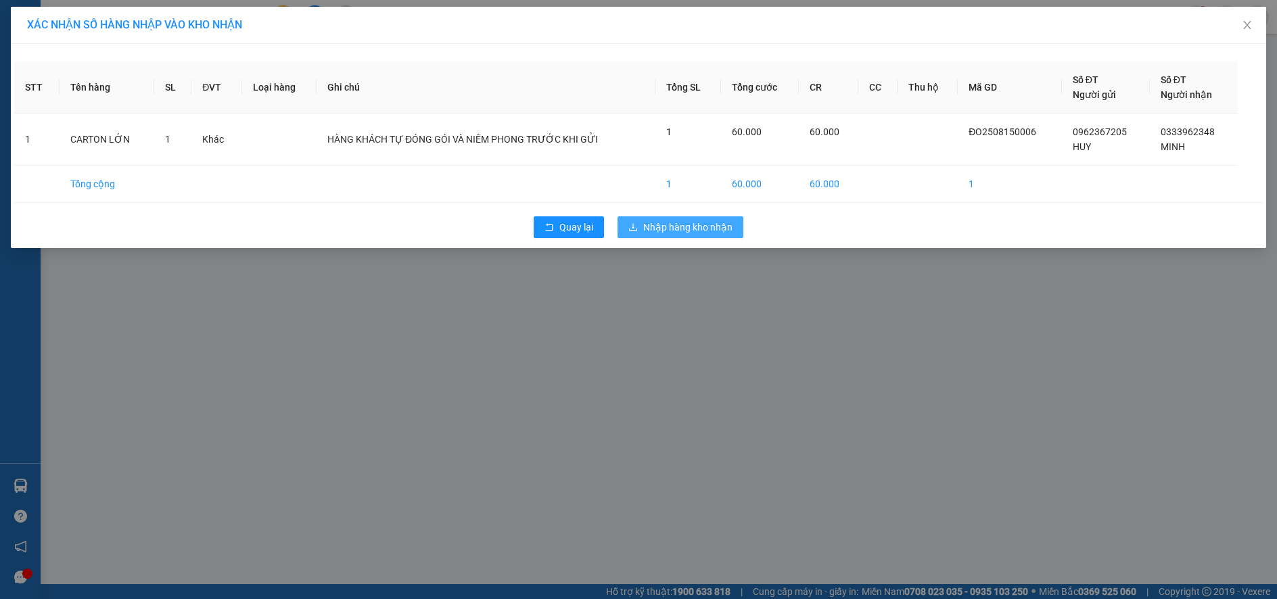
click at [717, 233] on span "Nhập hàng kho nhận" at bounding box center [687, 227] width 89 height 15
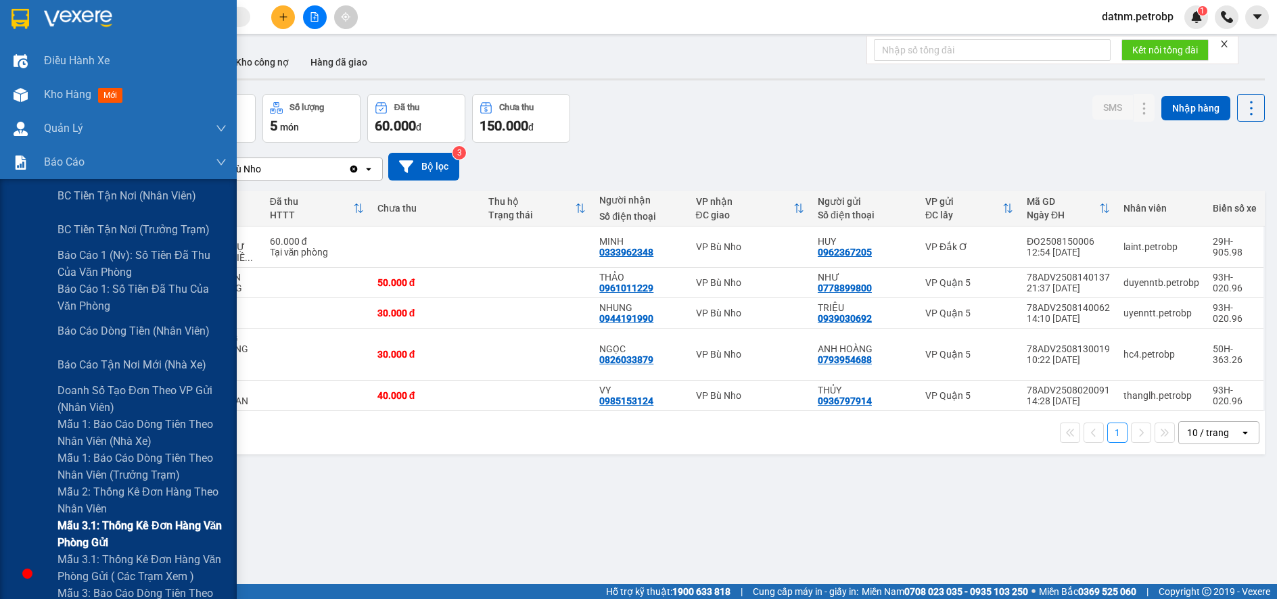
click at [83, 528] on span "Mẫu 3.1: Thống kê đơn hàng văn phòng gửi" at bounding box center [142, 535] width 169 height 34
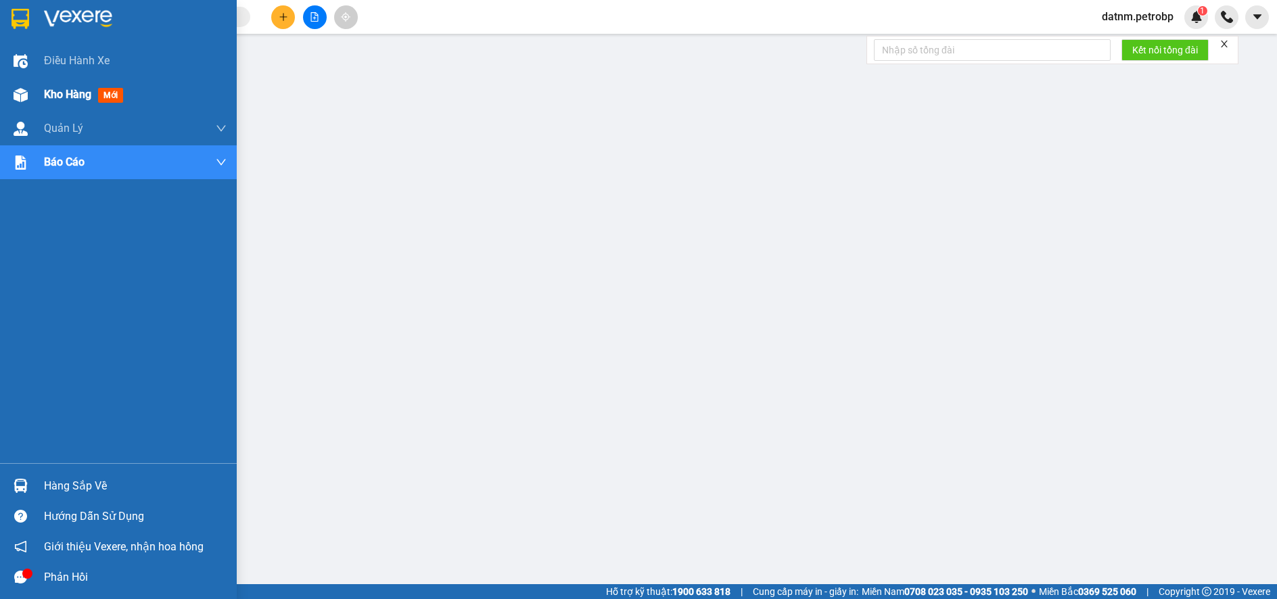
click at [80, 91] on span "Kho hàng" at bounding box center [67, 94] width 47 height 13
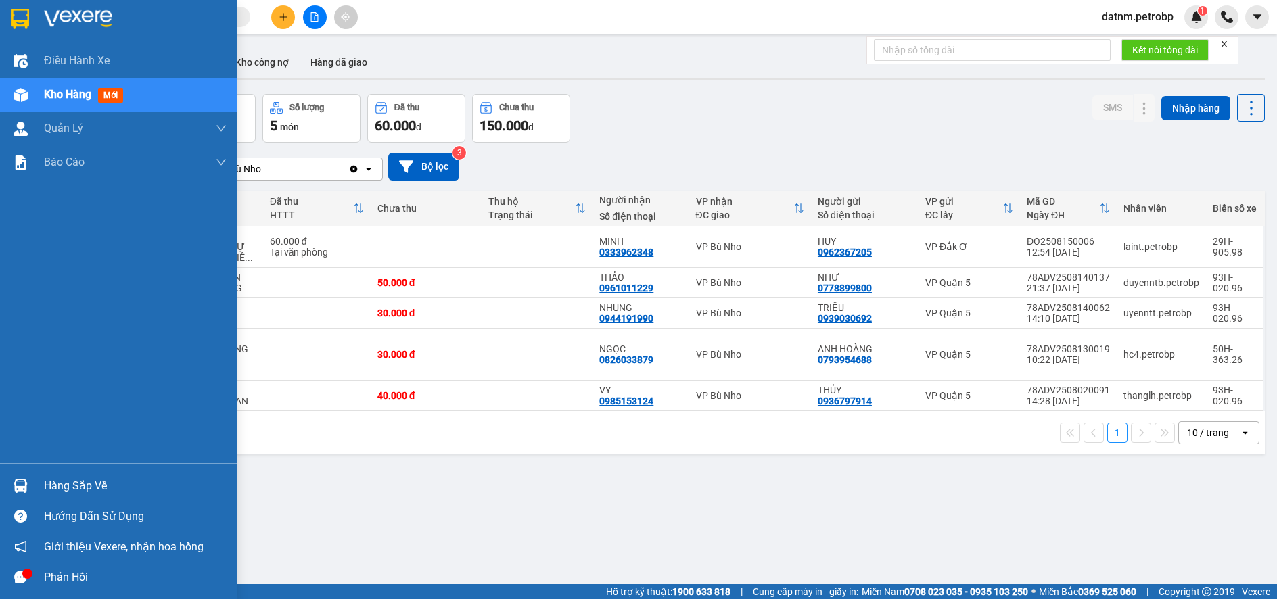
click at [85, 487] on div "Hàng sắp về" at bounding box center [135, 486] width 183 height 20
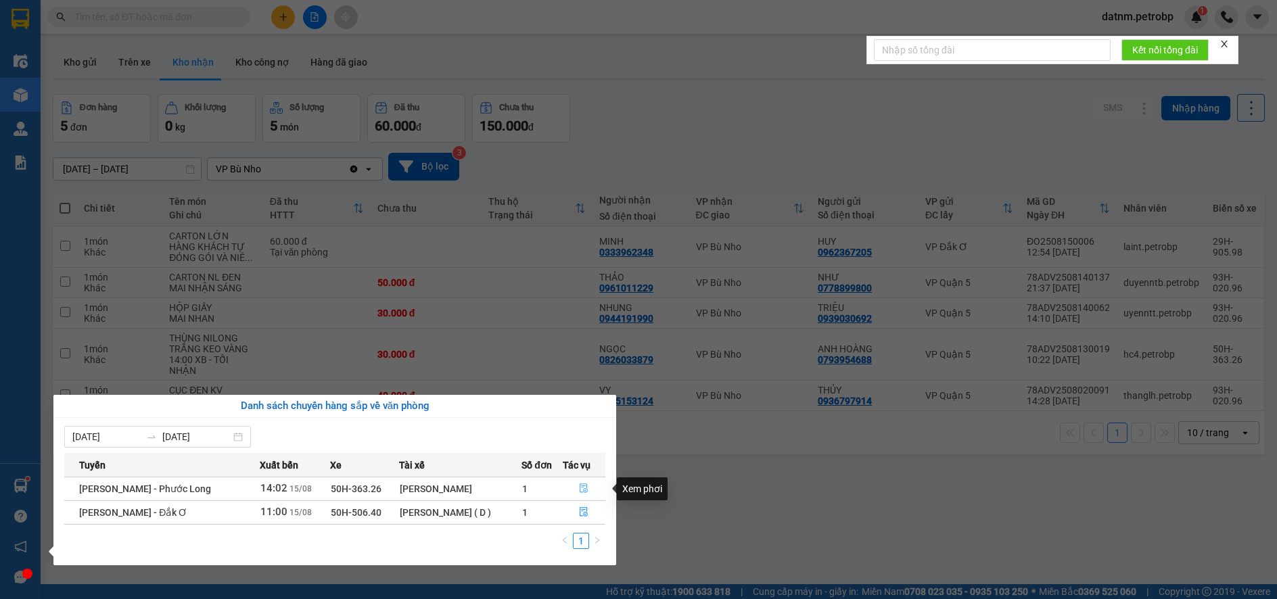
click at [580, 482] on button "button" at bounding box center [585, 489] width 42 height 22
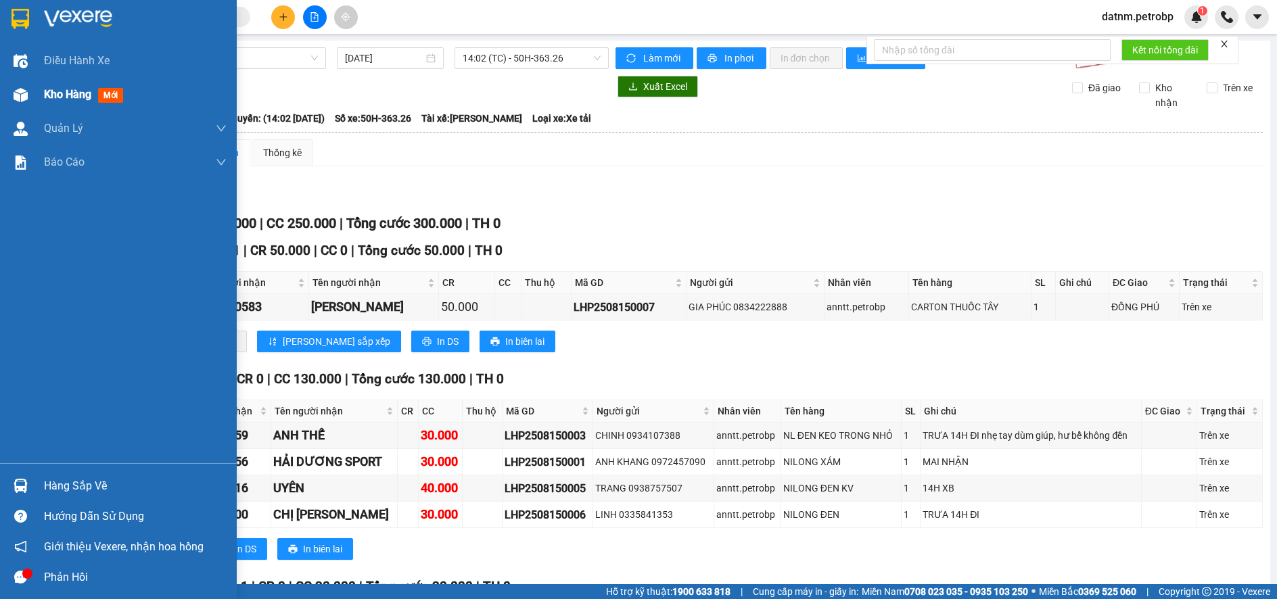
click at [62, 99] on span "Kho hàng" at bounding box center [67, 94] width 47 height 13
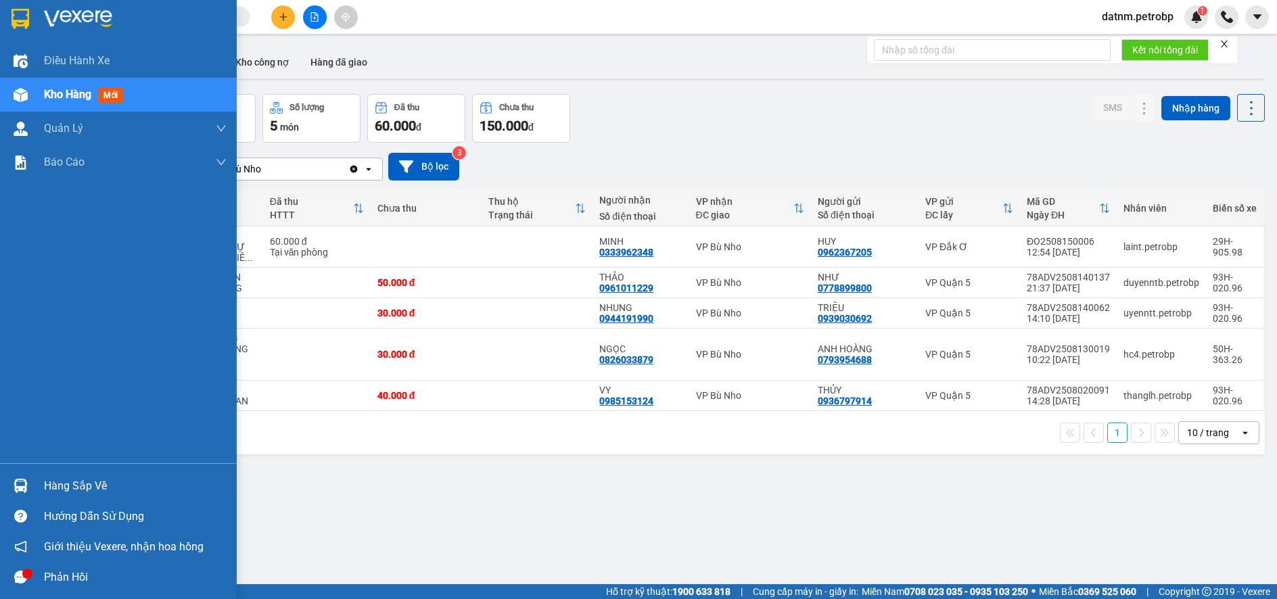
click at [70, 487] on div "Hàng sắp về" at bounding box center [135, 486] width 183 height 20
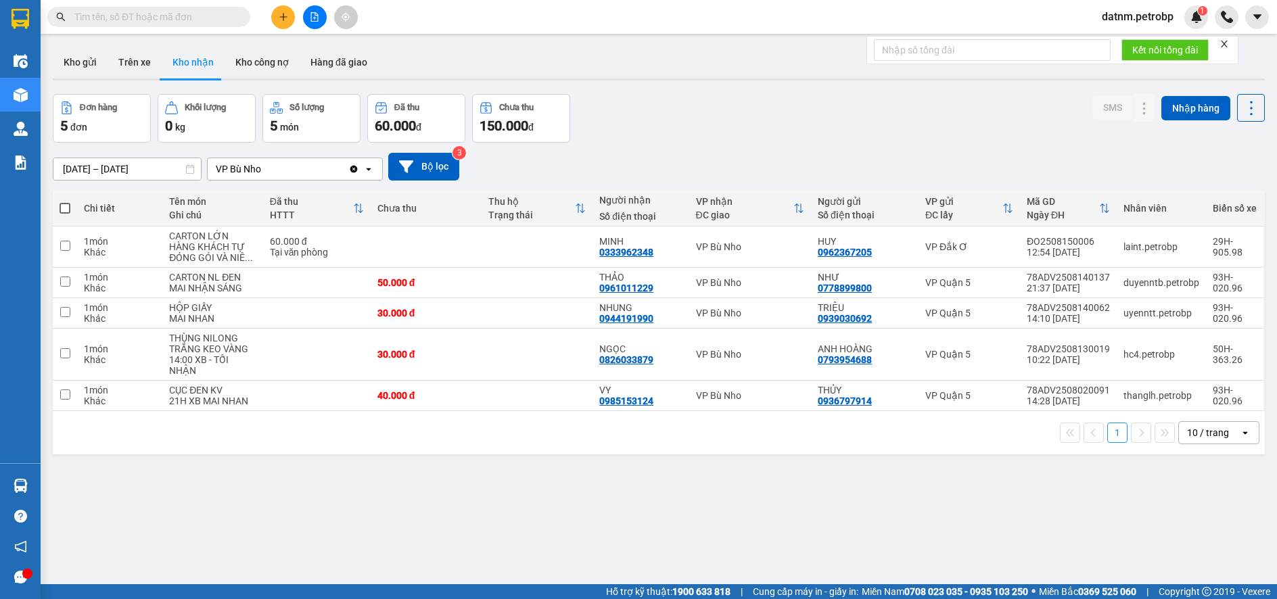
click at [777, 501] on section "Kết quả tìm kiếm ( 0 ) Bộ lọc No Data datnm.petrobp 1 Điều hành xe Kho hàng mới…" at bounding box center [638, 299] width 1277 height 599
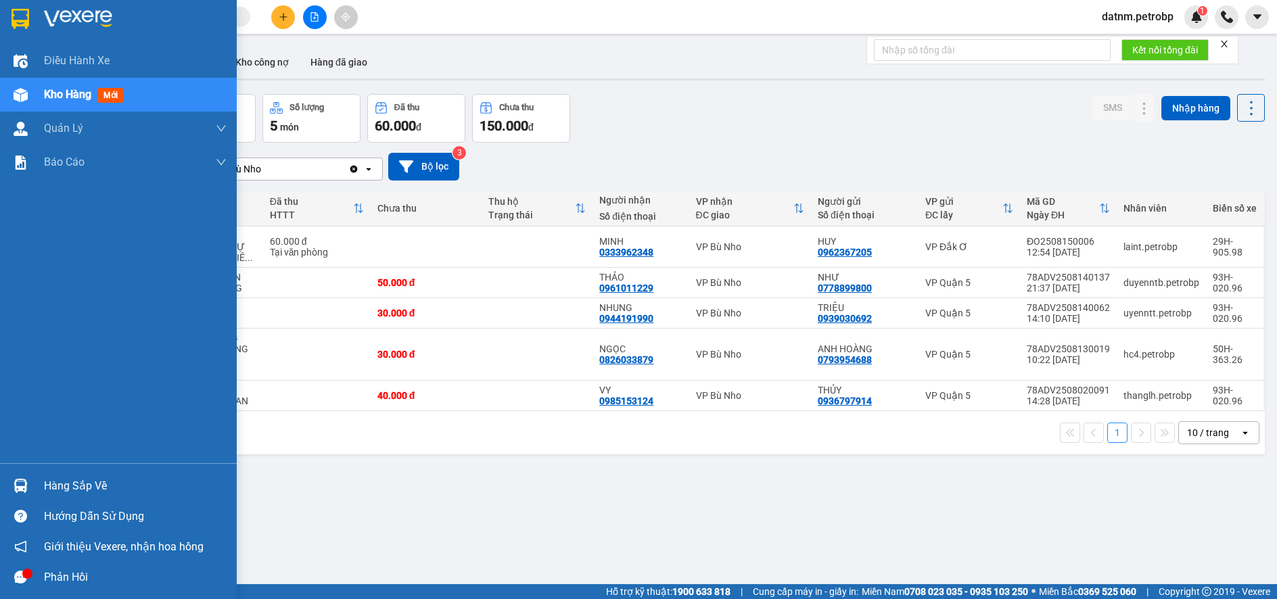
click at [97, 492] on div "Hàng sắp về" at bounding box center [135, 486] width 183 height 20
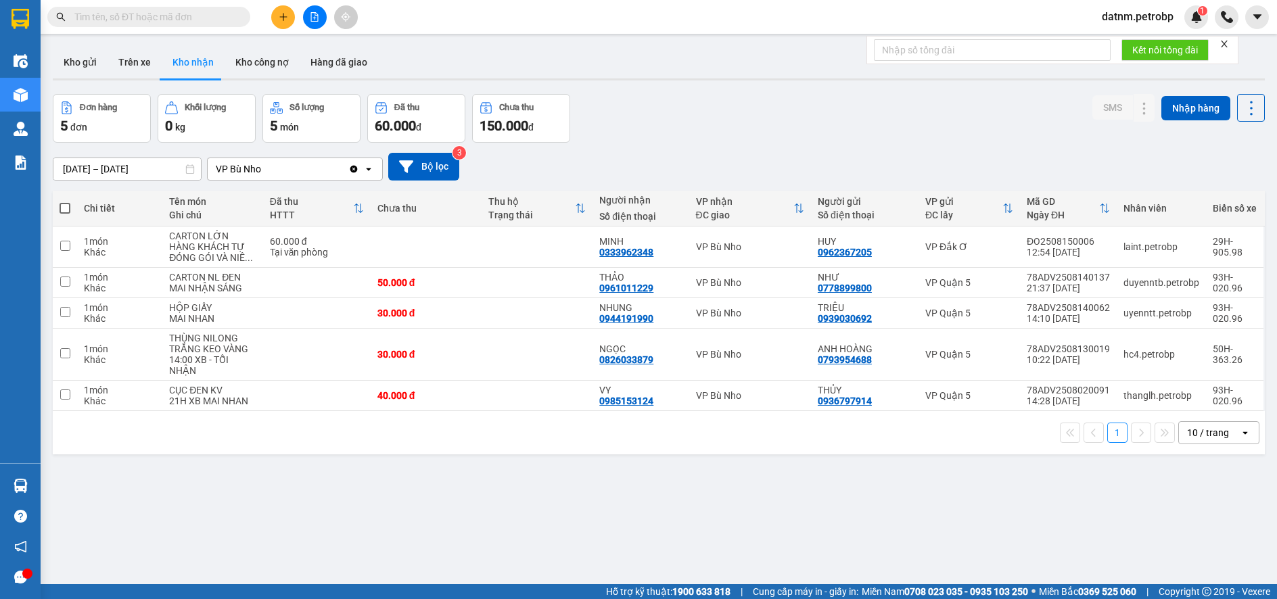
click at [852, 537] on section "Kết quả tìm kiếm ( 0 ) Bộ lọc No Data datnm.petrobp 1 Điều hành xe Kho hàng mới…" at bounding box center [638, 299] width 1277 height 599
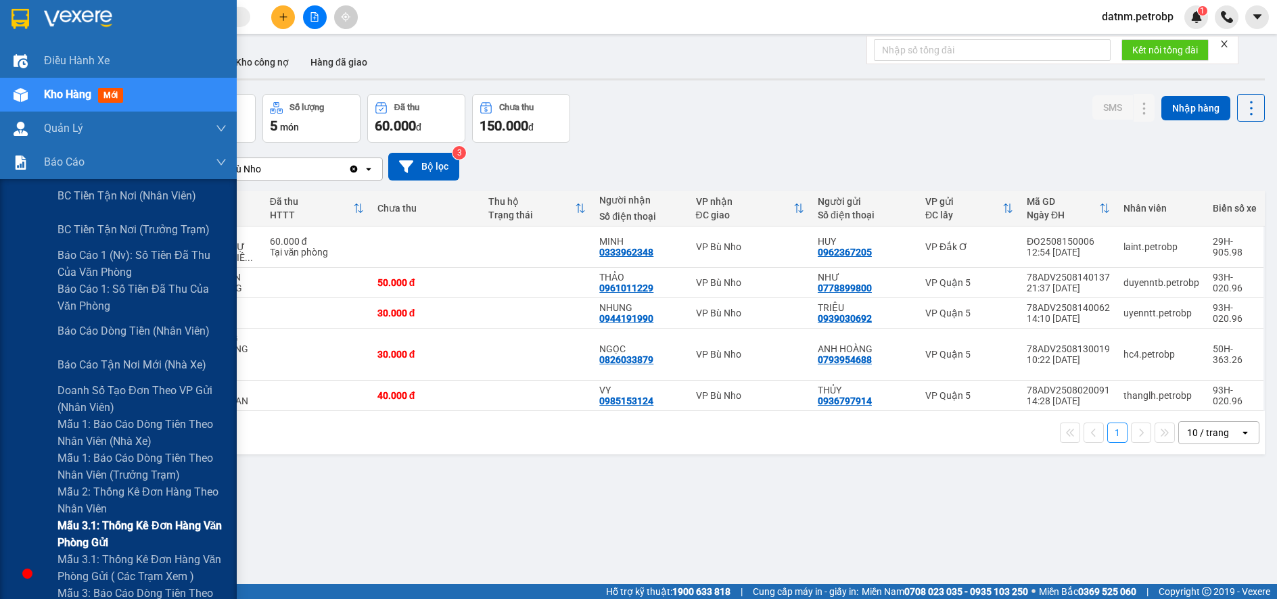
click at [92, 524] on span "Mẫu 3.1: Thống kê đơn hàng văn phòng gửi" at bounding box center [142, 535] width 169 height 34
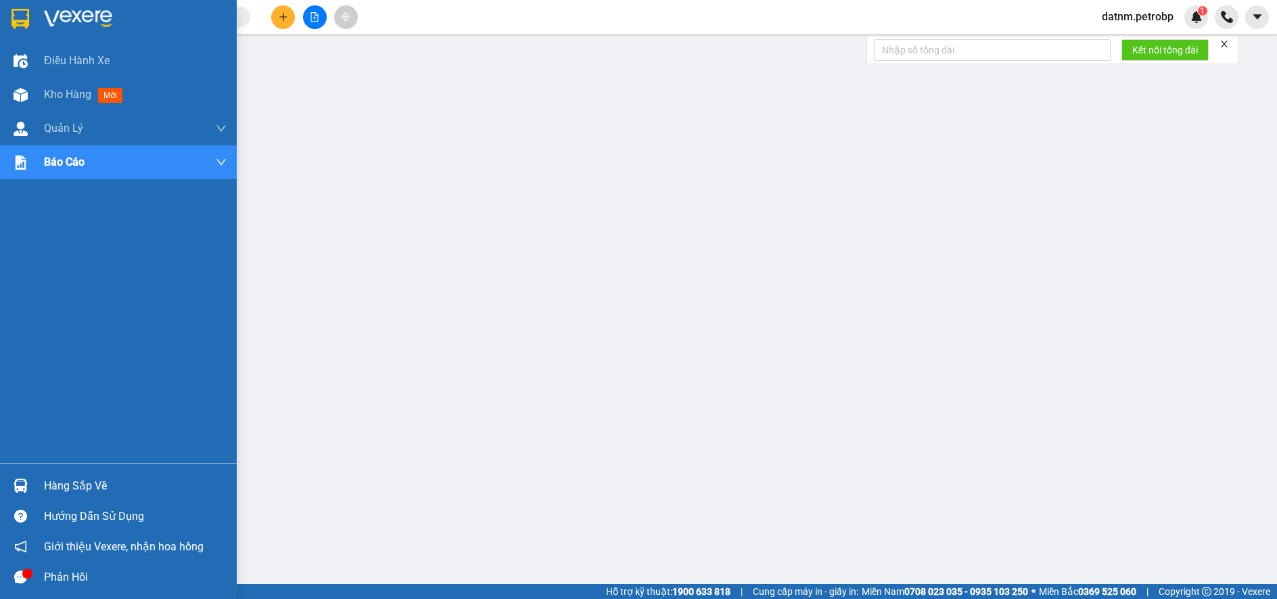
click at [66, 484] on div "Hàng sắp về" at bounding box center [135, 486] width 183 height 20
click at [64, 93] on span "Kho hàng" at bounding box center [67, 94] width 47 height 13
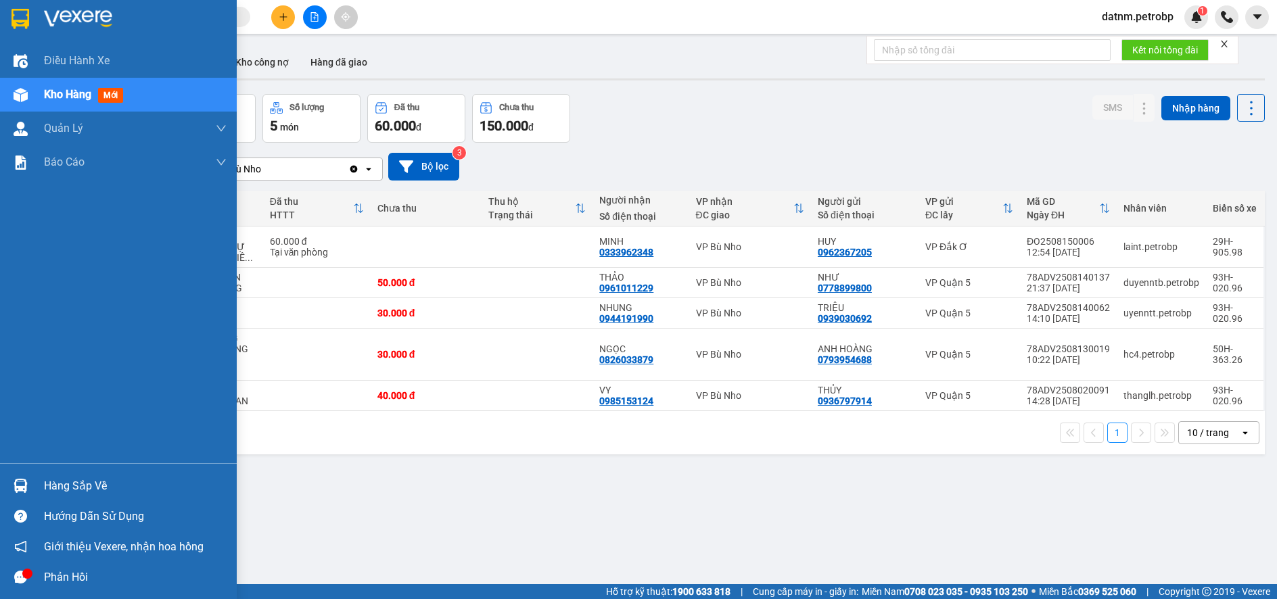
click at [76, 486] on div "Hàng sắp về" at bounding box center [135, 486] width 183 height 20
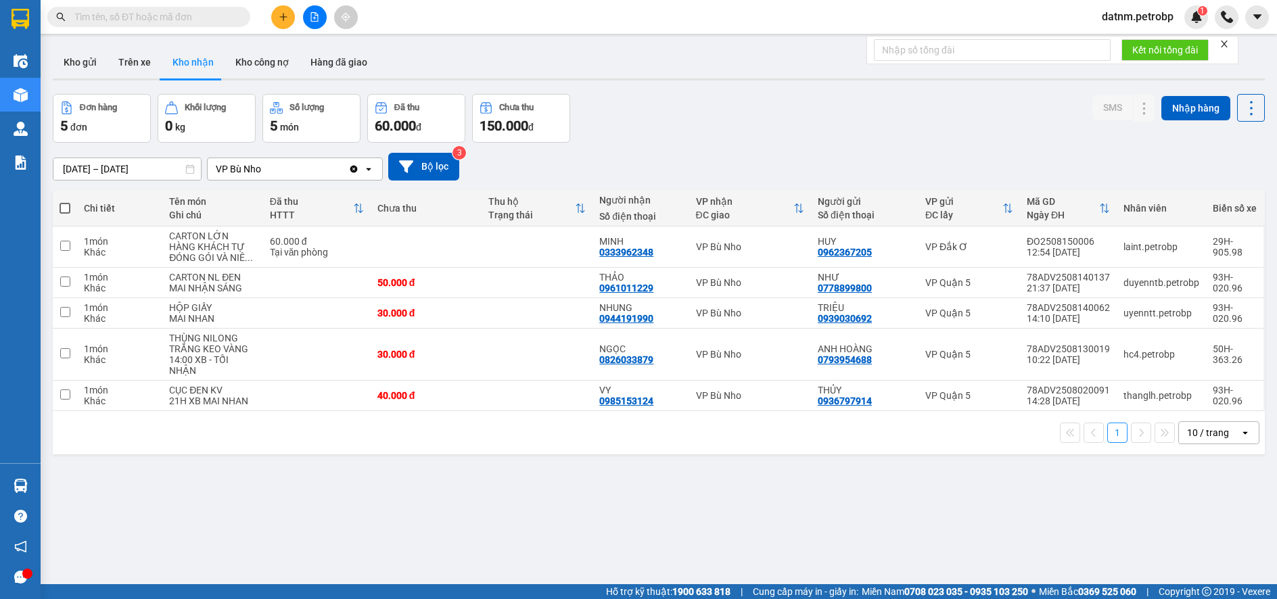
click at [724, 529] on section "Kết quả tìm kiếm ( 0 ) Bộ lọc No Data datnm.petrobp 1 Điều hành xe Kho hàng mới…" at bounding box center [638, 299] width 1277 height 599
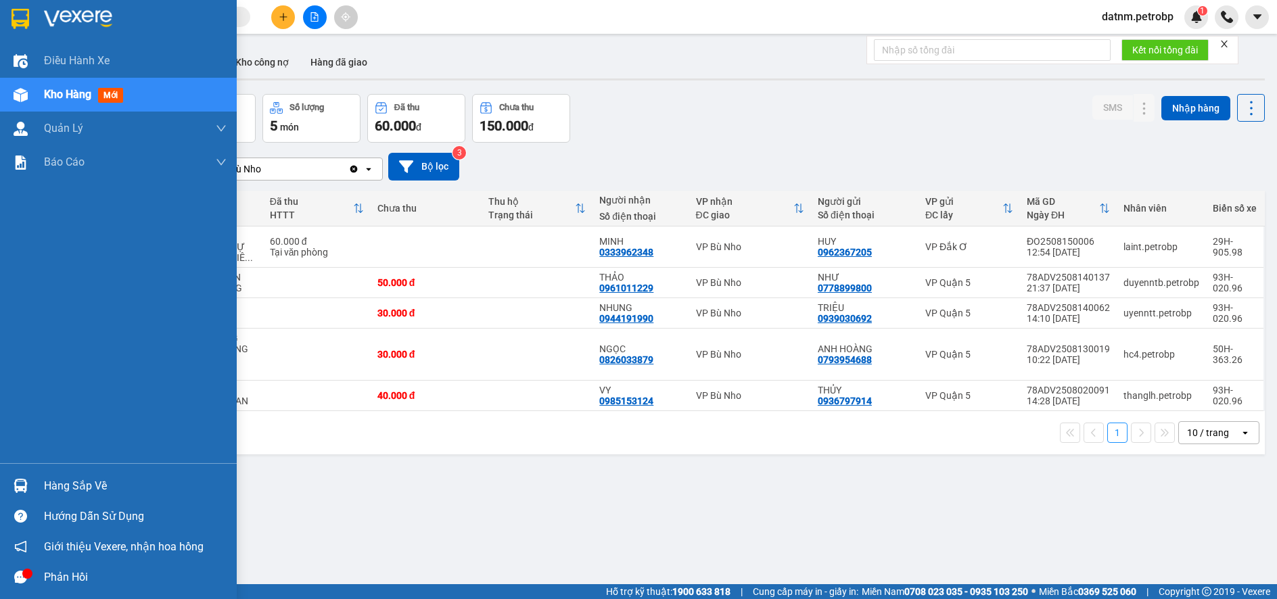
click at [81, 487] on div "Hàng sắp về" at bounding box center [135, 486] width 183 height 20
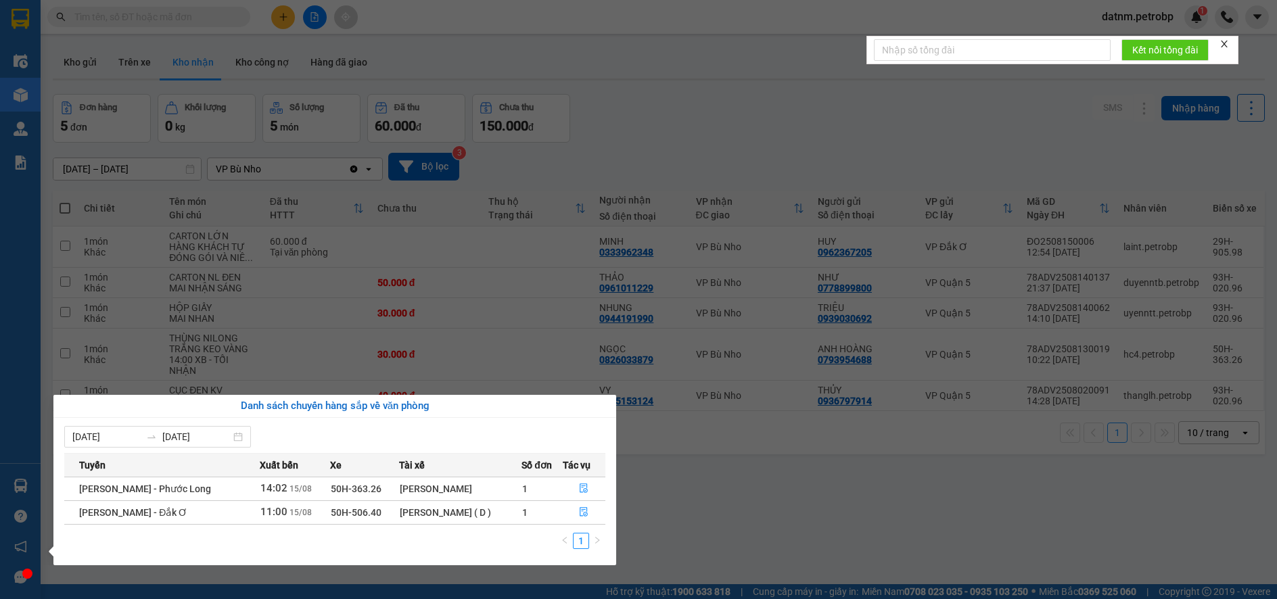
click at [751, 516] on section "Kết quả tìm kiếm ( 0 ) Bộ lọc No Data datnm.petrobp 1 Điều hành xe Kho hàng mới…" at bounding box center [638, 299] width 1277 height 599
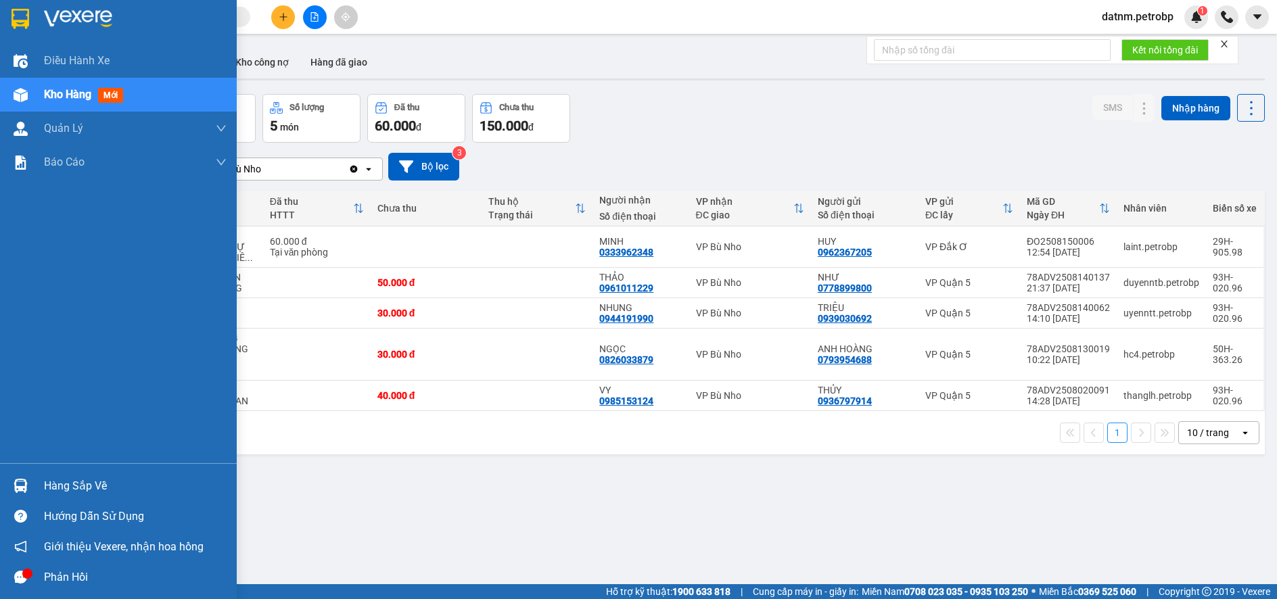
click at [66, 491] on div "Hàng sắp về" at bounding box center [135, 486] width 183 height 20
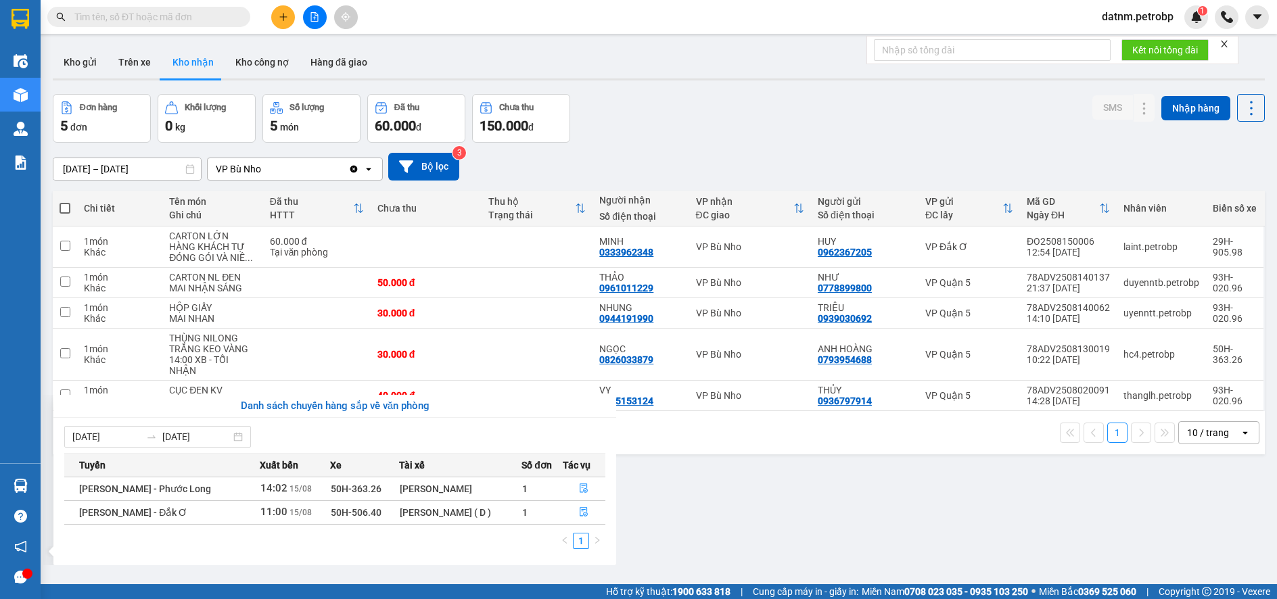
click at [728, 509] on section "Kết quả tìm kiếm ( 0 ) Bộ lọc No Data datnm.petrobp 1 Điều hành xe Kho hàng mới…" at bounding box center [638, 299] width 1277 height 599
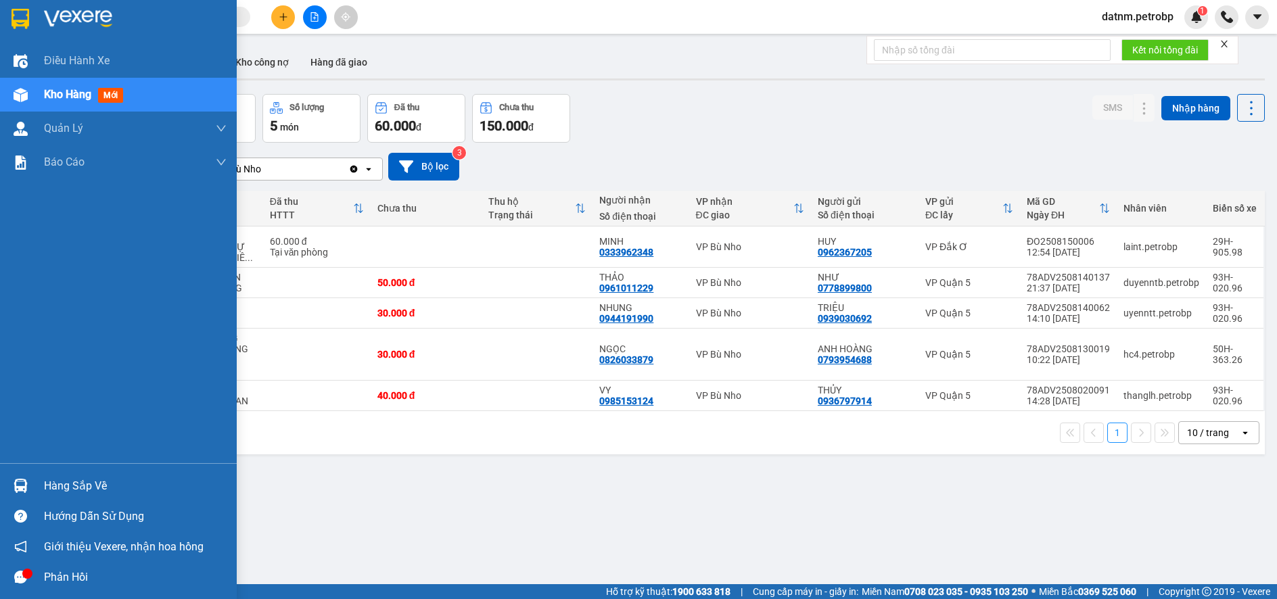
click at [66, 488] on div "Hàng sắp về" at bounding box center [135, 486] width 183 height 20
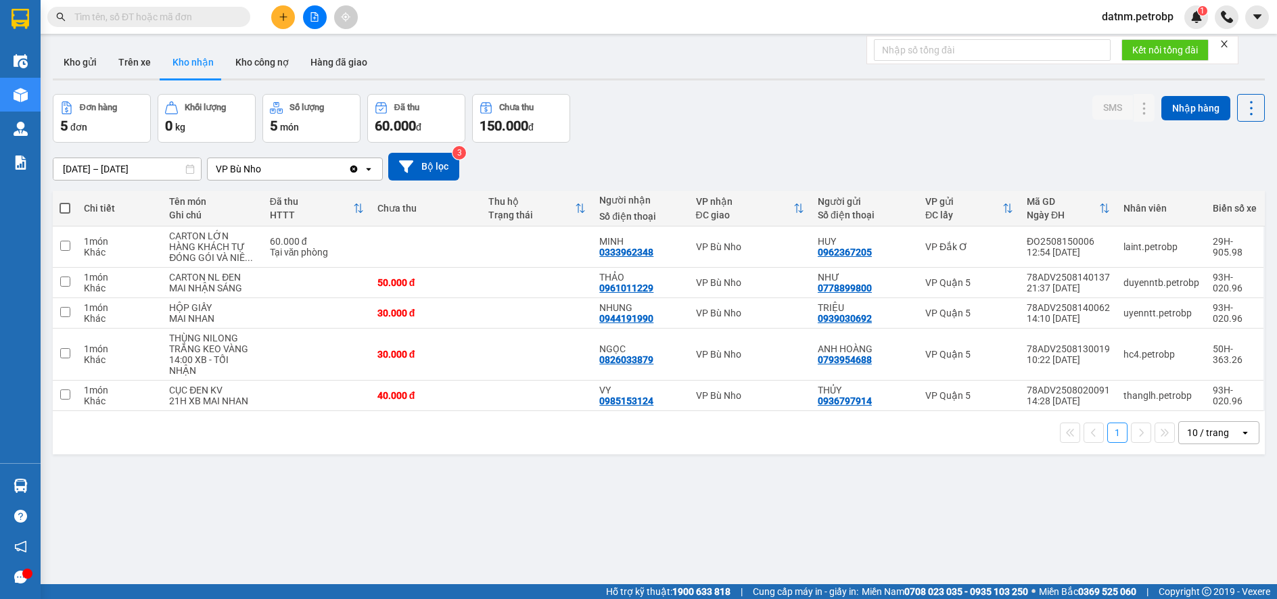
click at [669, 490] on section "Kết quả tìm kiếm ( 0 ) Bộ lọc No Data datnm.petrobp 1 Điều hành xe Kho hàng mới…" at bounding box center [638, 299] width 1277 height 599
click at [932, 491] on div "ver 1.8.138 Kho gửi Trên xe Kho nhận Kho công nợ Hàng đã giao Đơn hàng 5 đơn Kh…" at bounding box center [658, 340] width 1223 height 599
click at [206, 56] on button "Kho nhận" at bounding box center [193, 62] width 63 height 32
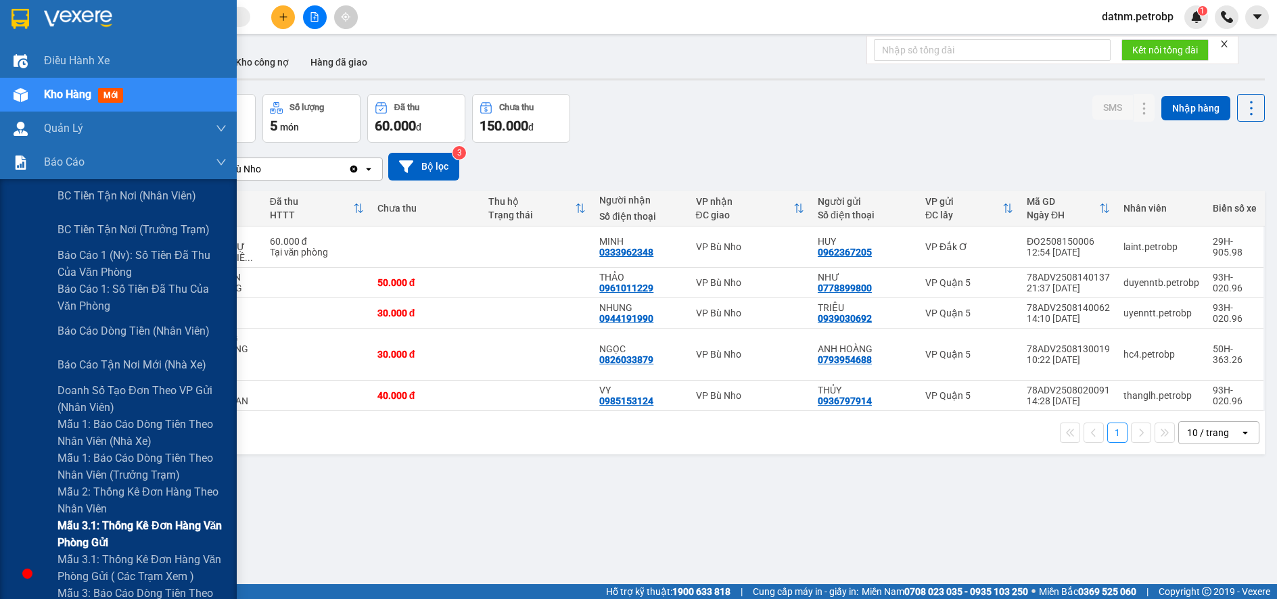
click at [81, 529] on span "Mẫu 3.1: Thống kê đơn hàng văn phòng gửi" at bounding box center [142, 535] width 169 height 34
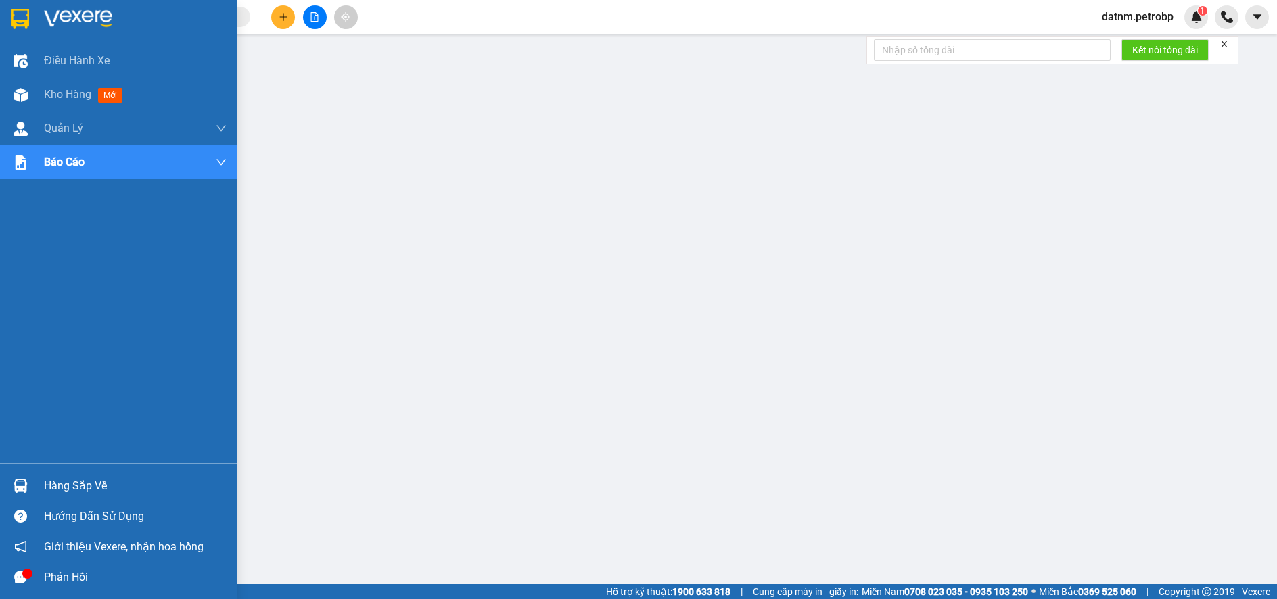
click at [59, 477] on div "Hàng sắp về" at bounding box center [135, 486] width 183 height 20
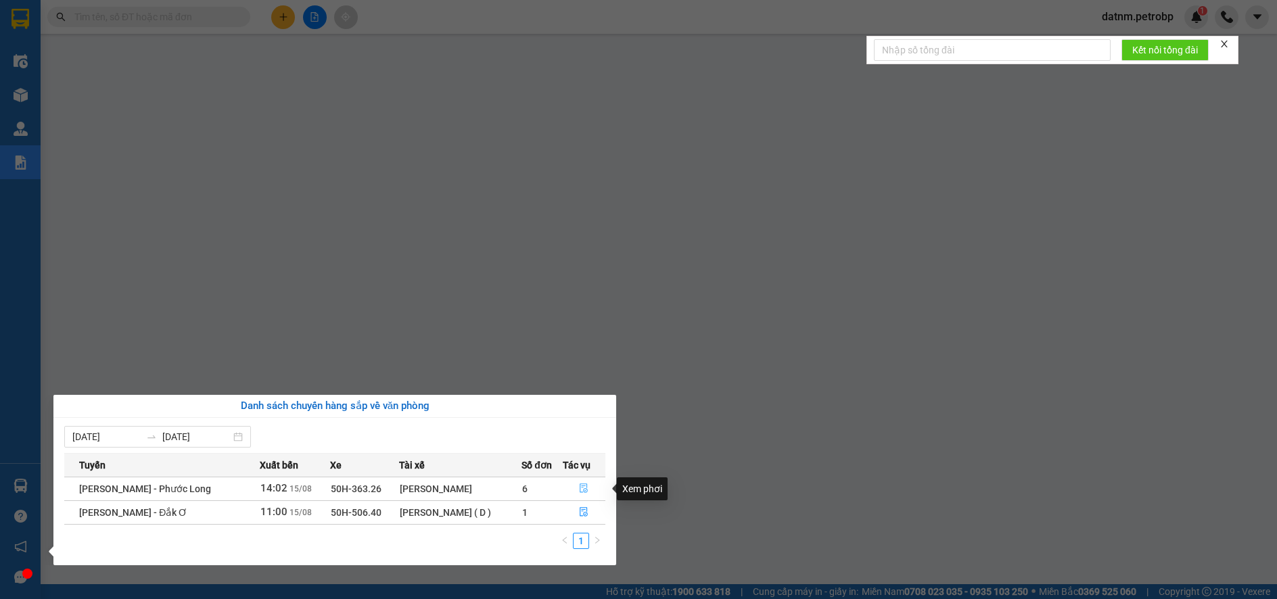
click at [583, 483] on button "button" at bounding box center [585, 489] width 42 height 22
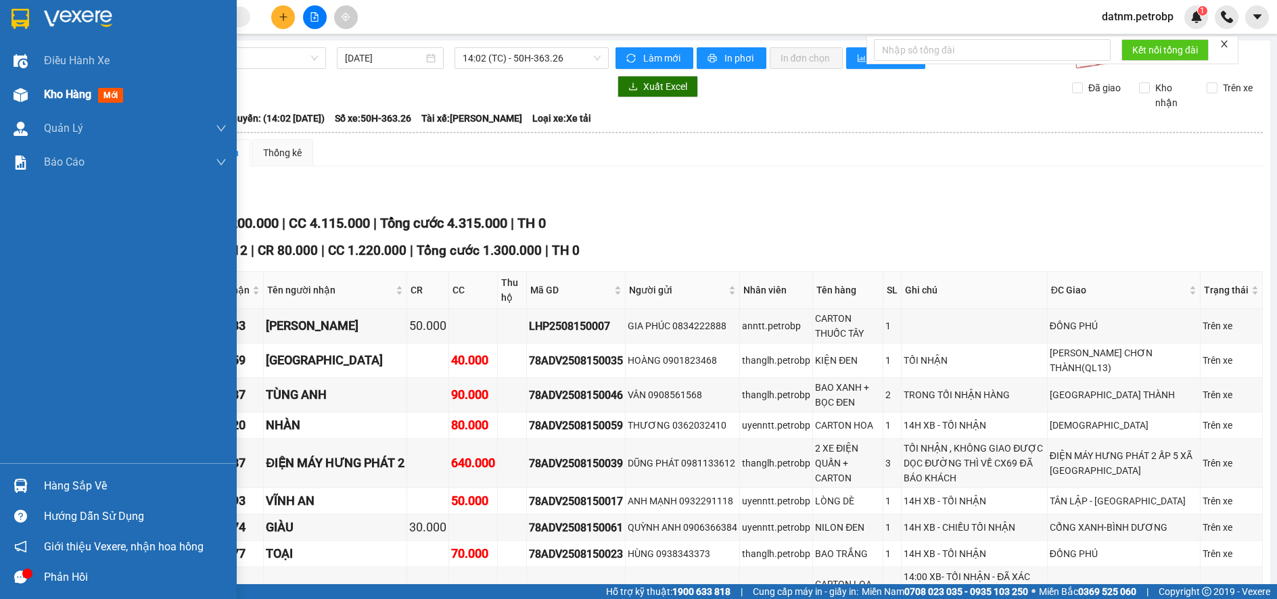
click at [72, 89] on span "Kho hàng" at bounding box center [67, 94] width 47 height 13
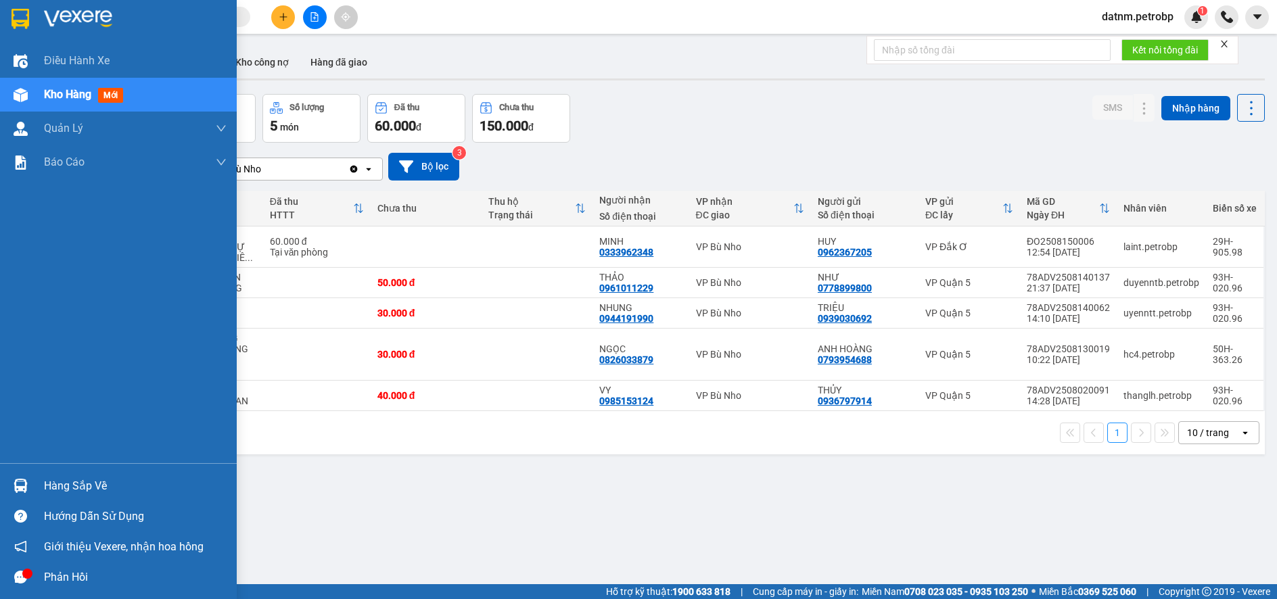
click at [65, 488] on div "Hàng sắp về" at bounding box center [135, 486] width 183 height 20
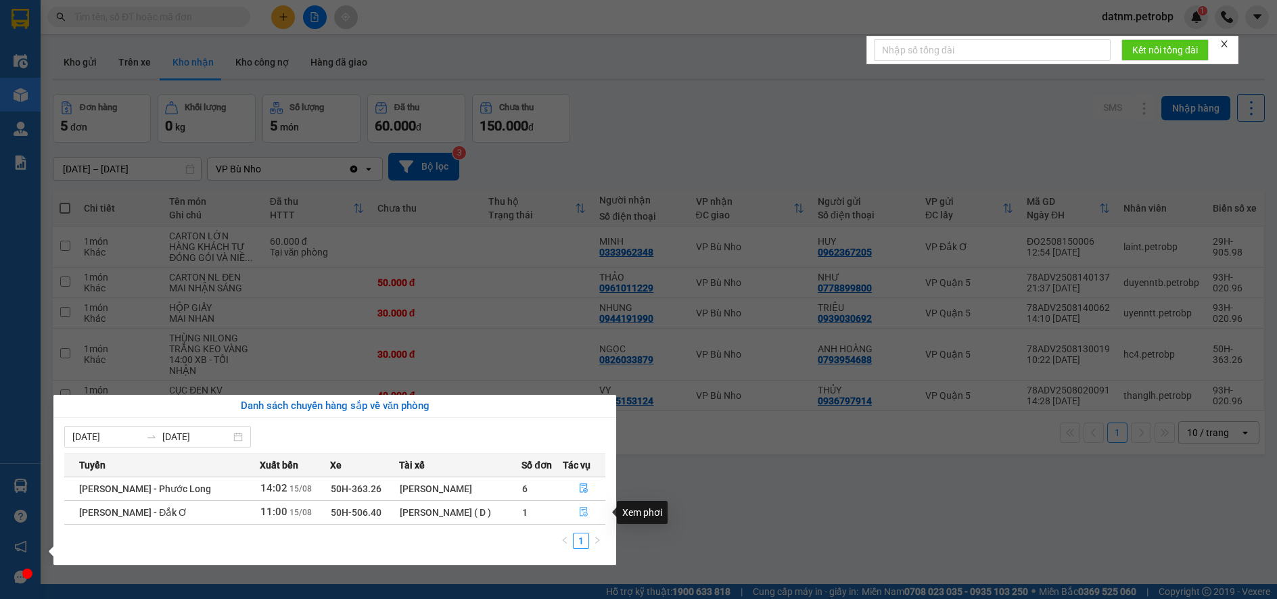
click at [584, 510] on icon "file-done" at bounding box center [584, 512] width 8 height 9
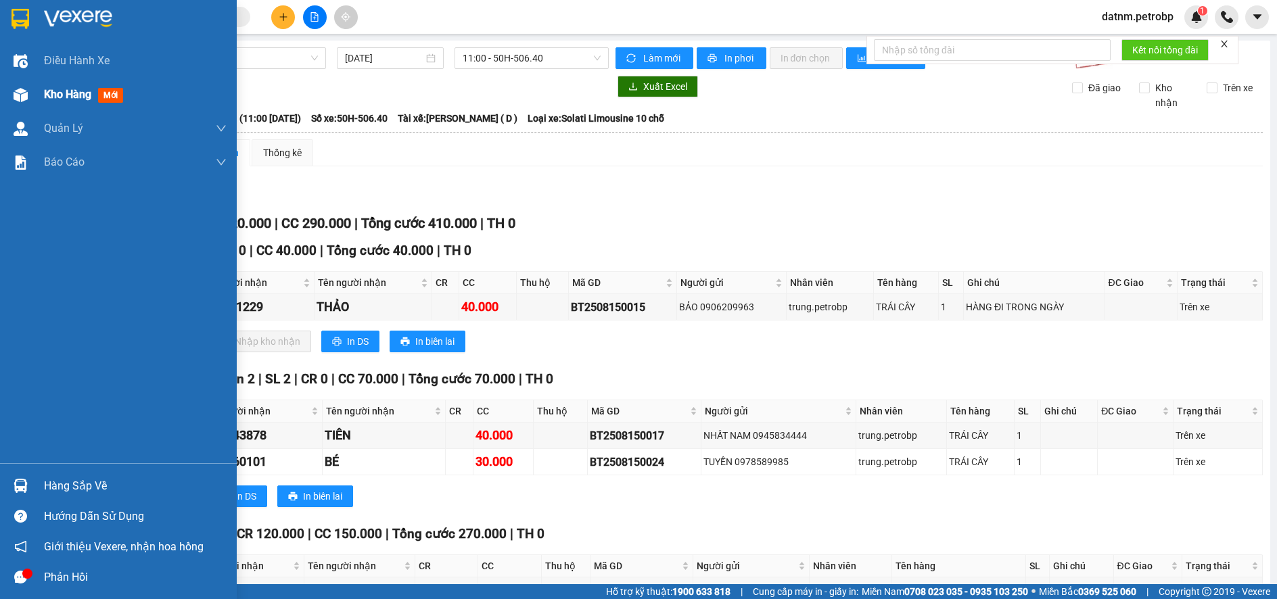
click at [70, 96] on span "Kho hàng" at bounding box center [67, 94] width 47 height 13
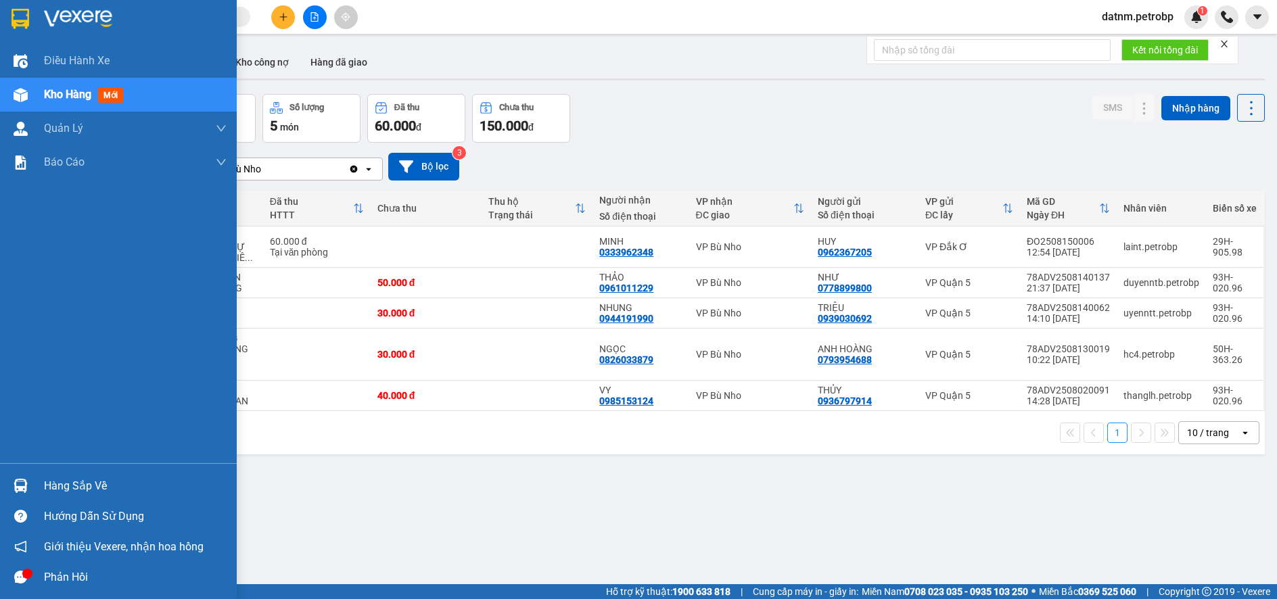
click at [78, 488] on div "Hàng sắp về" at bounding box center [135, 486] width 183 height 20
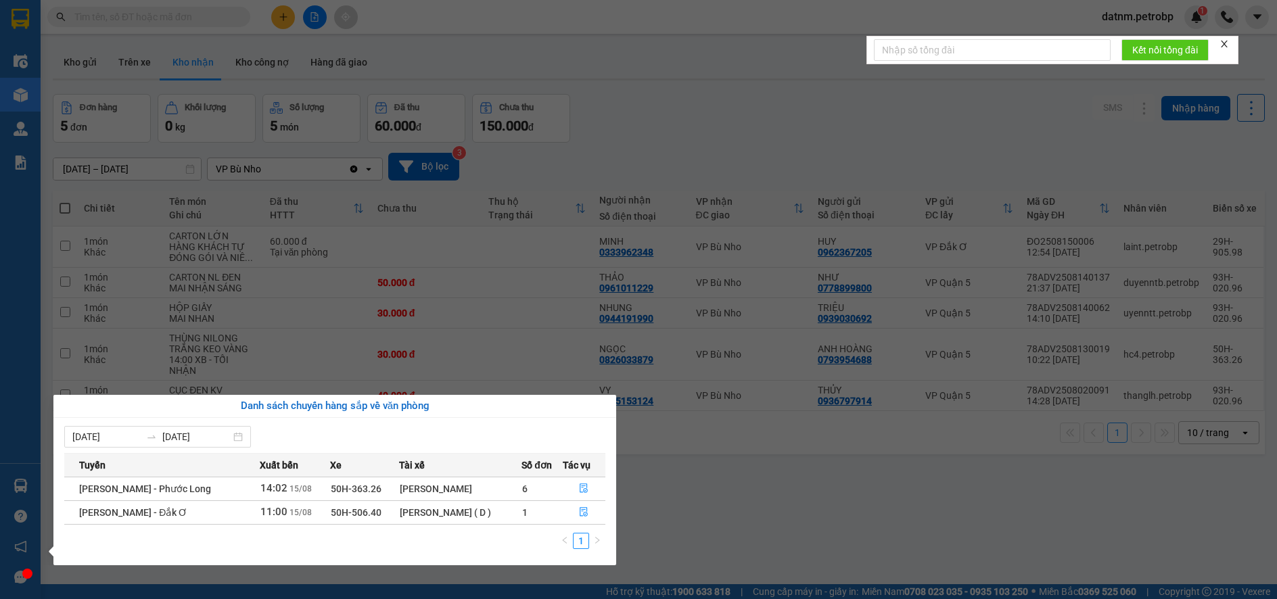
click at [823, 488] on section "Kết quả tìm kiếm ( 0 ) Bộ lọc No Data datnm.petrobp 1 Điều hành xe Kho hàng mới…" at bounding box center [638, 299] width 1277 height 599
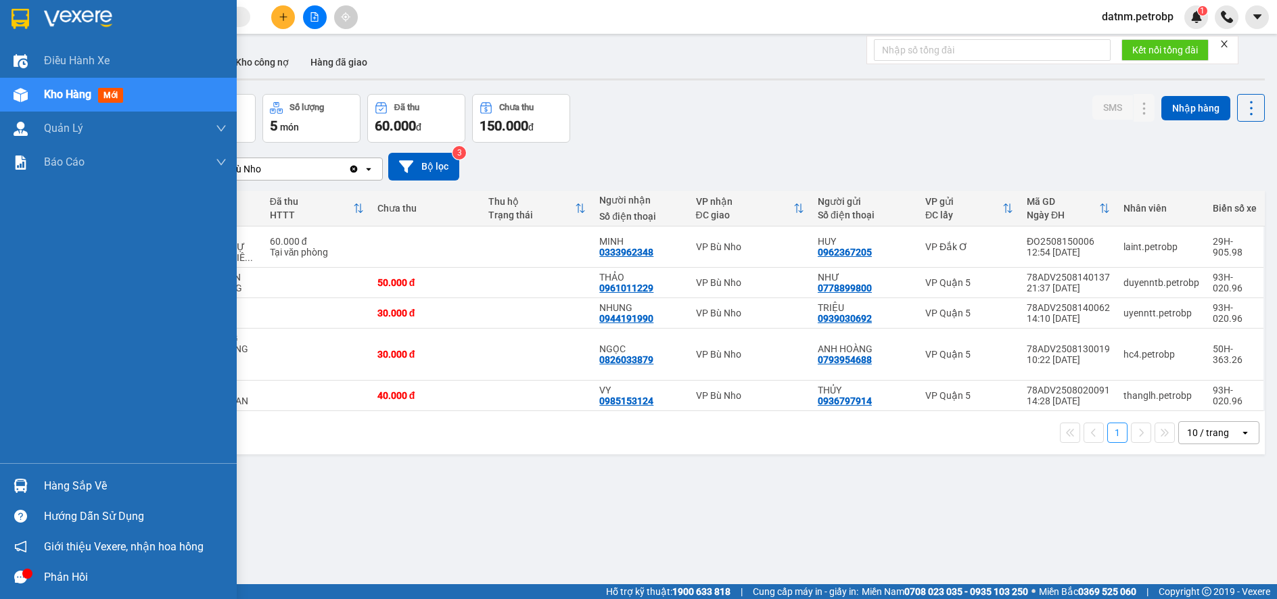
click at [61, 492] on div "Hàng sắp về" at bounding box center [135, 486] width 183 height 20
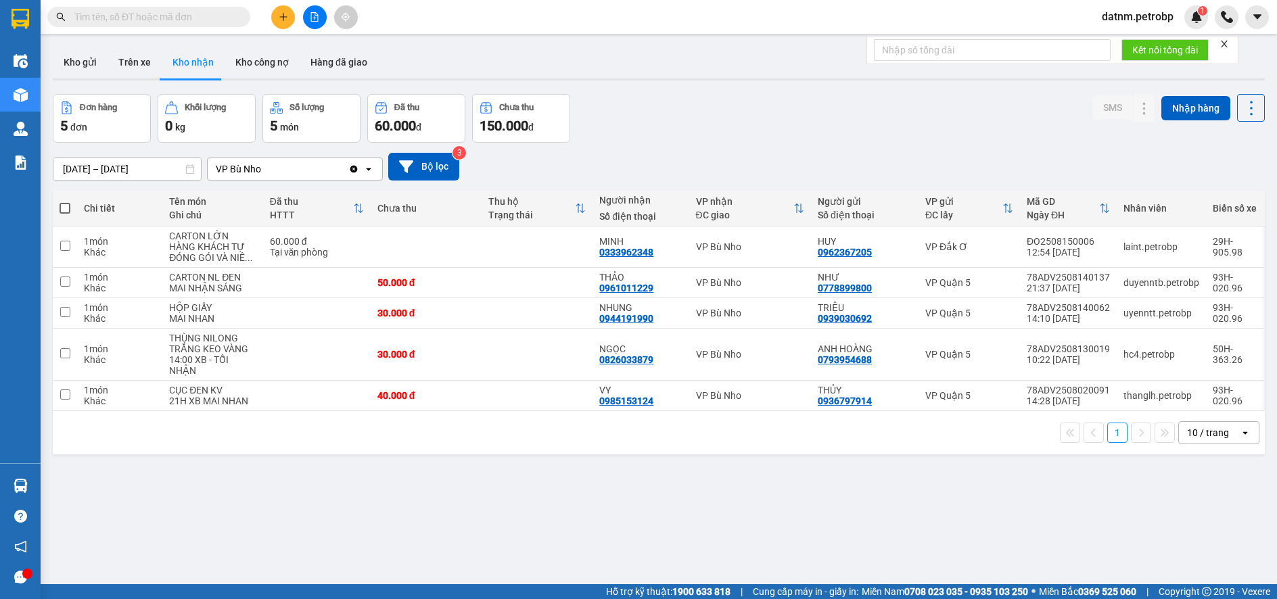
click at [738, 503] on section "Kết quả tìm kiếm ( 0 ) Bộ lọc No Data datnm.petrobp 1 Điều hành xe Kho hàng mới…" at bounding box center [638, 299] width 1277 height 599
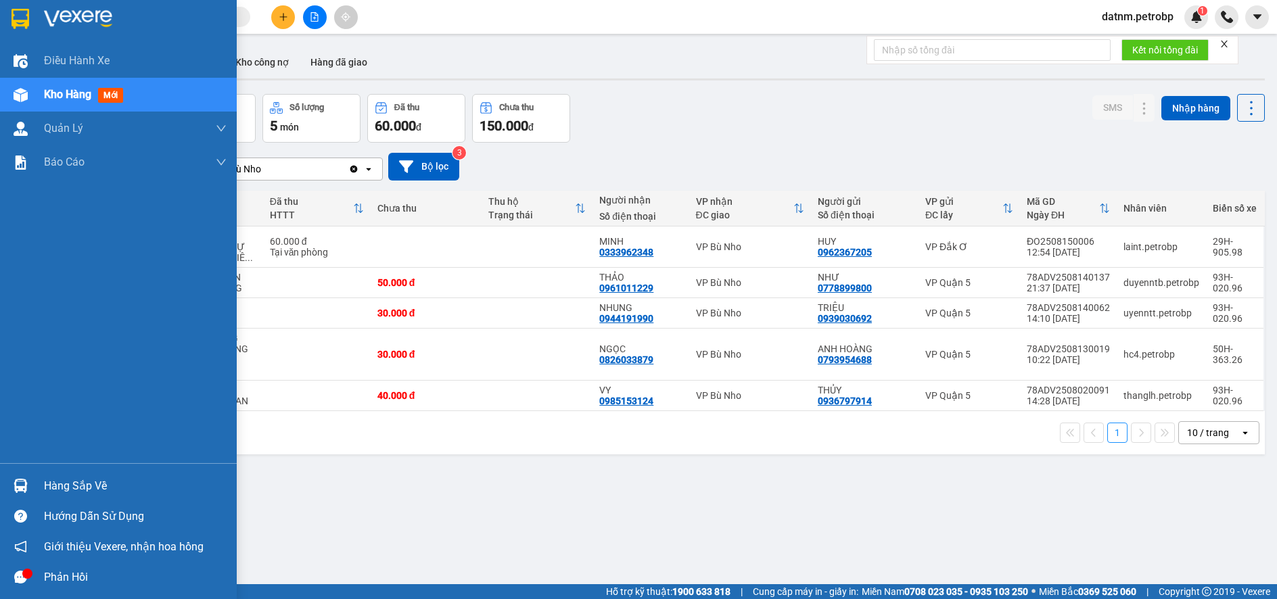
click at [68, 484] on div "Hàng sắp về" at bounding box center [135, 486] width 183 height 20
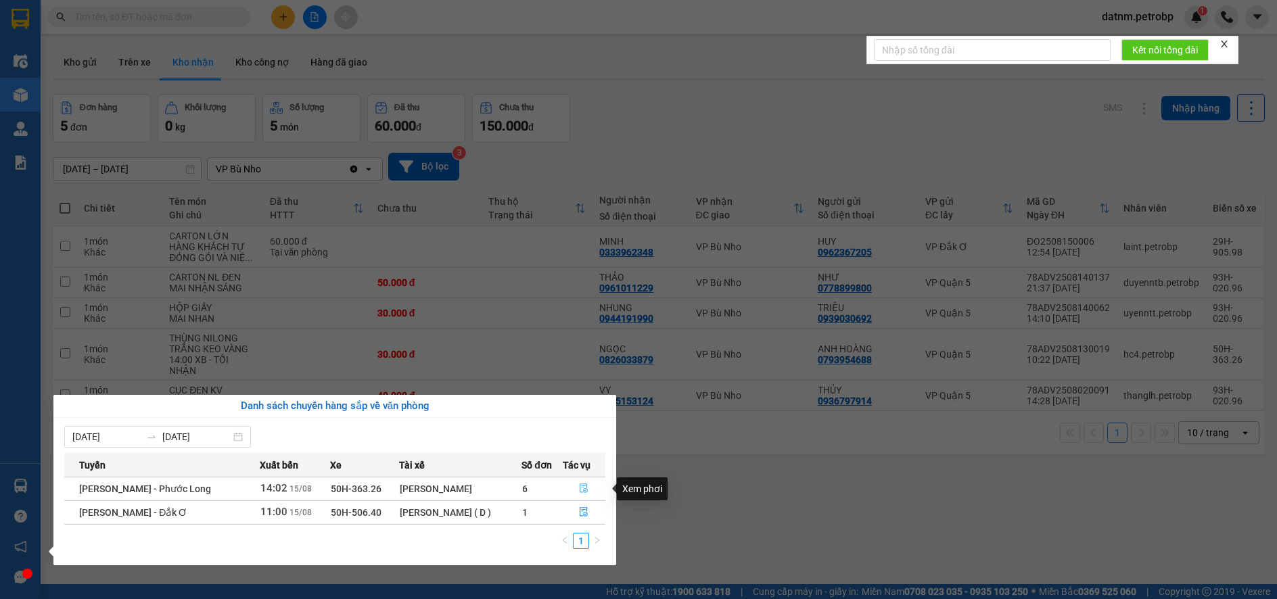
click at [580, 488] on icon "file-done" at bounding box center [584, 488] width 8 height 9
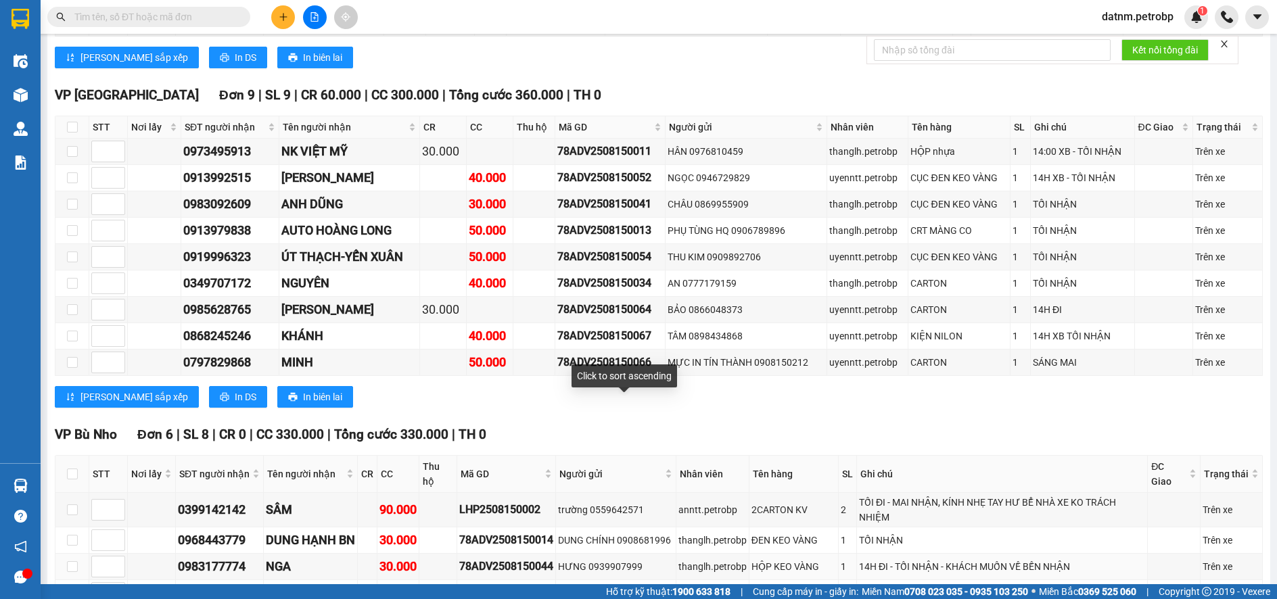
scroll to position [1759, 0]
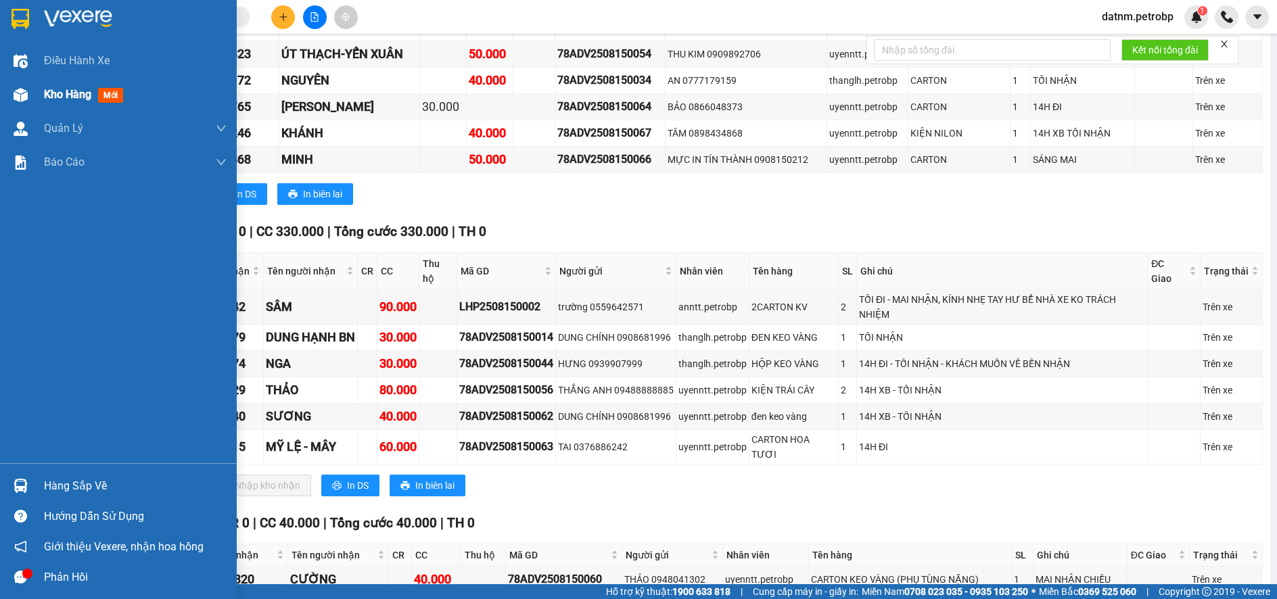
click at [66, 91] on span "Kho hàng" at bounding box center [67, 94] width 47 height 13
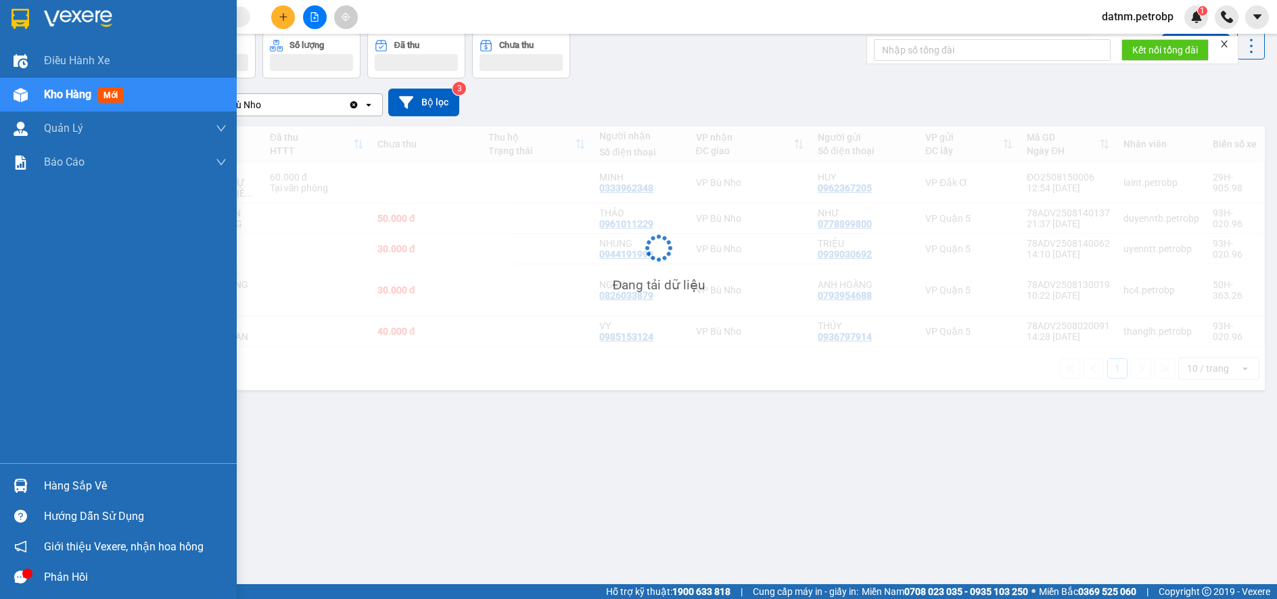
scroll to position [62, 0]
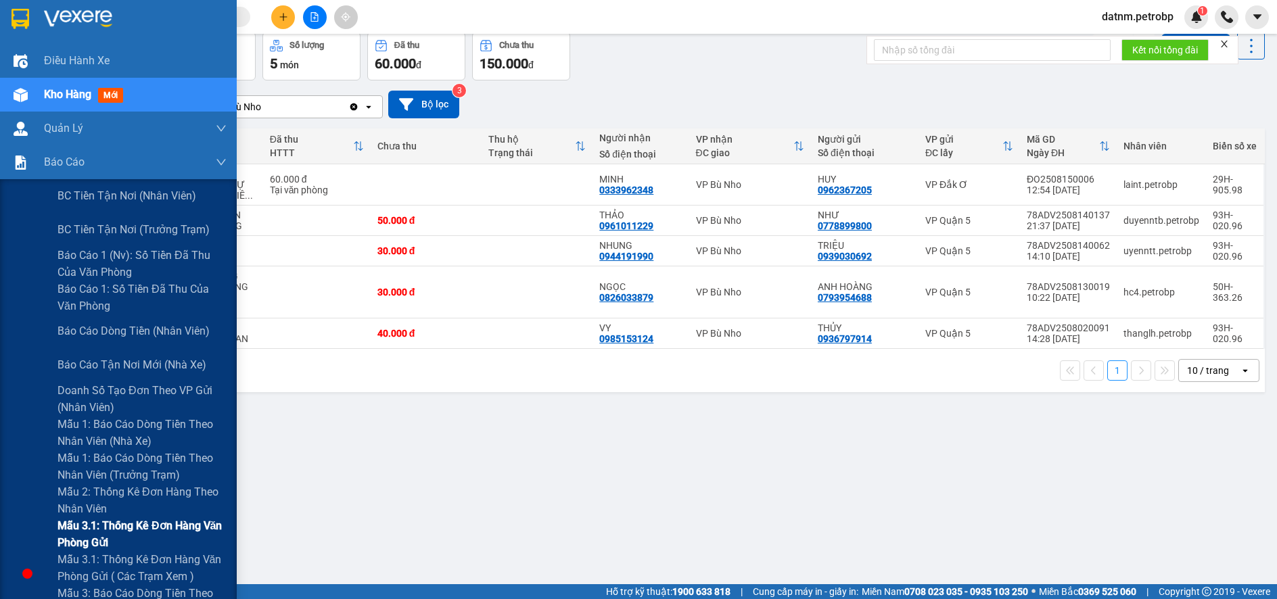
click at [79, 523] on span "Mẫu 3.1: Thống kê đơn hàng văn phòng gửi" at bounding box center [142, 535] width 169 height 34
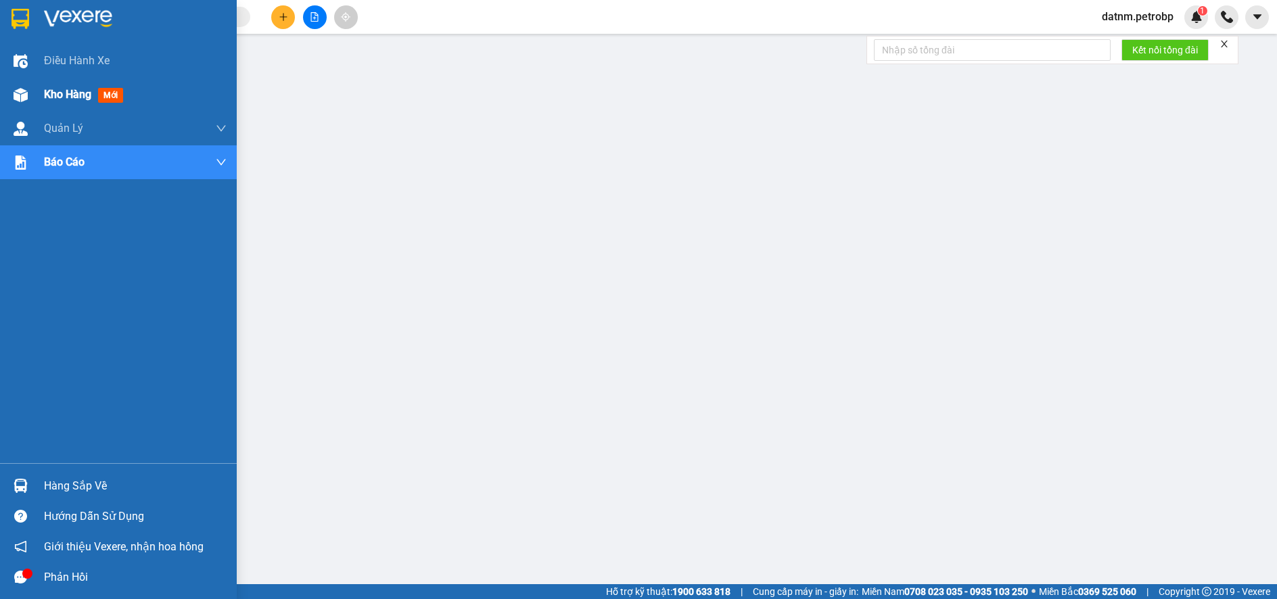
click at [59, 91] on span "Kho hàng" at bounding box center [67, 94] width 47 height 13
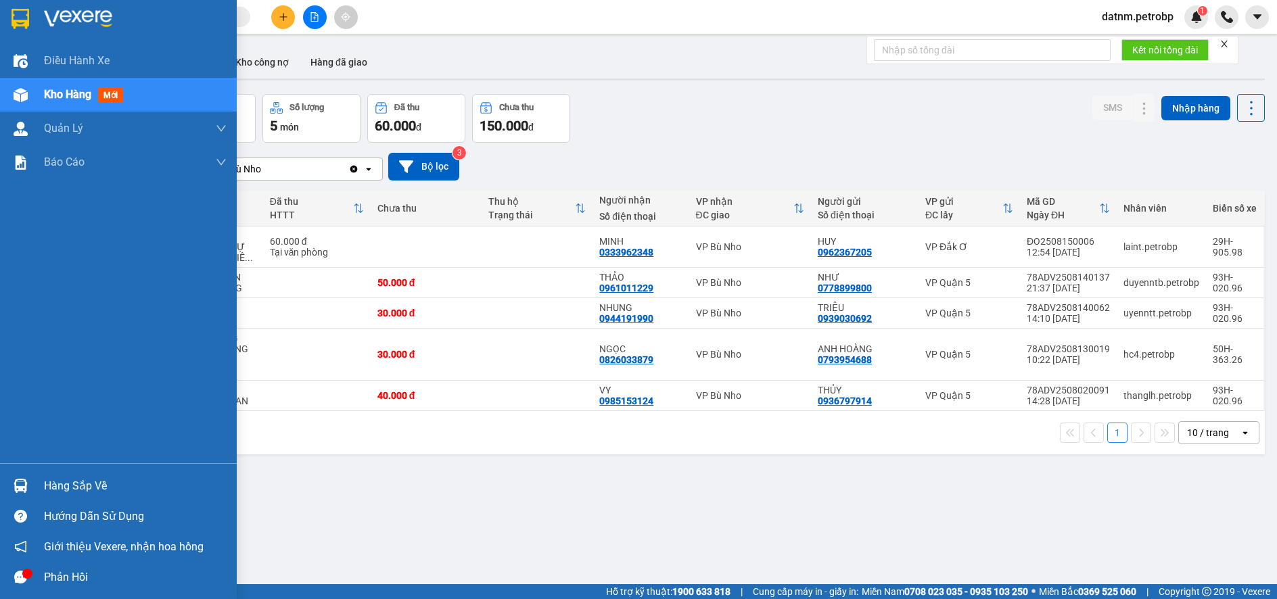
click at [64, 486] on div "Hàng sắp về" at bounding box center [135, 486] width 183 height 20
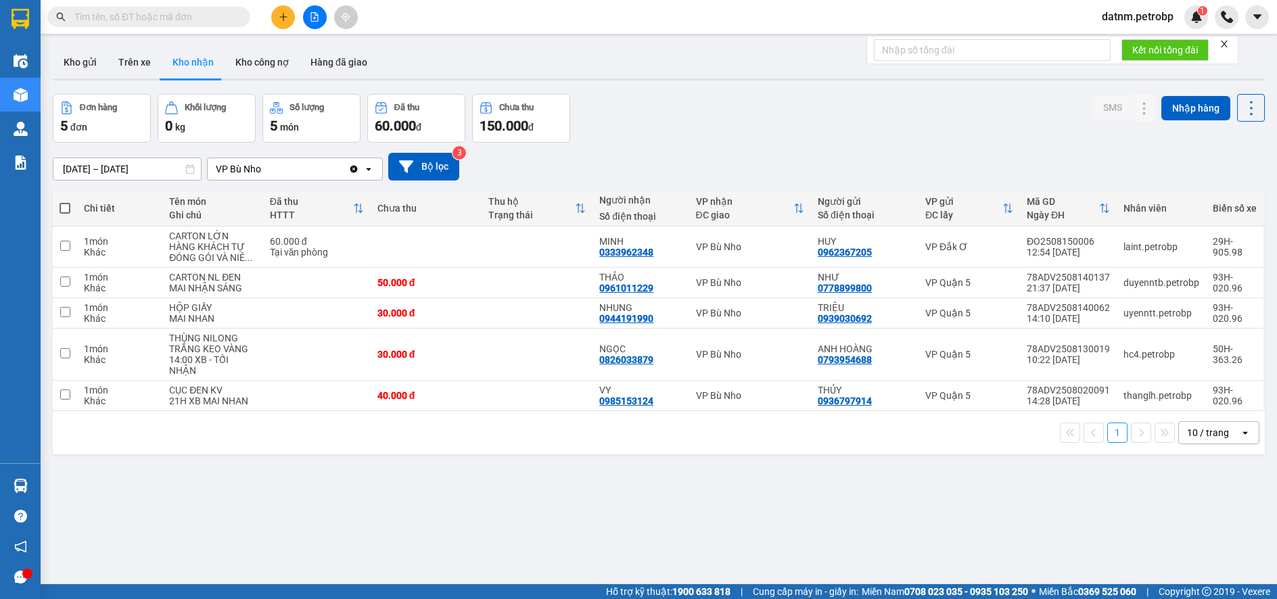
click at [719, 524] on section "Kết quả tìm kiếm ( 0 ) Bộ lọc No Data datnm.petrobp 1 Điều hành xe Kho hàng mới…" at bounding box center [638, 299] width 1277 height 599
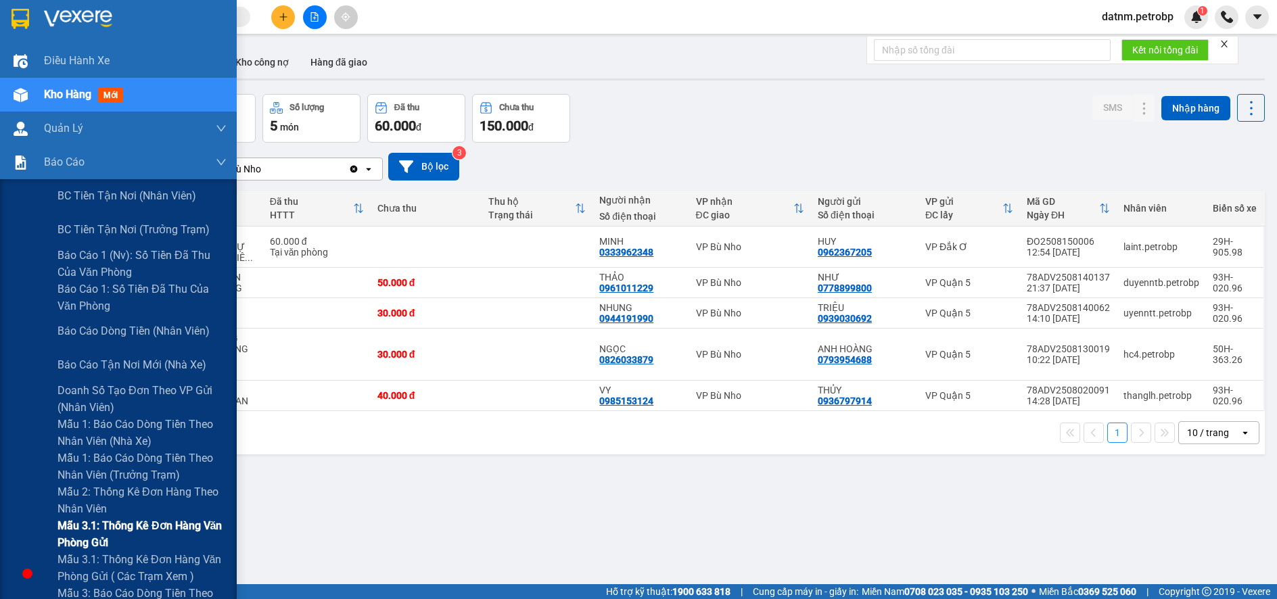
click at [104, 522] on span "Mẫu 3.1: Thống kê đơn hàng văn phòng gửi" at bounding box center [142, 535] width 169 height 34
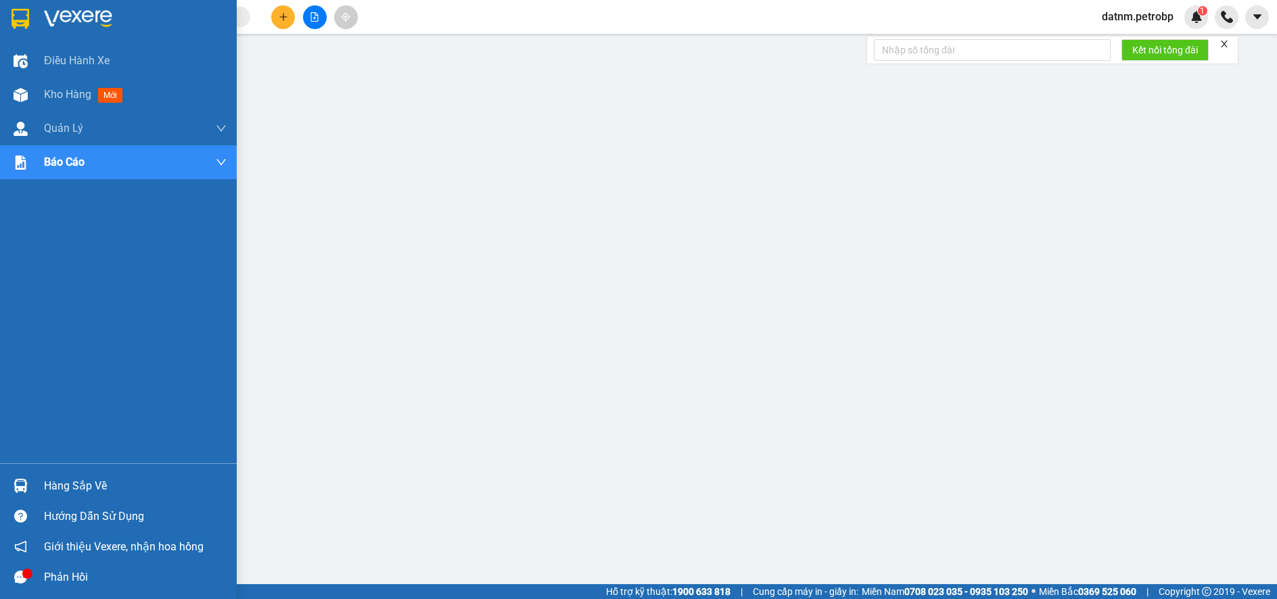
click at [65, 484] on div "Hàng sắp về" at bounding box center [135, 486] width 183 height 20
click at [58, 95] on span "Kho hàng" at bounding box center [67, 94] width 47 height 13
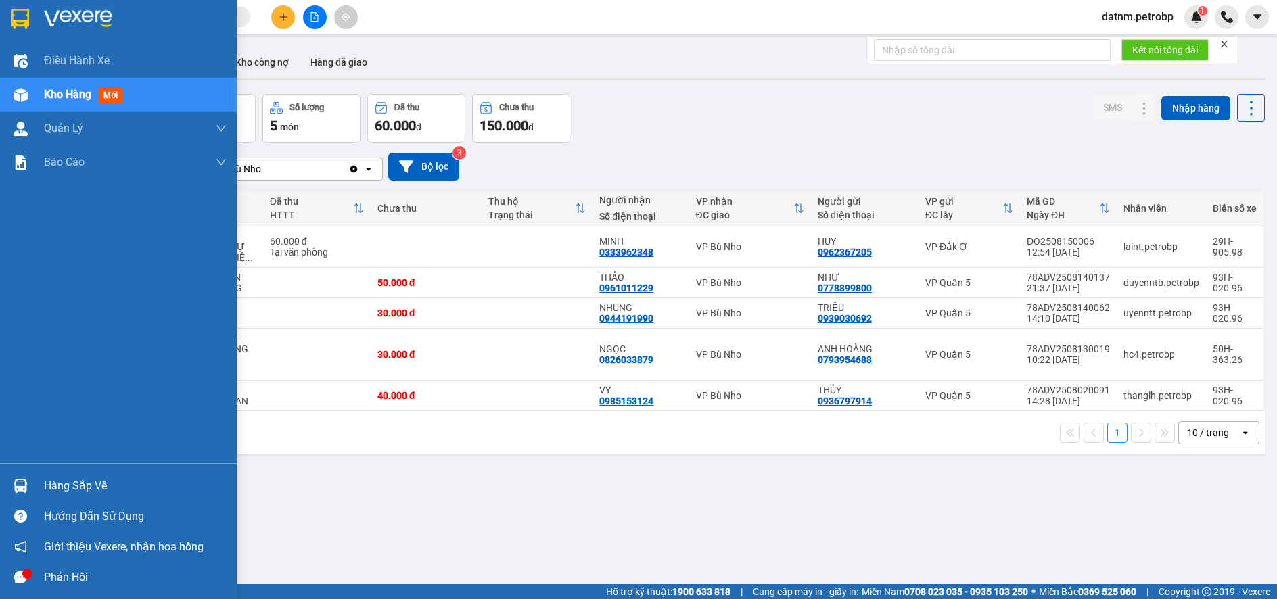
click at [71, 493] on div "Hàng sắp về" at bounding box center [135, 486] width 183 height 20
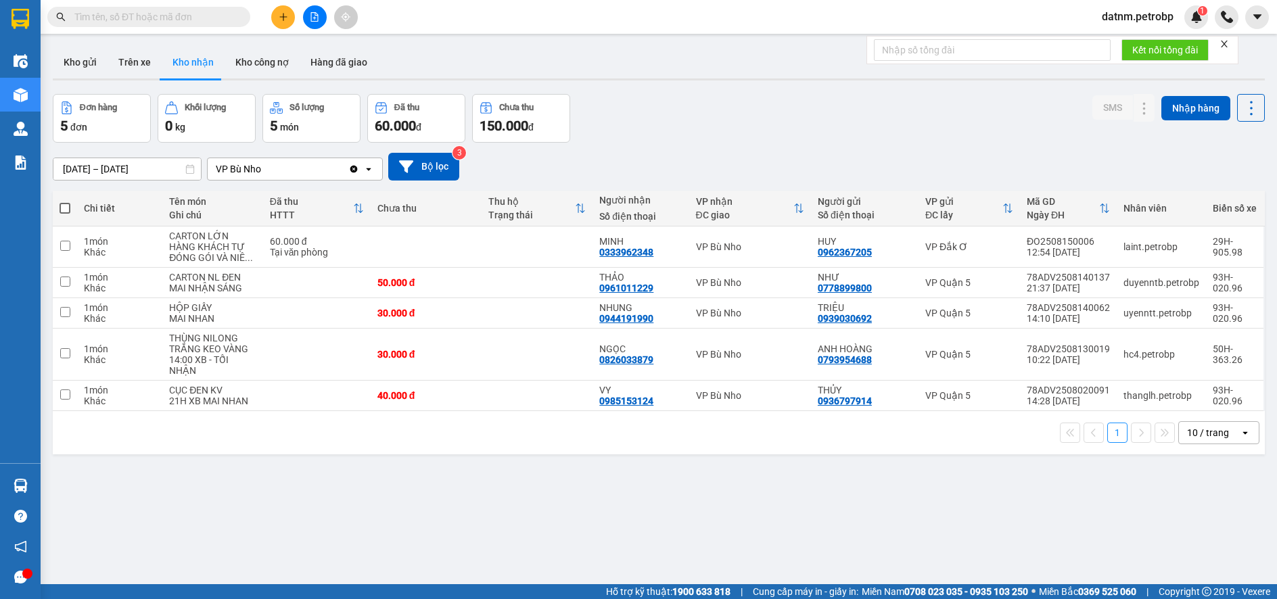
click at [738, 504] on section "Kết quả tìm kiếm ( 0 ) Bộ lọc No Data datnm.petrobp 1 Điều hành xe Kho hàng mới…" at bounding box center [638, 299] width 1277 height 599
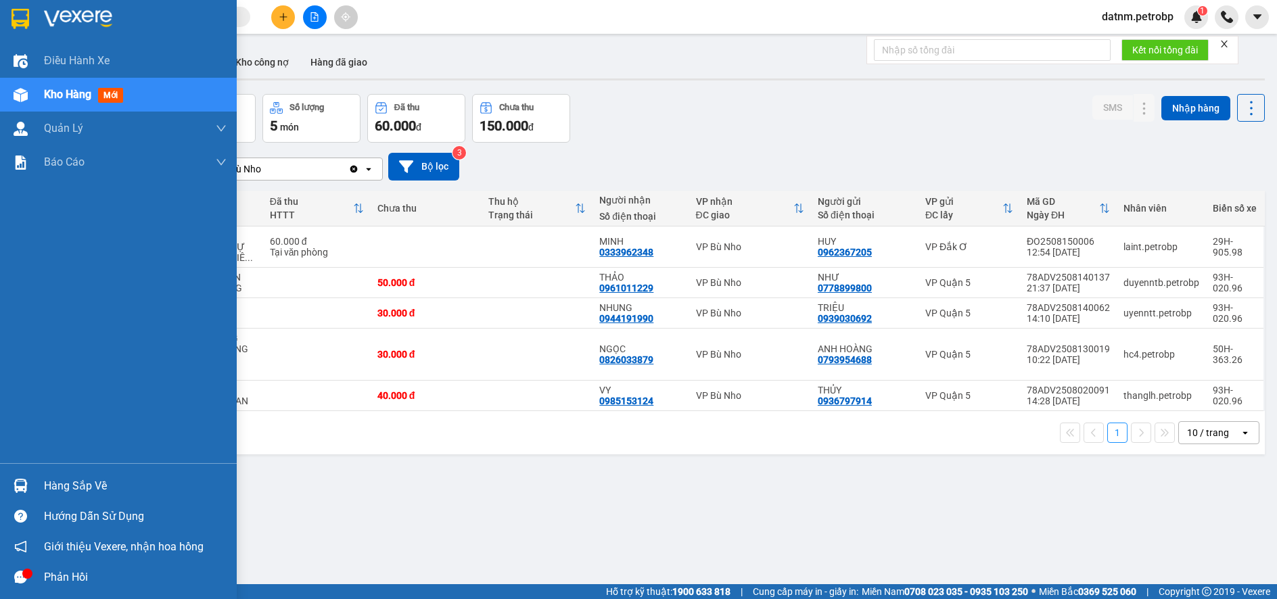
click at [50, 486] on div "Hàng sắp về" at bounding box center [135, 486] width 183 height 20
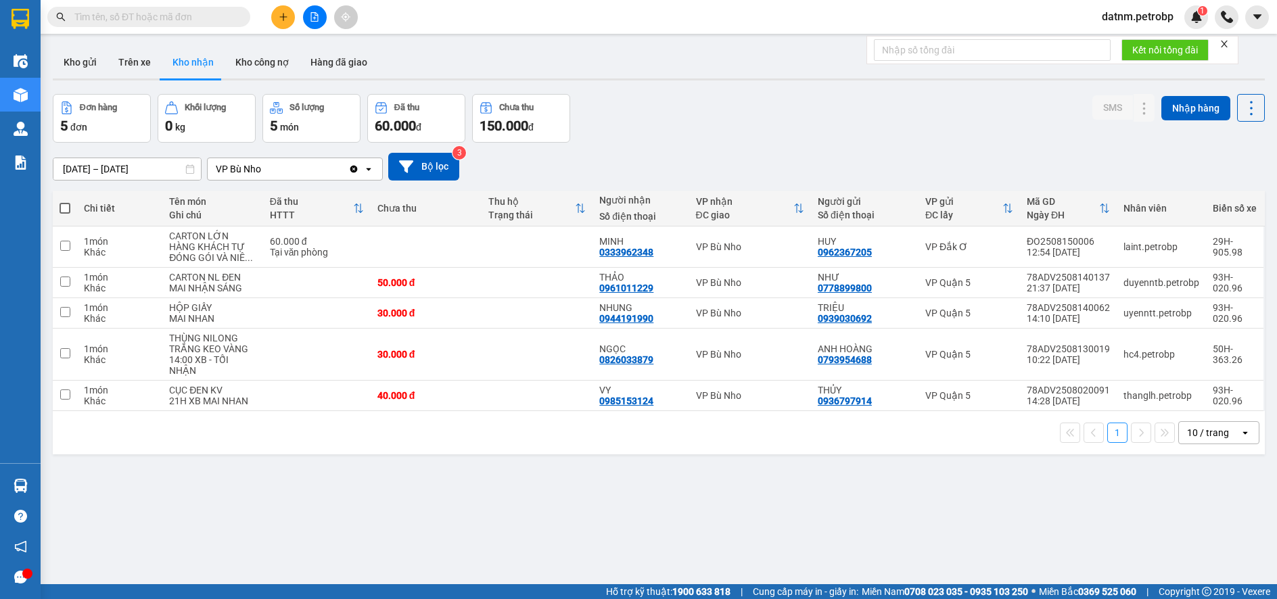
click at [748, 492] on section "Kết quả tìm kiếm ( 0 ) Bộ lọc No Data datnm.petrobp 1 Điều hành xe Kho hàng mới…" at bounding box center [638, 299] width 1277 height 599
click at [200, 59] on button "Kho nhận" at bounding box center [193, 62] width 63 height 32
click at [173, 60] on button "Kho nhận" at bounding box center [193, 62] width 63 height 32
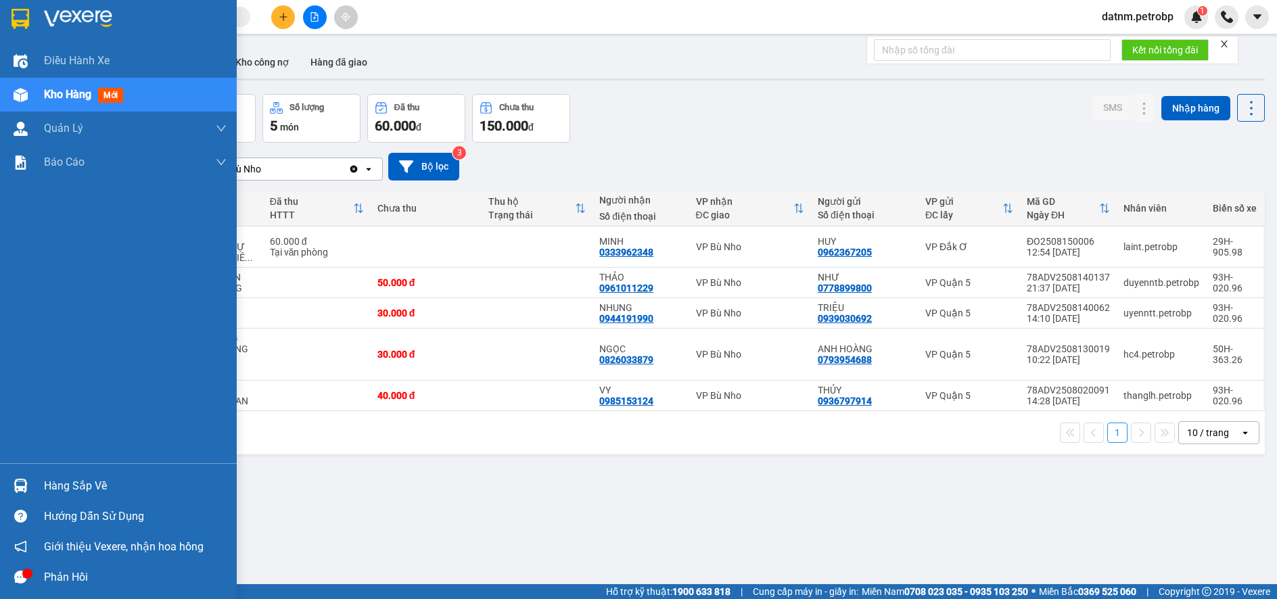
click at [93, 484] on div "Hàng sắp về" at bounding box center [135, 486] width 183 height 20
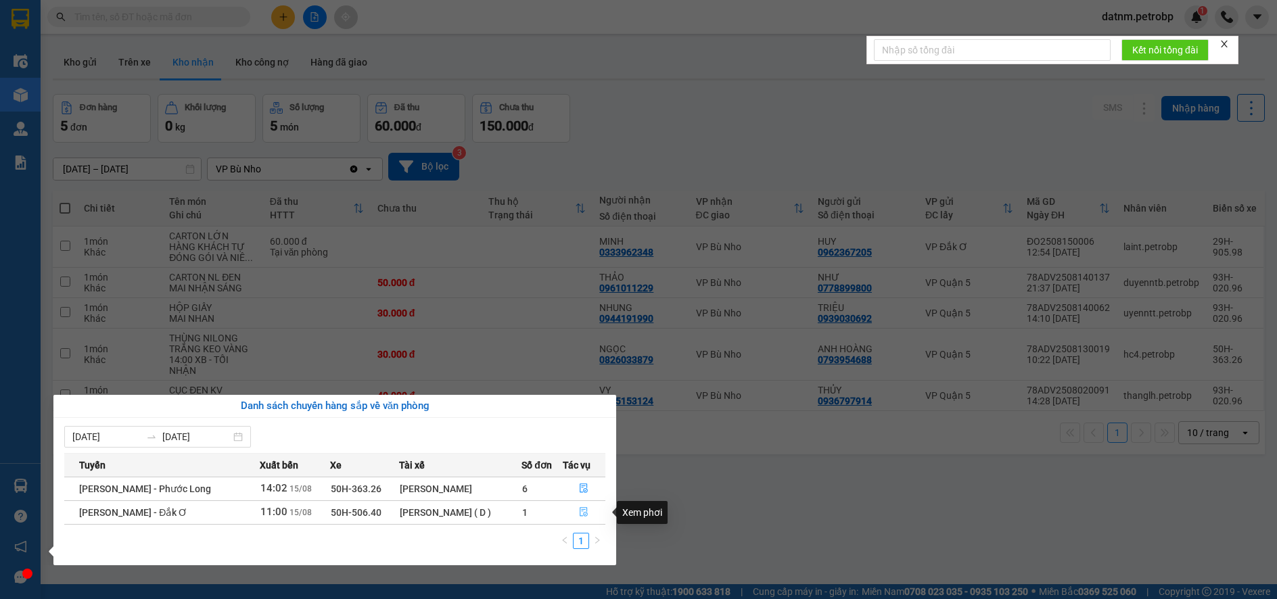
click at [580, 512] on icon "file-done" at bounding box center [583, 511] width 9 height 9
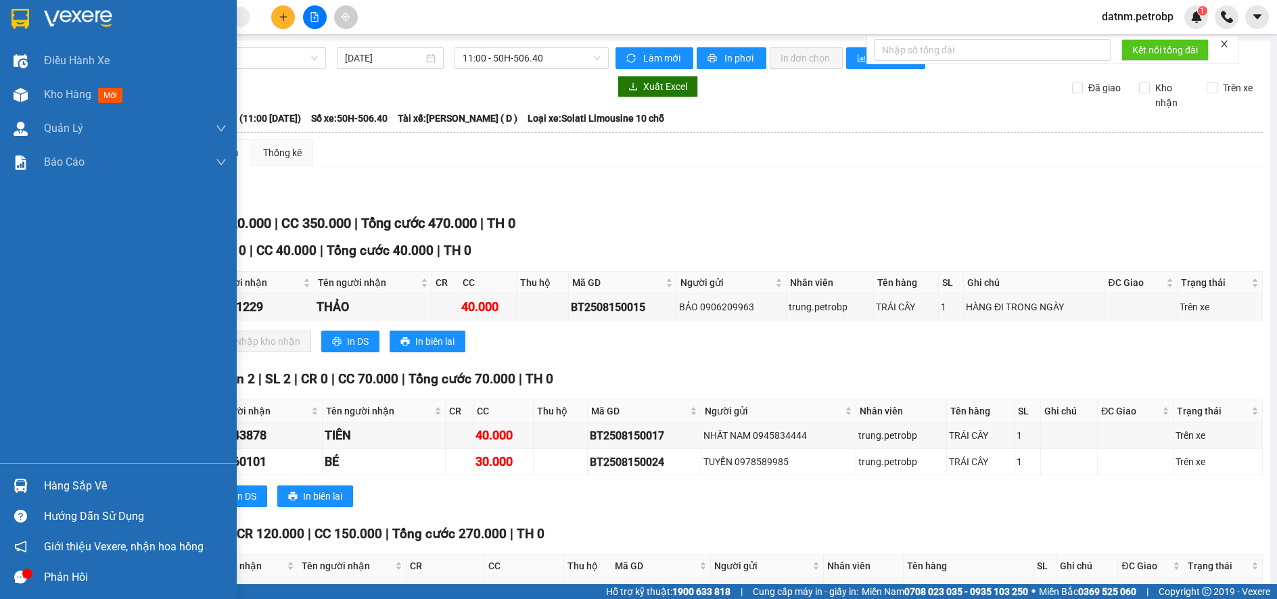
click at [55, 484] on div "Hàng sắp về" at bounding box center [135, 486] width 183 height 20
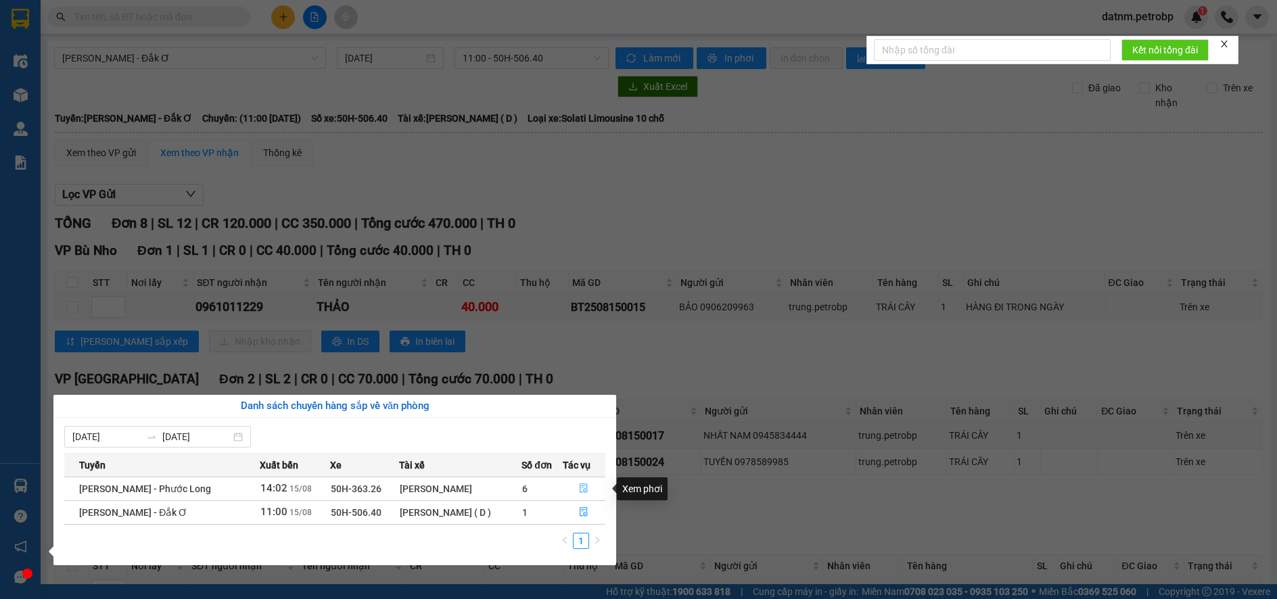
click at [583, 487] on icon "file-done" at bounding box center [583, 488] width 9 height 9
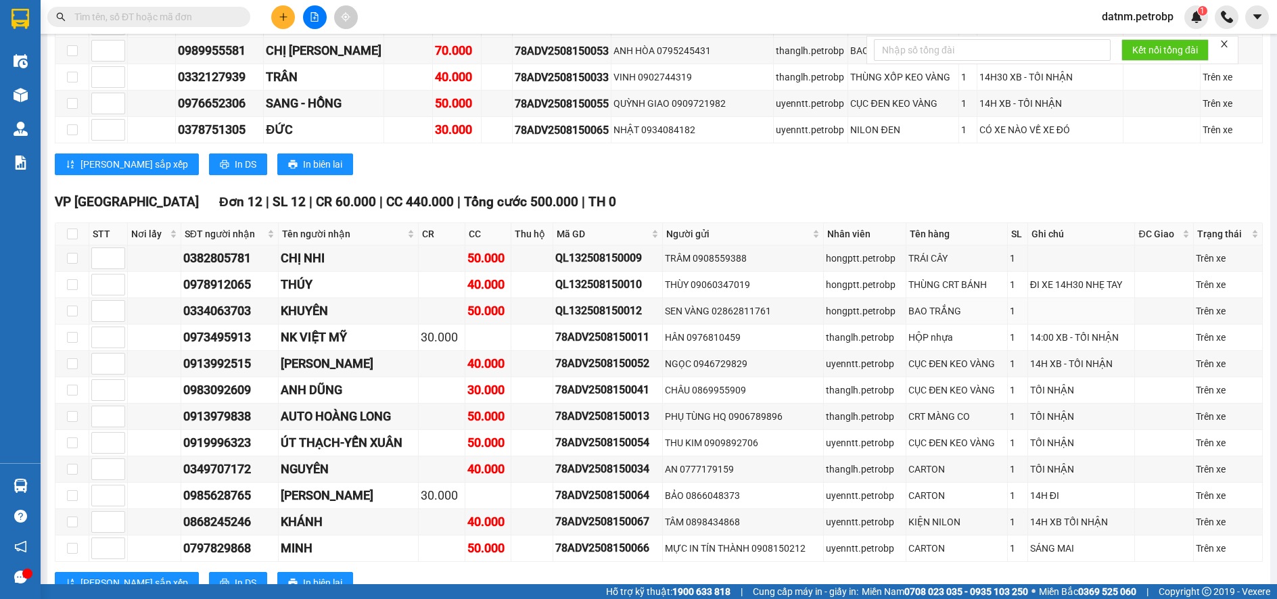
scroll to position [1150, 0]
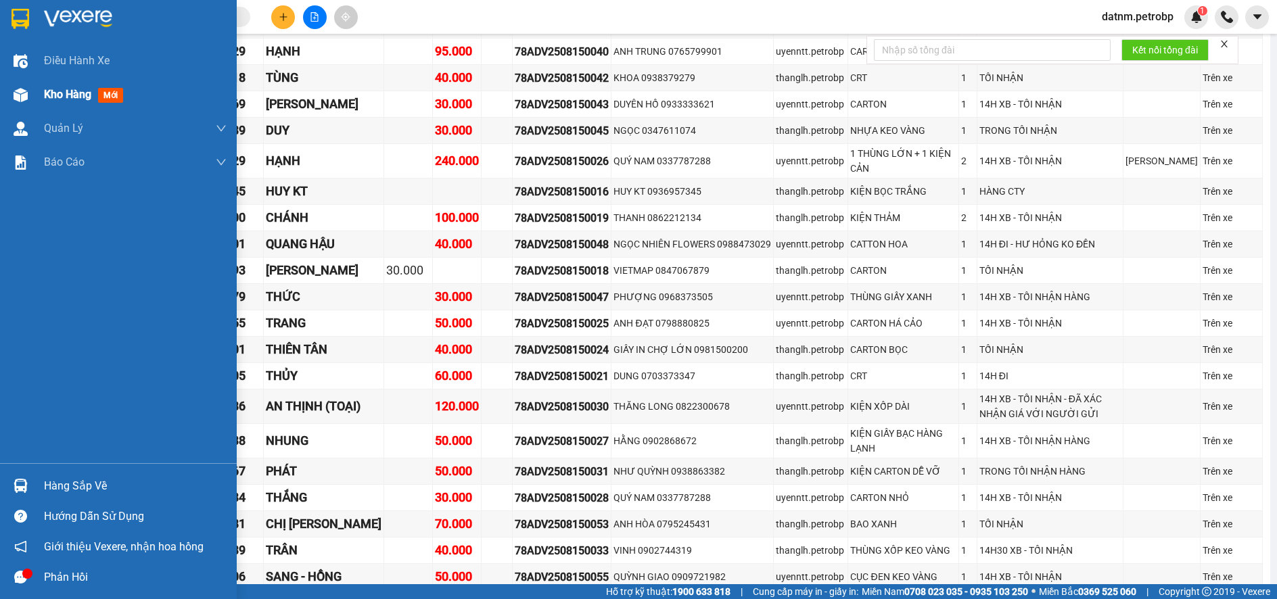
click at [65, 91] on span "Kho hàng" at bounding box center [67, 94] width 47 height 13
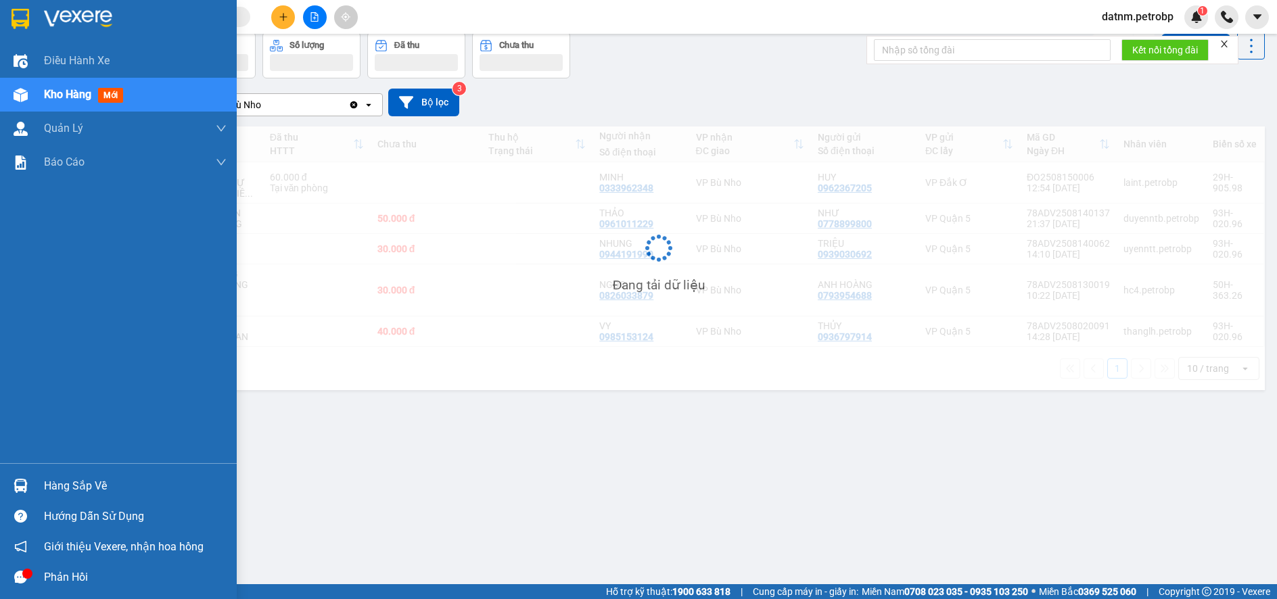
scroll to position [62, 0]
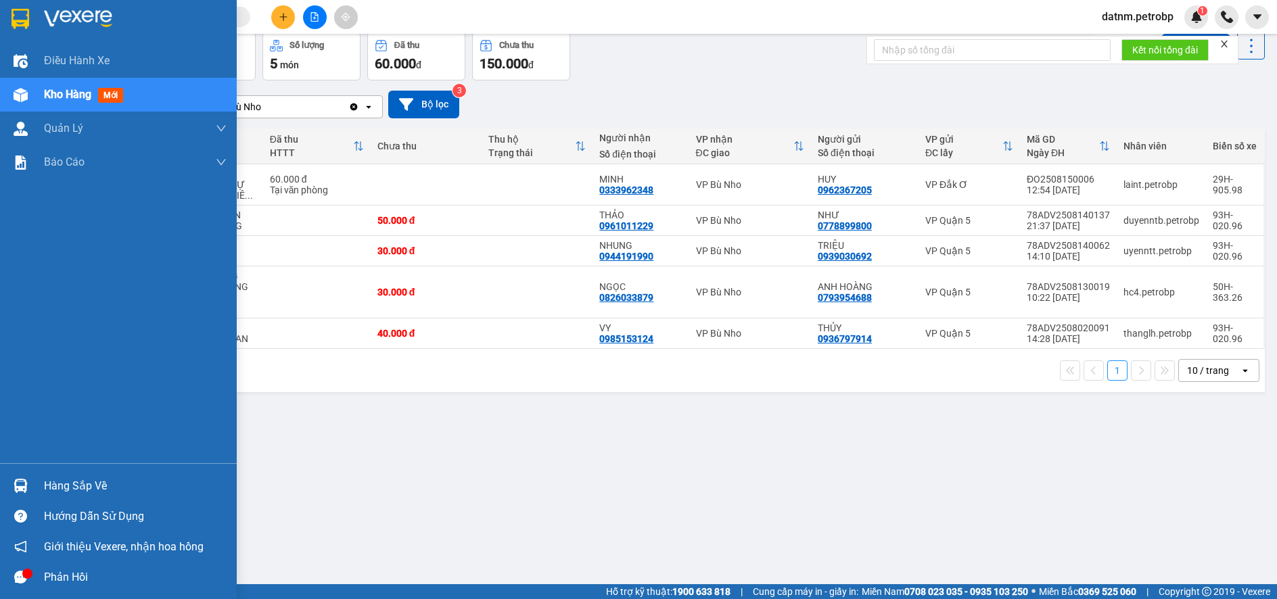
click at [66, 482] on div "Hàng sắp về" at bounding box center [135, 486] width 183 height 20
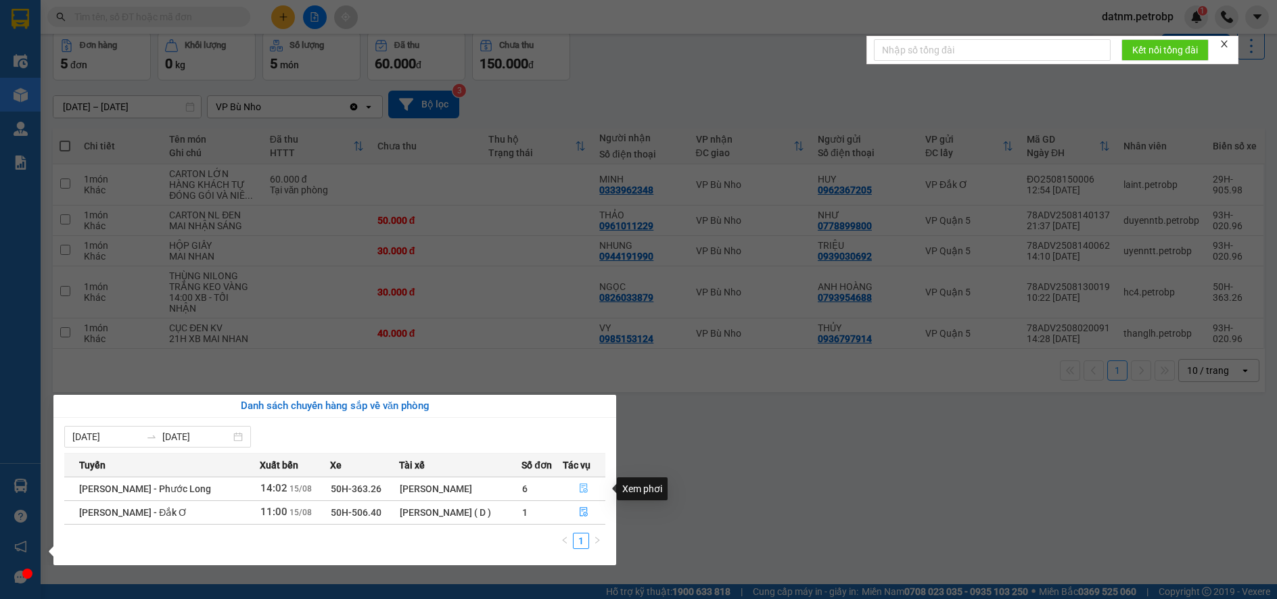
click at [583, 491] on icon "file-done" at bounding box center [583, 488] width 9 height 9
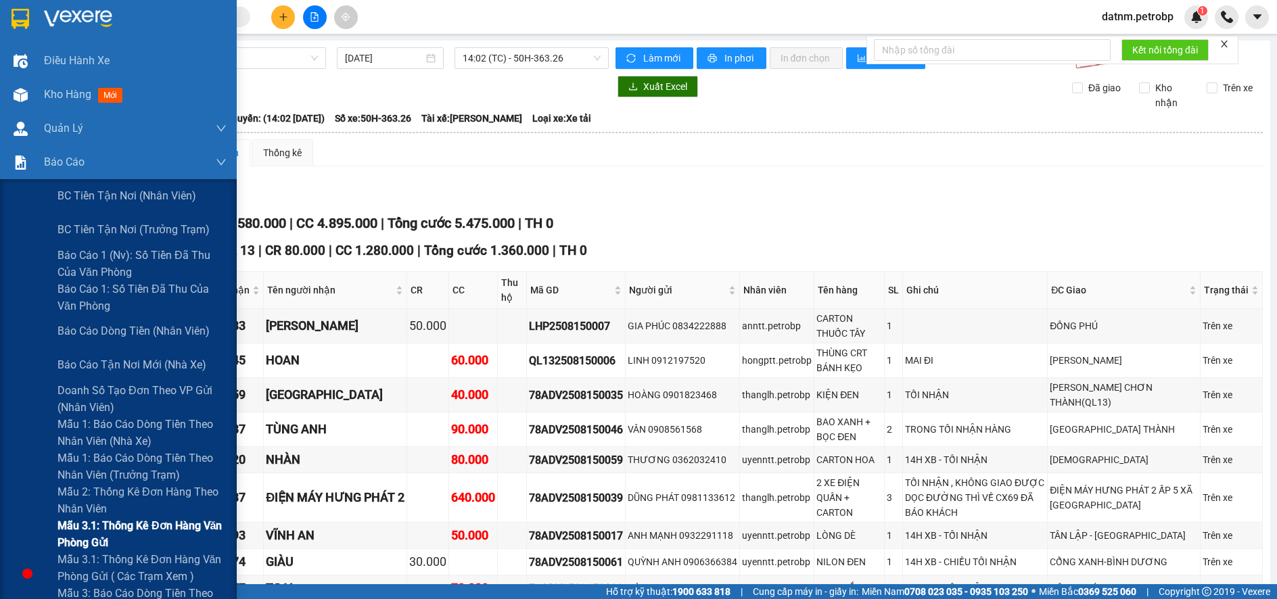
click at [107, 537] on span "Mẫu 3.1: Thống kê đơn hàng văn phòng gửi" at bounding box center [142, 535] width 169 height 34
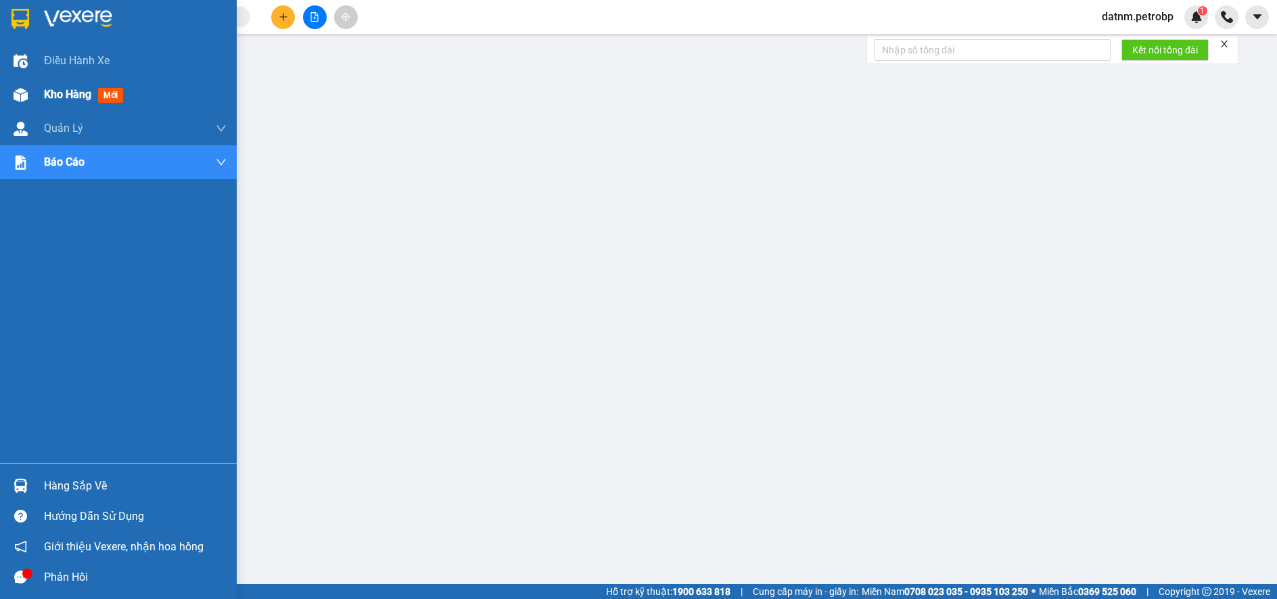
click at [69, 96] on span "Kho hàng" at bounding box center [67, 94] width 47 height 13
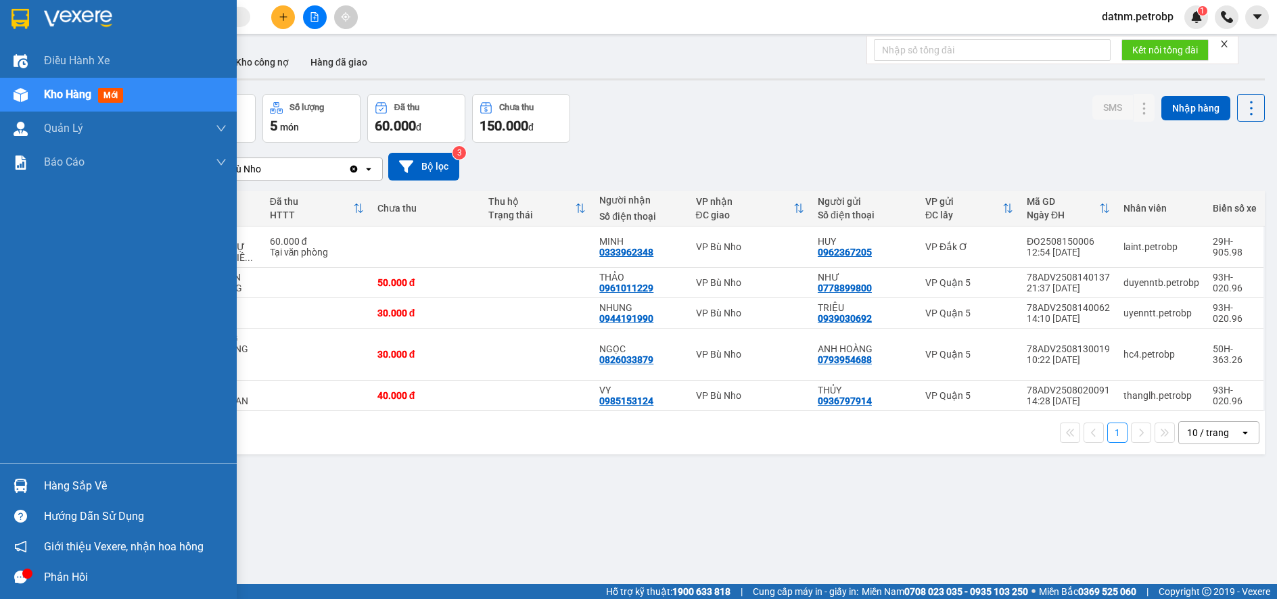
click at [89, 481] on div "Hàng sắp về" at bounding box center [135, 486] width 183 height 20
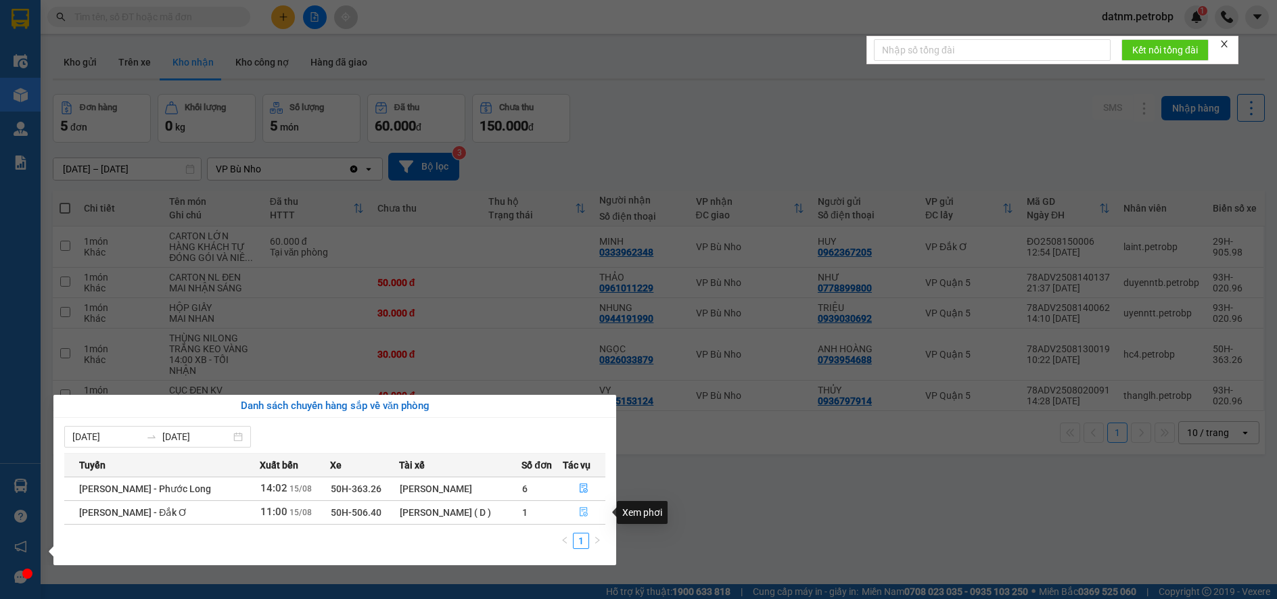
click at [585, 509] on icon "file-done" at bounding box center [583, 511] width 9 height 9
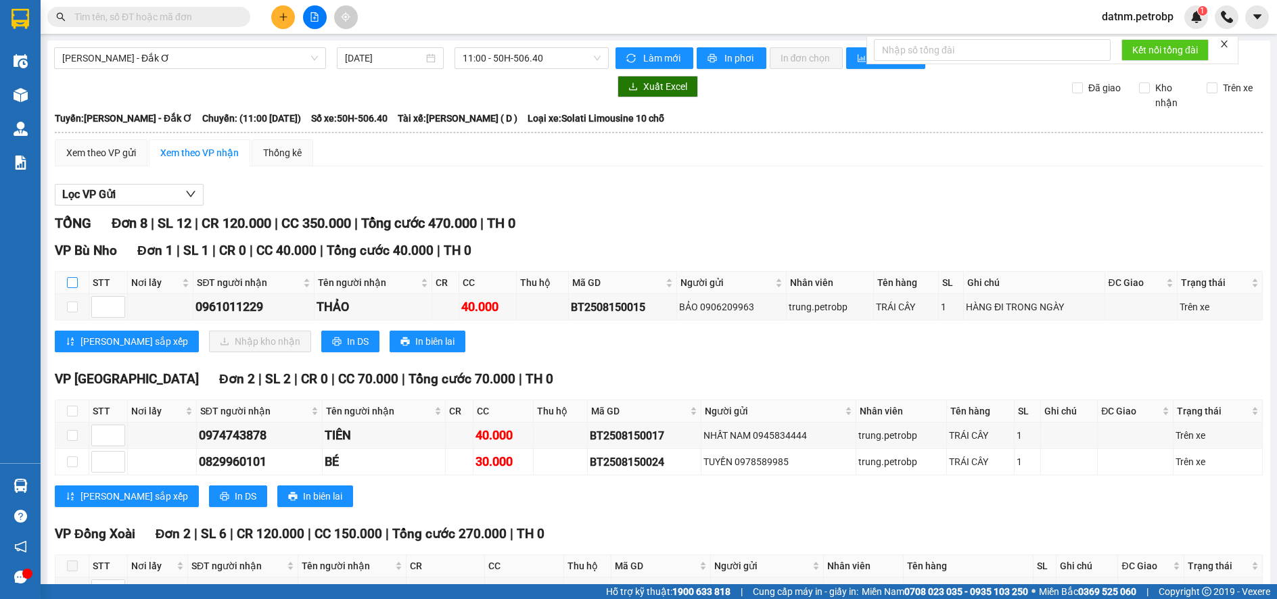
click at [72, 282] on input "checkbox" at bounding box center [72, 282] width 11 height 11
checkbox input "true"
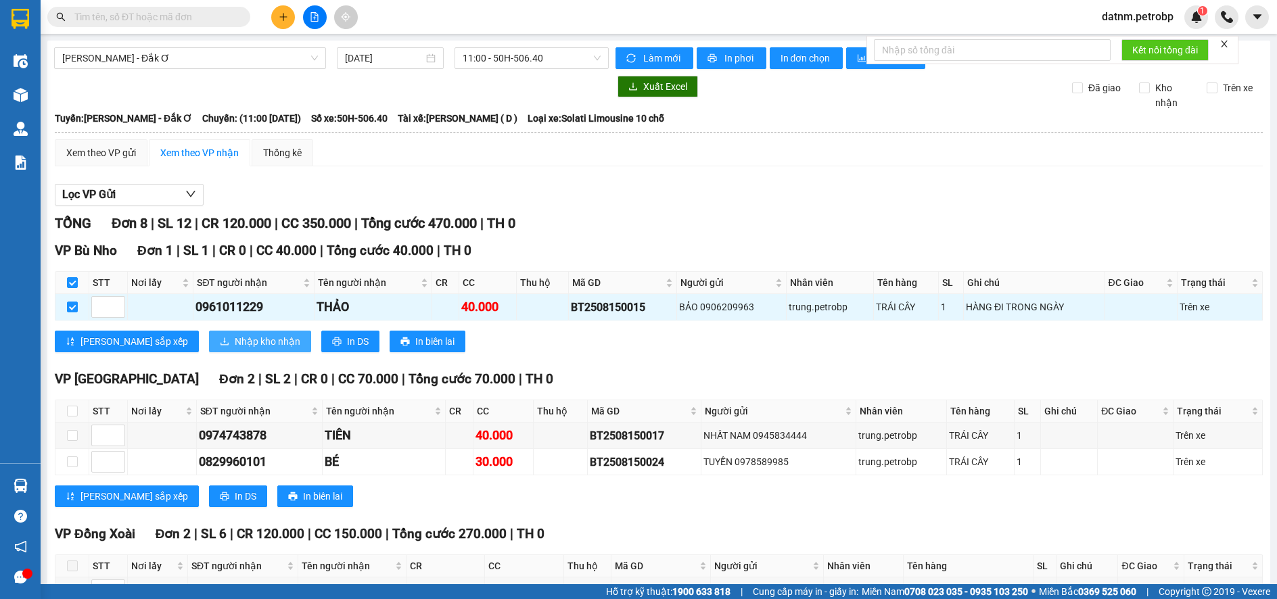
click at [235, 344] on span "Nhập kho nhận" at bounding box center [268, 341] width 66 height 15
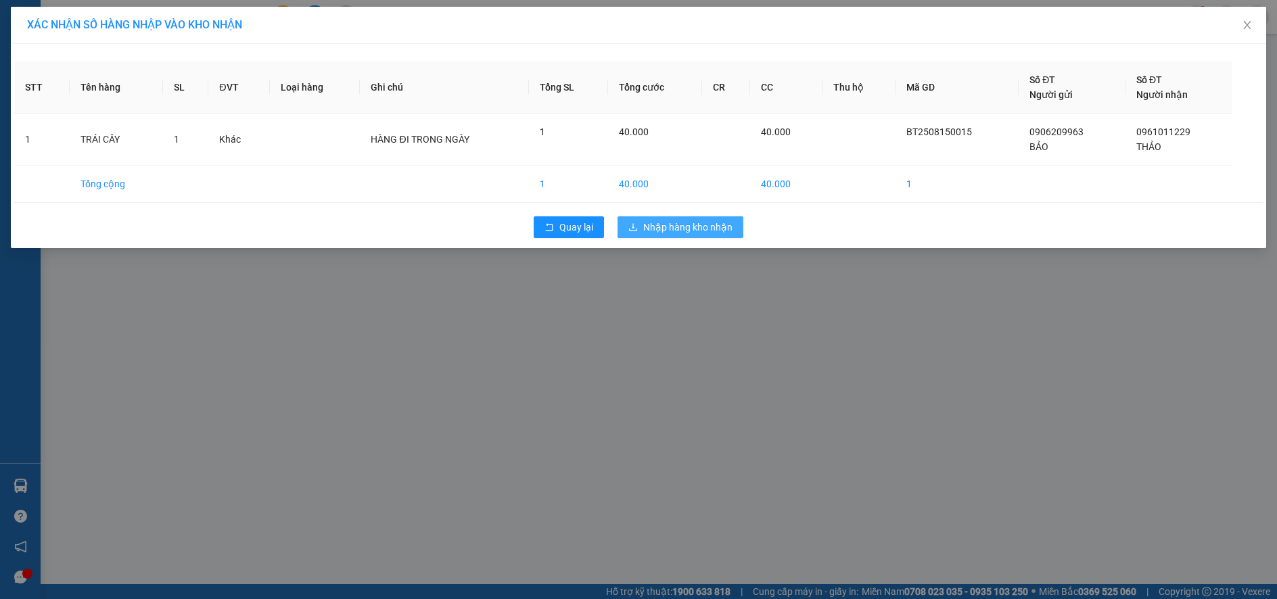
click at [677, 232] on span "Nhập hàng kho nhận" at bounding box center [687, 227] width 89 height 15
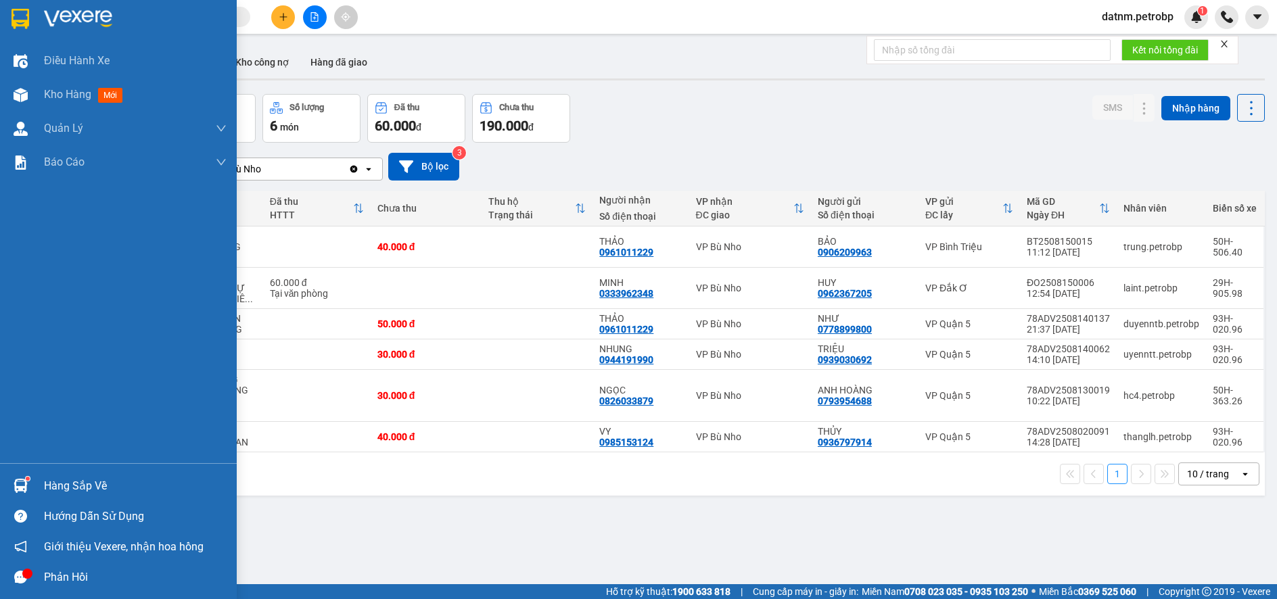
click at [94, 486] on div "Hàng sắp về" at bounding box center [135, 486] width 183 height 20
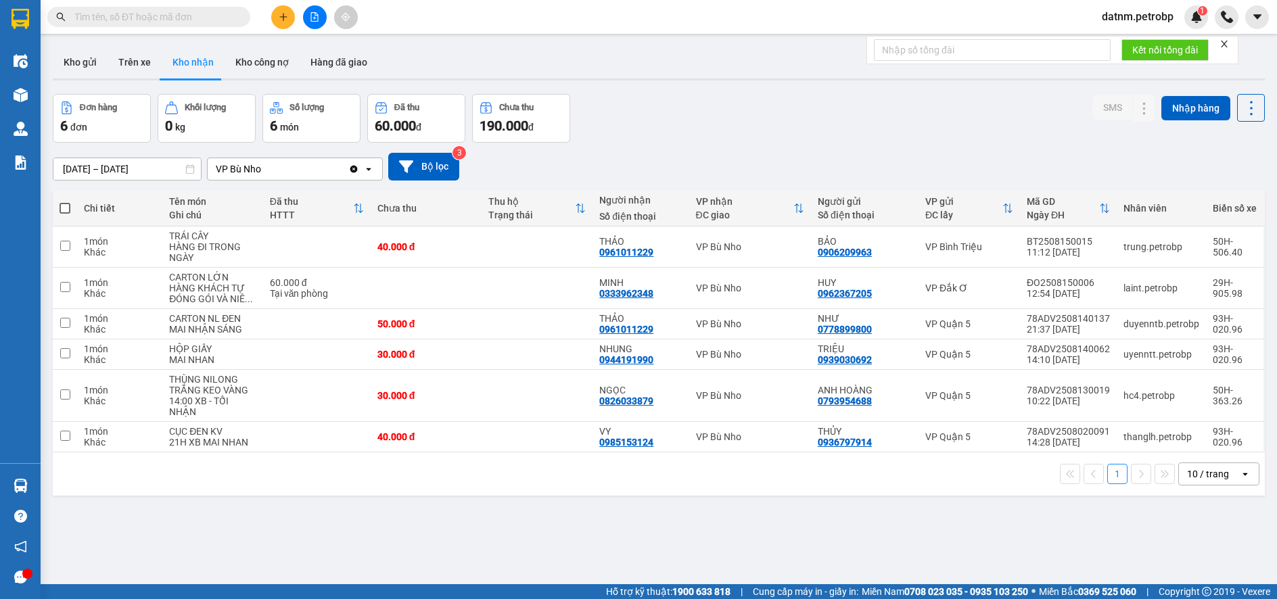
click at [696, 539] on section "Kết quả tìm kiếm ( 0 ) Bộ lọc No Data datnm.petrobp 1 Điều hành xe Kho hàng mới…" at bounding box center [638, 299] width 1277 height 599
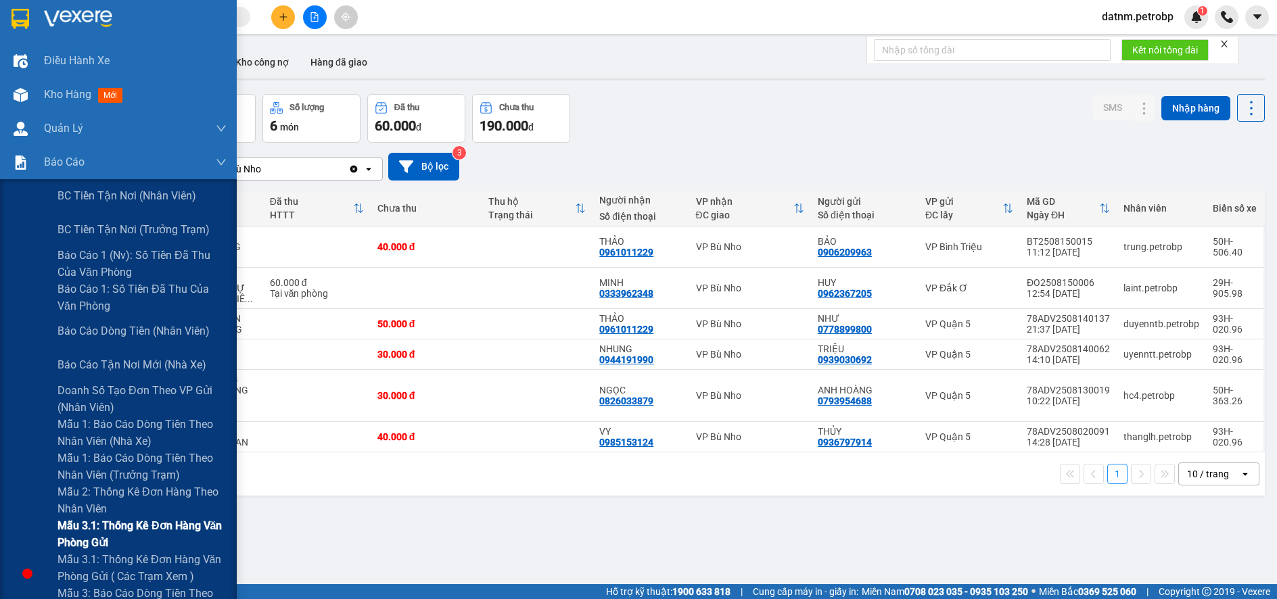
click at [131, 526] on span "Mẫu 3.1: Thống kê đơn hàng văn phòng gửi" at bounding box center [142, 535] width 169 height 34
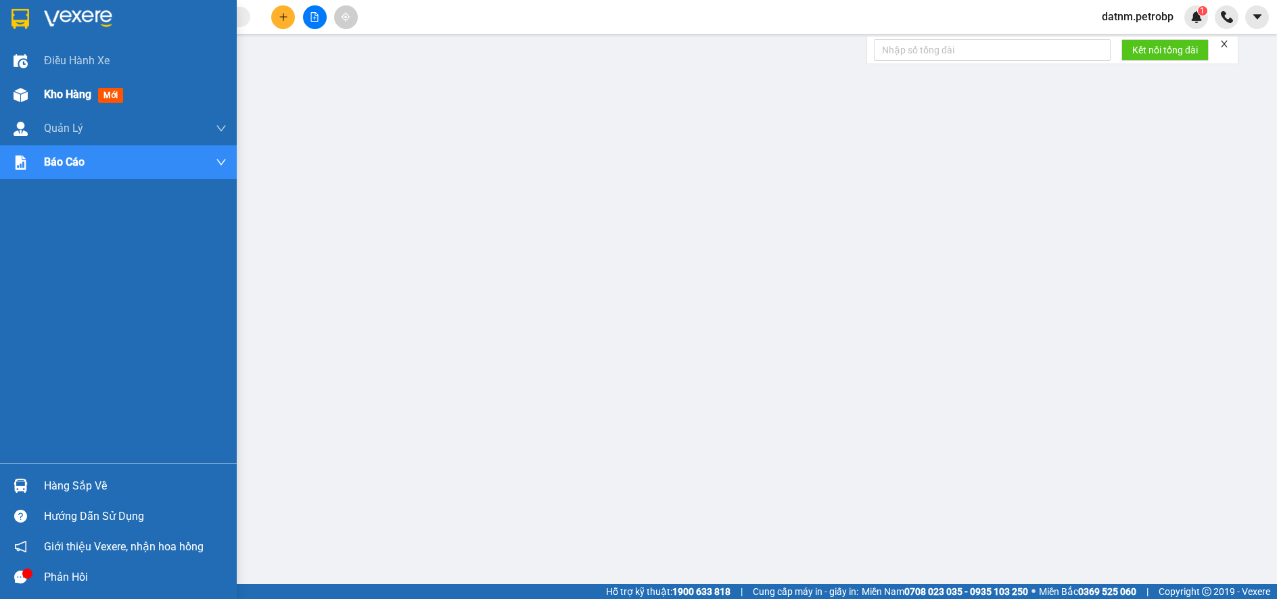
click at [60, 91] on span "Kho hàng" at bounding box center [67, 94] width 47 height 13
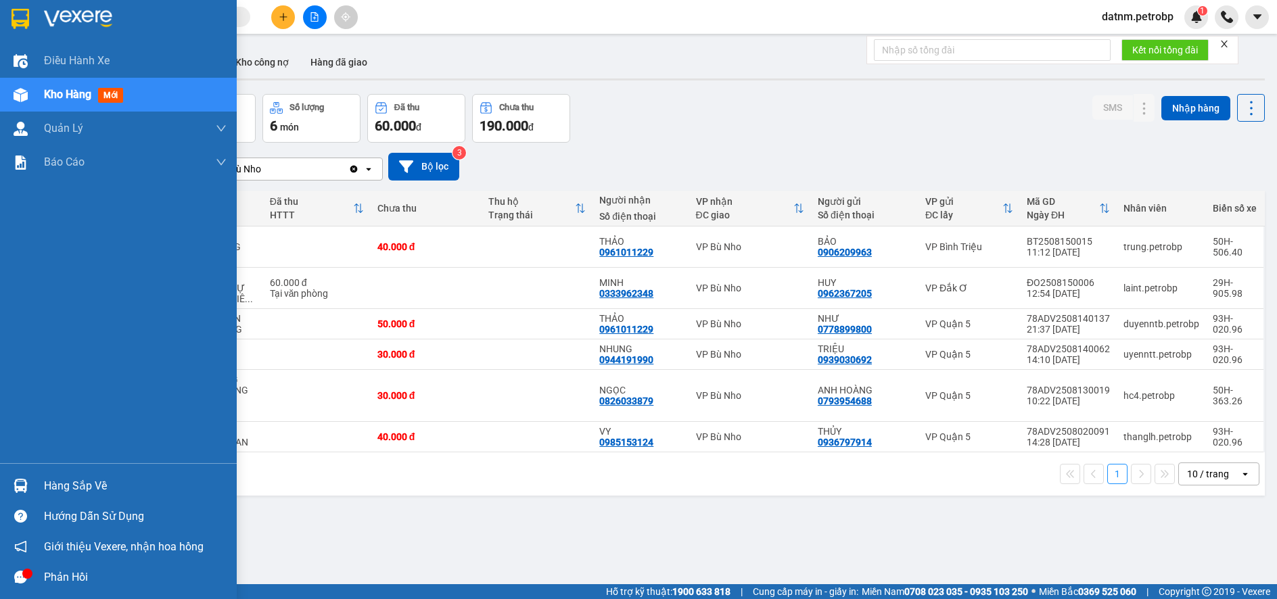
click at [99, 483] on div "Hàng sắp về" at bounding box center [135, 486] width 183 height 20
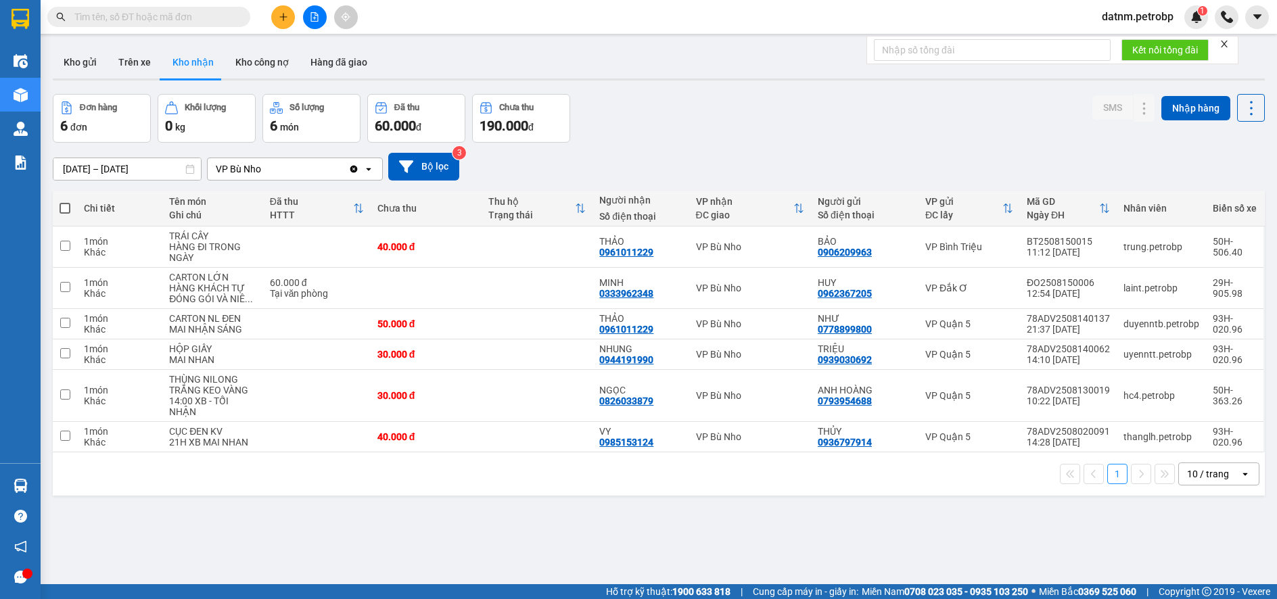
click at [660, 511] on section "Kết quả tìm kiếm ( 0 ) Bộ lọc No Data datnm.petrobp 1 Điều hành xe Kho hàng mới…" at bounding box center [638, 299] width 1277 height 599
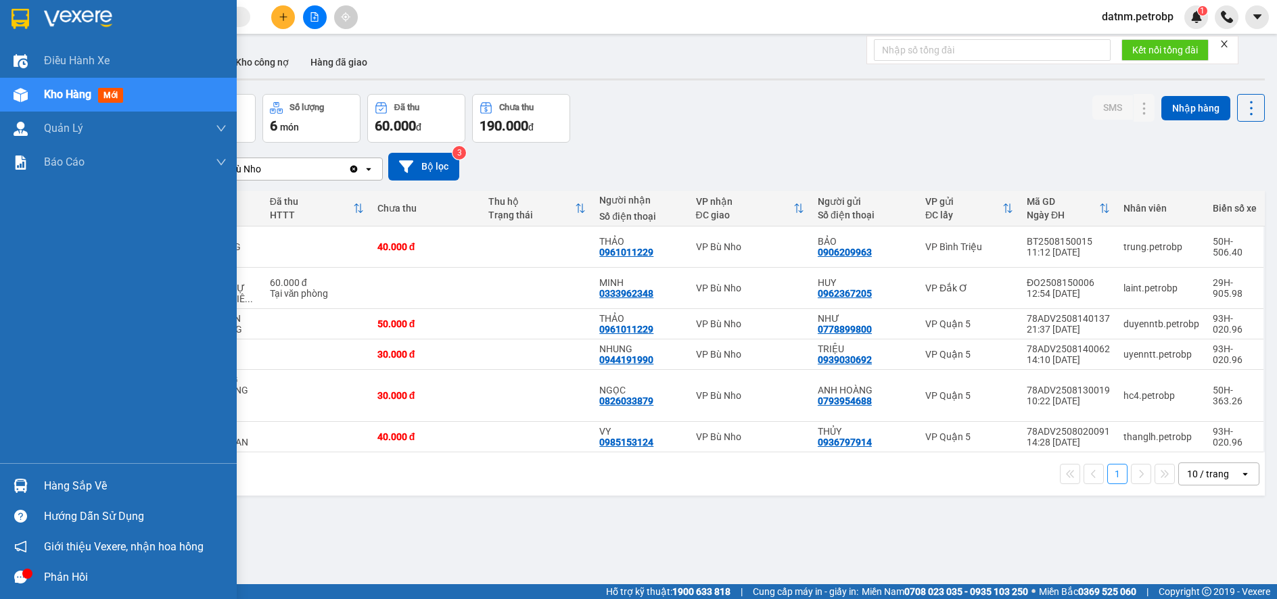
click at [55, 488] on div "Hàng sắp về" at bounding box center [135, 486] width 183 height 20
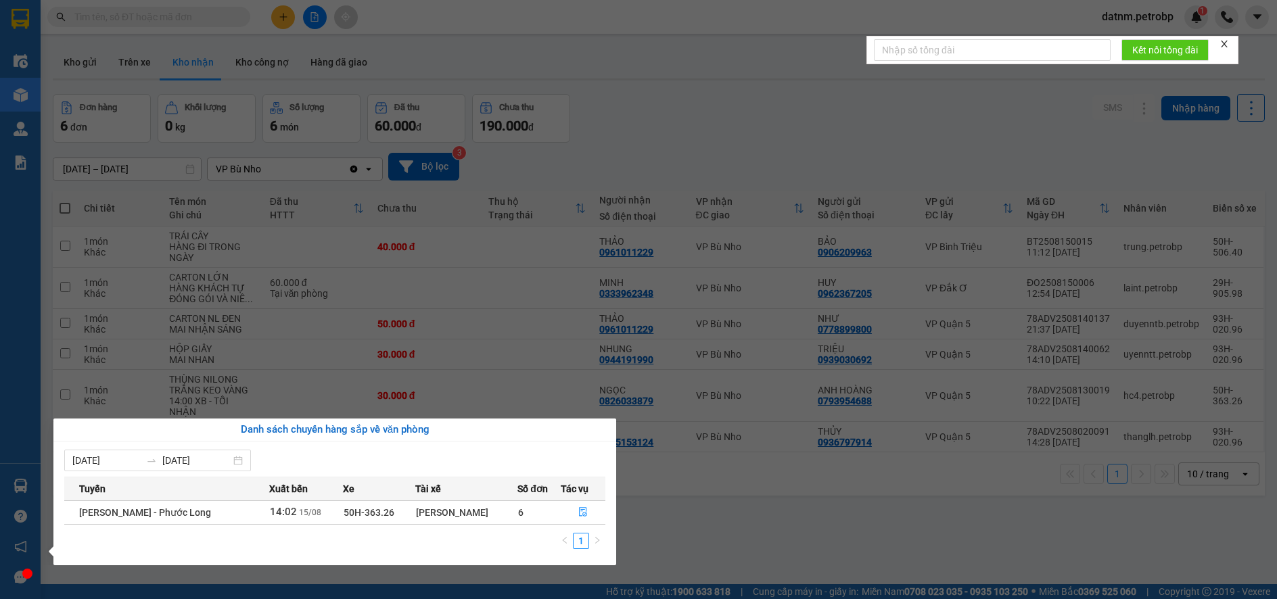
click at [664, 528] on section "Kết quả tìm kiếm ( 0 ) Bộ lọc No Data datnm.petrobp 1 Điều hành xe Kho hàng mới…" at bounding box center [638, 299] width 1277 height 599
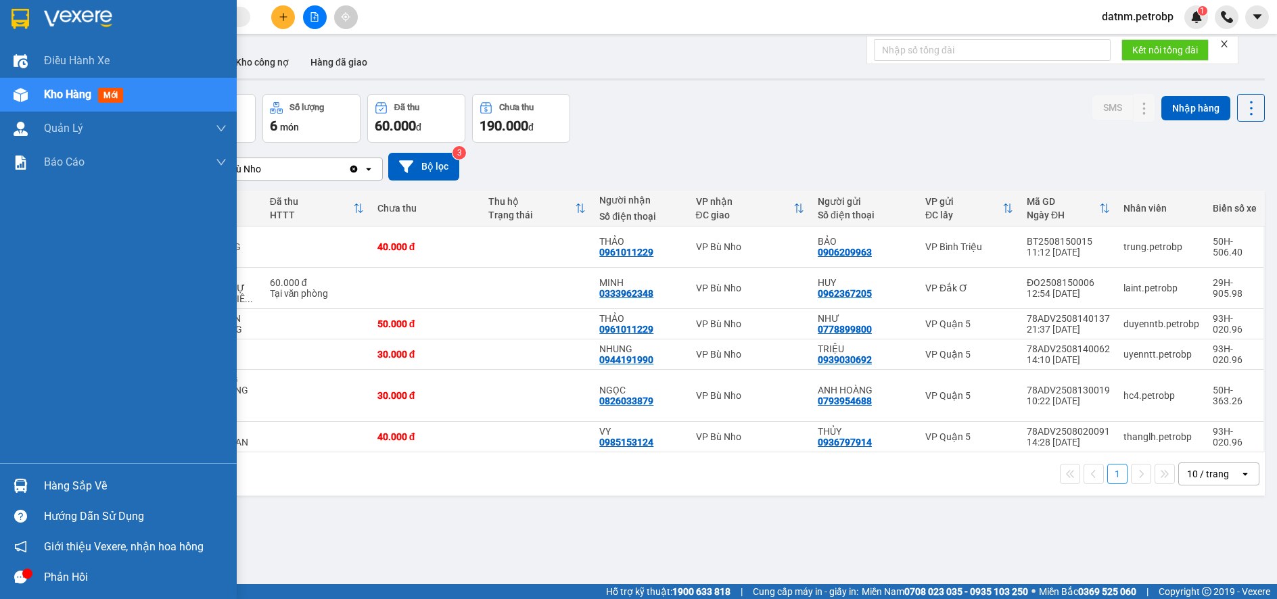
click at [57, 486] on div "Hàng sắp về" at bounding box center [135, 486] width 183 height 20
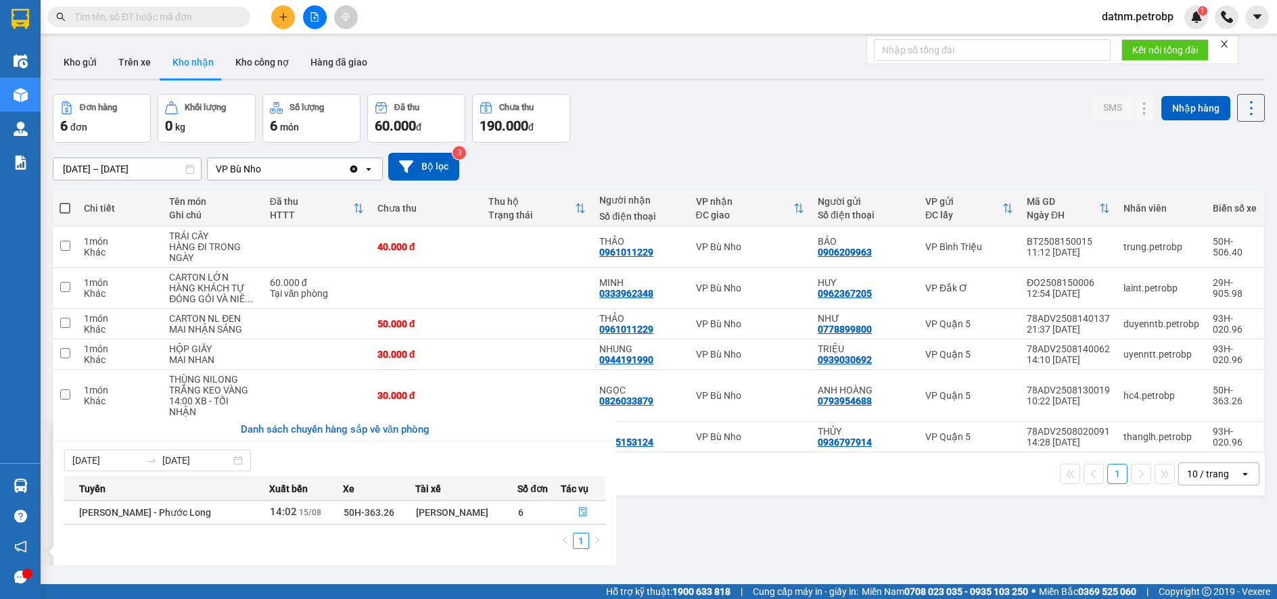
click at [725, 557] on section "Kết quả tìm kiếm ( 0 ) Bộ lọc No Data datnm.petrobp 1 Điều hành xe Kho hàng mới…" at bounding box center [638, 299] width 1277 height 599
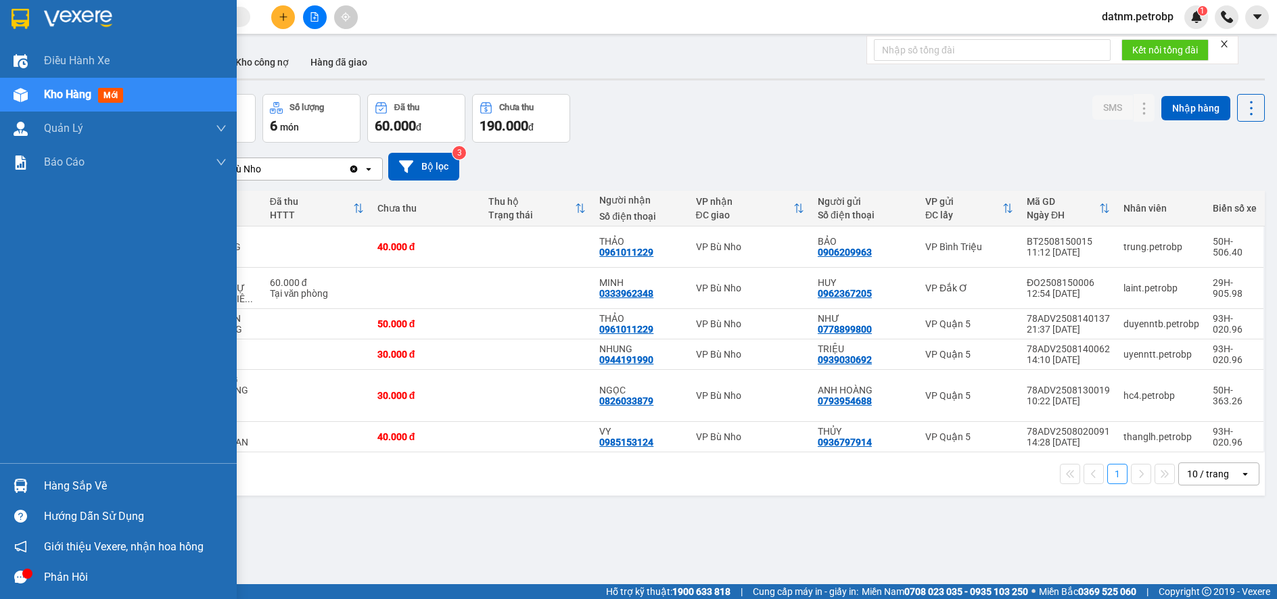
click at [83, 493] on div "Hàng sắp về" at bounding box center [135, 486] width 183 height 20
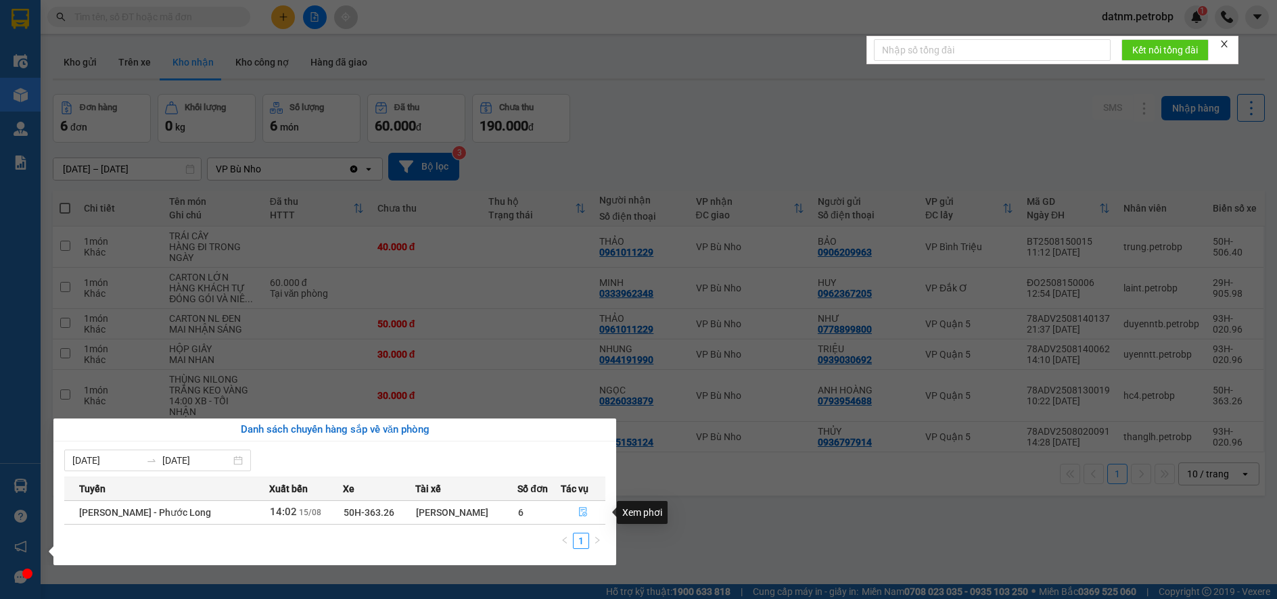
click at [581, 512] on icon "file-done" at bounding box center [582, 511] width 9 height 9
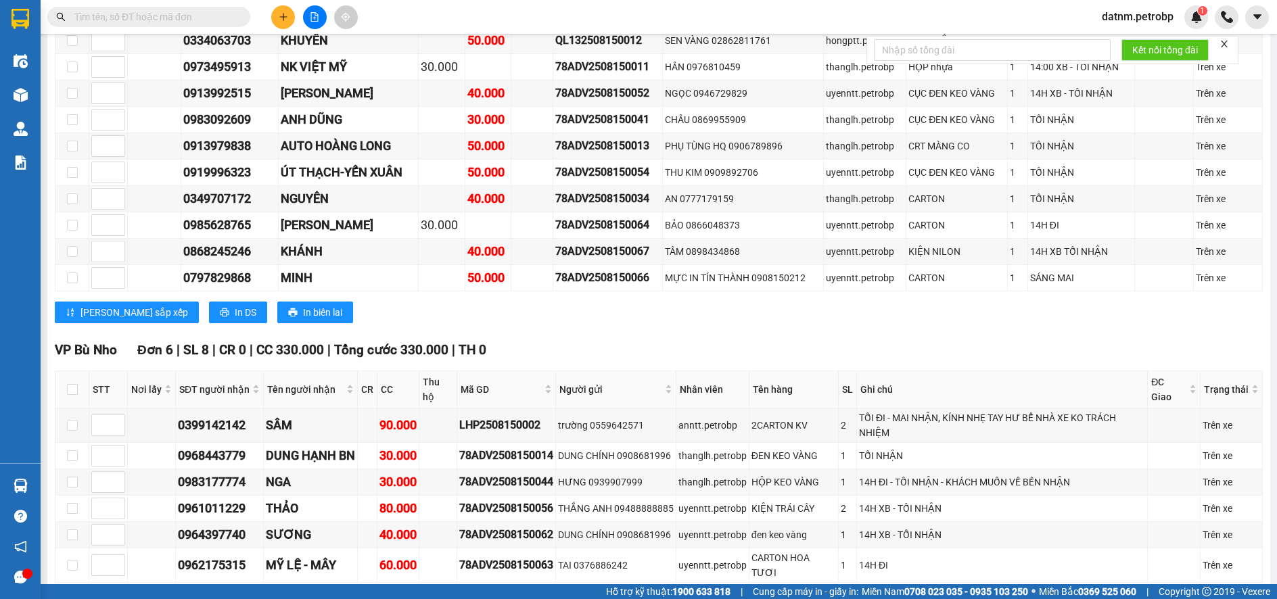
scroll to position [1962, 0]
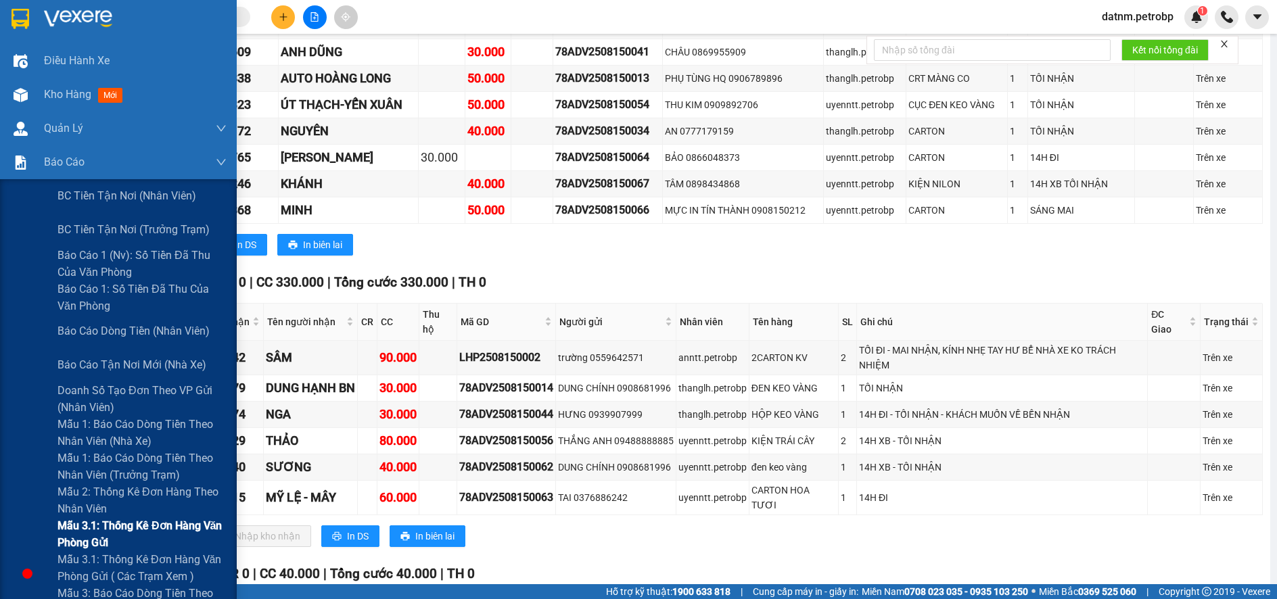
click at [100, 526] on span "Mẫu 3.1: Thống kê đơn hàng văn phòng gửi" at bounding box center [142, 535] width 169 height 34
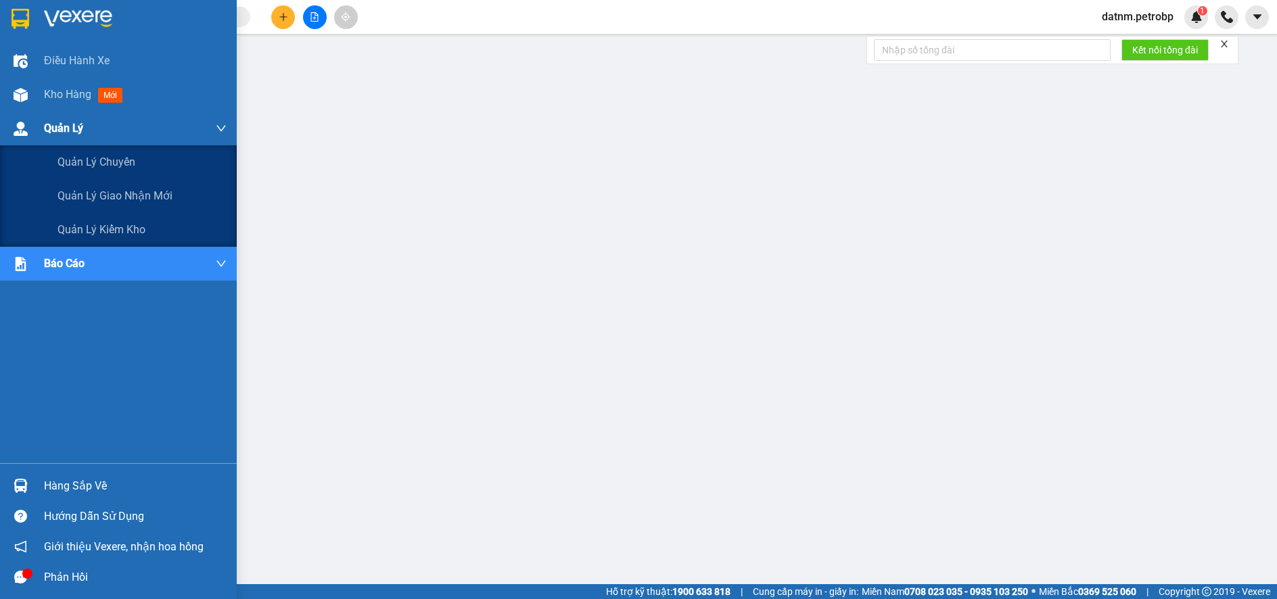
click at [55, 120] on span "Quản Lý" at bounding box center [63, 128] width 39 height 17
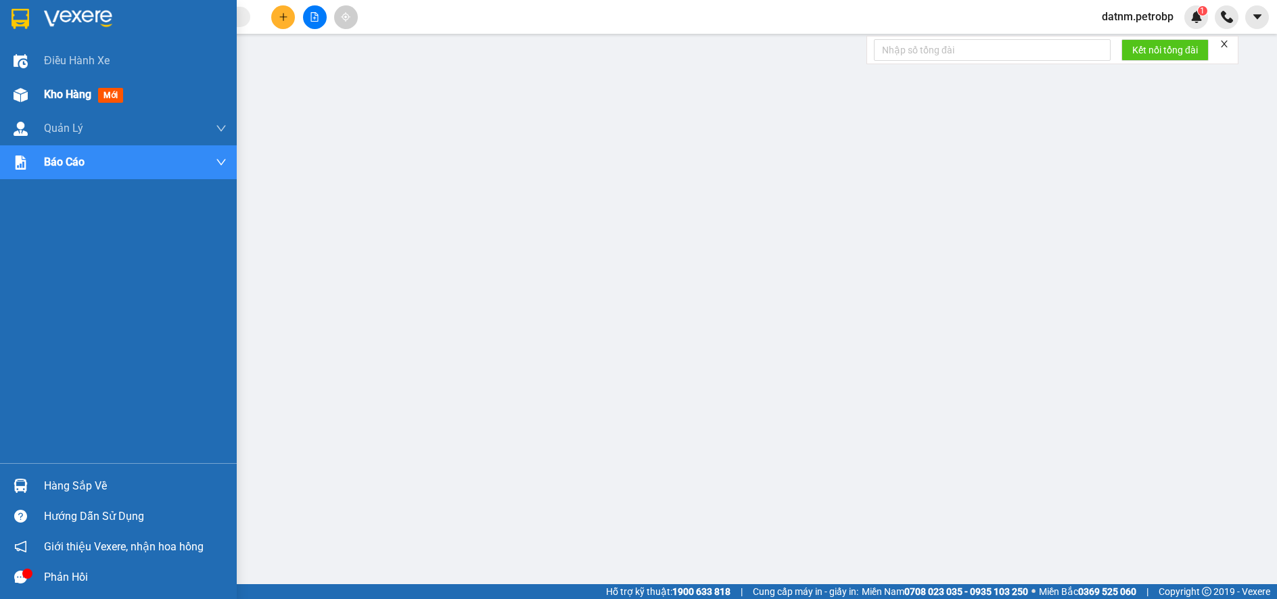
click at [59, 91] on span "Kho hàng" at bounding box center [67, 94] width 47 height 13
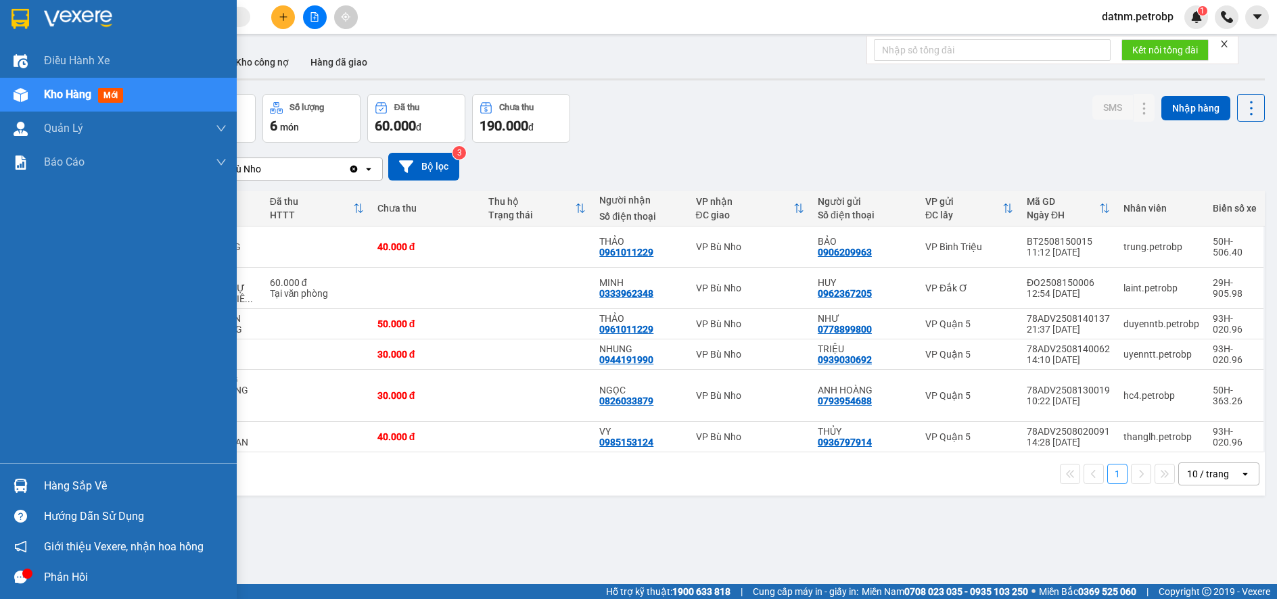
click at [91, 497] on div "Hàng sắp về" at bounding box center [118, 486] width 237 height 30
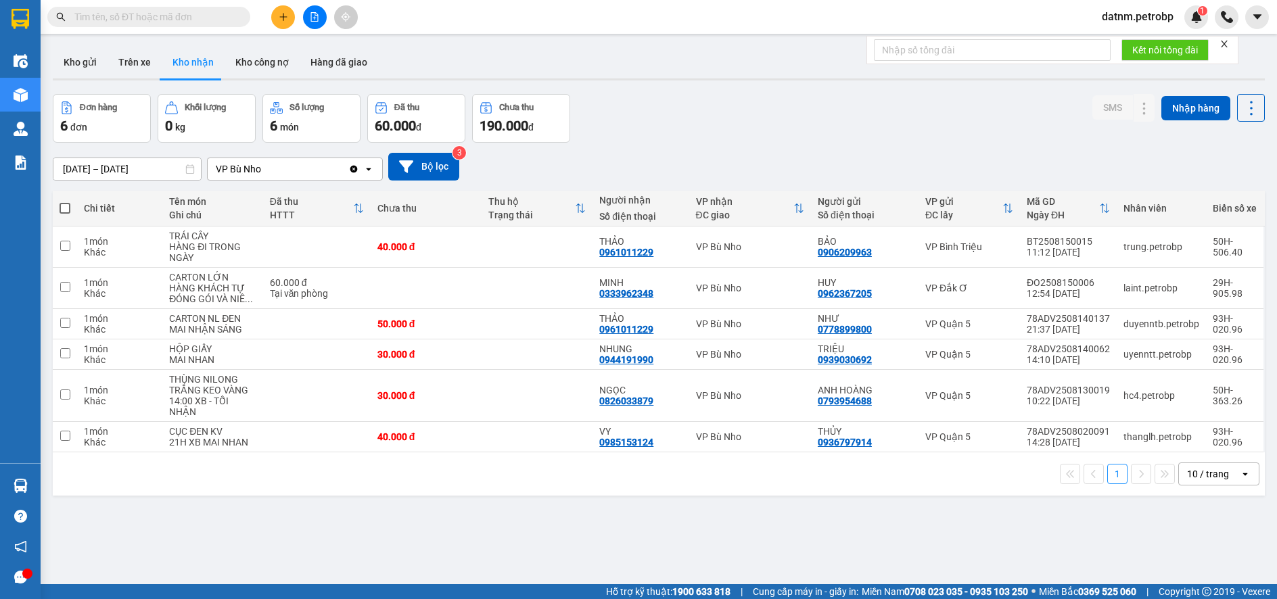
click at [712, 517] on section "Kết quả tìm kiếm ( 0 ) Bộ lọc No Data datnm.petrobp 1 Điều hành xe Kho hàng mới…" at bounding box center [638, 299] width 1277 height 599
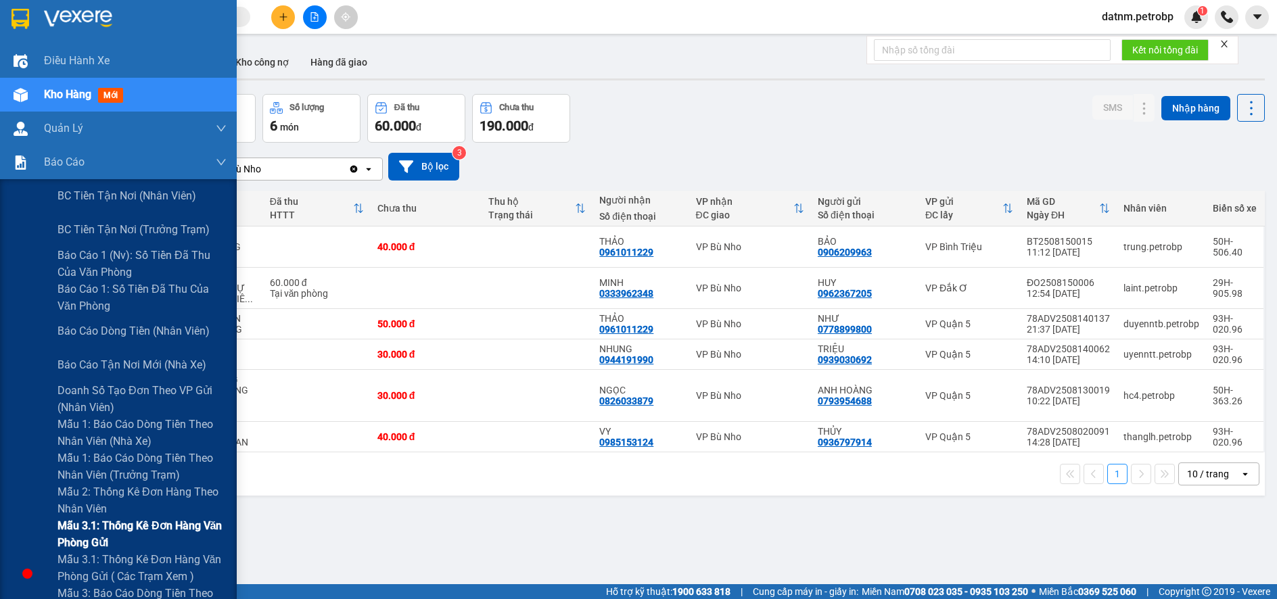
click at [104, 521] on span "Mẫu 3.1: Thống kê đơn hàng văn phòng gửi" at bounding box center [142, 535] width 169 height 34
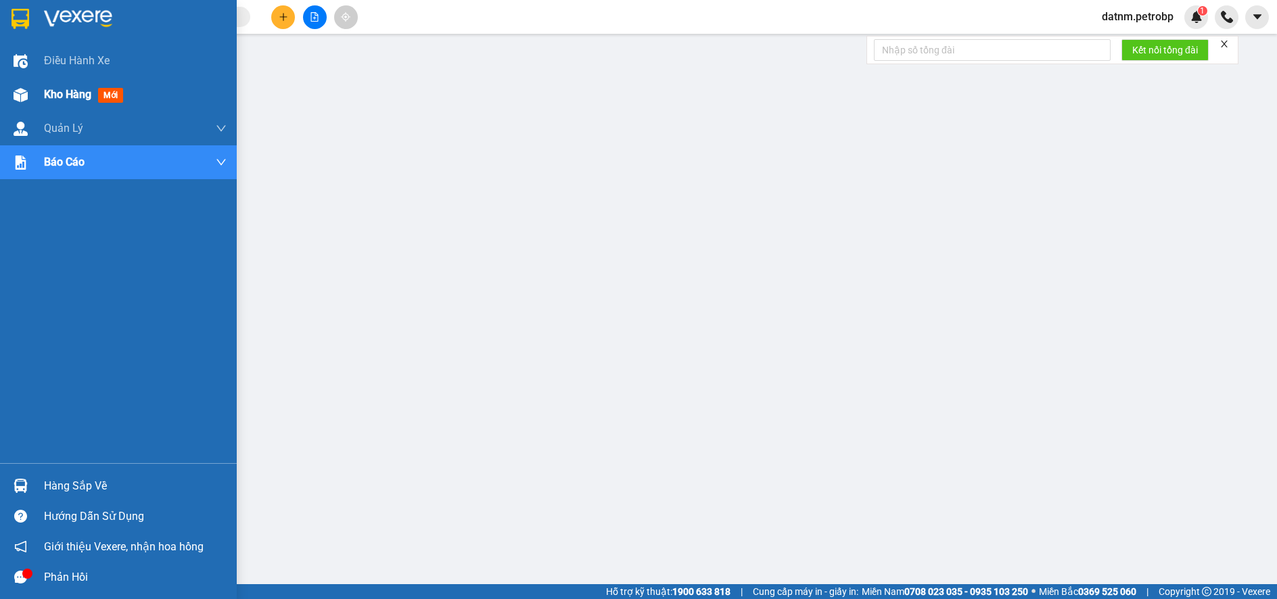
click at [70, 95] on span "Kho hàng" at bounding box center [67, 94] width 47 height 13
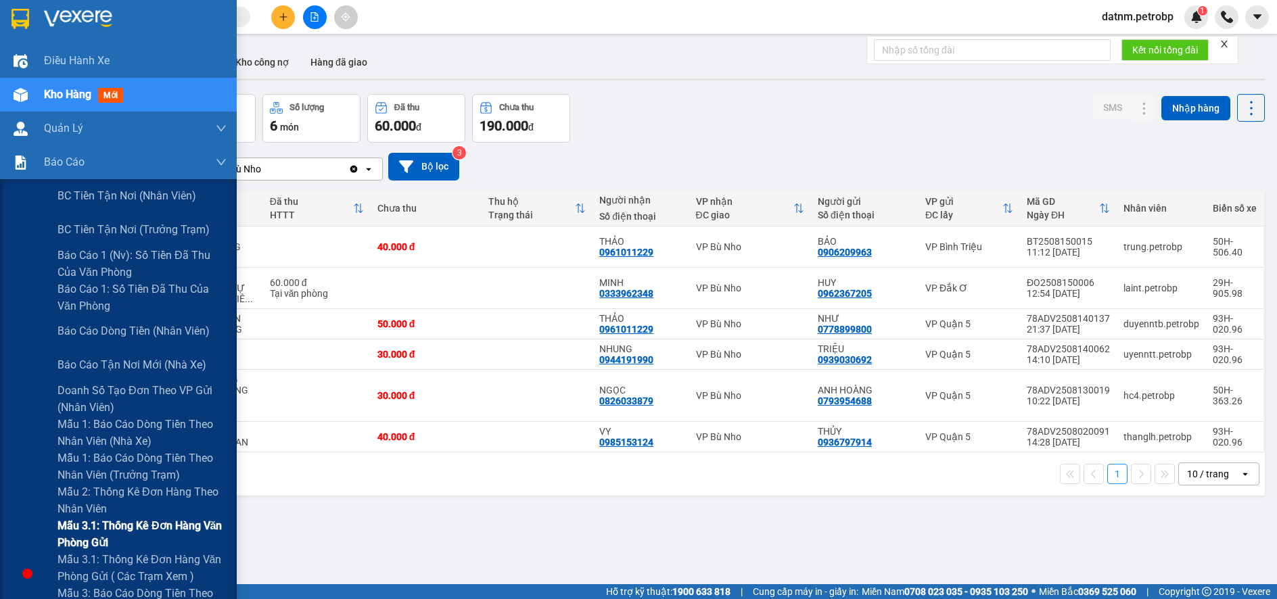
click at [95, 521] on span "Mẫu 3.1: Thống kê đơn hàng văn phòng gửi" at bounding box center [142, 535] width 169 height 34
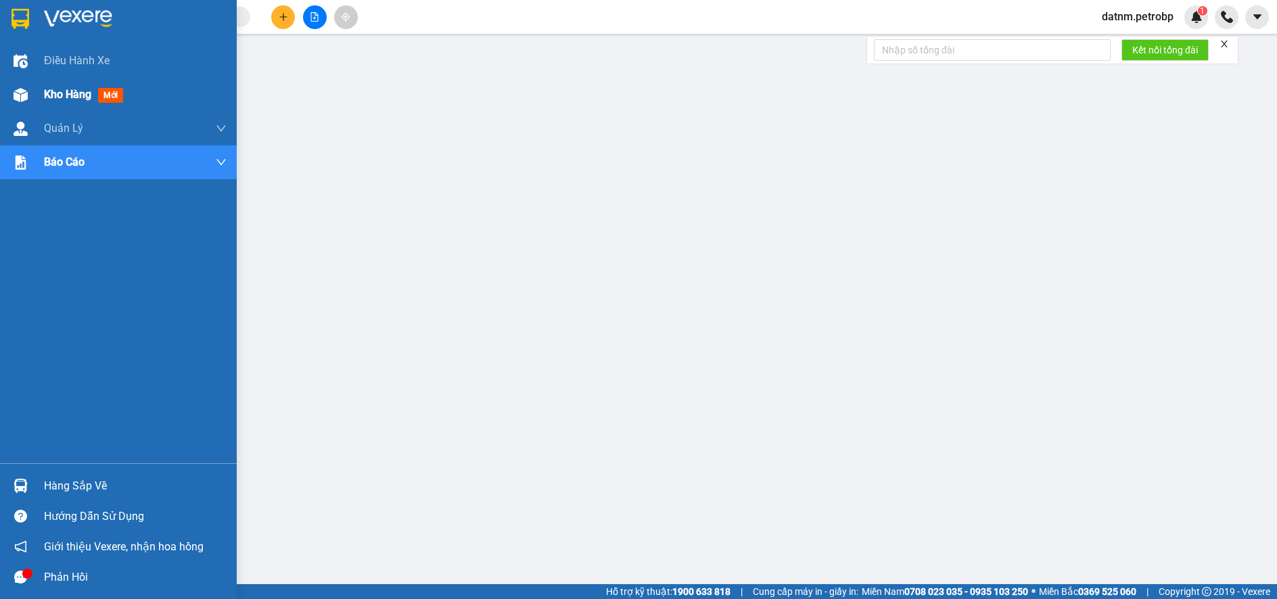
click at [56, 88] on span "Kho hàng" at bounding box center [67, 94] width 47 height 13
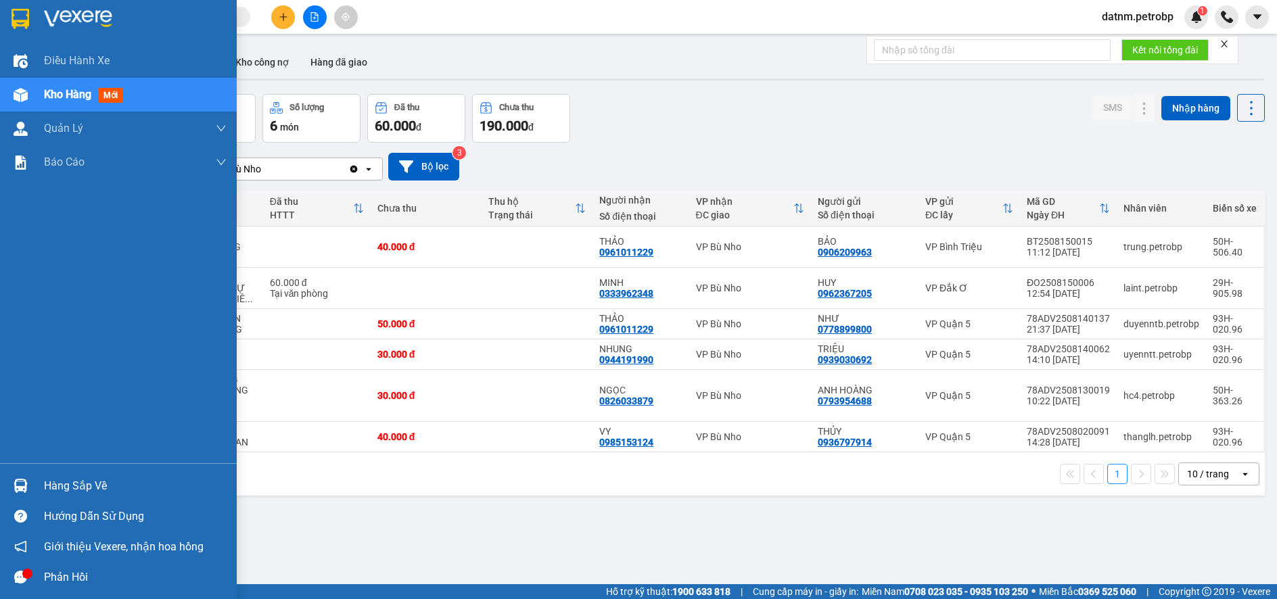
click at [45, 482] on div "Hàng sắp về" at bounding box center [135, 486] width 183 height 20
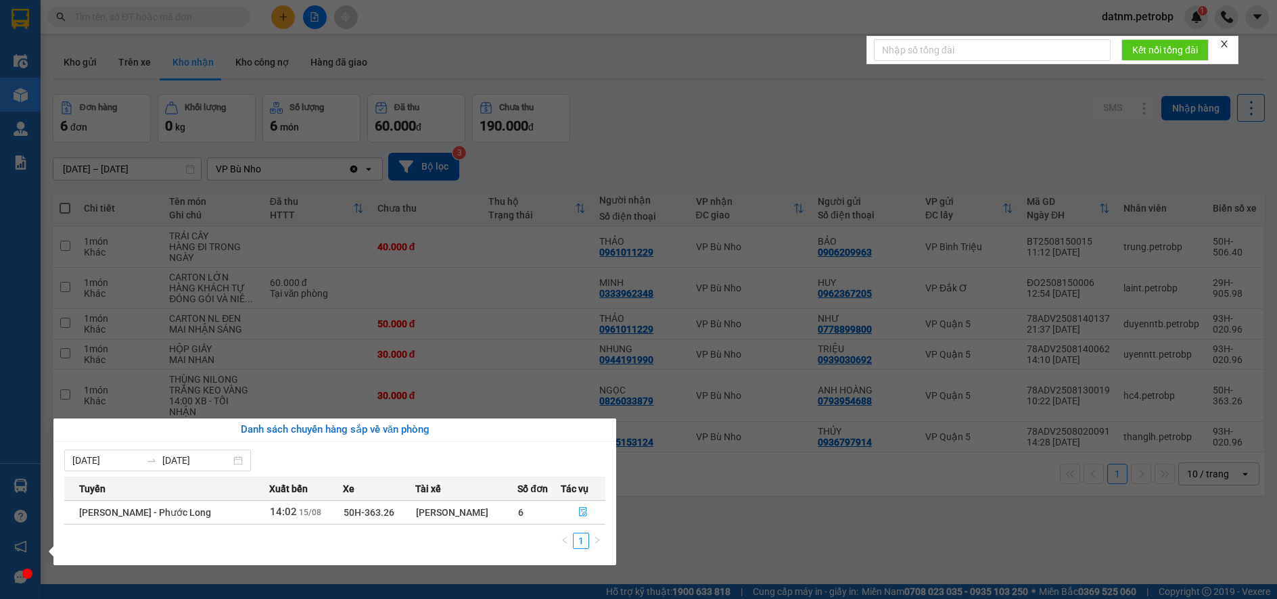
click at [725, 500] on section "Kết quả tìm kiếm ( 0 ) Bộ lọc No Data datnm.petrobp 1 Điều hành xe Kho hàng mới…" at bounding box center [638, 299] width 1277 height 599
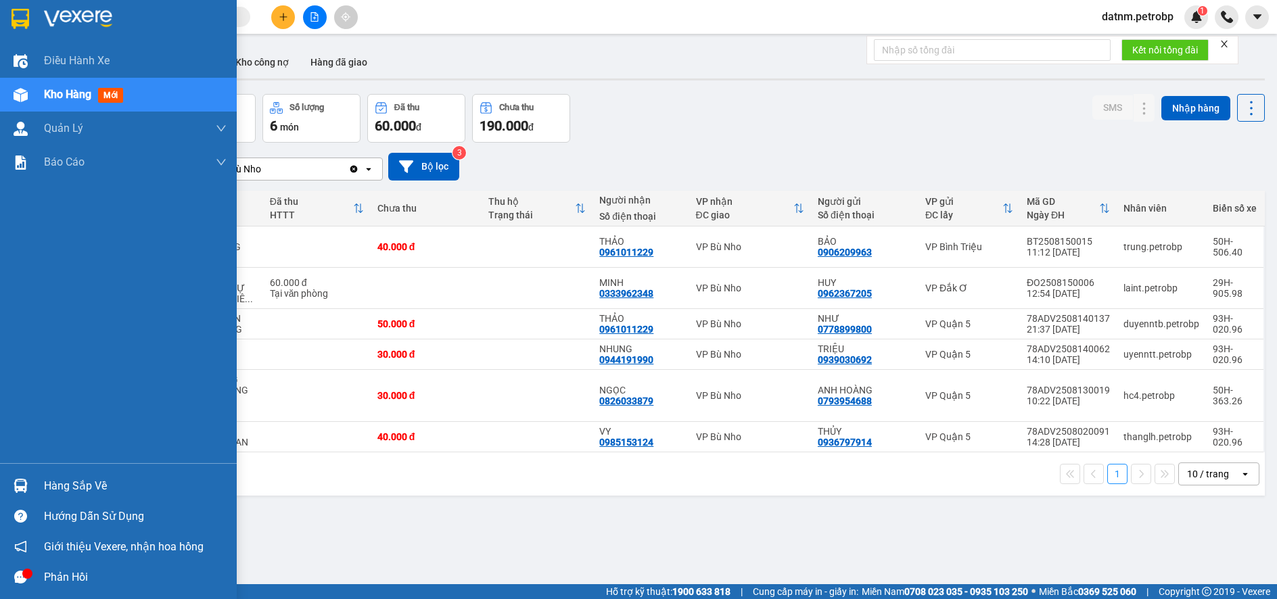
click at [93, 488] on div "Hàng sắp về" at bounding box center [135, 486] width 183 height 20
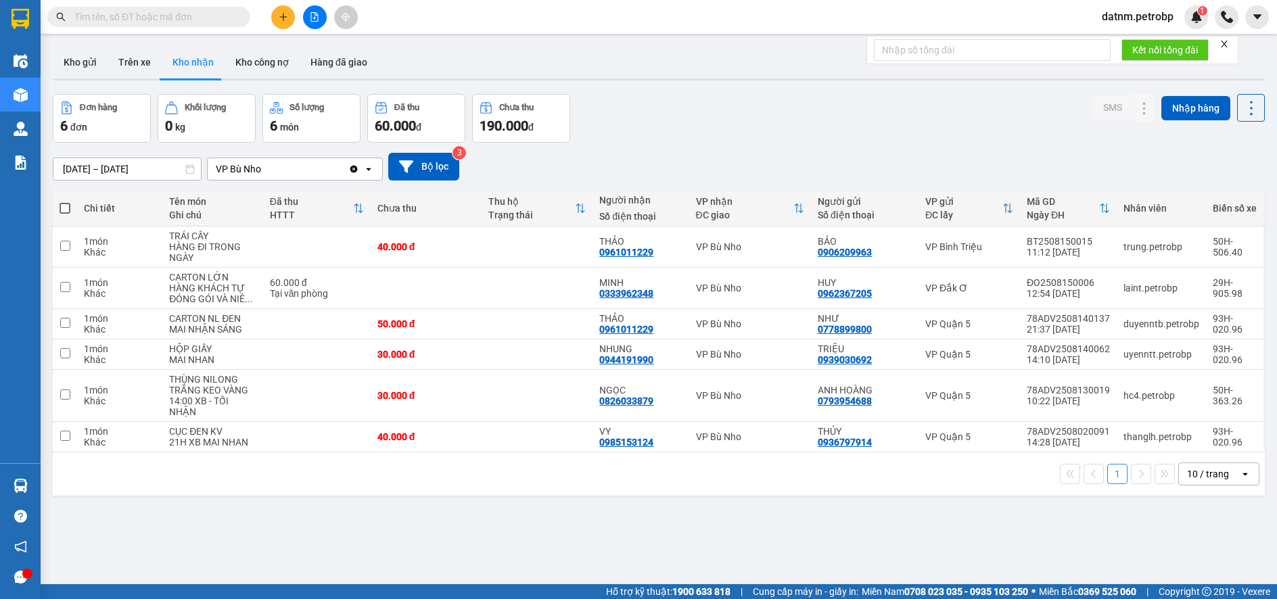
click at [779, 486] on section "Kết quả tìm kiếm ( 0 ) Bộ lọc No Data datnm.petrobp 1 Điều hành xe Kho hàng mới…" at bounding box center [638, 299] width 1277 height 599
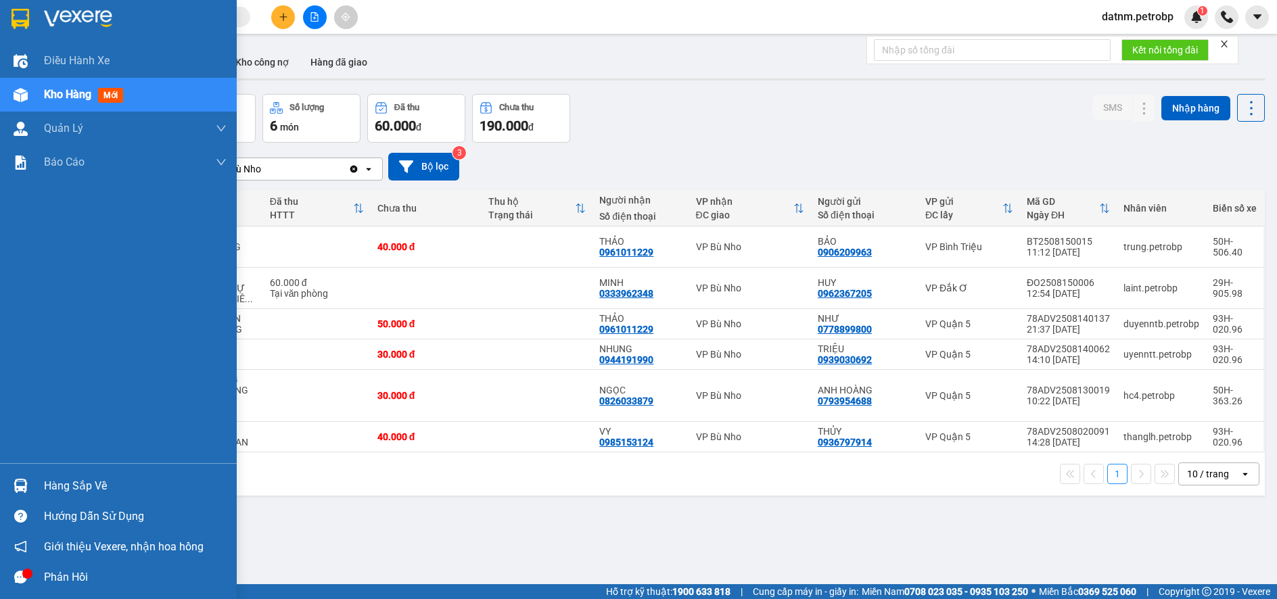
click at [64, 485] on div "Hàng sắp về" at bounding box center [135, 486] width 183 height 20
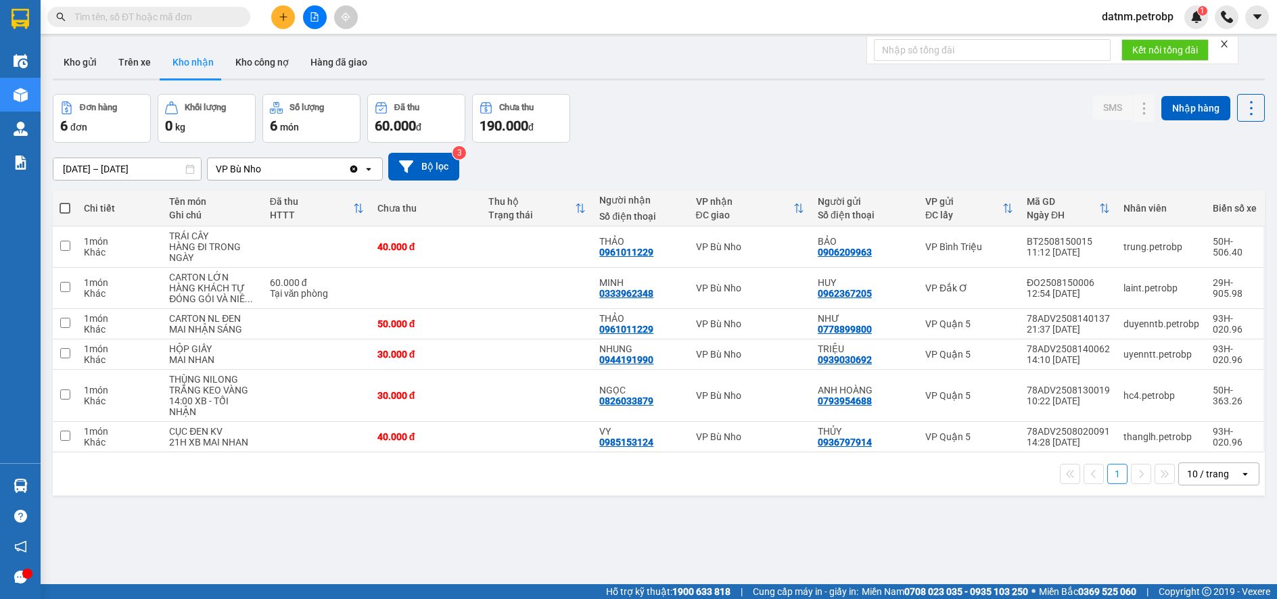
click at [746, 547] on section "Kết quả tìm kiếm ( 0 ) Bộ lọc No Data datnm.petrobp 1 Điều hành xe Kho hàng mới…" at bounding box center [638, 299] width 1277 height 599
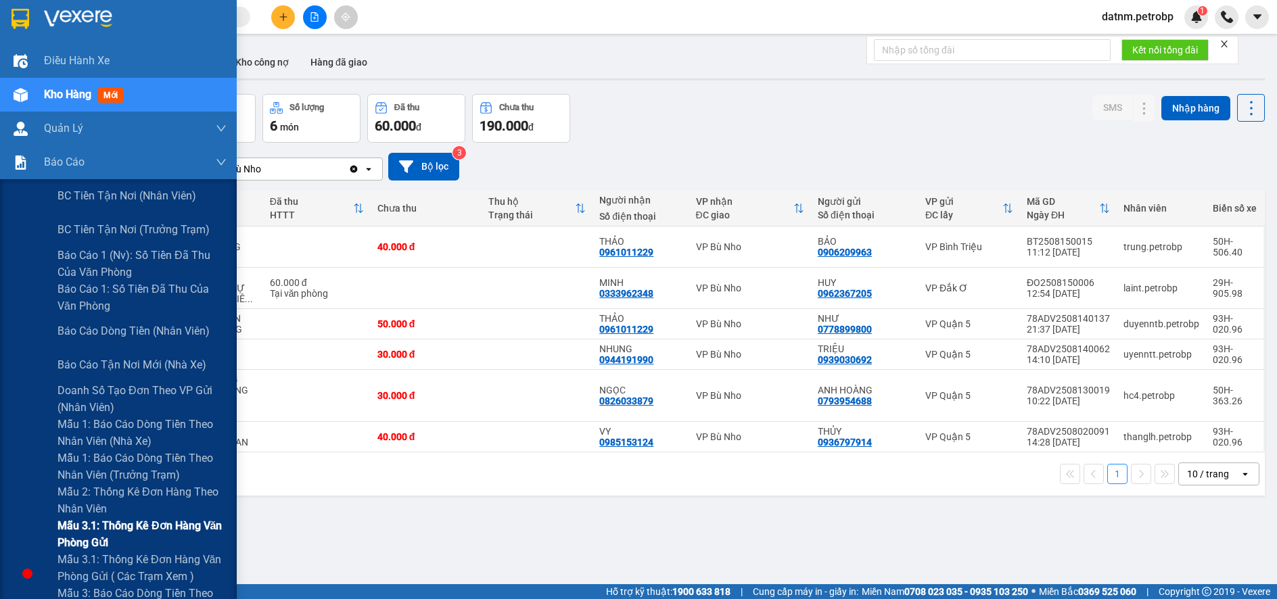
click at [98, 530] on span "Mẫu 3.1: Thống kê đơn hàng văn phòng gửi" at bounding box center [142, 535] width 169 height 34
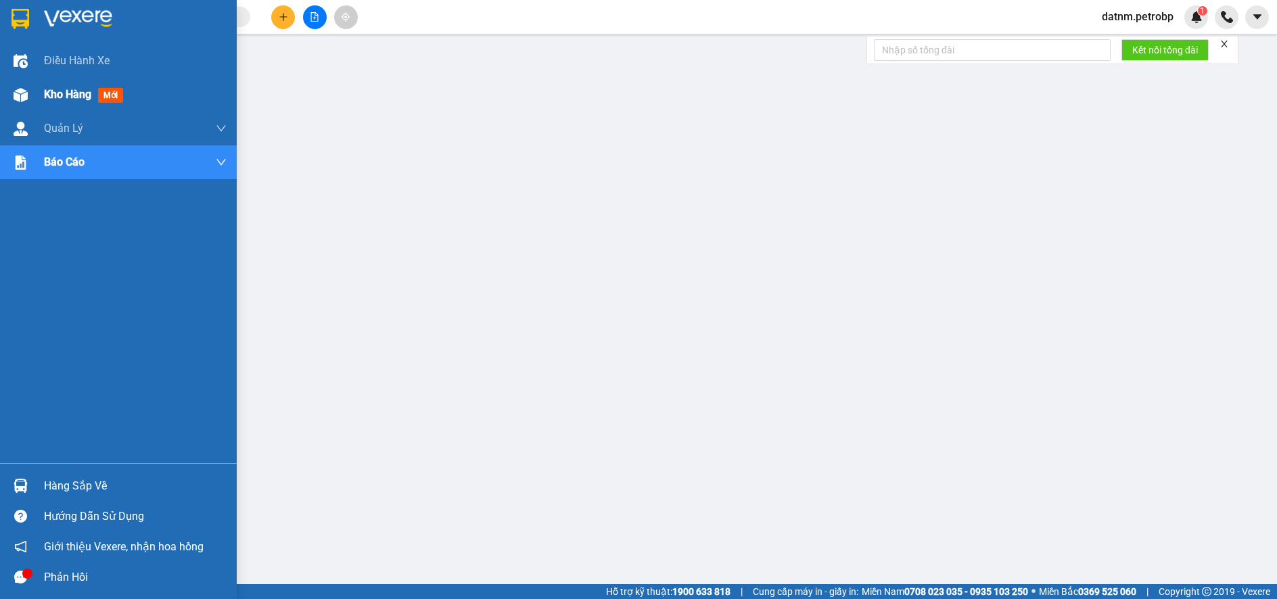
click at [70, 86] on div "Kho hàng mới" at bounding box center [86, 94] width 85 height 17
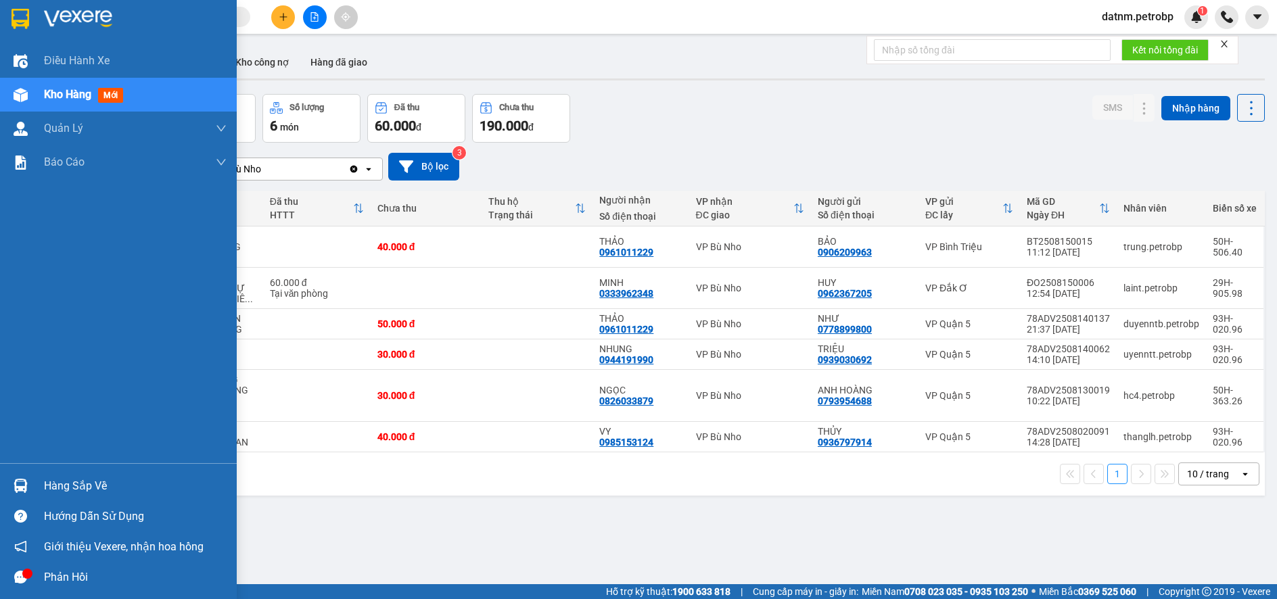
click at [66, 478] on div "Hàng sắp về" at bounding box center [135, 486] width 183 height 20
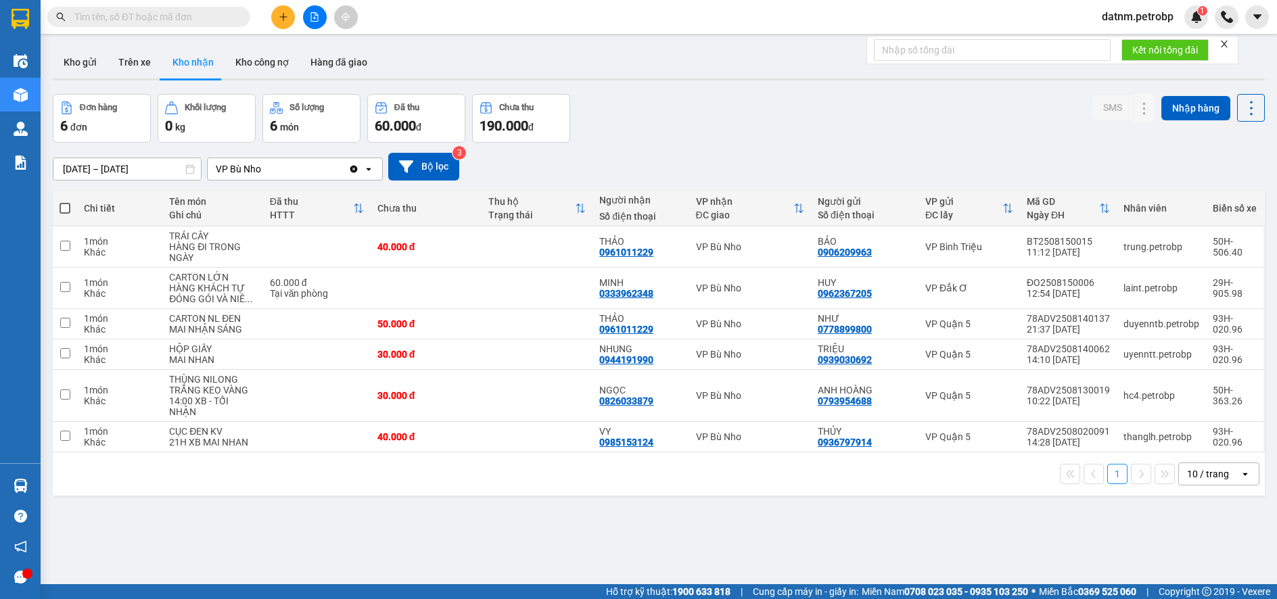
click at [748, 530] on section "Kết quả tìm kiếm ( 0 ) Bộ lọc No Data datnm.petrobp 1 Điều hành xe Kho hàng mới…" at bounding box center [638, 299] width 1277 height 599
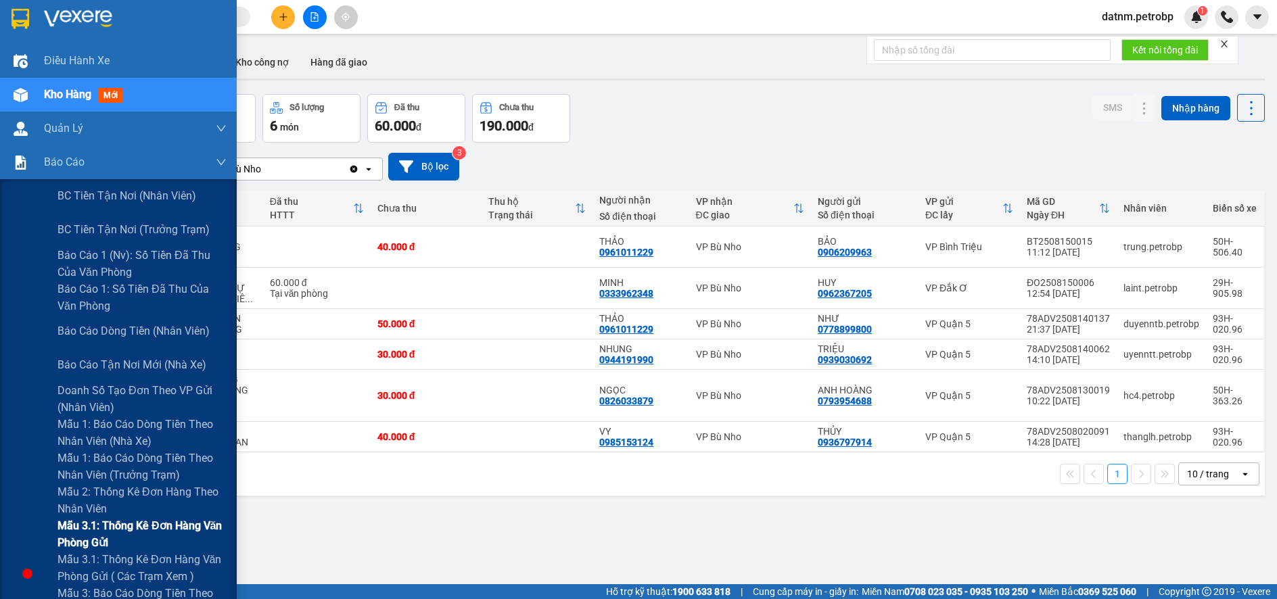
click at [95, 523] on span "Mẫu 3.1: Thống kê đơn hàng văn phòng gửi" at bounding box center [142, 535] width 169 height 34
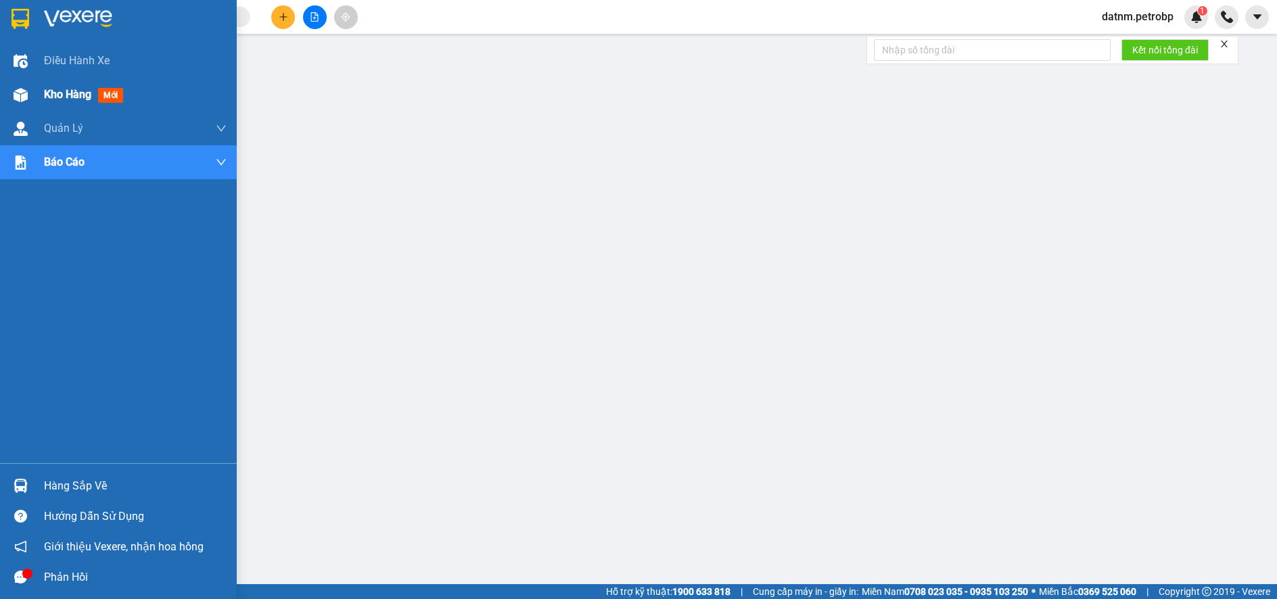
click at [74, 99] on span "Kho hàng" at bounding box center [67, 94] width 47 height 13
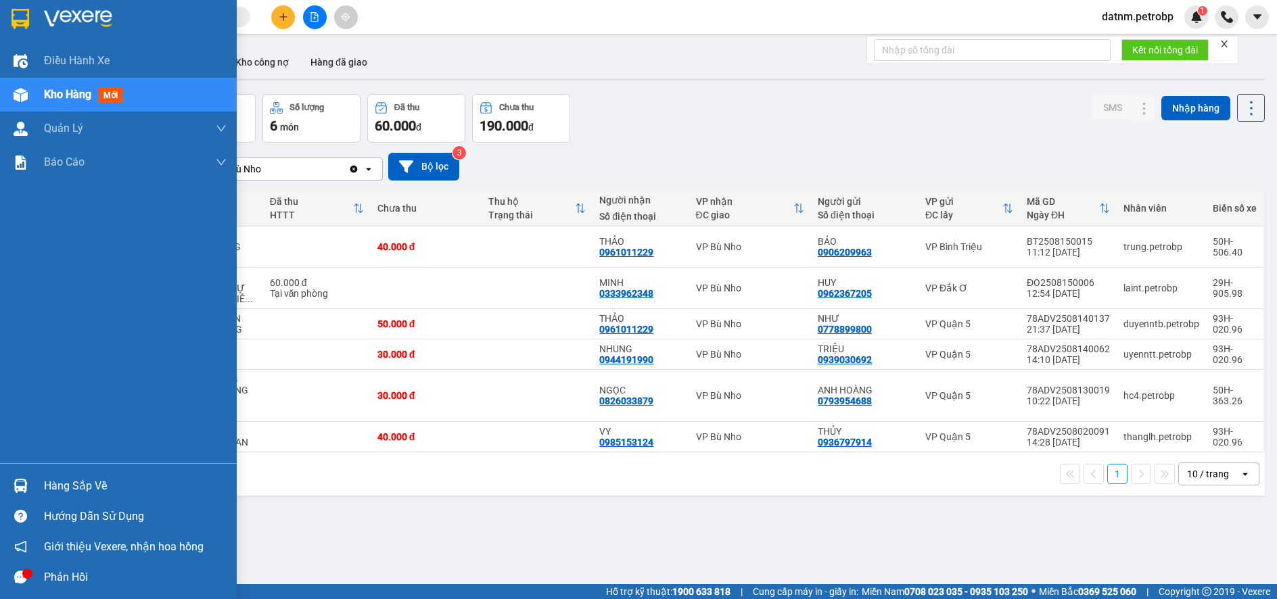
click at [60, 488] on div "Hàng sắp về" at bounding box center [135, 486] width 183 height 20
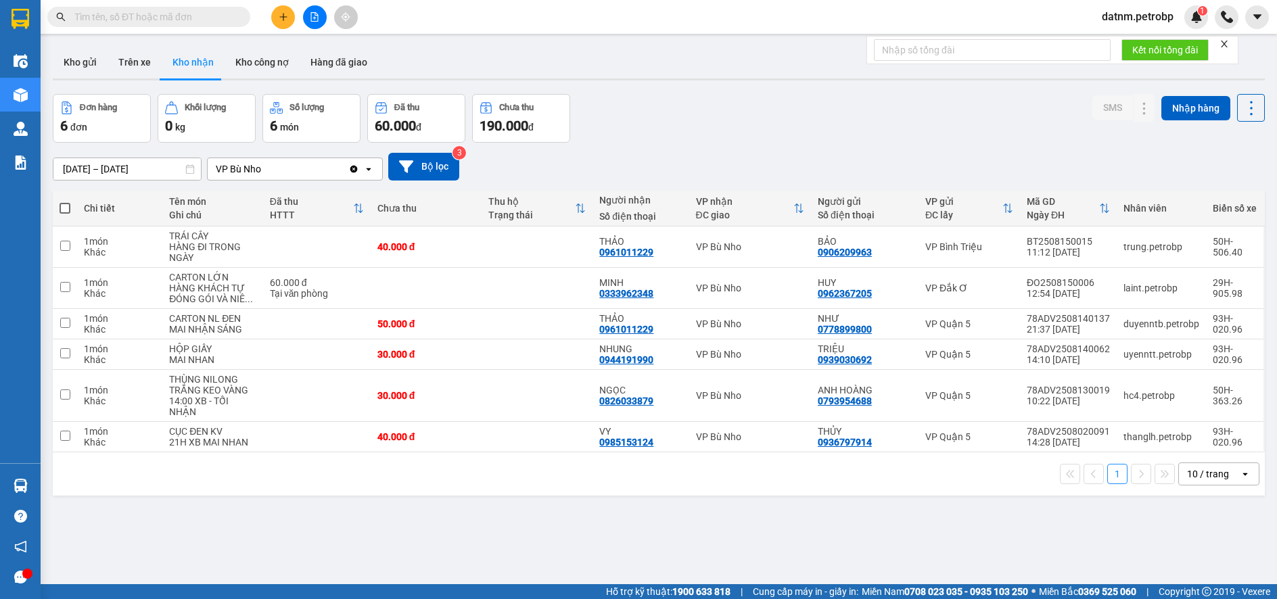
click at [676, 533] on section "Kết quả tìm kiếm ( 0 ) Bộ lọc No Data datnm.petrobp 1 Điều hành xe Kho hàng mới…" at bounding box center [638, 299] width 1277 height 599
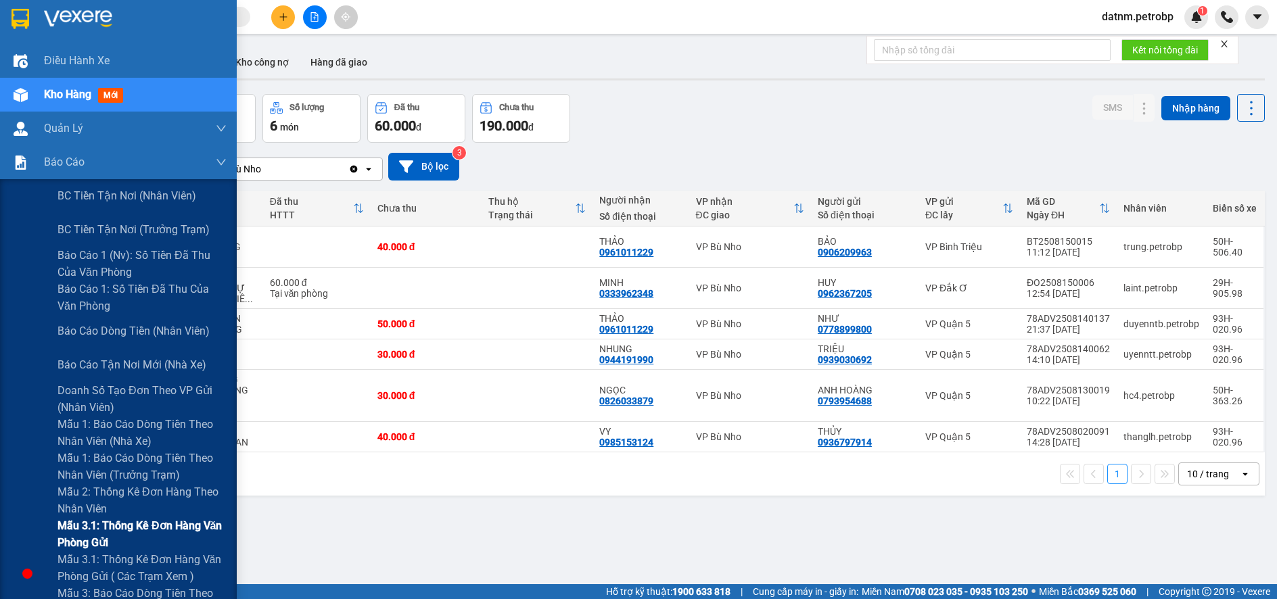
click at [83, 526] on span "Mẫu 3.1: Thống kê đơn hàng văn phòng gửi" at bounding box center [142, 535] width 169 height 34
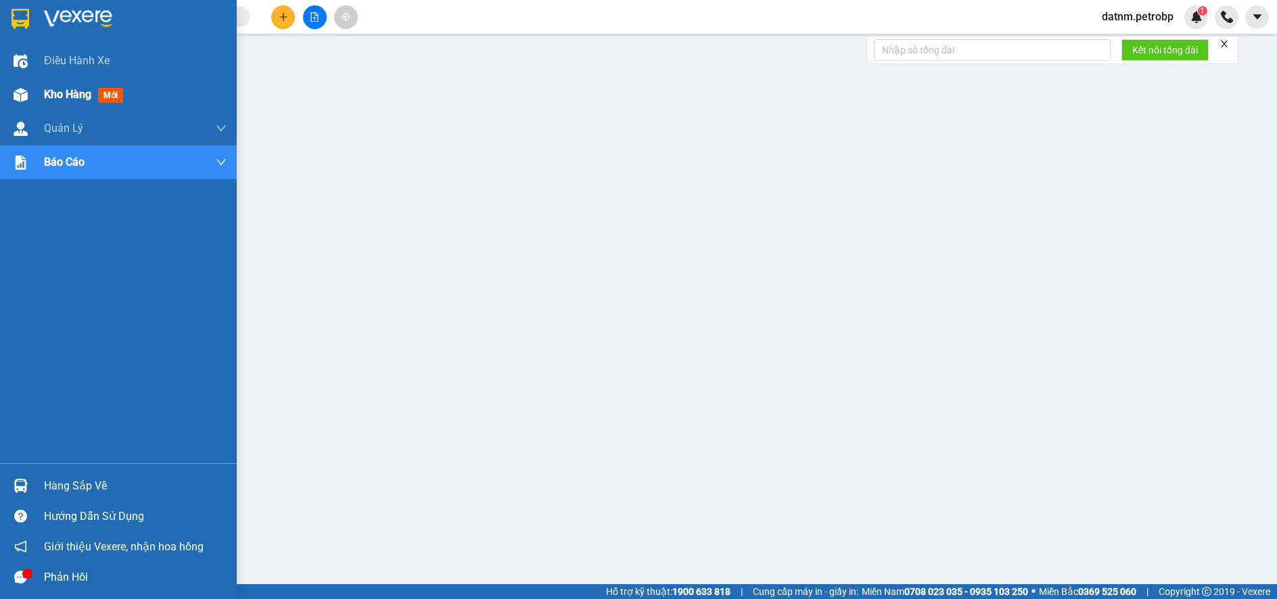
click at [61, 95] on span "Kho hàng" at bounding box center [67, 94] width 47 height 13
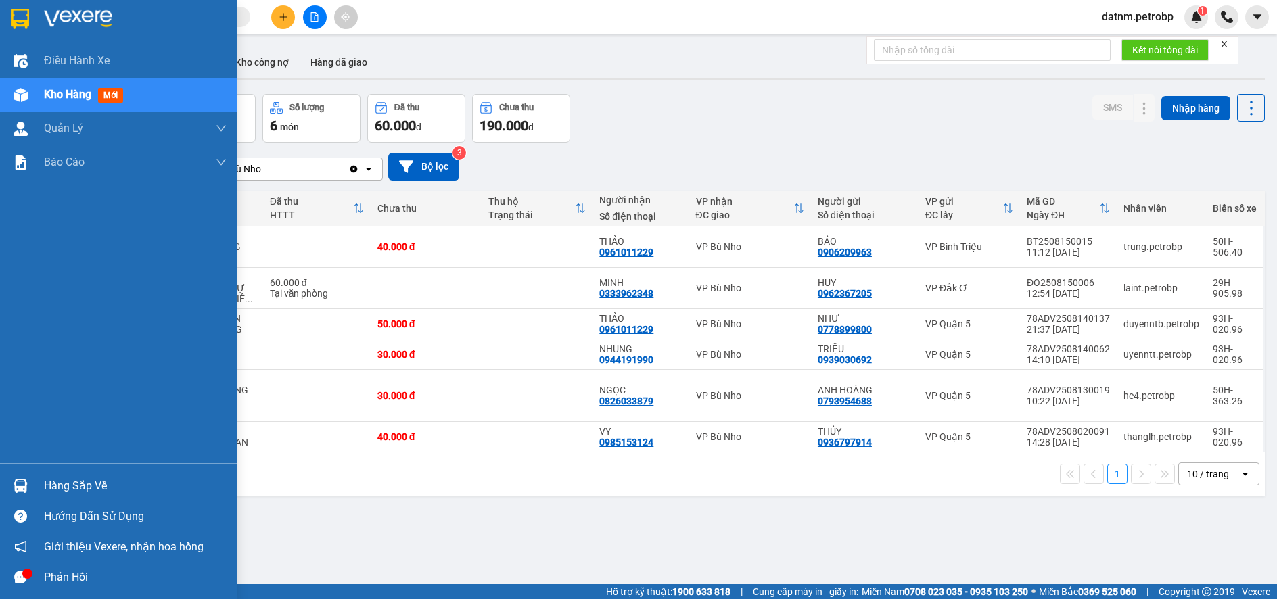
click at [68, 496] on div "Hàng sắp về" at bounding box center [135, 486] width 183 height 20
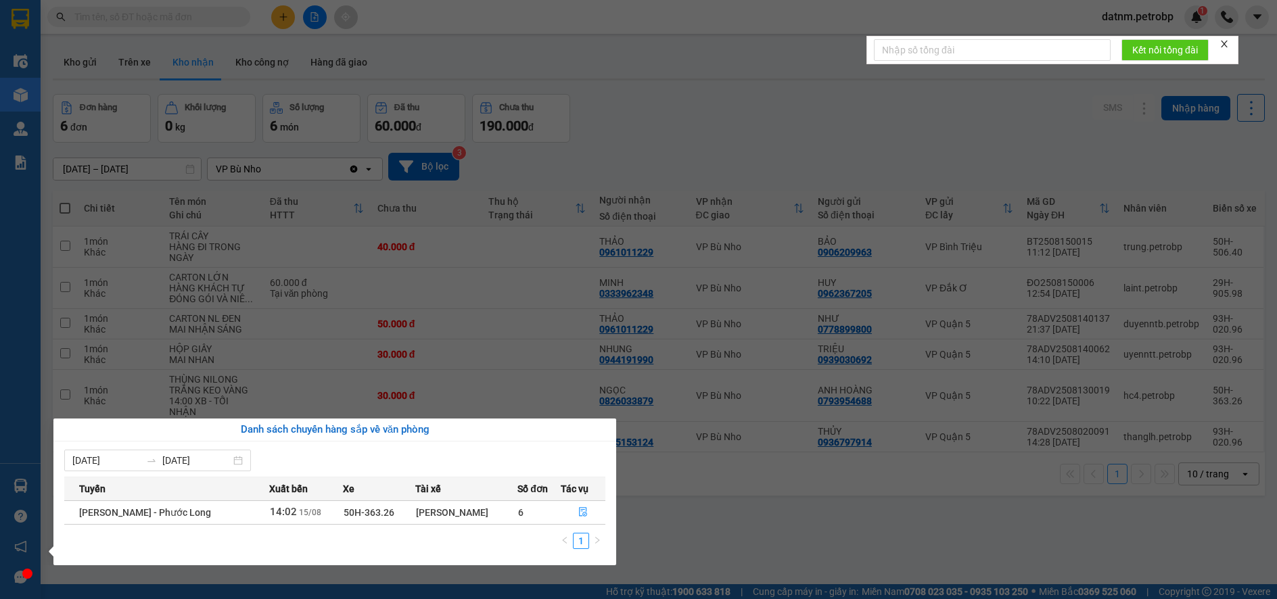
click at [700, 526] on section "Kết quả tìm kiếm ( 0 ) Bộ lọc No Data datnm.petrobp 1 Điều hành xe Kho hàng mới…" at bounding box center [638, 299] width 1277 height 599
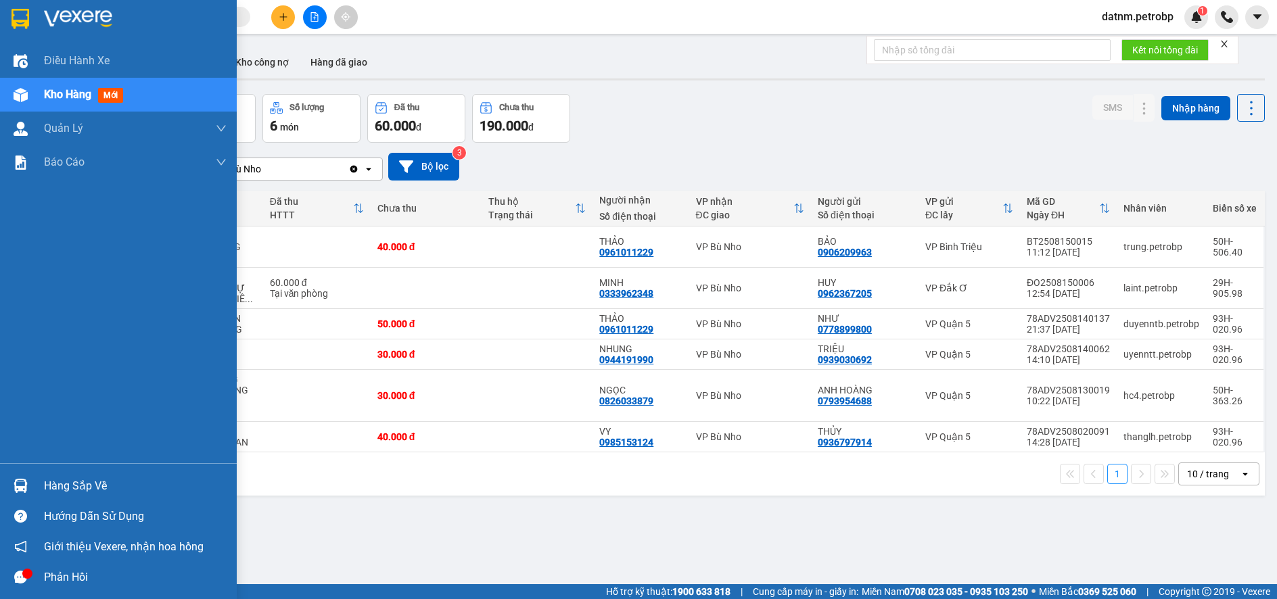
click at [89, 486] on div "Hàng sắp về" at bounding box center [135, 486] width 183 height 20
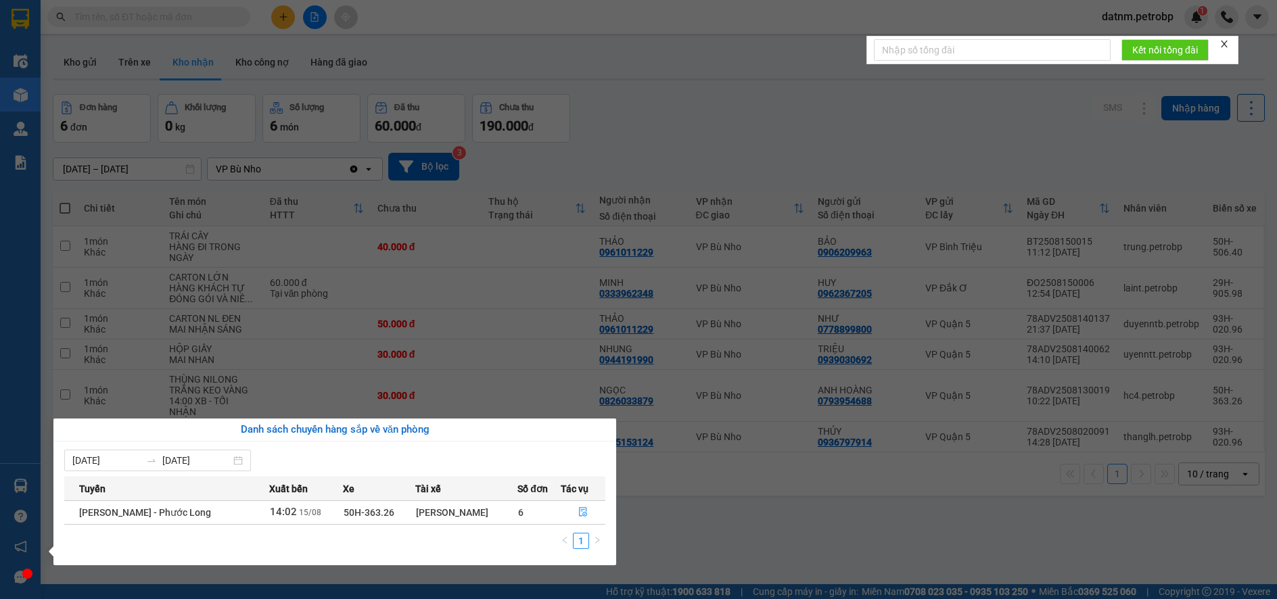
click at [700, 524] on section "Kết quả tìm kiếm ( 0 ) Bộ lọc No Data datnm.petrobp 1 Điều hành xe Kho hàng mới…" at bounding box center [638, 299] width 1277 height 599
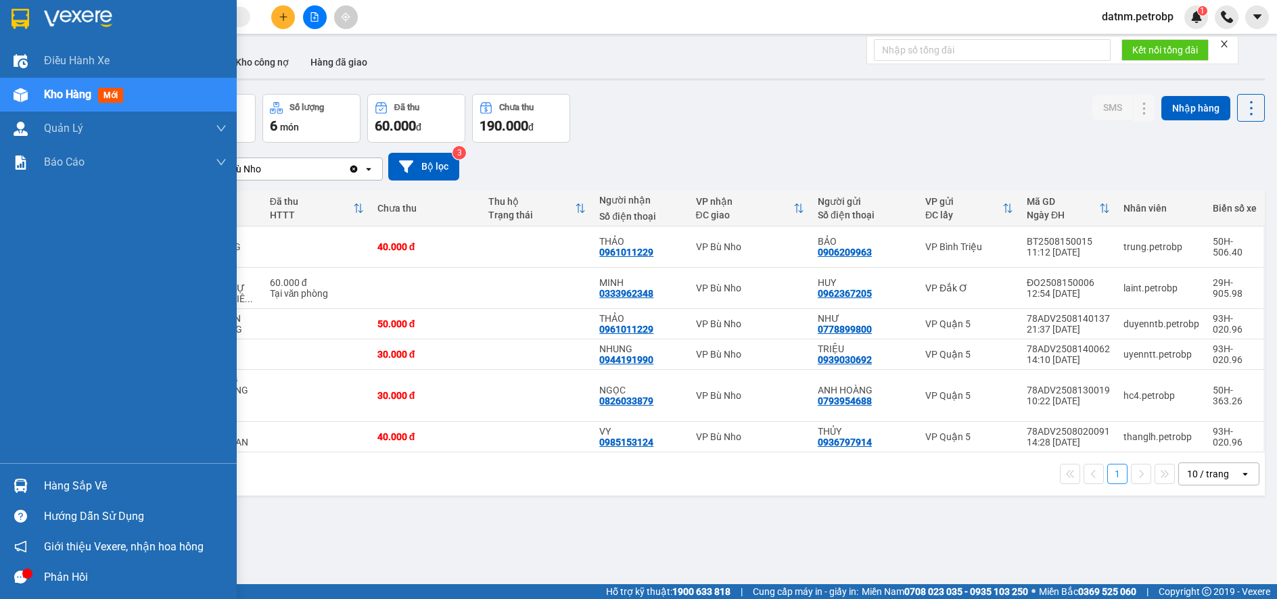
click at [74, 487] on div "Hàng sắp về" at bounding box center [135, 486] width 183 height 20
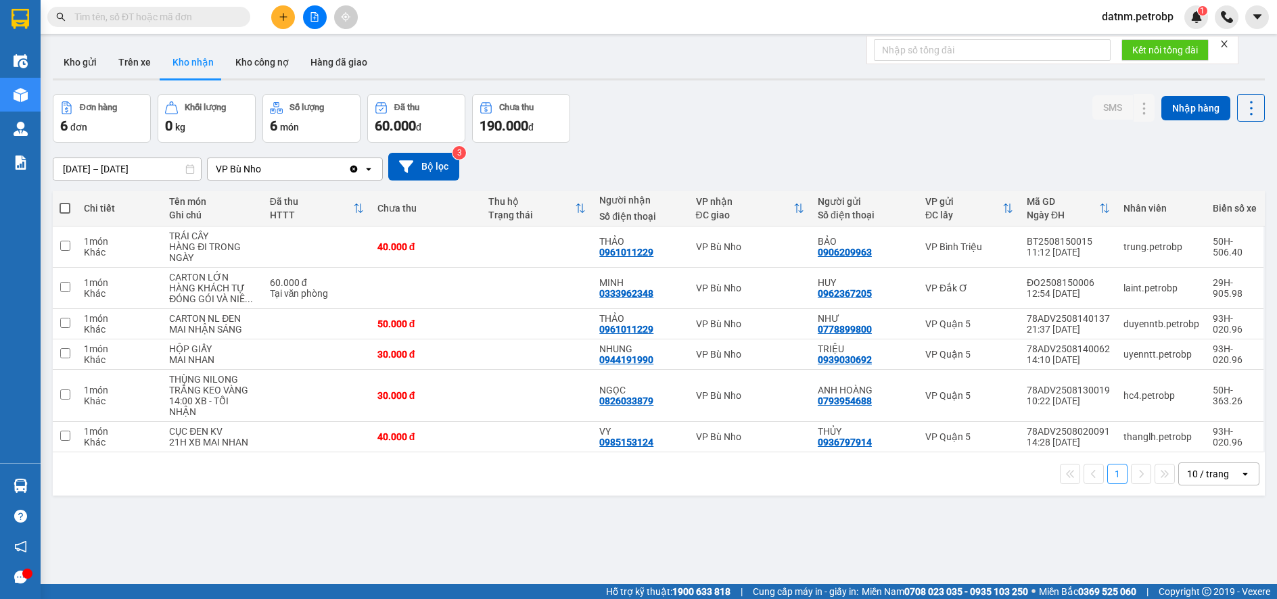
click at [680, 532] on section "Kết quả tìm kiếm ( 0 ) Bộ lọc No Data datnm.petrobp 1 Điều hành xe Kho hàng mới…" at bounding box center [638, 299] width 1277 height 599
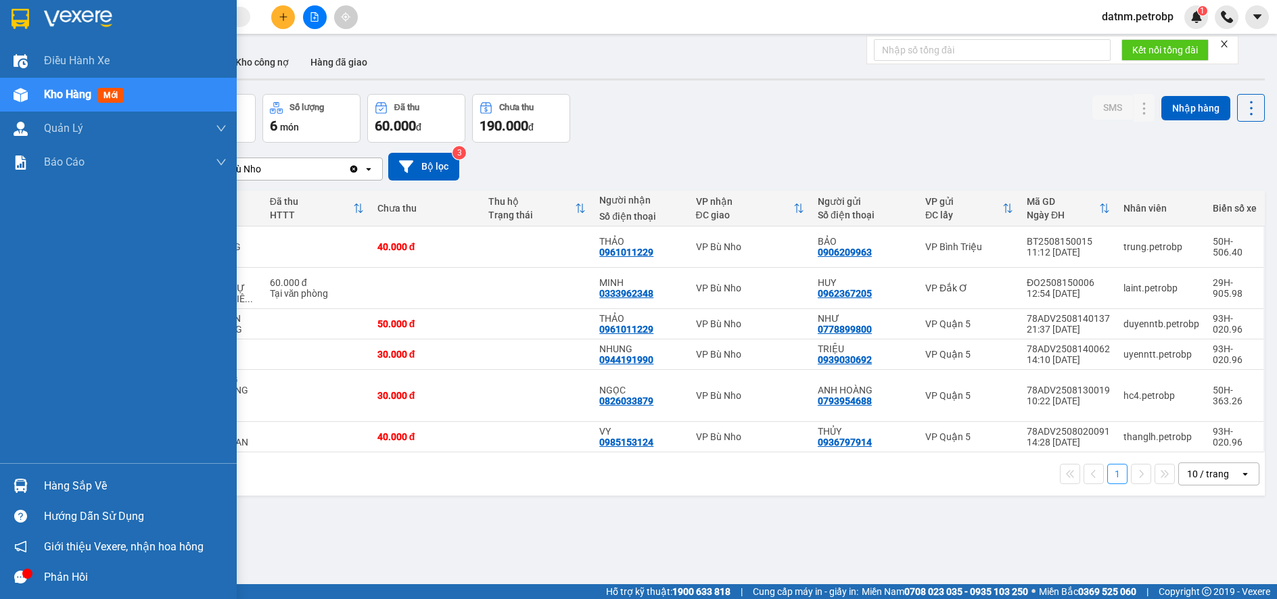
click at [53, 485] on div "Hàng sắp về" at bounding box center [135, 486] width 183 height 20
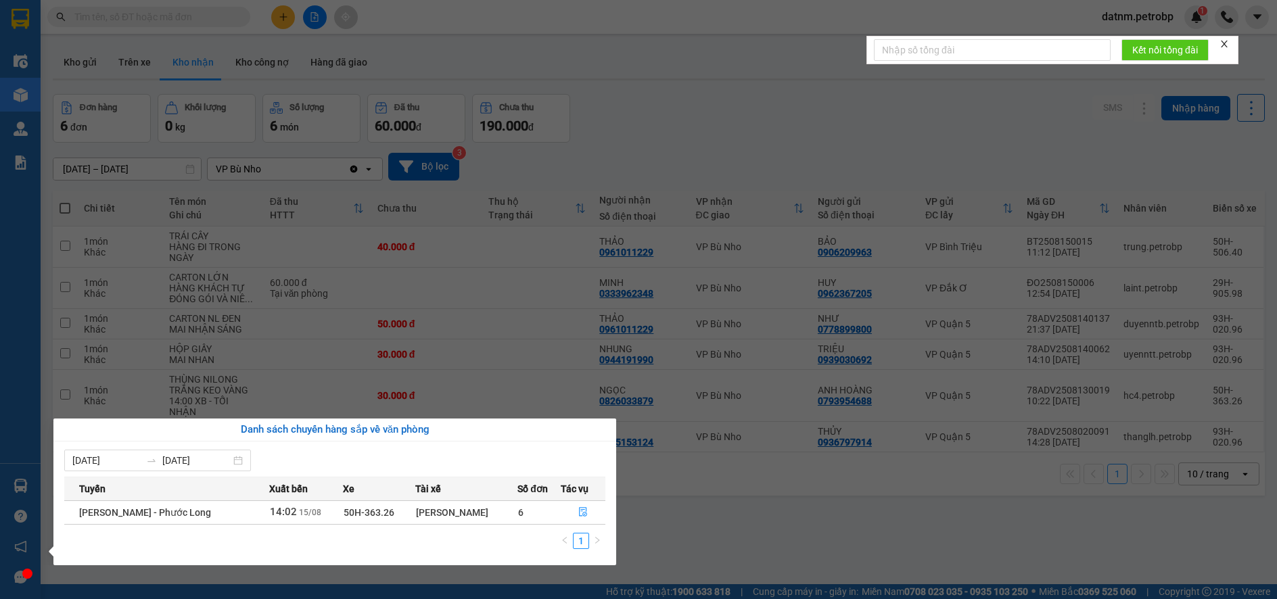
click at [714, 540] on section "Kết quả tìm kiếm ( 0 ) Bộ lọc No Data datnm.petrobp 1 Điều hành xe Kho hàng mới…" at bounding box center [638, 299] width 1277 height 599
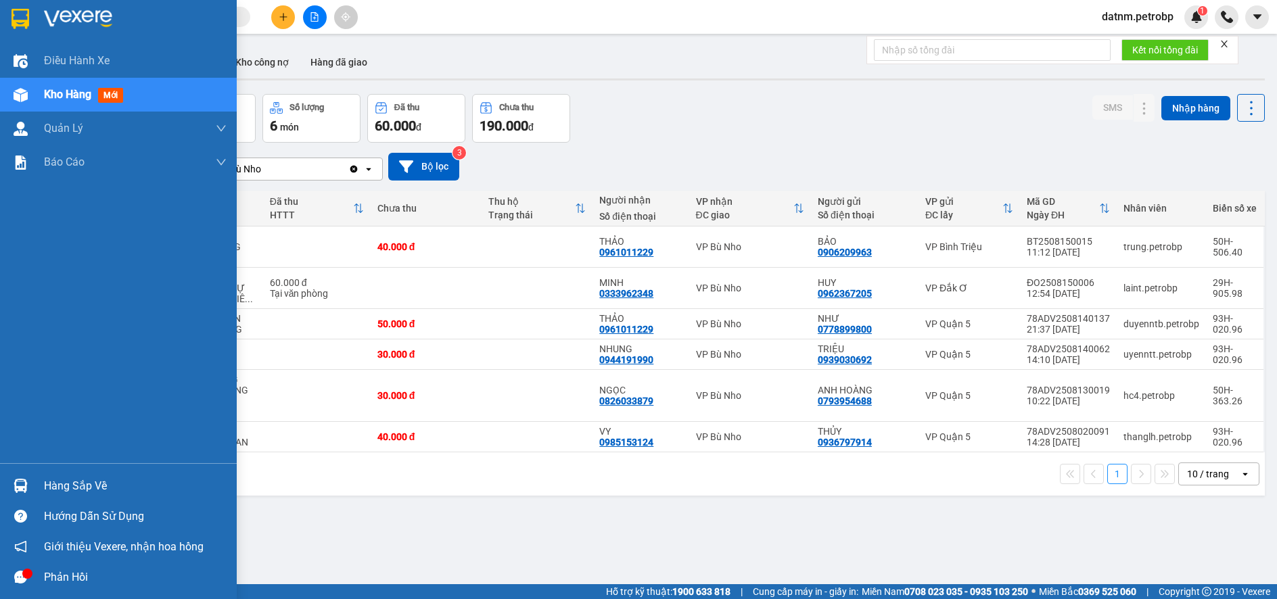
click at [57, 483] on div "Hàng sắp về" at bounding box center [135, 486] width 183 height 20
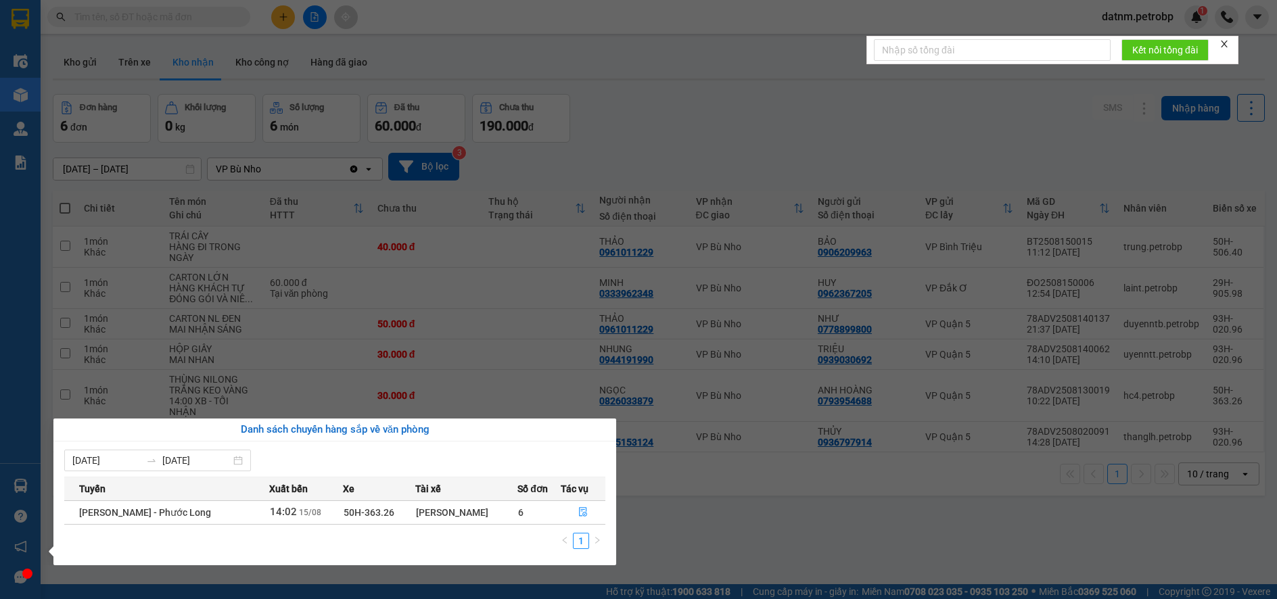
click at [670, 519] on section "Kết quả tìm kiếm ( 0 ) Bộ lọc No Data datnm.petrobp 1 Điều hành xe Kho hàng mới…" at bounding box center [638, 299] width 1277 height 599
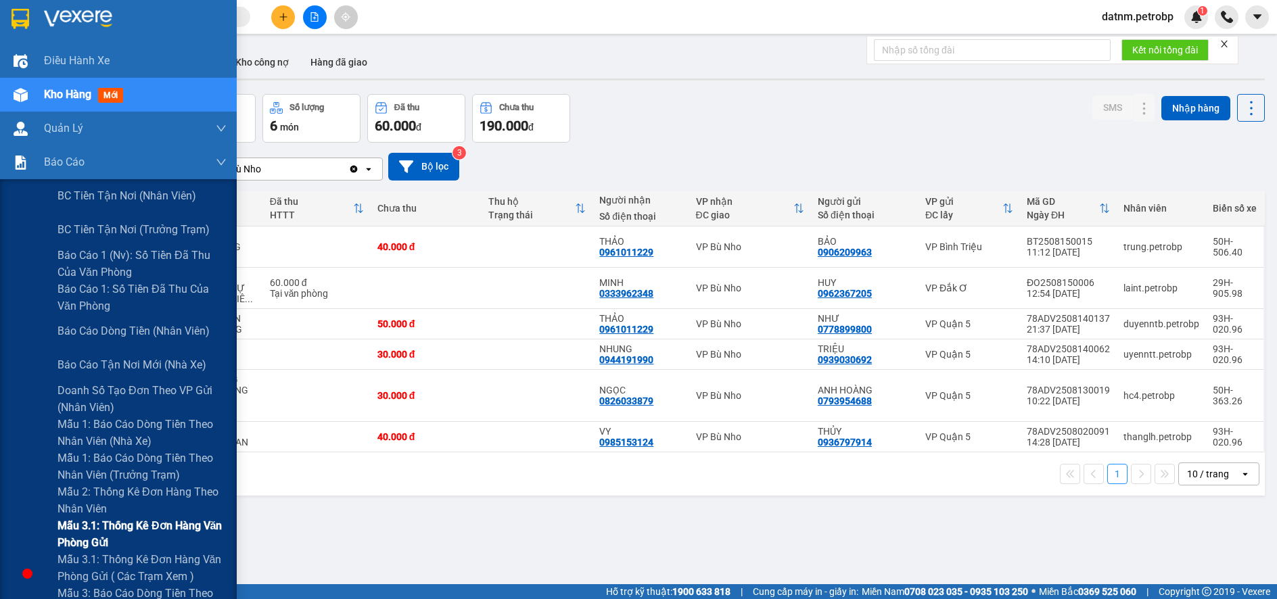
click at [109, 523] on span "Mẫu 3.1: Thống kê đơn hàng văn phòng gửi" at bounding box center [142, 535] width 169 height 34
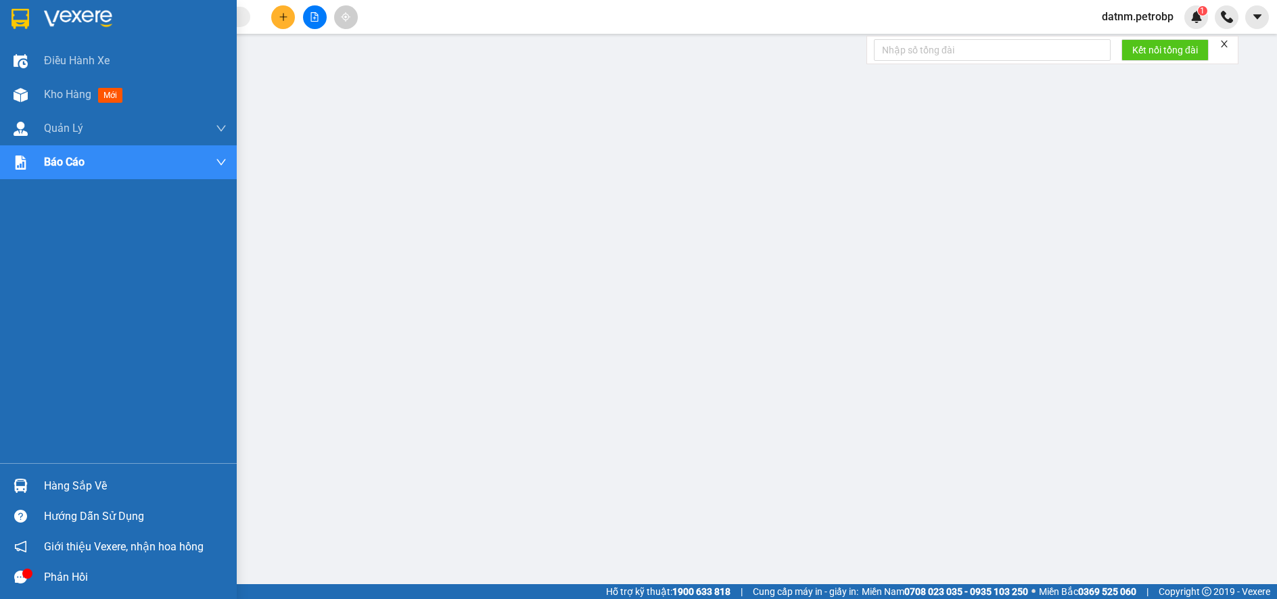
click at [66, 482] on div "Hàng sắp về" at bounding box center [135, 486] width 183 height 20
click at [68, 99] on span "Kho hàng" at bounding box center [67, 94] width 47 height 13
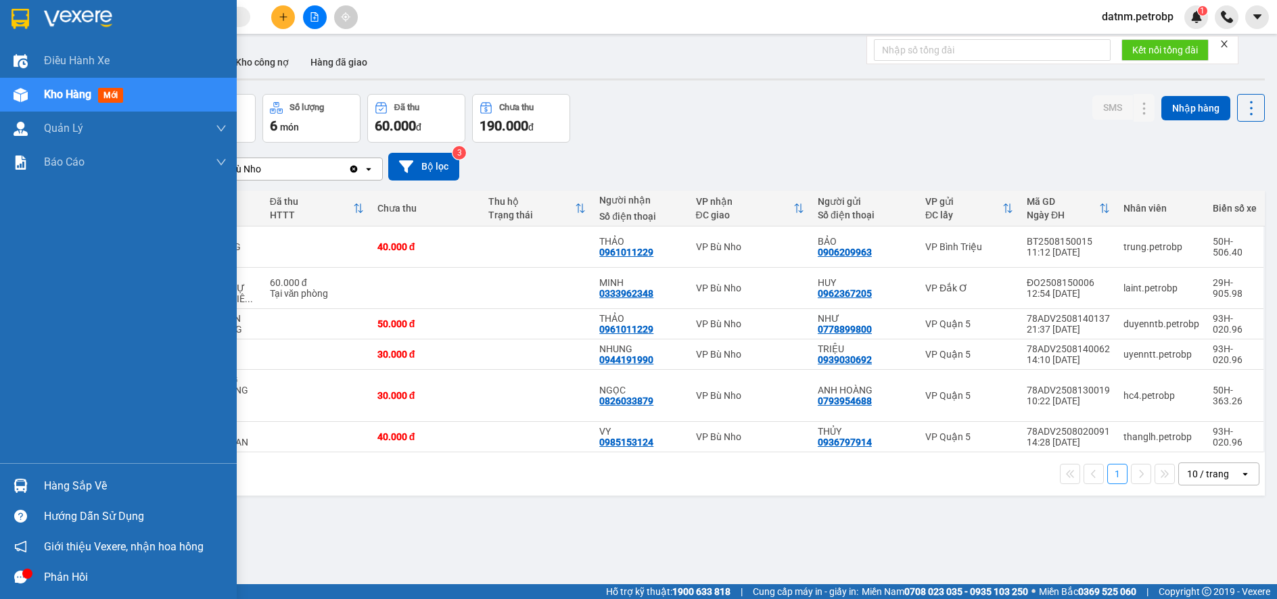
click at [83, 495] on div "Hàng sắp về" at bounding box center [135, 486] width 183 height 20
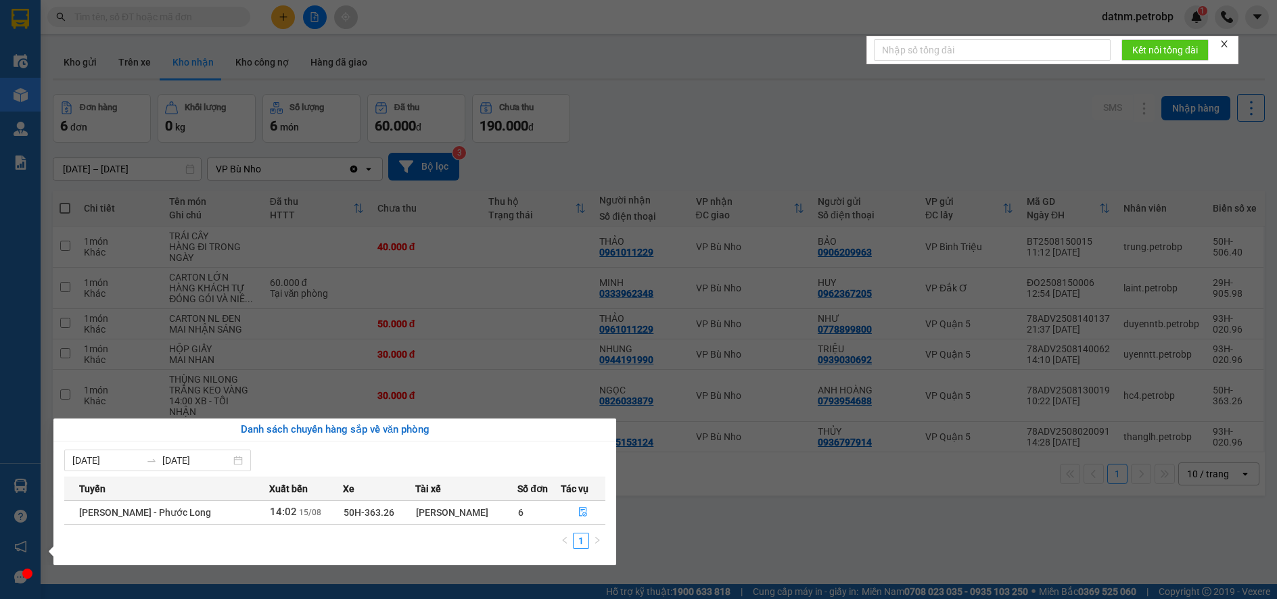
click at [697, 550] on section "Kết quả tìm kiếm ( 0 ) Bộ lọc No Data datnm.petrobp 1 Điều hành xe Kho hàng mới…" at bounding box center [638, 299] width 1277 height 599
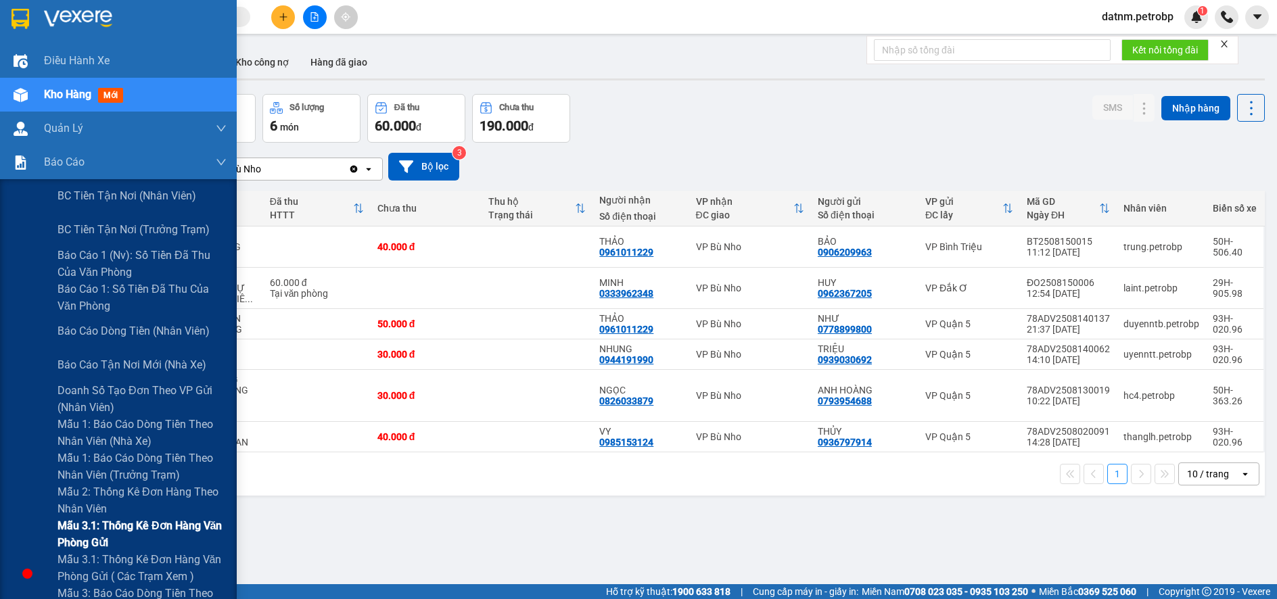
click at [82, 524] on span "Mẫu 3.1: Thống kê đơn hàng văn phòng gửi" at bounding box center [142, 535] width 169 height 34
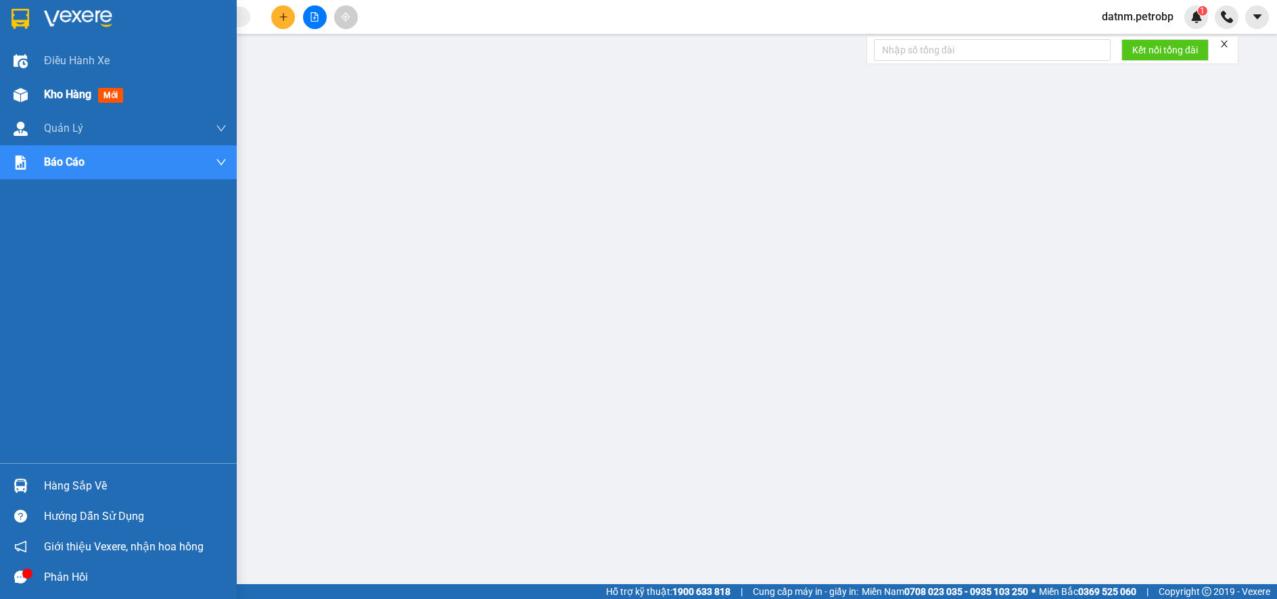
click at [62, 92] on span "Kho hàng" at bounding box center [67, 94] width 47 height 13
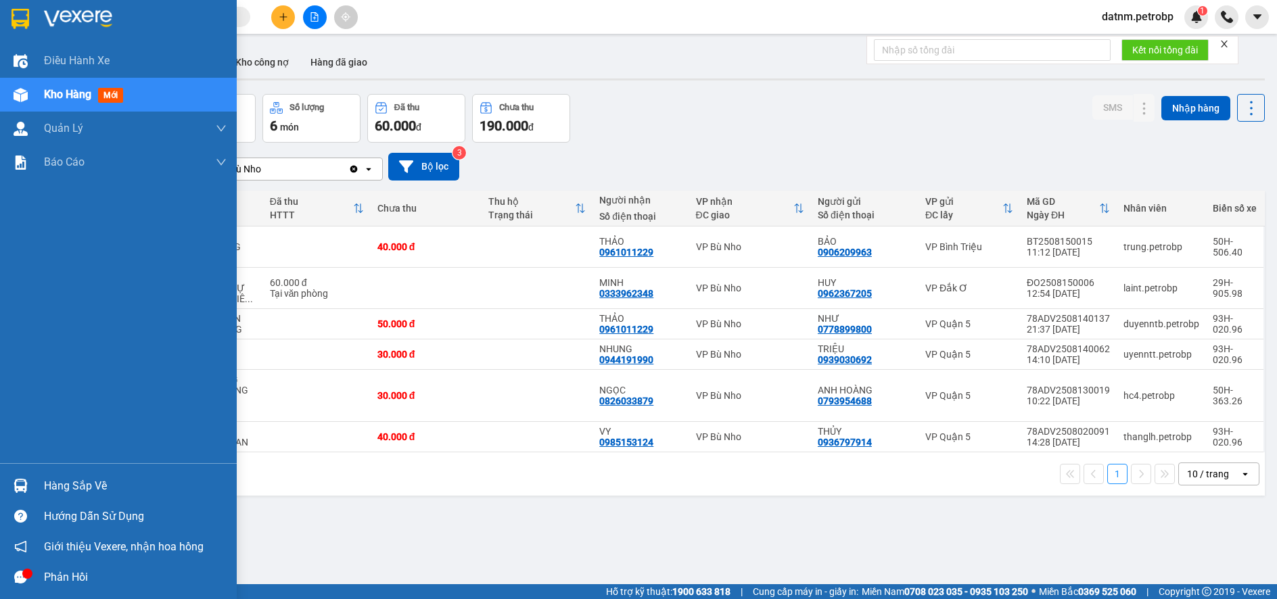
click at [58, 483] on div "Hàng sắp về" at bounding box center [135, 486] width 183 height 20
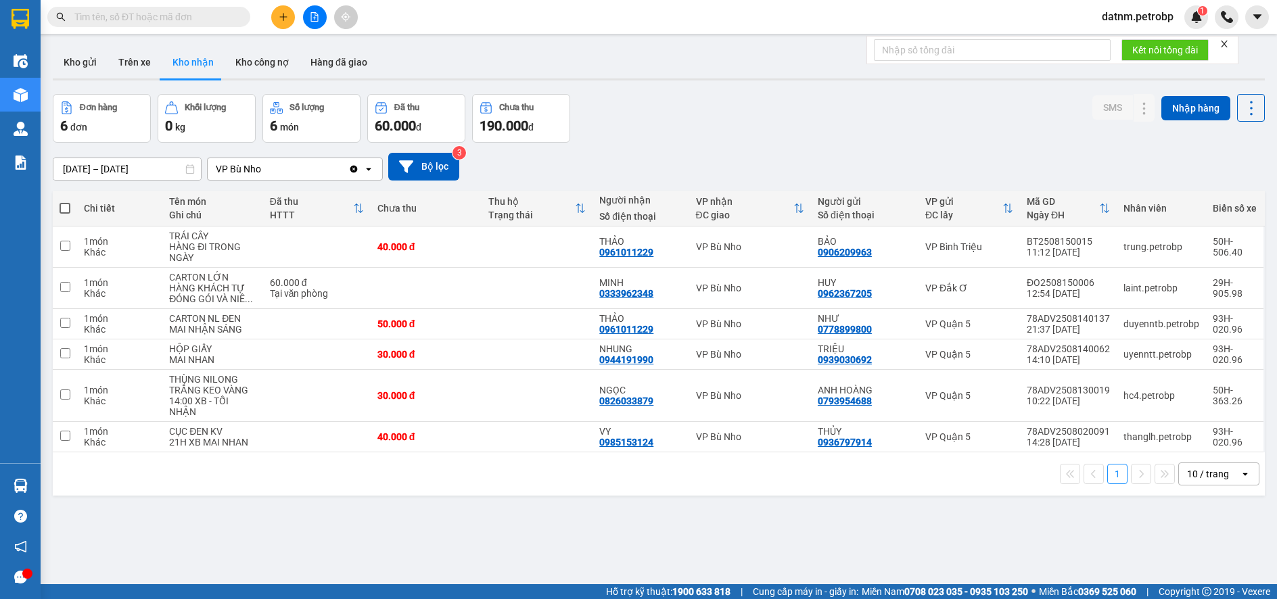
click at [661, 537] on section "Kết quả tìm kiếm ( 0 ) Bộ lọc No Data datnm.petrobp 1 Điều hành xe Kho hàng mới…" at bounding box center [638, 299] width 1277 height 599
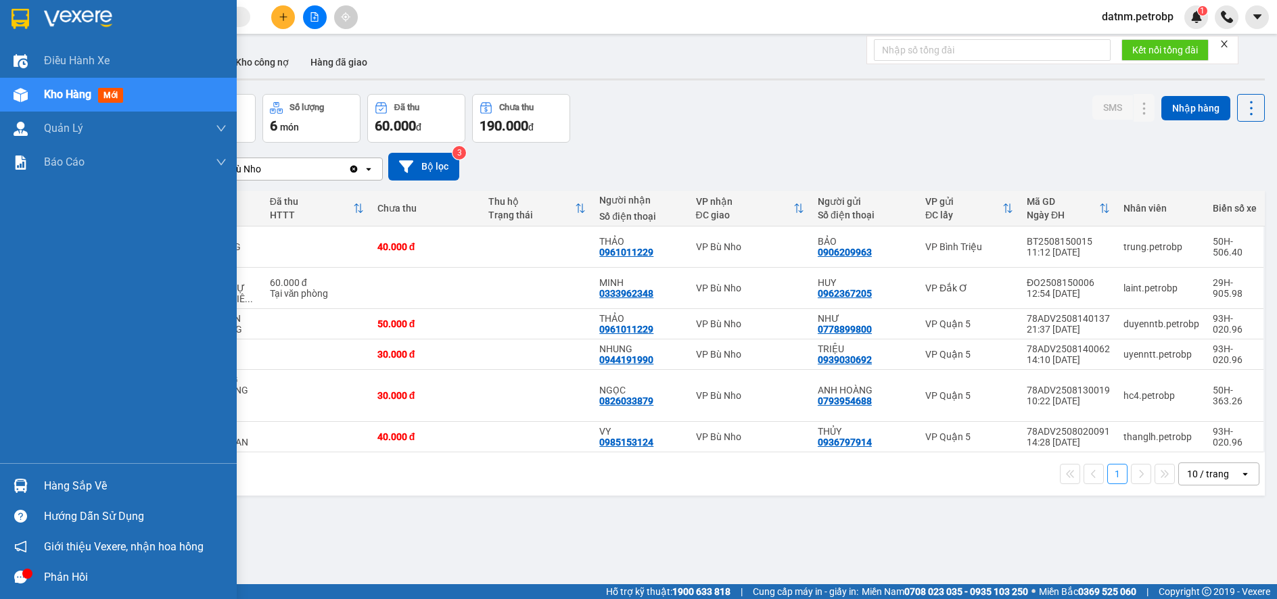
click at [74, 488] on div "Hàng sắp về" at bounding box center [135, 486] width 183 height 20
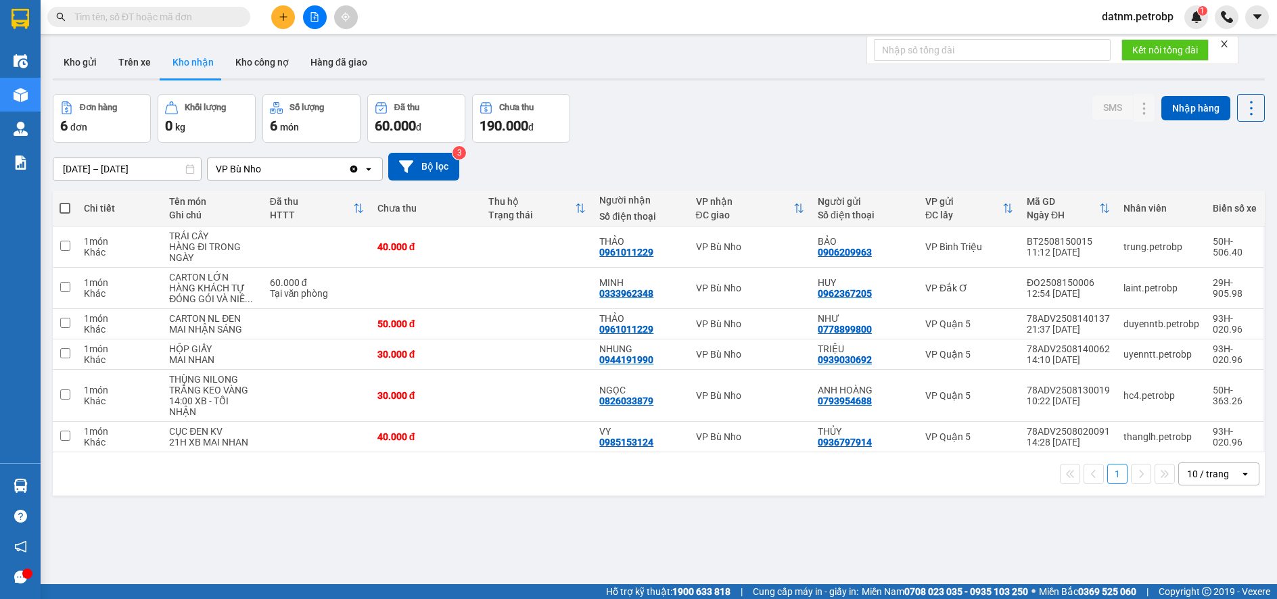
click at [708, 543] on section "Kết quả tìm kiếm ( 0 ) Bộ lọc No Data datnm.petrobp 1 Điều hành xe Kho hàng mới…" at bounding box center [638, 299] width 1277 height 599
click at [329, 64] on button "Hàng đã giao" at bounding box center [339, 62] width 78 height 32
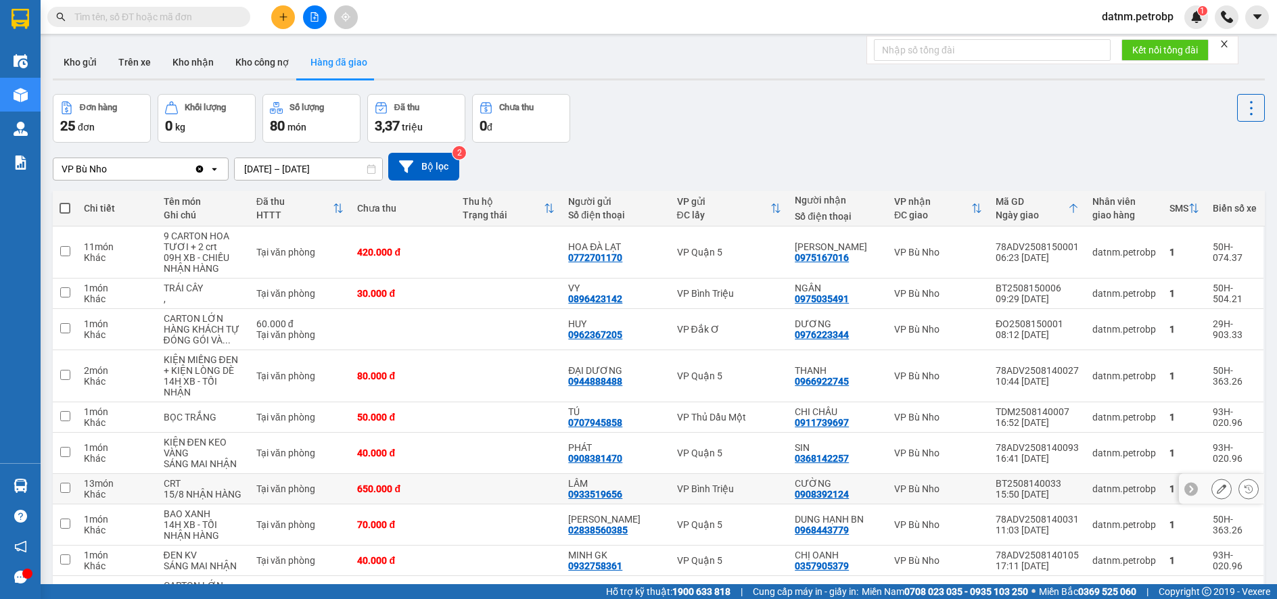
scroll to position [68, 0]
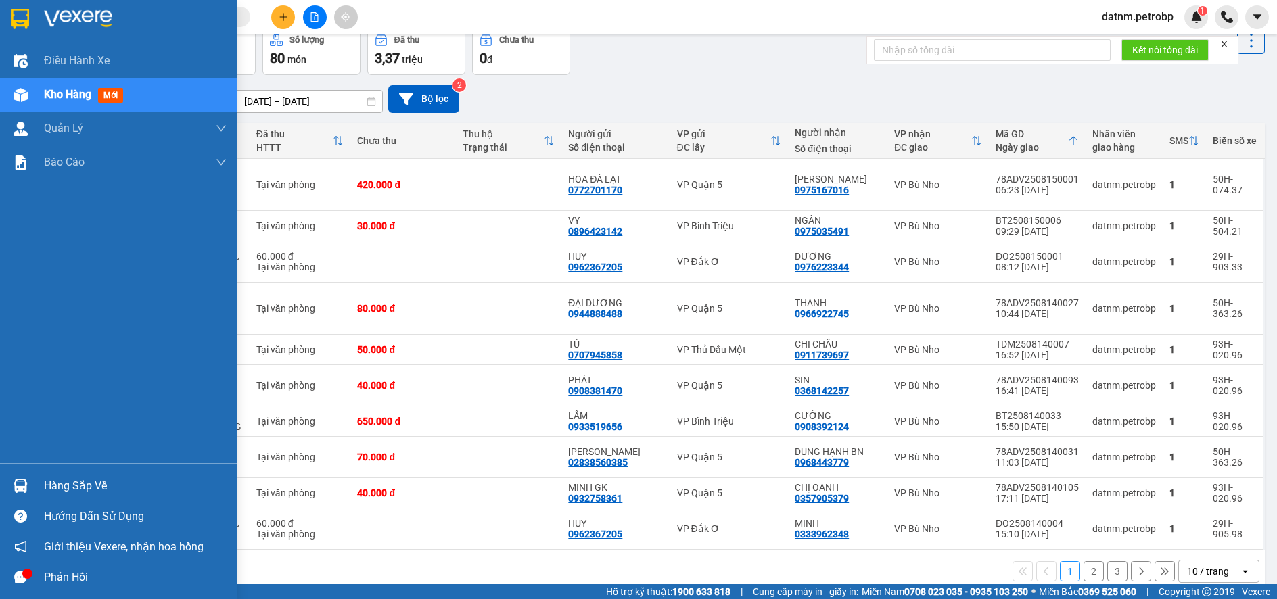
click at [74, 484] on div "Hàng sắp về" at bounding box center [135, 486] width 183 height 20
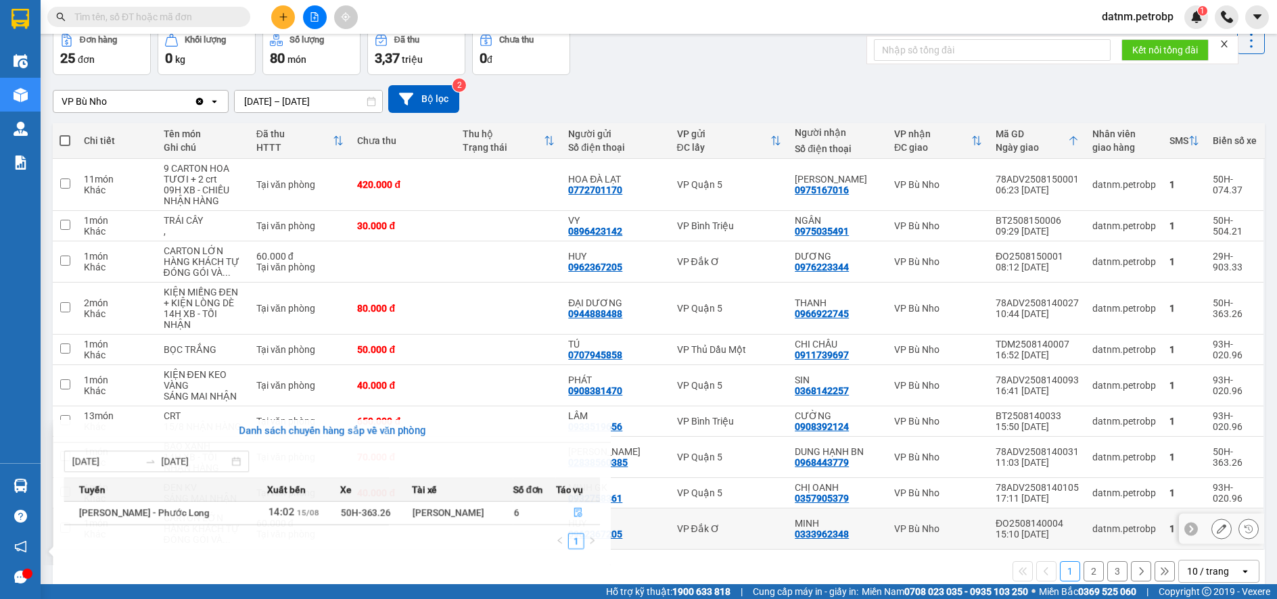
click at [668, 543] on section "Kết quả tìm kiếm ( 0 ) Bộ lọc No Data datnm.petrobp 1 Điều hành xe Kho hàng mới…" at bounding box center [638, 299] width 1277 height 599
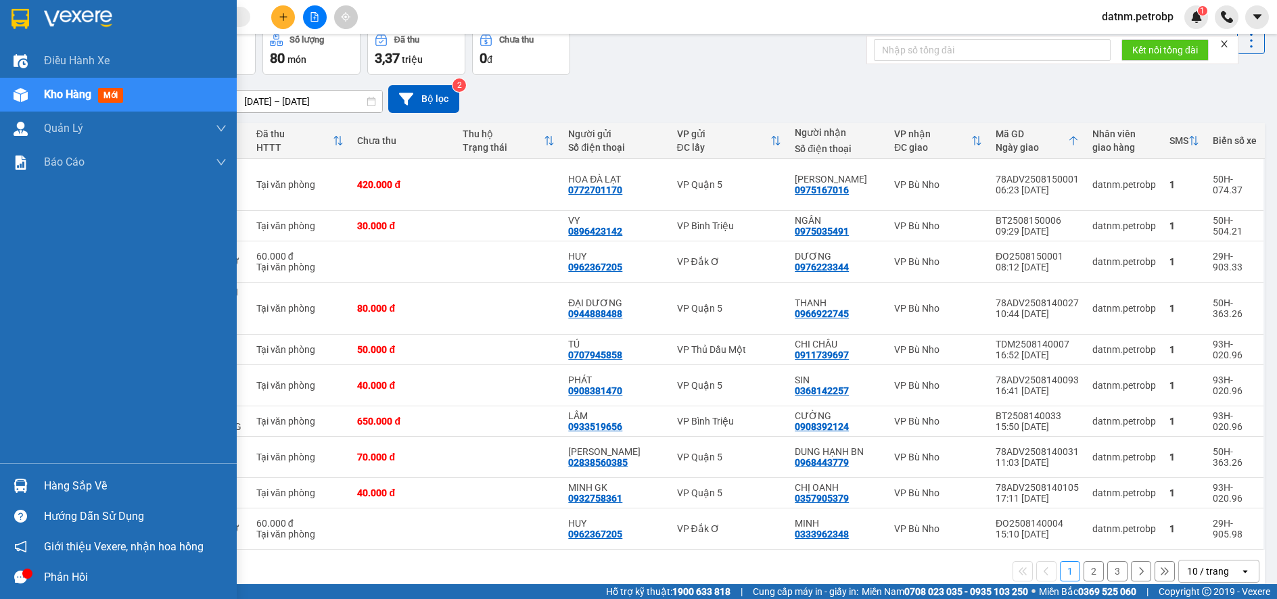
click at [68, 486] on div "Hàng sắp về" at bounding box center [135, 486] width 183 height 20
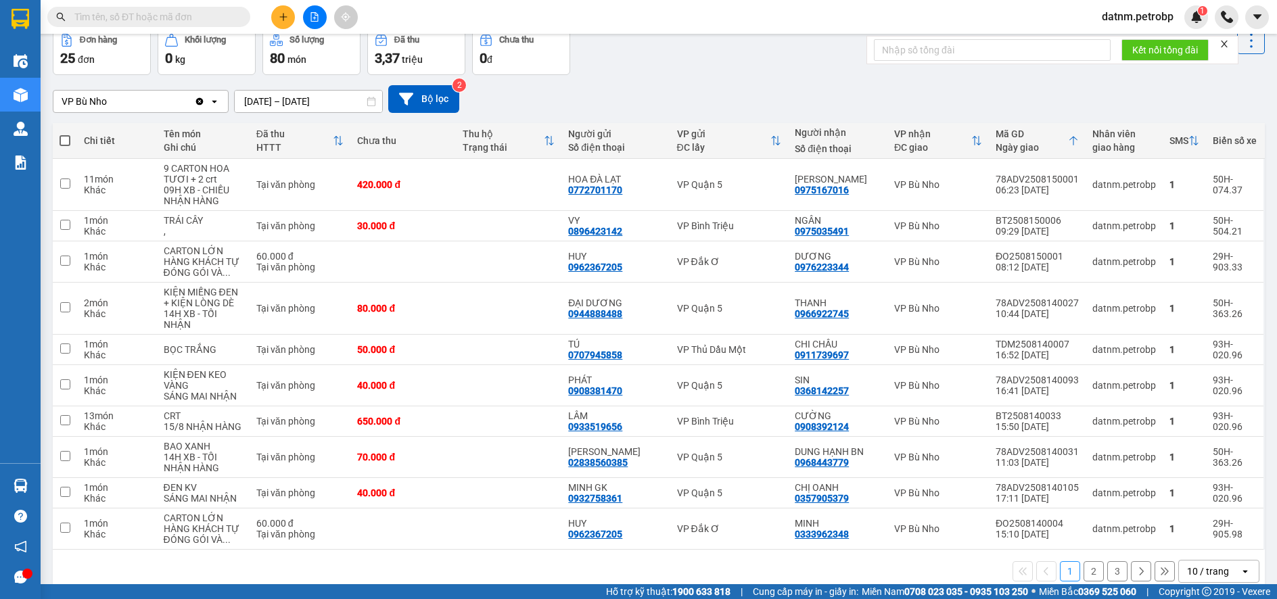
click at [654, 557] on section "Kết quả tìm kiếm ( 0 ) Bộ lọc No Data datnm.petrobp 1 Điều hành xe Kho hàng mới…" at bounding box center [638, 299] width 1277 height 599
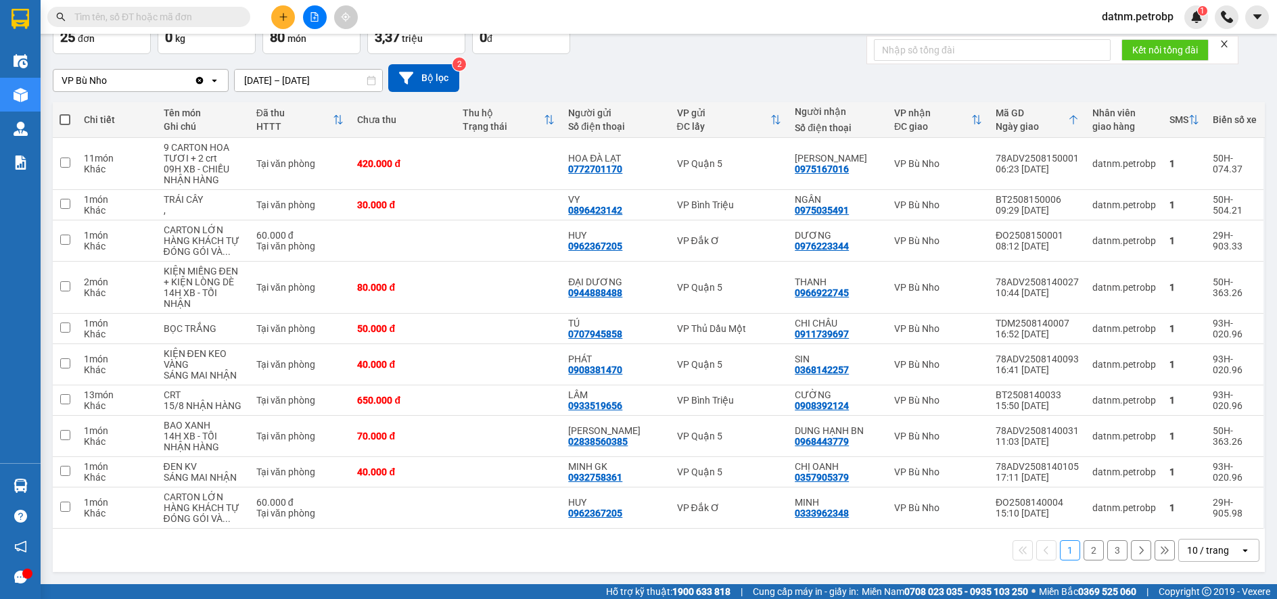
click at [1084, 548] on button "2" at bounding box center [1094, 551] width 20 height 20
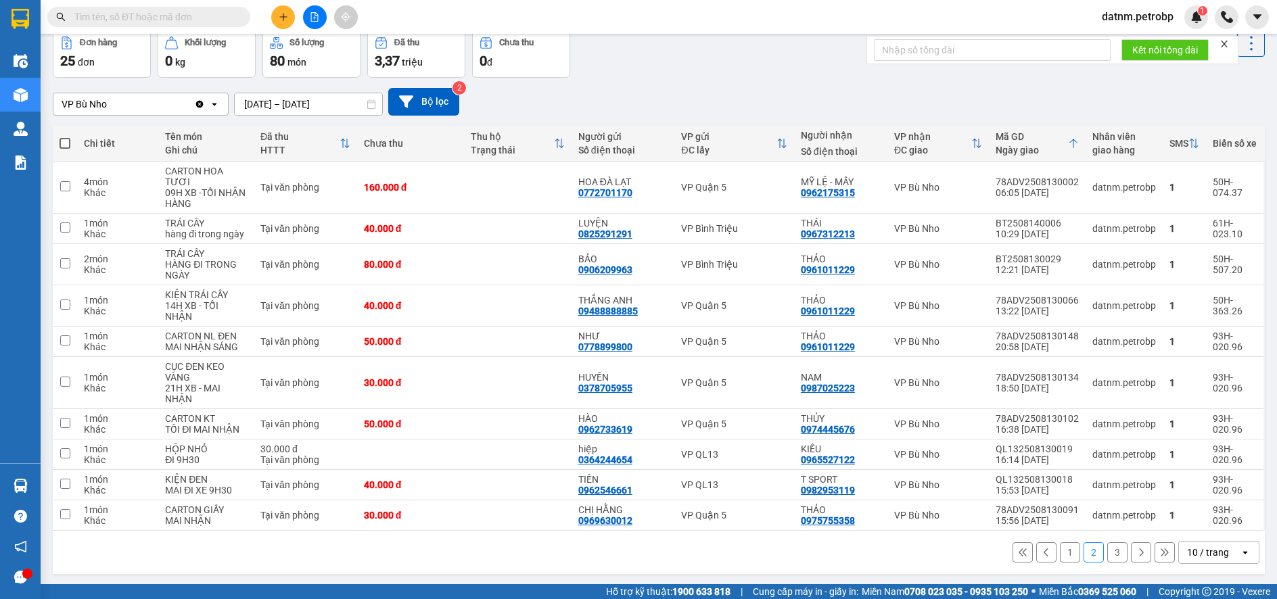
scroll to position [67, 0]
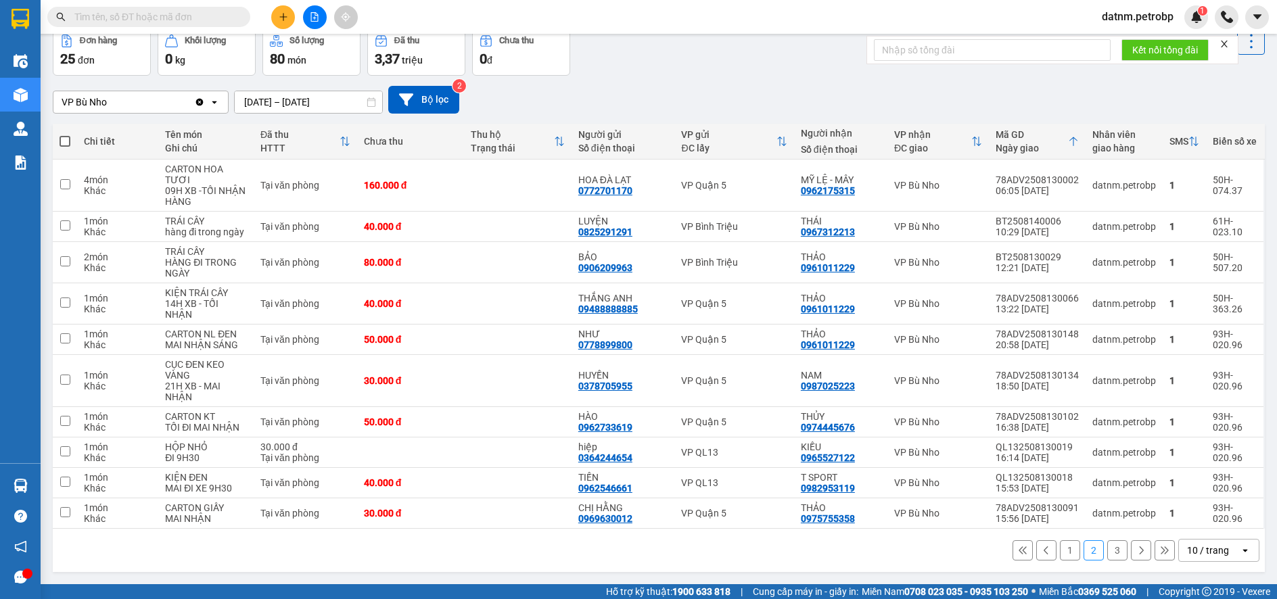
click at [1108, 552] on button "3" at bounding box center [1118, 551] width 20 height 20
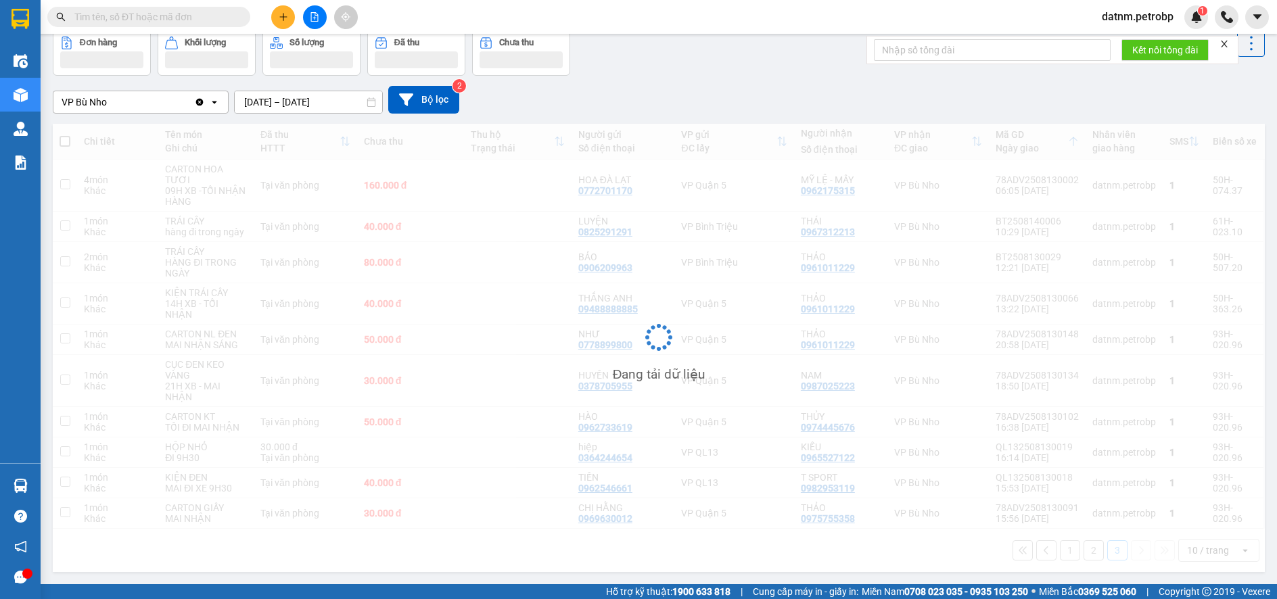
scroll to position [62, 0]
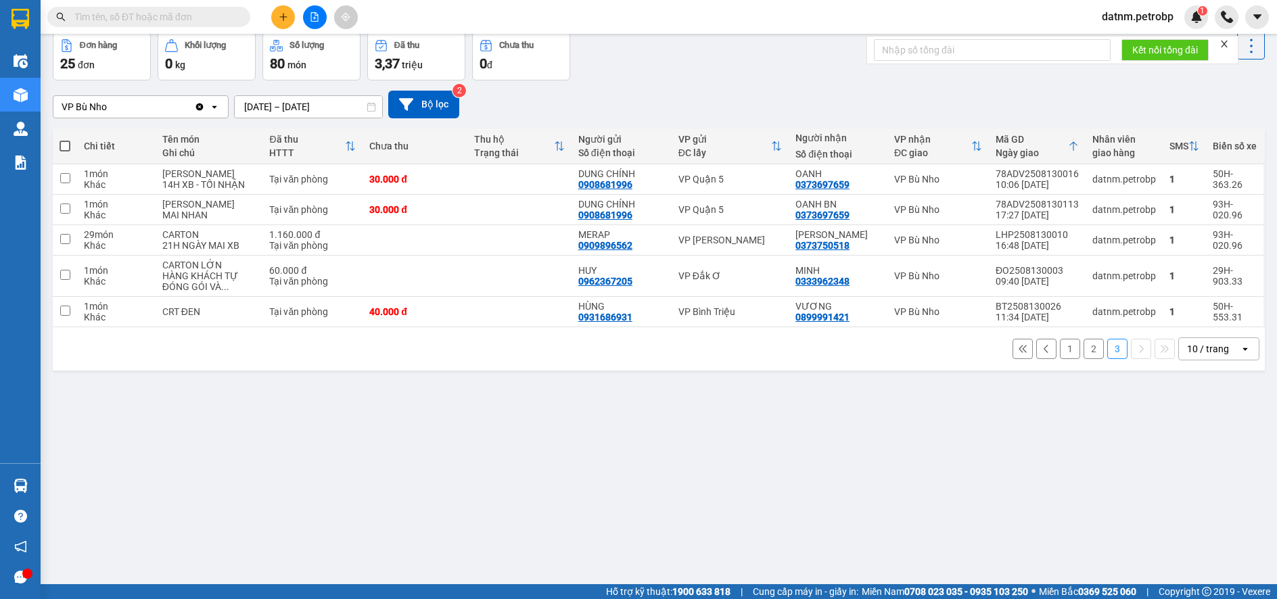
click at [716, 484] on div "ver 1.8.138 Kho gửi Trên xe Kho nhận Kho công nợ Hàng đã giao Đơn hàng 25 đơn K…" at bounding box center [658, 277] width 1223 height 599
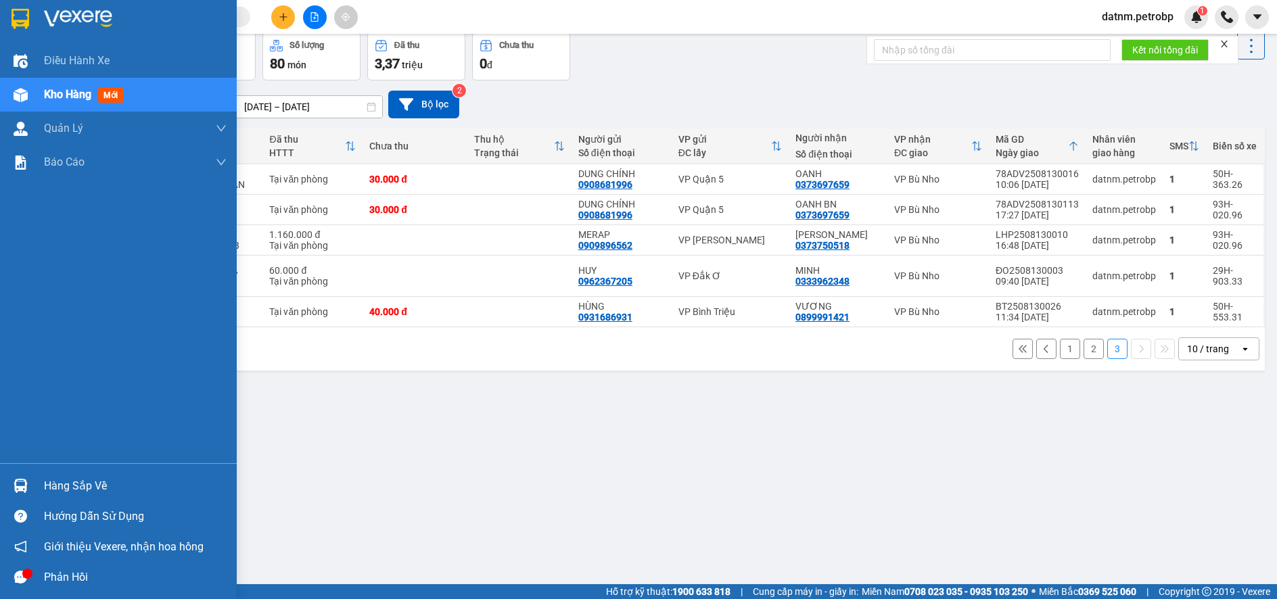
click at [66, 486] on div "Hàng sắp về" at bounding box center [135, 486] width 183 height 20
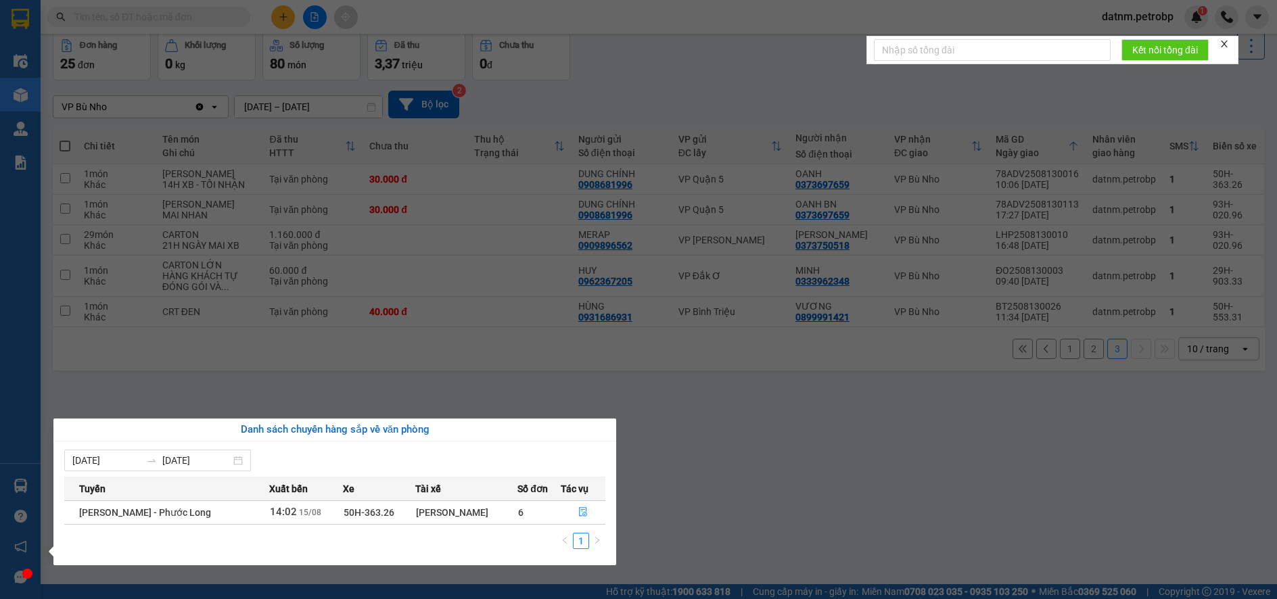
click at [703, 532] on section "Kết quả tìm kiếm ( 0 ) Bộ lọc No Data datnm.petrobp 1 Điều hành xe Kho hàng mới…" at bounding box center [638, 299] width 1277 height 599
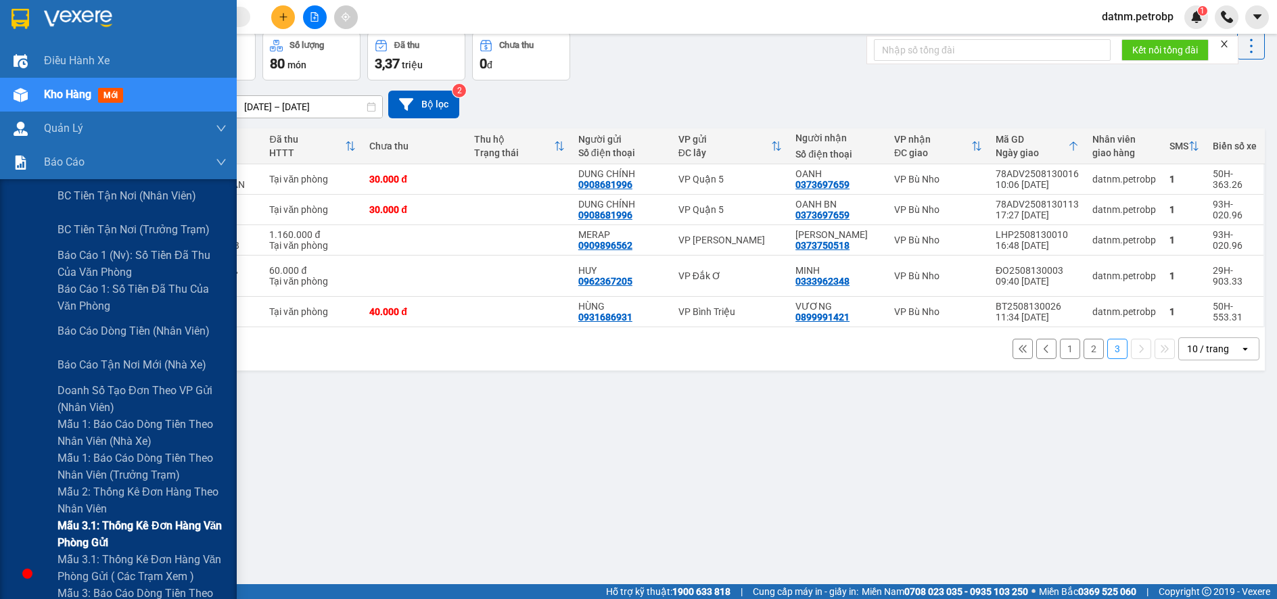
drag, startPoint x: 104, startPoint y: 528, endPoint x: 120, endPoint y: 526, distance: 16.5
click at [106, 528] on span "Mẫu 3.1: Thống kê đơn hàng văn phòng gửi" at bounding box center [142, 535] width 169 height 34
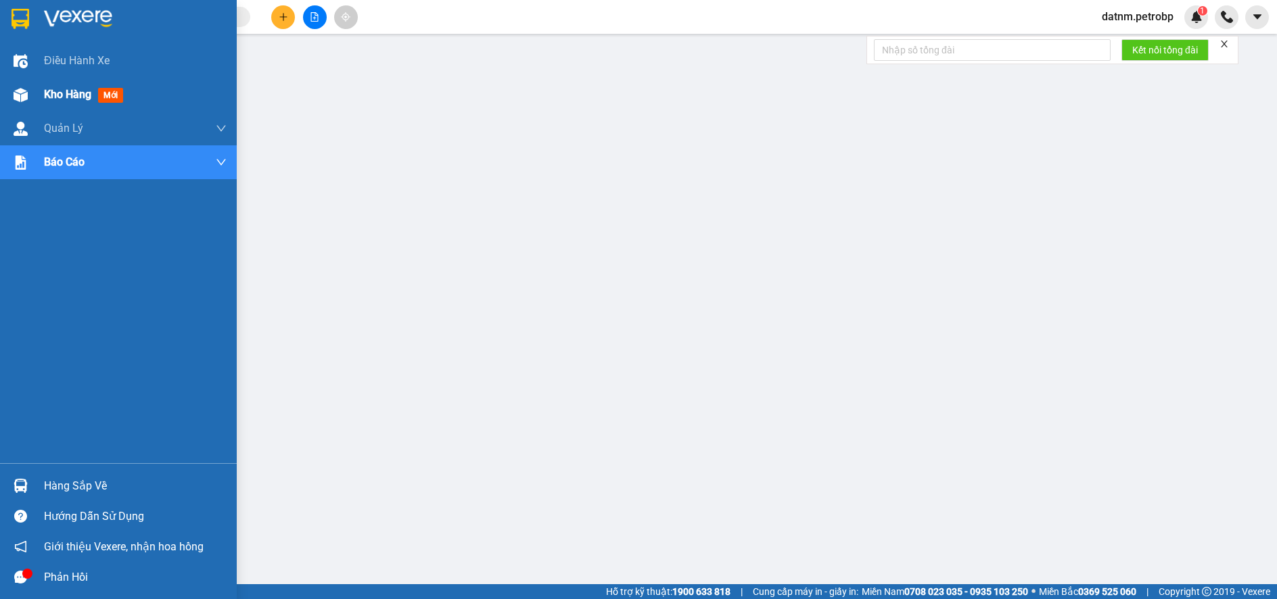
click at [68, 97] on span "Kho hàng" at bounding box center [67, 94] width 47 height 13
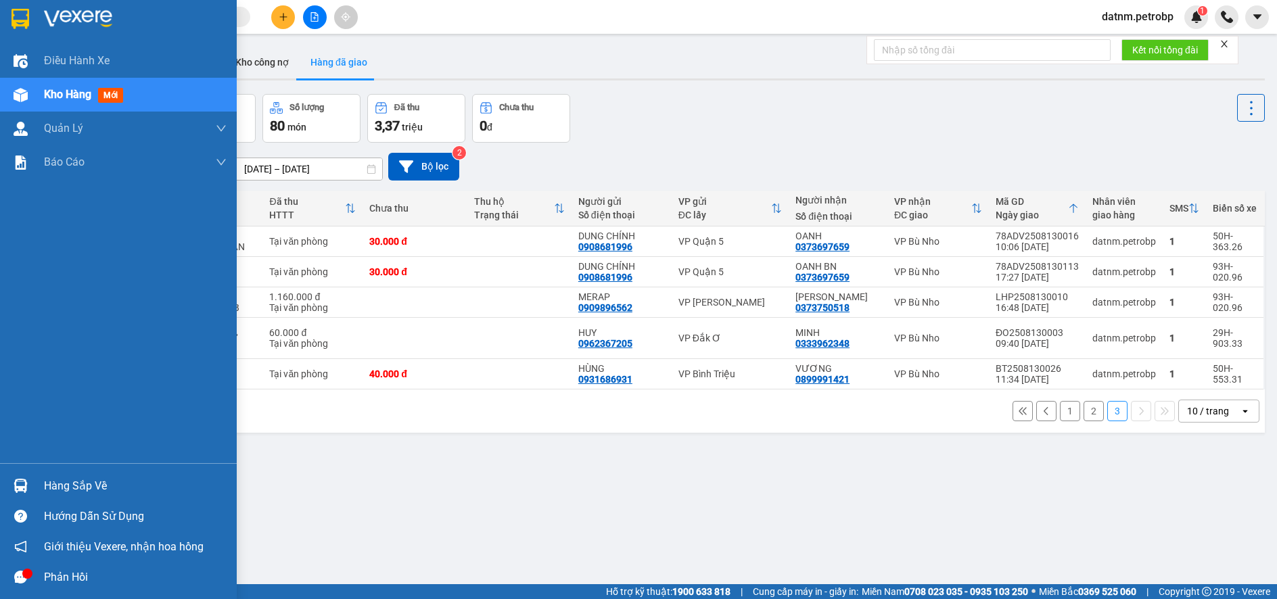
click at [76, 487] on div "Hàng sắp về" at bounding box center [135, 486] width 183 height 20
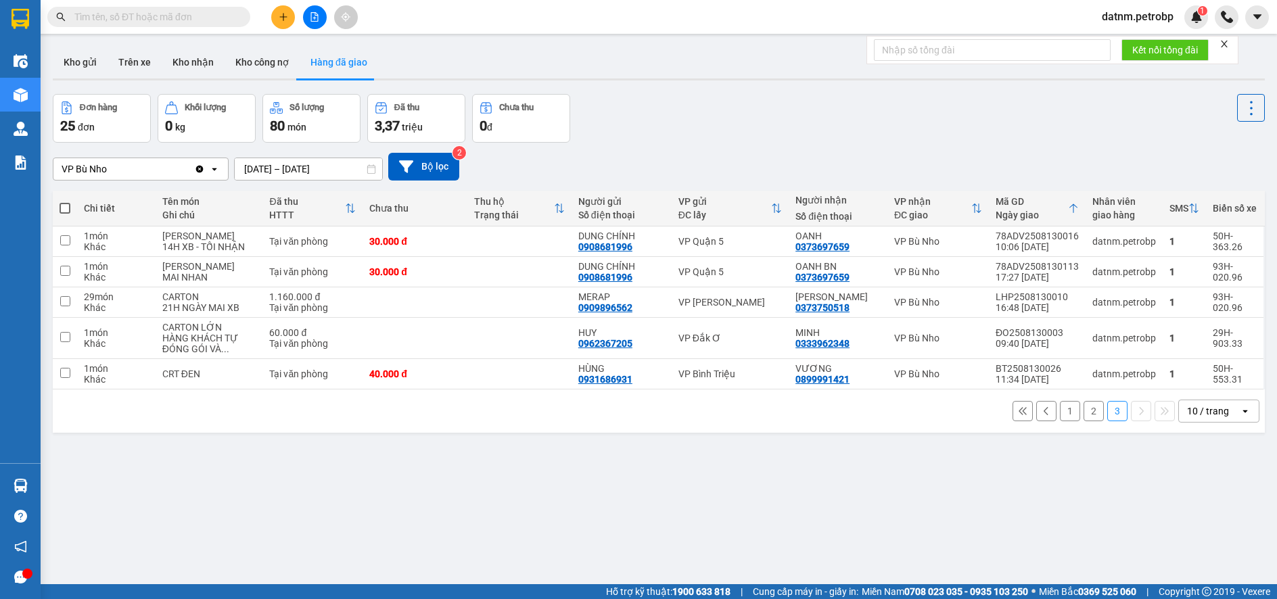
click at [692, 511] on section "Kết quả tìm kiếm ( 0 ) Bộ lọc No Data datnm.petrobp 1 Điều hành xe Kho hàng mới…" at bounding box center [638, 299] width 1277 height 599
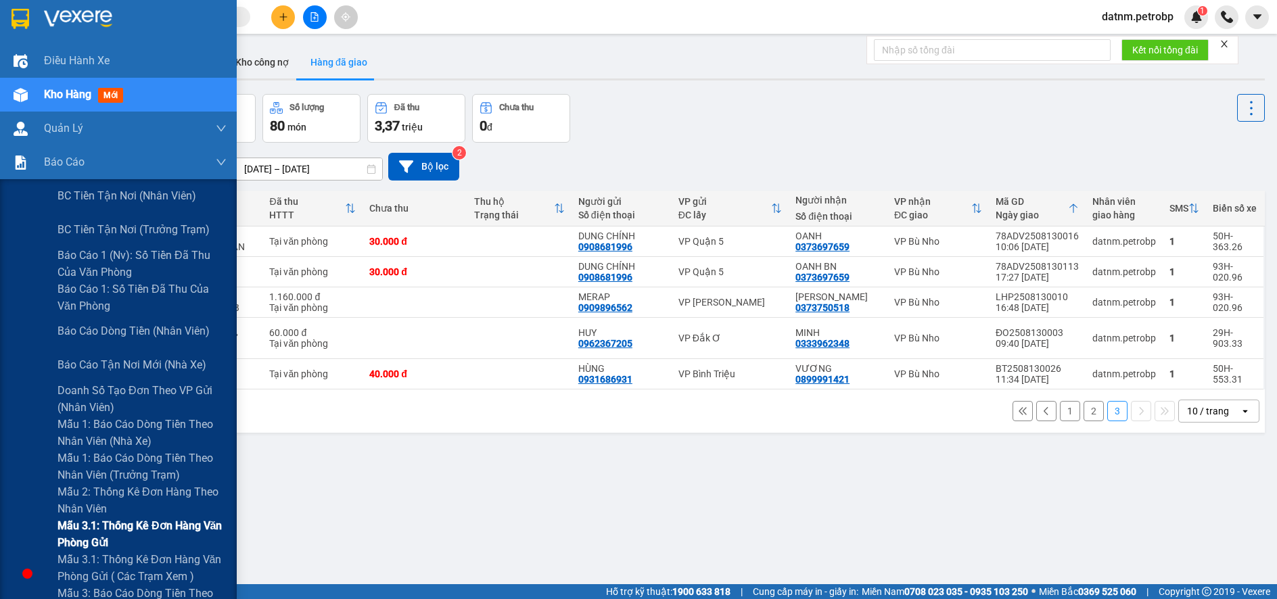
click at [92, 532] on span "Mẫu 3.1: Thống kê đơn hàng văn phòng gửi" at bounding box center [142, 535] width 169 height 34
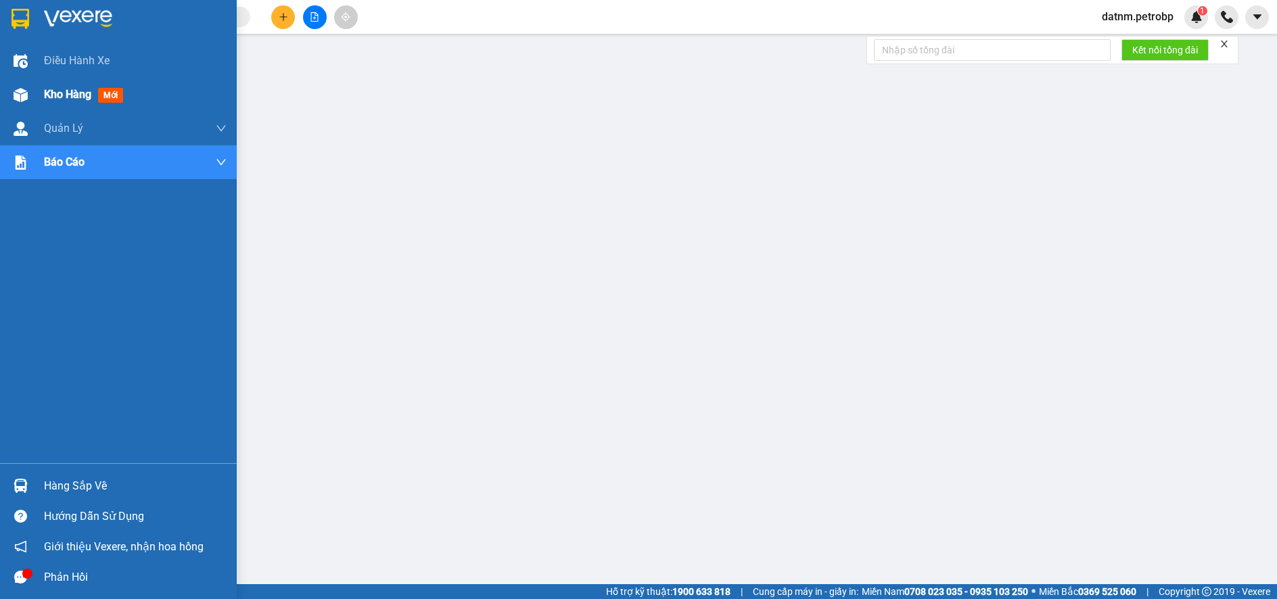
click at [61, 90] on span "Kho hàng" at bounding box center [67, 94] width 47 height 13
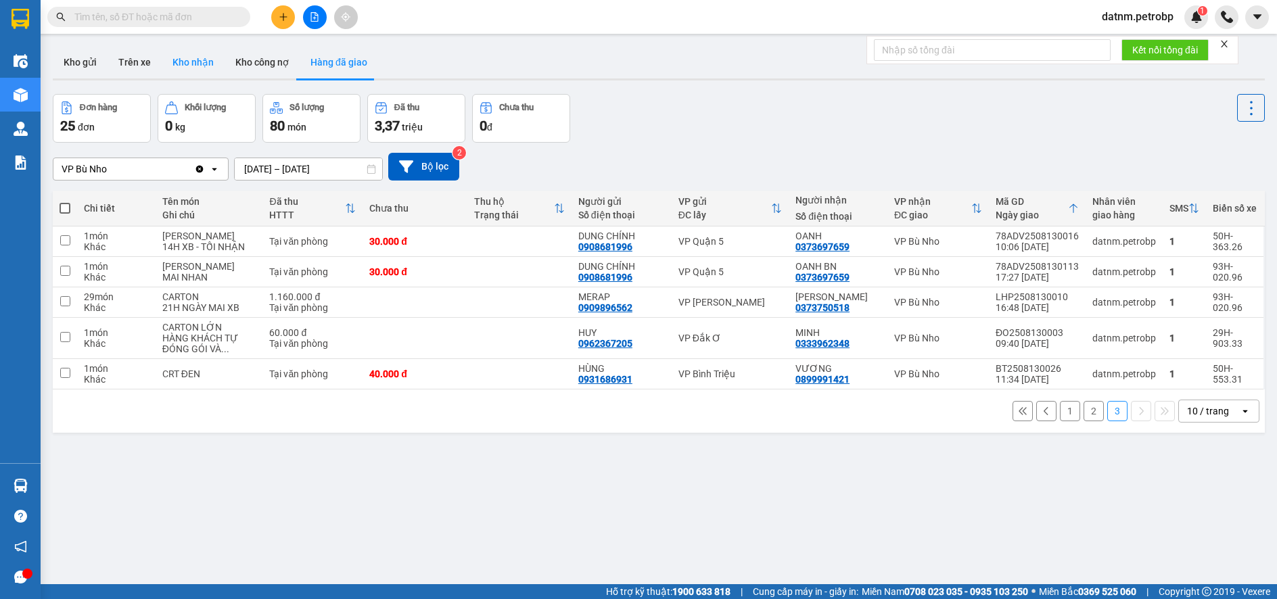
click at [199, 49] on button "Kho nhận" at bounding box center [193, 62] width 63 height 32
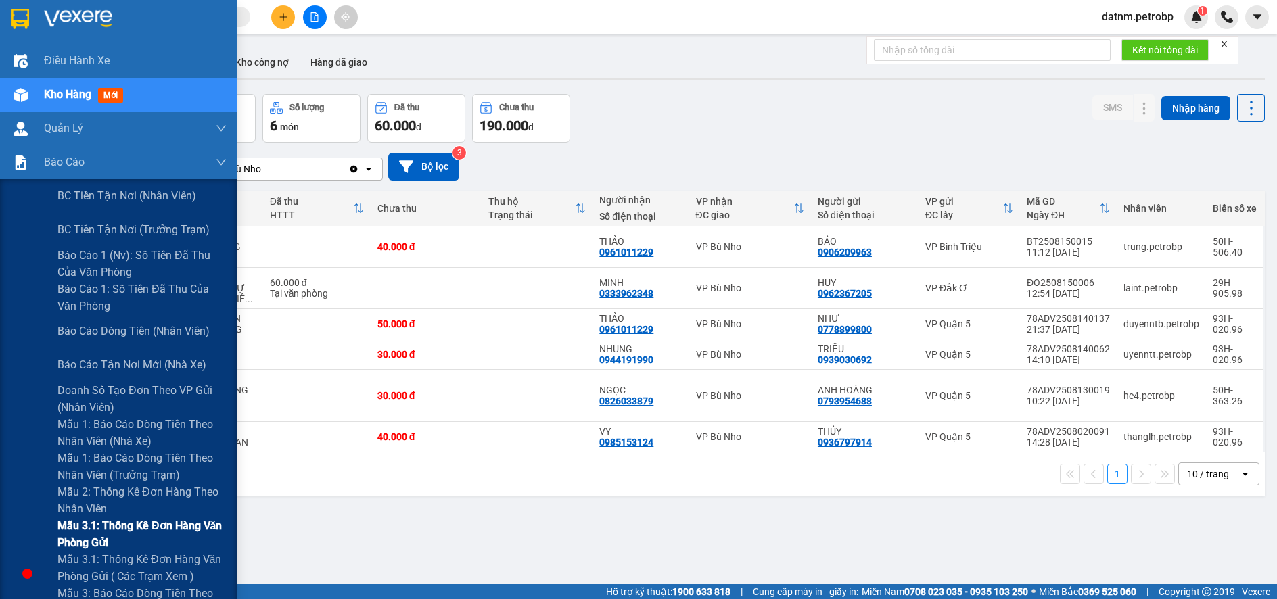
click at [104, 525] on span "Mẫu 3.1: Thống kê đơn hàng văn phòng gửi" at bounding box center [142, 535] width 169 height 34
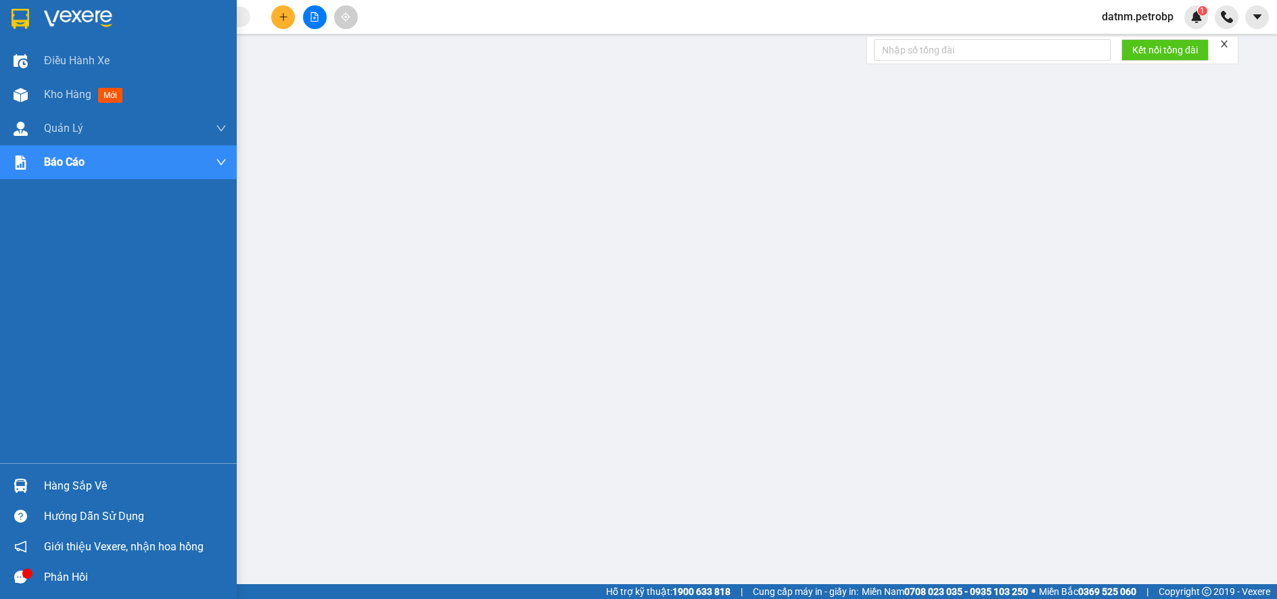
click at [87, 490] on div "Hàng sắp về" at bounding box center [135, 486] width 183 height 20
click at [67, 480] on div "Hàng sắp về" at bounding box center [135, 486] width 183 height 20
click at [66, 97] on span "Kho hàng" at bounding box center [67, 94] width 47 height 13
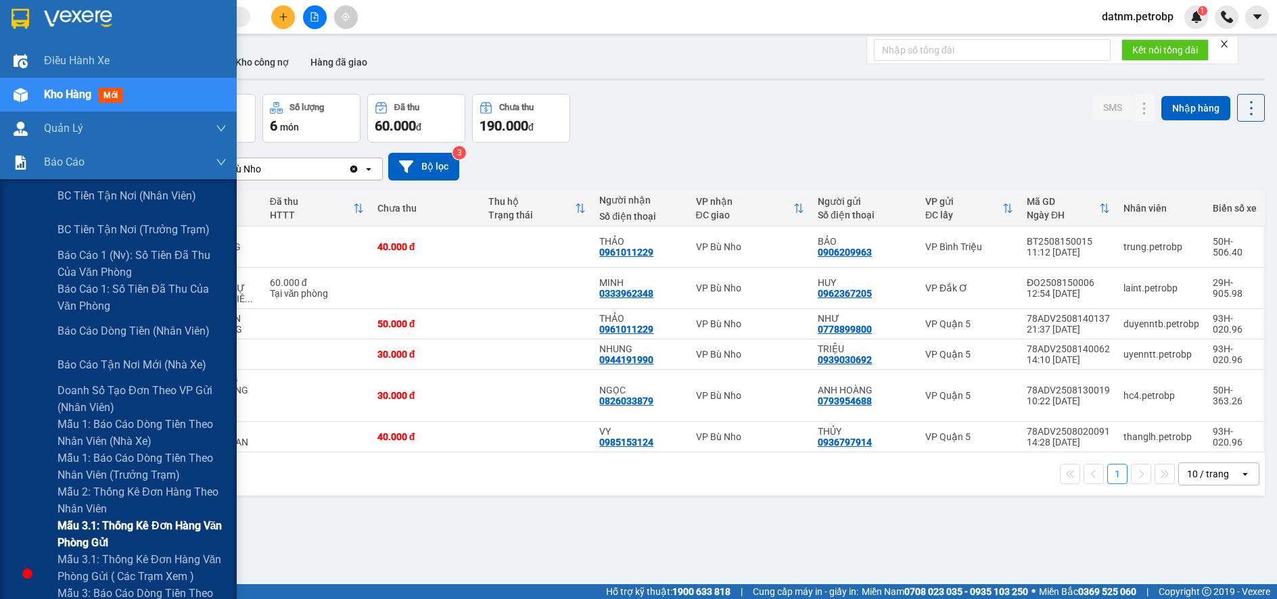
click at [87, 529] on span "Mẫu 3.1: Thống kê đơn hàng văn phòng gửi" at bounding box center [142, 535] width 169 height 34
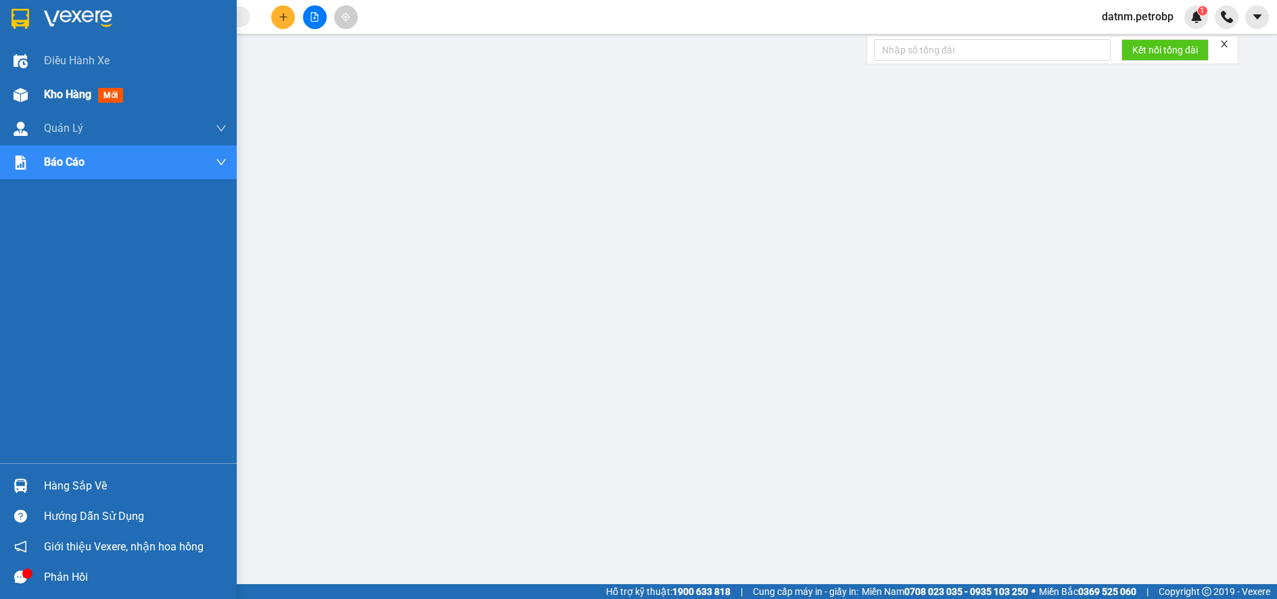
click at [63, 93] on span "Kho hàng" at bounding box center [67, 94] width 47 height 13
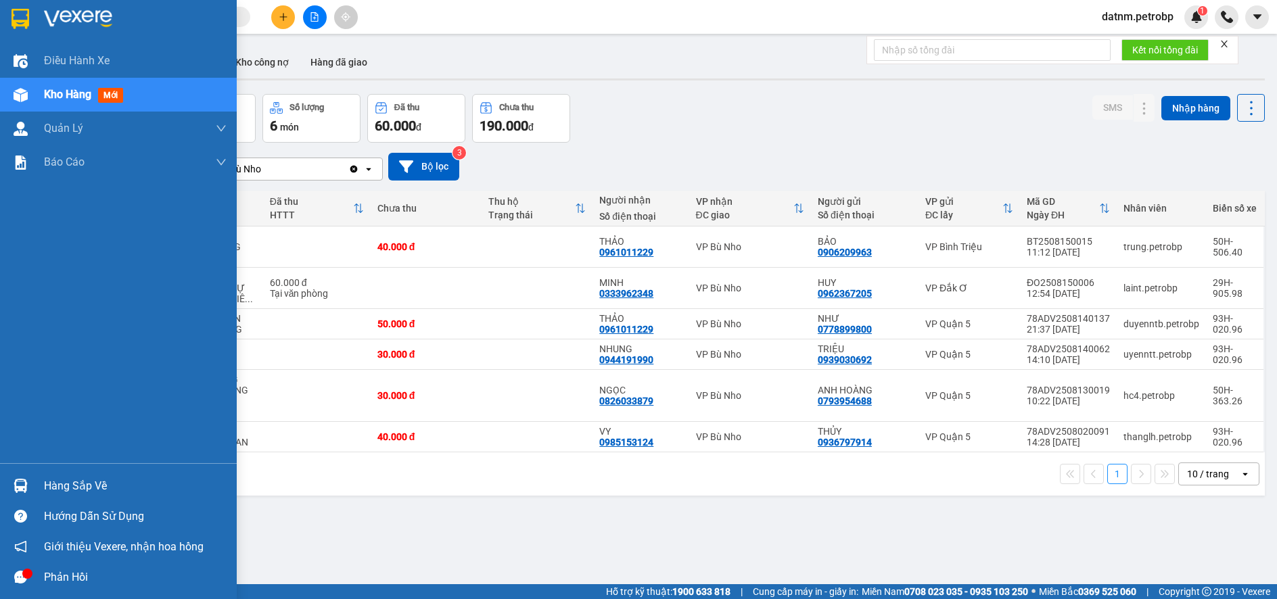
click at [72, 480] on div "Hàng sắp về" at bounding box center [135, 486] width 183 height 20
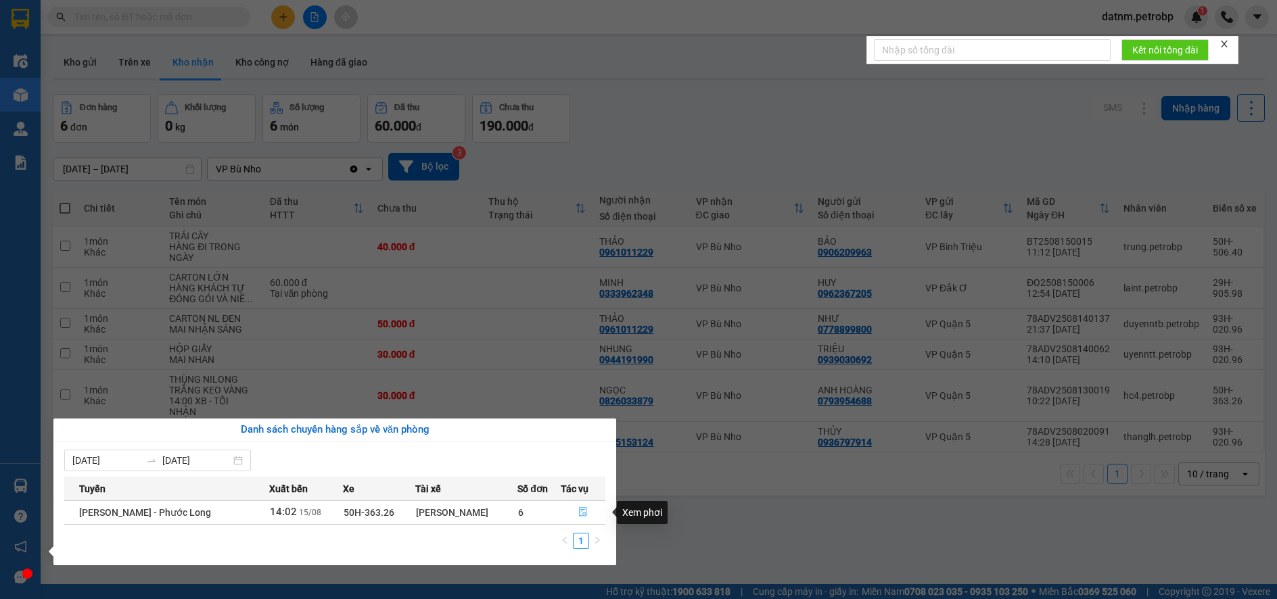
click at [579, 512] on icon "file-done" at bounding box center [583, 512] width 8 height 9
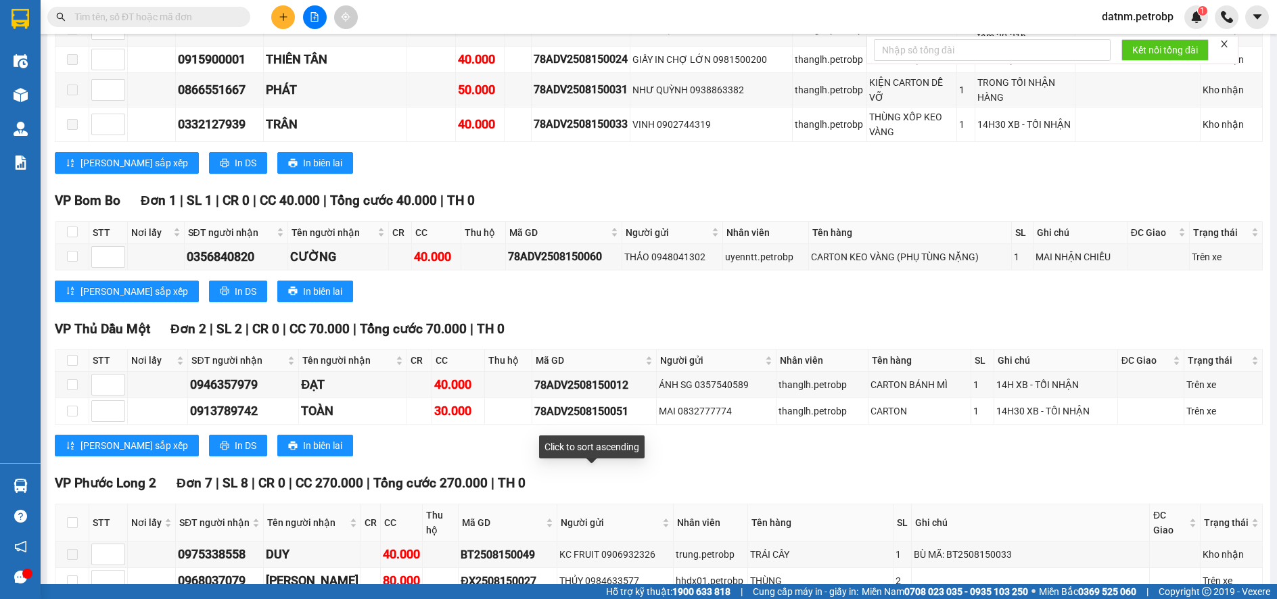
scroll to position [1948, 0]
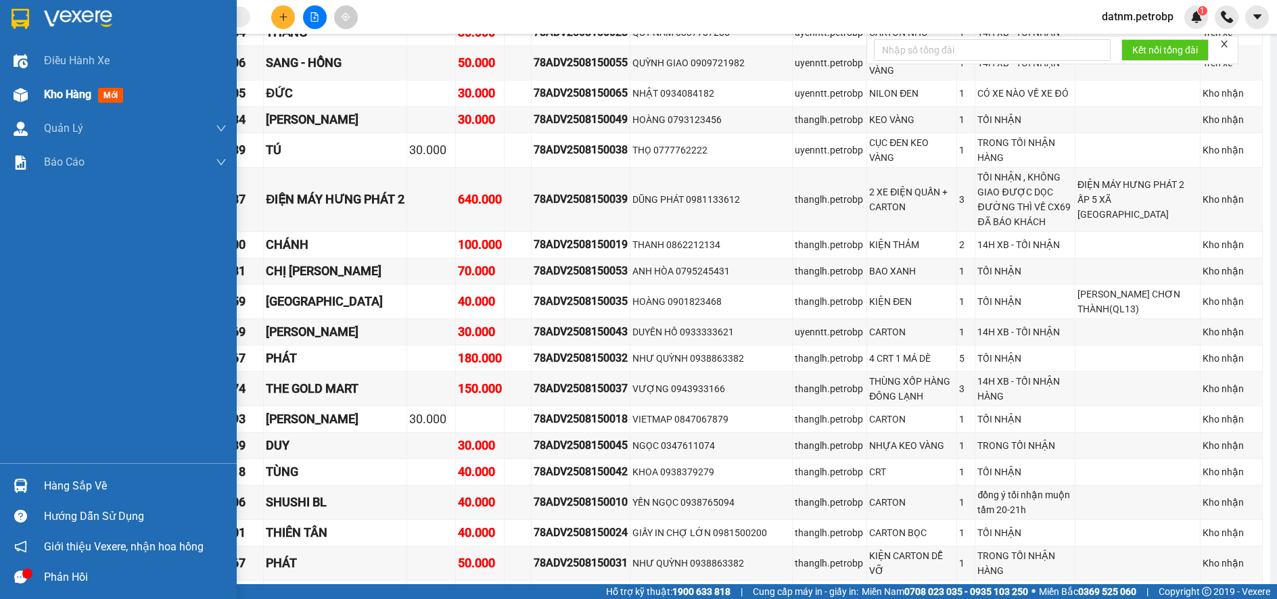
click at [74, 91] on span "Kho hàng" at bounding box center [67, 94] width 47 height 13
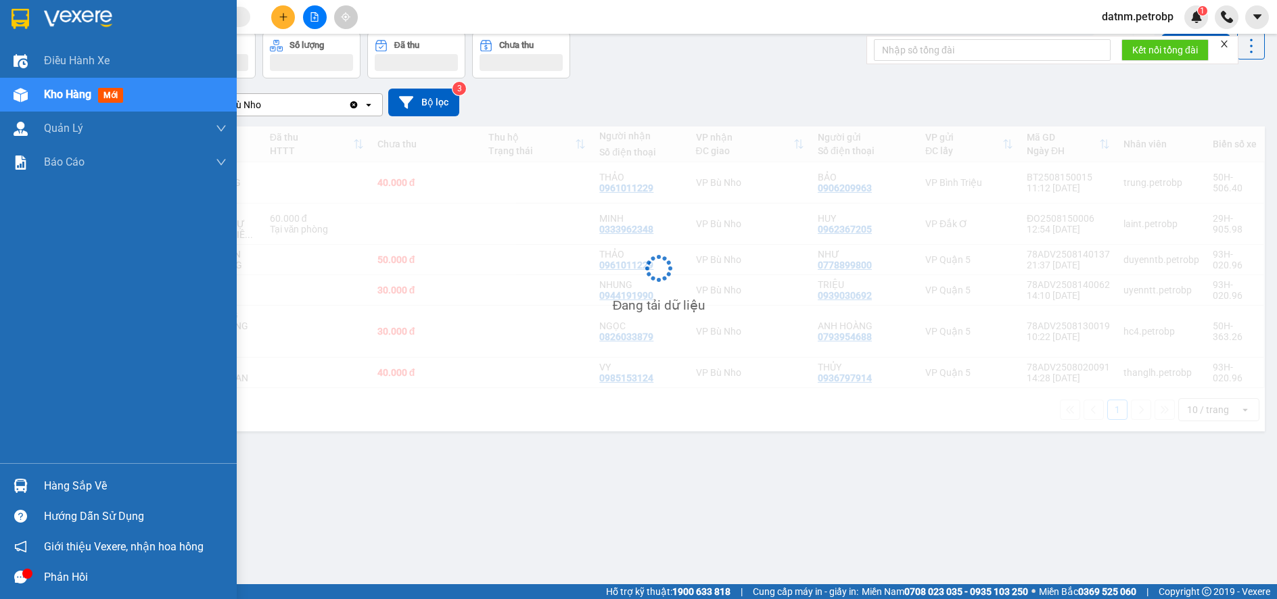
scroll to position [62, 0]
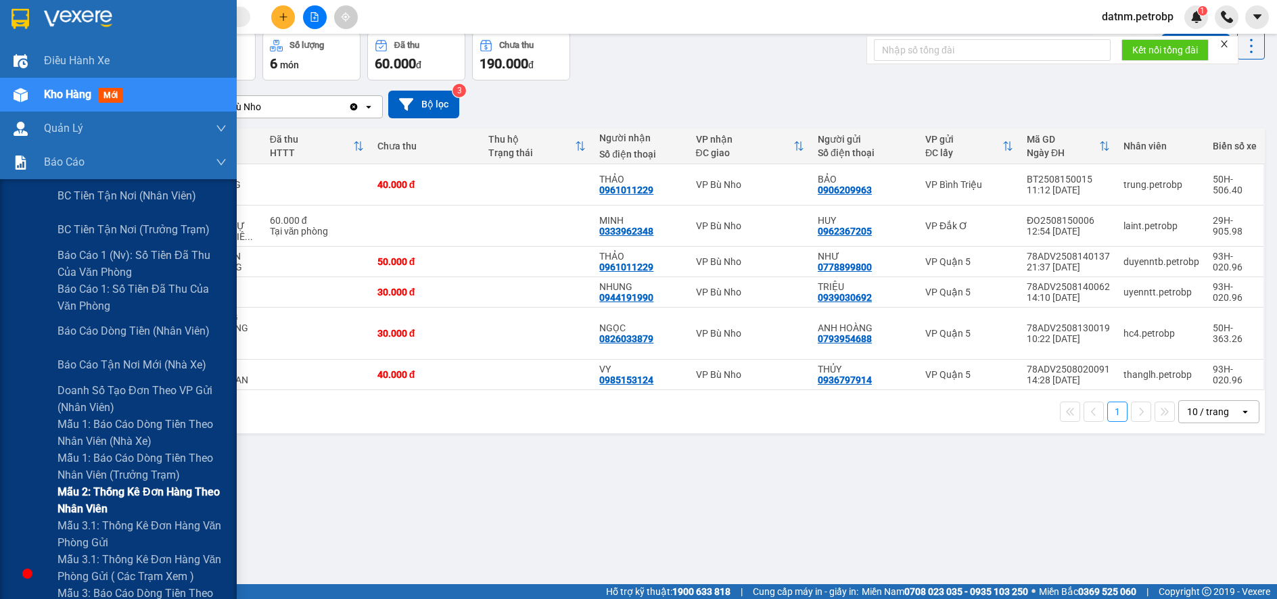
drag, startPoint x: 83, startPoint y: 468, endPoint x: 87, endPoint y: 492, distance: 24.1
click at [87, 492] on div "BC tiền tận nơi (nhân viên) BC tiền tận nơi (trưởng trạm) Báo cáo 1 (nv): Số ti…" at bounding box center [118, 416] width 237 height 474
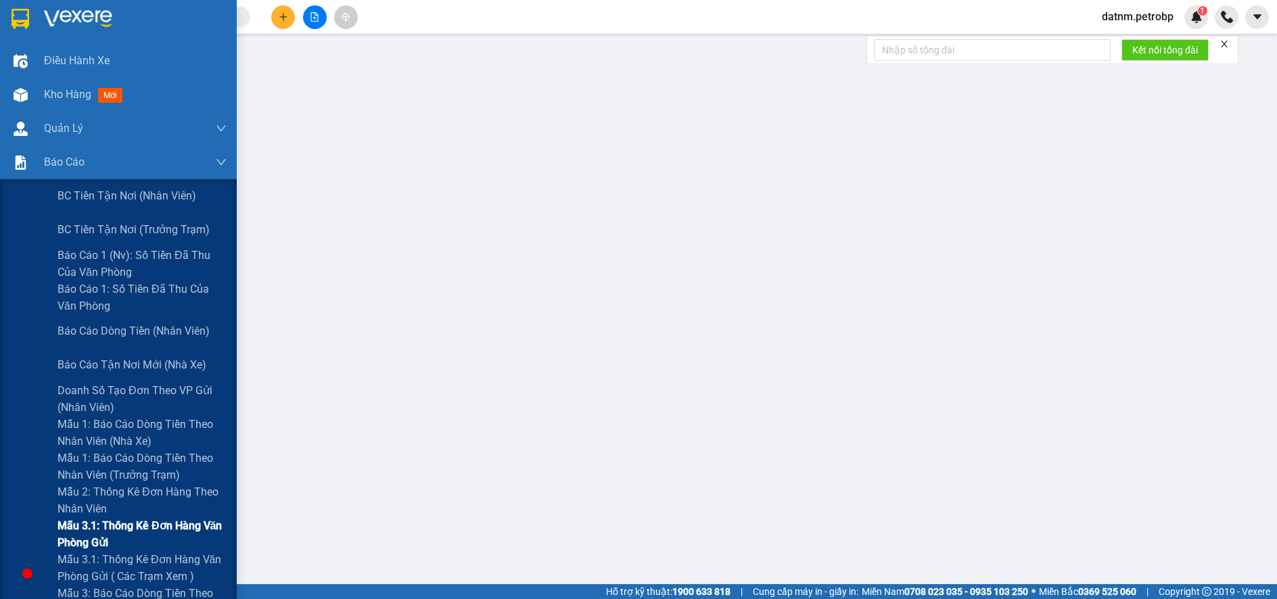
click at [89, 520] on span "Mẫu 3.1: Thống kê đơn hàng văn phòng gửi" at bounding box center [142, 535] width 169 height 34
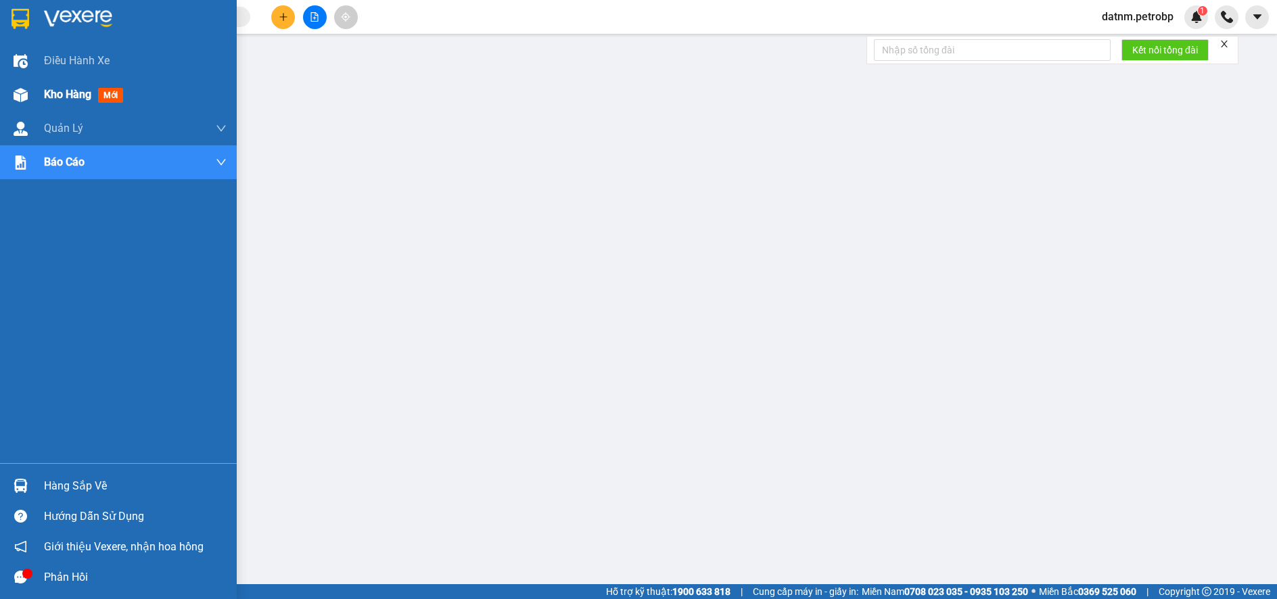
click at [70, 95] on span "Kho hàng" at bounding box center [67, 94] width 47 height 13
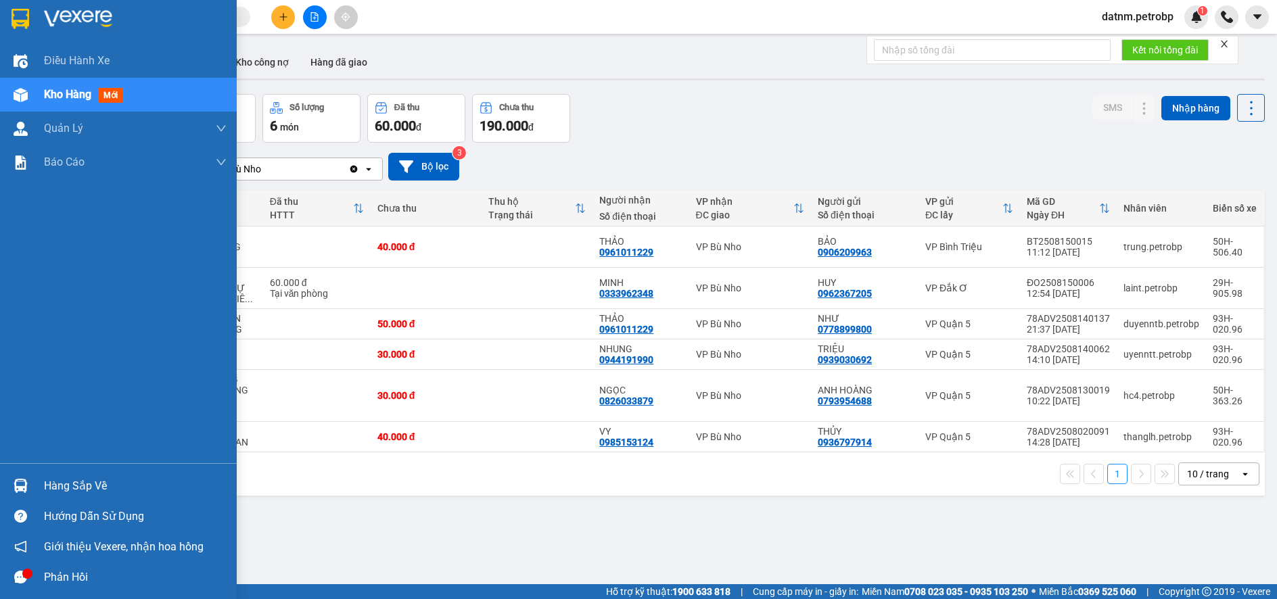
click at [85, 483] on div "Hàng sắp về" at bounding box center [135, 486] width 183 height 20
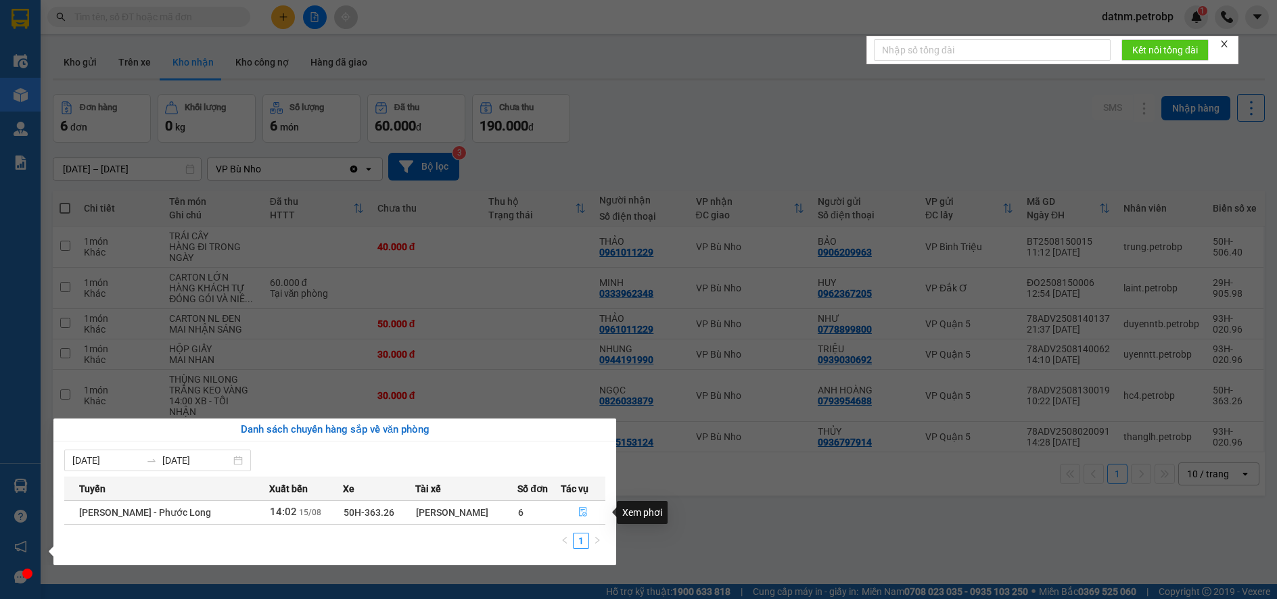
click at [581, 513] on icon "file-done" at bounding box center [582, 511] width 9 height 9
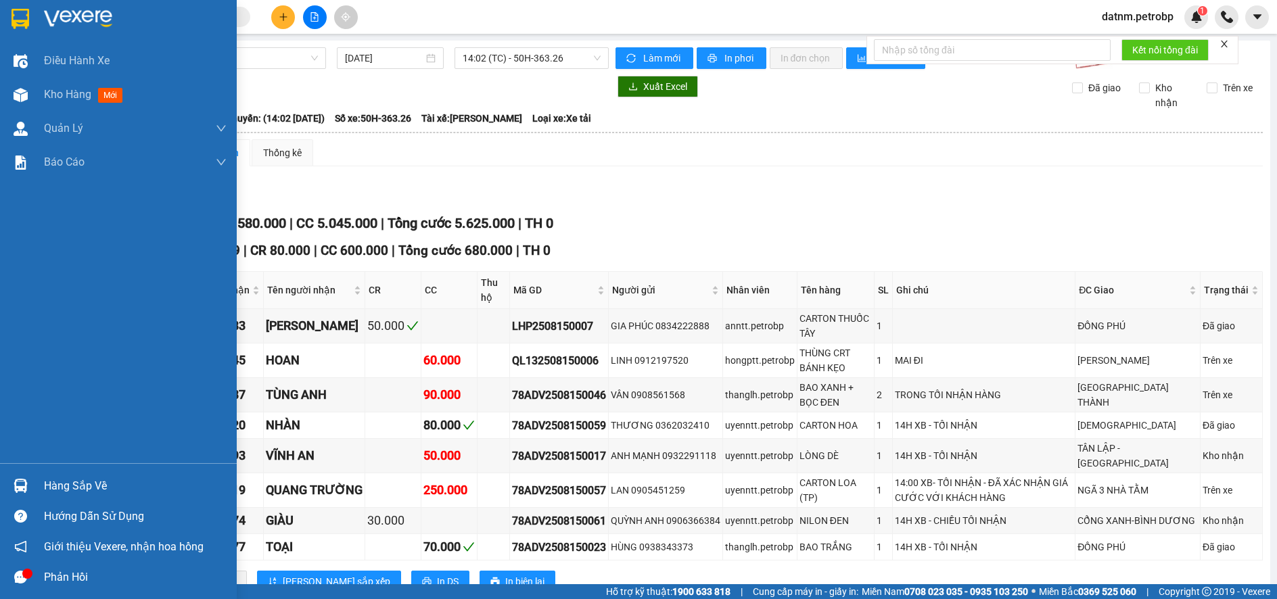
click at [62, 482] on div "Hàng sắp về" at bounding box center [135, 486] width 183 height 20
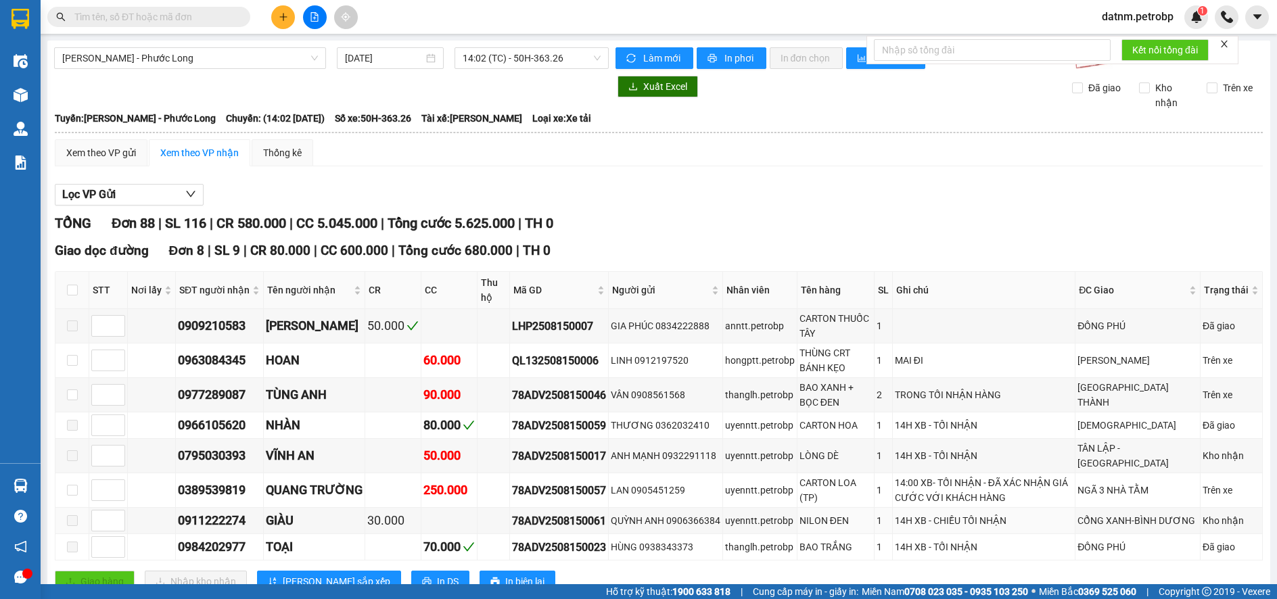
click at [664, 535] on section "Kết quả tìm kiếm ( 0 ) Bộ lọc No Data datnm.petrobp 1 Điều hành xe Kho hàng mới…" at bounding box center [638, 299] width 1277 height 599
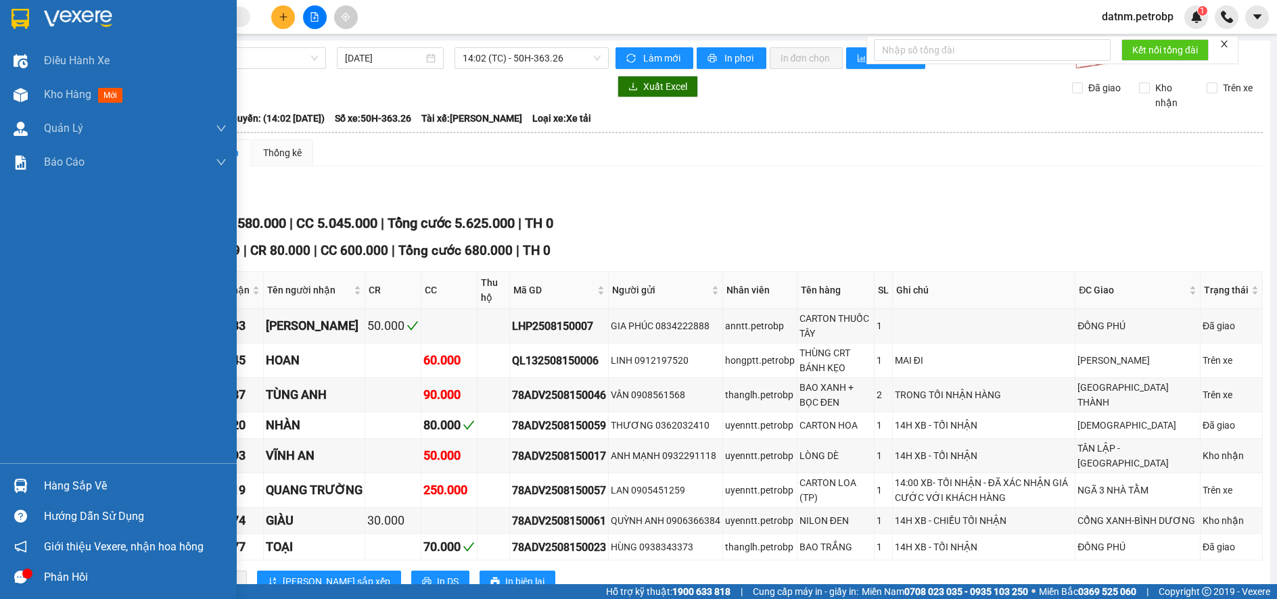
click at [83, 490] on div "Hàng sắp về" at bounding box center [135, 486] width 183 height 20
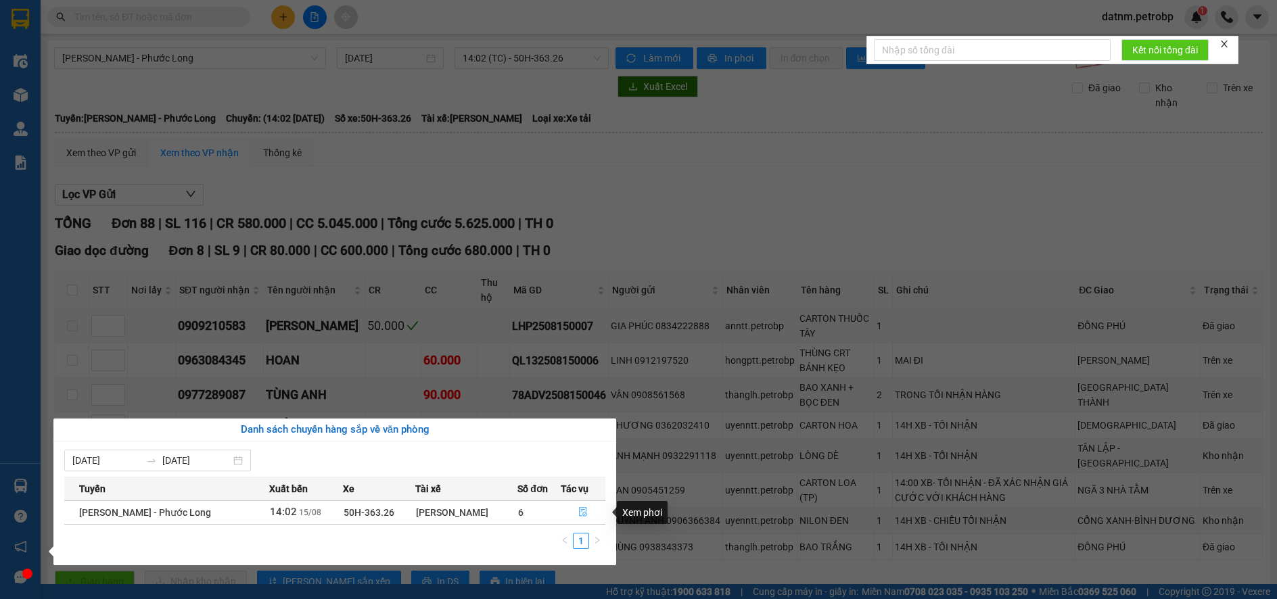
click at [585, 511] on icon "file-done" at bounding box center [582, 511] width 9 height 9
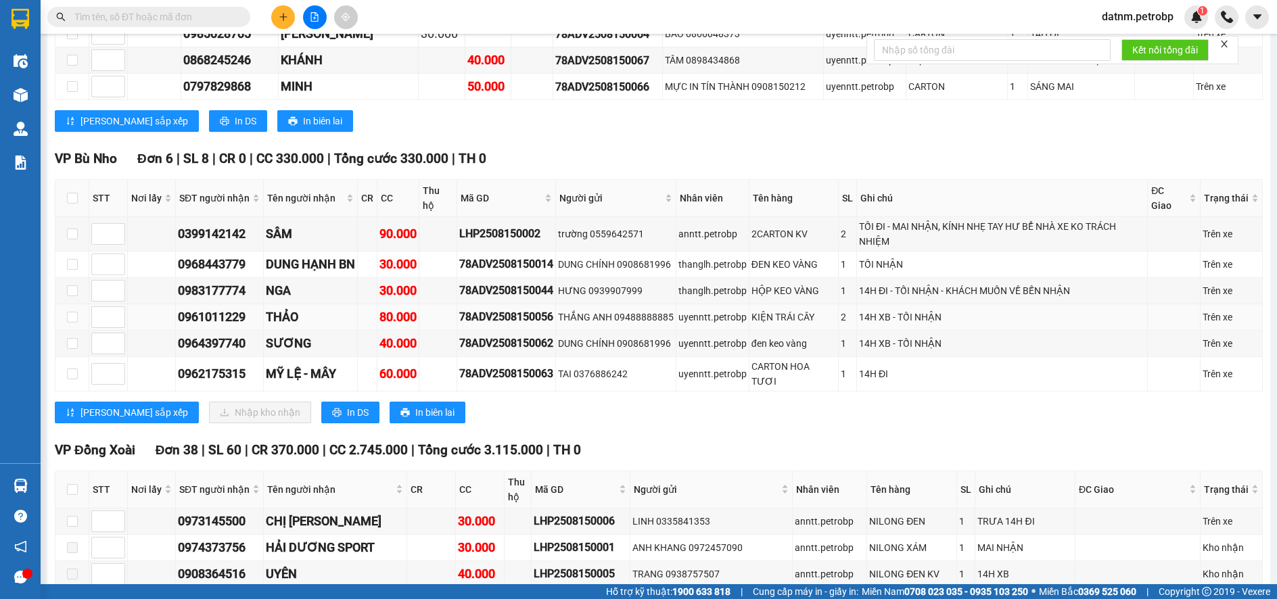
scroll to position [474, 0]
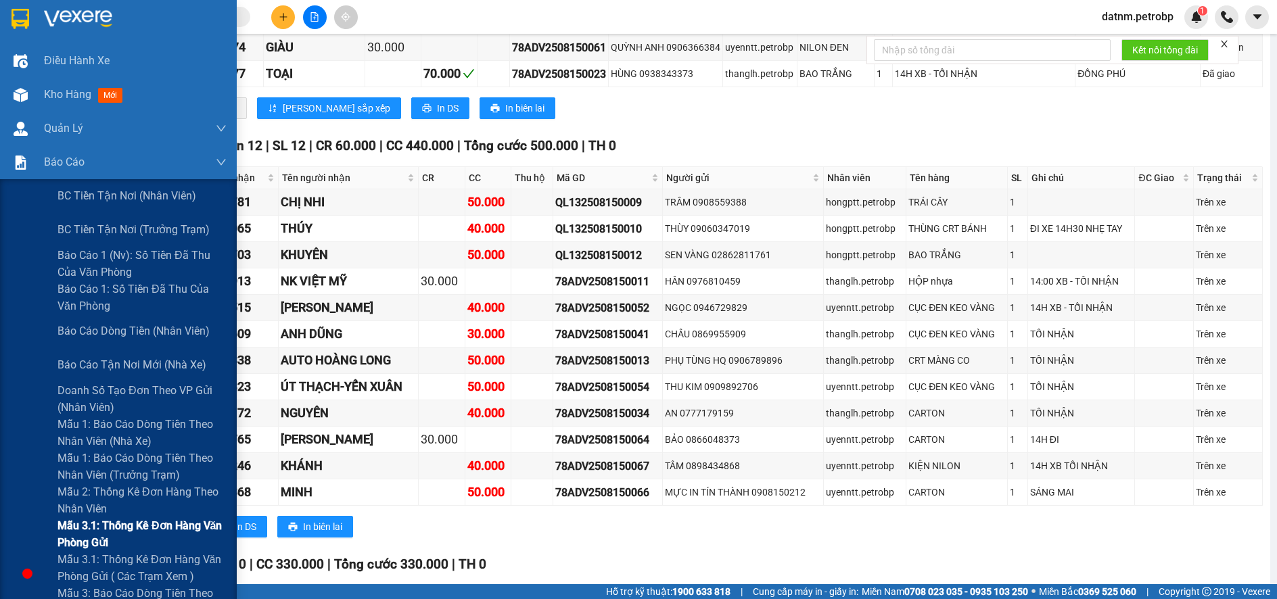
click at [85, 525] on span "Mẫu 3.1: Thống kê đơn hàng văn phòng gửi" at bounding box center [142, 535] width 169 height 34
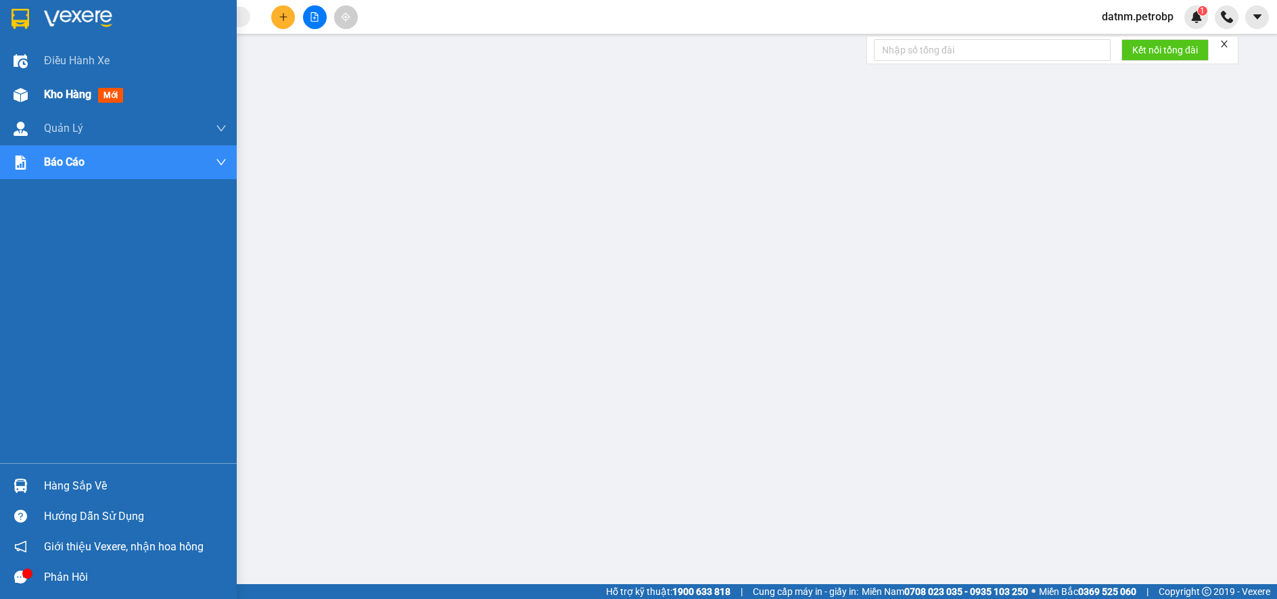
click at [58, 93] on span "Kho hàng" at bounding box center [67, 94] width 47 height 13
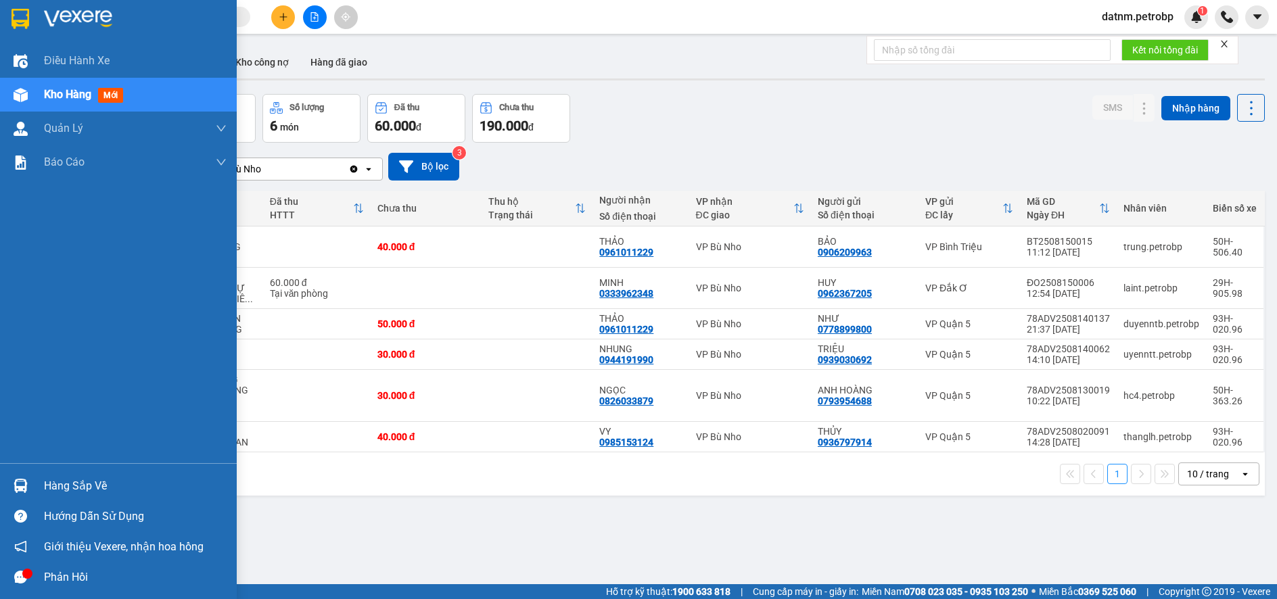
click at [86, 486] on div "Hàng sắp về" at bounding box center [135, 486] width 183 height 20
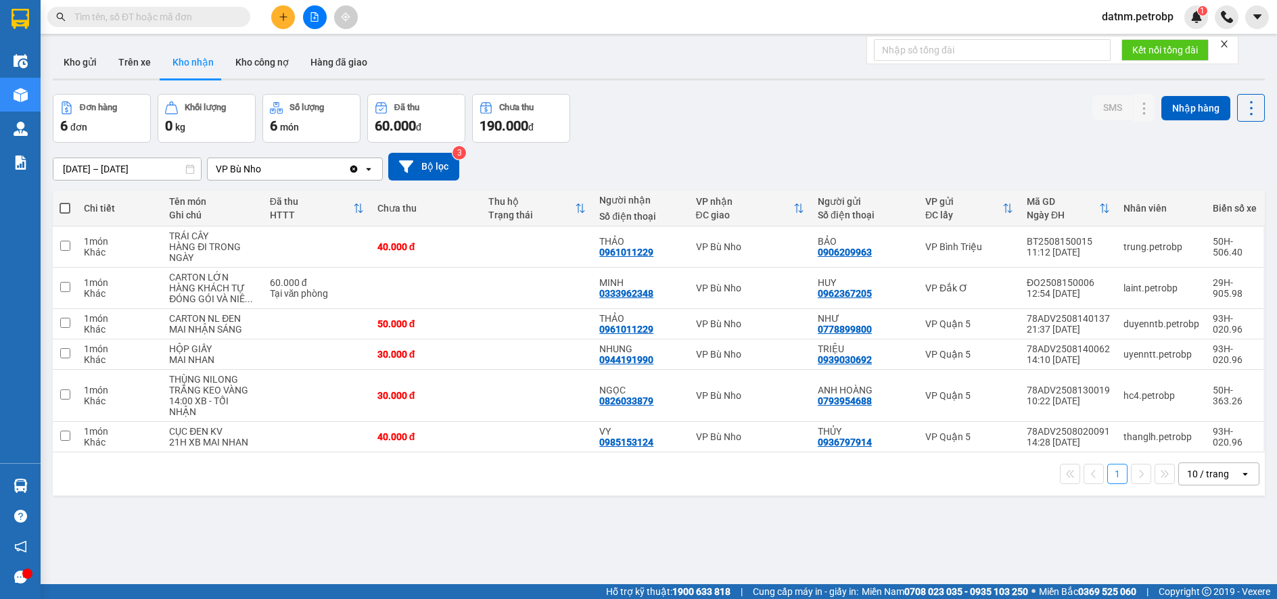
click at [743, 532] on section "Kết quả tìm kiếm ( 0 ) Bộ lọc No Data datnm.petrobp 1 Điều hành xe Kho hàng mới…" at bounding box center [638, 299] width 1277 height 599
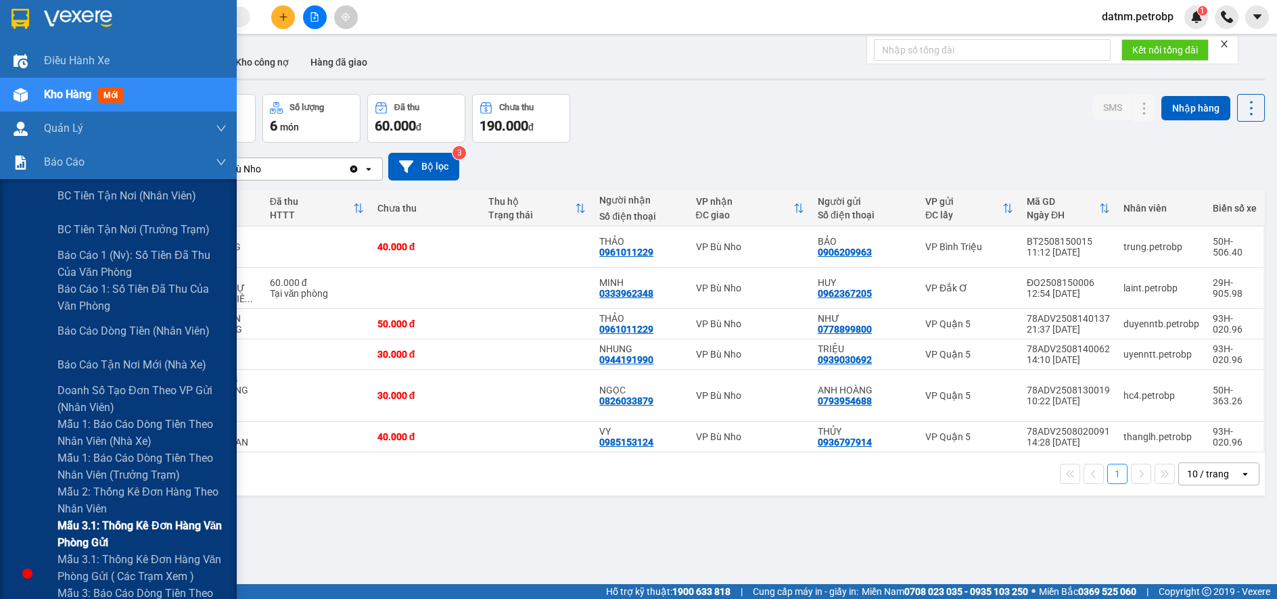
click at [99, 526] on span "Mẫu 3.1: Thống kê đơn hàng văn phòng gửi" at bounding box center [142, 535] width 169 height 34
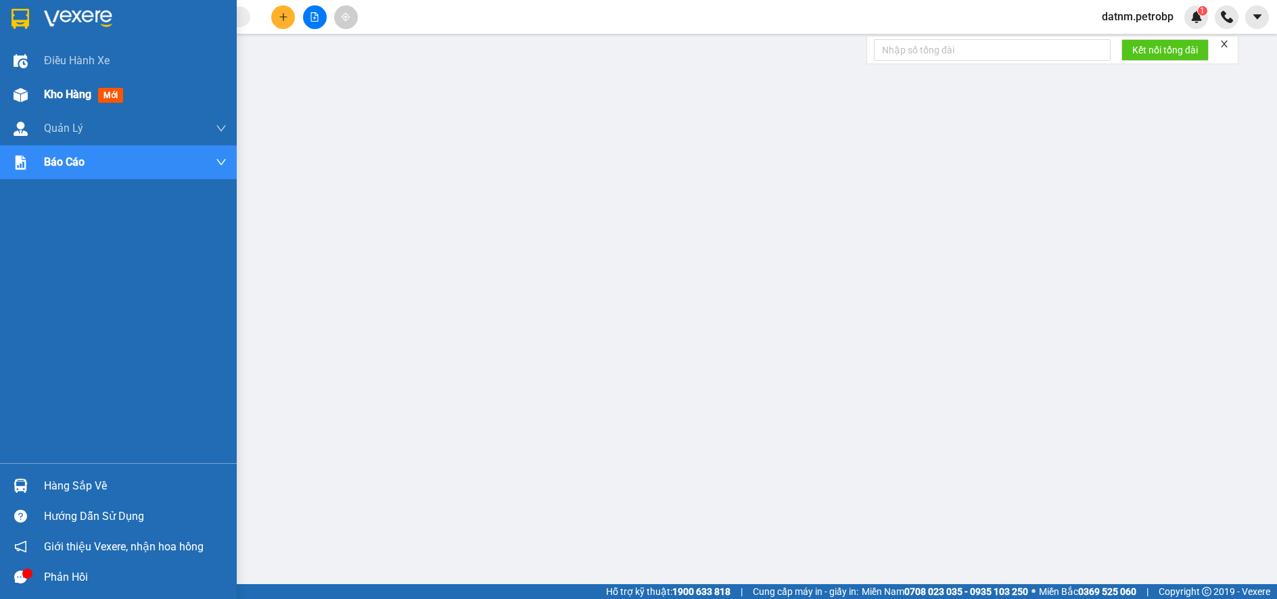
click at [63, 93] on span "Kho hàng" at bounding box center [67, 94] width 47 height 13
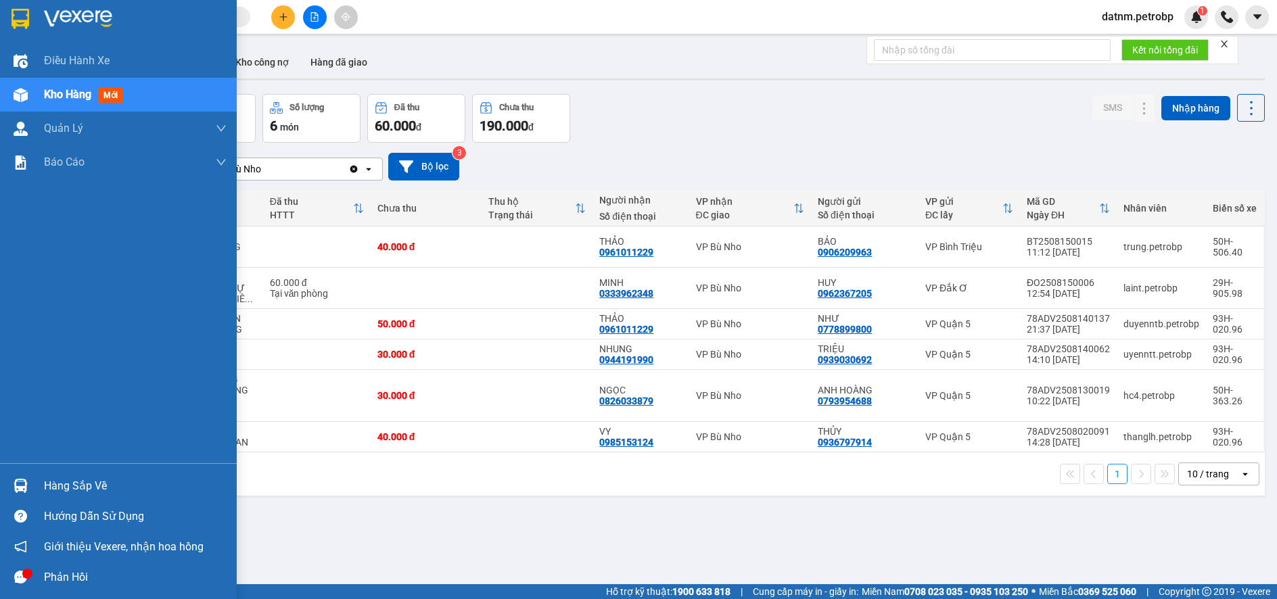
click at [64, 493] on div "Hàng sắp về" at bounding box center [135, 486] width 183 height 20
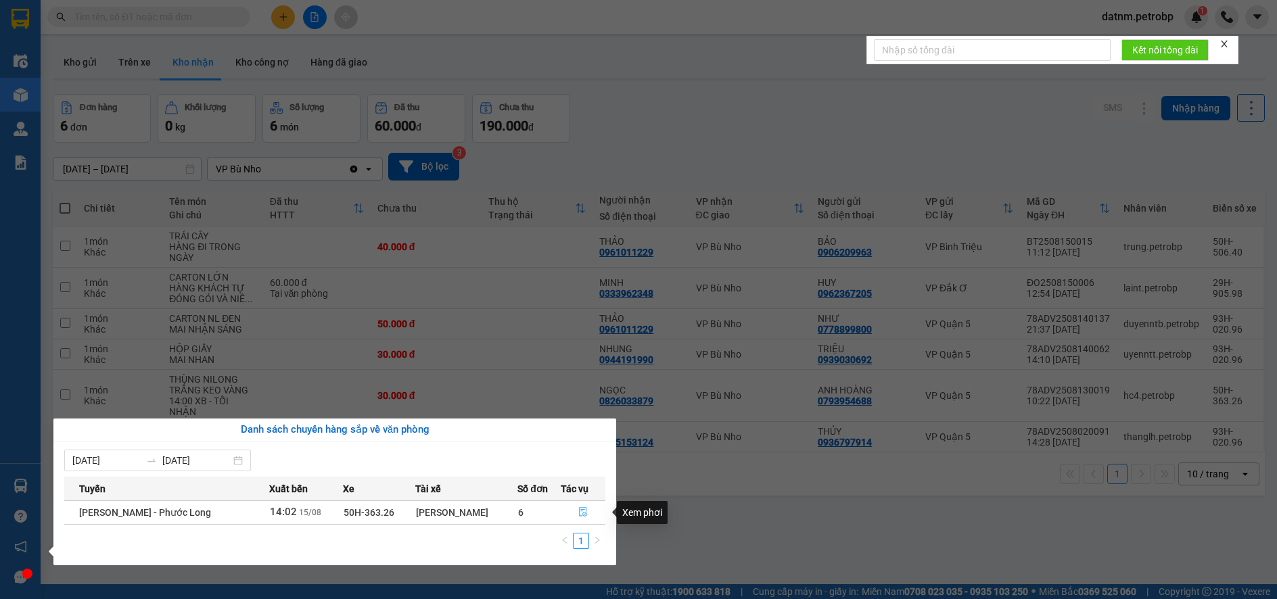
click at [583, 511] on icon "file-done" at bounding box center [582, 511] width 9 height 9
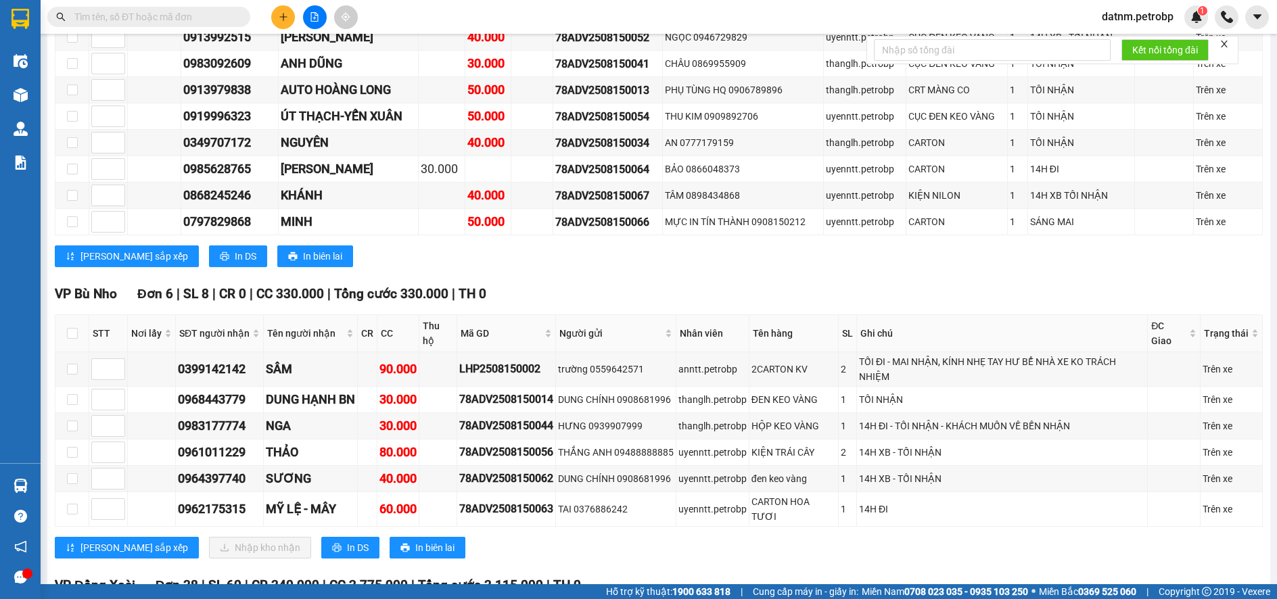
scroll to position [812, 0]
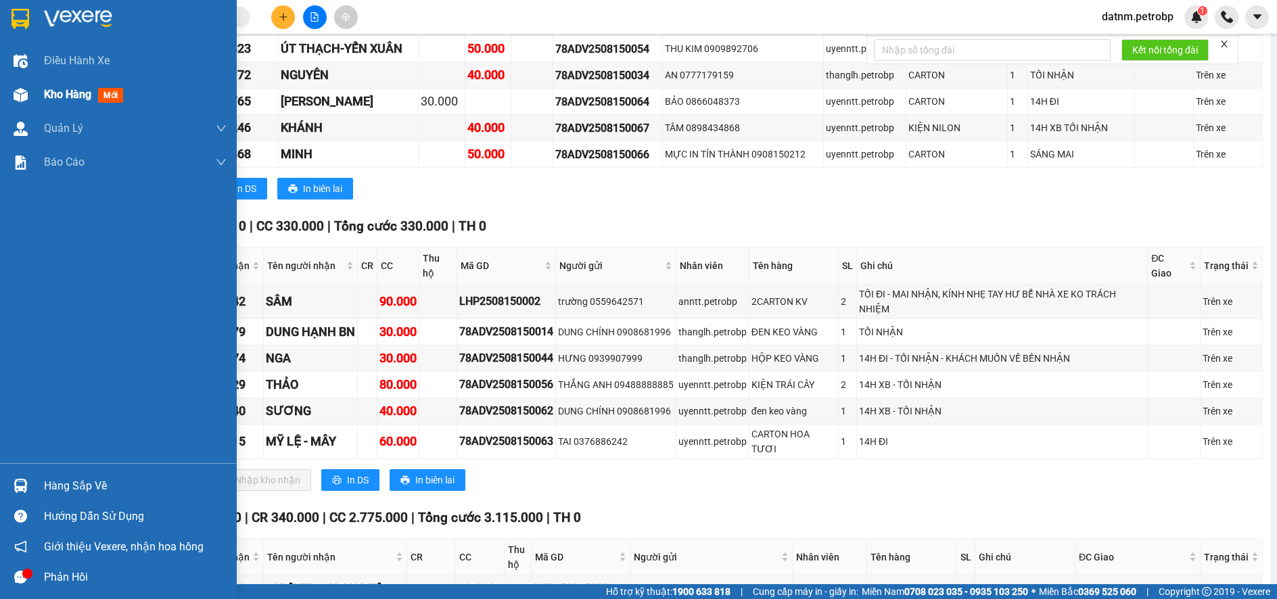
click at [66, 94] on span "Kho hàng" at bounding box center [67, 94] width 47 height 13
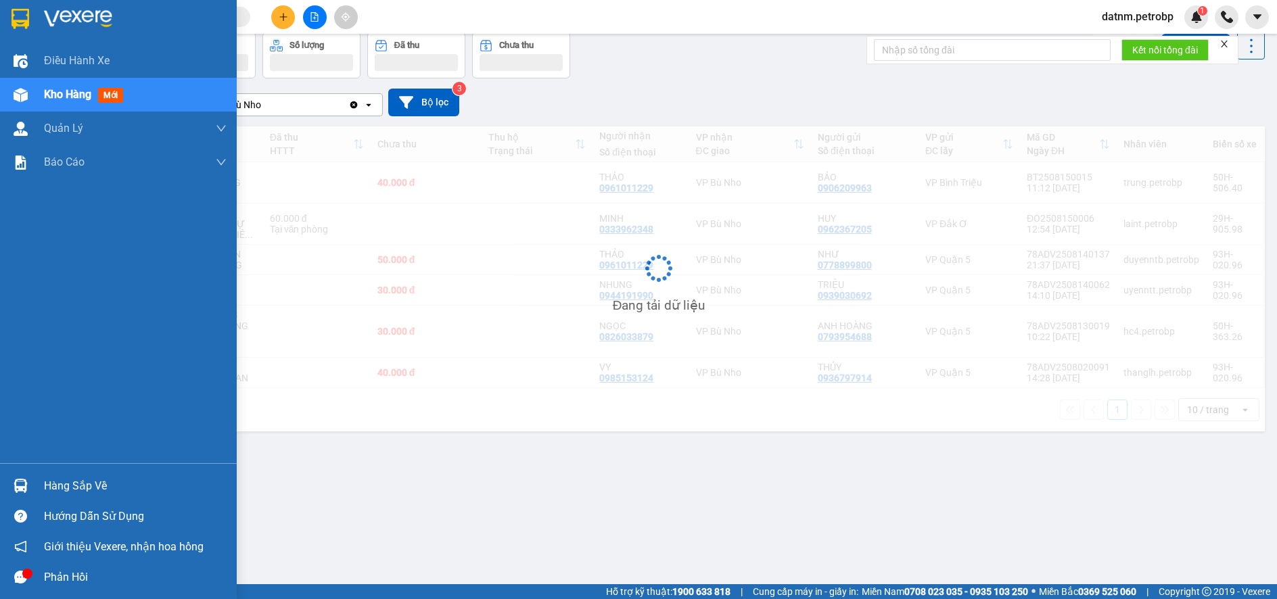
scroll to position [62, 0]
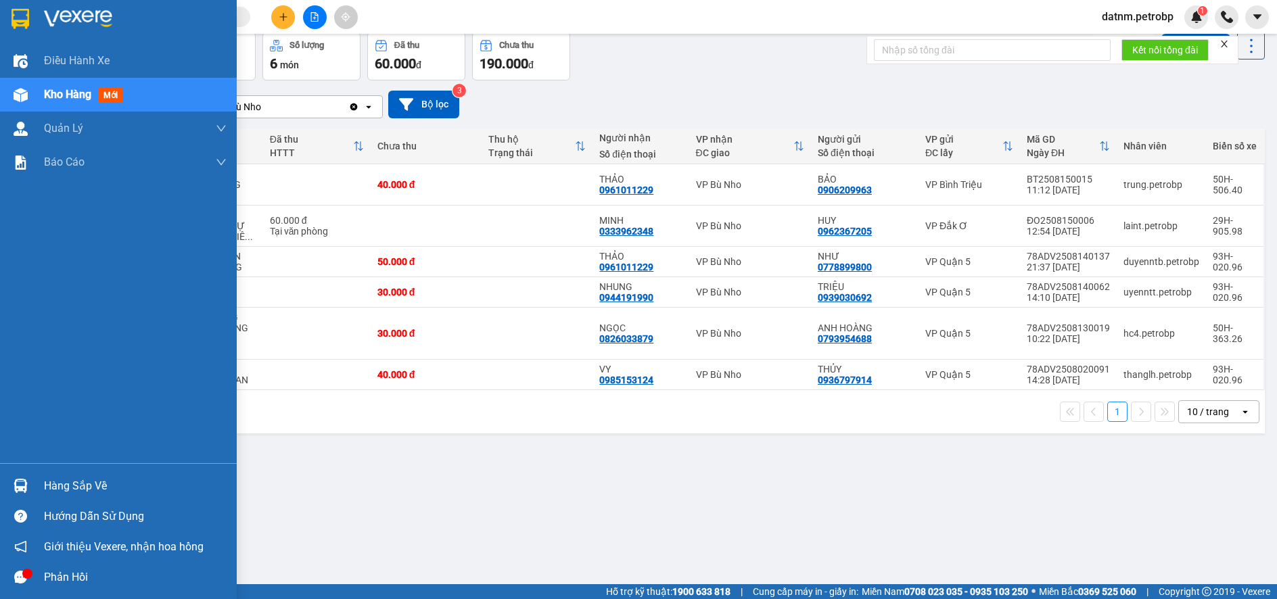
click at [87, 486] on div "Hàng sắp về" at bounding box center [135, 486] width 183 height 20
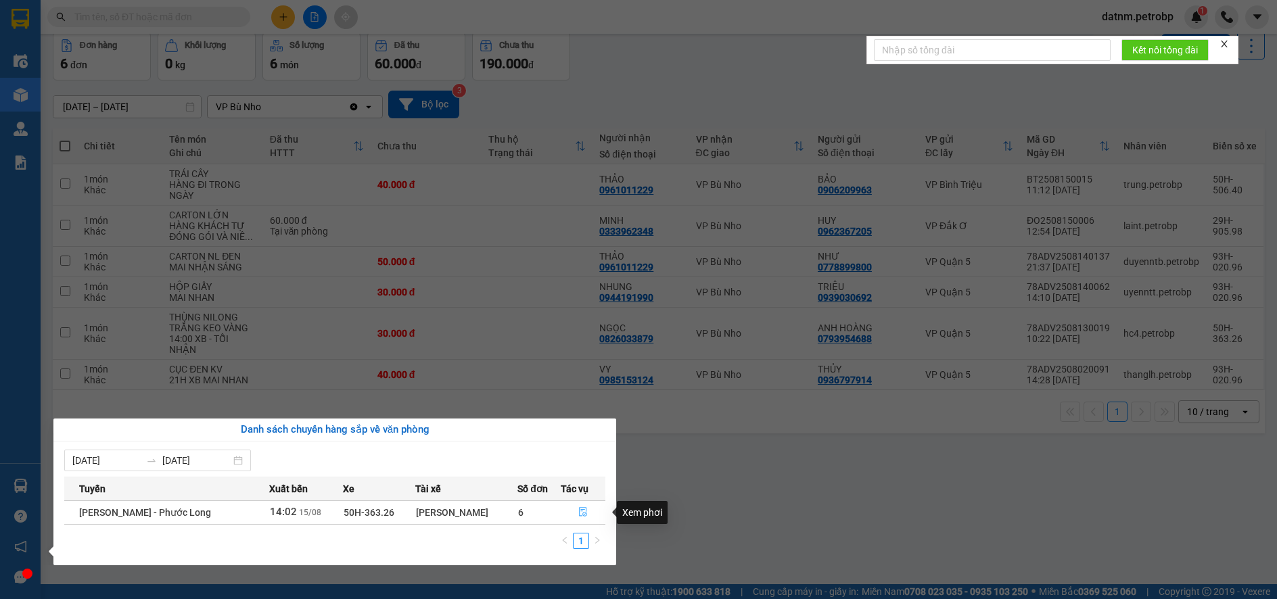
click at [583, 510] on icon "file-done" at bounding box center [583, 512] width 8 height 9
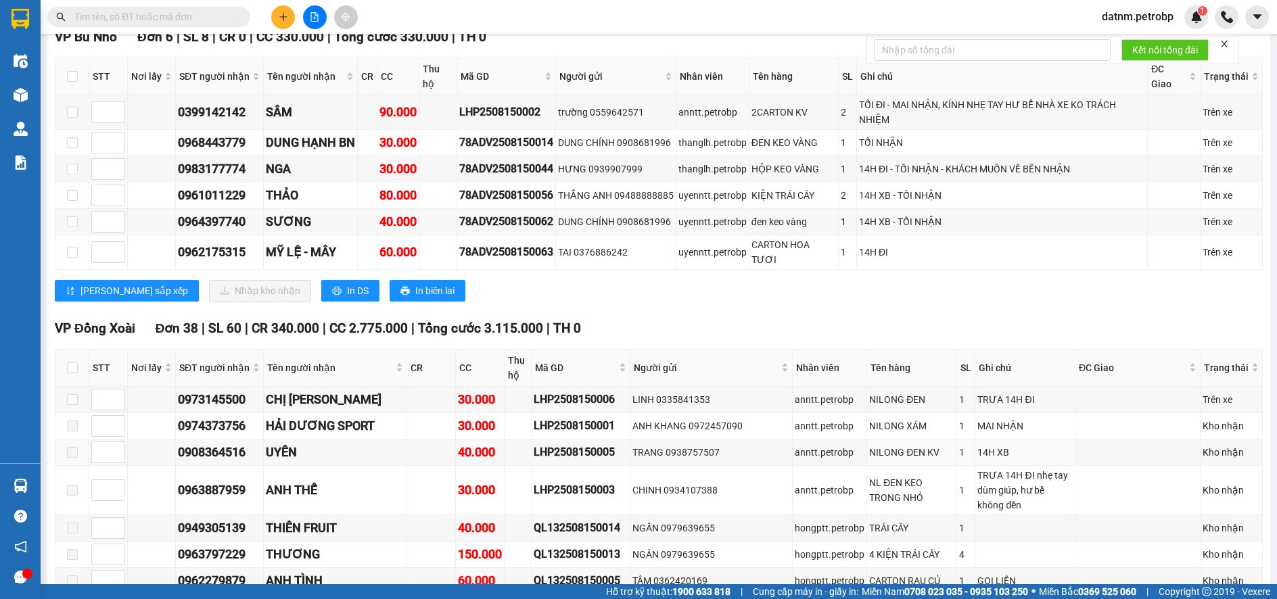
scroll to position [934, 0]
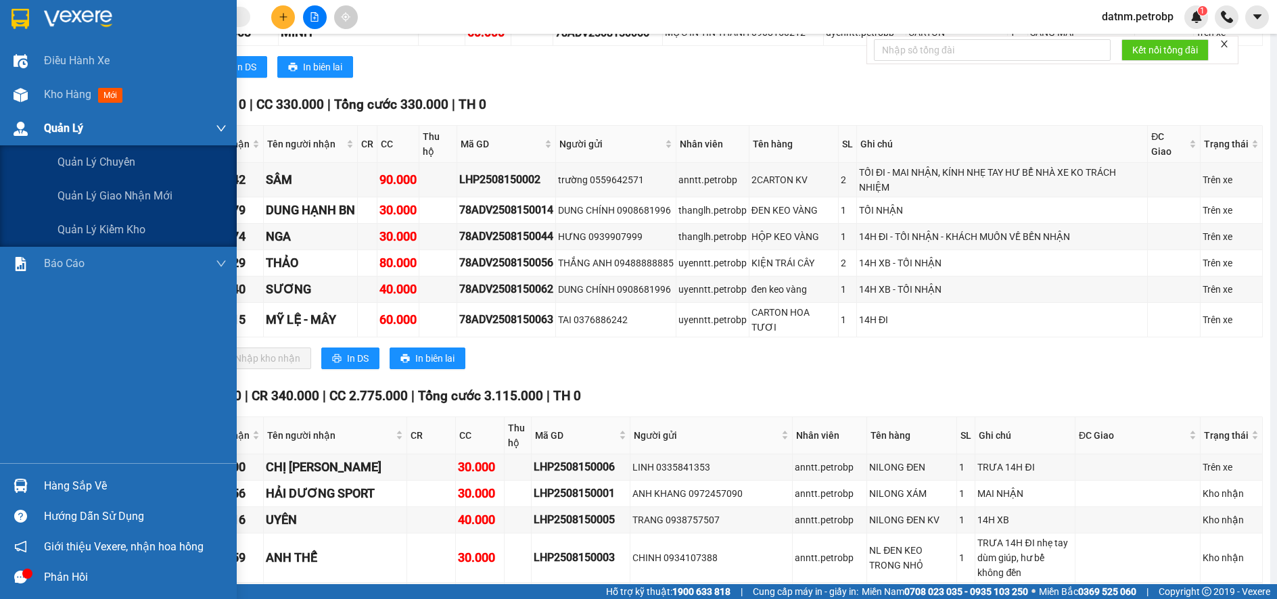
click at [62, 123] on span "Quản Lý" at bounding box center [63, 128] width 39 height 17
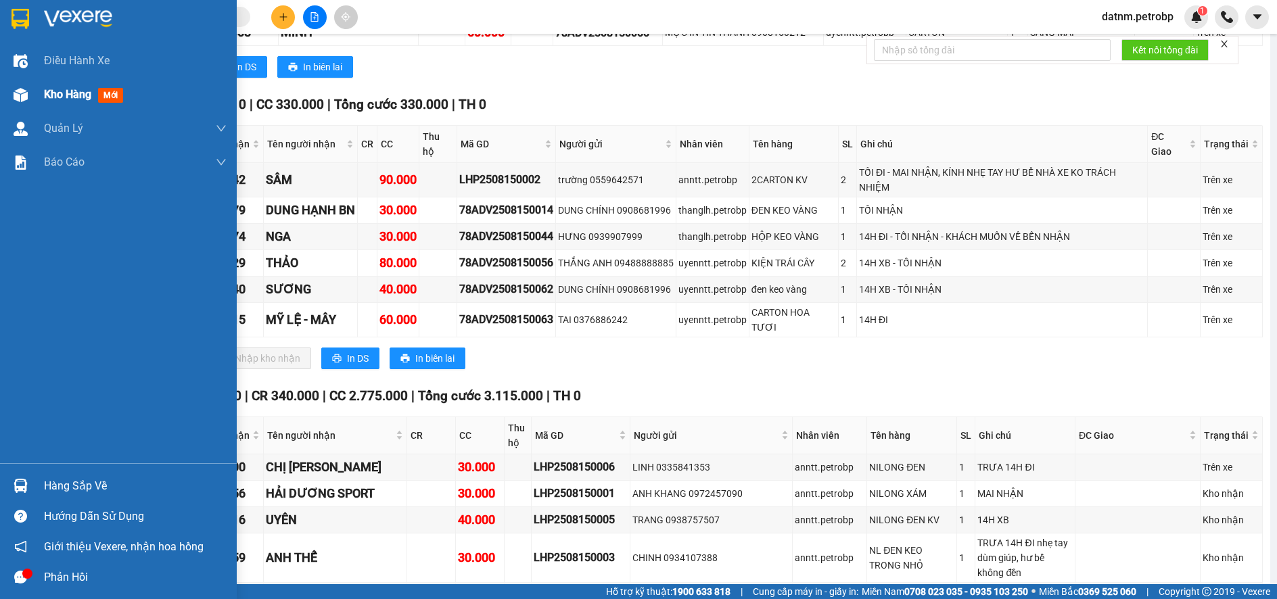
click at [77, 90] on span "Kho hàng" at bounding box center [67, 94] width 47 height 13
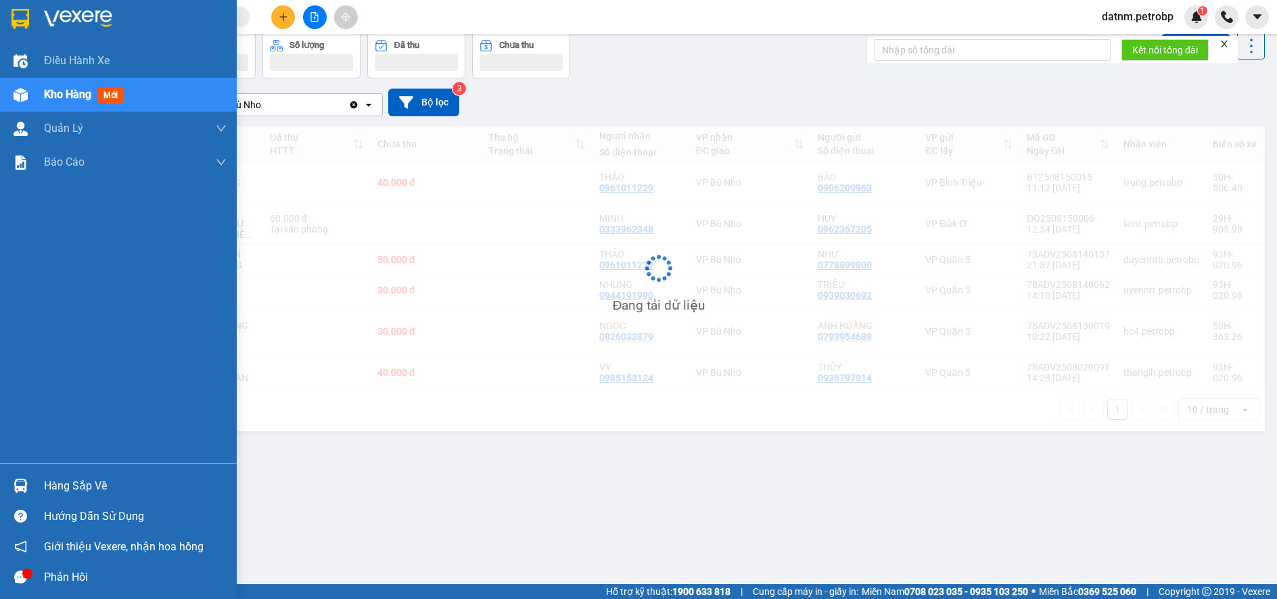
scroll to position [62, 0]
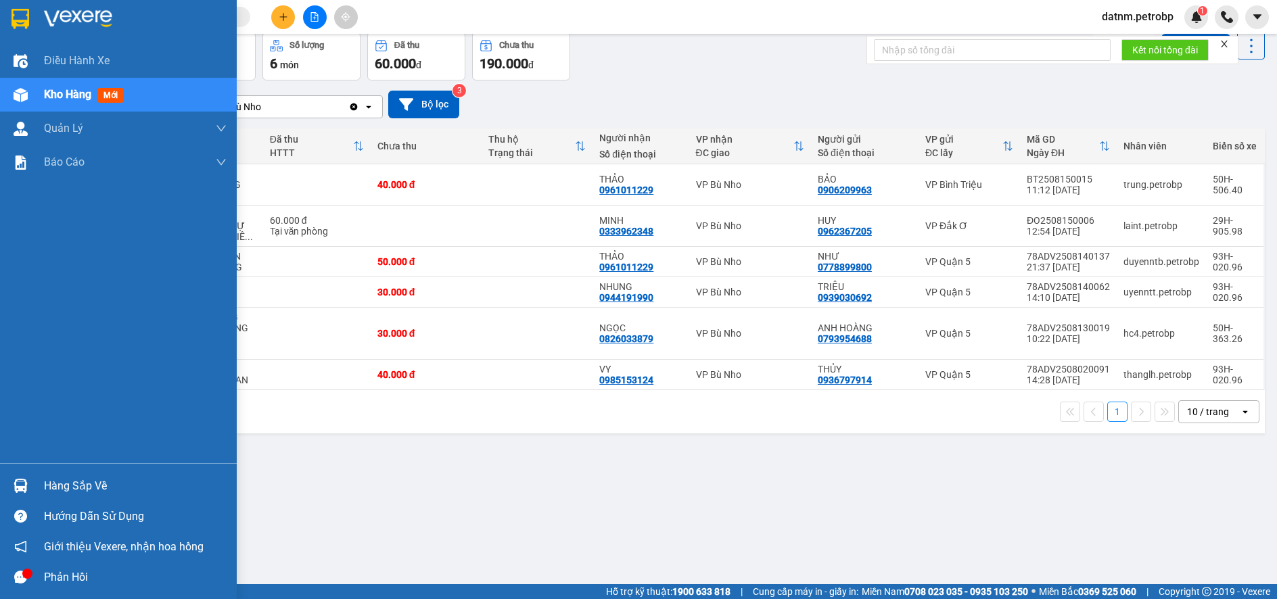
click at [58, 486] on div "Hàng sắp về" at bounding box center [135, 486] width 183 height 20
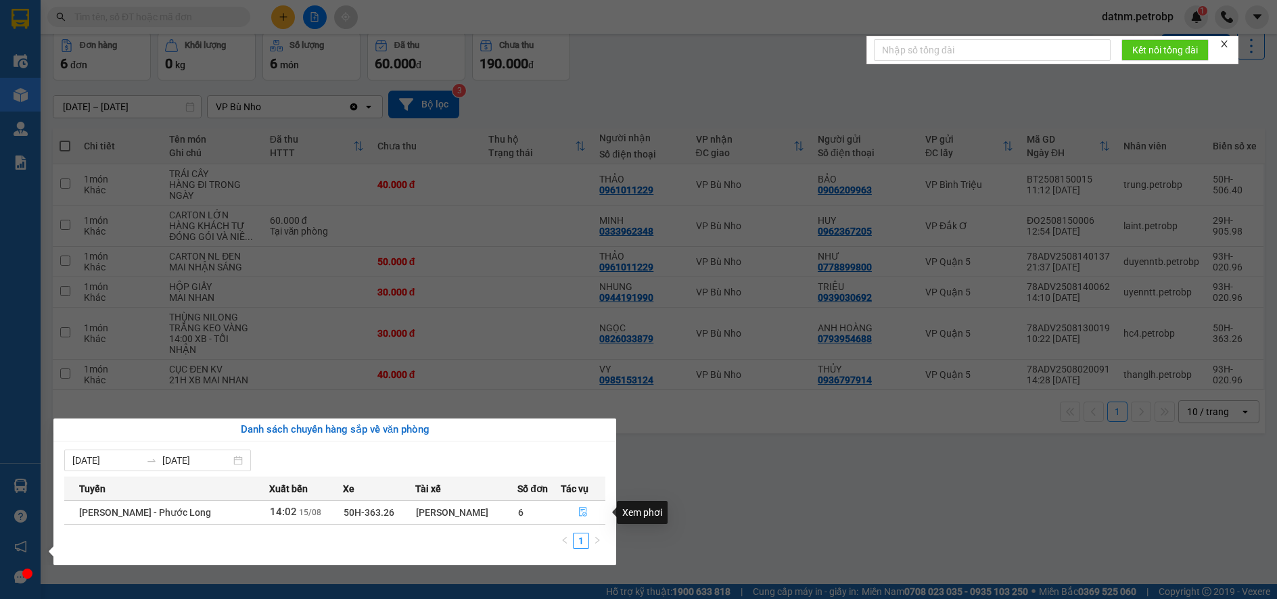
click at [580, 516] on icon "file-done" at bounding box center [582, 511] width 9 height 9
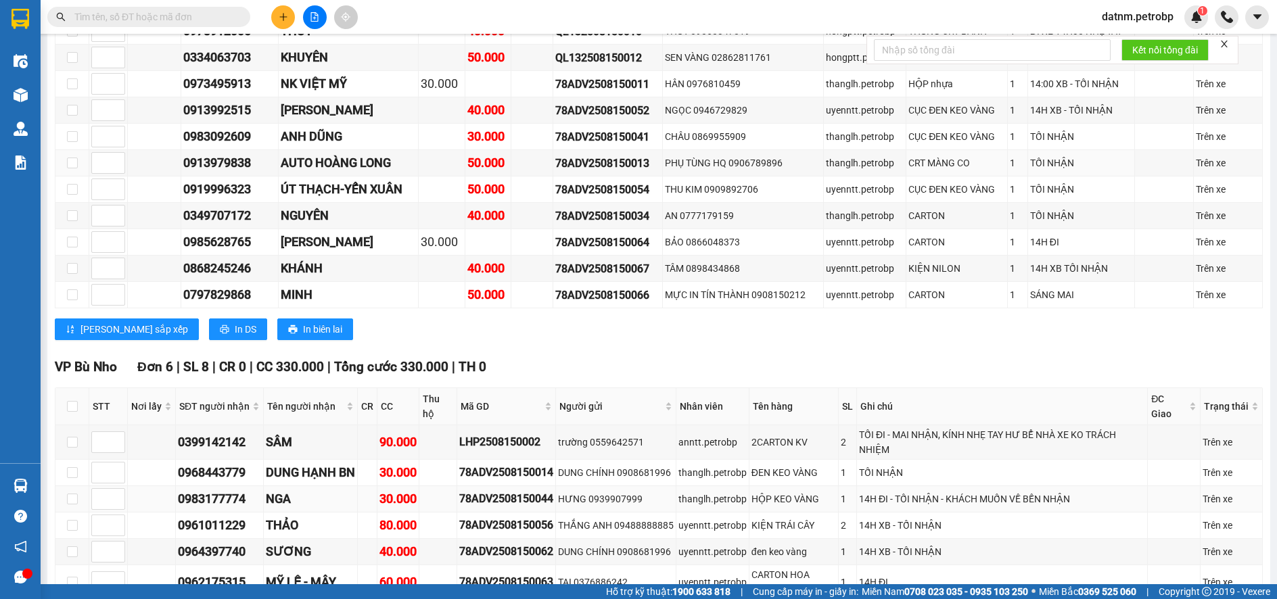
scroll to position [942, 0]
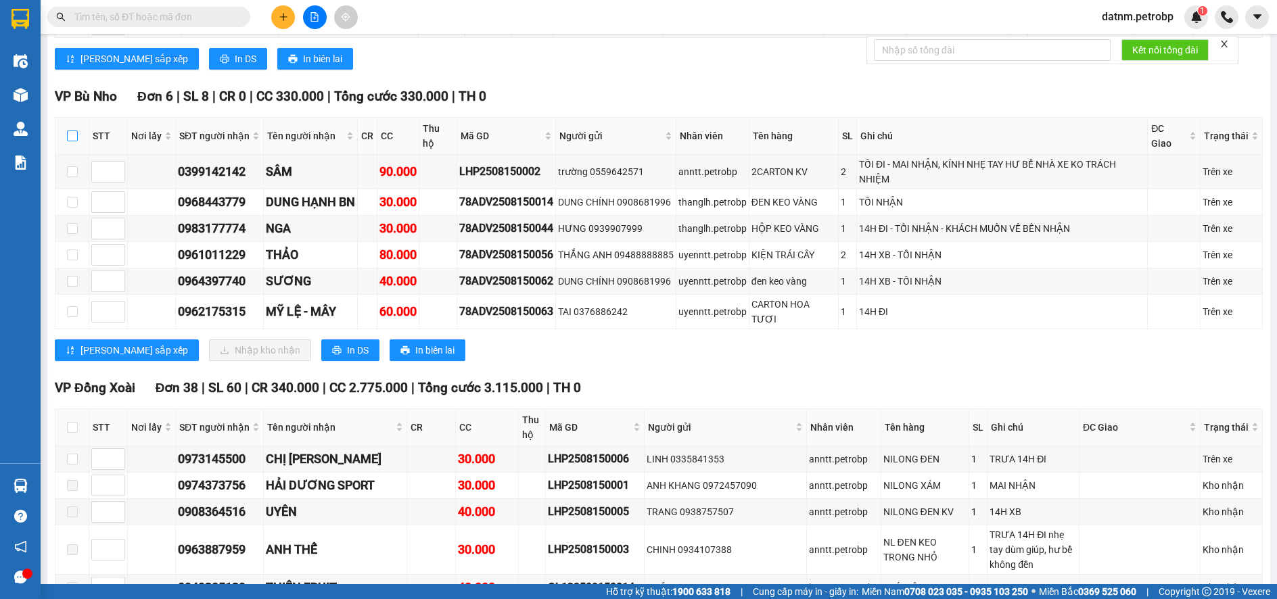
click at [70, 141] on input "checkbox" at bounding box center [72, 136] width 11 height 11
checkbox input "true"
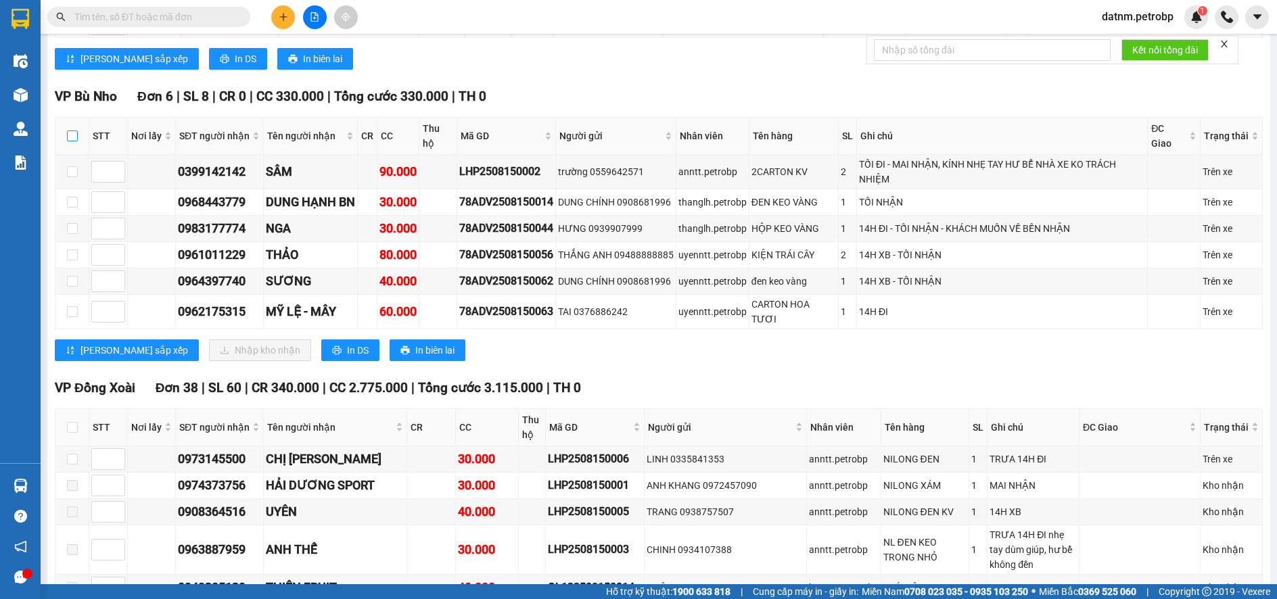
checkbox input "true"
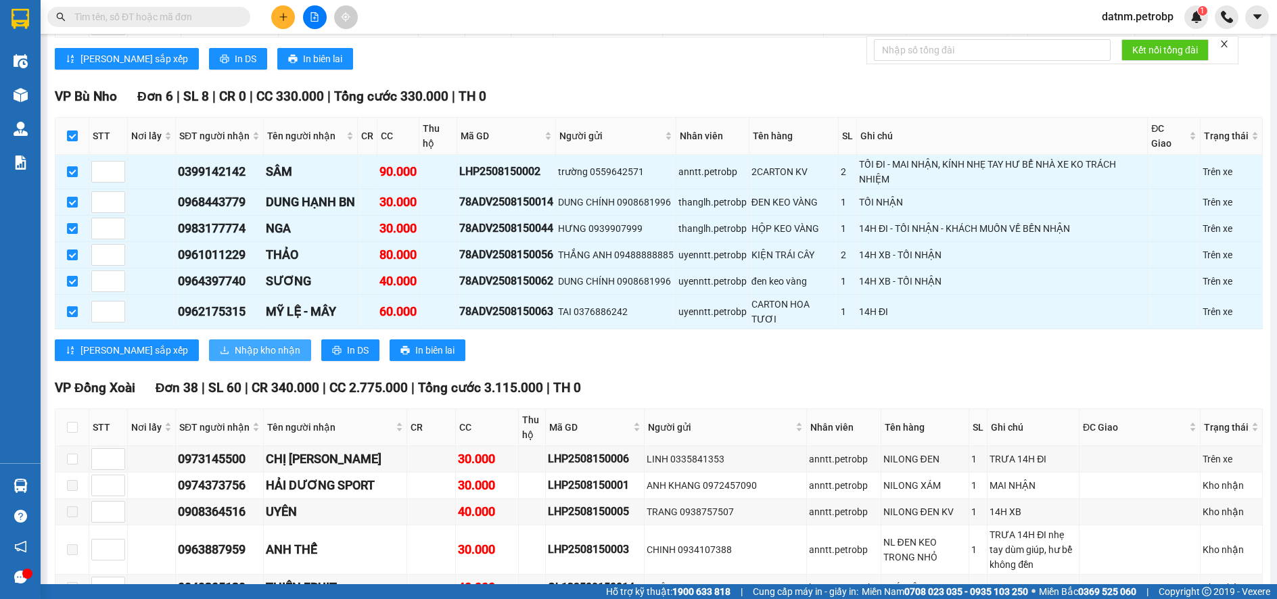
click at [235, 357] on span "Nhập kho nhận" at bounding box center [268, 350] width 66 height 15
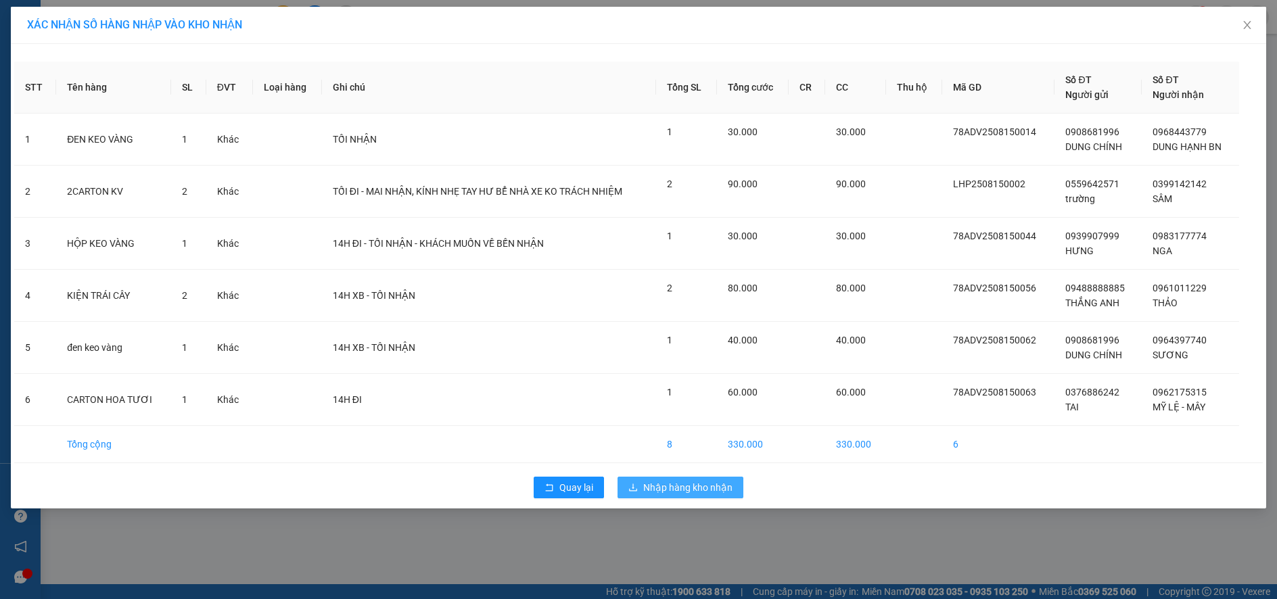
click at [678, 488] on span "Nhập hàng kho nhận" at bounding box center [687, 487] width 89 height 15
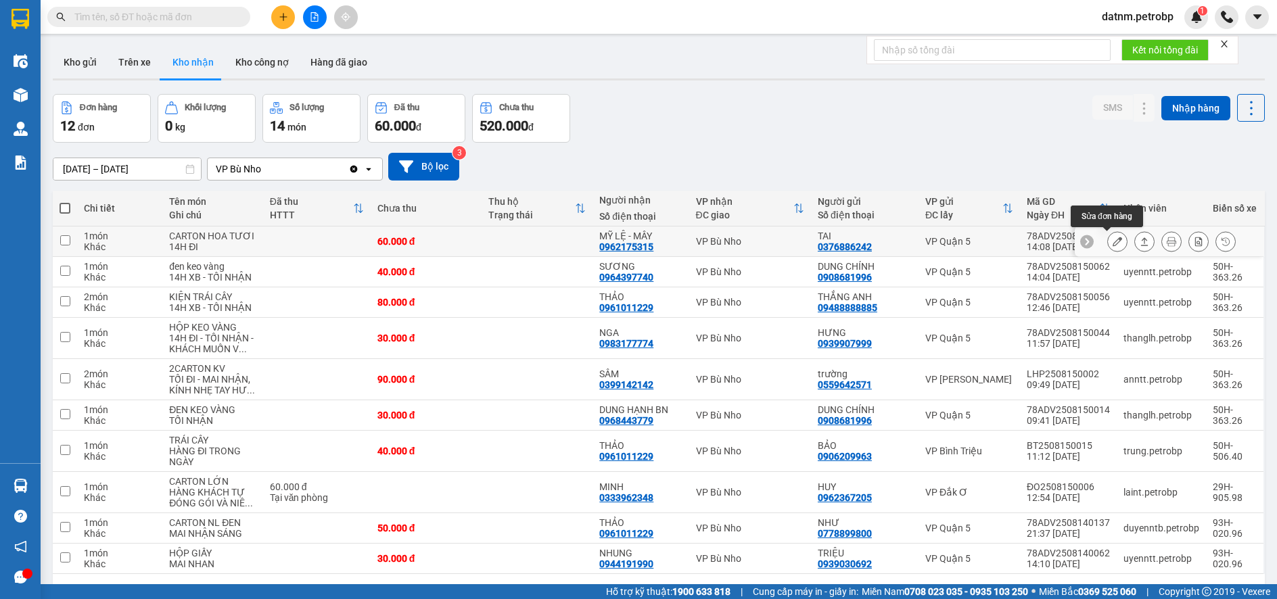
click at [1113, 237] on icon at bounding box center [1117, 241] width 9 height 9
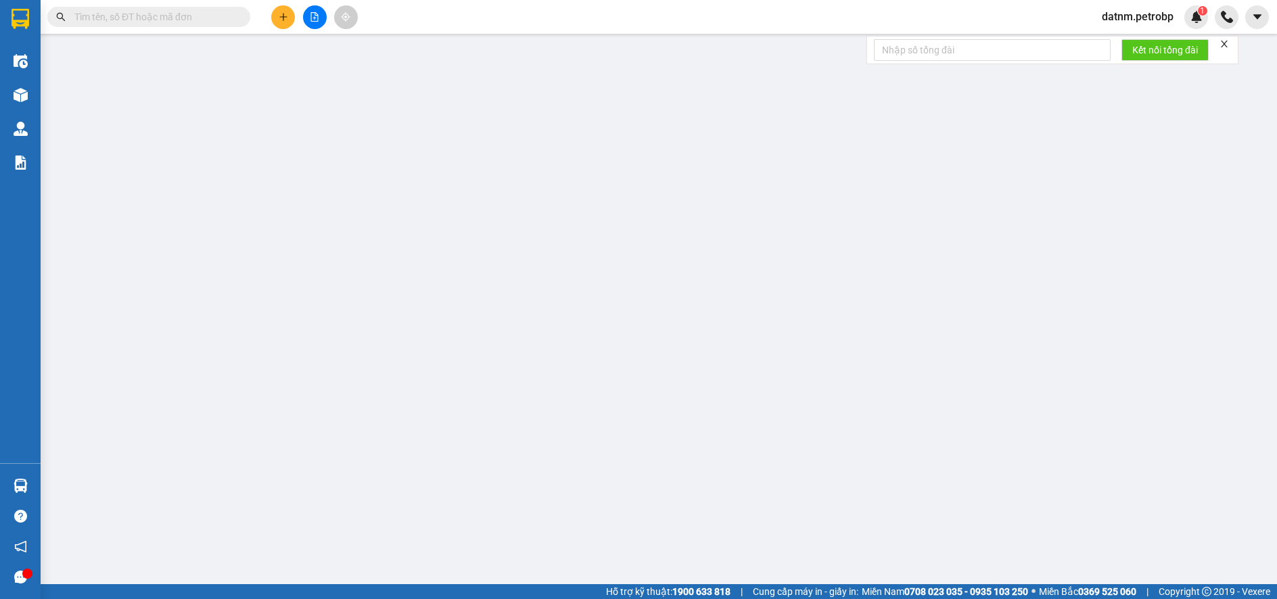
type input "0376886242"
type input "TAI"
type input "0962175315"
type input "MỸ LỆ - MÂY"
type input "60.000"
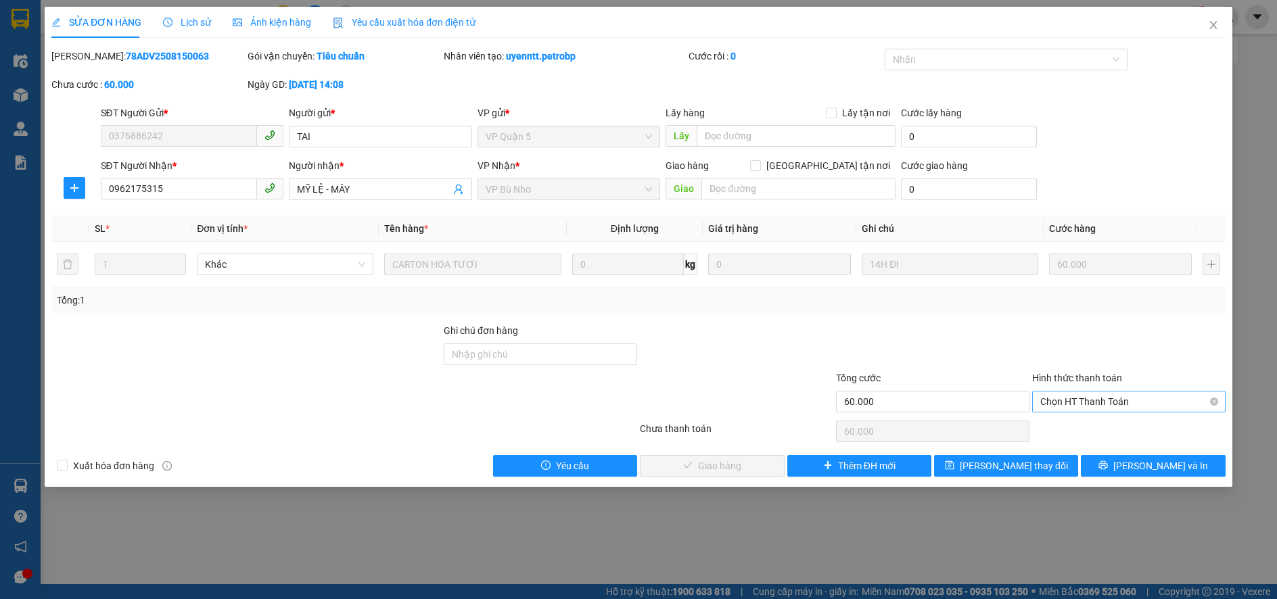
click at [1097, 405] on span "Chọn HT Thanh Toán" at bounding box center [1129, 402] width 177 height 20
click at [1114, 429] on div "Tại văn phòng" at bounding box center [1129, 428] width 177 height 15
type input "0"
click at [724, 466] on span "[PERSON_NAME] và Giao hàng" at bounding box center [731, 466] width 130 height 15
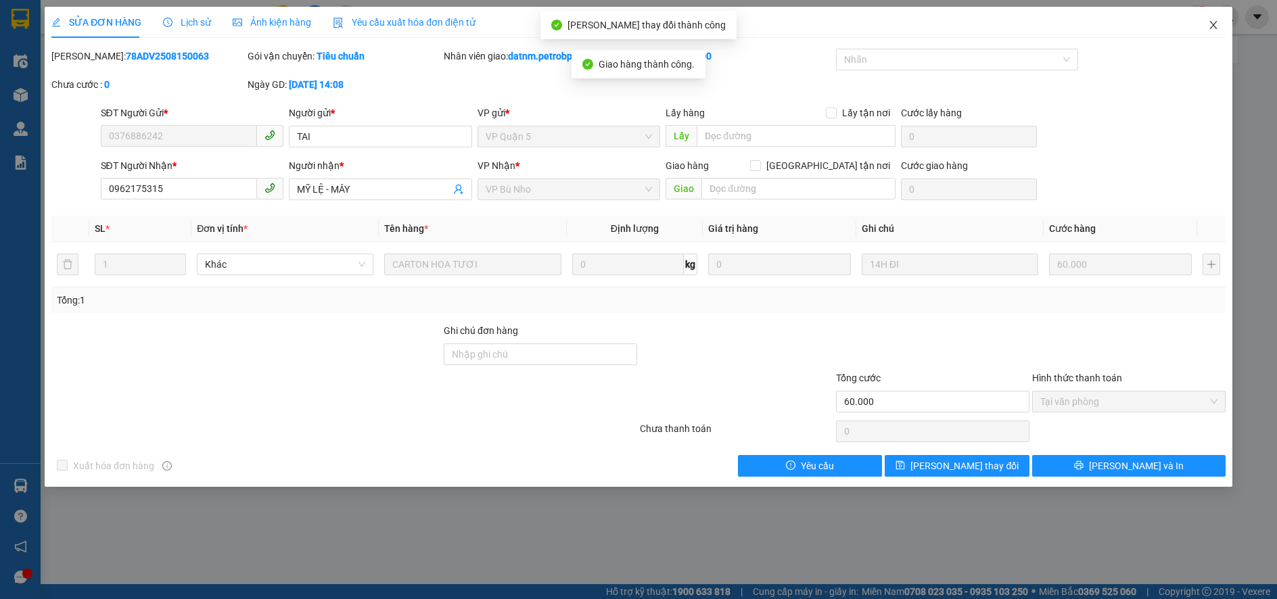
click at [1210, 25] on icon "close" at bounding box center [1213, 25] width 11 height 11
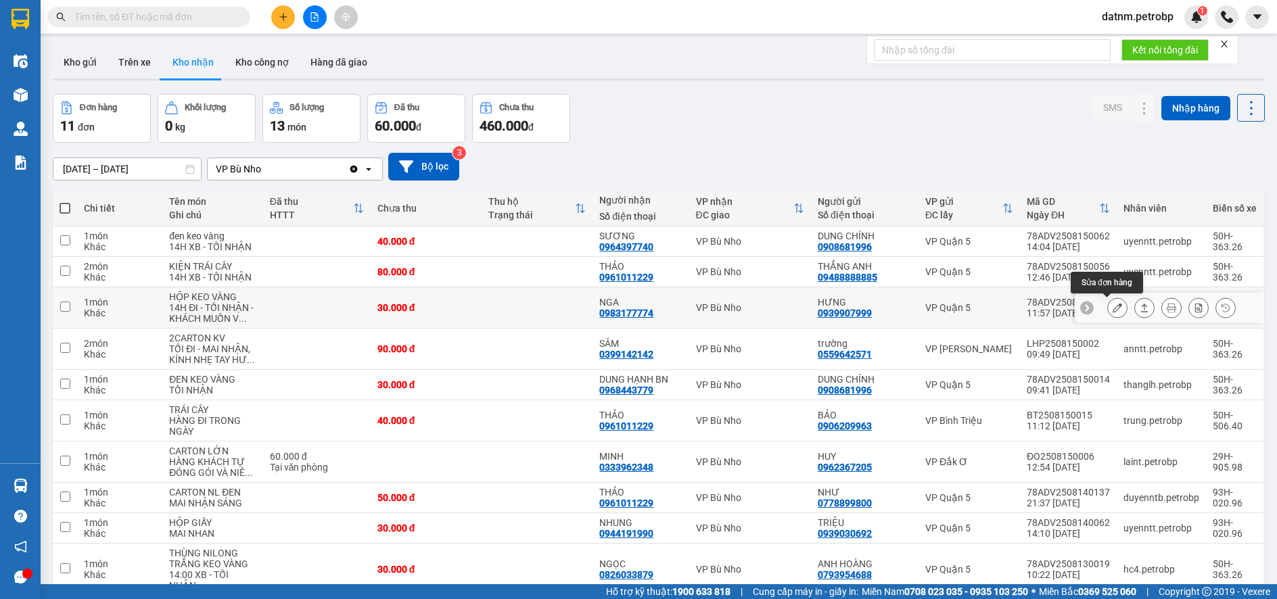
click at [1113, 304] on icon at bounding box center [1117, 307] width 9 height 9
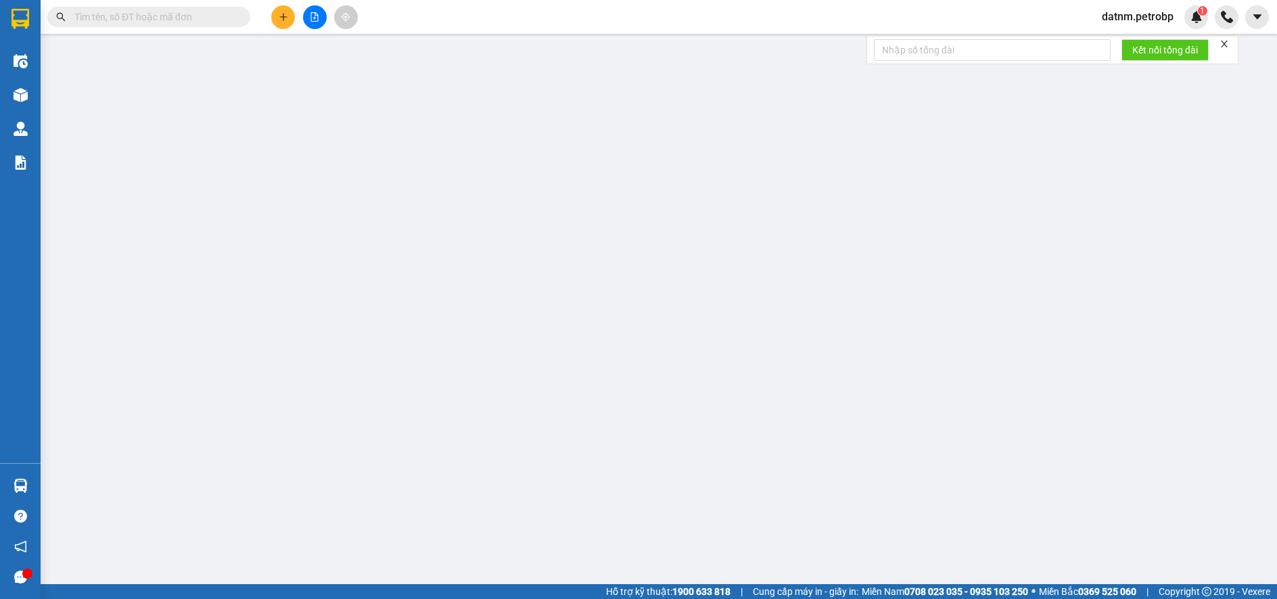
type input "0939907999"
type input "HƯNG"
type input "0983177774"
type input "NGA"
type input "30.000"
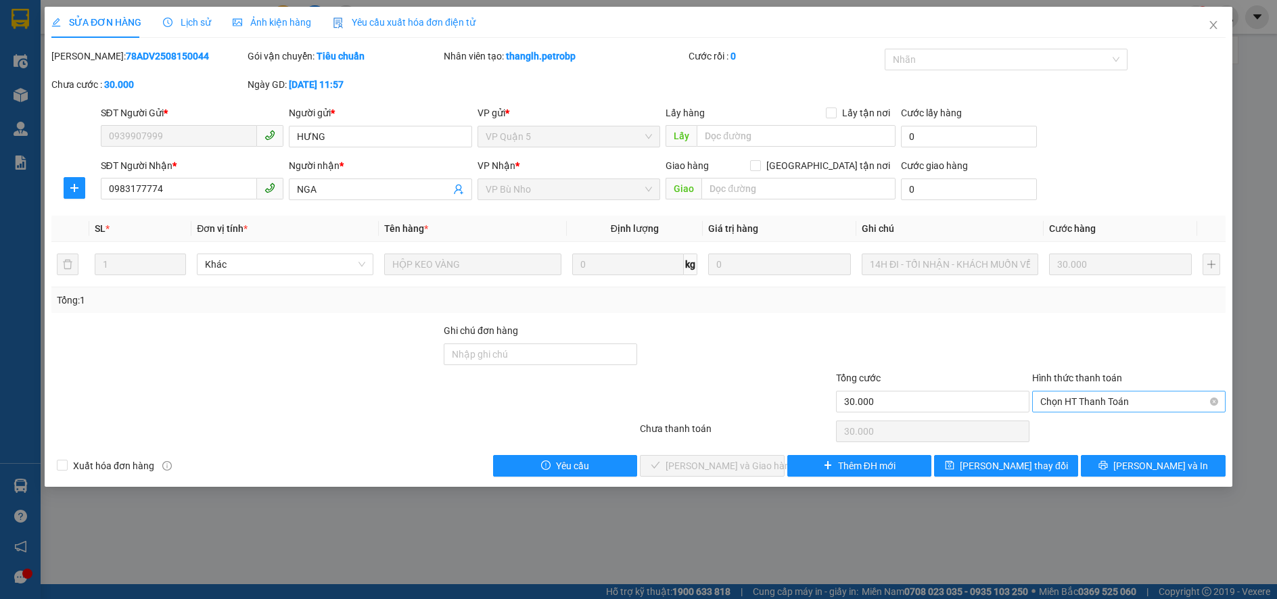
click at [1097, 403] on span "Chọn HT Thanh Toán" at bounding box center [1129, 402] width 177 height 20
click at [1082, 426] on div "Tại văn phòng" at bounding box center [1129, 428] width 177 height 15
type input "0"
click at [723, 467] on span "[PERSON_NAME] và Giao hàng" at bounding box center [731, 466] width 130 height 15
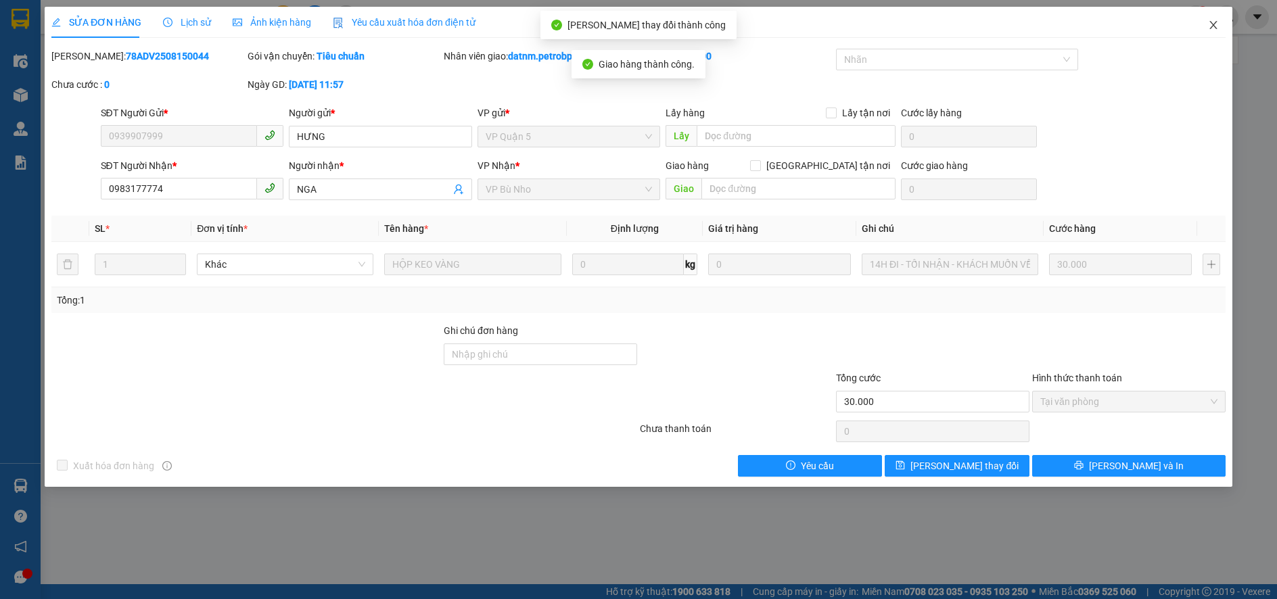
click at [1208, 24] on icon "close" at bounding box center [1213, 25] width 11 height 11
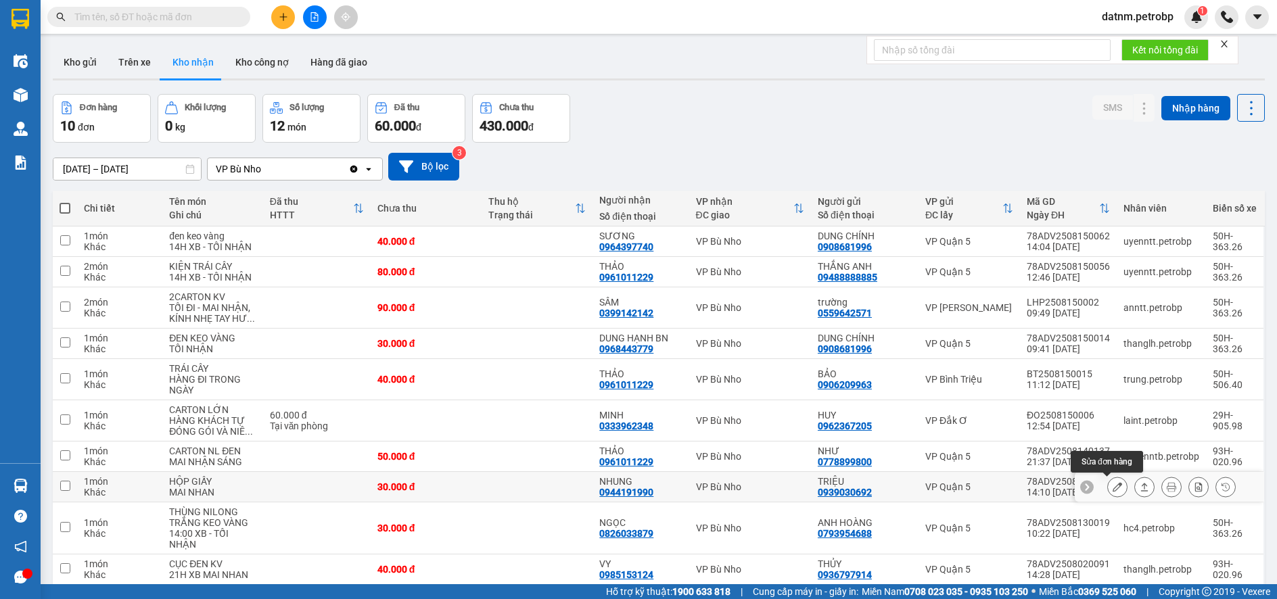
click at [1113, 486] on icon at bounding box center [1117, 486] width 9 height 9
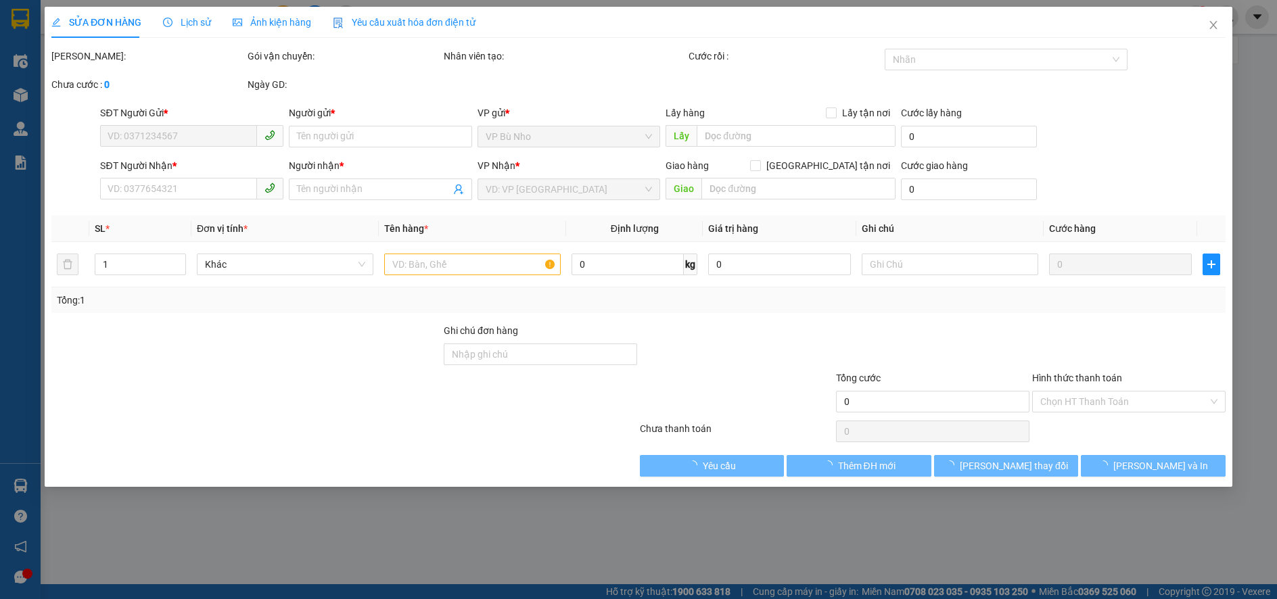
type input "0939030692"
type input "TRIỆU"
type input "0944191990"
type input "NHUNG"
type input "30.000"
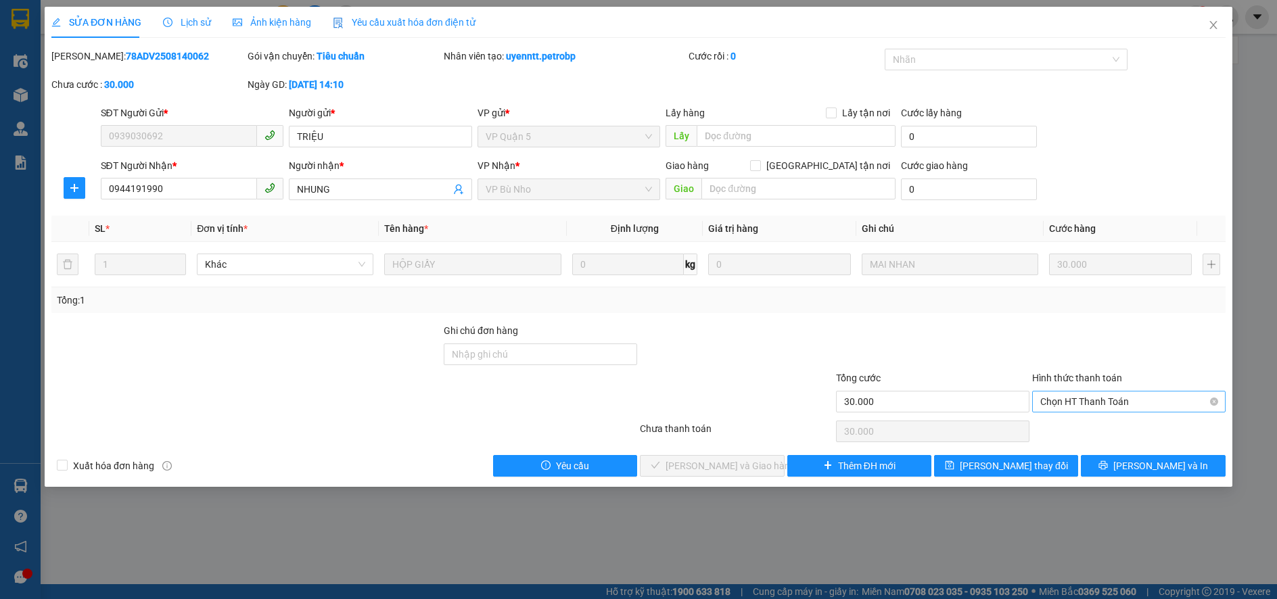
click at [1077, 403] on span "Chọn HT Thanh Toán" at bounding box center [1129, 402] width 177 height 20
click at [1077, 427] on div "Tại văn phòng" at bounding box center [1129, 428] width 177 height 15
type input "0"
click at [748, 466] on span "[PERSON_NAME] và Giao hàng" at bounding box center [731, 466] width 130 height 15
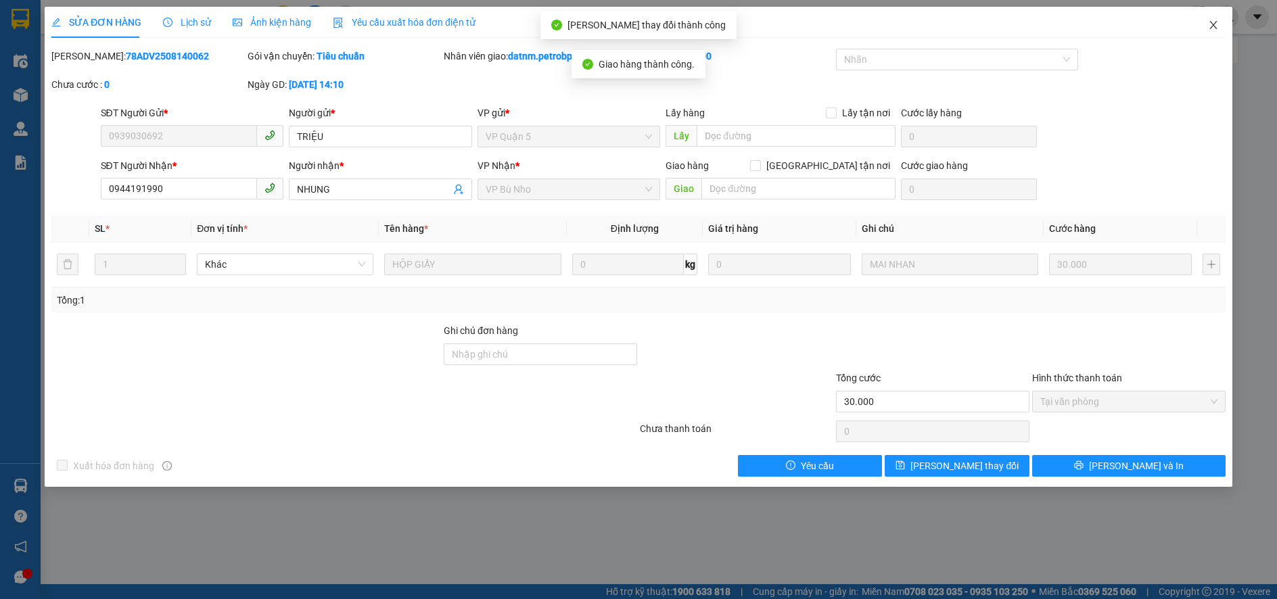
click at [1212, 26] on icon "close" at bounding box center [1213, 25] width 11 height 11
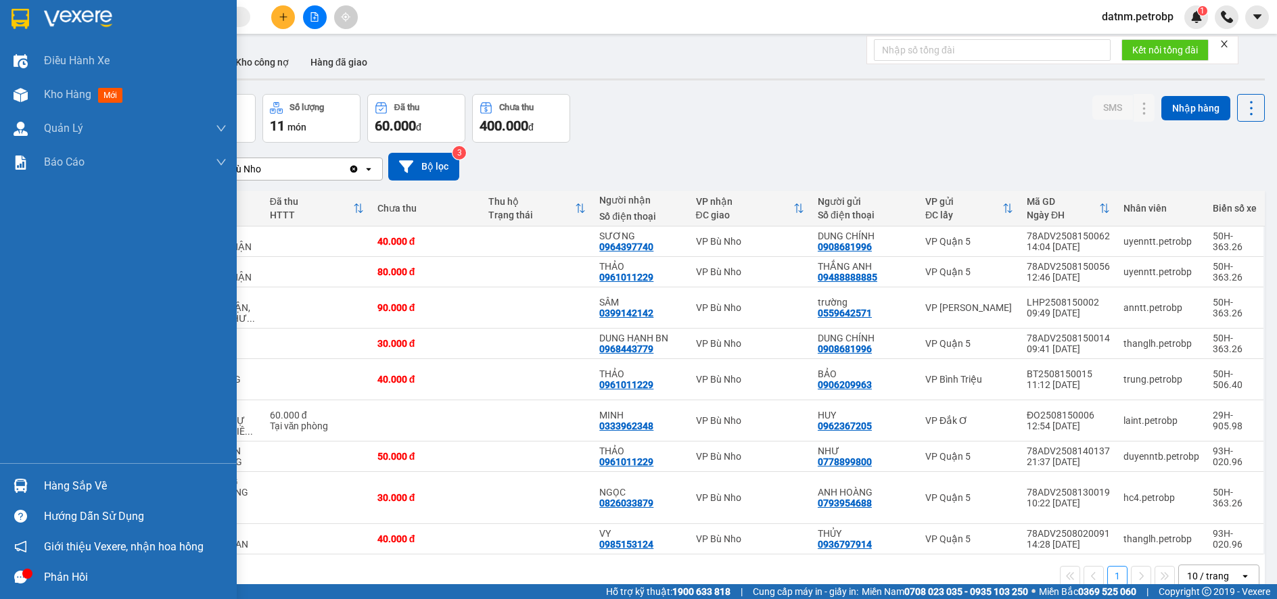
click at [59, 484] on div "Hàng sắp về" at bounding box center [135, 486] width 183 height 20
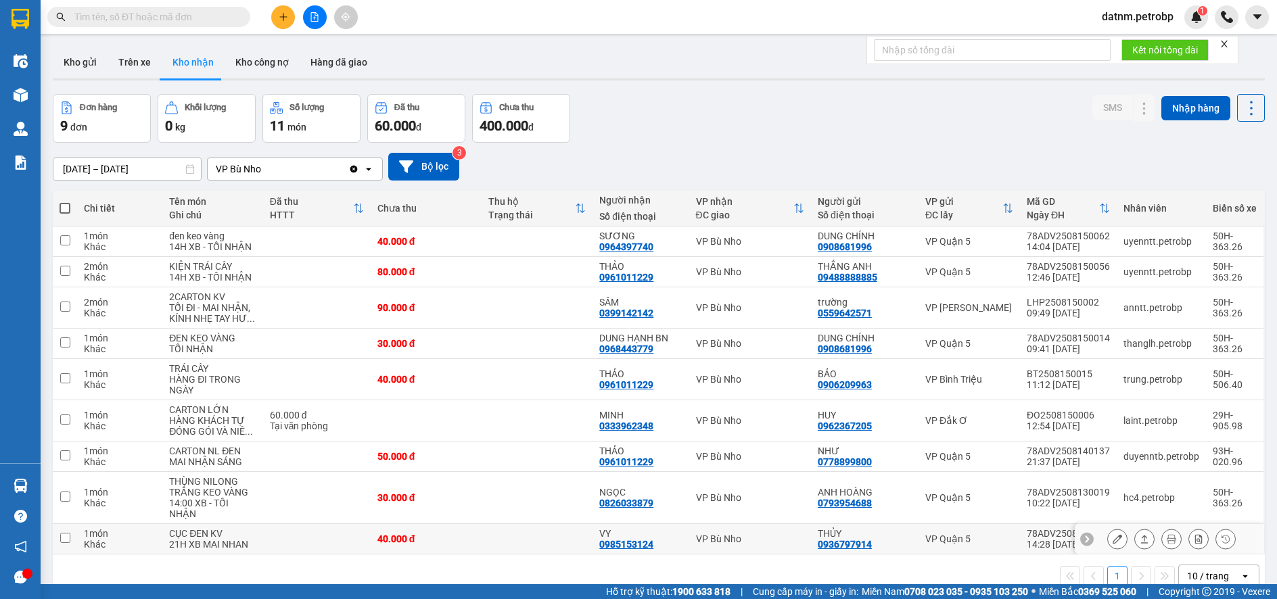
click at [681, 548] on section "Kết quả tìm kiếm ( 0 ) Bộ lọc No Data datnm.petrobp 1 Điều hành xe Kho hàng mới…" at bounding box center [638, 299] width 1277 height 599
